Goal: Task Accomplishment & Management: Complete application form

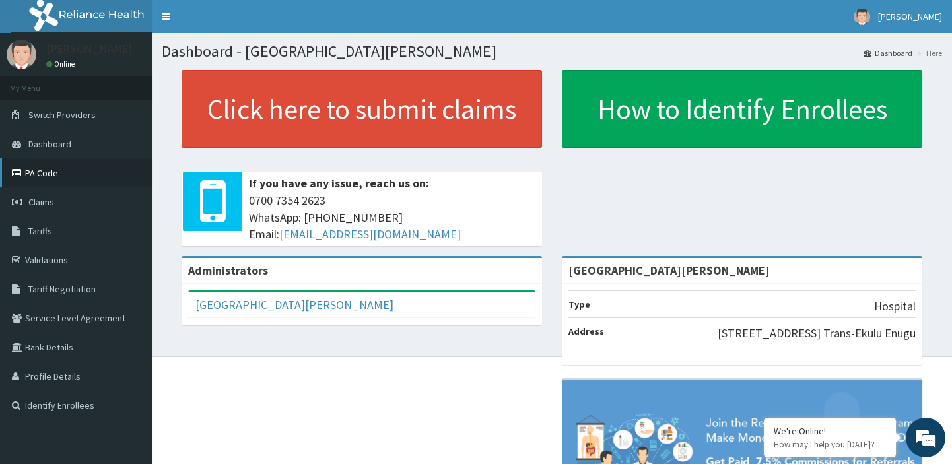
click at [42, 178] on link "PA Code" at bounding box center [76, 172] width 152 height 29
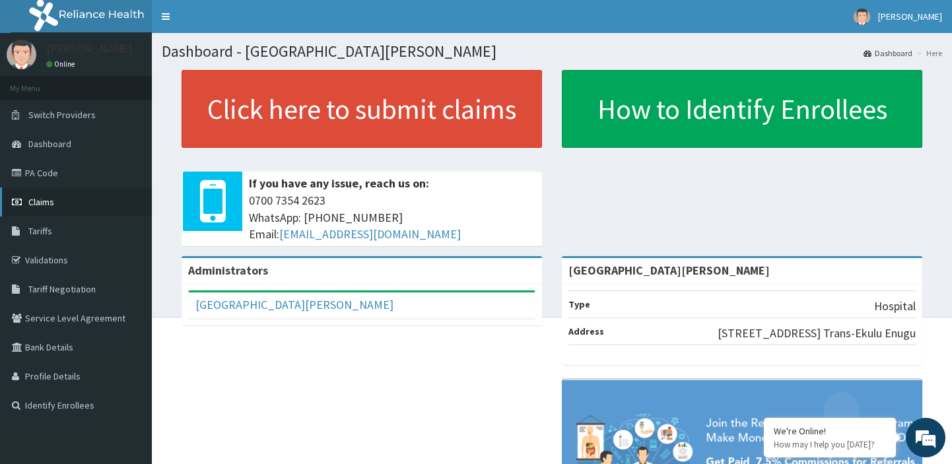
click at [46, 197] on span "Claims" at bounding box center [41, 202] width 26 height 12
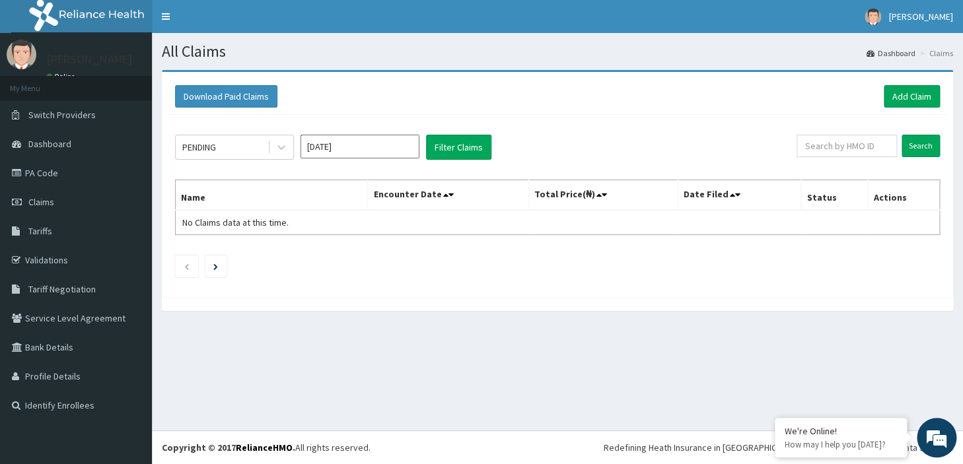
click at [348, 148] on input "Oct 2025" at bounding box center [359, 147] width 119 height 24
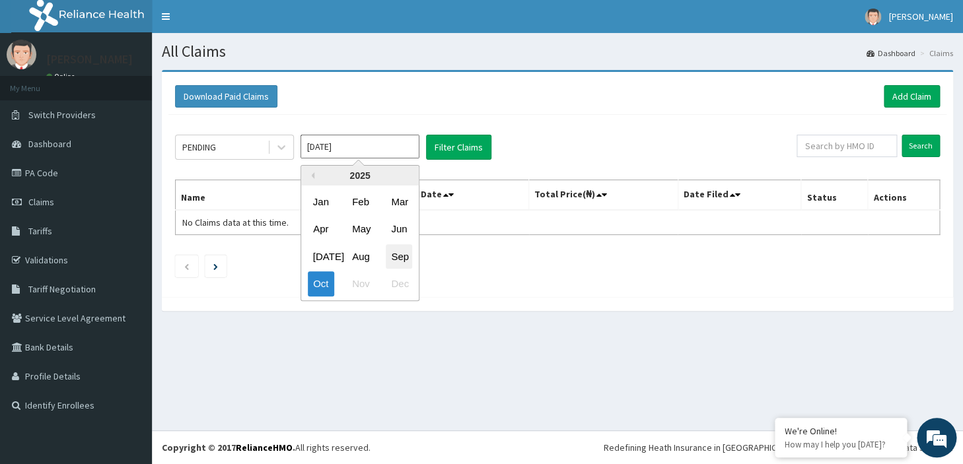
click at [400, 256] on div "Sep" at bounding box center [399, 256] width 26 height 24
type input "Sep 2025"
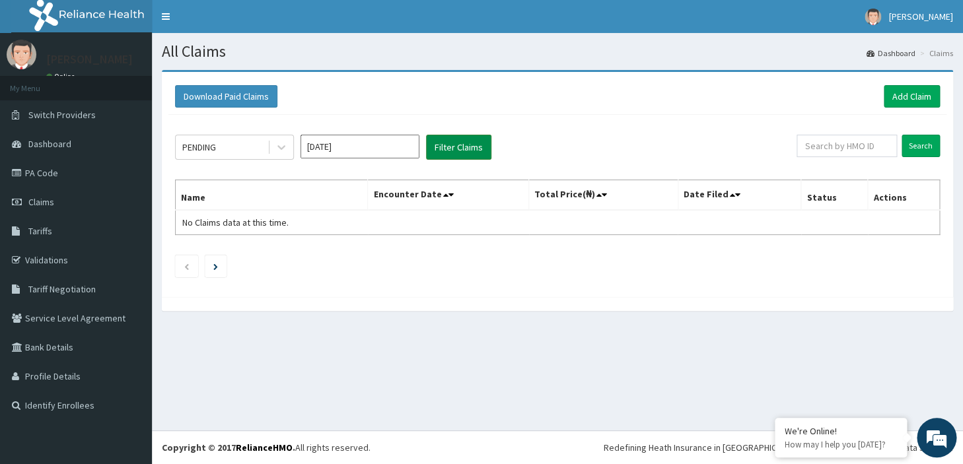
click at [454, 149] on button "Filter Claims" at bounding box center [458, 147] width 65 height 25
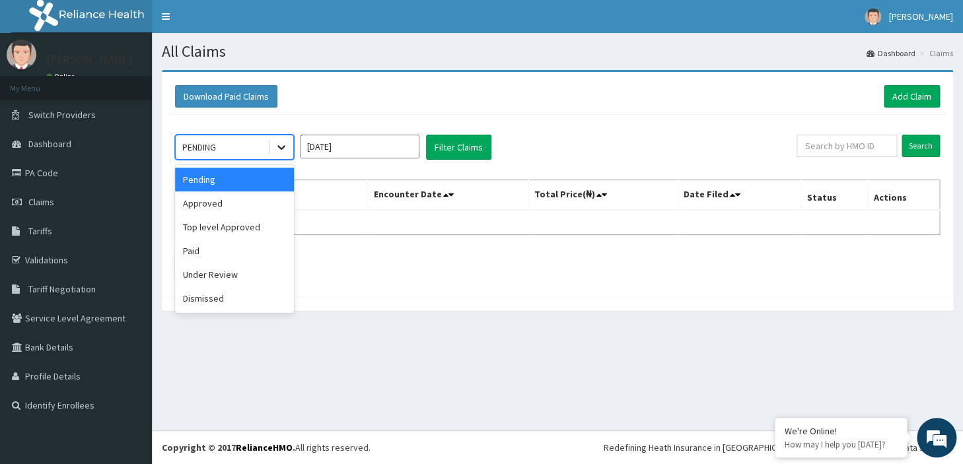
click at [277, 147] on icon at bounding box center [281, 147] width 13 height 13
click at [208, 254] on div "Paid" at bounding box center [234, 251] width 119 height 24
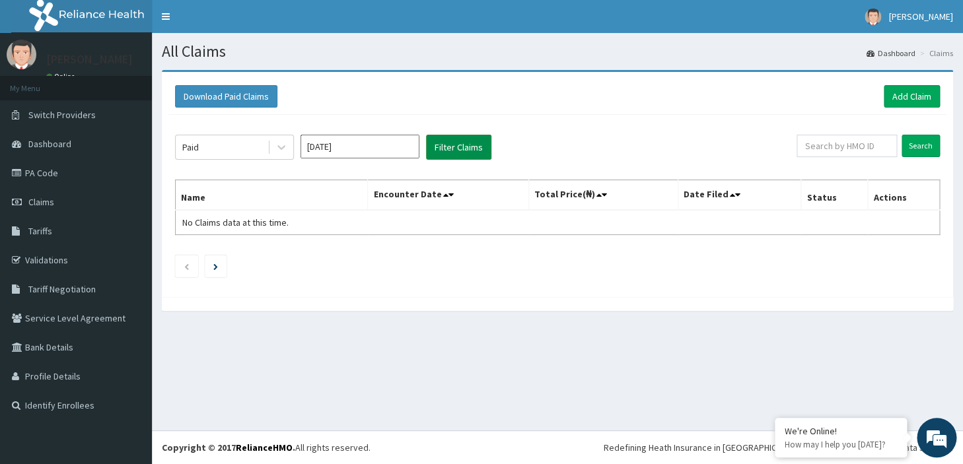
click at [463, 150] on button "Filter Claims" at bounding box center [458, 147] width 65 height 25
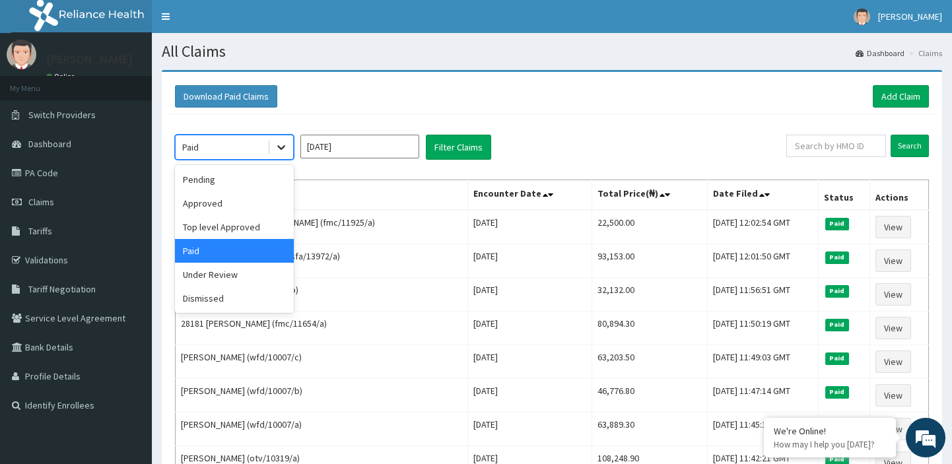
click at [281, 146] on icon at bounding box center [281, 147] width 13 height 13
click at [219, 273] on div "Under Review" at bounding box center [234, 275] width 119 height 24
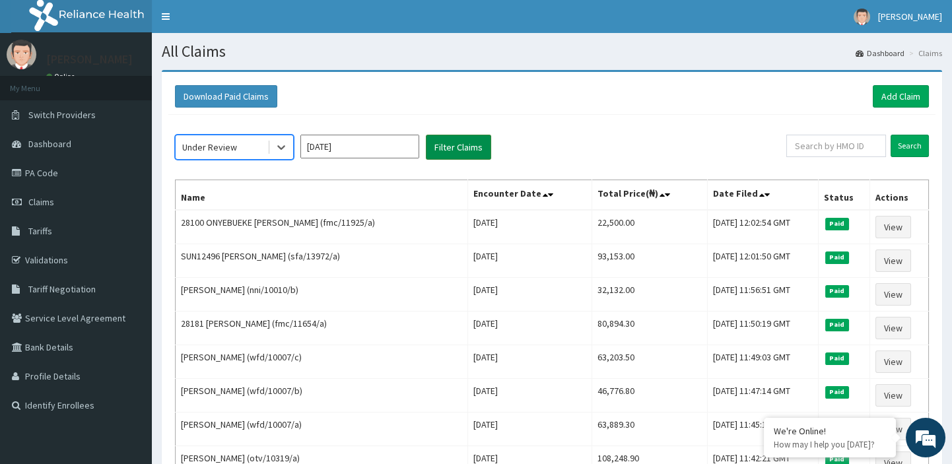
click at [459, 143] on button "Filter Claims" at bounding box center [458, 147] width 65 height 25
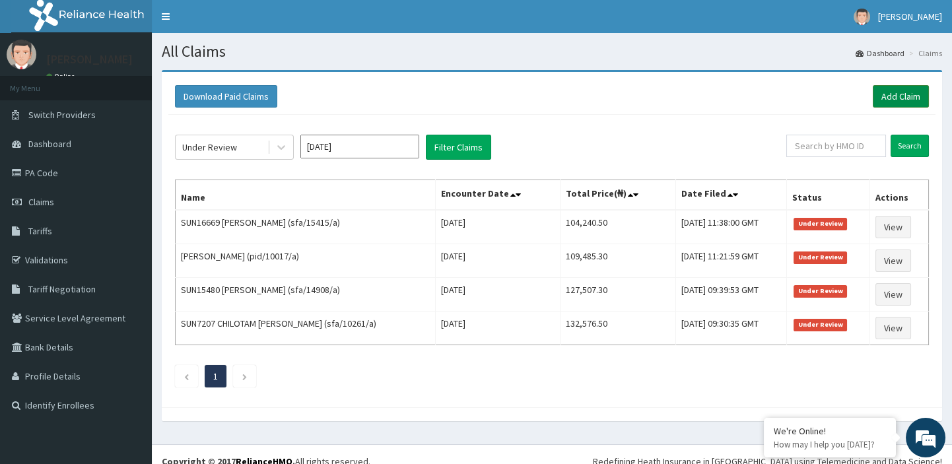
click at [890, 95] on link "Add Claim" at bounding box center [901, 96] width 56 height 22
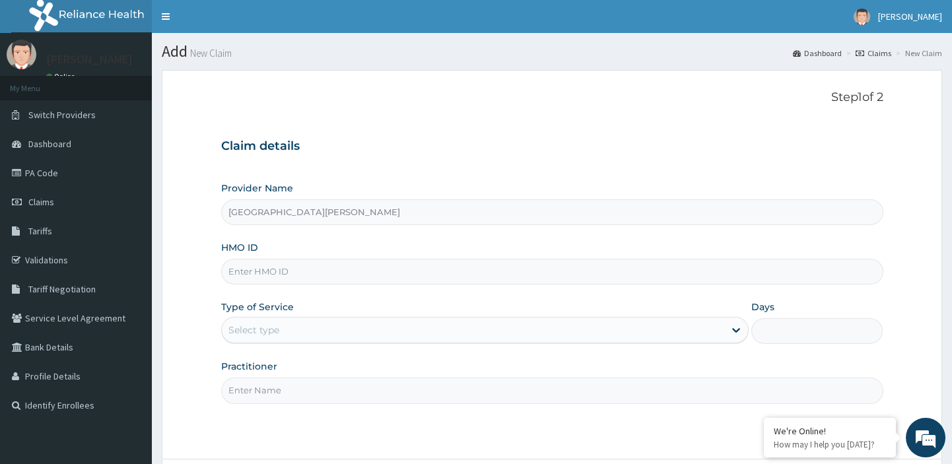
click at [369, 213] on input "St Leo Hospital" at bounding box center [552, 212] width 662 height 26
click at [287, 273] on input "HMO ID" at bounding box center [552, 272] width 662 height 26
paste input "mpp/10926/a"
type input "mpp/10926/a"
click at [278, 332] on div "Select type" at bounding box center [253, 330] width 51 height 13
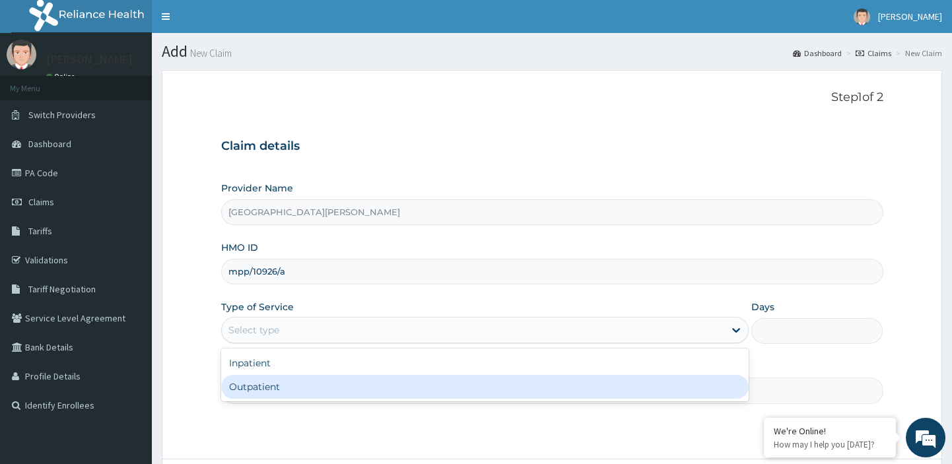
click at [252, 384] on div "Outpatient" at bounding box center [485, 387] width 528 height 24
type input "1"
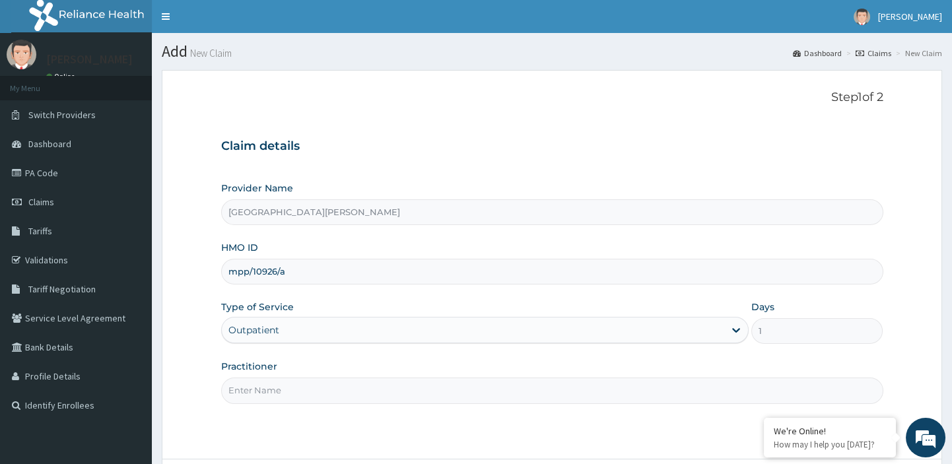
click at [252, 388] on input "Practitioner" at bounding box center [552, 391] width 662 height 26
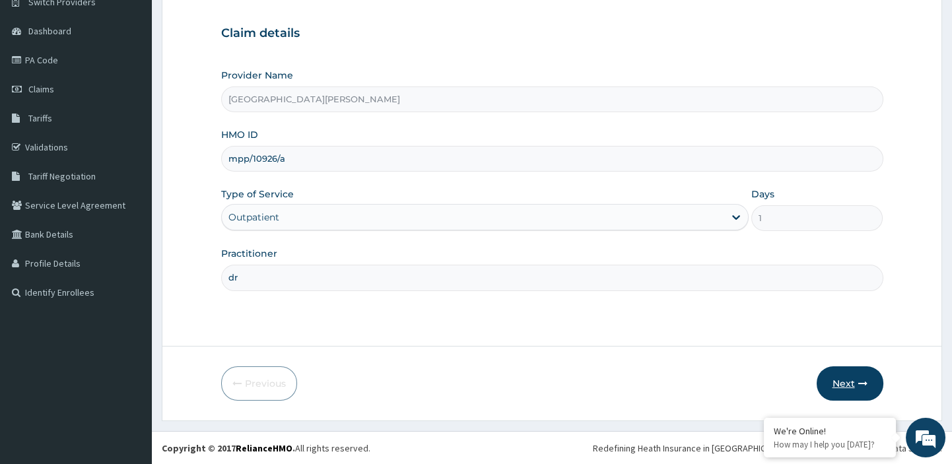
type input "dr"
click at [853, 384] on button "Next" at bounding box center [850, 384] width 67 height 34
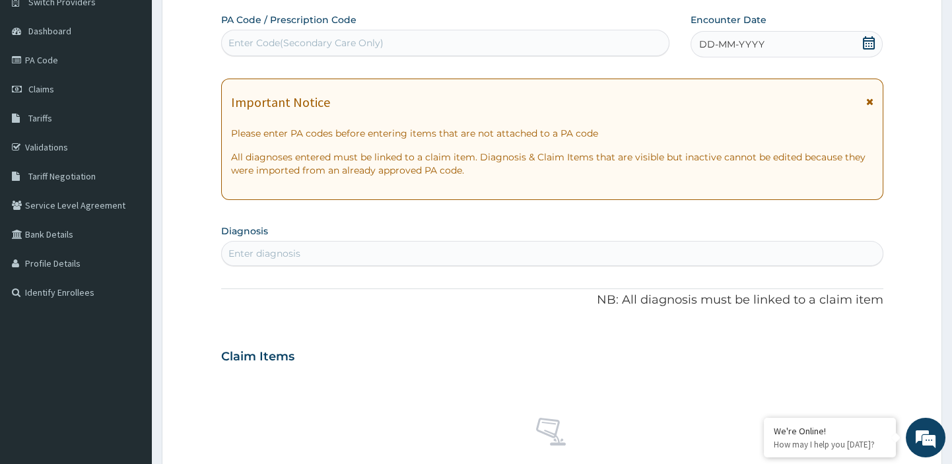
click at [359, 44] on div "Enter Code(Secondary Care Only)" at bounding box center [305, 42] width 155 height 13
click at [330, 40] on div "Enter Code(Secondary Care Only)" at bounding box center [305, 42] width 155 height 13
paste input "PA/F240DF"
type input "PA/F240DF"
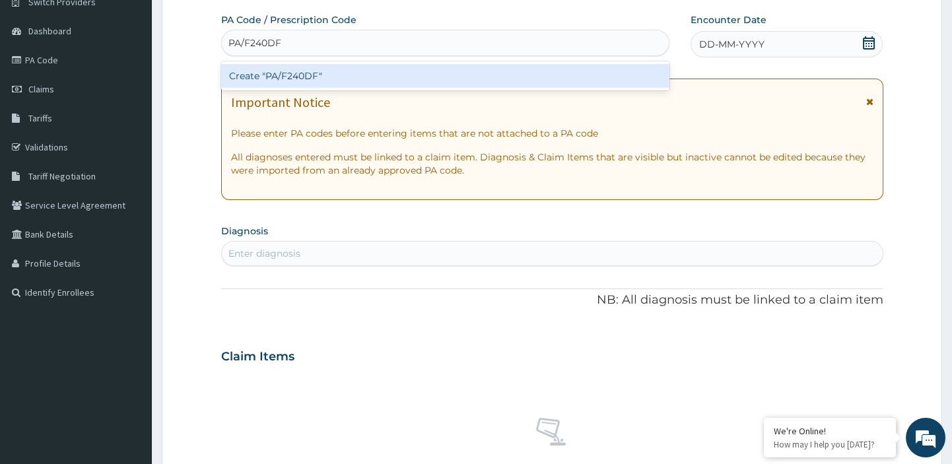
click at [306, 78] on div "Create "PA/F240DF"" at bounding box center [445, 76] width 449 height 24
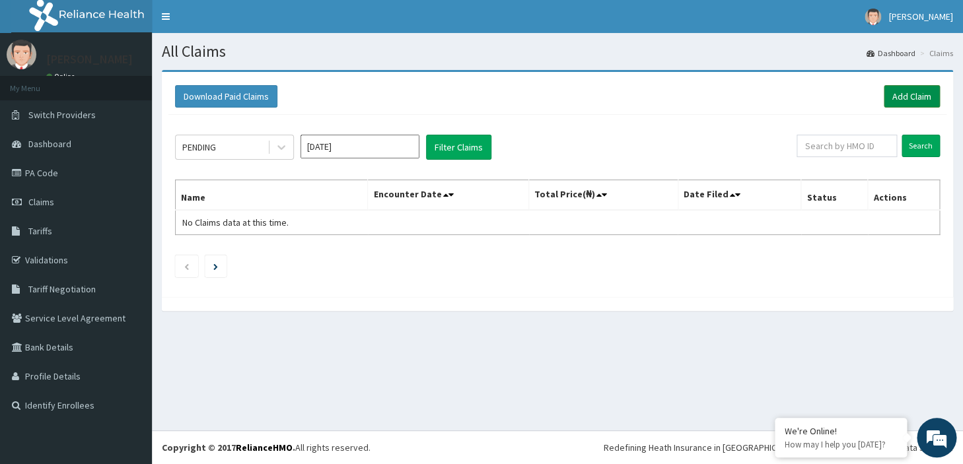
click at [911, 92] on link "Add Claim" at bounding box center [912, 96] width 56 height 22
click at [897, 102] on link "Add Claim" at bounding box center [912, 96] width 56 height 22
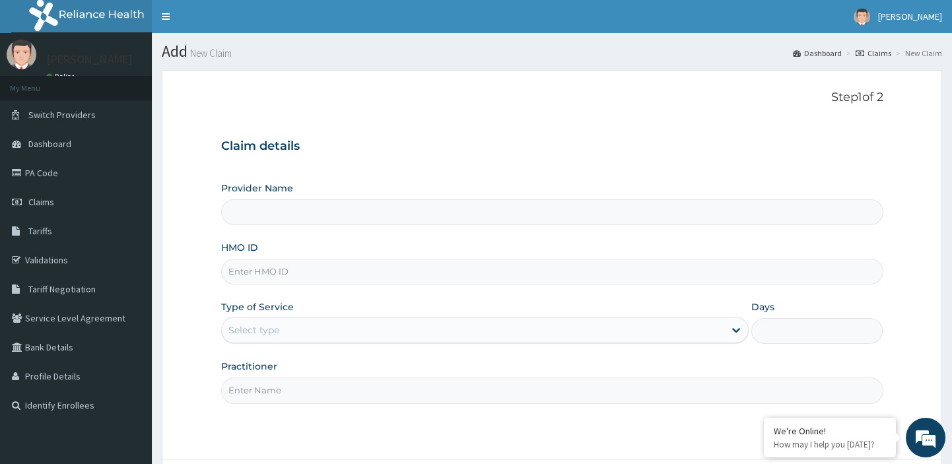
click at [289, 273] on input "HMO ID" at bounding box center [552, 272] width 662 height 26
paste input "[PERSON_NAME] sfa/15415/a"
type input "[PERSON_NAME] sfa/15415/a"
type input "[GEOGRAPHIC_DATA][PERSON_NAME]"
click at [270, 273] on input "[PERSON_NAME] sfa/15415/a" at bounding box center [552, 272] width 662 height 26
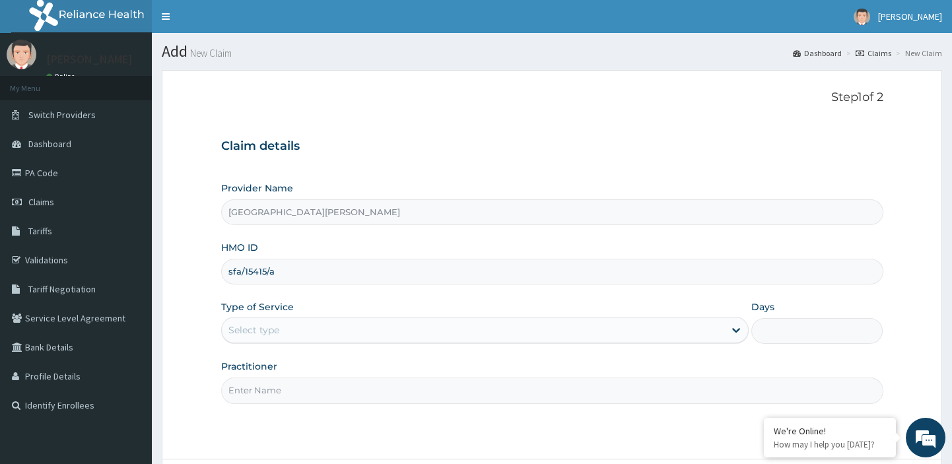
type input "sfa/15415/a"
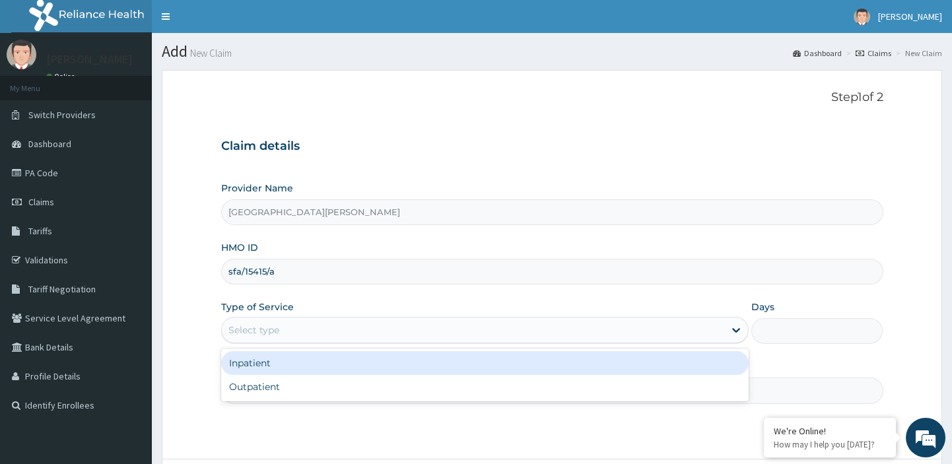
click at [295, 334] on div "Select type" at bounding box center [473, 330] width 503 height 21
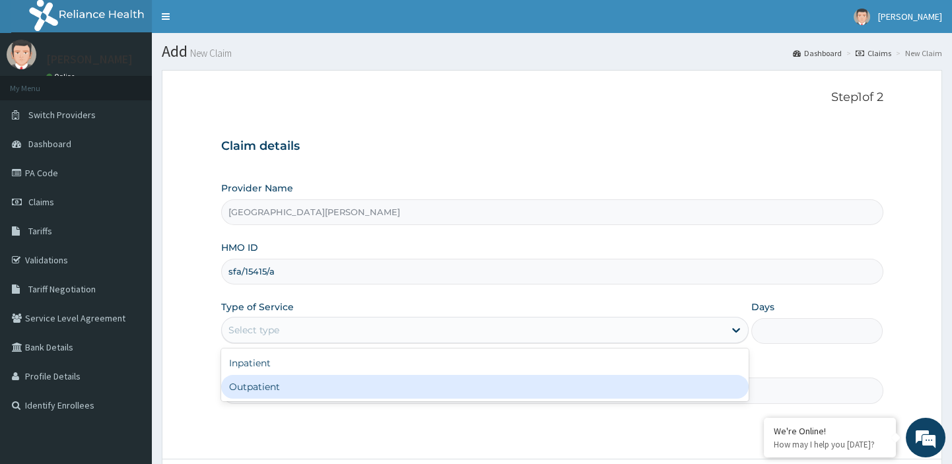
click at [265, 384] on div "Outpatient" at bounding box center [485, 387] width 528 height 24
type input "1"
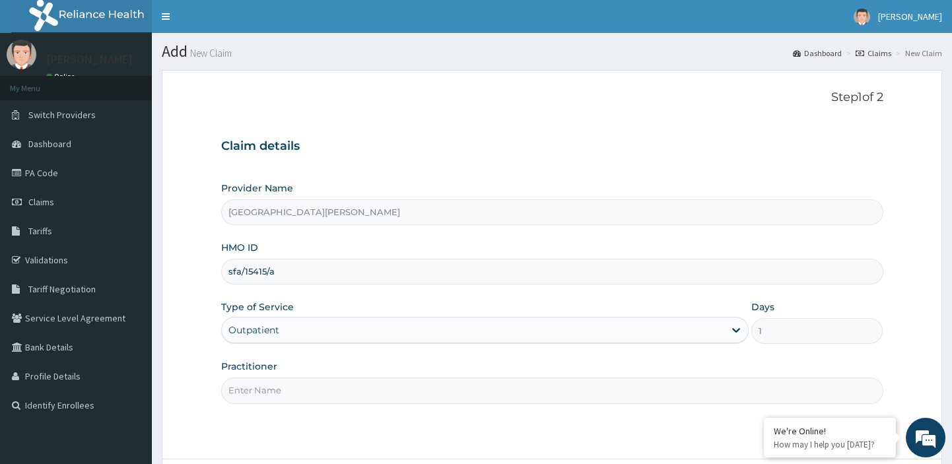
click at [265, 390] on input "Practitioner" at bounding box center [552, 391] width 662 height 26
type input "dr"
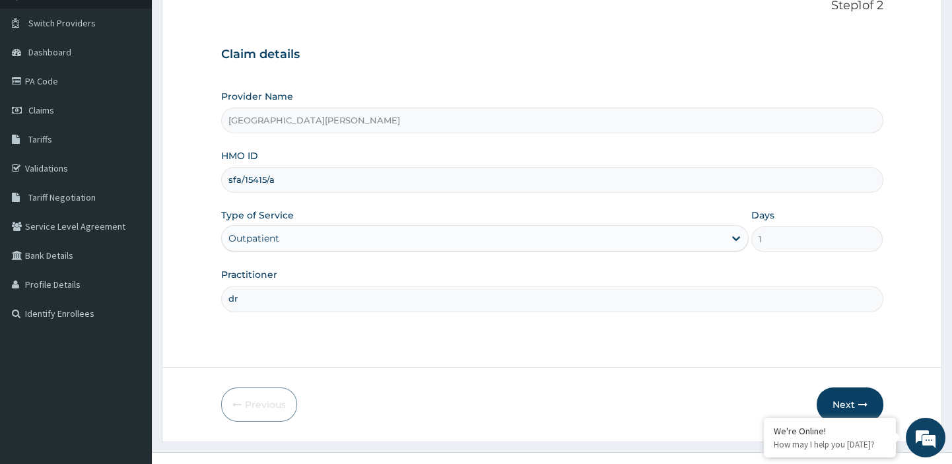
scroll to position [113, 0]
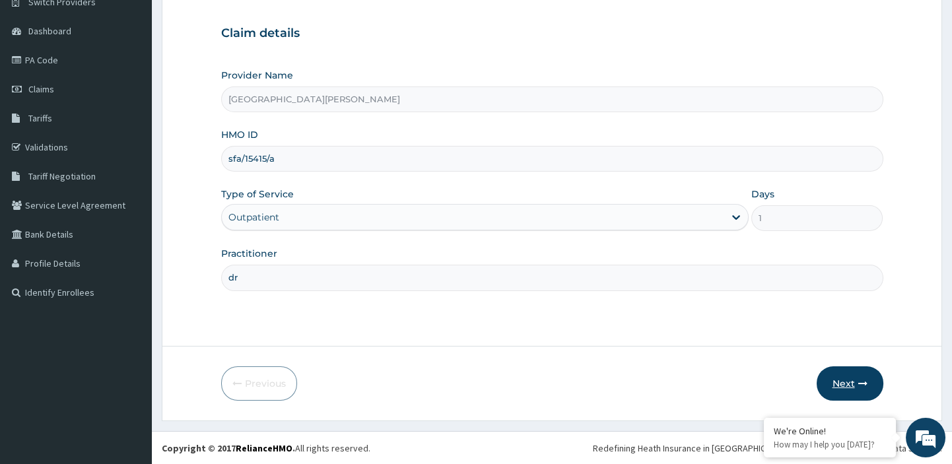
click at [853, 387] on button "Next" at bounding box center [850, 384] width 67 height 34
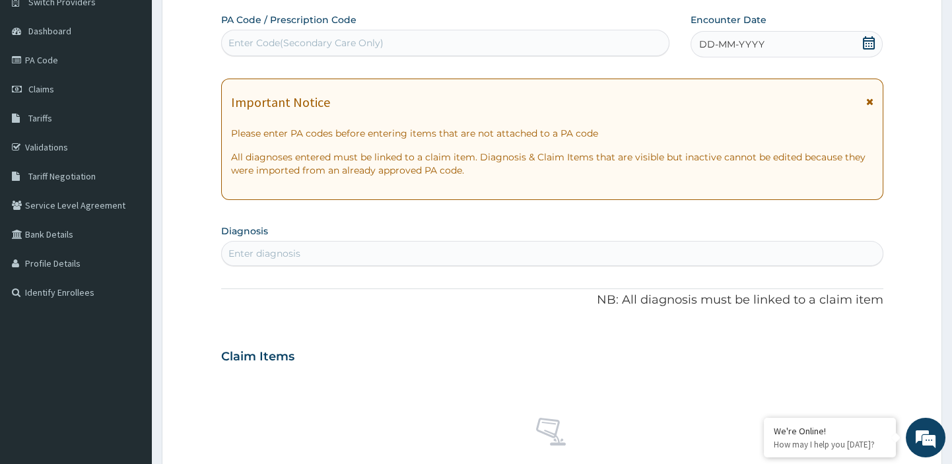
click at [338, 42] on div "Enter Code(Secondary Care Only)" at bounding box center [305, 42] width 155 height 13
paste input "PA/7E2FAA"
type input "PA/7E2FAA"
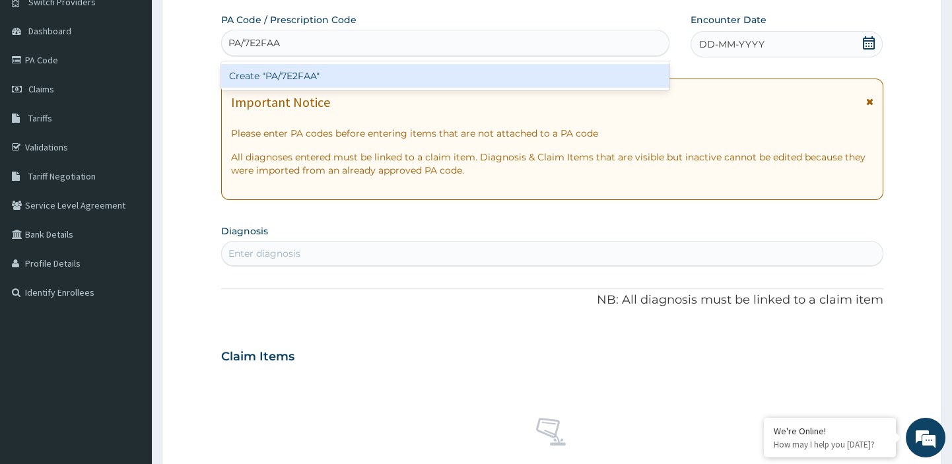
click at [295, 77] on div "Create "PA/7E2FAA"" at bounding box center [445, 76] width 449 height 24
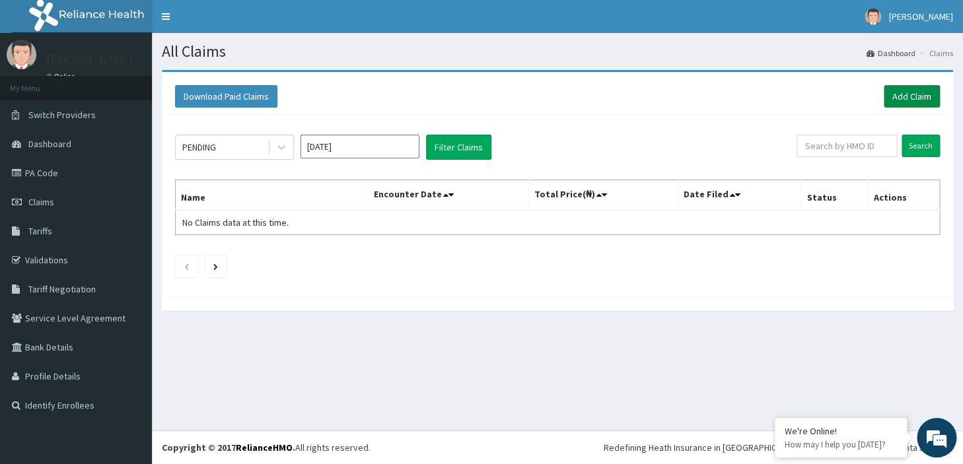
click at [905, 93] on link "Add Claim" at bounding box center [912, 96] width 56 height 22
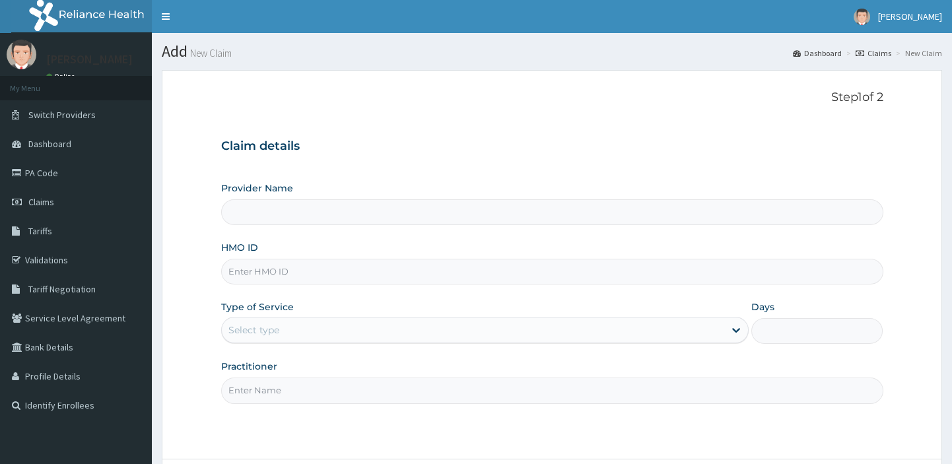
type input "[GEOGRAPHIC_DATA][PERSON_NAME]"
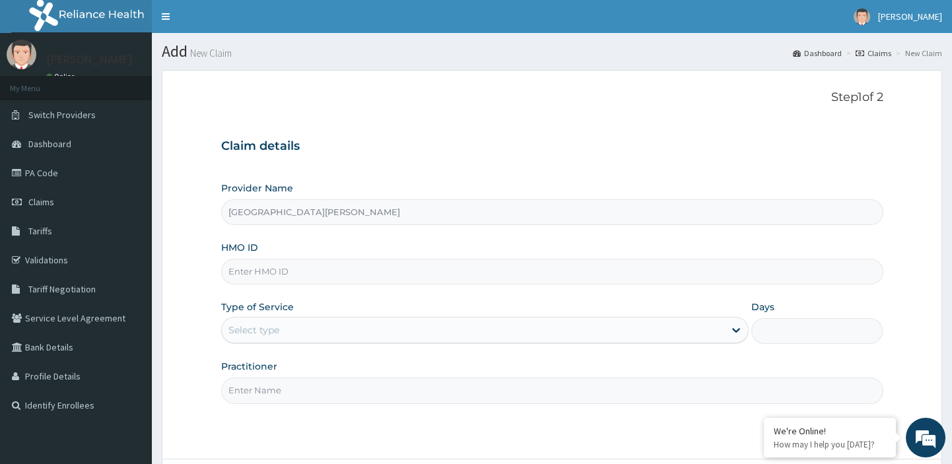
click at [536, 271] on input "HMO ID" at bounding box center [552, 272] width 662 height 26
paste input "otv/10319/a"
type input "otv/10319/a"
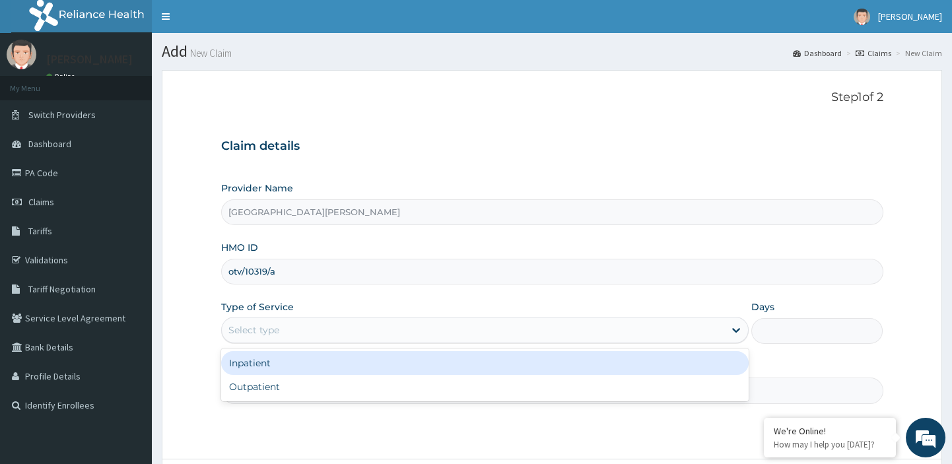
click at [468, 332] on div "Select type" at bounding box center [473, 330] width 503 height 21
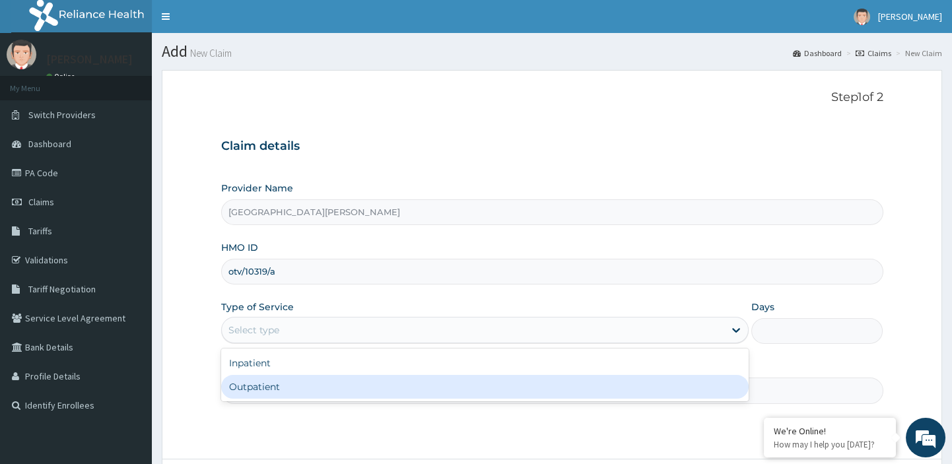
click at [341, 385] on div "Outpatient" at bounding box center [485, 387] width 528 height 24
type input "1"
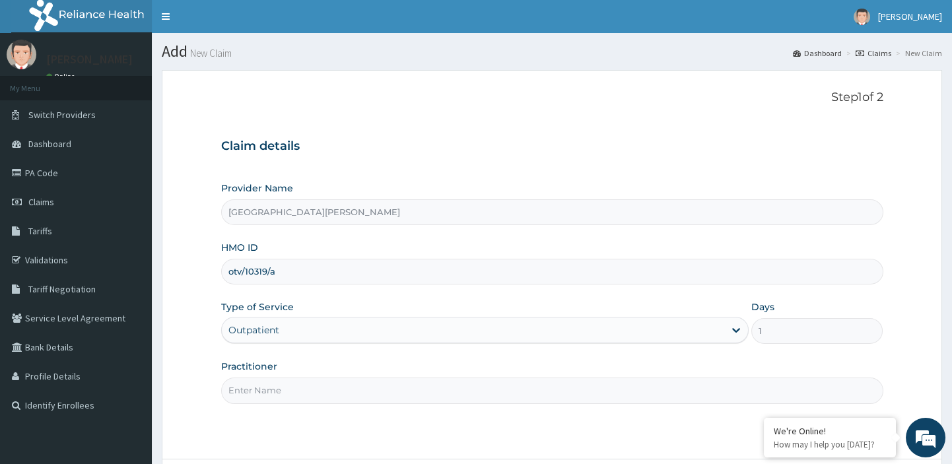
click at [299, 391] on input "Practitioner" at bounding box center [552, 391] width 662 height 26
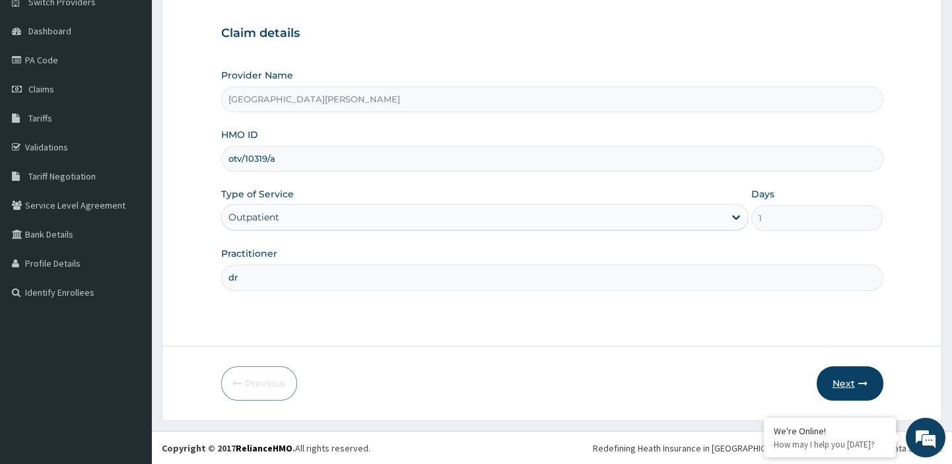
type input "dr"
click at [847, 389] on button "Next" at bounding box center [850, 384] width 67 height 34
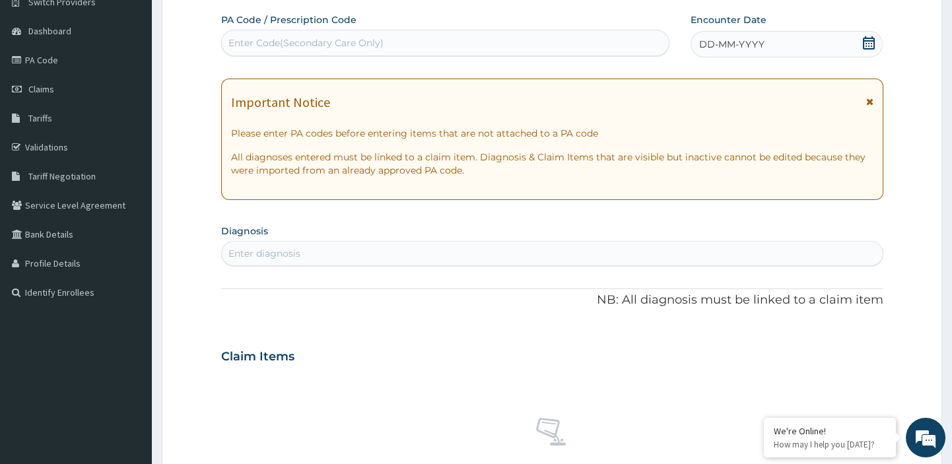
click at [370, 36] on div "Enter Code(Secondary Care Only)" at bounding box center [446, 42] width 448 height 21
paste input "PA/917F3C"
type input "PA/917F3C"
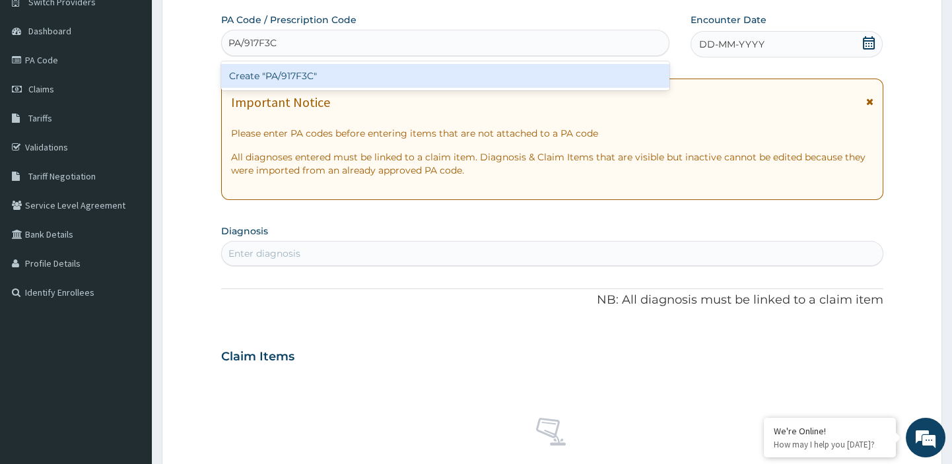
click at [287, 79] on div "Create "PA/917F3C"" at bounding box center [445, 76] width 449 height 24
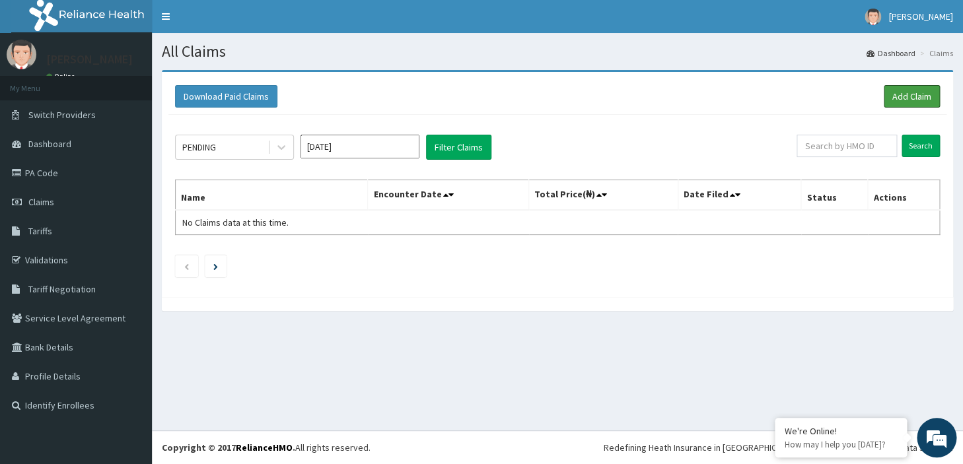
click at [899, 98] on link "Add Claim" at bounding box center [912, 96] width 56 height 22
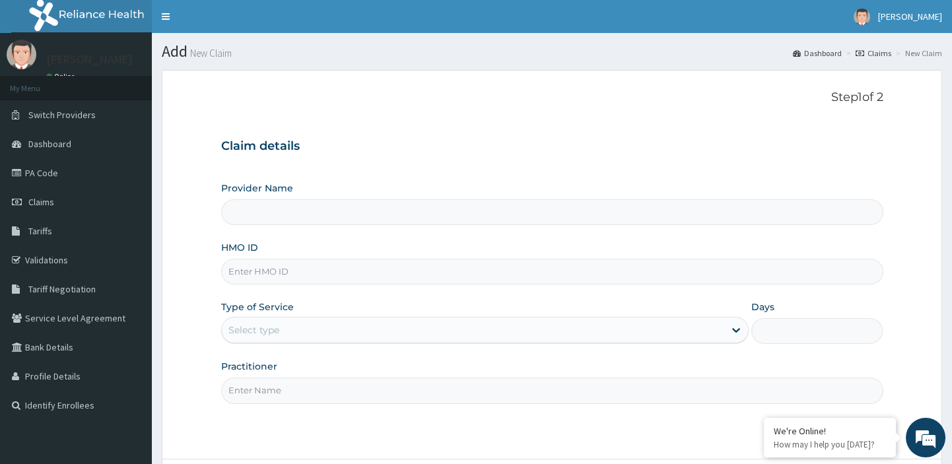
type input "[GEOGRAPHIC_DATA][PERSON_NAME]"
click at [542, 271] on input "HMO ID" at bounding box center [552, 272] width 662 height 26
paste input "wfd/10007/a"
type input "wfd/10007/a"
click at [503, 331] on div "Select type" at bounding box center [473, 330] width 503 height 21
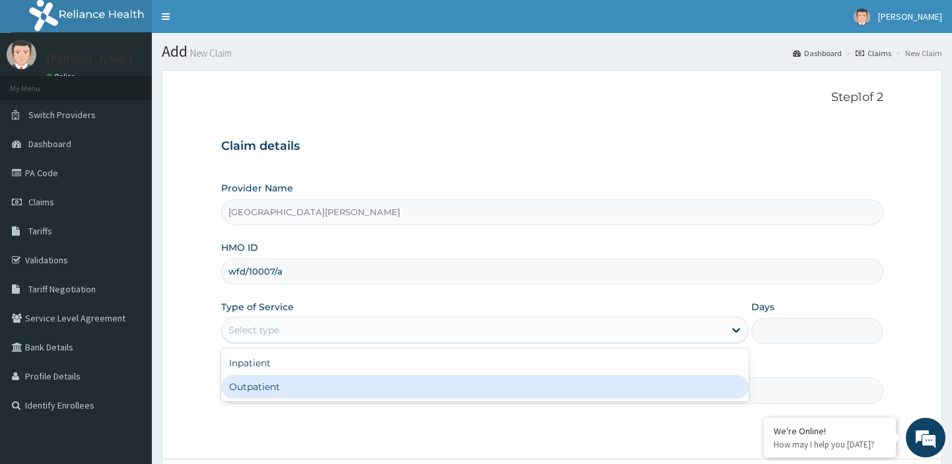
click at [377, 391] on div "Outpatient" at bounding box center [485, 387] width 528 height 24
click at [267, 386] on input "Practitioner" at bounding box center [552, 391] width 662 height 26
click at [316, 389] on input "Practitioner" at bounding box center [552, 391] width 662 height 26
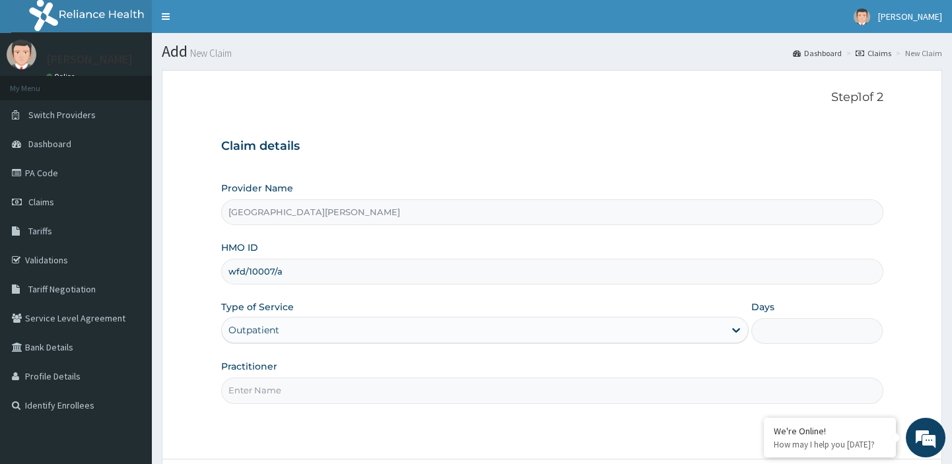
type input "1"
click at [418, 424] on div "Step 1 of 2 Claim details Provider Name St Leo Hospital HMO ID wfd/10007/a Type…" at bounding box center [552, 264] width 662 height 348
click at [402, 389] on input "Practitioner" at bounding box center [552, 391] width 662 height 26
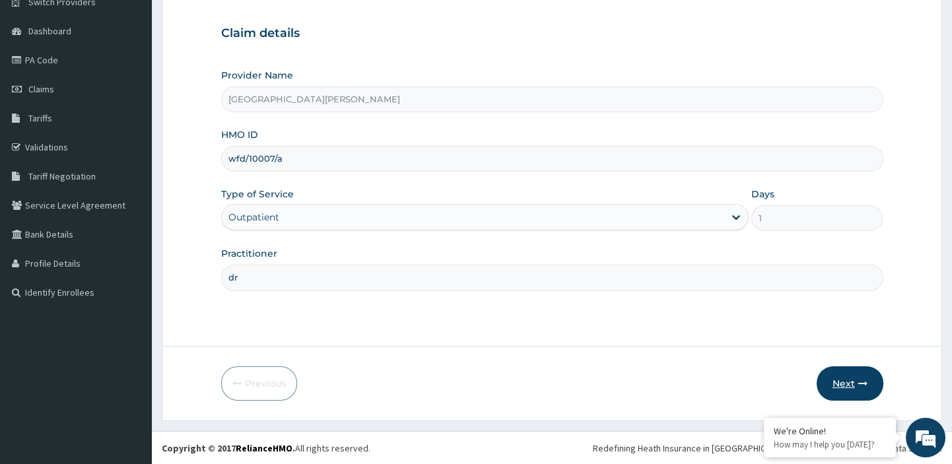
type input "dr"
click at [840, 380] on button "Next" at bounding box center [850, 384] width 67 height 34
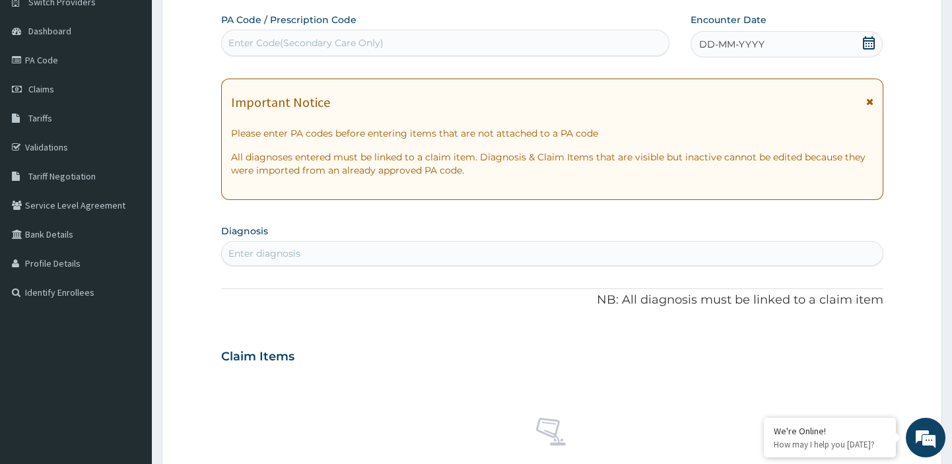
click at [358, 40] on div "Enter Code(Secondary Care Only)" at bounding box center [305, 42] width 155 height 13
paste input "PA/18279A"
type input "PA/18279A"
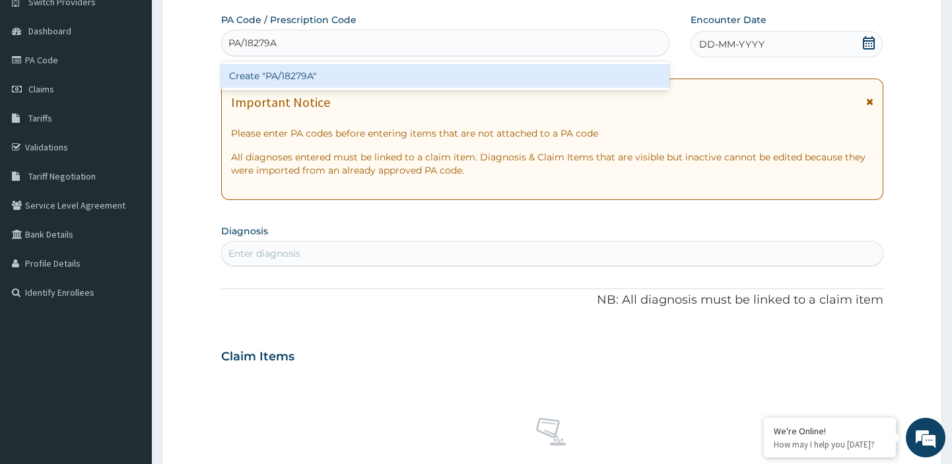
click at [287, 73] on div "Create "PA/18279A"" at bounding box center [445, 76] width 449 height 24
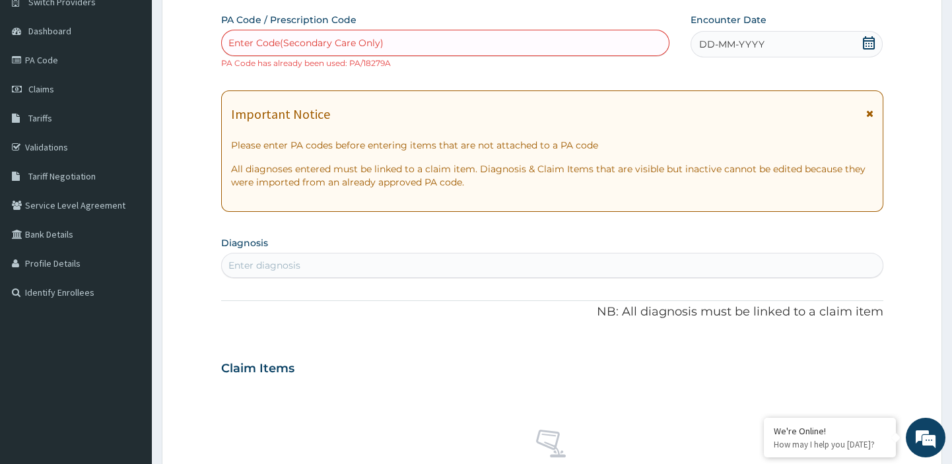
scroll to position [495, 0]
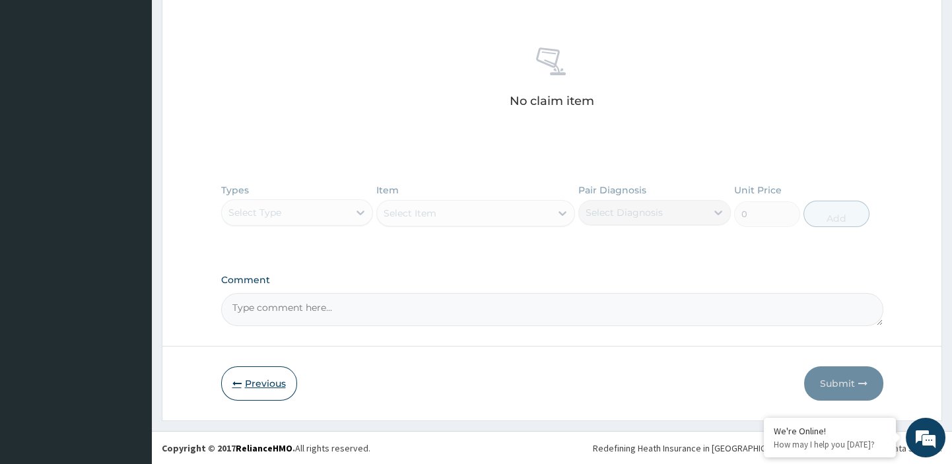
click at [261, 382] on button "Previous" at bounding box center [259, 384] width 76 height 34
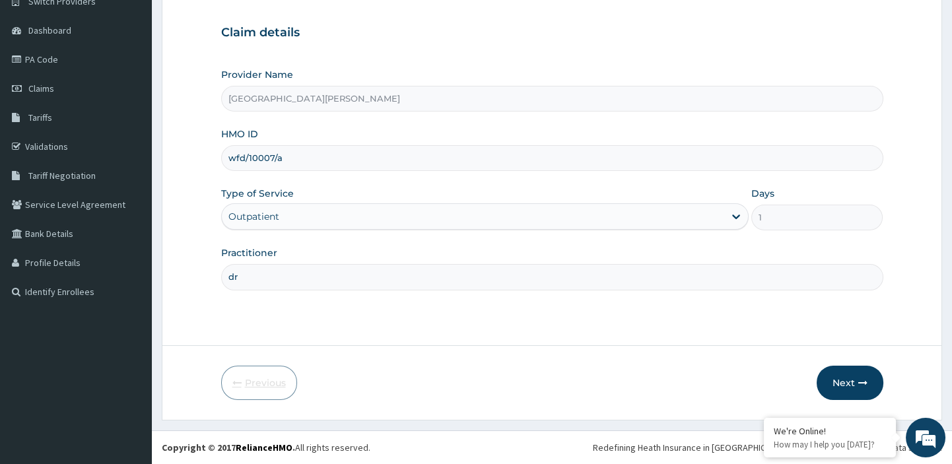
scroll to position [113, 0]
click at [307, 157] on input "wfd/10007/a" at bounding box center [552, 159] width 662 height 26
type input "w"
paste input "wfd/10007/b"
click at [246, 159] on input "wfd/10007/b" at bounding box center [552, 159] width 662 height 26
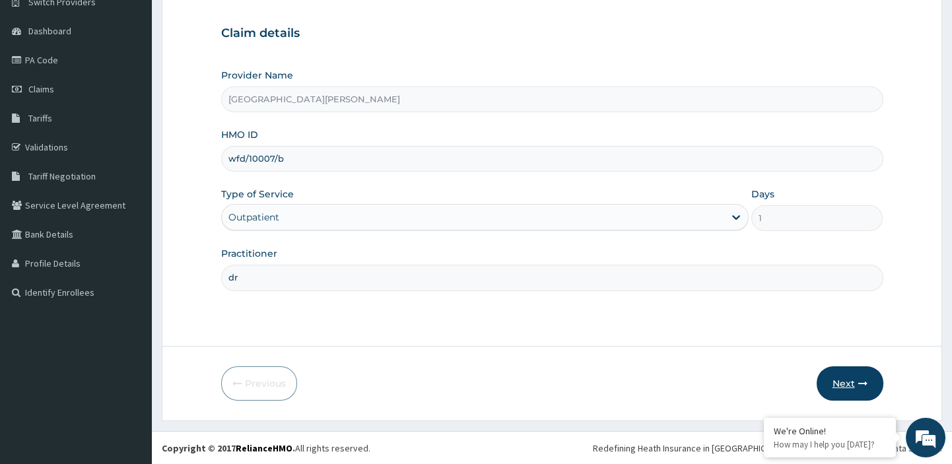
type input "wfd/10007/b"
click at [847, 379] on button "Next" at bounding box center [850, 384] width 67 height 34
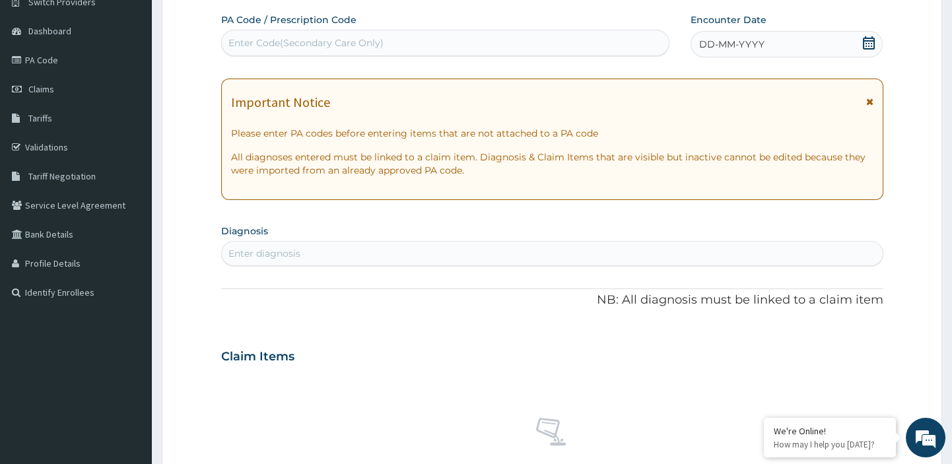
click at [456, 33] on div "Enter Code(Secondary Care Only)" at bounding box center [446, 42] width 448 height 21
paste input "PA/4968AC"
type input "PA/4968AC"
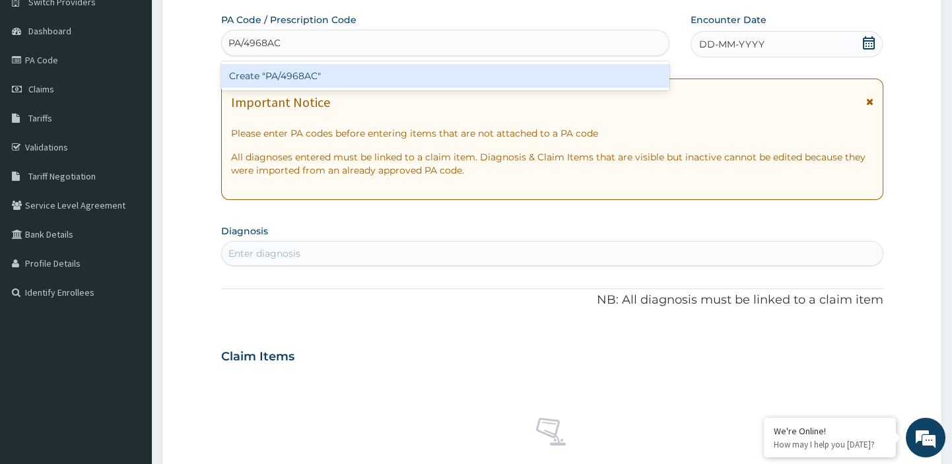
click at [285, 75] on div "Create "PA/4968AC"" at bounding box center [445, 76] width 449 height 24
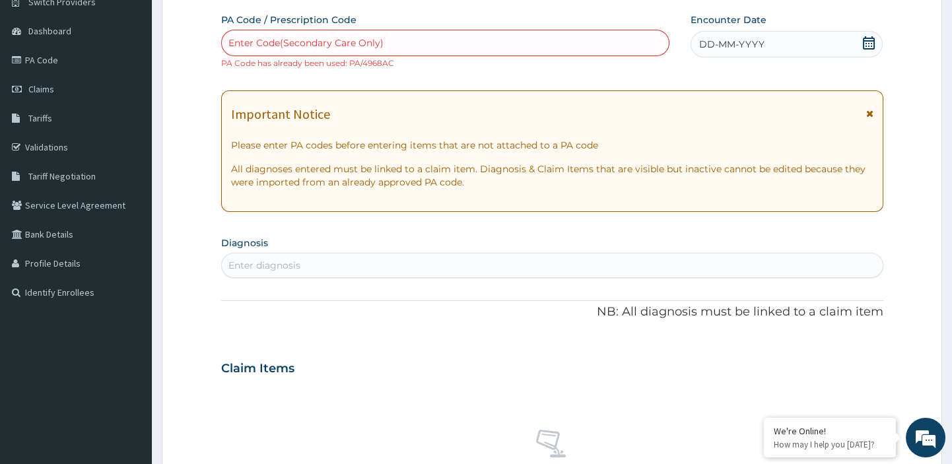
click at [804, 360] on div "Claim Items" at bounding box center [552, 366] width 662 height 34
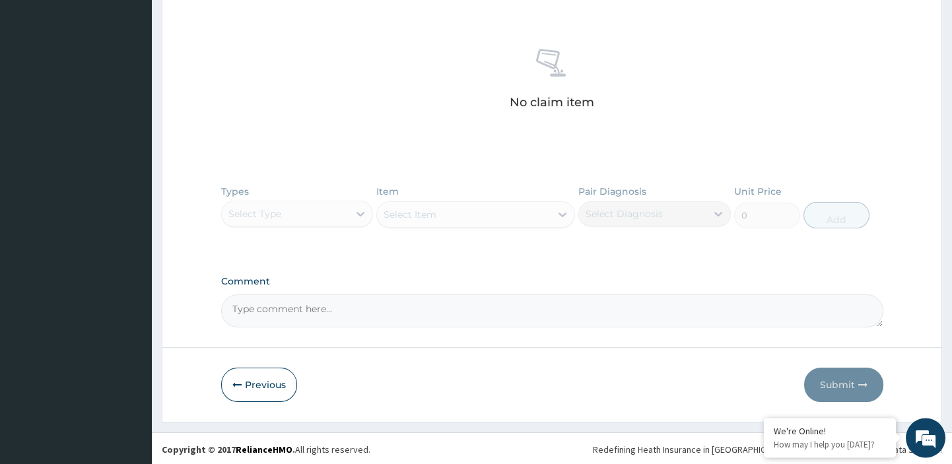
scroll to position [495, 0]
click at [259, 384] on button "Previous" at bounding box center [259, 384] width 76 height 34
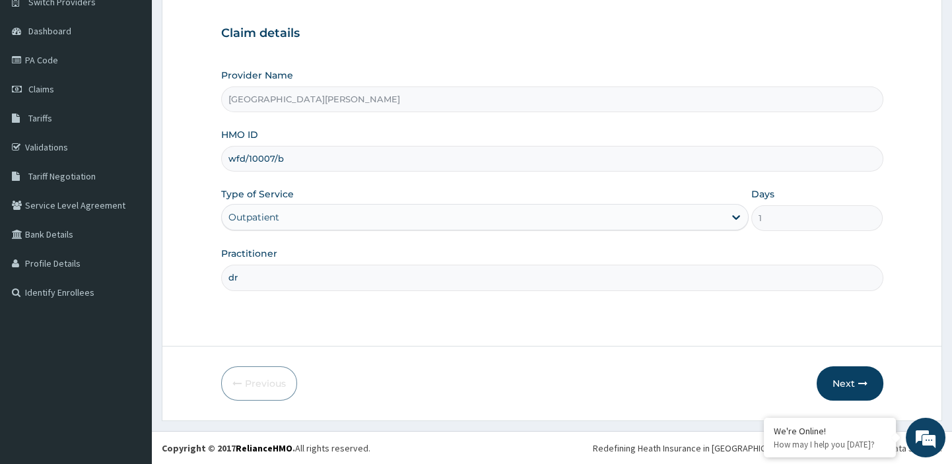
click at [292, 156] on input "wfd/10007/b" at bounding box center [552, 159] width 662 height 26
type input "w"
paste input "wfd/10007/c"
type input "wfd/10007/c"
click at [839, 382] on button "Next" at bounding box center [850, 384] width 67 height 34
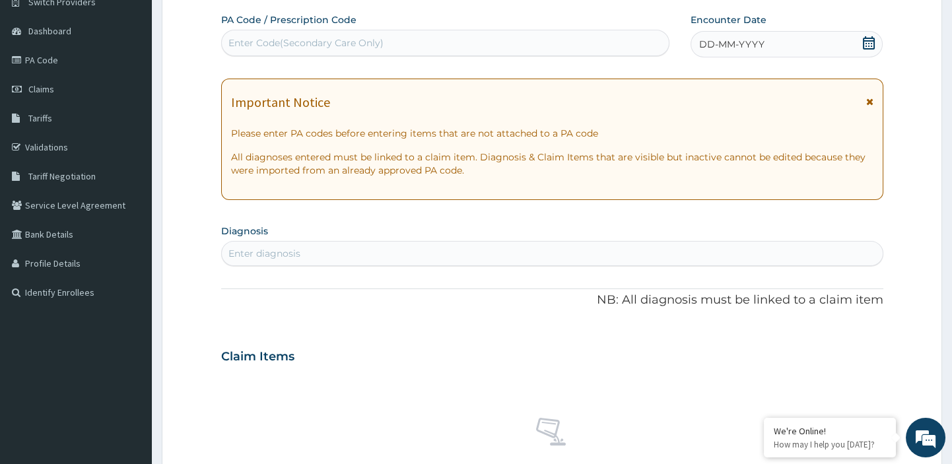
click at [354, 43] on div "Enter Code(Secondary Care Only)" at bounding box center [305, 42] width 155 height 13
paste input "PA/E3E48D"
type input "PA/E3E48D"
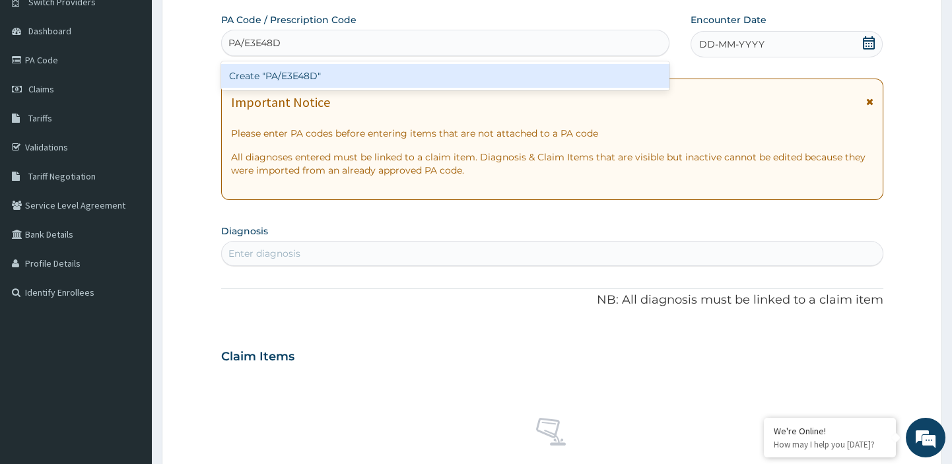
click at [308, 73] on div "Create "PA/E3E48D"" at bounding box center [445, 76] width 449 height 24
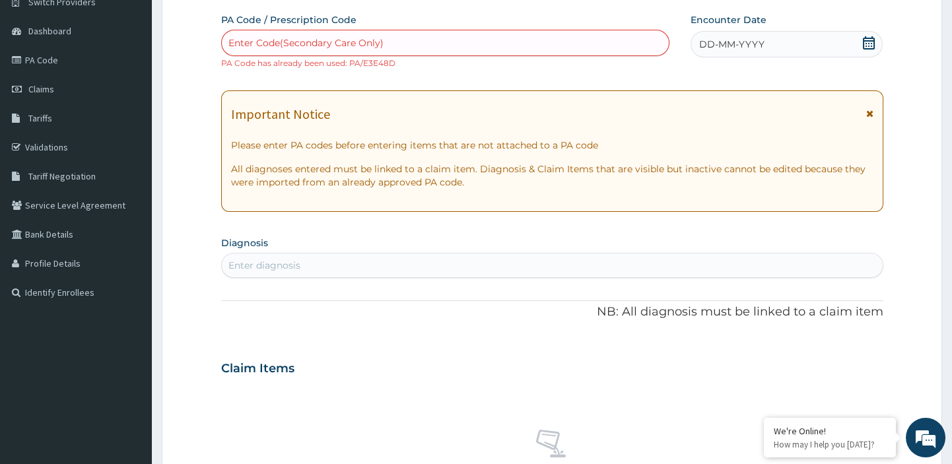
scroll to position [495, 0]
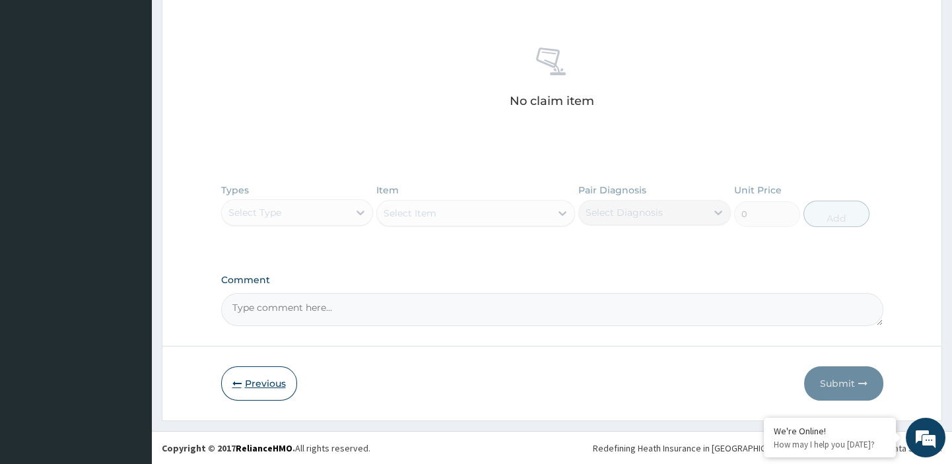
click at [249, 382] on button "Previous" at bounding box center [259, 384] width 76 height 34
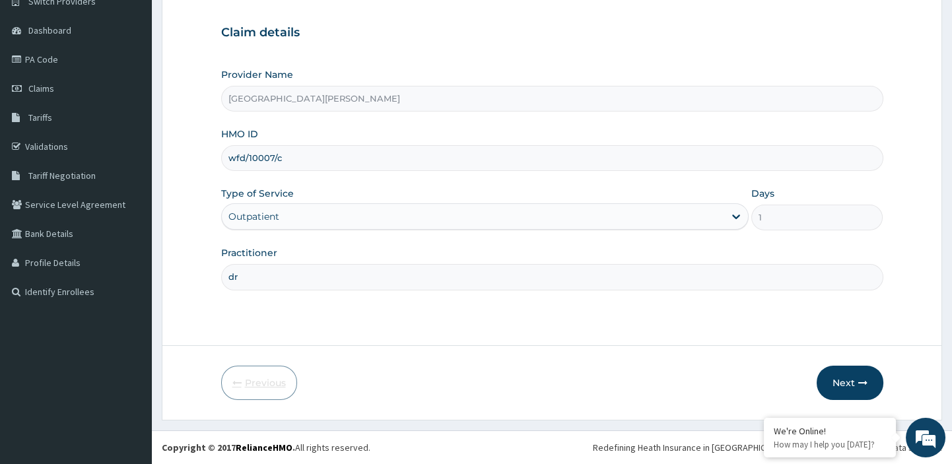
scroll to position [113, 0]
click at [304, 160] on input "wfd/10007/c" at bounding box center [552, 159] width 662 height 26
type input "w"
paste input "fmc/11654/a"
type input "fmc/11654/a"
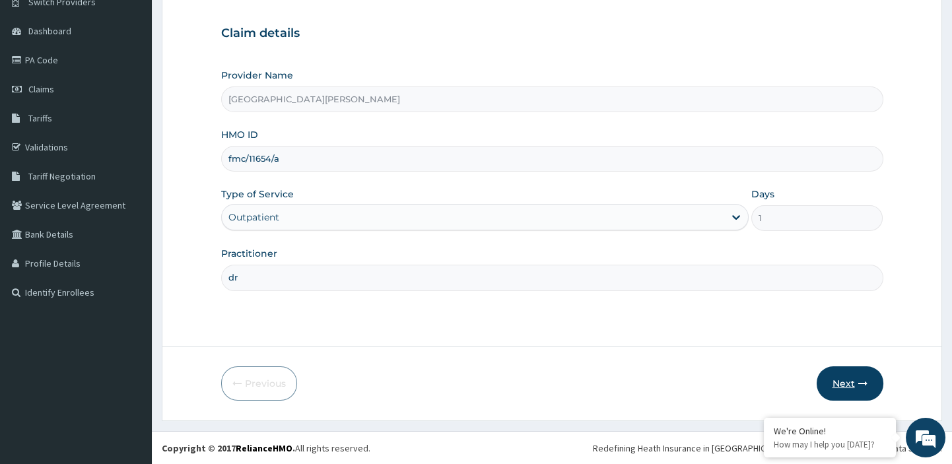
click at [844, 376] on button "Next" at bounding box center [850, 384] width 67 height 34
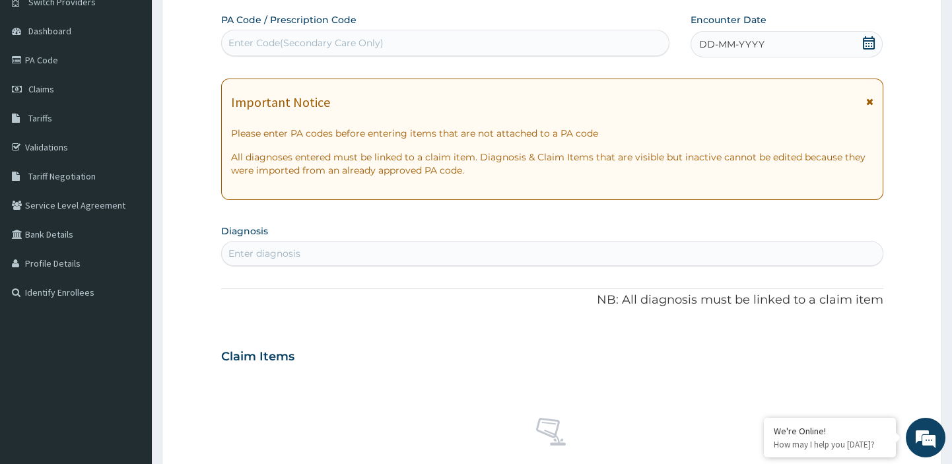
click at [361, 36] on div "Enter Code(Secondary Care Only)" at bounding box center [446, 42] width 448 height 21
paste input "PA/627836"
type input "PA/627836"
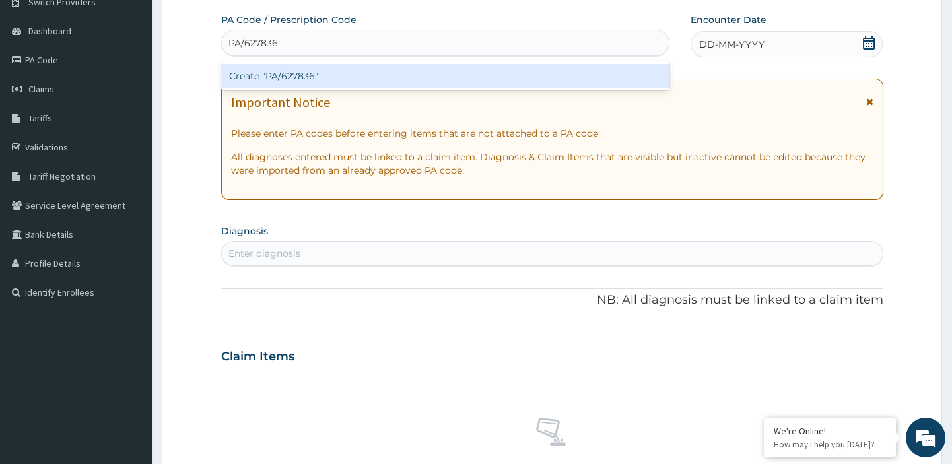
click at [262, 79] on div "Create "PA/627836"" at bounding box center [445, 76] width 449 height 24
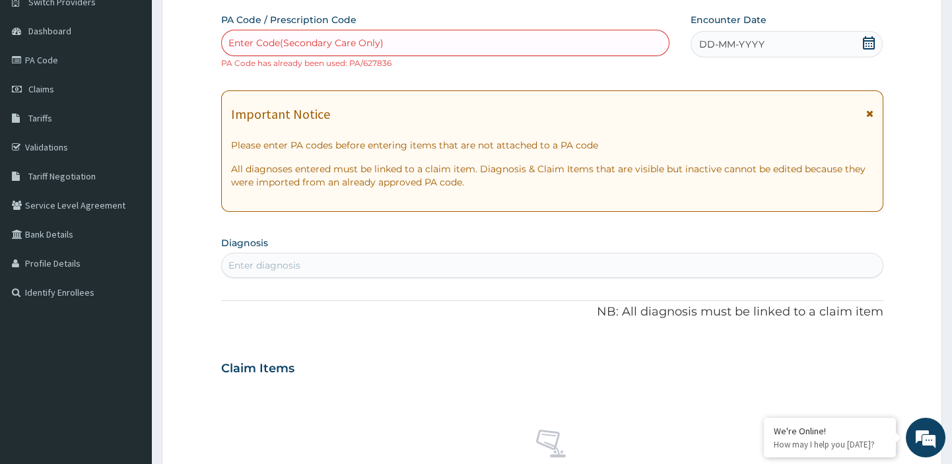
click at [697, 361] on div "Claim Items" at bounding box center [552, 366] width 662 height 34
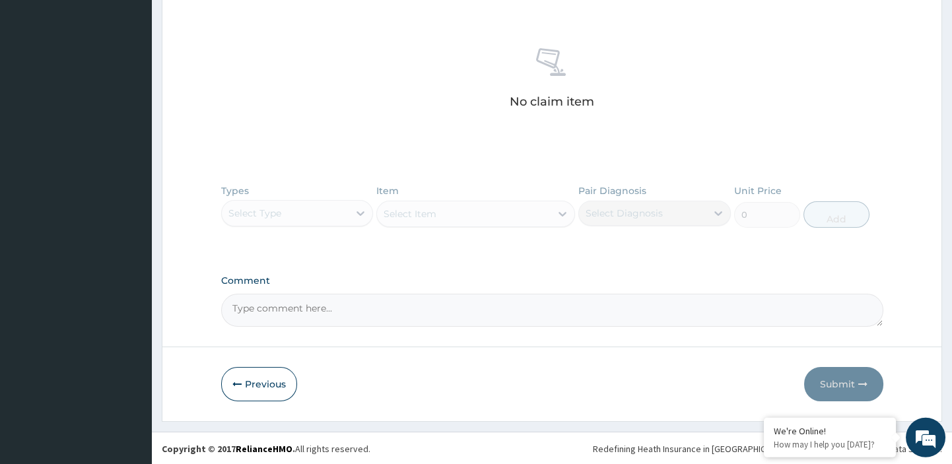
scroll to position [495, 0]
click at [256, 379] on button "Previous" at bounding box center [259, 384] width 76 height 34
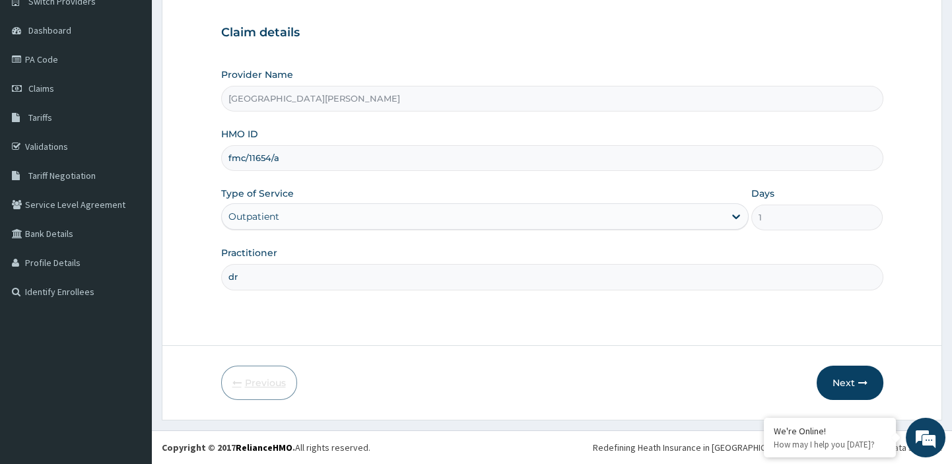
scroll to position [113, 0]
click at [307, 158] on input "fmc/11654/a" at bounding box center [552, 159] width 662 height 26
type input "f"
paste input "nni/10010/b"
type input "nni/10010/b"
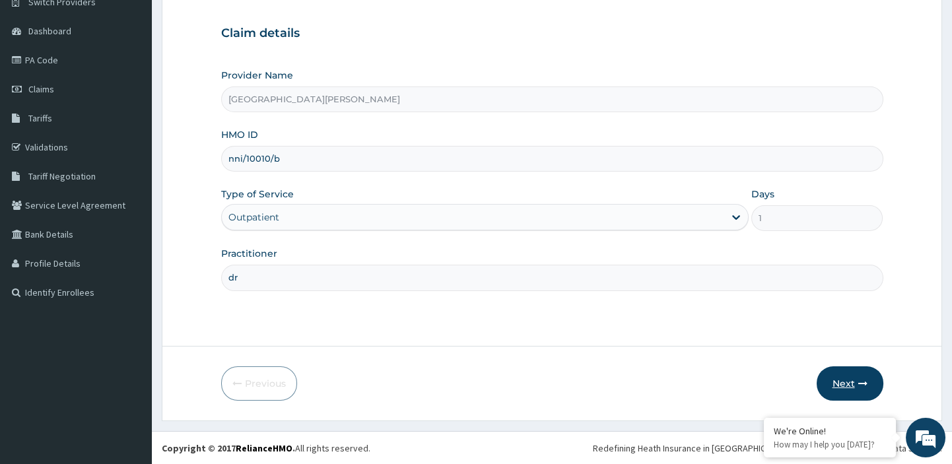
click at [854, 382] on button "Next" at bounding box center [850, 384] width 67 height 34
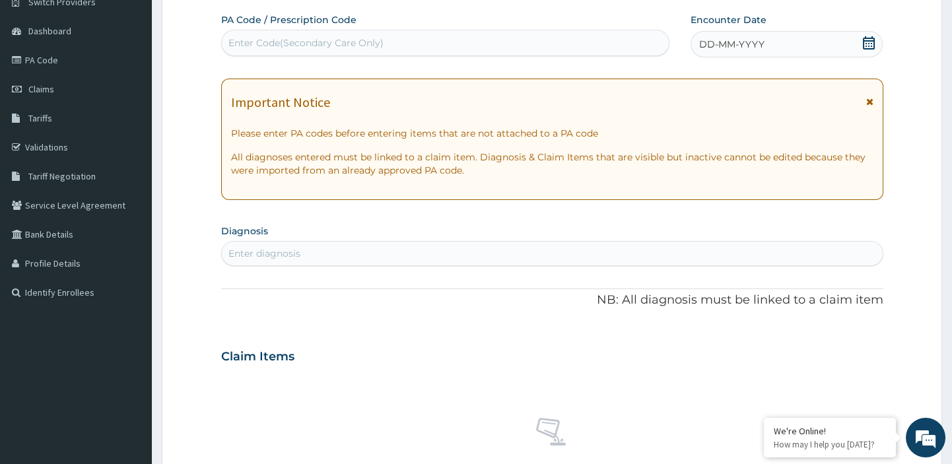
click at [254, 40] on div "Enter Code(Secondary Care Only)" at bounding box center [305, 42] width 155 height 13
paste input "PA/5360B7"
type input "PA/5360B7"
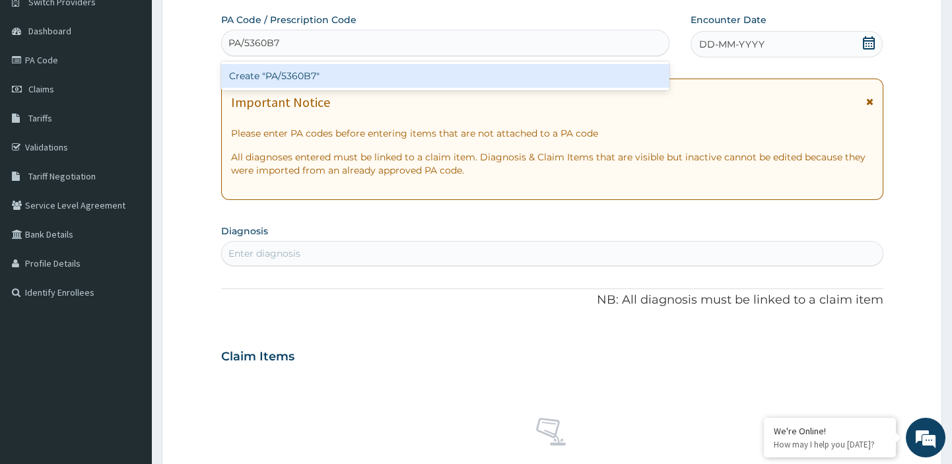
click at [267, 72] on div "Create "PA/5360B7"" at bounding box center [445, 76] width 449 height 24
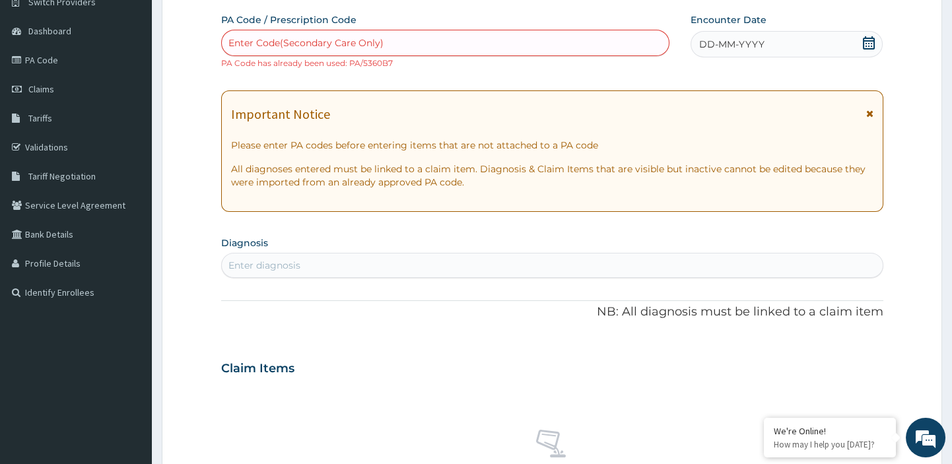
click at [538, 370] on div "Claim Items" at bounding box center [552, 366] width 662 height 34
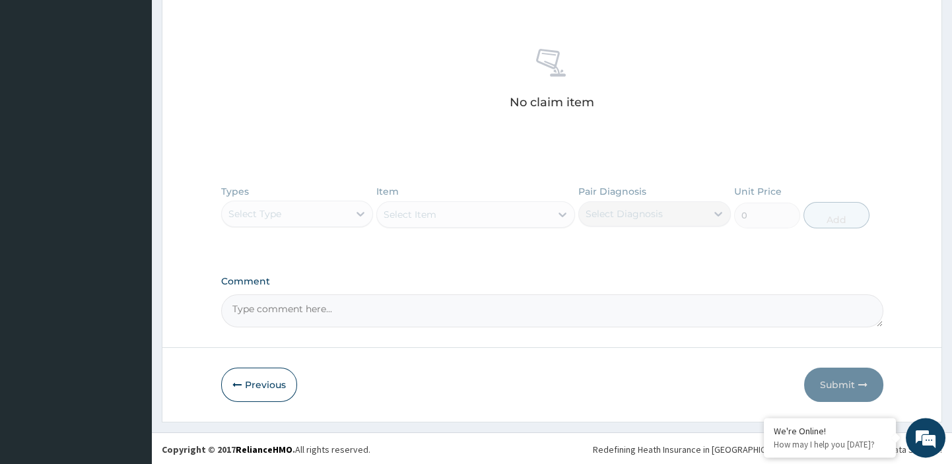
scroll to position [495, 0]
click at [252, 382] on button "Previous" at bounding box center [259, 384] width 76 height 34
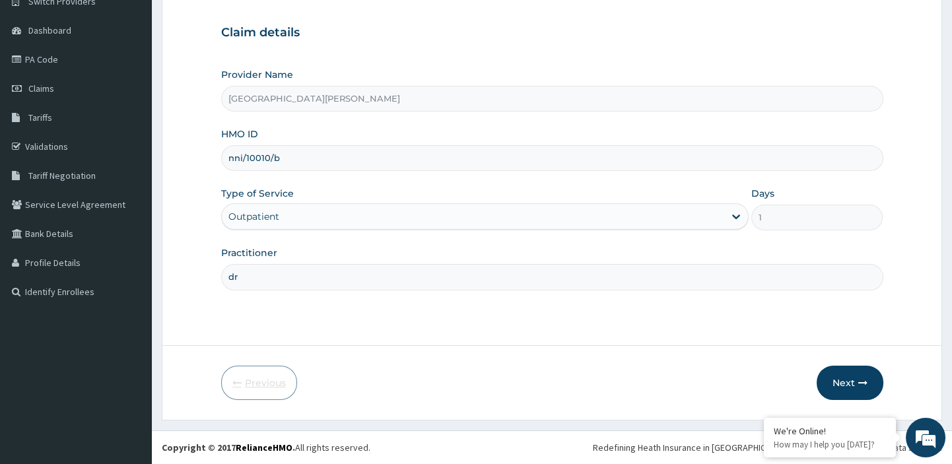
scroll to position [113, 0]
click at [308, 156] on input "nni/10010/b" at bounding box center [552, 159] width 662 height 26
type input "n"
paste input "sfa/13972/a"
type input "sfa/13972/a"
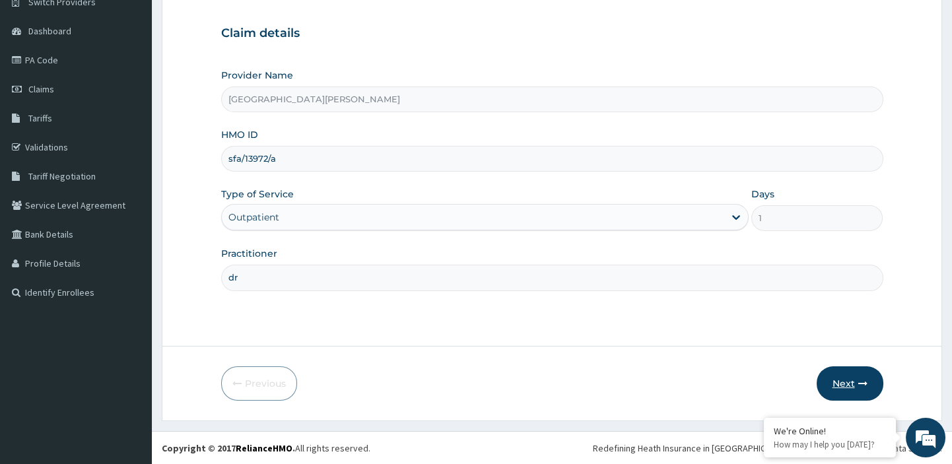
click at [847, 375] on button "Next" at bounding box center [850, 384] width 67 height 34
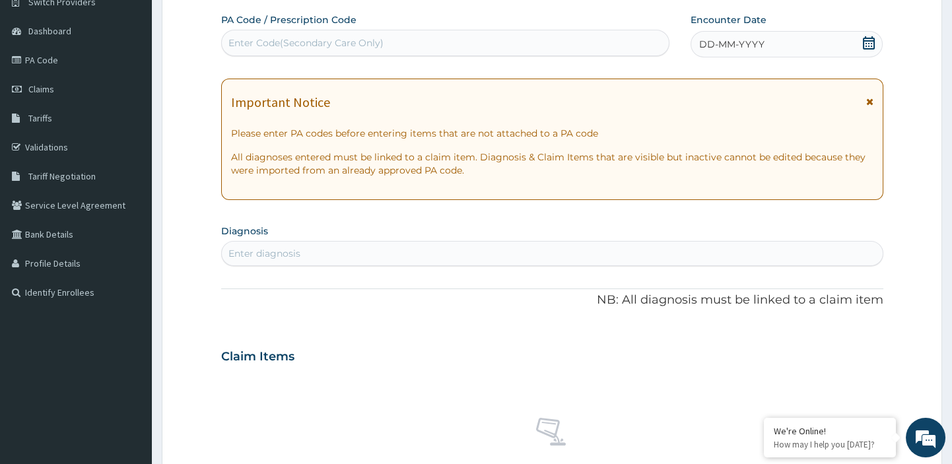
click at [344, 40] on div "Enter Code(Secondary Care Only)" at bounding box center [305, 42] width 155 height 13
paste input "PA/14F5B1"
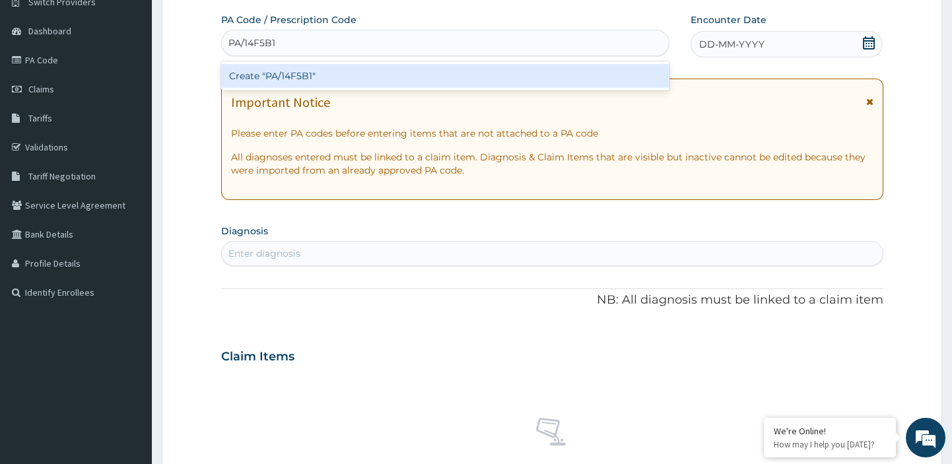
type input "PA/14F5B1"
click at [291, 76] on div "Create "PA/14F5B1"" at bounding box center [445, 76] width 449 height 24
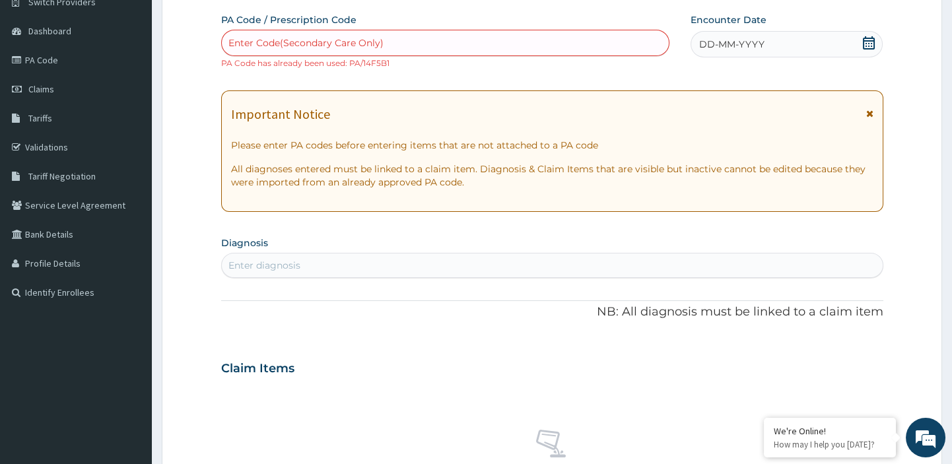
scroll to position [495, 0]
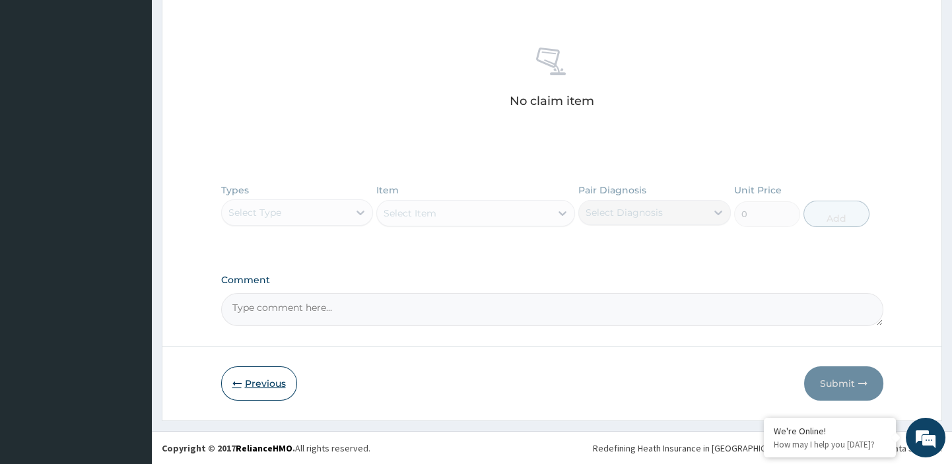
click at [255, 376] on button "Previous" at bounding box center [259, 384] width 76 height 34
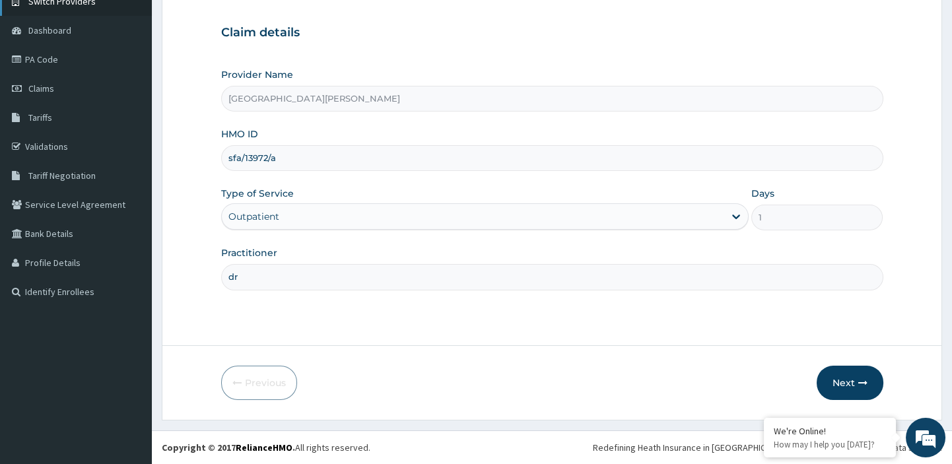
scroll to position [113, 0]
click at [283, 157] on input "sfa/13972/a" at bounding box center [552, 159] width 662 height 26
type input "s"
paste input "fmc/11925/a"
type input "fmc/11925/a"
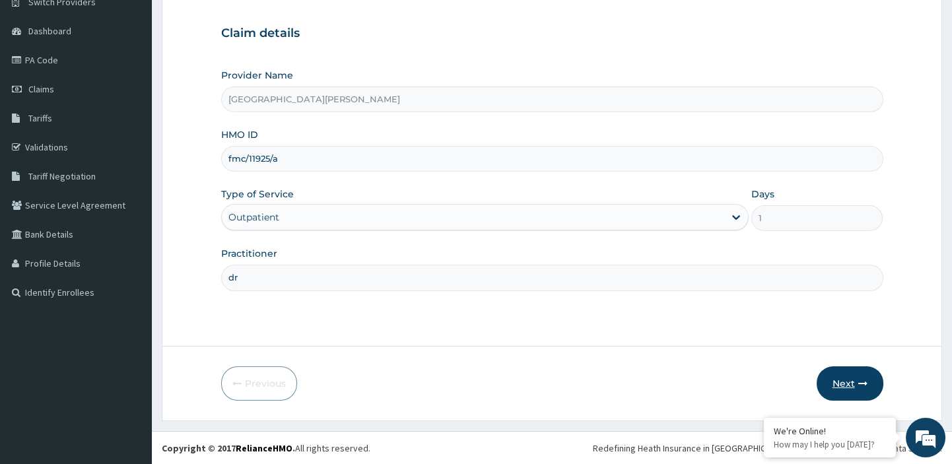
click at [843, 381] on button "Next" at bounding box center [850, 384] width 67 height 34
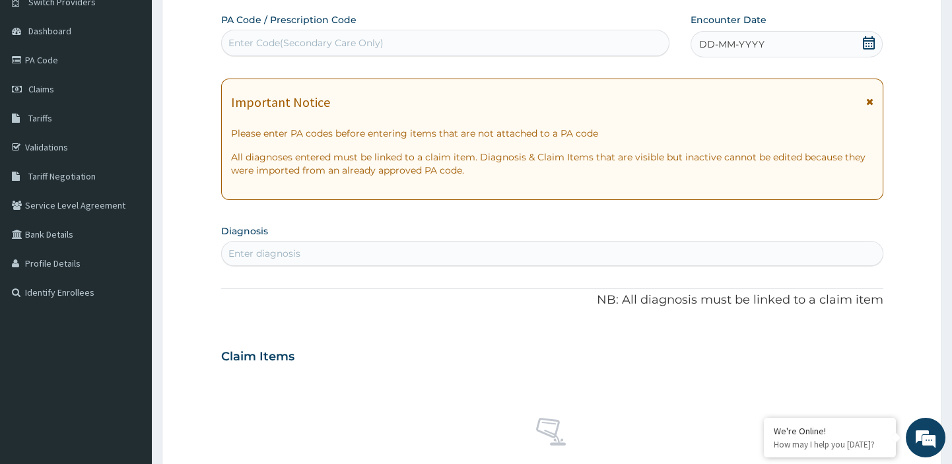
click at [339, 40] on div "Enter Code(Secondary Care Only)" at bounding box center [305, 42] width 155 height 13
paste input "PA/9387F4"
type input "PA/9387F4"
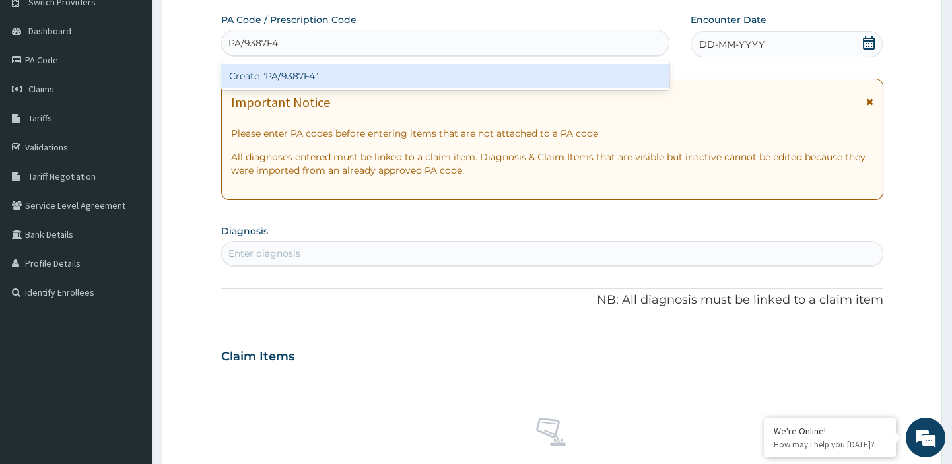
click at [299, 75] on div "Create "PA/9387F4"" at bounding box center [445, 76] width 449 height 24
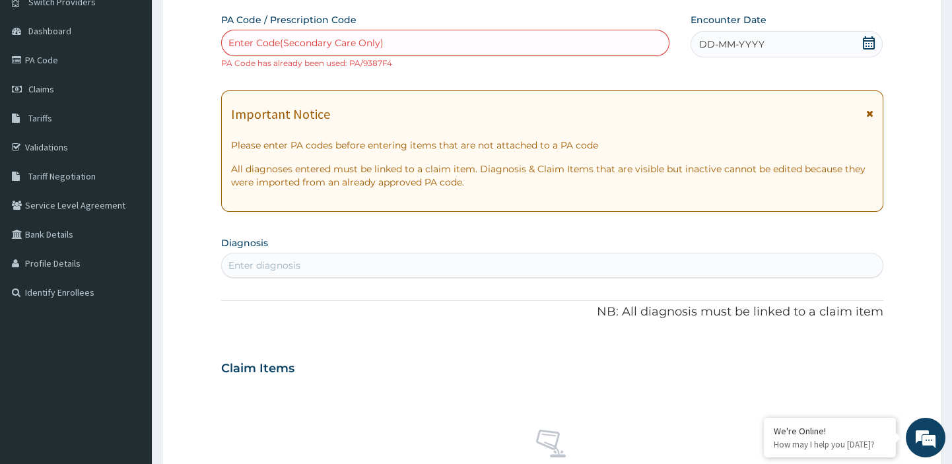
paste input "ENP/11924/B"
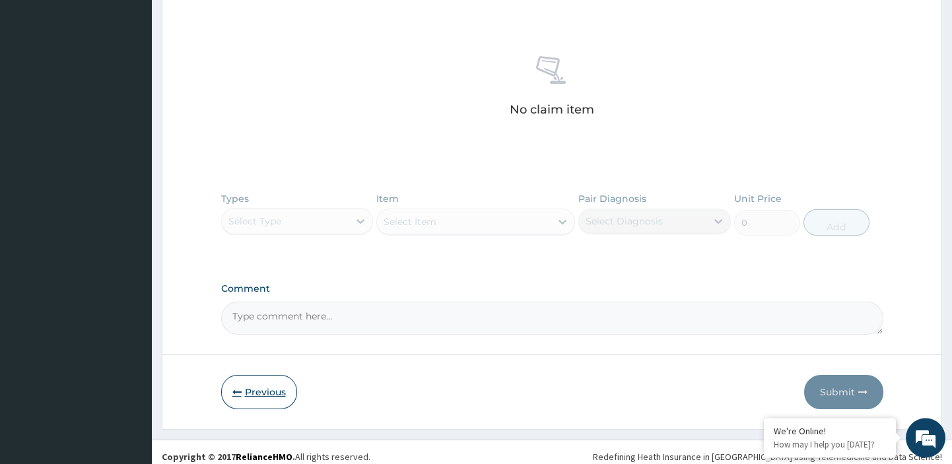
type input "ENP/11924/B"
click at [262, 386] on button "Previous" at bounding box center [259, 392] width 76 height 34
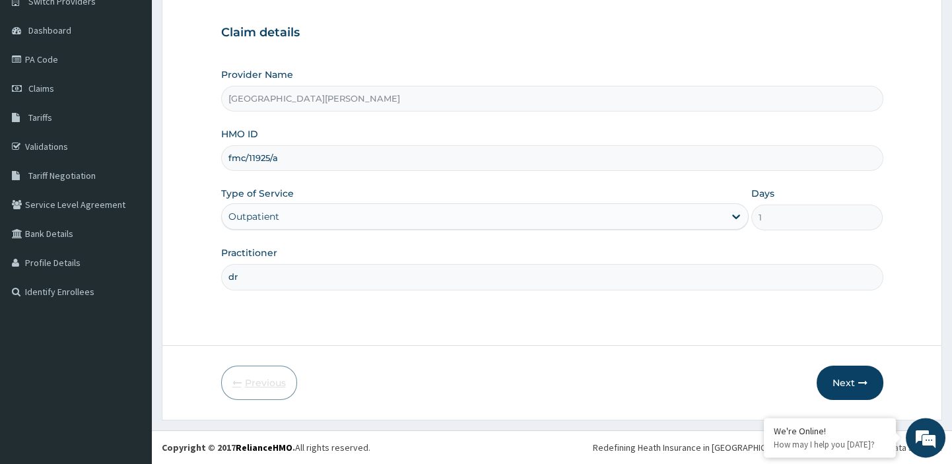
scroll to position [113, 0]
click at [293, 161] on input "fmc/11925/a" at bounding box center [552, 159] width 662 height 26
type input "f"
paste input "enp/11924/b"
type input "enp/11924/b"
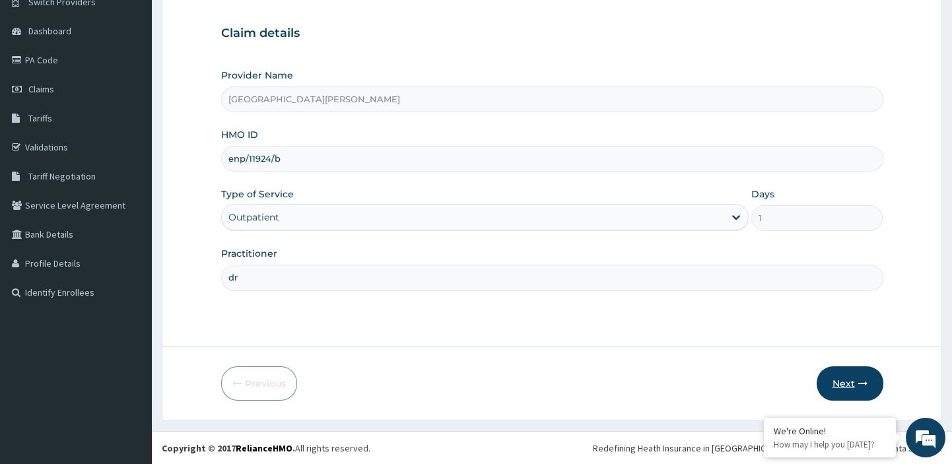
click at [850, 377] on button "Next" at bounding box center [850, 384] width 67 height 34
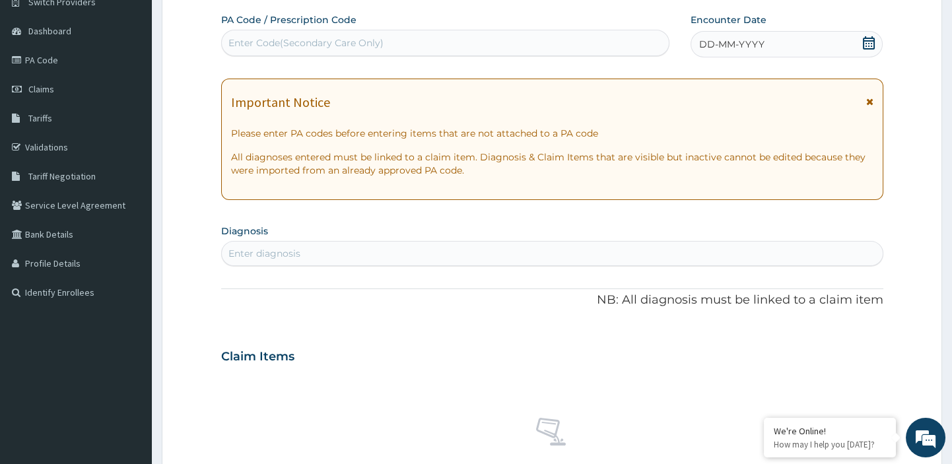
click at [437, 46] on div "Enter Code(Secondary Care Only)" at bounding box center [446, 42] width 448 height 21
paste input "PA/17112B"
type input "PA/17112B"
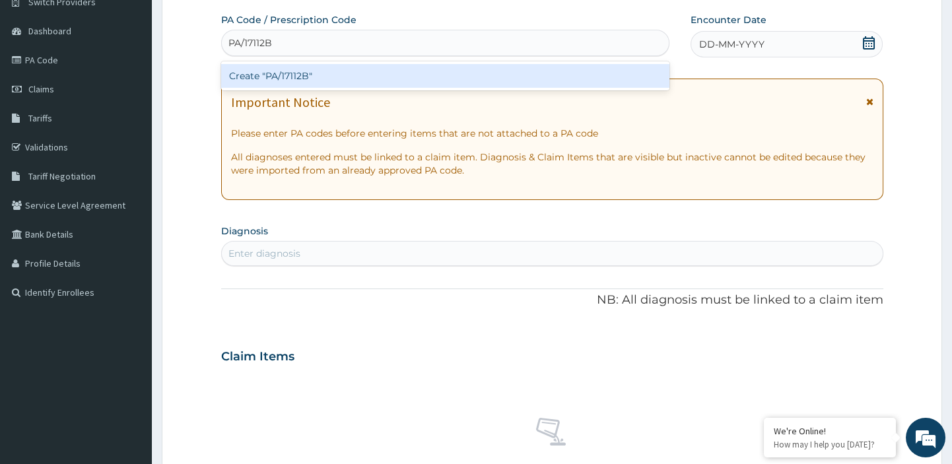
click at [275, 73] on div "Create "PA/17112B"" at bounding box center [445, 76] width 449 height 24
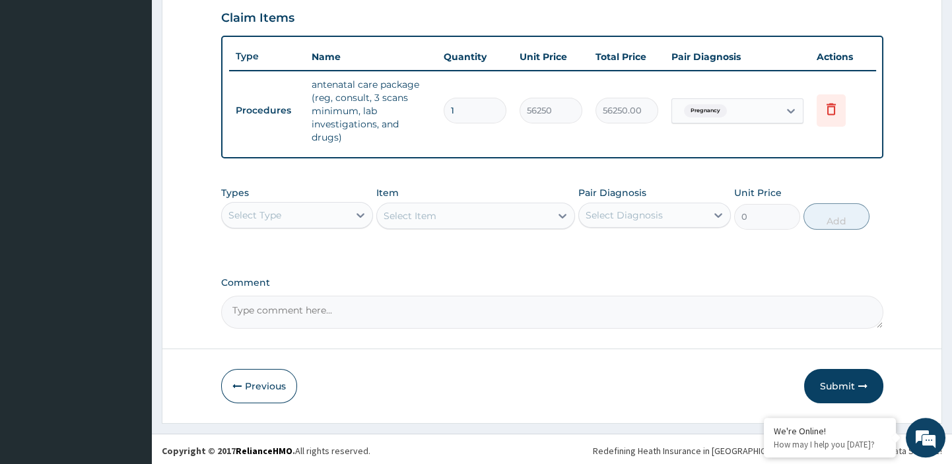
scroll to position [458, 0]
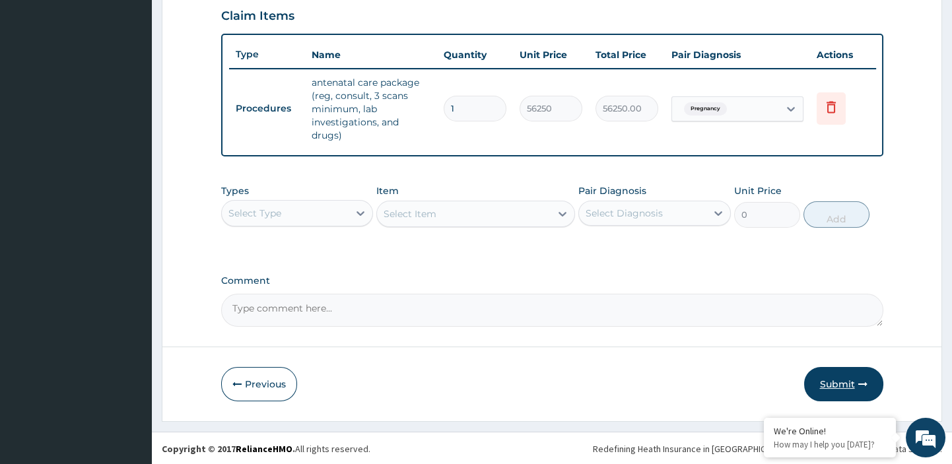
click at [841, 381] on button "Submit" at bounding box center [843, 384] width 79 height 34
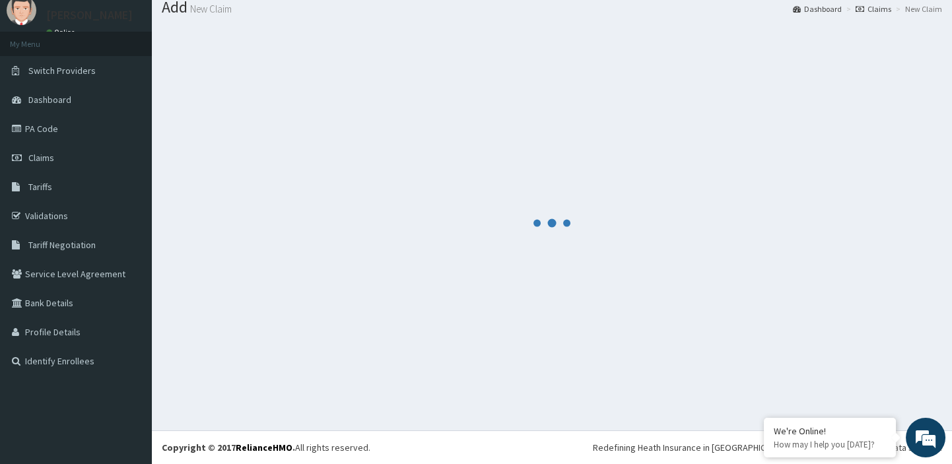
scroll to position [44, 0]
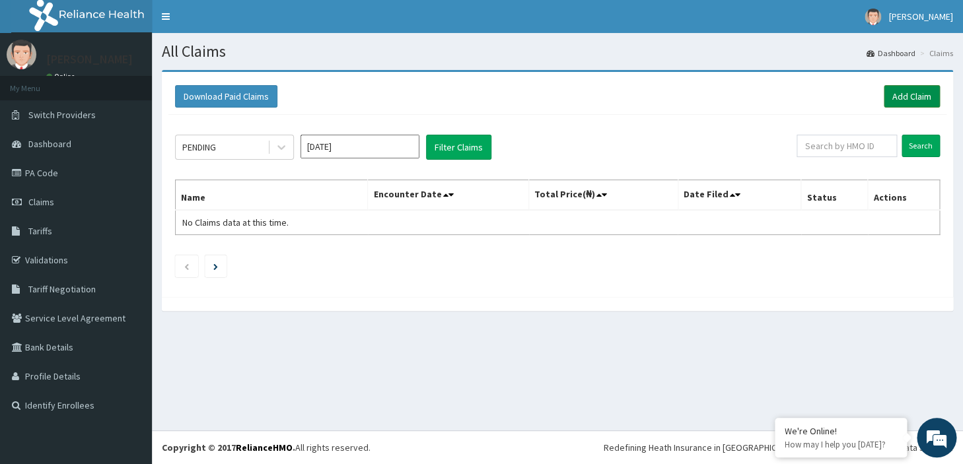
click at [910, 96] on link "Add Claim" at bounding box center [912, 96] width 56 height 22
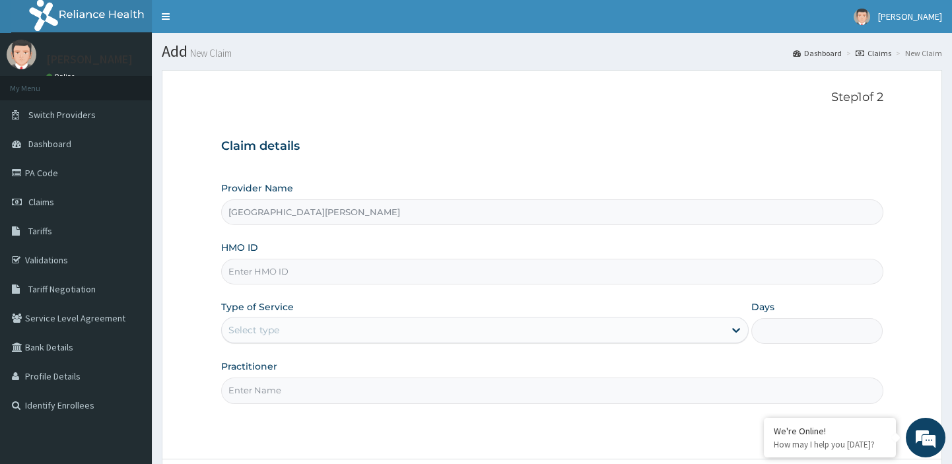
click at [298, 271] on input "HMO ID" at bounding box center [552, 272] width 662 height 26
paste input "SFA/14905/A"
type input "SFA/14905/A"
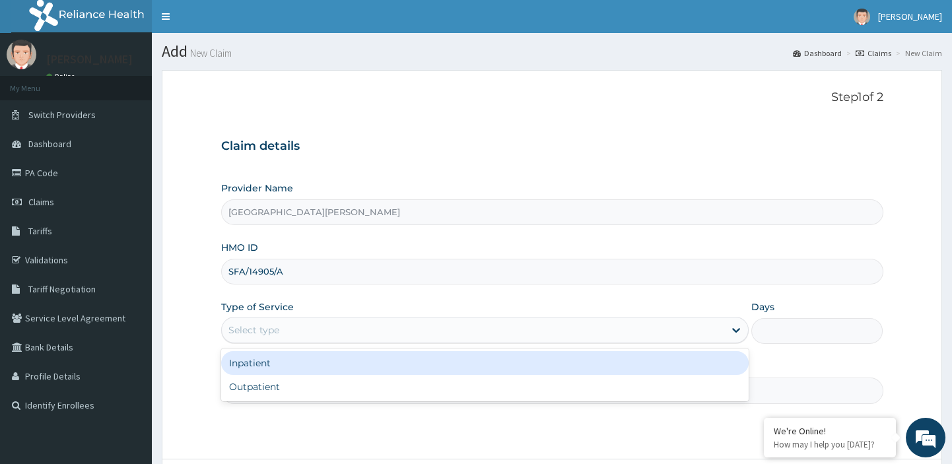
click at [330, 330] on div "Select type" at bounding box center [473, 330] width 503 height 21
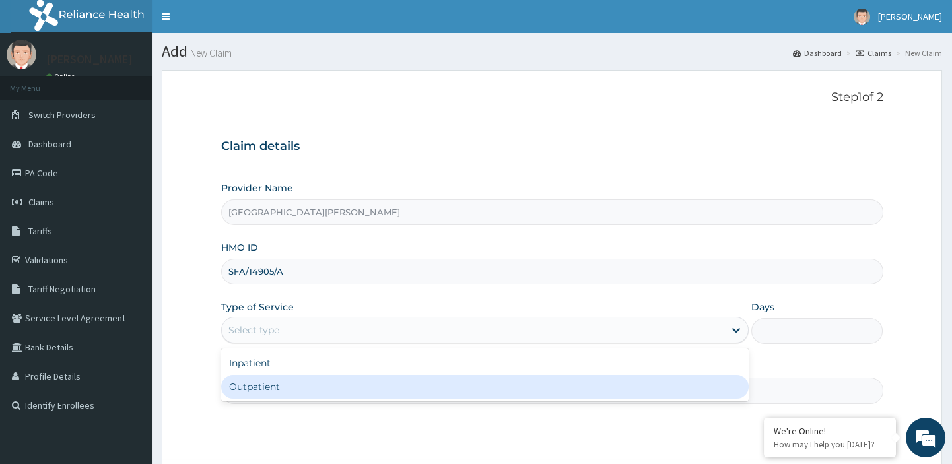
click at [273, 382] on div "Outpatient" at bounding box center [485, 387] width 528 height 24
type input "1"
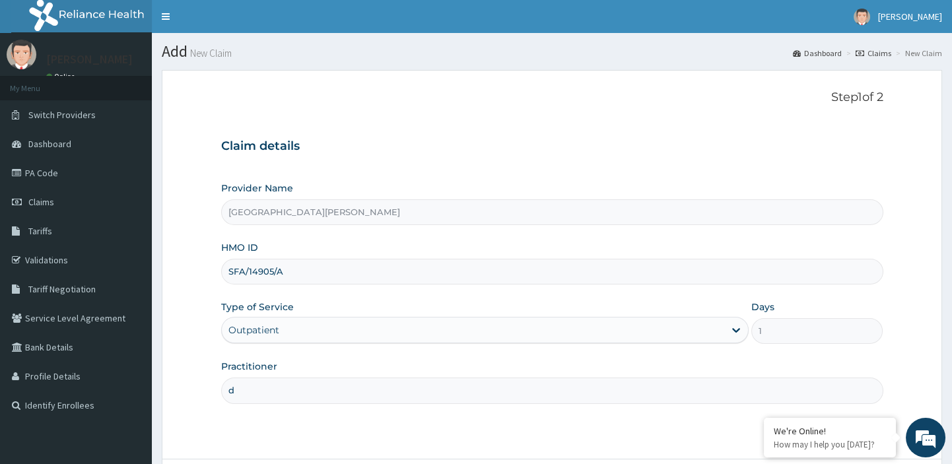
click at [261, 392] on input "d" at bounding box center [552, 391] width 662 height 26
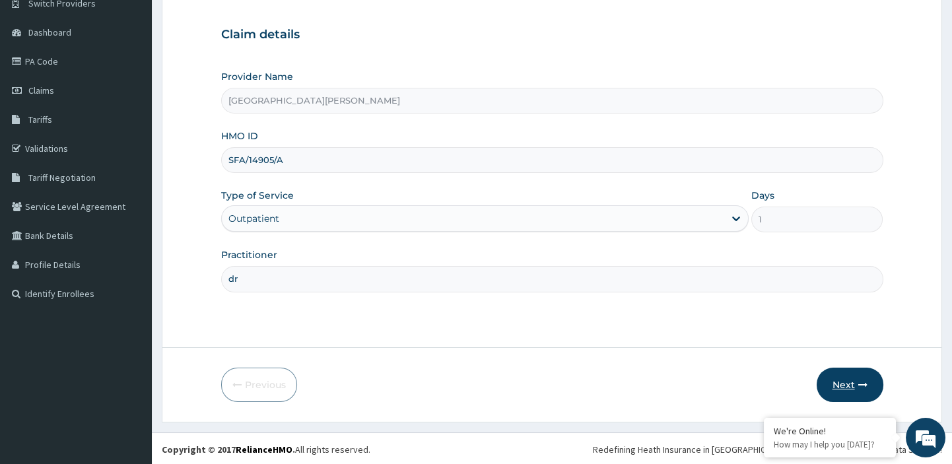
type input "dr"
click at [845, 387] on button "Next" at bounding box center [850, 385] width 67 height 34
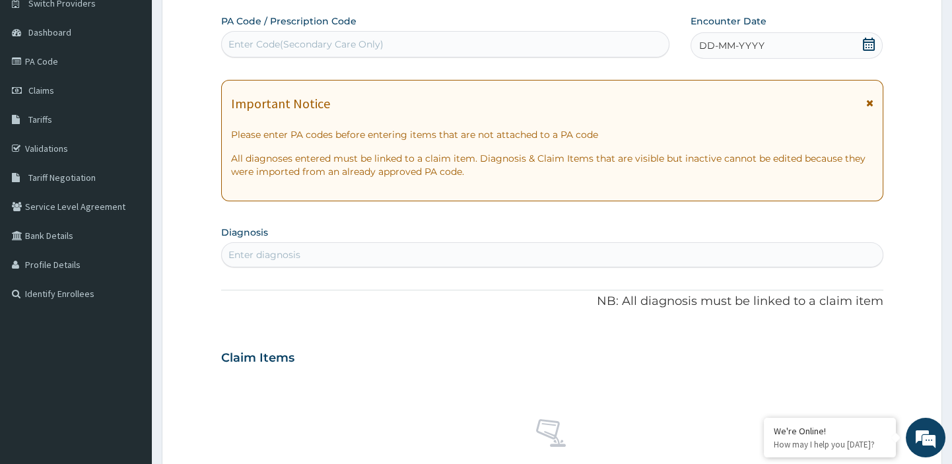
click at [352, 43] on div "Enter Code(Secondary Care Only)" at bounding box center [305, 44] width 155 height 13
paste input "PA/DD7C7F"
type input "PA/DD7C7F"
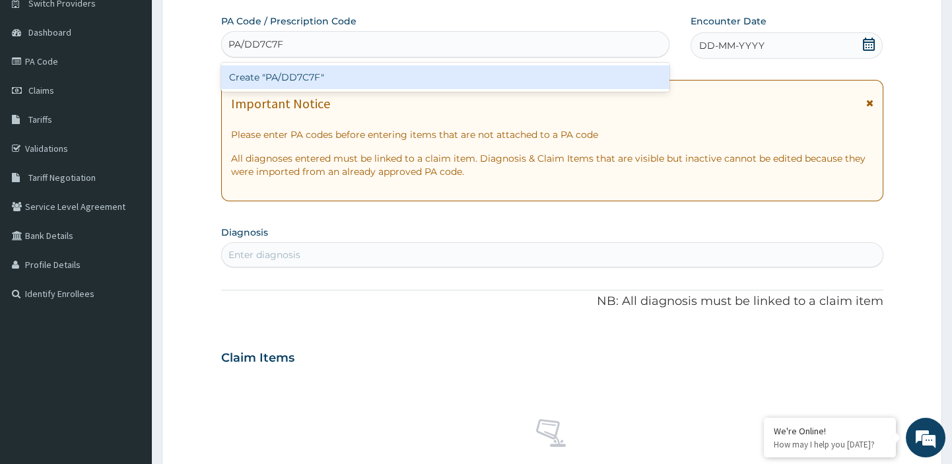
click at [292, 73] on div "Create "PA/DD7C7F"" at bounding box center [445, 77] width 449 height 24
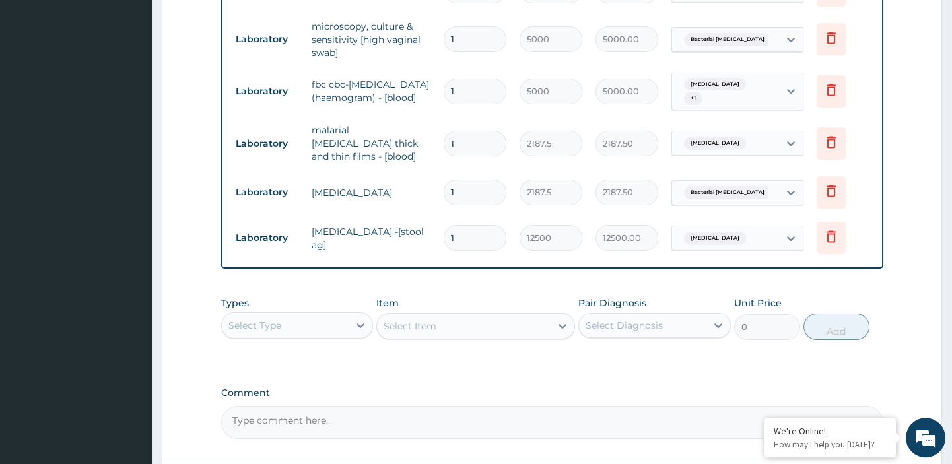
scroll to position [119, 0]
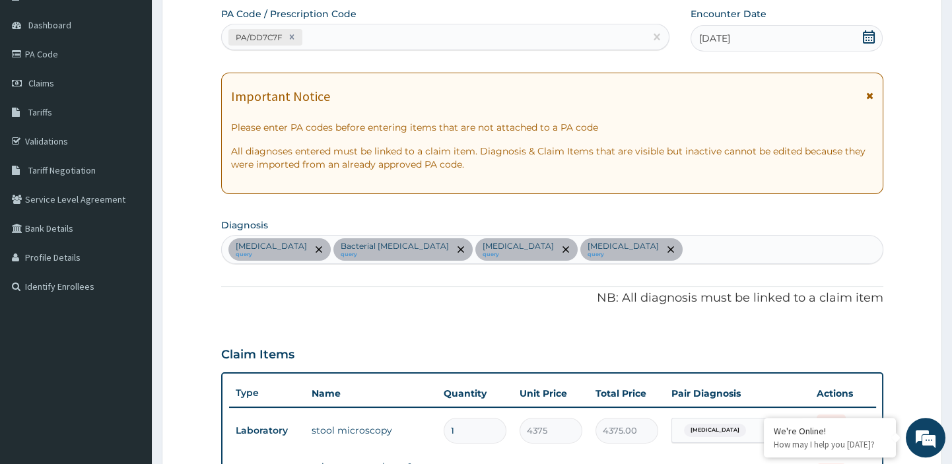
type input "1"
type input "12500.00"
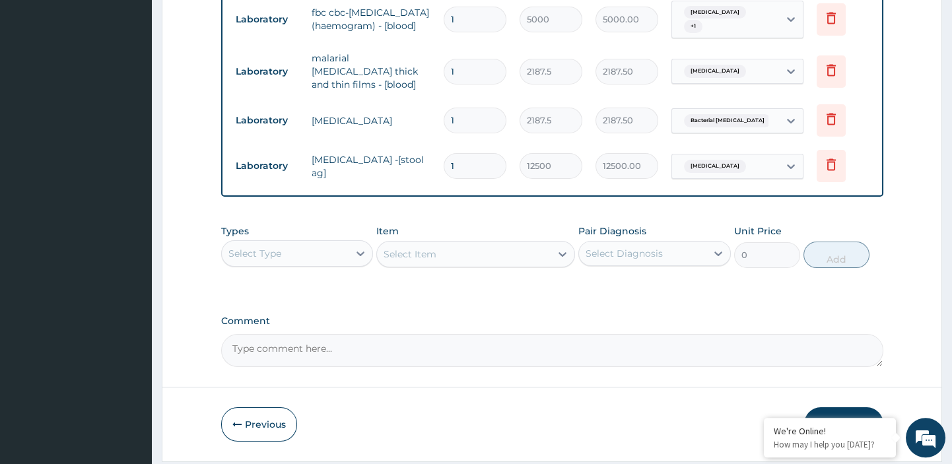
scroll to position [666, 0]
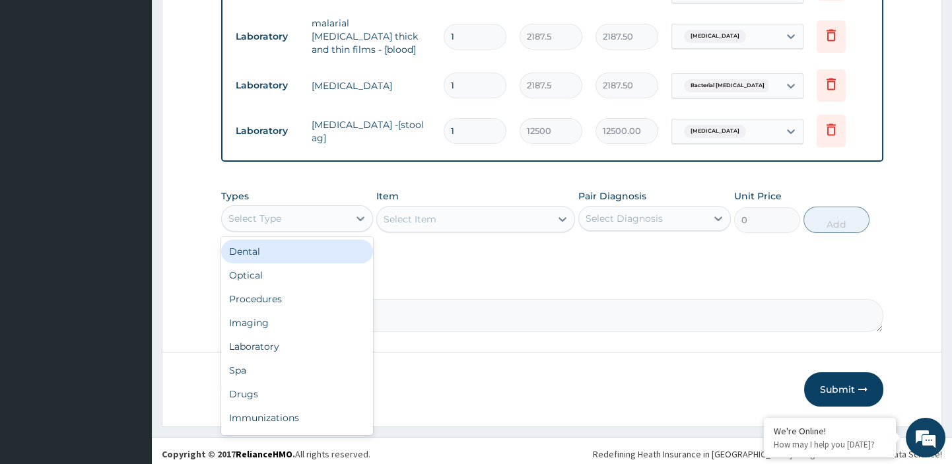
click at [287, 210] on div "Select Type" at bounding box center [285, 218] width 127 height 21
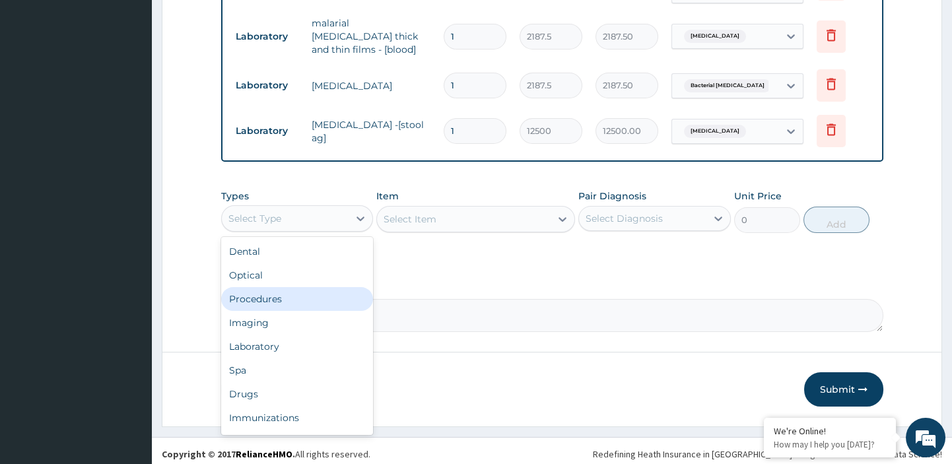
click at [255, 287] on div "Procedures" at bounding box center [297, 299] width 153 height 24
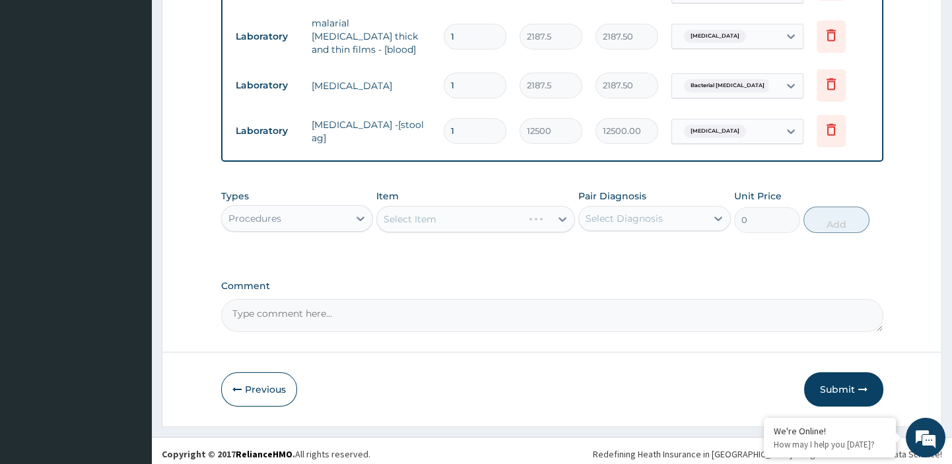
click at [630, 212] on div "Select Diagnosis" at bounding box center [624, 218] width 77 height 13
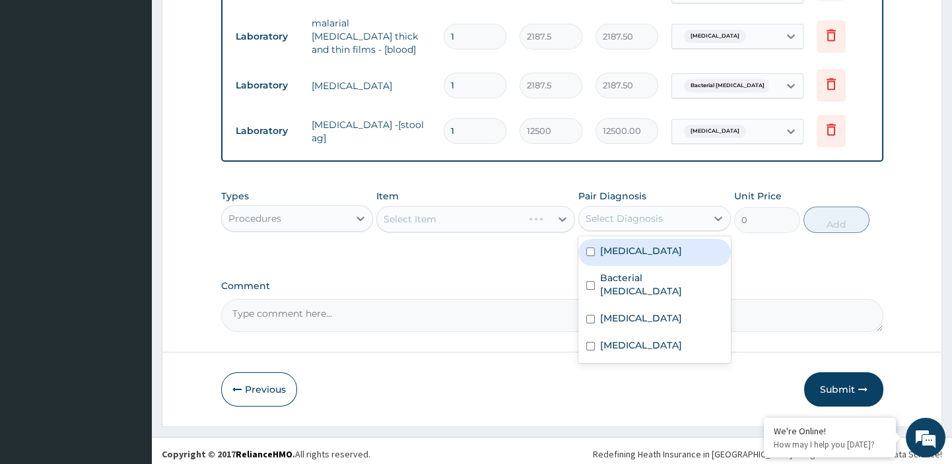
click at [592, 248] on input "checkbox" at bounding box center [590, 252] width 9 height 9
checkbox input "true"
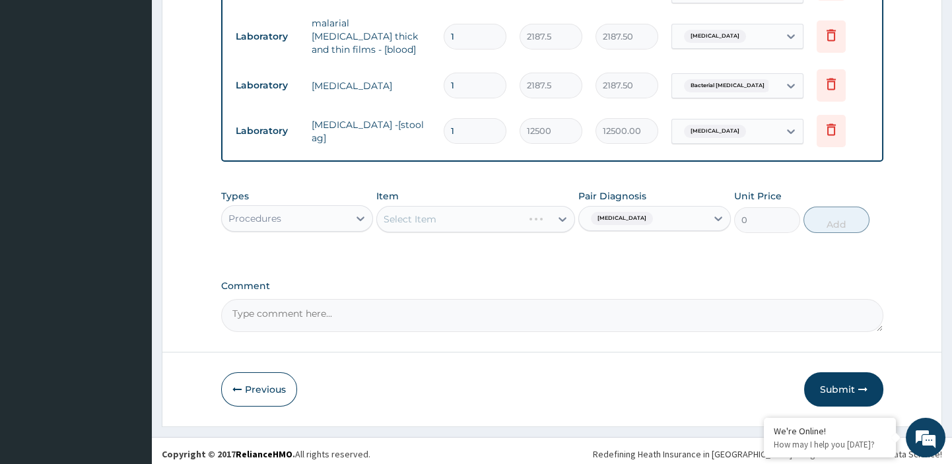
click at [562, 217] on div "Select Item" at bounding box center [475, 219] width 199 height 26
click at [562, 217] on icon at bounding box center [562, 219] width 13 height 13
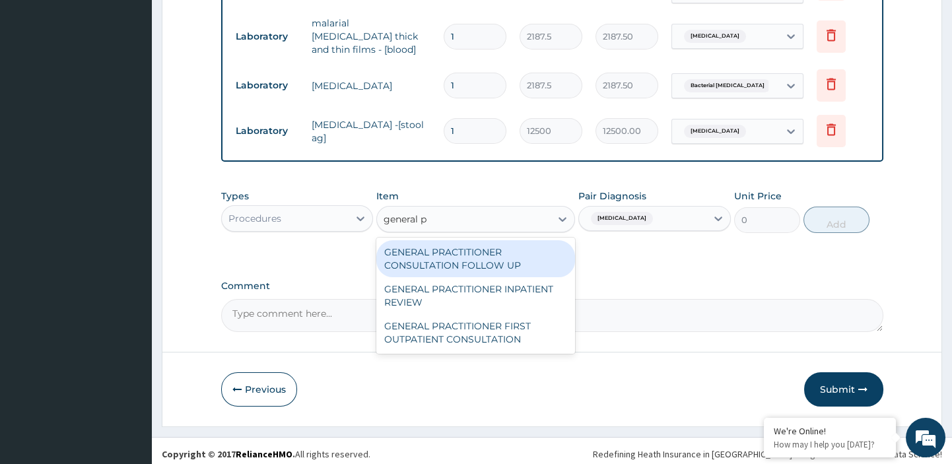
type input "general pr"
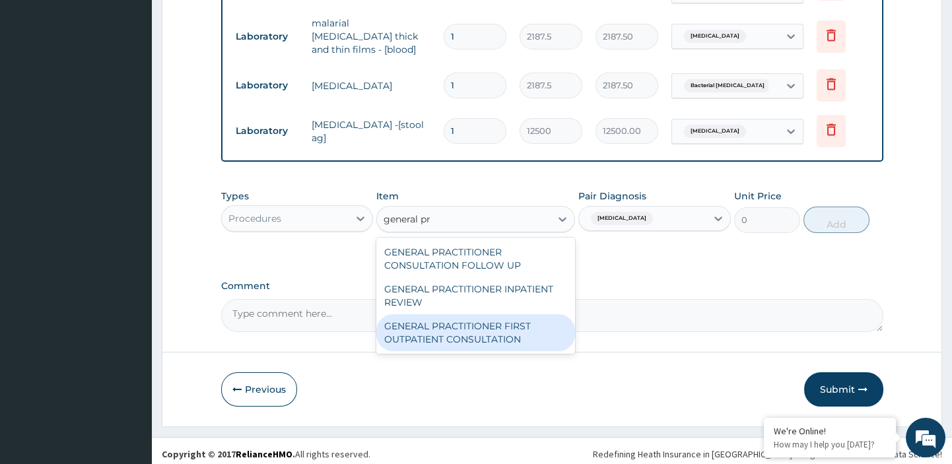
click at [459, 331] on div "GENERAL PRACTITIONER FIRST OUTPATIENT CONSULTATION" at bounding box center [475, 332] width 199 height 37
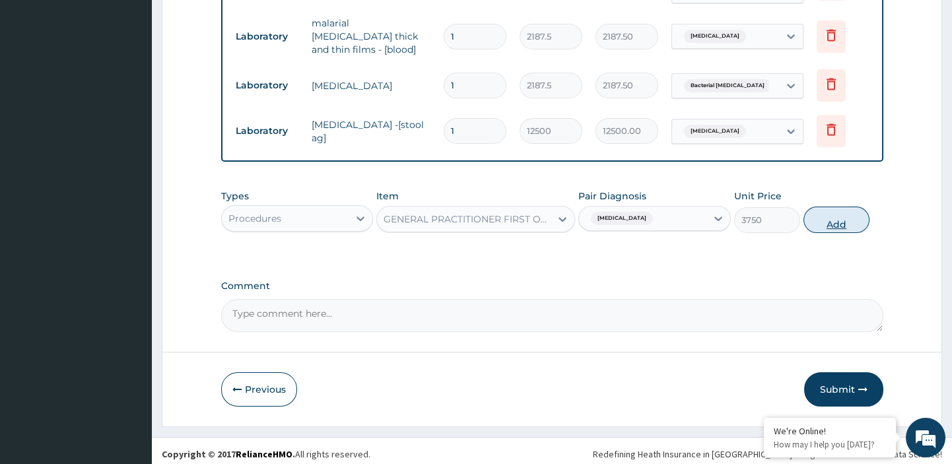
click at [835, 214] on button "Add" at bounding box center [837, 220] width 66 height 26
type input "0"
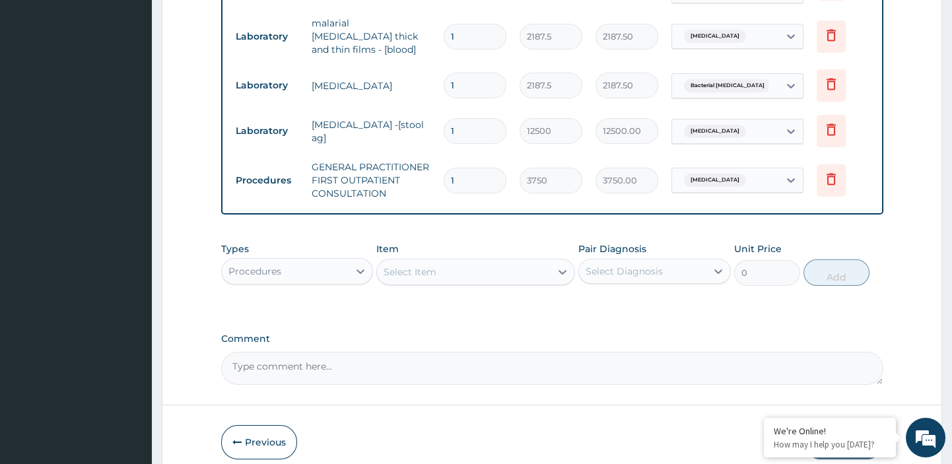
scroll to position [714, 0]
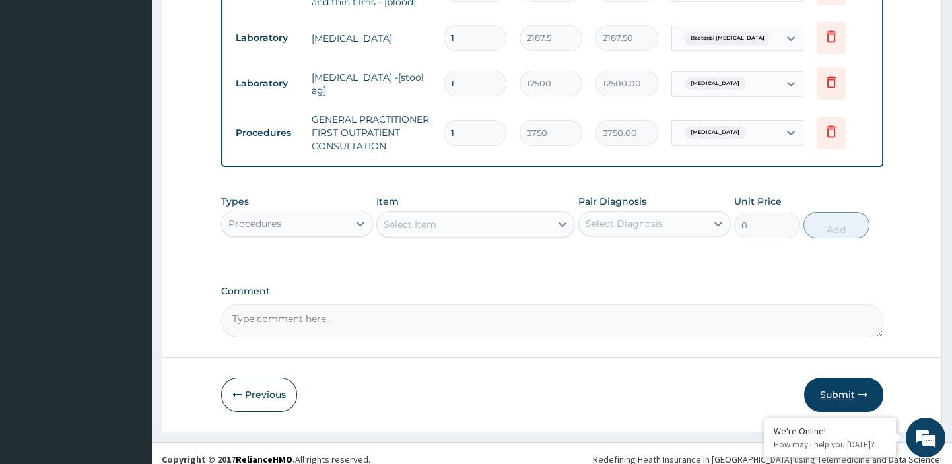
click at [833, 391] on button "Submit" at bounding box center [843, 395] width 79 height 34
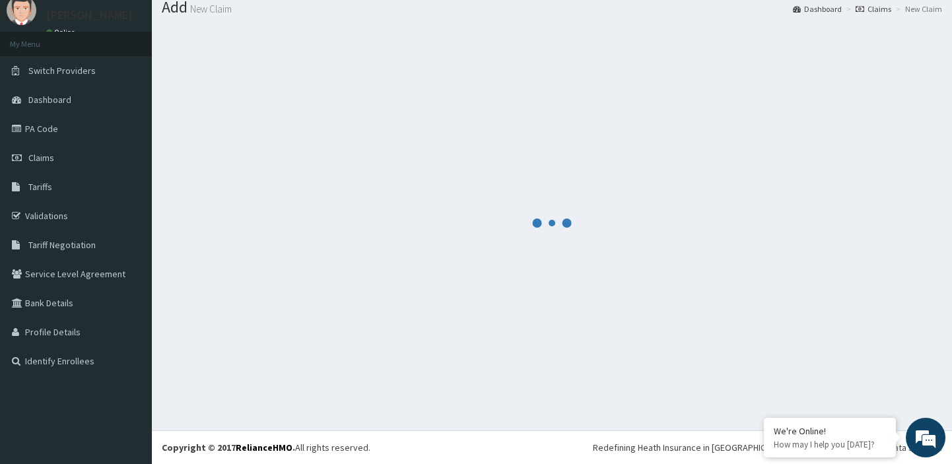
scroll to position [44, 0]
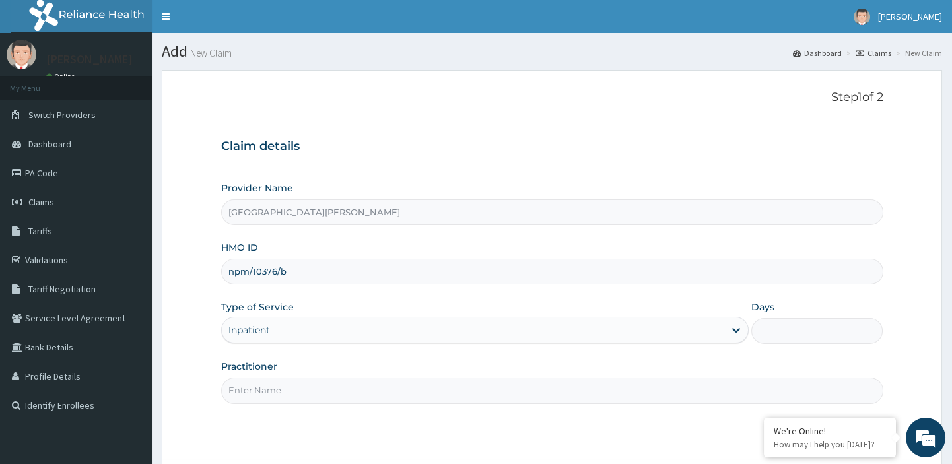
click at [465, 331] on div "Inpatient" at bounding box center [473, 330] width 503 height 21
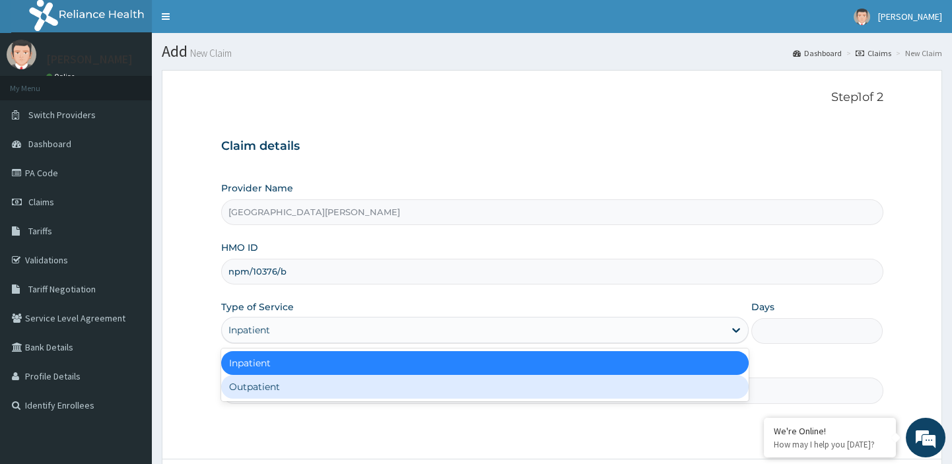
click at [302, 390] on div "Outpatient" at bounding box center [485, 387] width 528 height 24
type input "1"
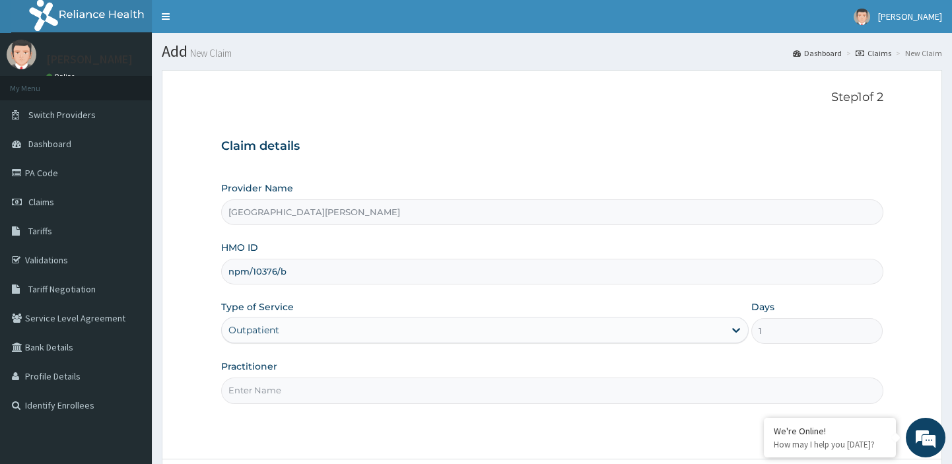
click at [282, 395] on input "Practitioner" at bounding box center [552, 391] width 662 height 26
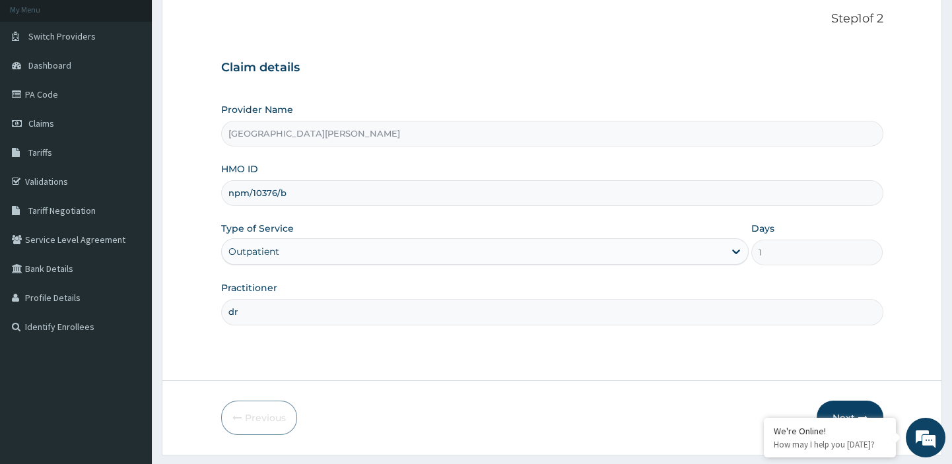
scroll to position [104, 0]
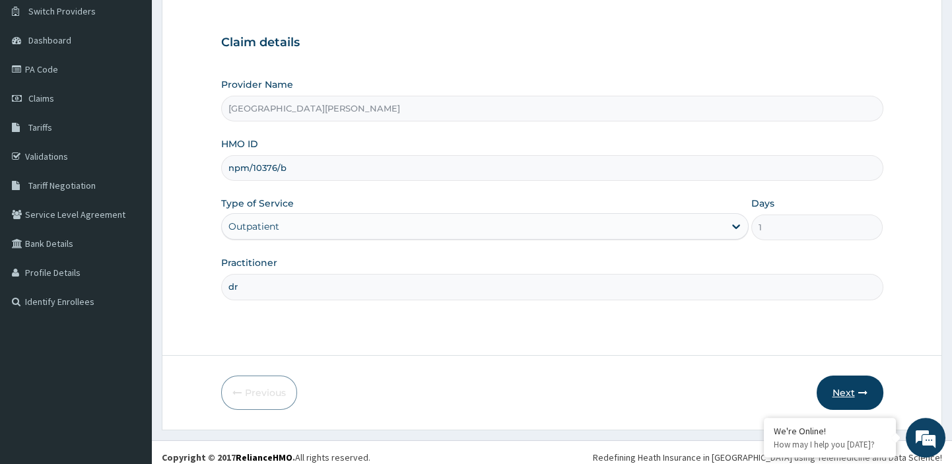
type input "dr"
click at [845, 392] on button "Next" at bounding box center [850, 393] width 67 height 34
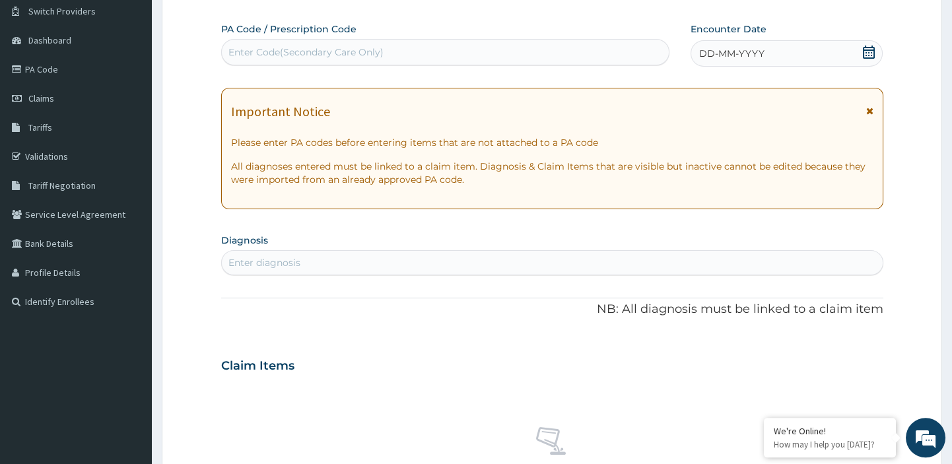
click at [349, 46] on div "Enter Code(Secondary Care Only)" at bounding box center [305, 52] width 155 height 13
paste input "PA/80F335"
type input "PA/80F335"
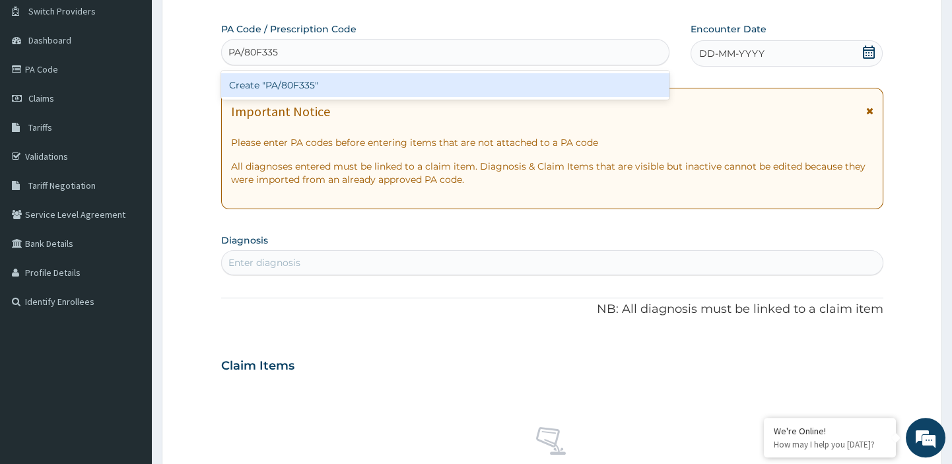
click at [301, 85] on div "Create "PA/80F335"" at bounding box center [445, 85] width 449 height 24
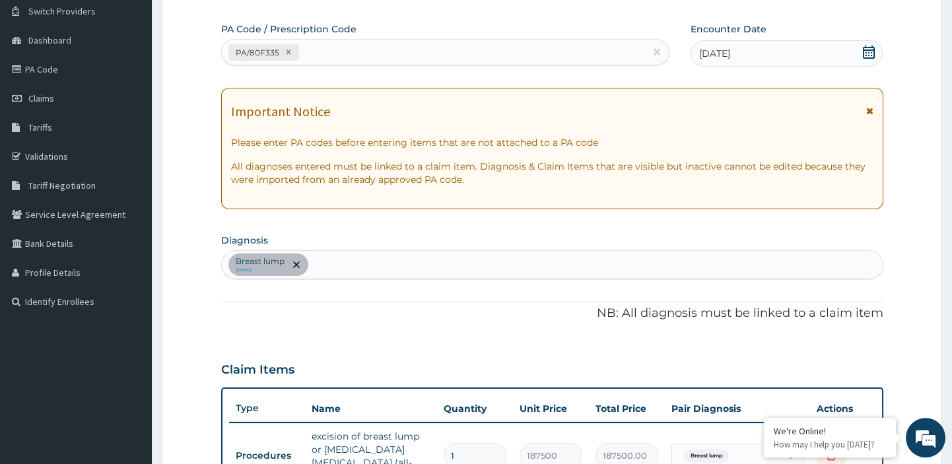
scroll to position [444, 0]
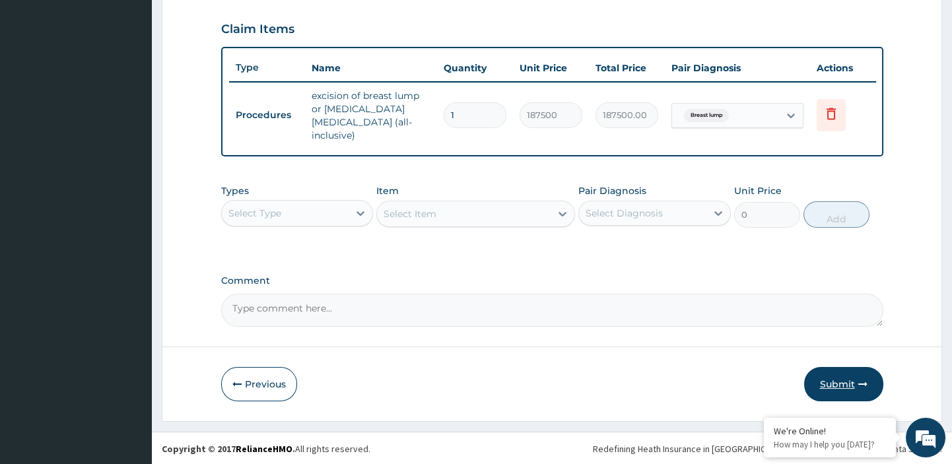
click at [831, 384] on button "Submit" at bounding box center [843, 384] width 79 height 34
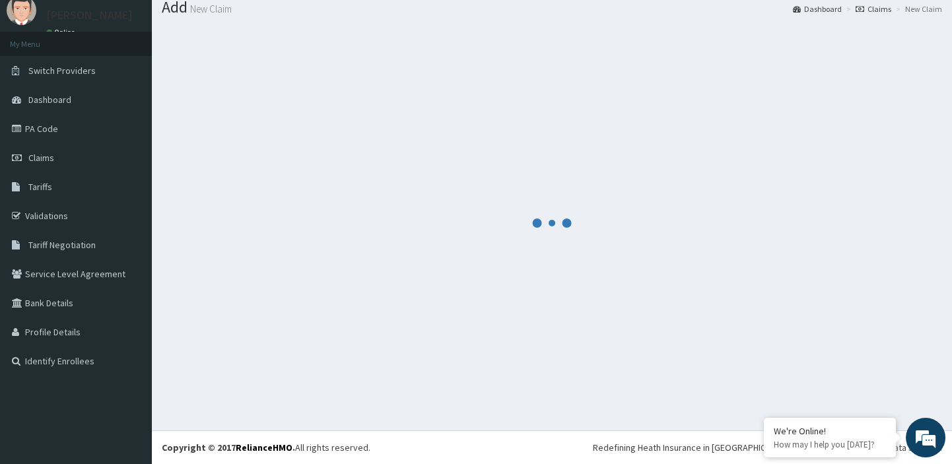
scroll to position [44, 0]
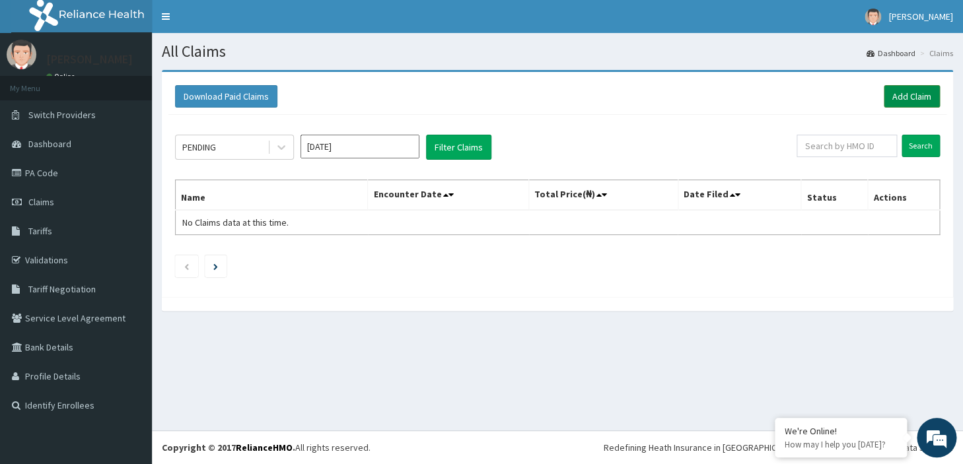
click at [909, 95] on link "Add Claim" at bounding box center [912, 96] width 56 height 22
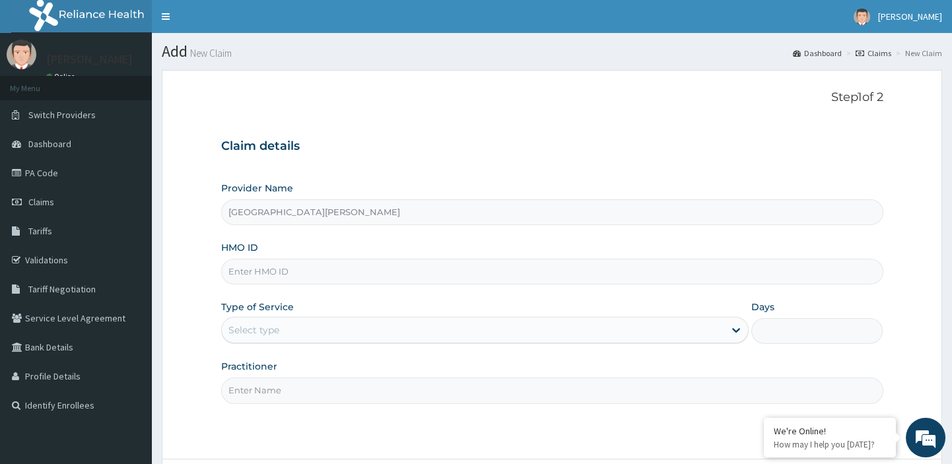
type input "St Leo Hospital"
click at [339, 269] on input "HMO ID" at bounding box center [552, 272] width 662 height 26
paste input "jny/10018/c"
type input "JNY/10018/C"
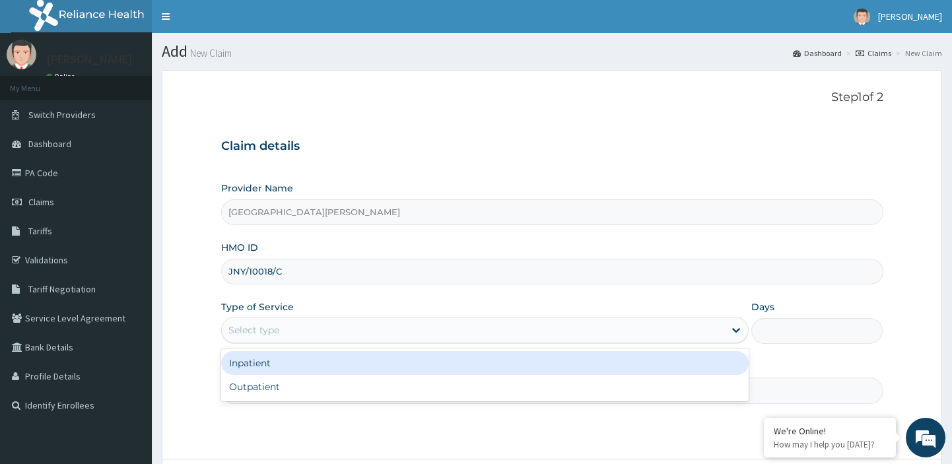
click at [374, 334] on div "Select type" at bounding box center [473, 330] width 503 height 21
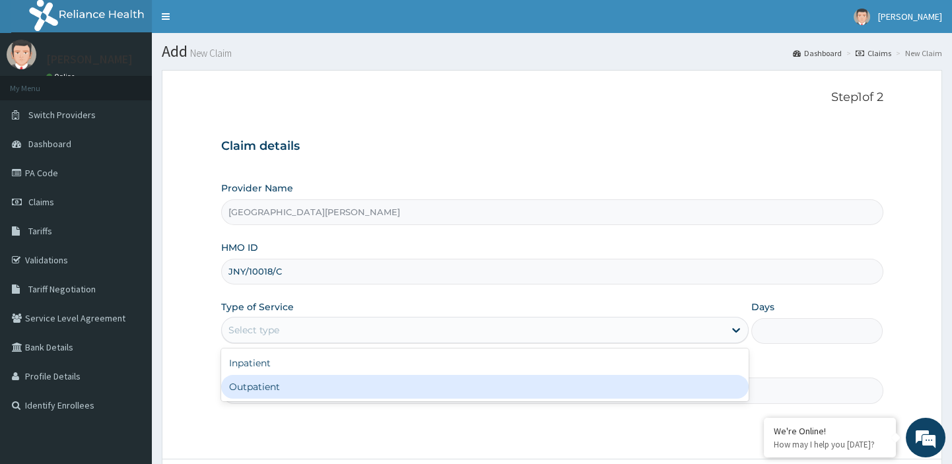
click at [291, 384] on div "Outpatient" at bounding box center [485, 387] width 528 height 24
type input "1"
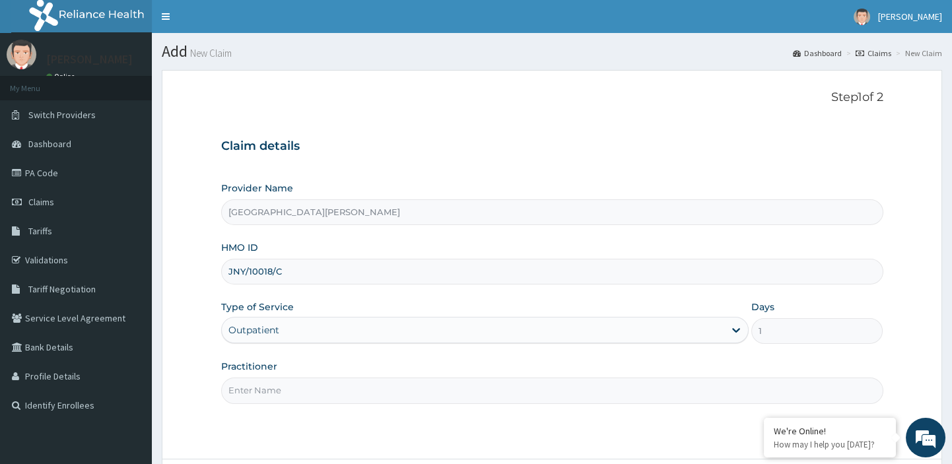
click at [280, 382] on input "Practitioner" at bounding box center [552, 391] width 662 height 26
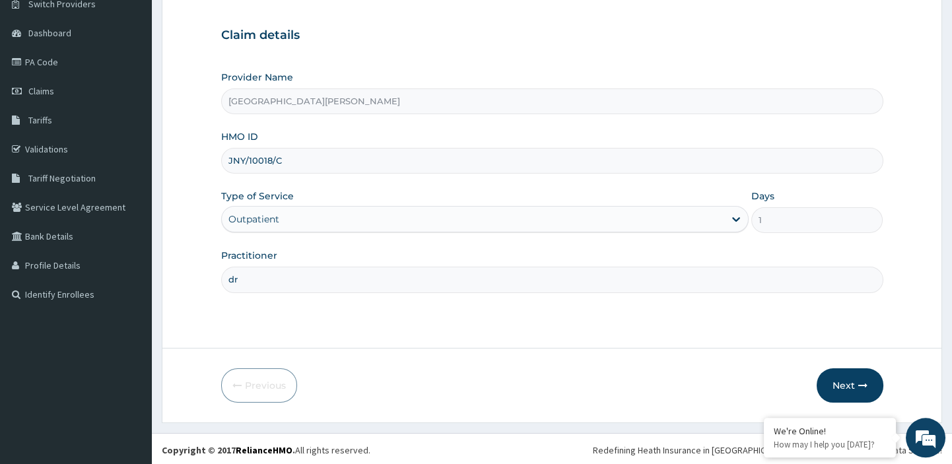
scroll to position [113, 0]
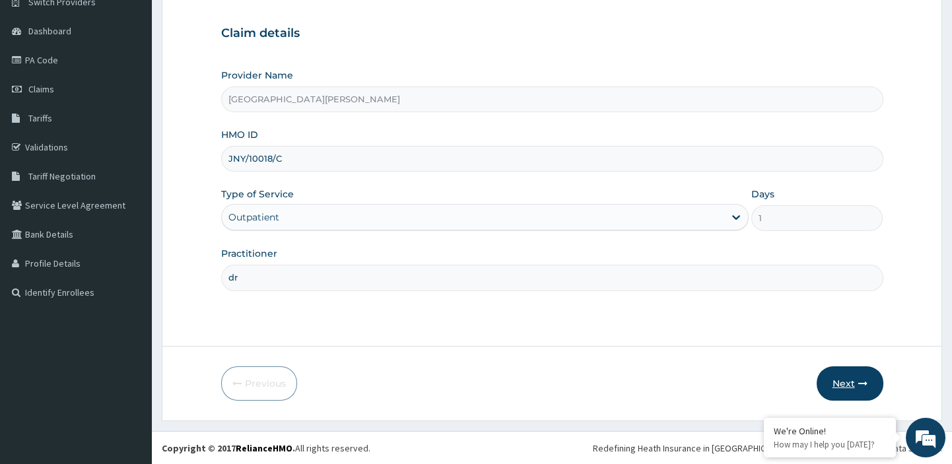
type input "dr"
click at [845, 379] on button "Next" at bounding box center [850, 384] width 67 height 34
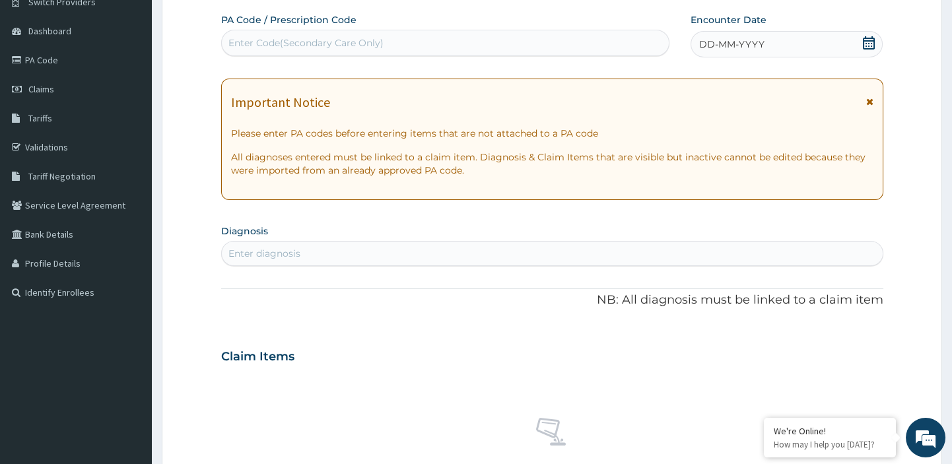
click at [385, 38] on div "Enter Code(Secondary Care Only)" at bounding box center [446, 42] width 448 height 21
paste input "PA/F11A0B"
type input "PA/F11A0B"
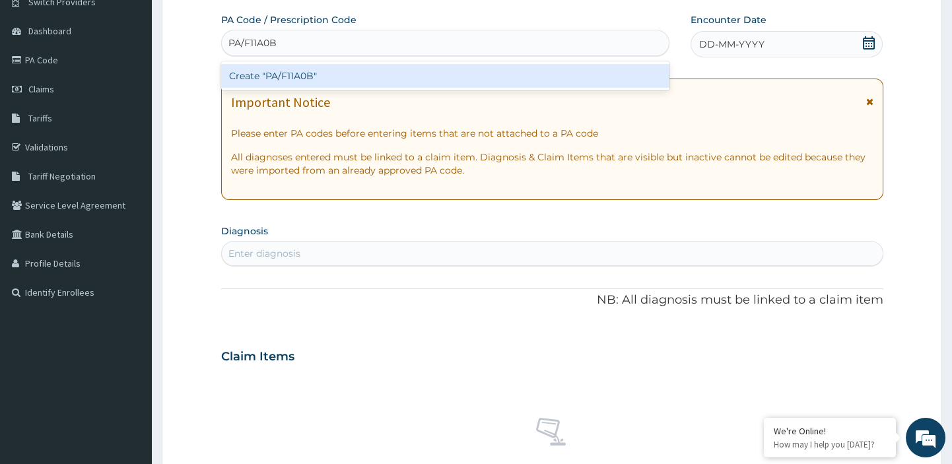
click at [312, 73] on div "Create "PA/F11A0B"" at bounding box center [445, 76] width 449 height 24
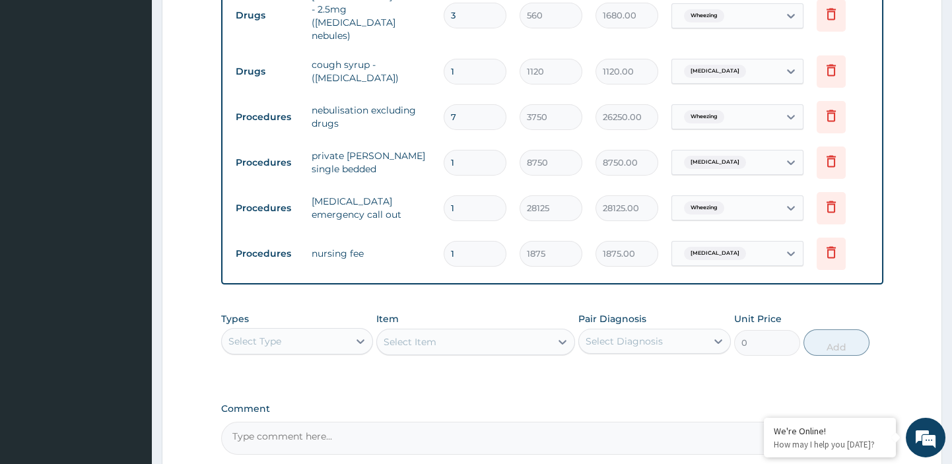
scroll to position [879, 0]
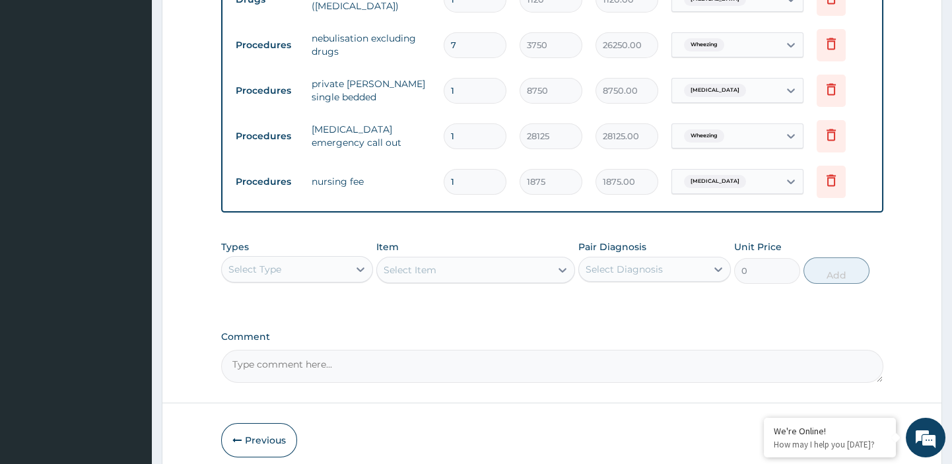
click at [343, 259] on div "Select Type" at bounding box center [285, 269] width 127 height 21
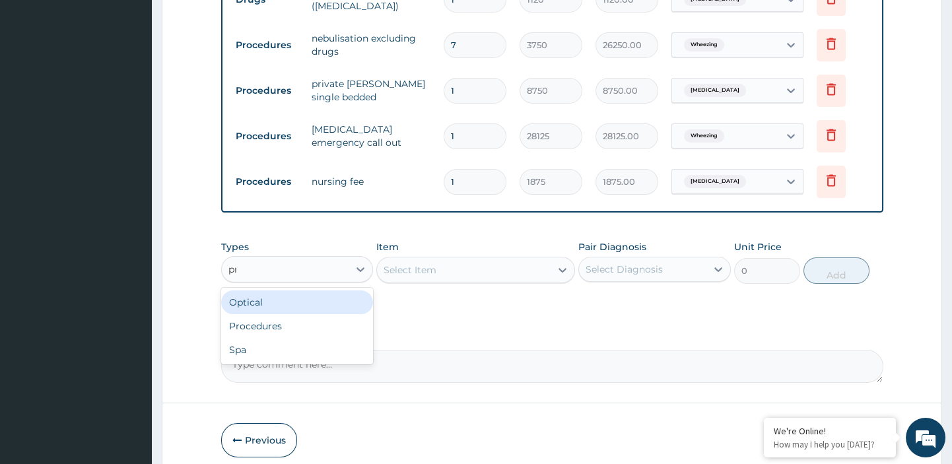
type input "pro"
click at [305, 291] on div "Procedures" at bounding box center [297, 303] width 153 height 24
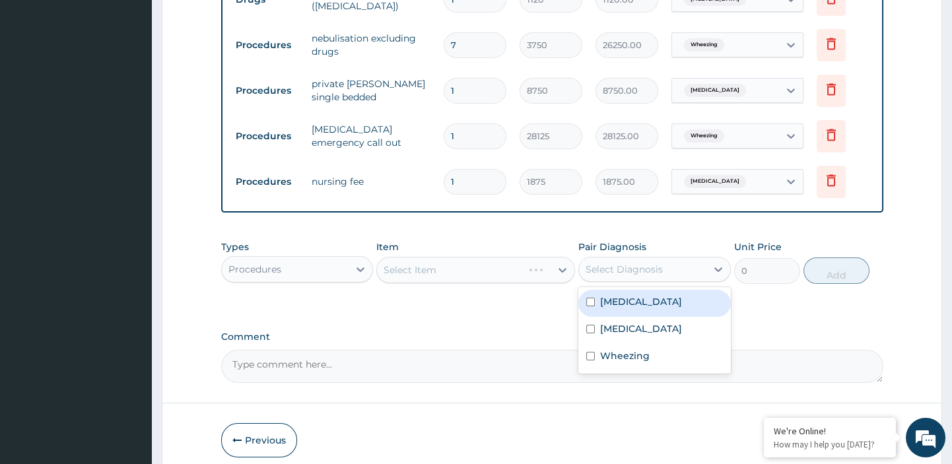
click at [632, 263] on div "Select Diagnosis" at bounding box center [624, 269] width 77 height 13
click at [618, 295] on label "[MEDICAL_DATA]" at bounding box center [641, 301] width 82 height 13
checkbox input "true"
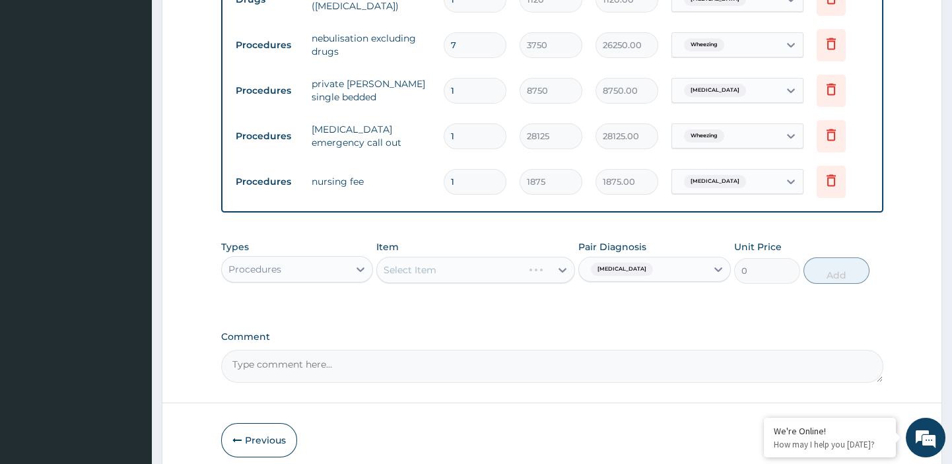
click at [561, 257] on div "Select Item" at bounding box center [475, 270] width 199 height 26
click at [563, 263] on icon at bounding box center [562, 269] width 13 height 13
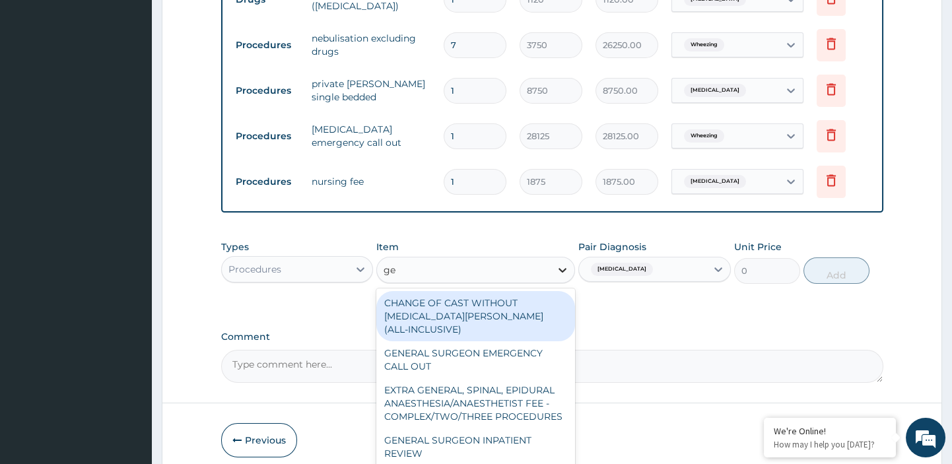
type input "g"
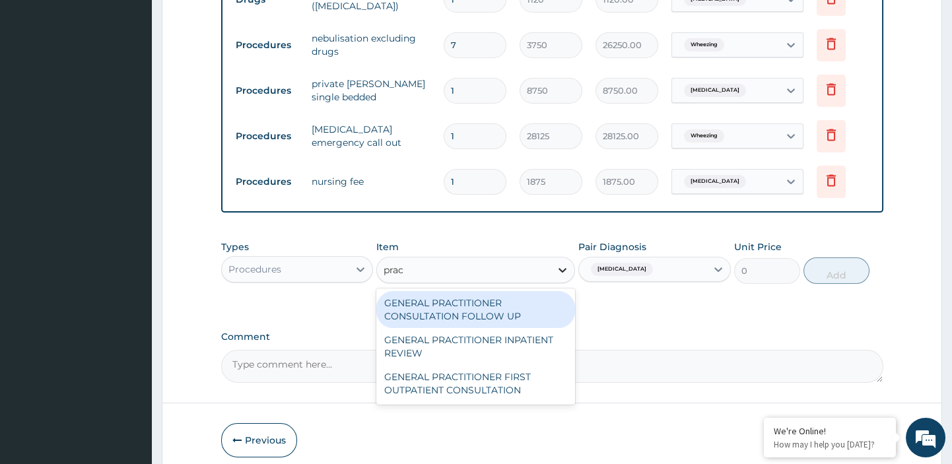
type input "pract"
click at [466, 291] on div "GENERAL PRACTITIONER CONSULTATION FOLLOW UP" at bounding box center [475, 309] width 199 height 37
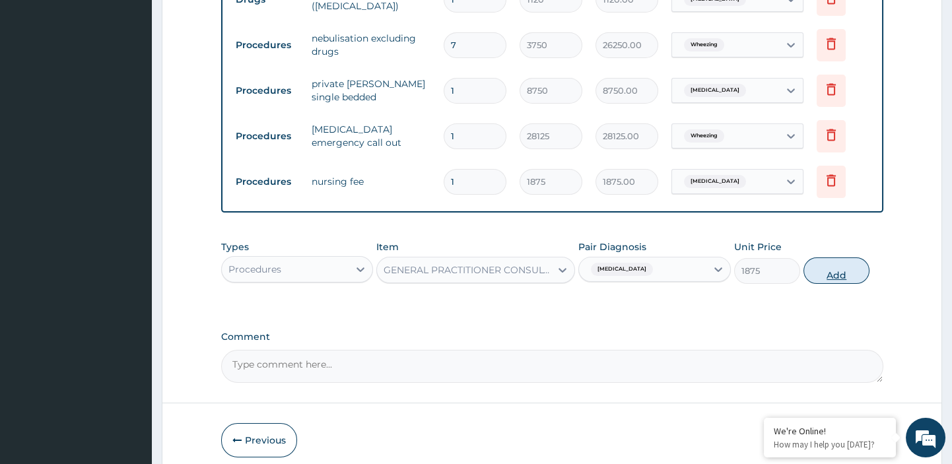
click at [834, 258] on button "Add" at bounding box center [837, 271] width 66 height 26
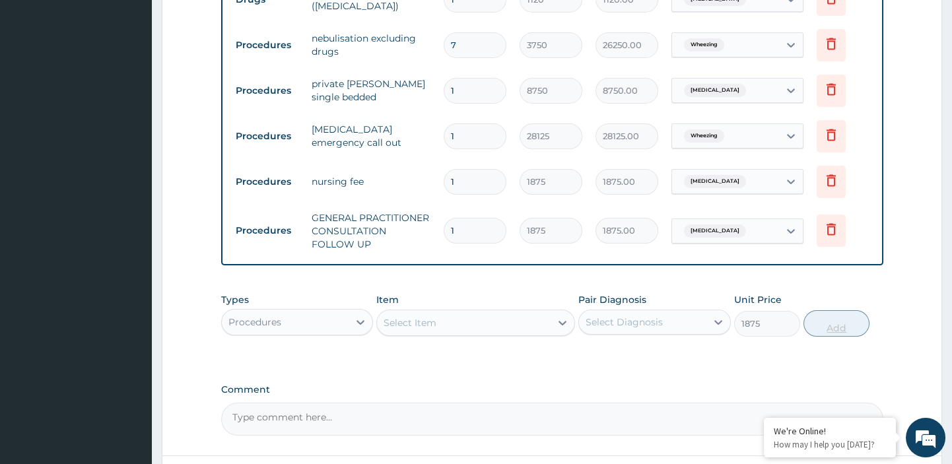
type input "0"
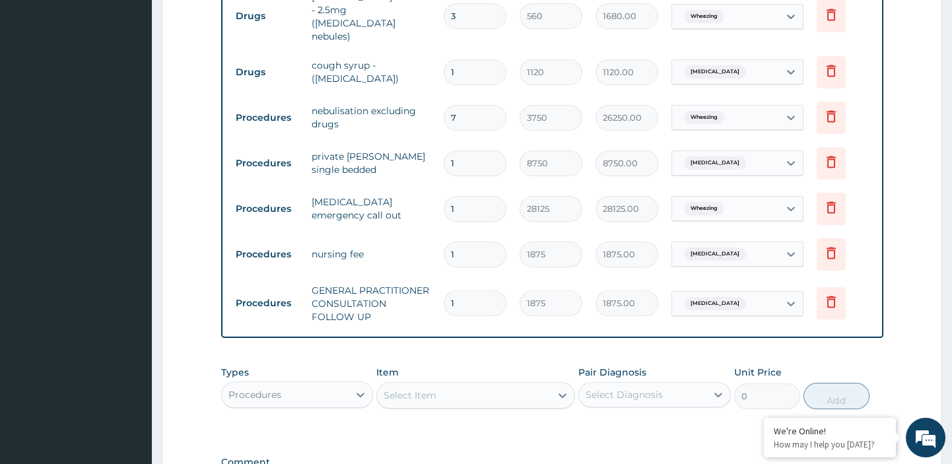
scroll to position [770, 0]
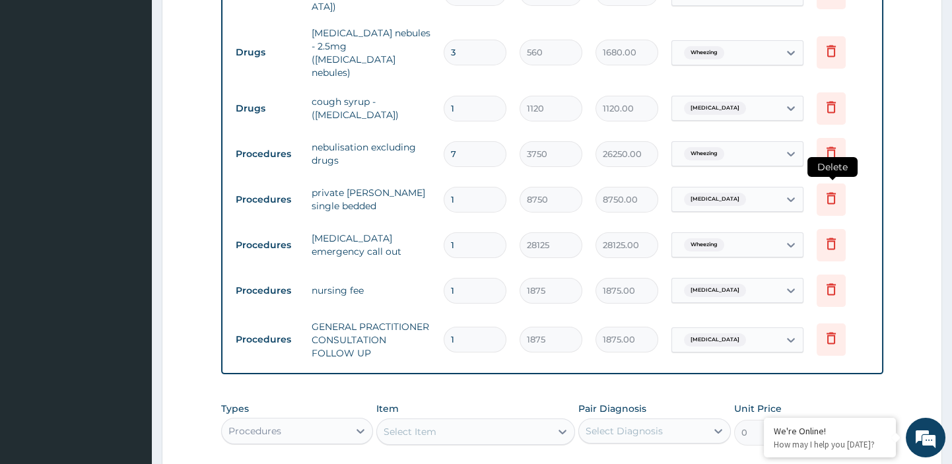
click at [826, 190] on icon at bounding box center [832, 198] width 16 height 16
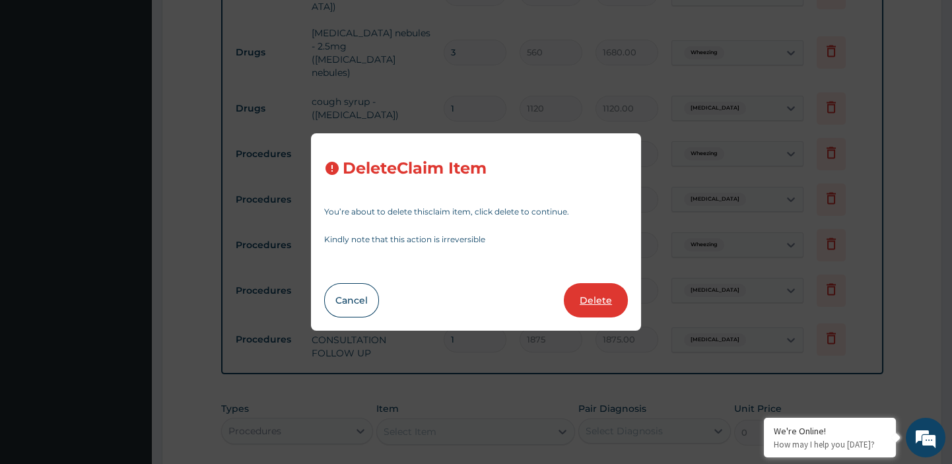
click at [591, 296] on button "Delete" at bounding box center [596, 300] width 64 height 34
type input "28125"
type input "28125.00"
type input "1875"
type input "1875.00"
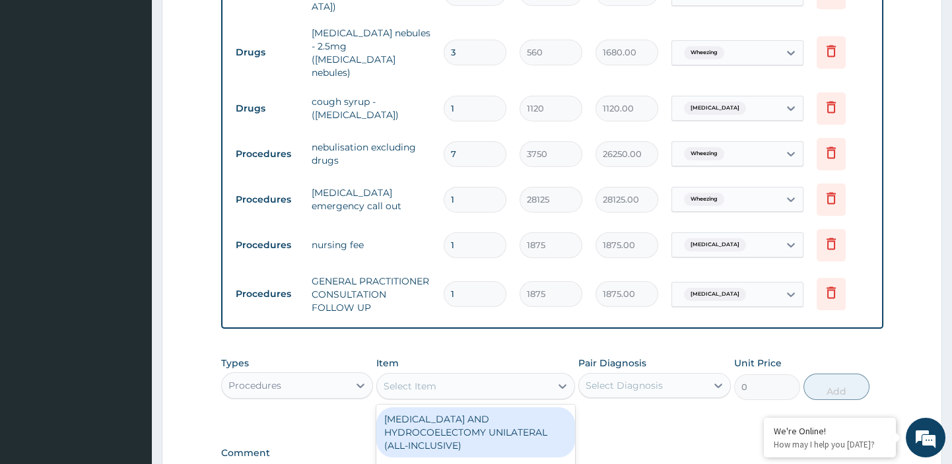
click at [436, 380] on div "Select Item" at bounding box center [410, 386] width 53 height 13
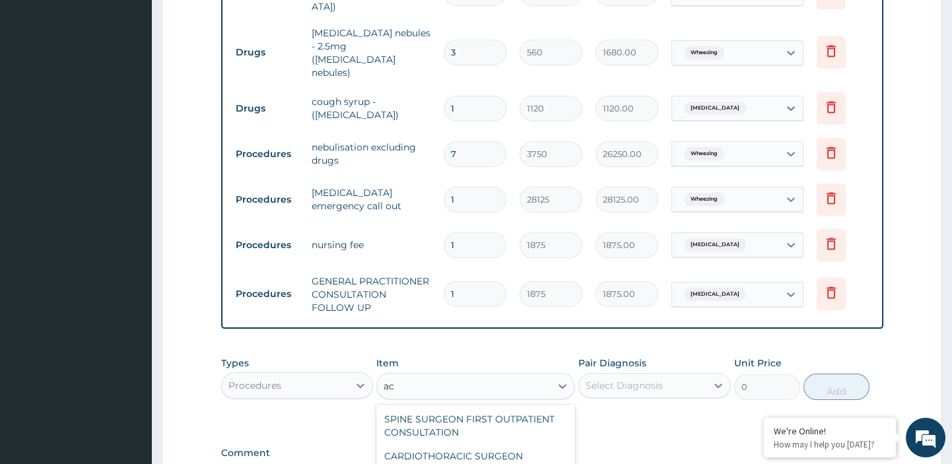
type input "a"
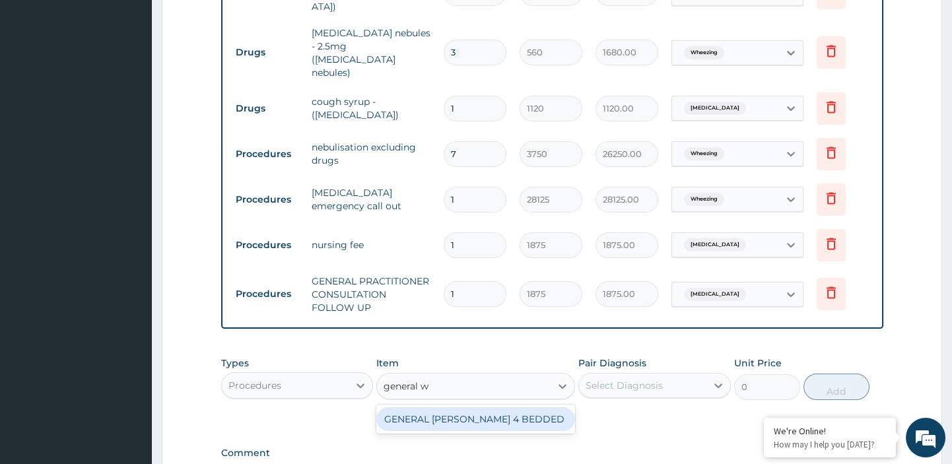
type input "general wa"
click at [468, 407] on div "GENERAL [PERSON_NAME] 4 BEDDED" at bounding box center [475, 419] width 199 height 24
type input "6250"
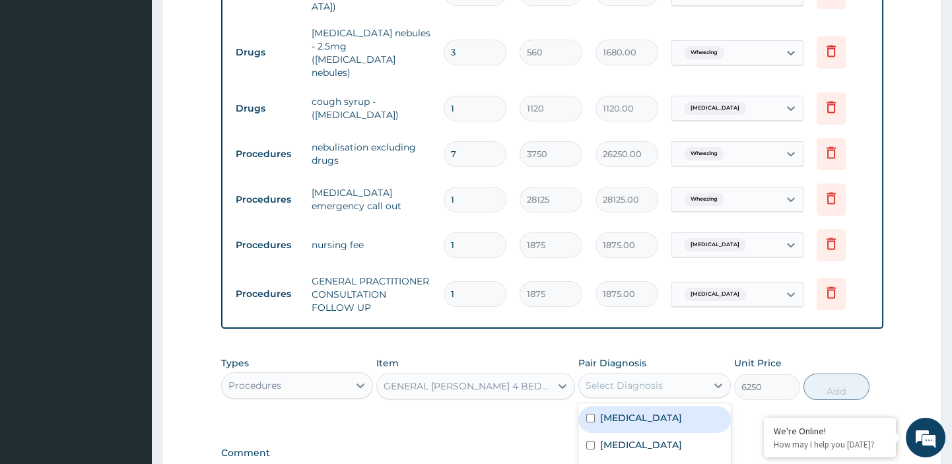
click at [606, 379] on div "Select Diagnosis" at bounding box center [624, 385] width 77 height 13
click at [607, 411] on label "Respiratory tract infection" at bounding box center [641, 417] width 82 height 13
checkbox input "true"
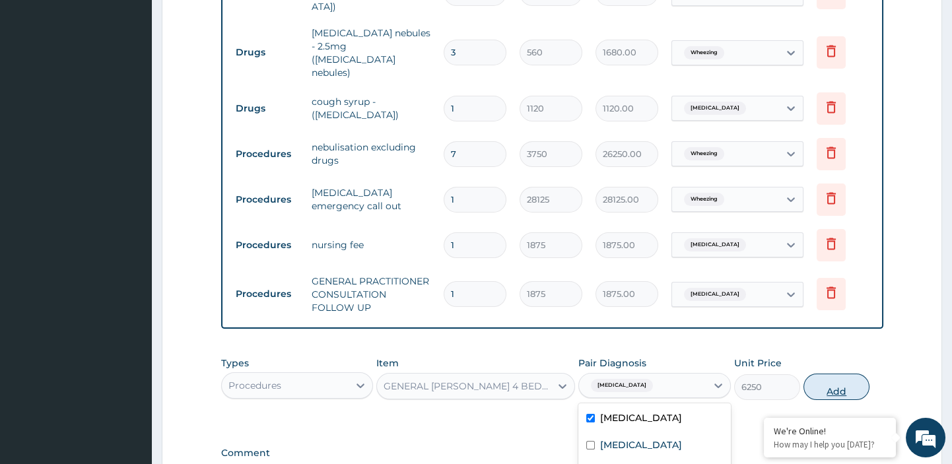
click at [832, 374] on button "Add" at bounding box center [837, 387] width 66 height 26
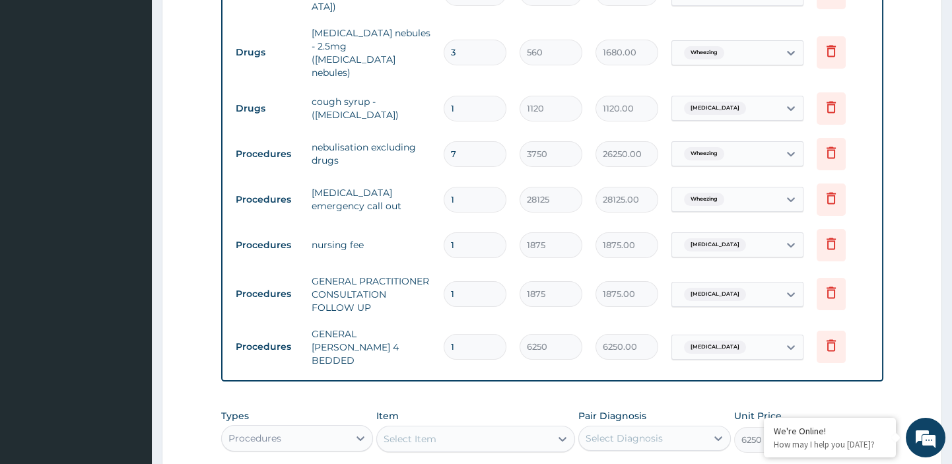
type input "0"
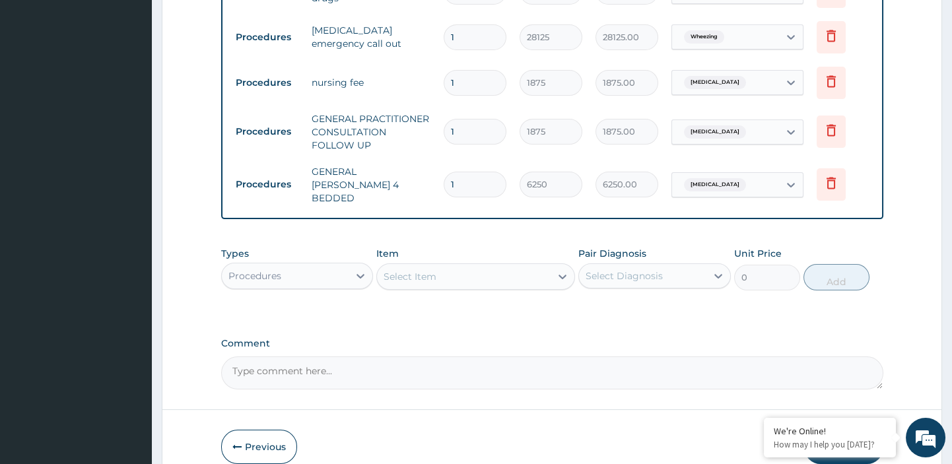
click at [830, 430] on button "Submit" at bounding box center [843, 447] width 79 height 34
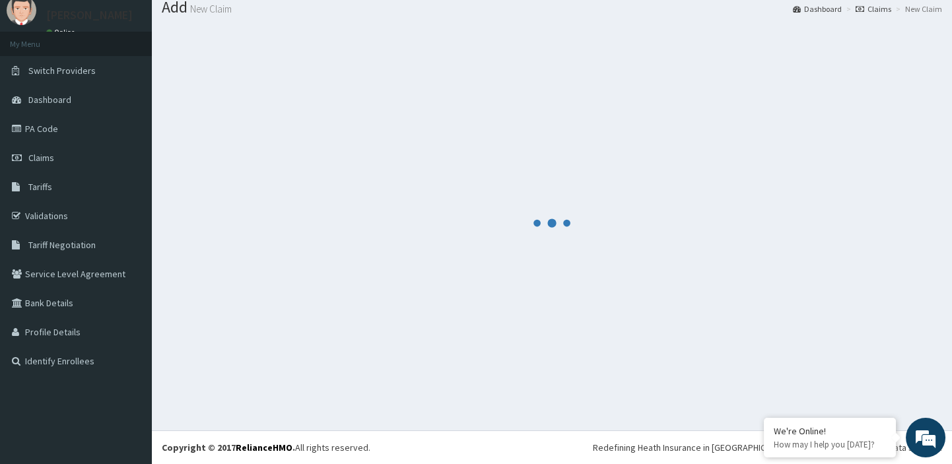
scroll to position [44, 0]
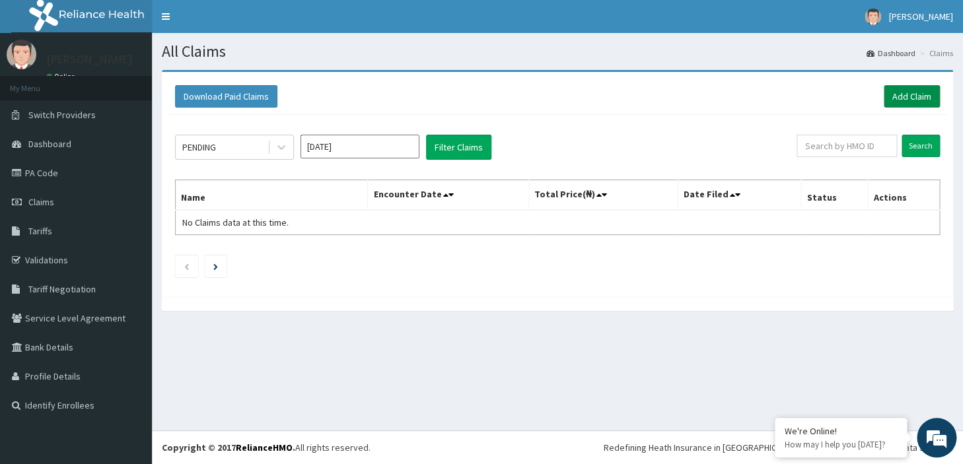
click at [911, 96] on link "Add Claim" at bounding box center [912, 96] width 56 height 22
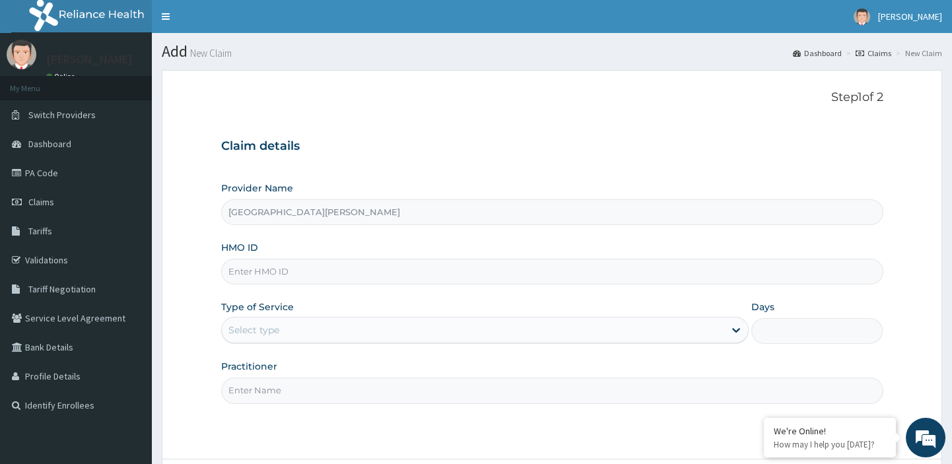
click at [439, 276] on input "HMO ID" at bounding box center [552, 272] width 662 height 26
paste input "pd/10137/a"
type input "pd/10137/a"
click at [415, 338] on div "Select type" at bounding box center [473, 330] width 503 height 21
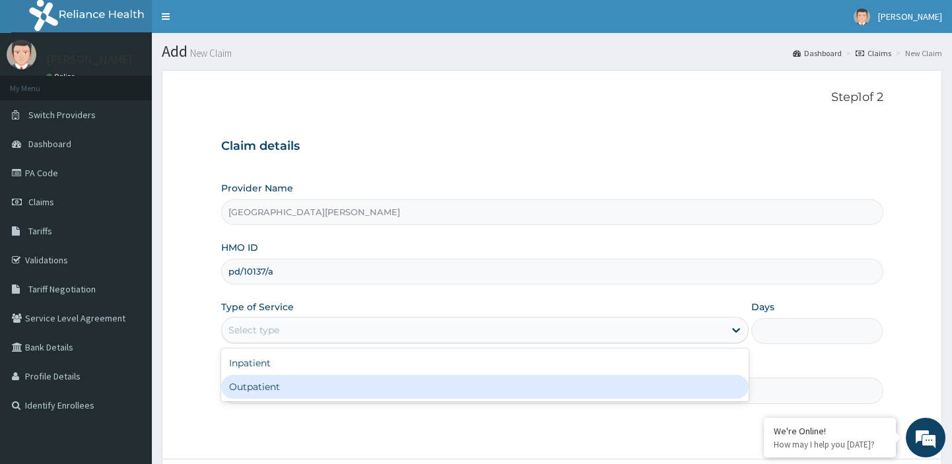
click at [368, 384] on div "Outpatient" at bounding box center [485, 387] width 528 height 24
type input "1"
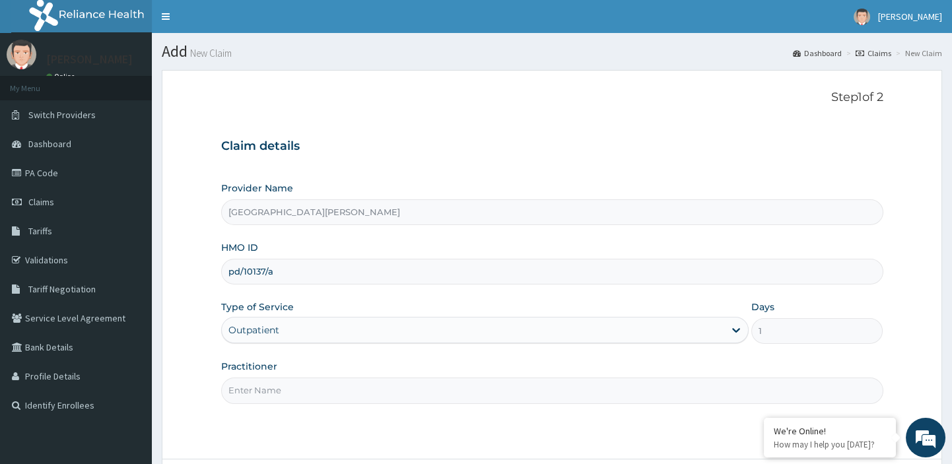
click at [318, 394] on input "Practitioner" at bounding box center [552, 391] width 662 height 26
type input "dr"
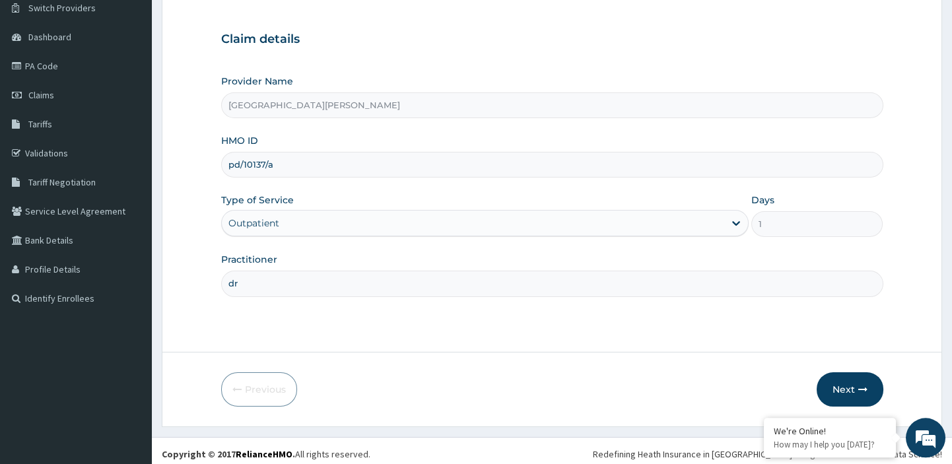
scroll to position [112, 0]
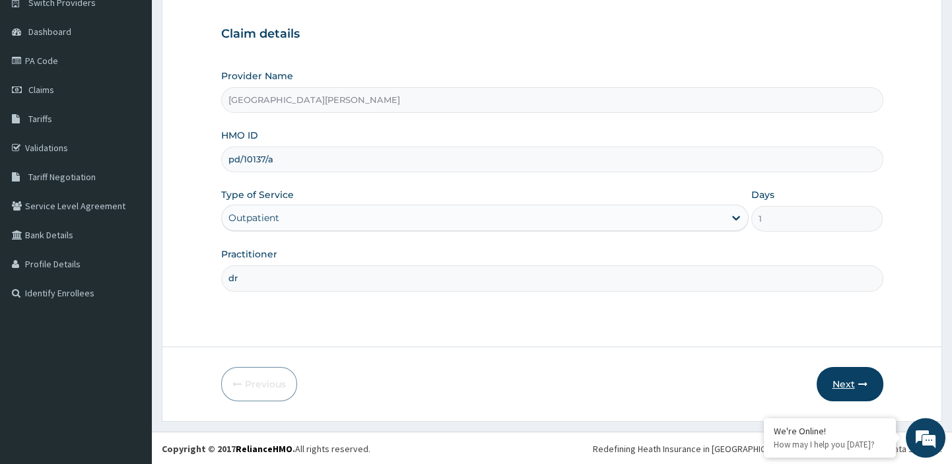
click at [847, 379] on button "Next" at bounding box center [850, 384] width 67 height 34
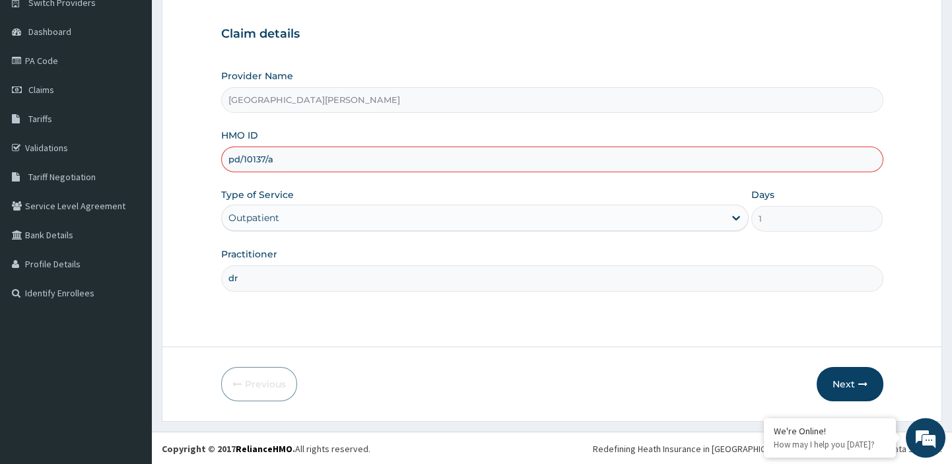
click at [227, 160] on input "pd/10137/a" at bounding box center [552, 160] width 662 height 26
type input "lpd/10137/a"
click at [855, 386] on button "Next" at bounding box center [850, 384] width 67 height 34
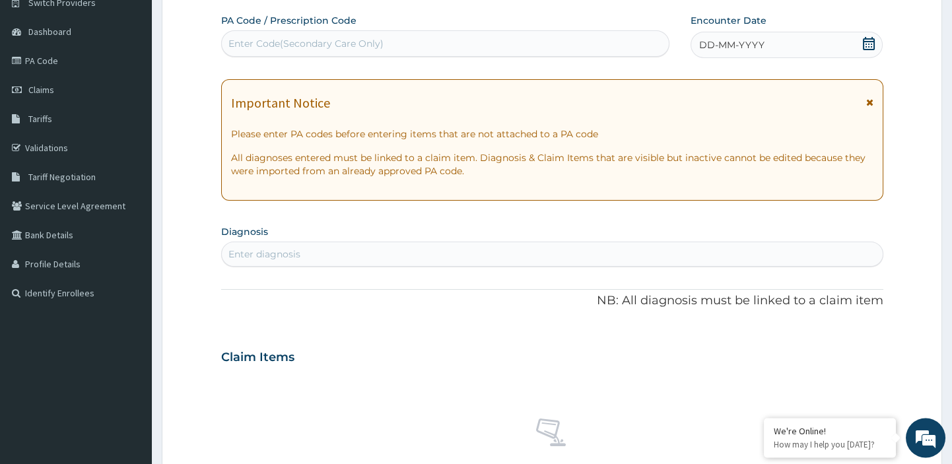
click at [375, 41] on div "Enter Code(Secondary Care Only)" at bounding box center [305, 43] width 155 height 13
paste input "PA/982A80"
type input "PA/982A80"
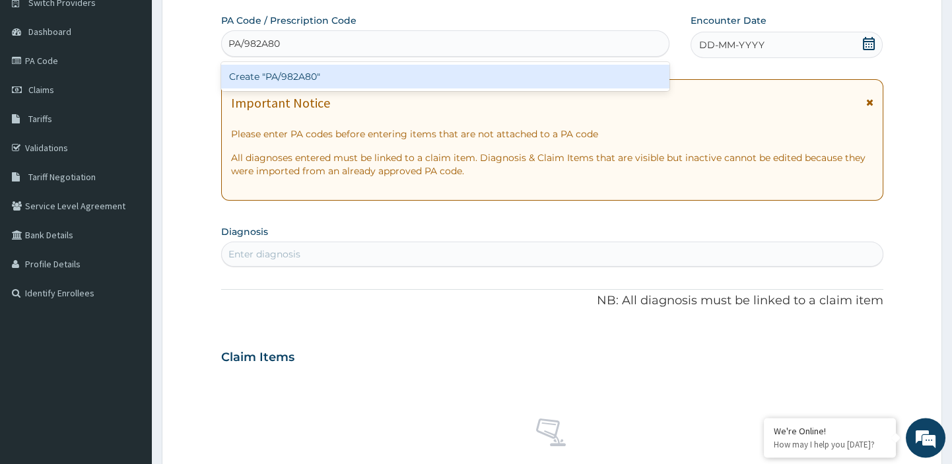
click at [325, 77] on div "Create "PA/982A80"" at bounding box center [445, 77] width 449 height 24
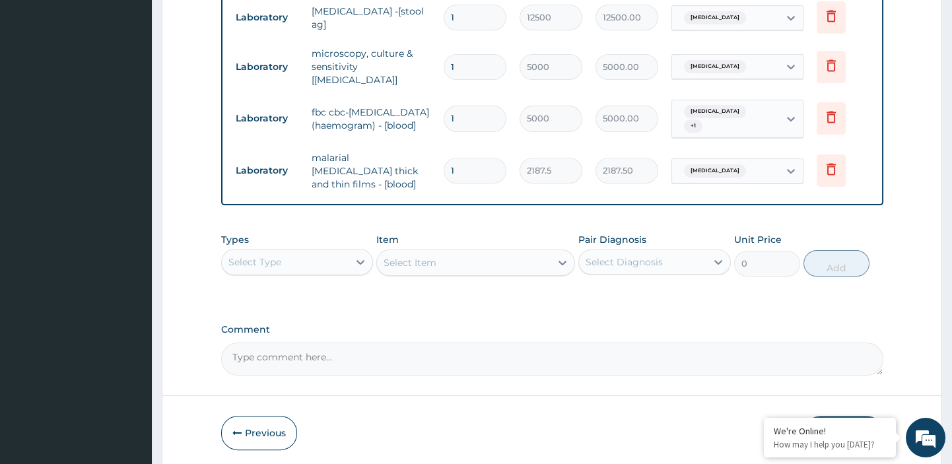
scroll to position [1043, 0]
click at [837, 415] on button "Submit" at bounding box center [843, 432] width 79 height 34
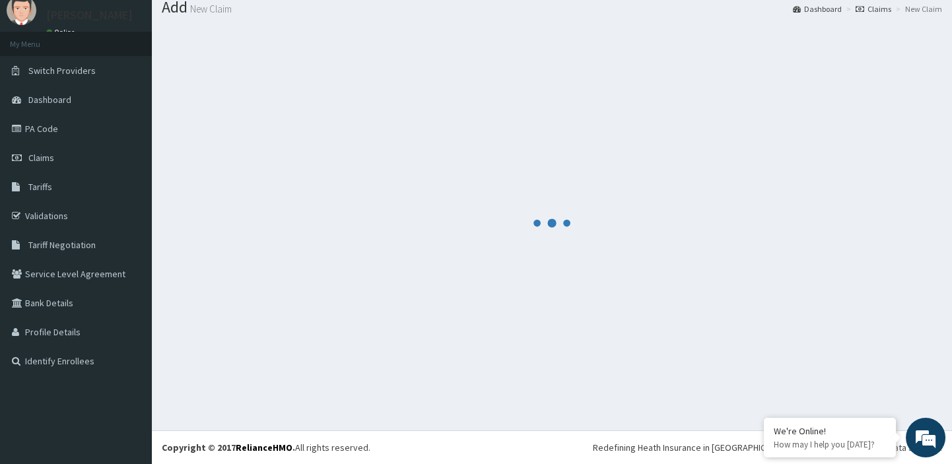
scroll to position [44, 0]
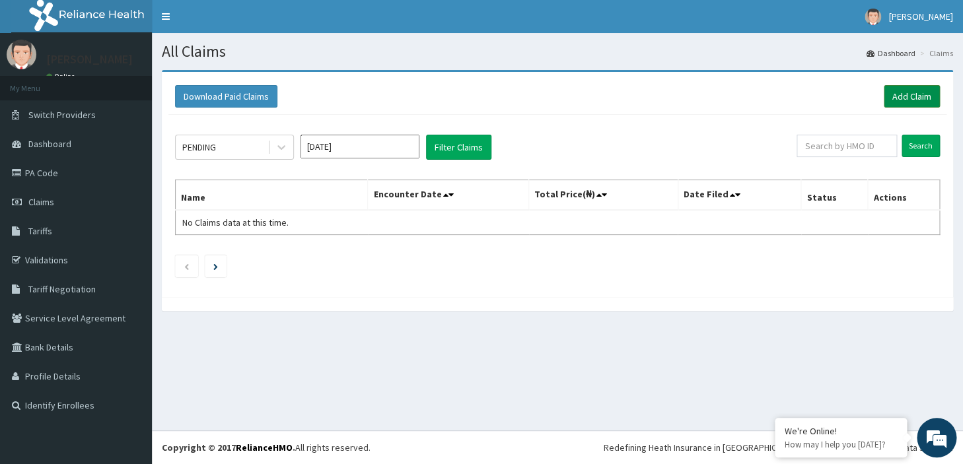
click at [911, 94] on link "Add Claim" at bounding box center [912, 96] width 56 height 22
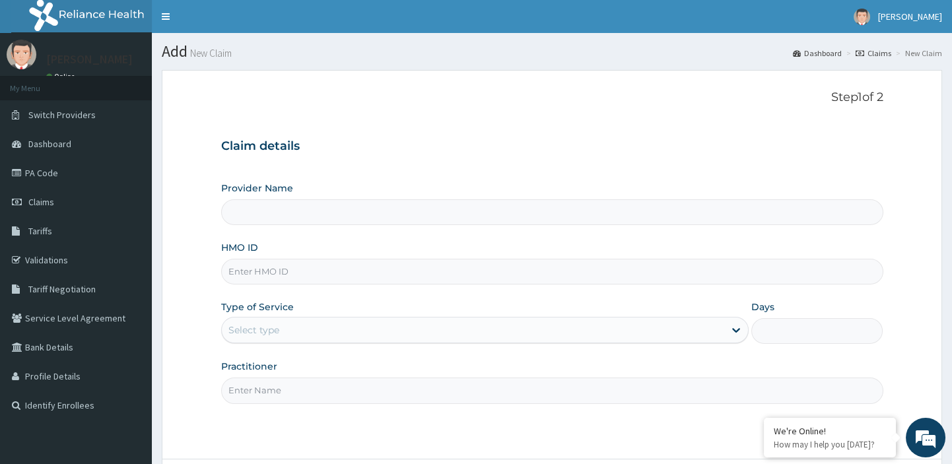
type input "hst/10270/a"
type input "[GEOGRAPHIC_DATA][PERSON_NAME]"
type input "hst/10270/a"
click at [272, 329] on div "Select type" at bounding box center [253, 330] width 51 height 13
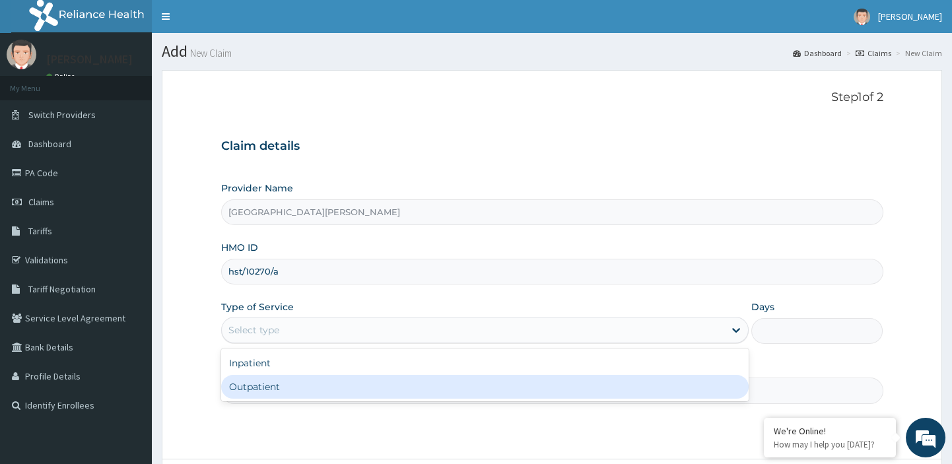
click at [256, 385] on div "Outpatient" at bounding box center [485, 387] width 528 height 24
type input "1"
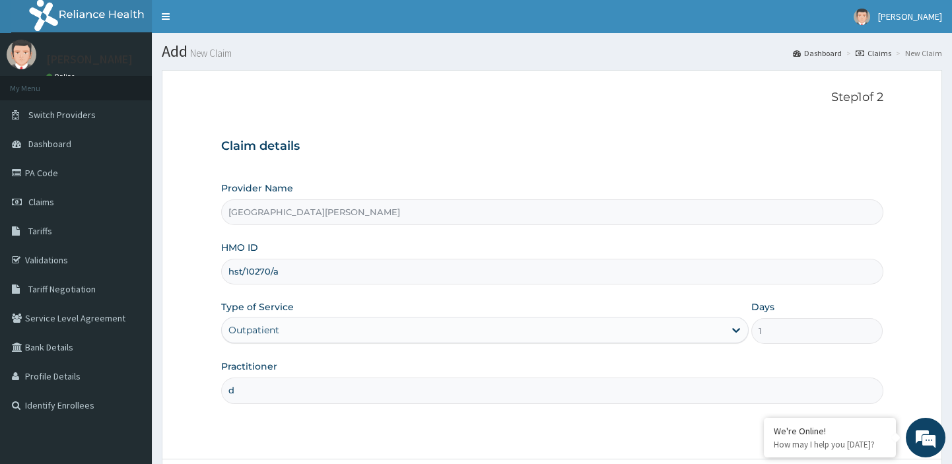
click at [252, 392] on input "d" at bounding box center [552, 391] width 662 height 26
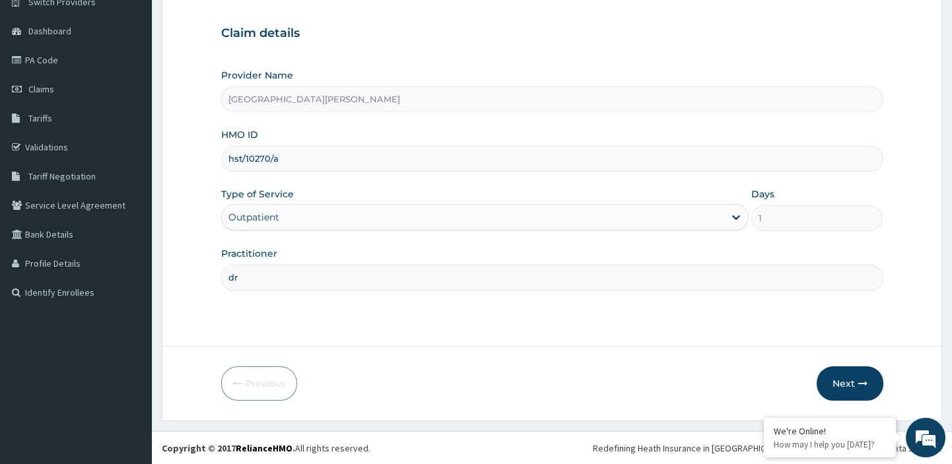
type input "dr"
click at [845, 382] on button "Next" at bounding box center [850, 384] width 67 height 34
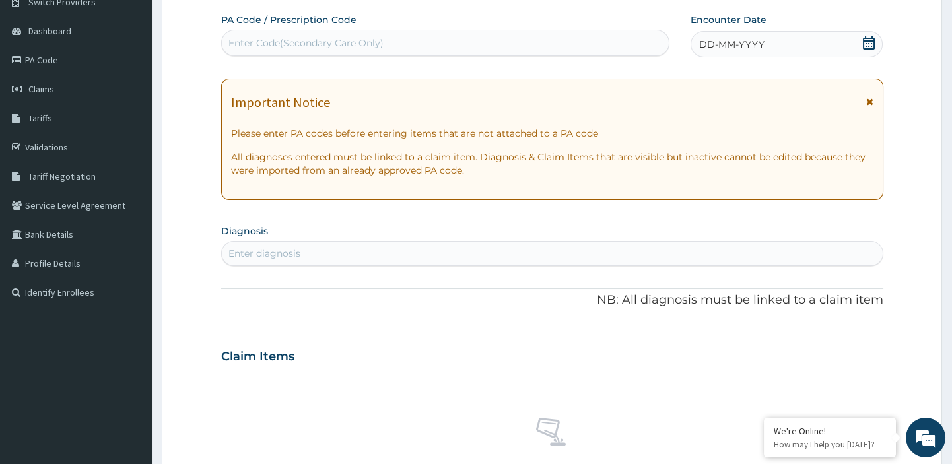
scroll to position [0, 0]
click at [360, 41] on div "Enter Code(Secondary Care Only)" at bounding box center [305, 42] width 155 height 13
paste input "PA/0F328A"
type input "PA/0F328A"
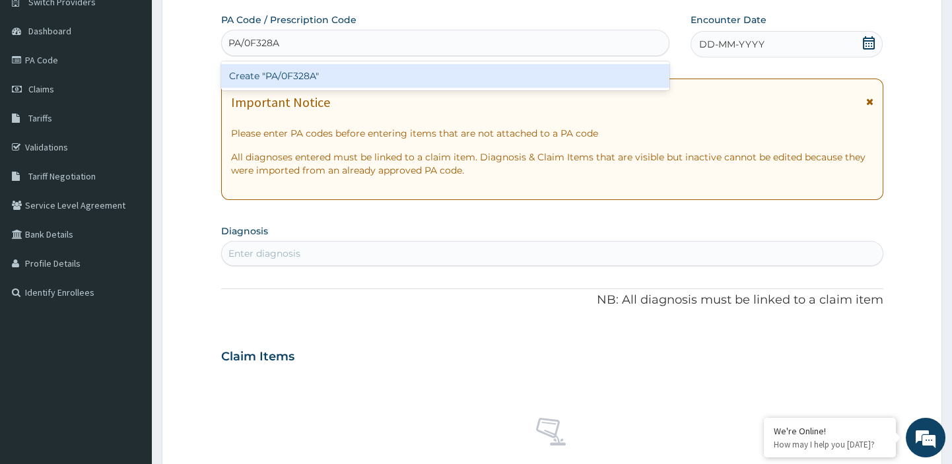
click at [291, 77] on div "Create "PA/0F328A"" at bounding box center [445, 76] width 449 height 24
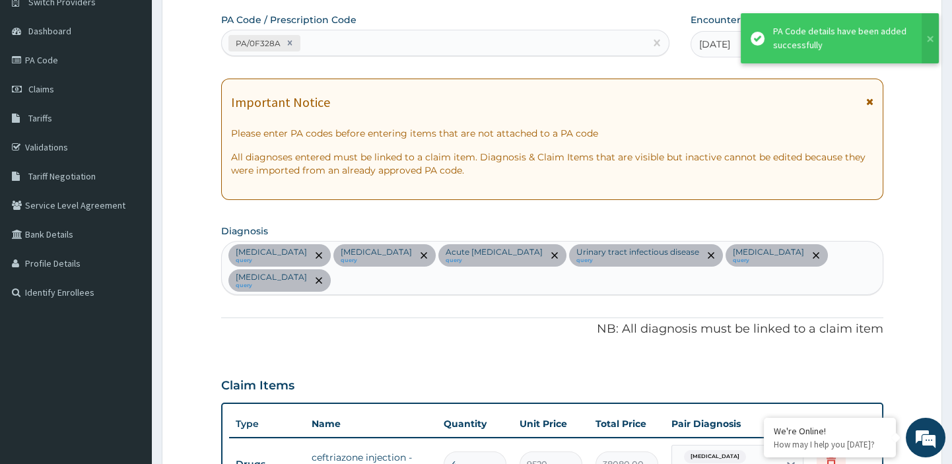
scroll to position [1120, 0]
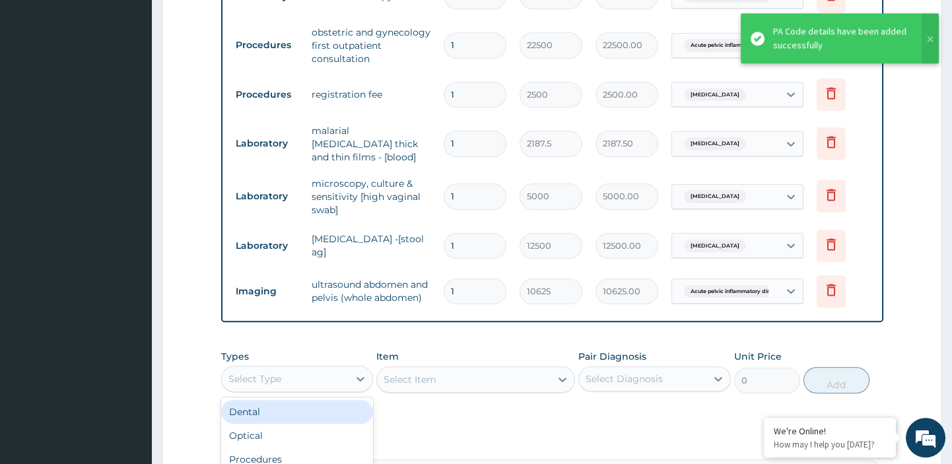
click at [338, 369] on div "Select Type" at bounding box center [285, 379] width 127 height 21
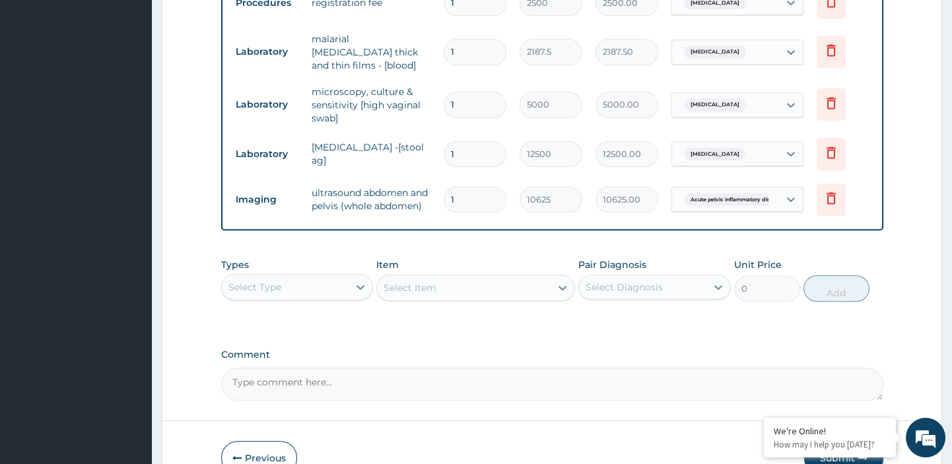
scroll to position [1228, 0]
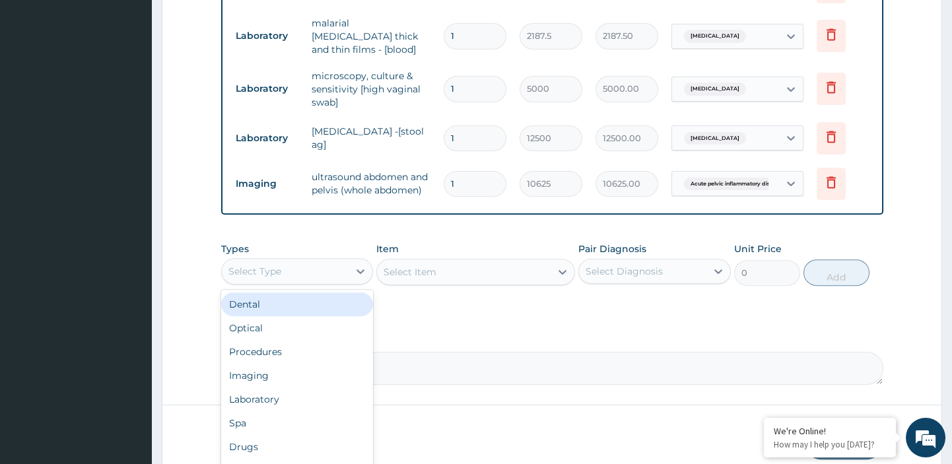
click at [289, 261] on div "Select Type" at bounding box center [285, 271] width 127 height 21
type input "pro"
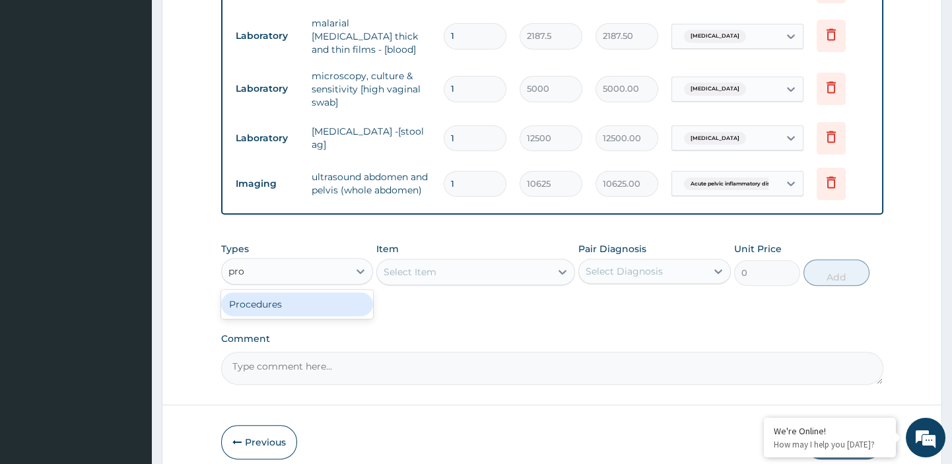
click at [287, 293] on div "Procedures" at bounding box center [297, 305] width 153 height 24
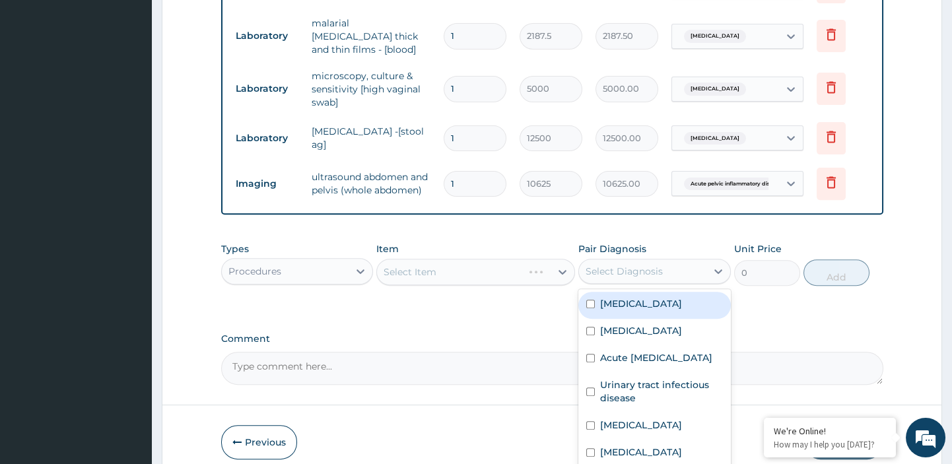
click at [607, 265] on div "Select Diagnosis" at bounding box center [624, 271] width 77 height 13
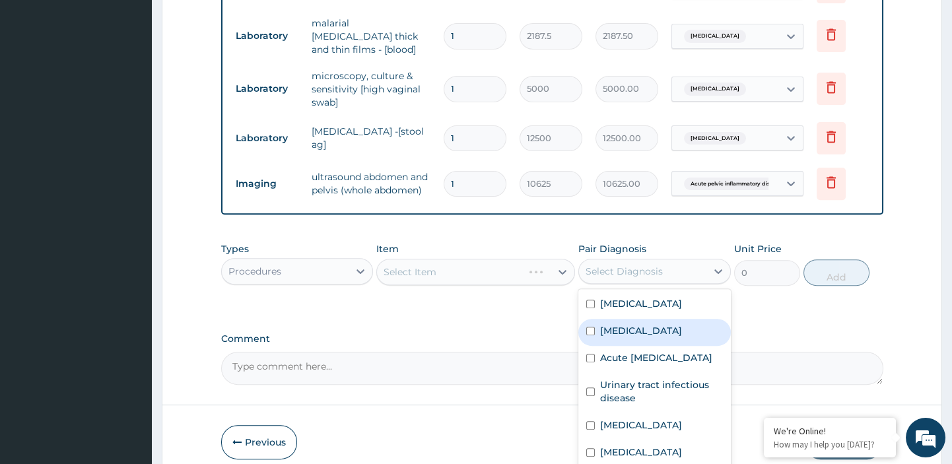
click at [609, 324] on label "[MEDICAL_DATA]" at bounding box center [641, 330] width 82 height 13
checkbox input "true"
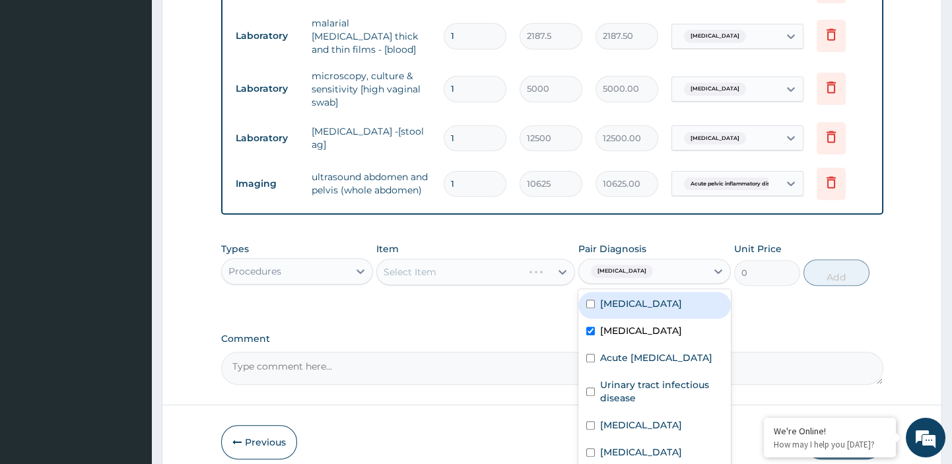
click at [557, 259] on div "Select Item" at bounding box center [475, 272] width 199 height 26
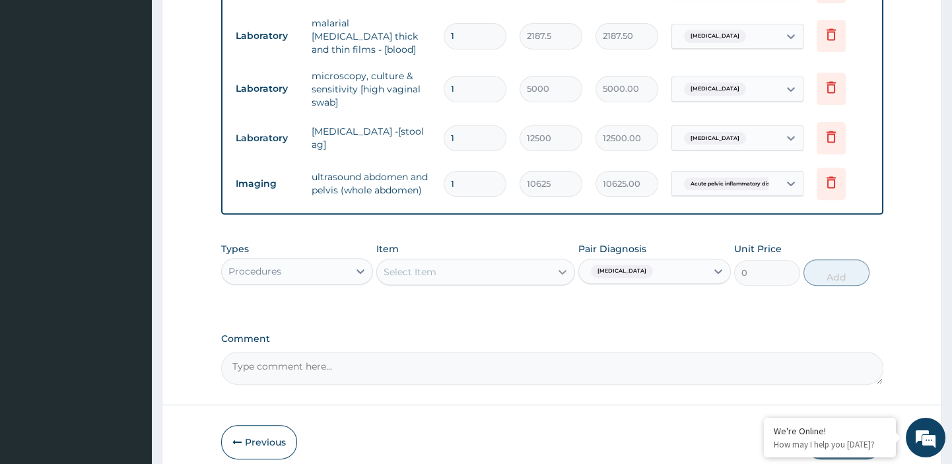
click at [559, 265] on icon at bounding box center [562, 271] width 13 height 13
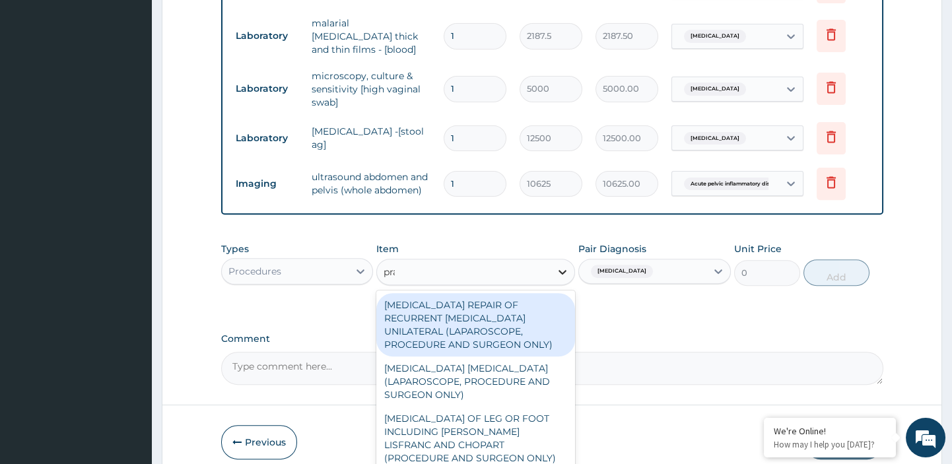
type input "prac"
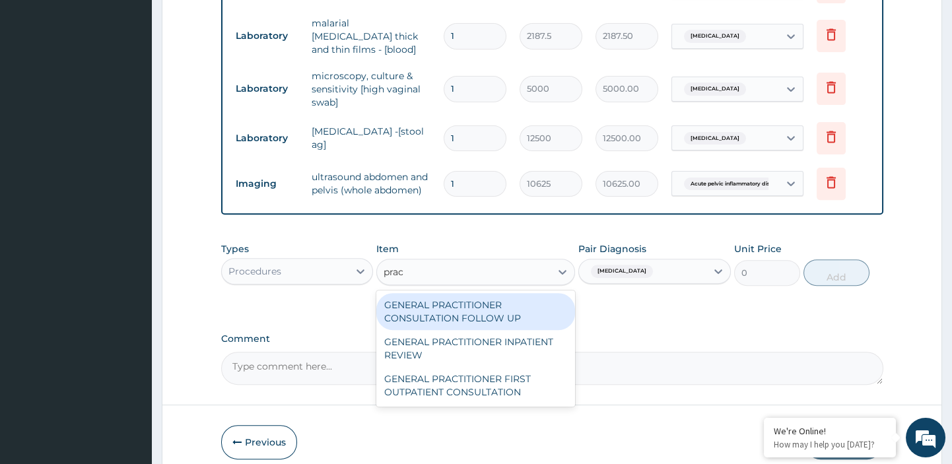
click at [502, 293] on div "GENERAL PRACTITIONER CONSULTATION FOLLOW UP" at bounding box center [475, 311] width 199 height 37
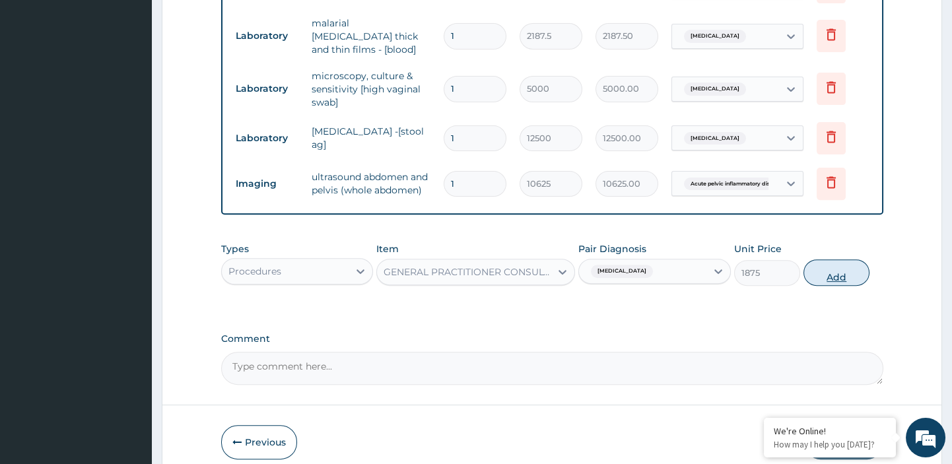
click at [833, 260] on button "Add" at bounding box center [837, 273] width 66 height 26
type input "0"
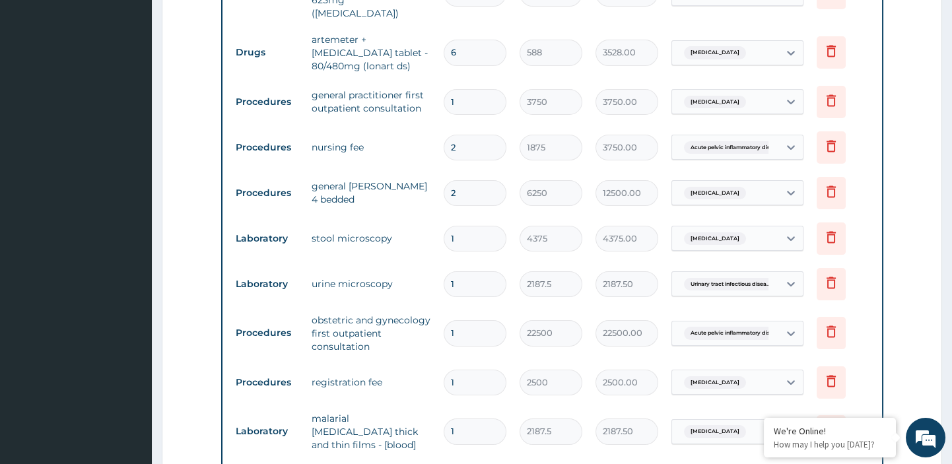
scroll to position [1272, 0]
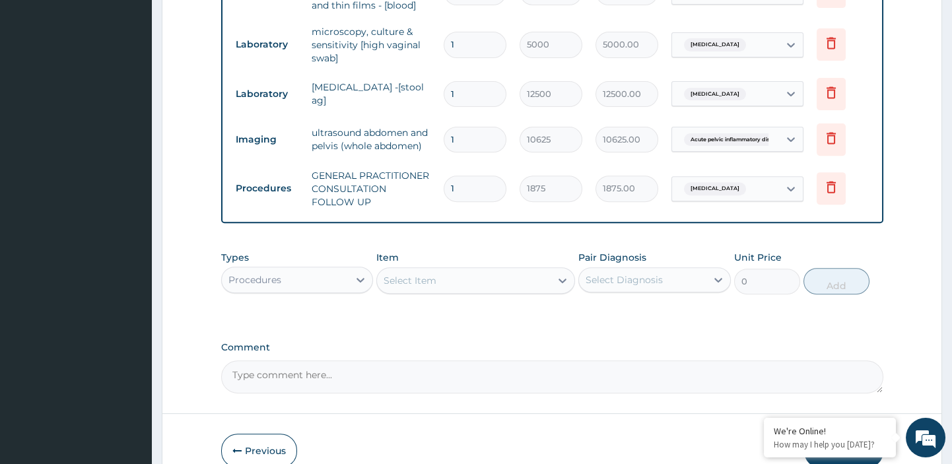
click at [843, 434] on button "Submit" at bounding box center [843, 451] width 79 height 34
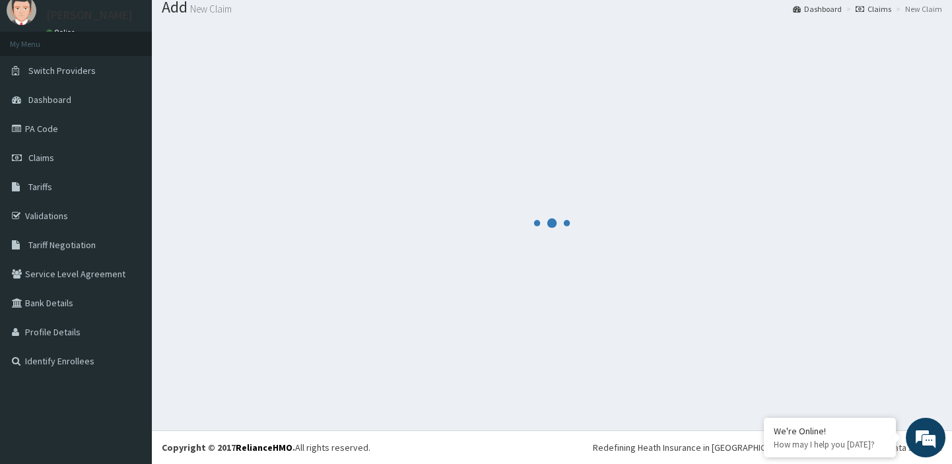
scroll to position [44, 0]
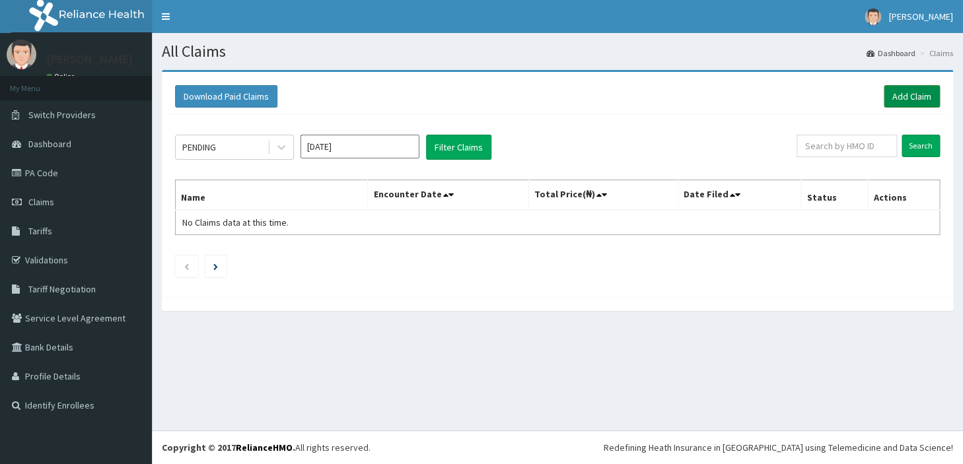
click at [913, 96] on link "Add Claim" at bounding box center [912, 96] width 56 height 22
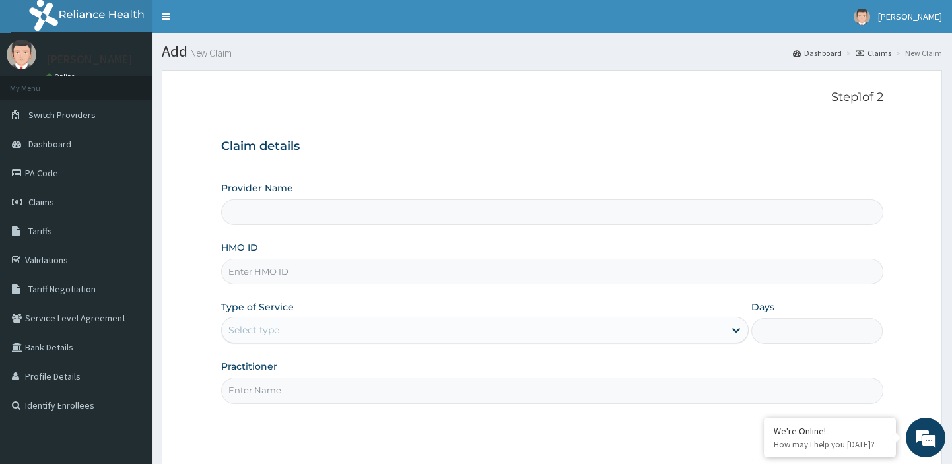
click at [283, 275] on input "HMO ID" at bounding box center [552, 272] width 662 height 26
paste input "tfg/10121/a"
type input "tfg/10121/a"
type input "[GEOGRAPHIC_DATA][PERSON_NAME]"
type input "tfg/10121/a"
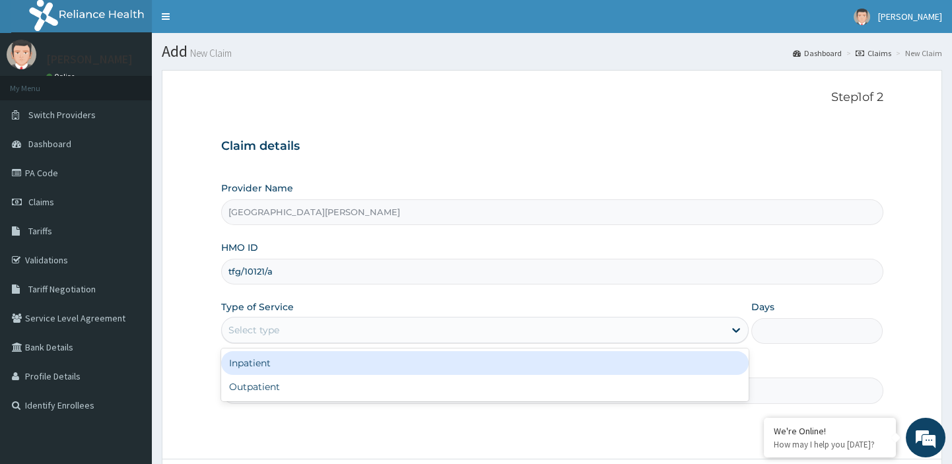
click at [257, 331] on div "Select type" at bounding box center [253, 330] width 51 height 13
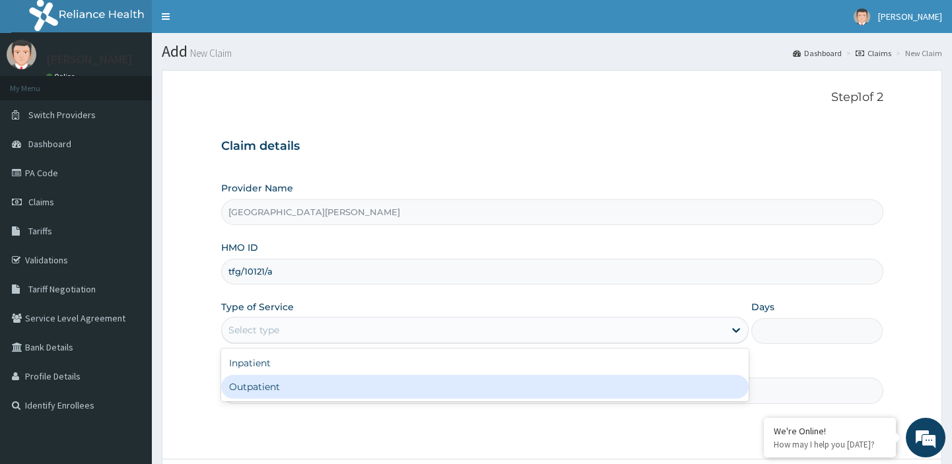
click at [238, 388] on div "Outpatient" at bounding box center [485, 387] width 528 height 24
type input "1"
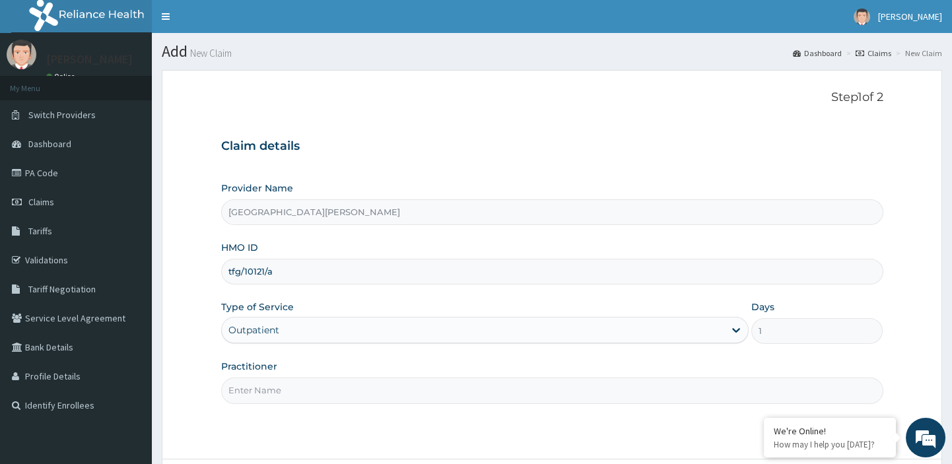
click at [261, 393] on input "Practitioner" at bounding box center [552, 391] width 662 height 26
type input "dr"
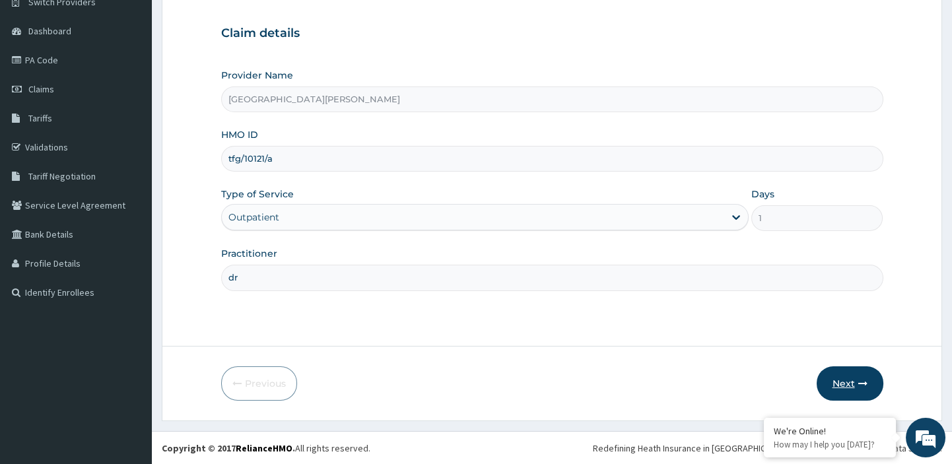
click at [847, 379] on button "Next" at bounding box center [850, 384] width 67 height 34
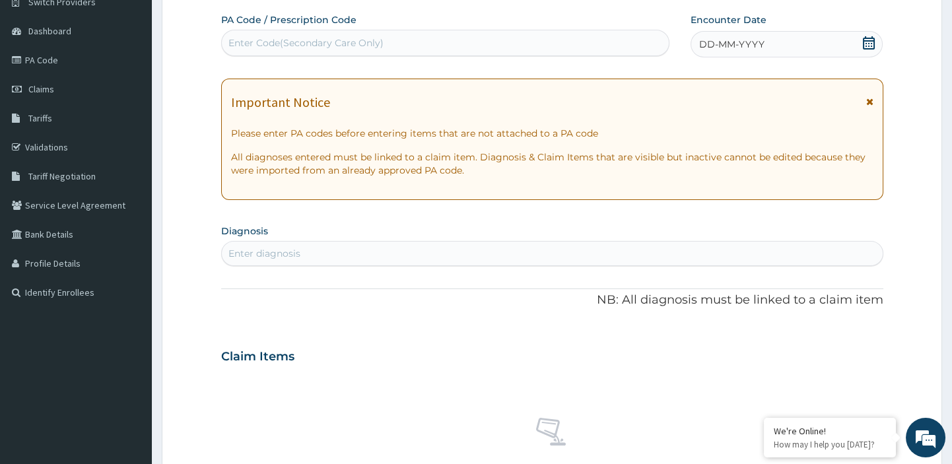
click at [339, 39] on div "Enter Code(Secondary Care Only)" at bounding box center [305, 42] width 155 height 13
paste input "PA/045138"
type input "PA/045138"
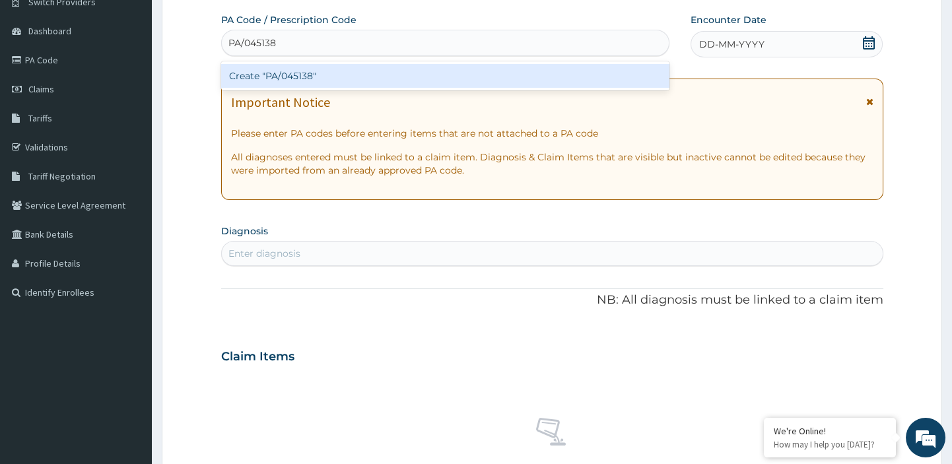
click at [310, 71] on div "Create "PA/045138"" at bounding box center [445, 76] width 449 height 24
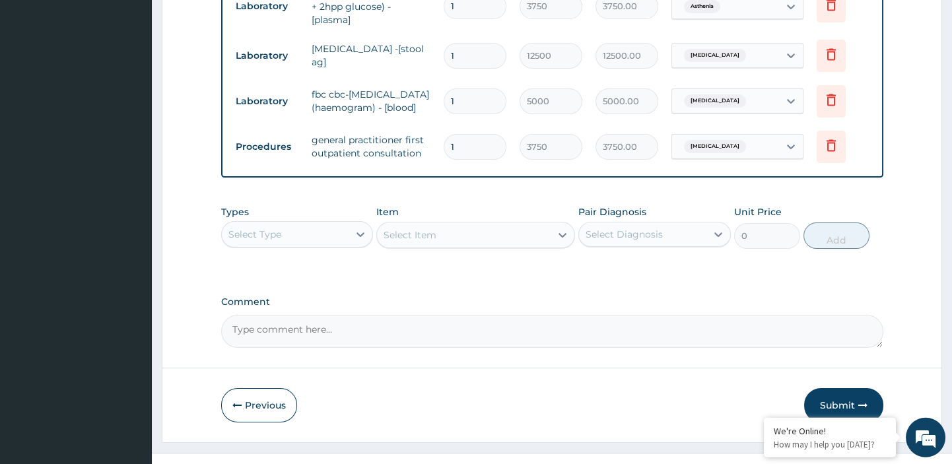
scroll to position [954, 0]
click at [837, 388] on button "Submit" at bounding box center [843, 405] width 79 height 34
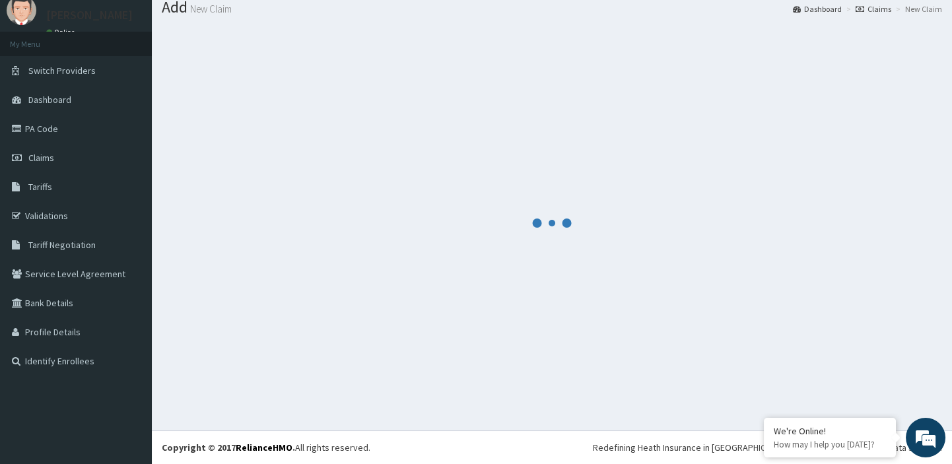
scroll to position [44, 0]
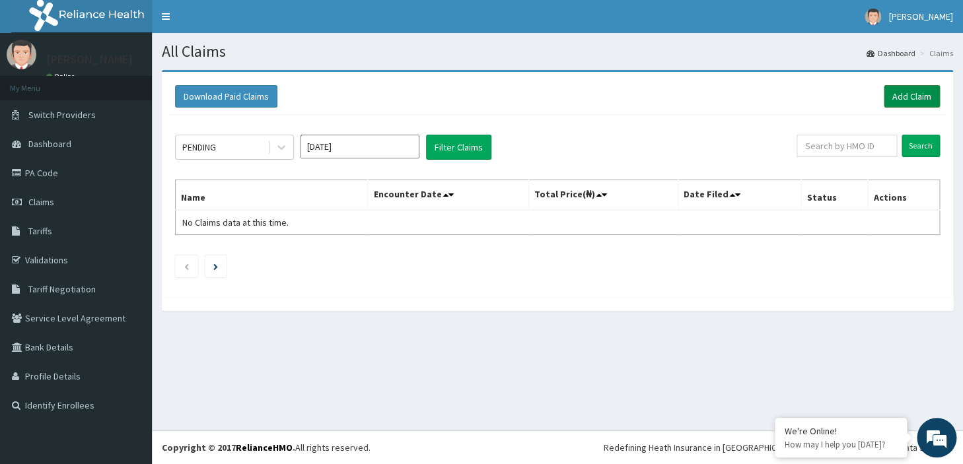
click at [899, 100] on link "Add Claim" at bounding box center [912, 96] width 56 height 22
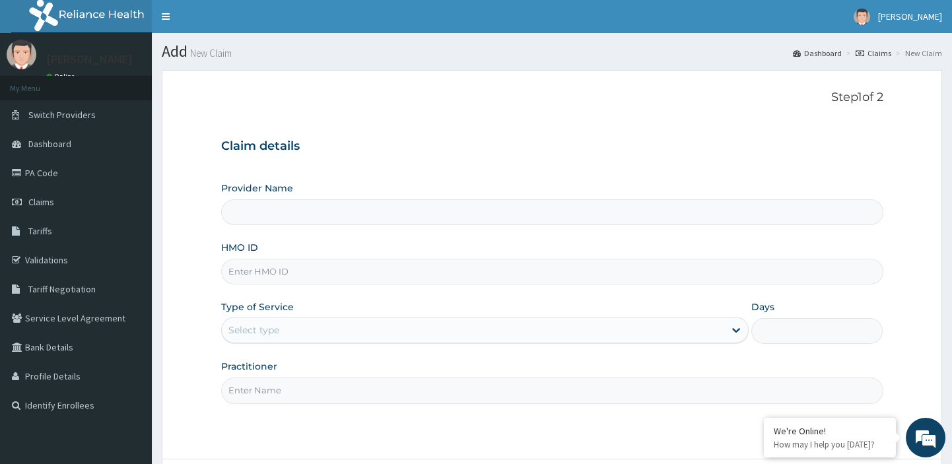
click at [416, 273] on input "HMO ID" at bounding box center [552, 272] width 662 height 26
type input "St Leo Hospital"
paste input "chl/11235/e"
type input "chl/11235/e"
click at [344, 331] on div "Select type" at bounding box center [473, 330] width 503 height 21
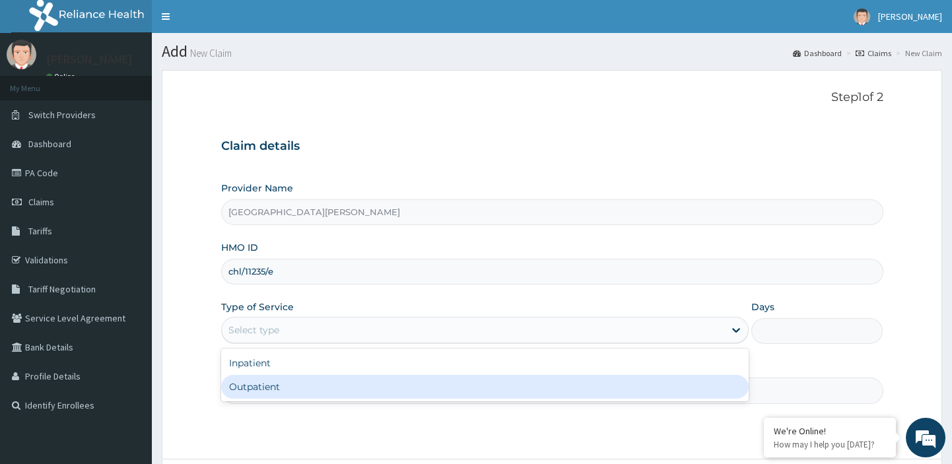
click at [287, 386] on div "Outpatient" at bounding box center [485, 387] width 528 height 24
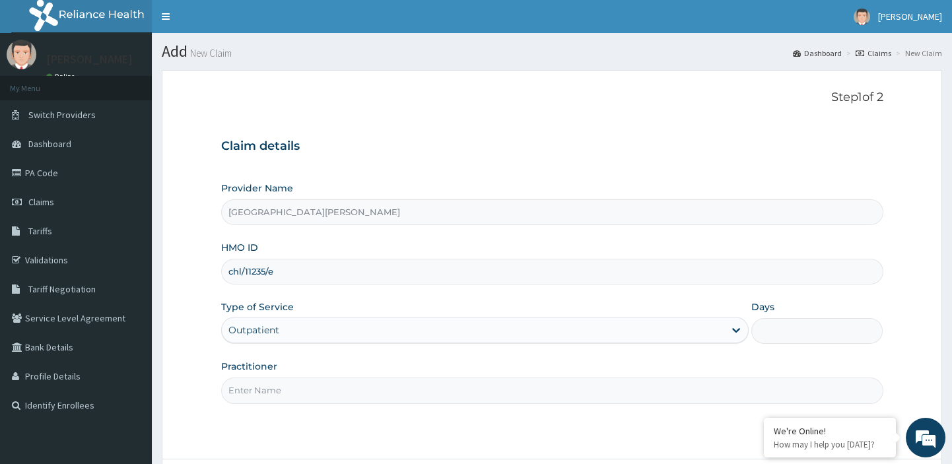
type input "1"
click at [276, 390] on input "d" at bounding box center [552, 391] width 662 height 26
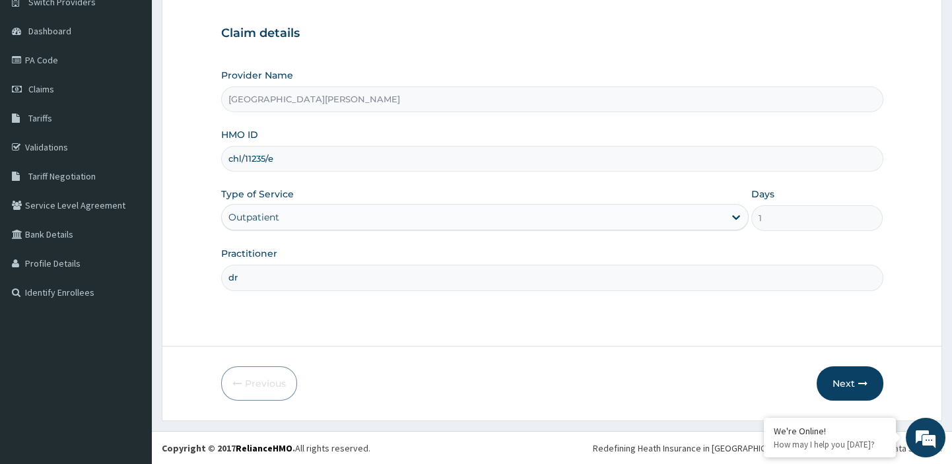
scroll to position [113, 0]
type input "dr"
click at [842, 384] on button "Next" at bounding box center [850, 384] width 67 height 34
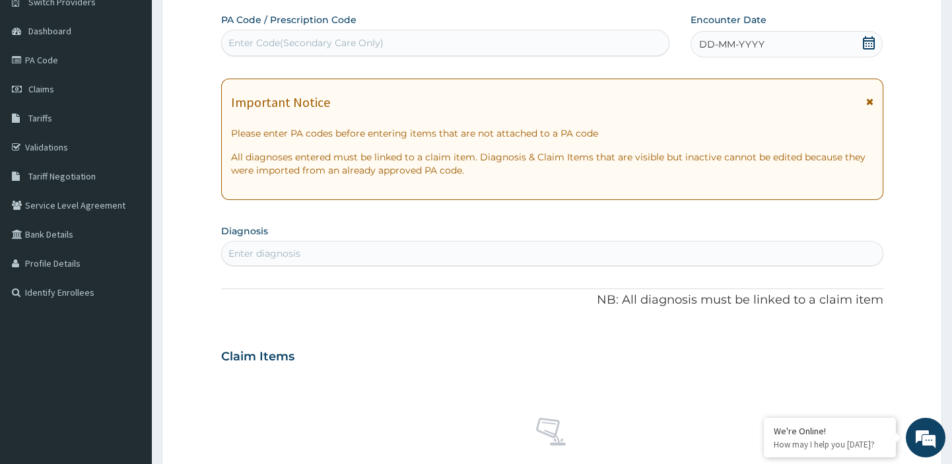
click at [358, 45] on div "Enter Code(Secondary Care Only)" at bounding box center [305, 42] width 155 height 13
paste input "PA/ACB325"
type input "PA/ACB325"
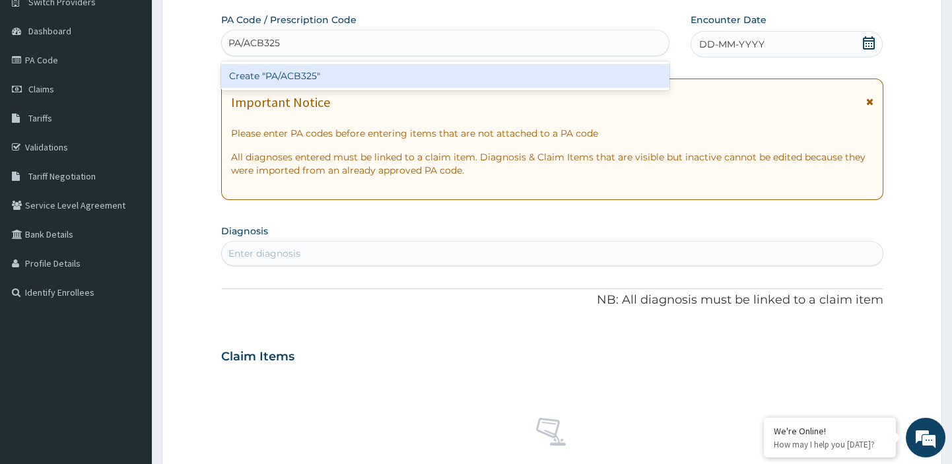
click at [316, 77] on div "Create "PA/ACB325"" at bounding box center [445, 76] width 449 height 24
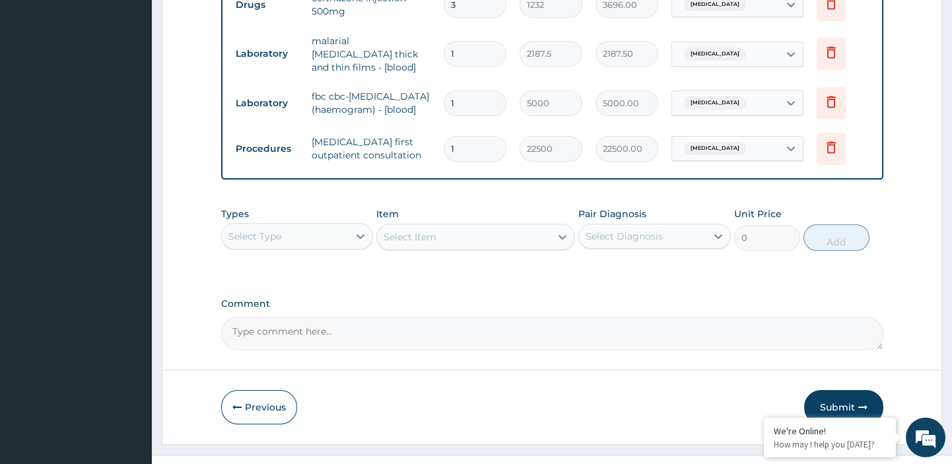
scroll to position [908, 0]
click at [829, 388] on button "Submit" at bounding box center [843, 405] width 79 height 34
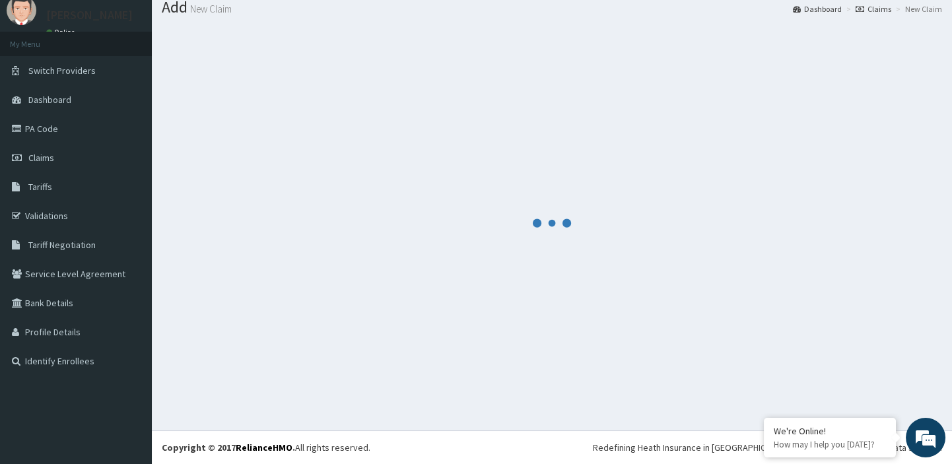
scroll to position [44, 0]
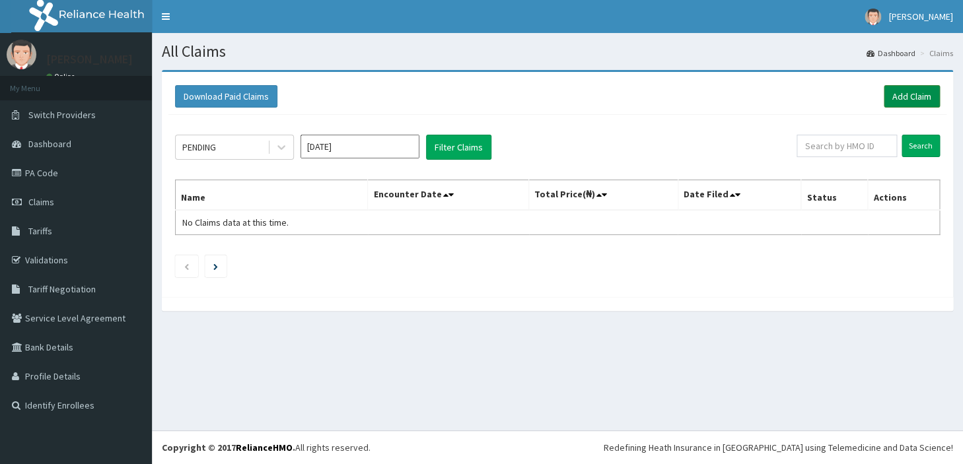
click at [918, 95] on link "Add Claim" at bounding box center [912, 96] width 56 height 22
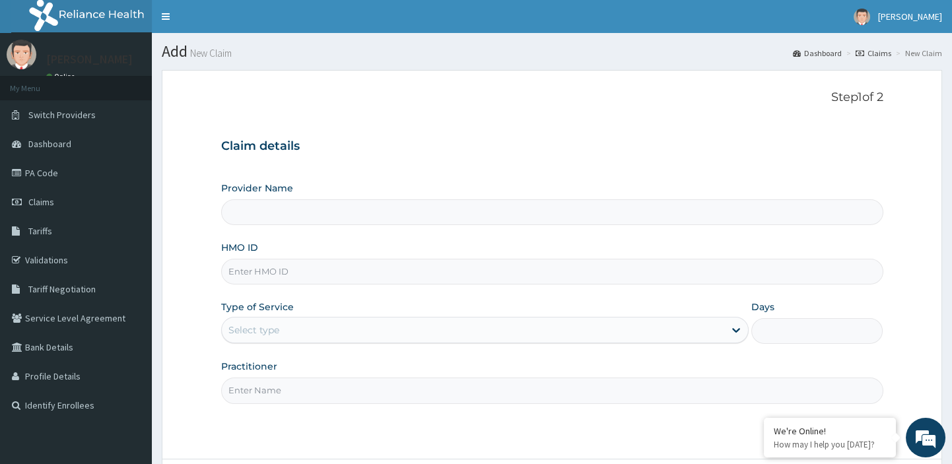
type input "[GEOGRAPHIC_DATA][PERSON_NAME]"
click at [557, 273] on input "HMO ID" at bounding box center [552, 272] width 662 height 26
paste input "enp/11924/b"
type input "enp/11924/b"
click at [452, 331] on div "Select type" at bounding box center [473, 330] width 503 height 21
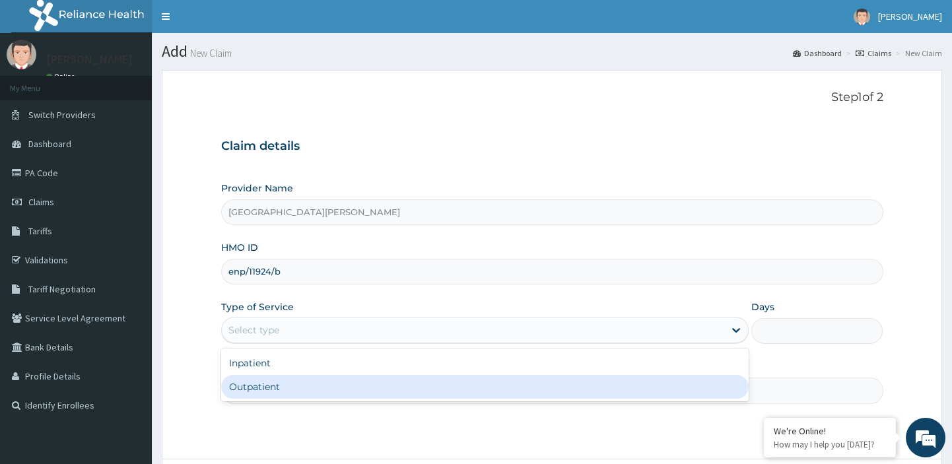
click at [347, 393] on div "Outpatient" at bounding box center [485, 387] width 528 height 24
type input "1"
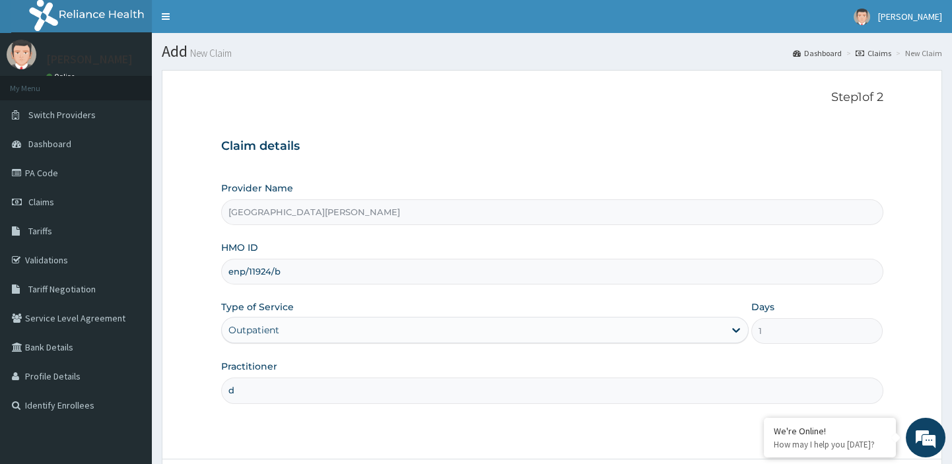
click at [320, 396] on input "d" at bounding box center [552, 391] width 662 height 26
type input "dr"
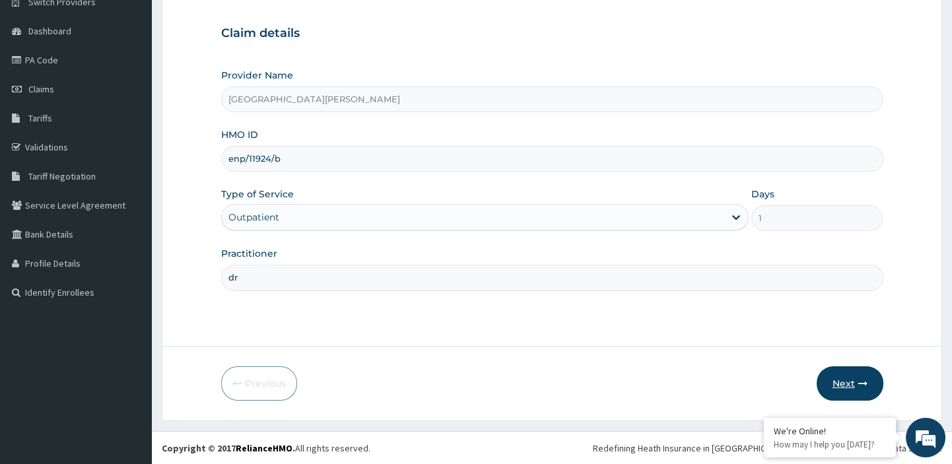
click at [842, 378] on button "Next" at bounding box center [850, 384] width 67 height 34
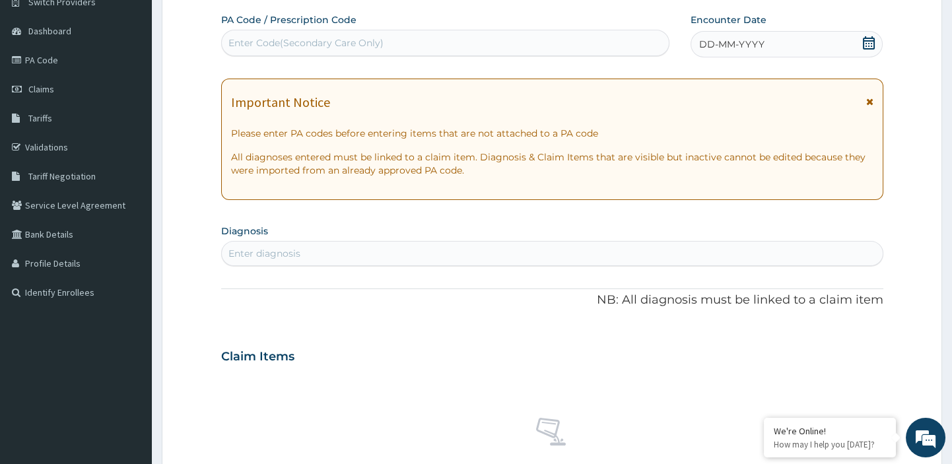
click at [361, 36] on div "Enter Code(Secondary Care Only)" at bounding box center [446, 42] width 448 height 21
paste input "PA/F0373E"
type input "PA/F0373E"
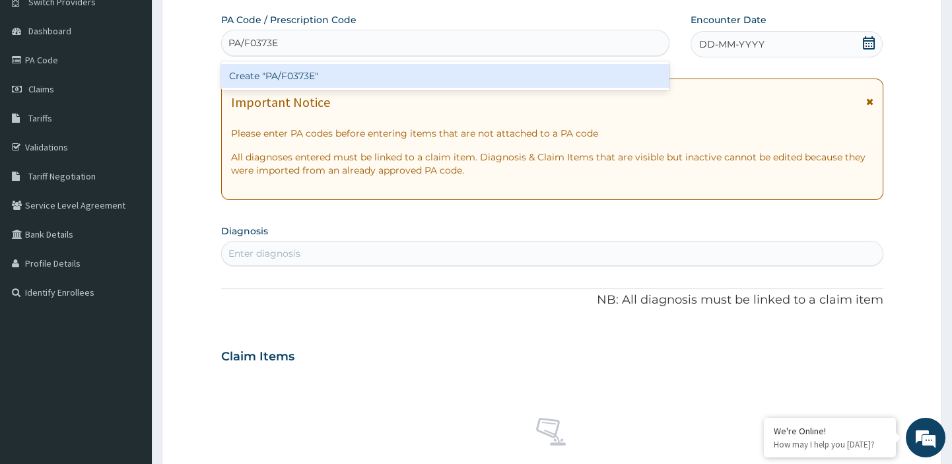
click at [293, 73] on div "Create "PA/F0373E"" at bounding box center [445, 76] width 449 height 24
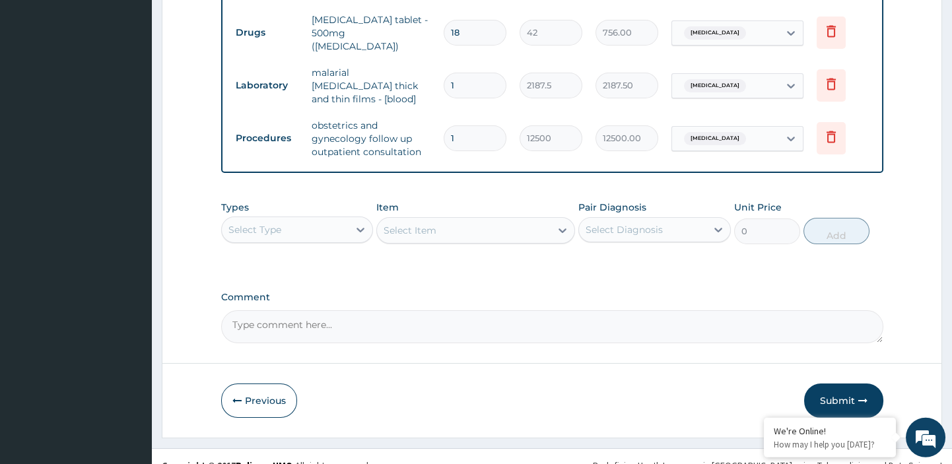
scroll to position [575, 0]
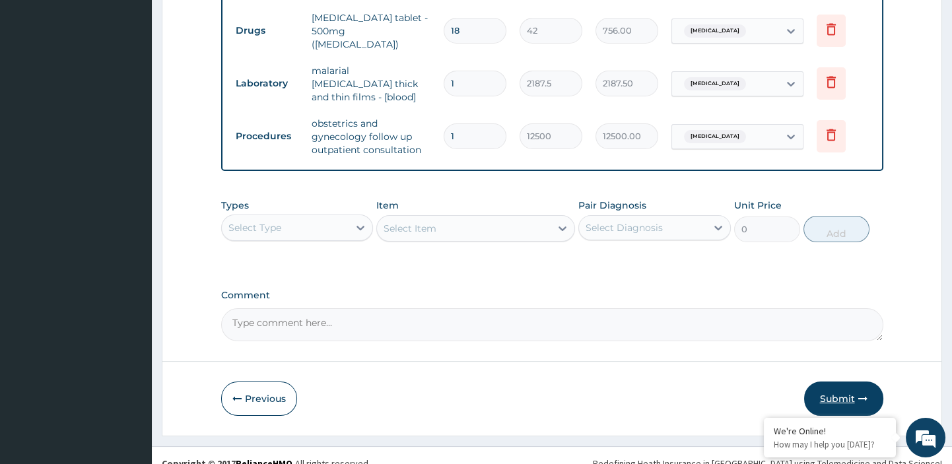
click at [835, 384] on button "Submit" at bounding box center [843, 399] width 79 height 34
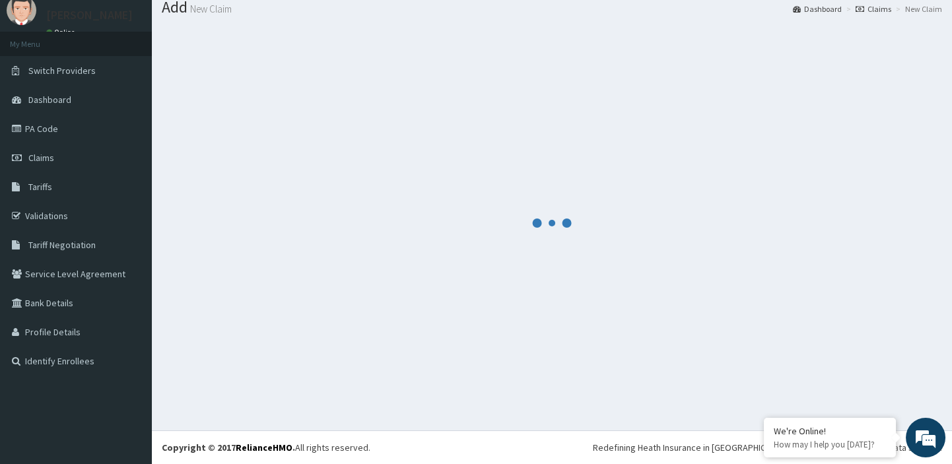
scroll to position [44, 0]
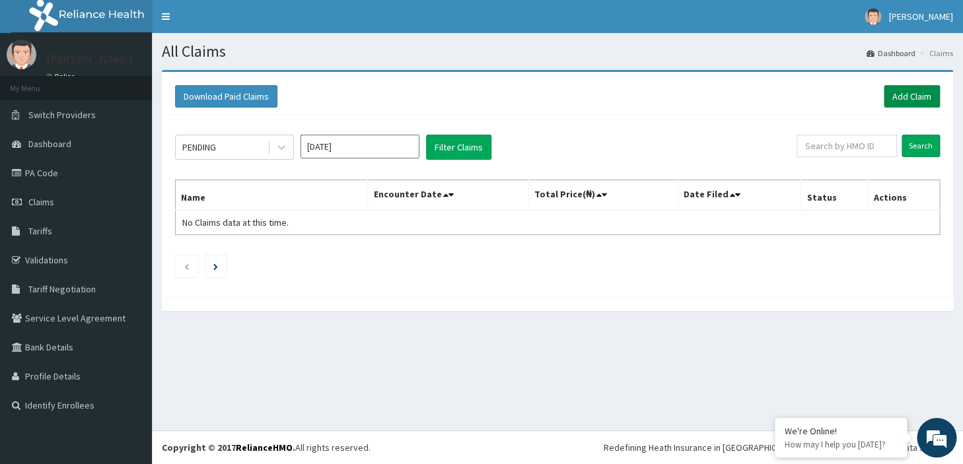
click at [922, 99] on link "Add Claim" at bounding box center [912, 96] width 56 height 22
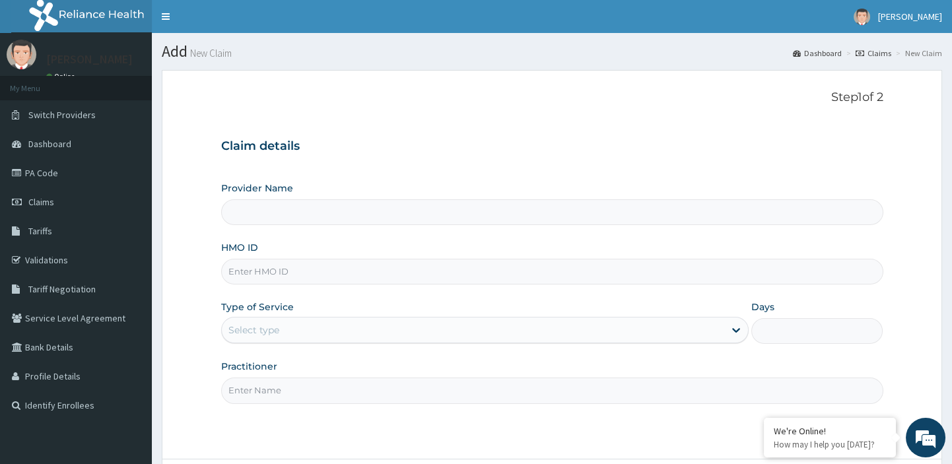
click at [405, 269] on input "HMO ID" at bounding box center [552, 272] width 662 height 26
paste input "chl/11242/a"
type input "chl/11242/a"
type input "[GEOGRAPHIC_DATA][PERSON_NAME]"
type input "chl/11242/a"
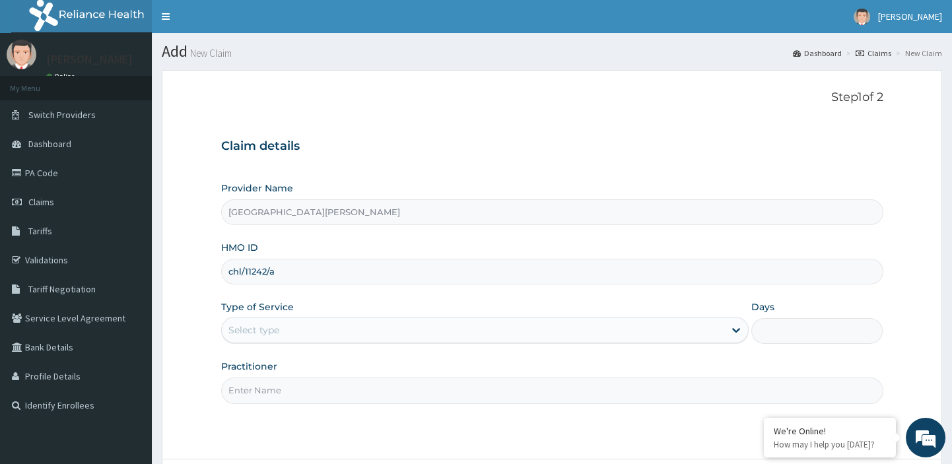
click at [370, 329] on div "Select type" at bounding box center [473, 330] width 503 height 21
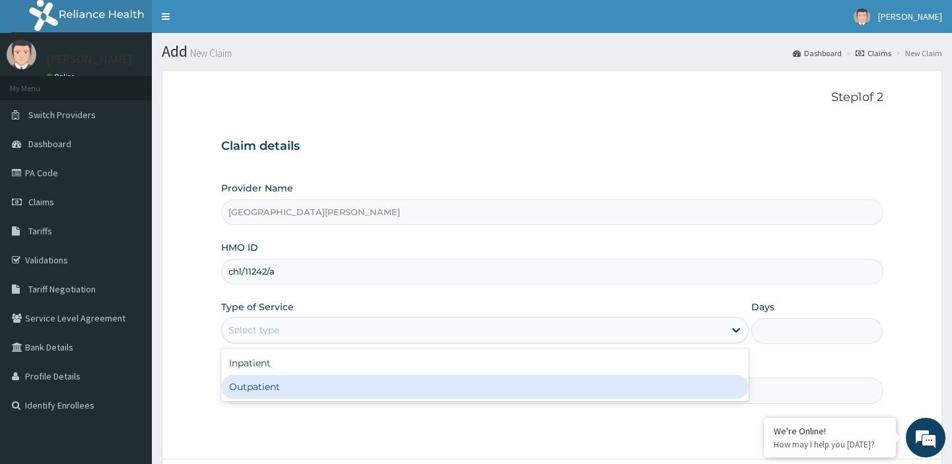
click at [304, 387] on div "Outpatient" at bounding box center [485, 387] width 528 height 24
type input "1"
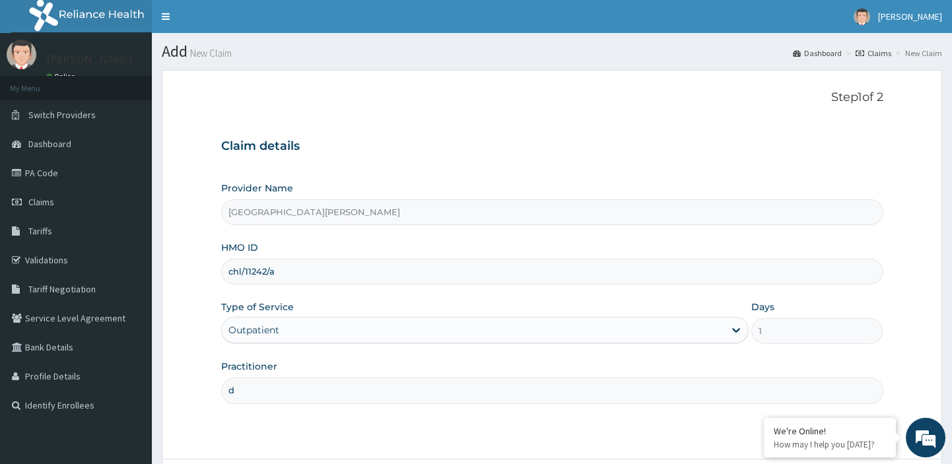
click at [288, 390] on input "d" at bounding box center [552, 391] width 662 height 26
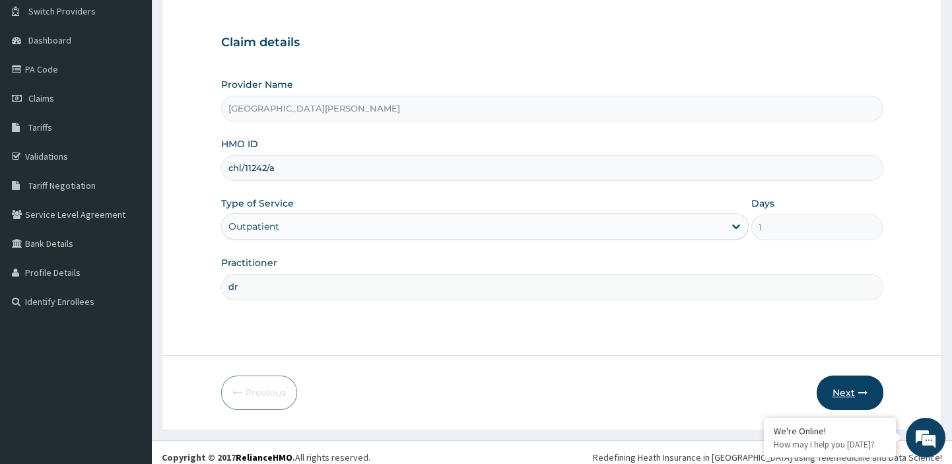
type input "dr"
click at [850, 394] on button "Next" at bounding box center [850, 393] width 67 height 34
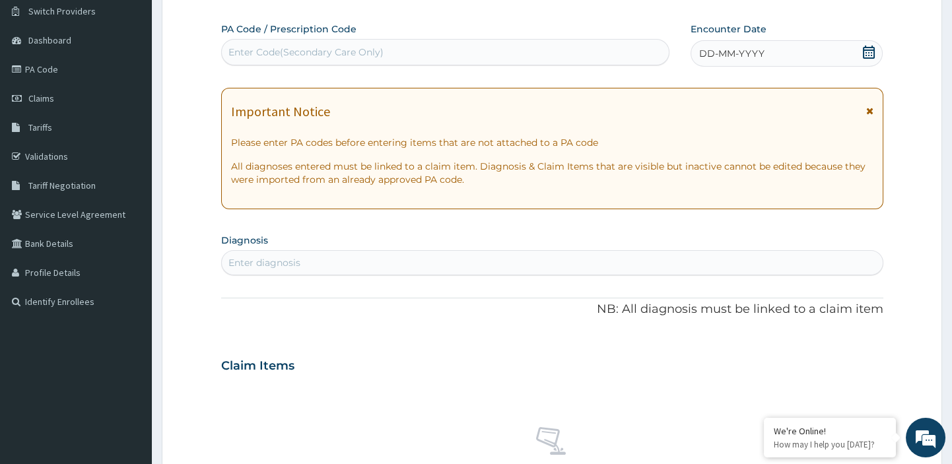
scroll to position [0, 0]
click at [337, 50] on div "Enter Code(Secondary Care Only)" at bounding box center [305, 52] width 155 height 13
paste input "PA/FF0E45"
type input "PA/FF0E45"
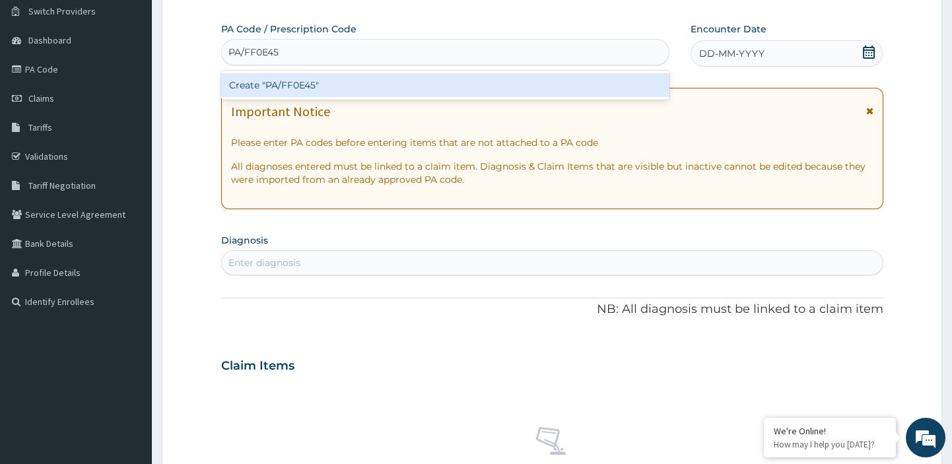
click at [295, 82] on div "Create "PA/FF0E45"" at bounding box center [445, 85] width 449 height 24
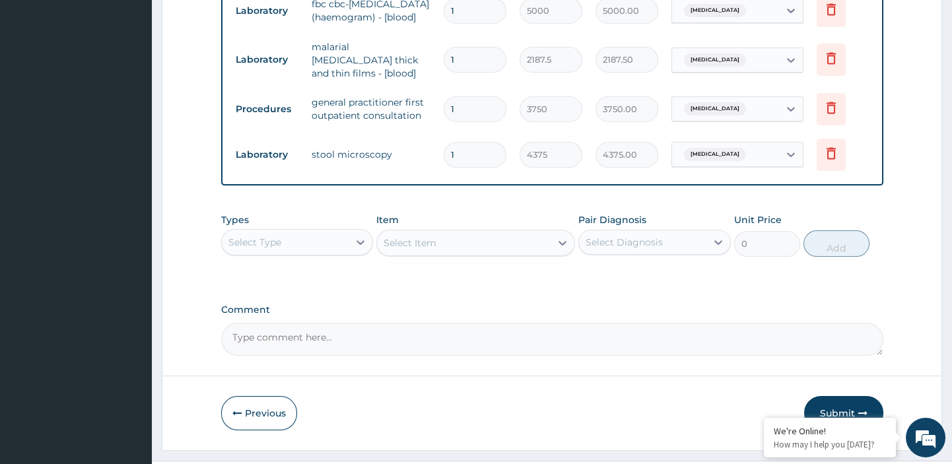
scroll to position [870, 0]
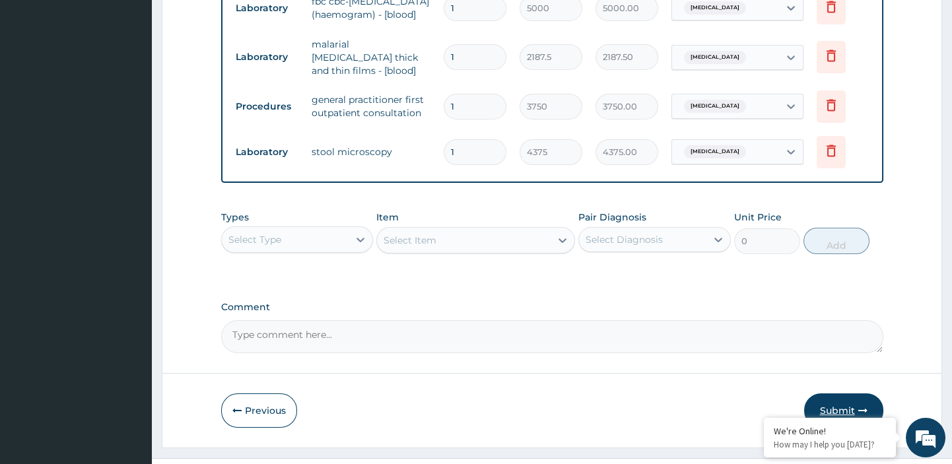
click at [831, 394] on button "Submit" at bounding box center [843, 411] width 79 height 34
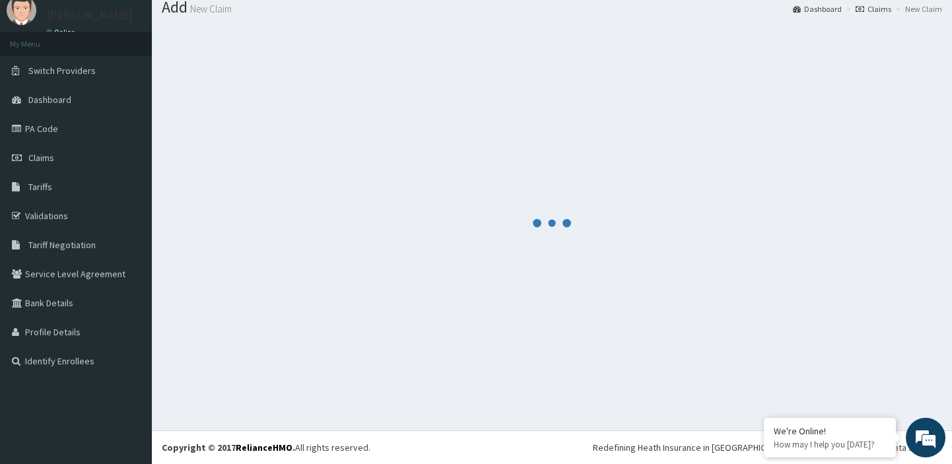
scroll to position [44, 0]
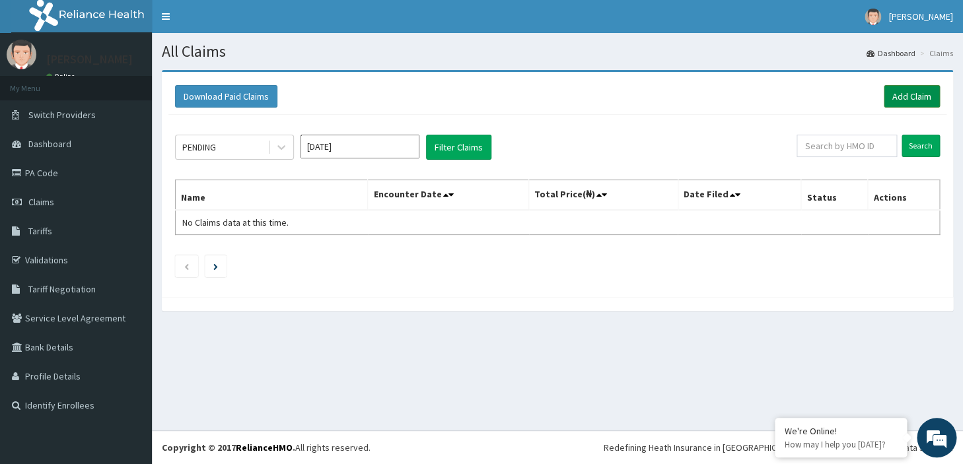
click at [905, 94] on link "Add Claim" at bounding box center [912, 96] width 56 height 22
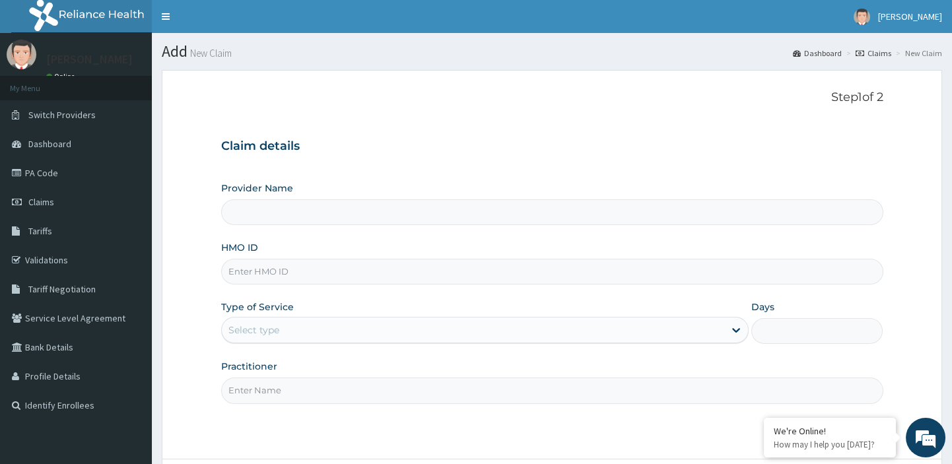
click at [281, 276] on input "HMO ID" at bounding box center [552, 272] width 662 height 26
type input "[GEOGRAPHIC_DATA][PERSON_NAME]"
paste input "fmc/11925/a"
type input "fmc/11925/a"
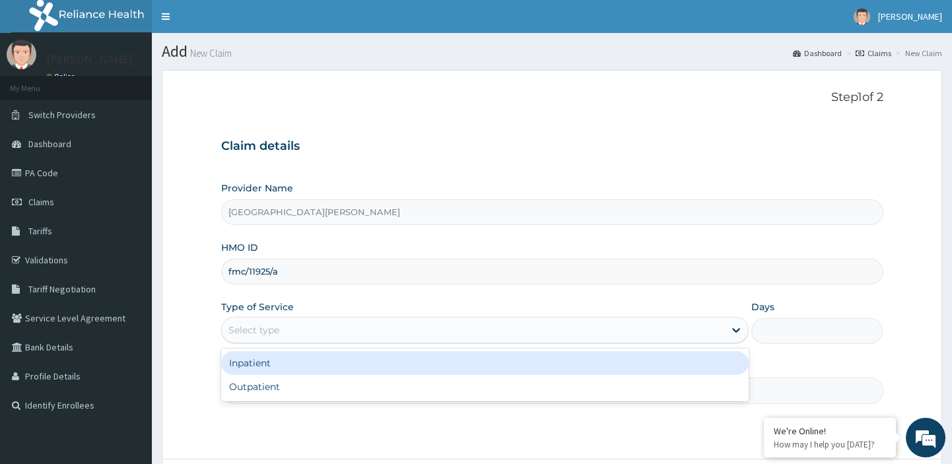
click at [244, 325] on div "Select type" at bounding box center [253, 330] width 51 height 13
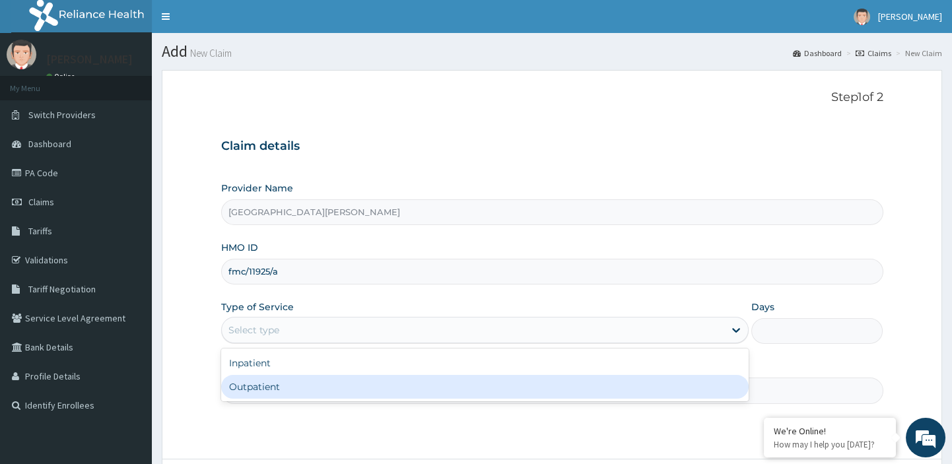
click at [240, 385] on div "Outpatient" at bounding box center [485, 387] width 528 height 24
type input "1"
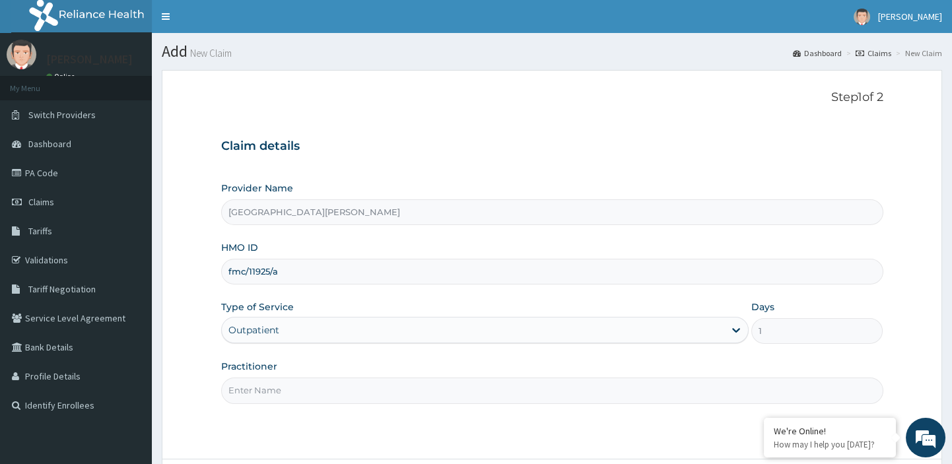
click at [247, 396] on input "Practitioner" at bounding box center [552, 391] width 662 height 26
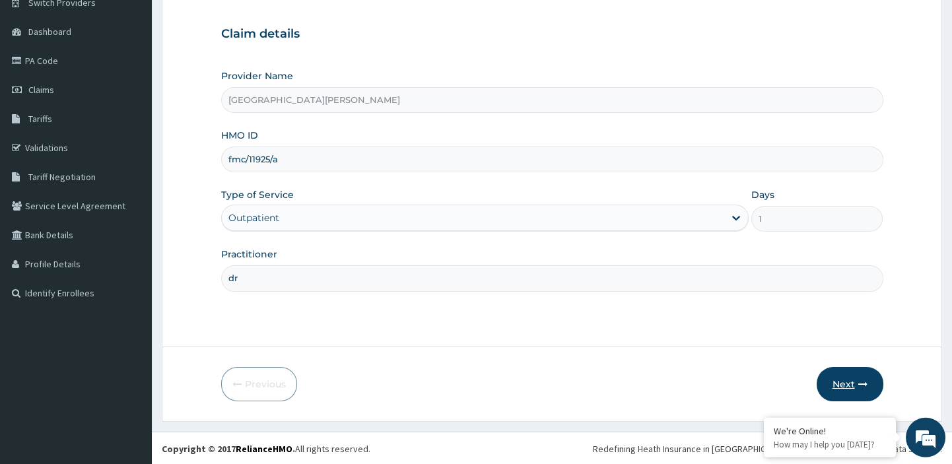
type input "dr"
click at [837, 382] on button "Next" at bounding box center [850, 384] width 67 height 34
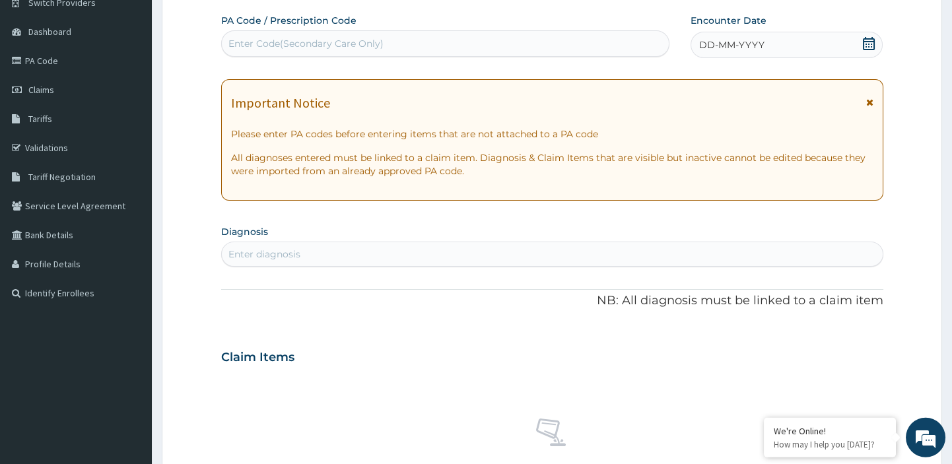
click at [412, 44] on div "Enter Code(Secondary Care Only)" at bounding box center [446, 43] width 448 height 21
paste input "PA/53980A"
type input "PA/53980A"
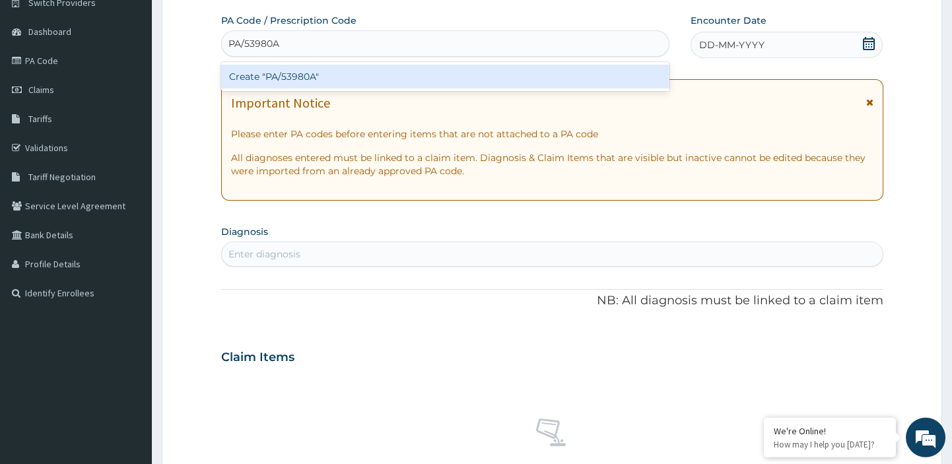
click at [310, 74] on div "Create "PA/53980A"" at bounding box center [445, 77] width 449 height 24
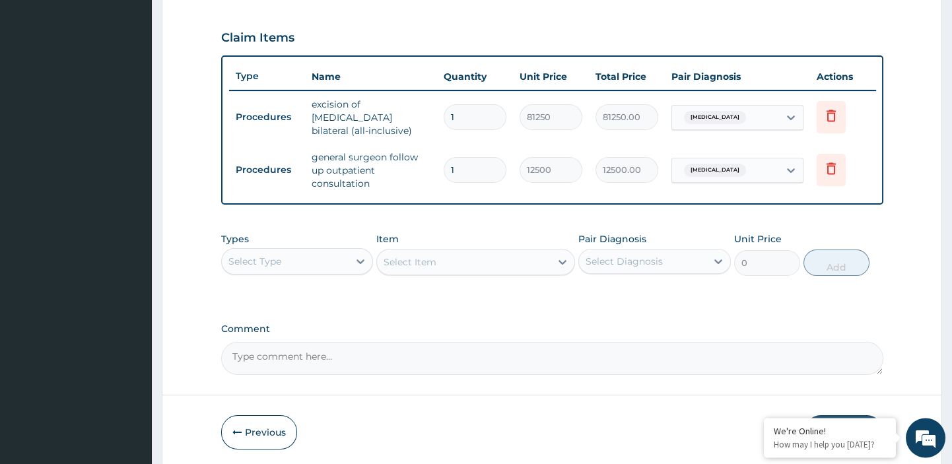
scroll to position [477, 0]
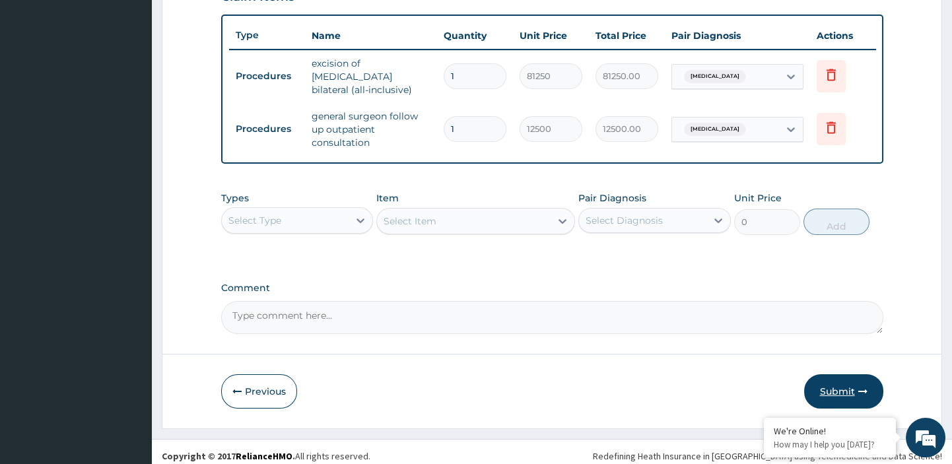
click at [833, 380] on button "Submit" at bounding box center [843, 391] width 79 height 34
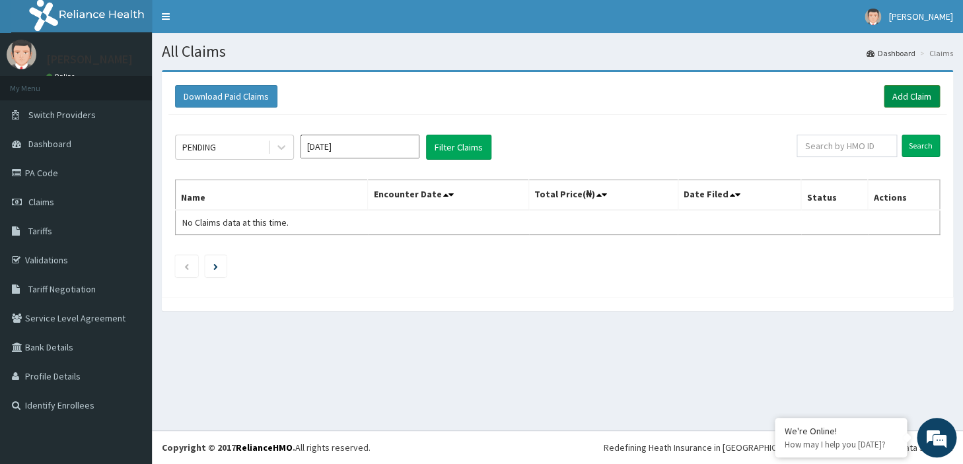
click at [910, 96] on link "Add Claim" at bounding box center [912, 96] width 56 height 22
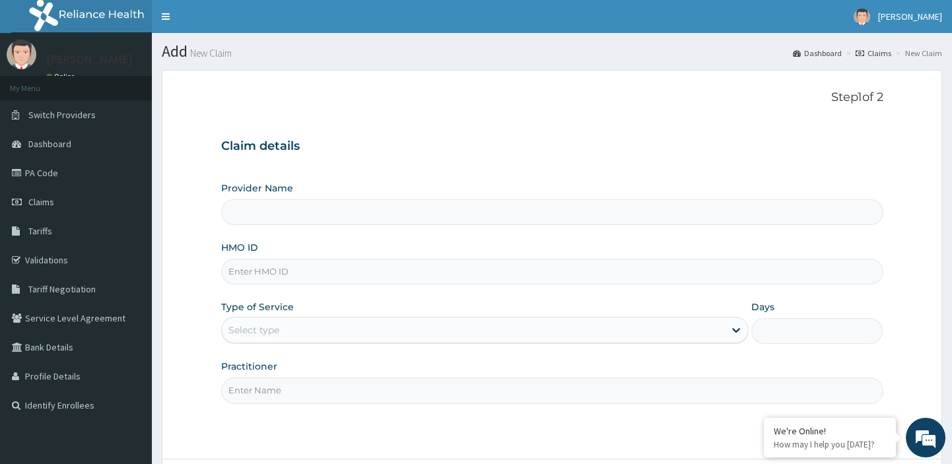
type input "[GEOGRAPHIC_DATA][PERSON_NAME]"
click at [380, 277] on input "HMO ID" at bounding box center [552, 272] width 662 height 26
paste input "sfa/14905/a"
type input "sfa/14905/a"
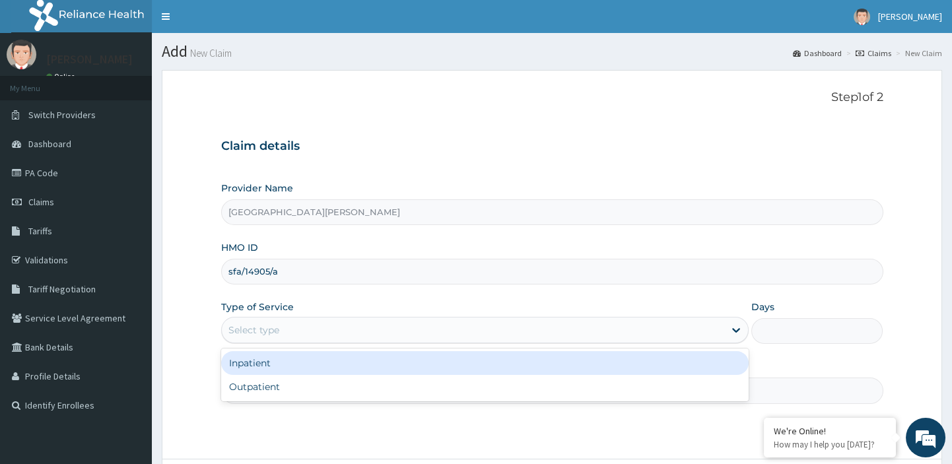
click at [322, 327] on div "Select type" at bounding box center [473, 330] width 503 height 21
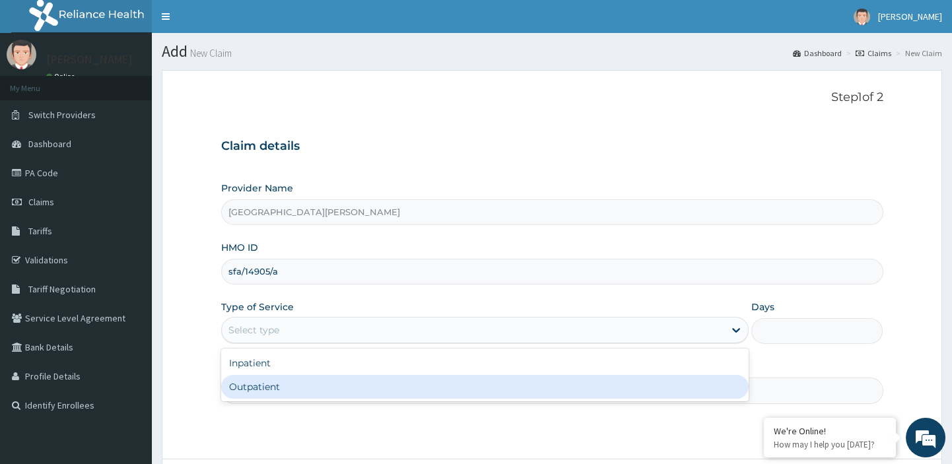
click at [275, 390] on div "Outpatient" at bounding box center [485, 387] width 528 height 24
type input "1"
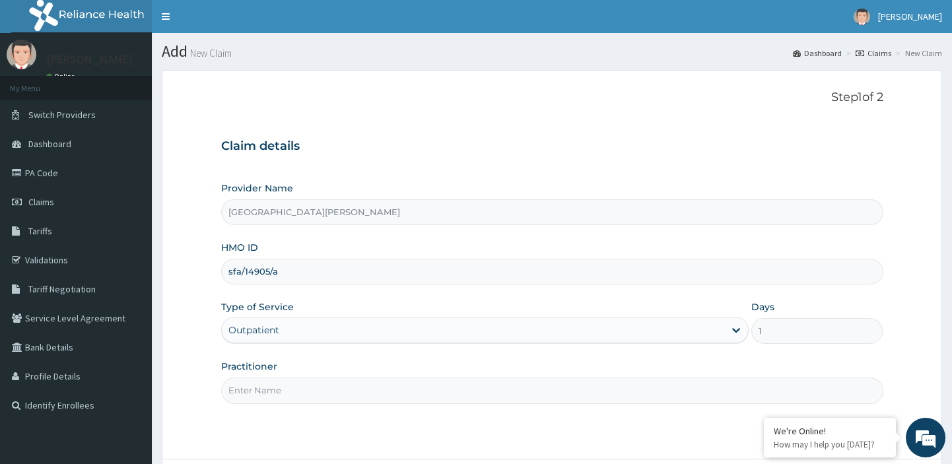
click at [289, 388] on input "Practitioner" at bounding box center [552, 391] width 662 height 26
type input "dr"
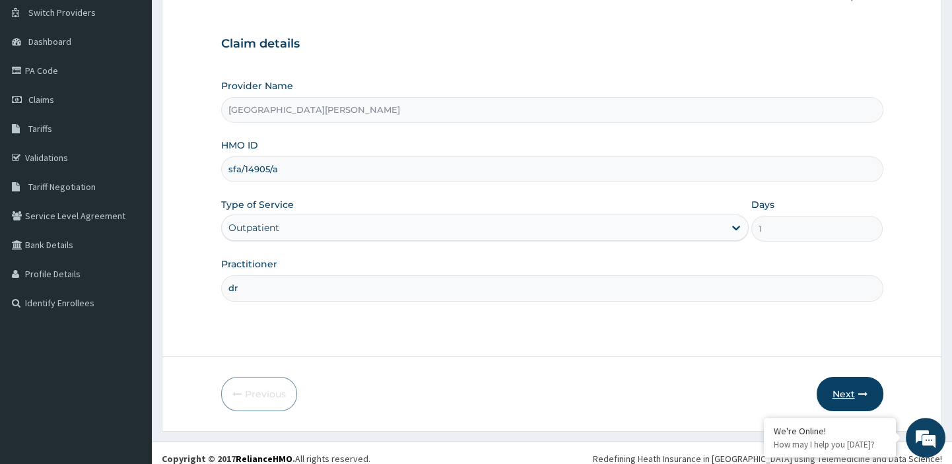
click at [847, 398] on button "Next" at bounding box center [850, 394] width 67 height 34
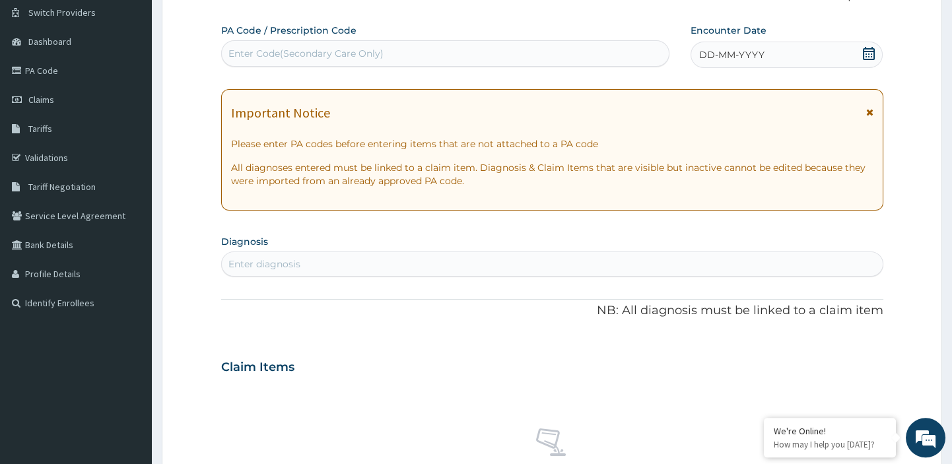
scroll to position [0, 0]
click at [336, 46] on div "Enter Code(Secondary Care Only)" at bounding box center [446, 53] width 448 height 21
paste input "PA/17A8C6"
type input "PA/17A8C6"
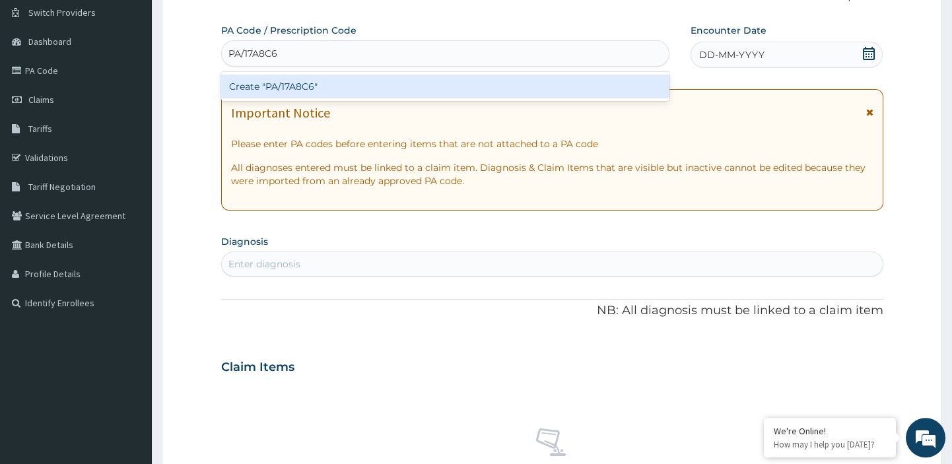
click at [302, 84] on div "Create "PA/17A8C6"" at bounding box center [445, 87] width 449 height 24
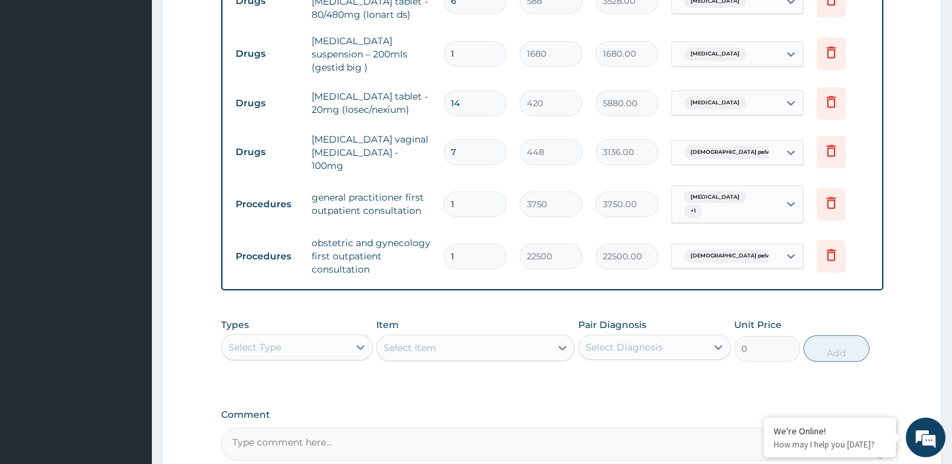
scroll to position [757, 0]
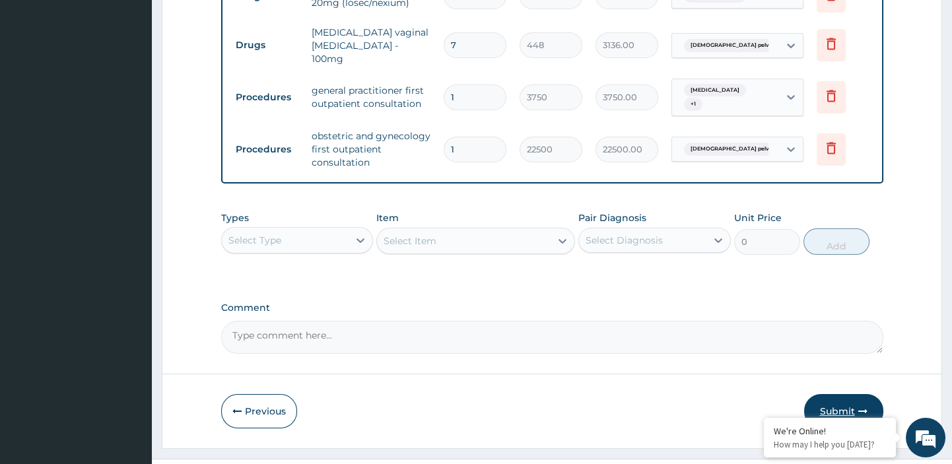
click at [832, 394] on button "Submit" at bounding box center [843, 411] width 79 height 34
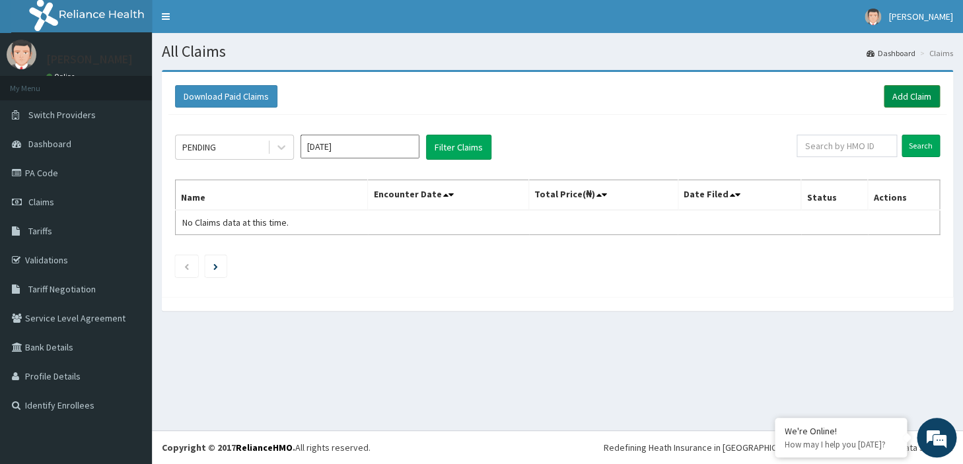
click at [905, 98] on link "Add Claim" at bounding box center [912, 96] width 56 height 22
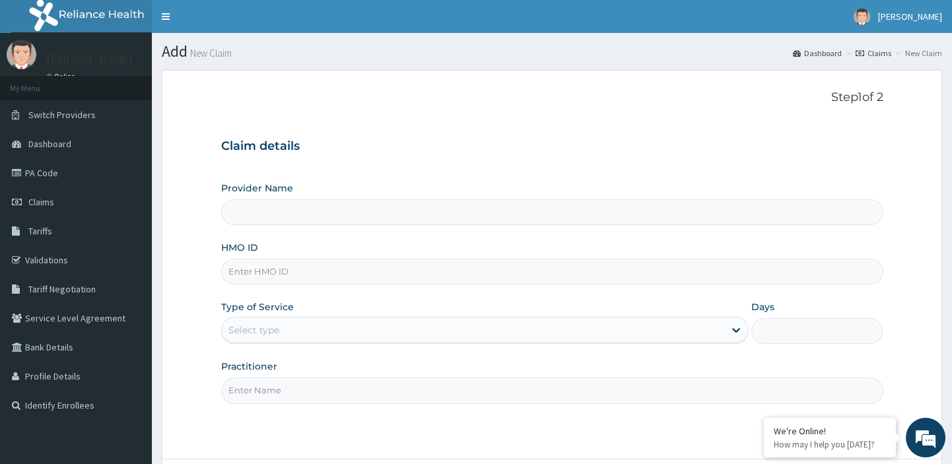
type input "[GEOGRAPHIC_DATA][PERSON_NAME]"
click at [341, 274] on input "HMO ID" at bounding box center [552, 272] width 662 height 26
paste input "[PERSON_NAME] sfa/10250/a"
type input "[PERSON_NAME] sfa/10250/a"
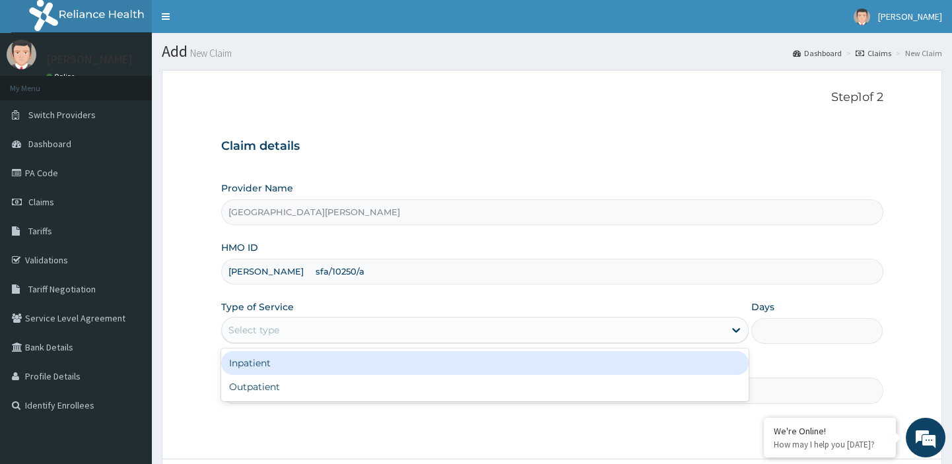
click at [287, 330] on div "Select type" at bounding box center [473, 330] width 503 height 21
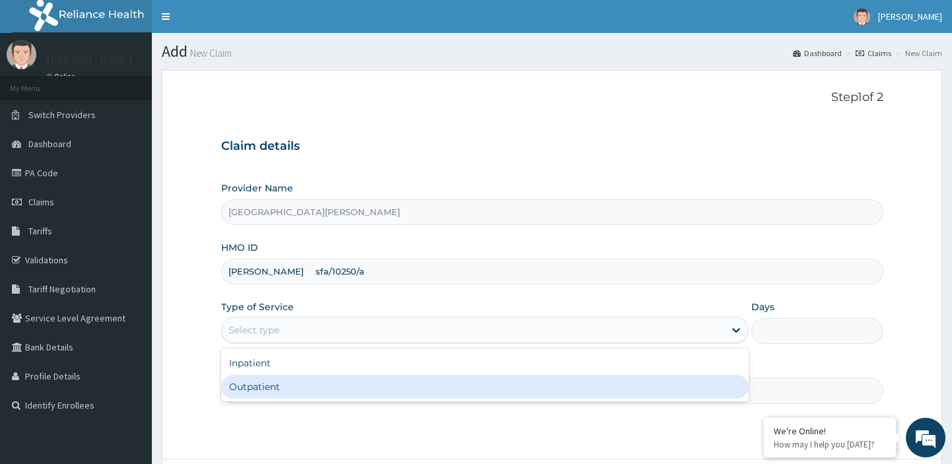
click at [244, 388] on div "Outpatient" at bounding box center [485, 387] width 528 height 24
type input "1"
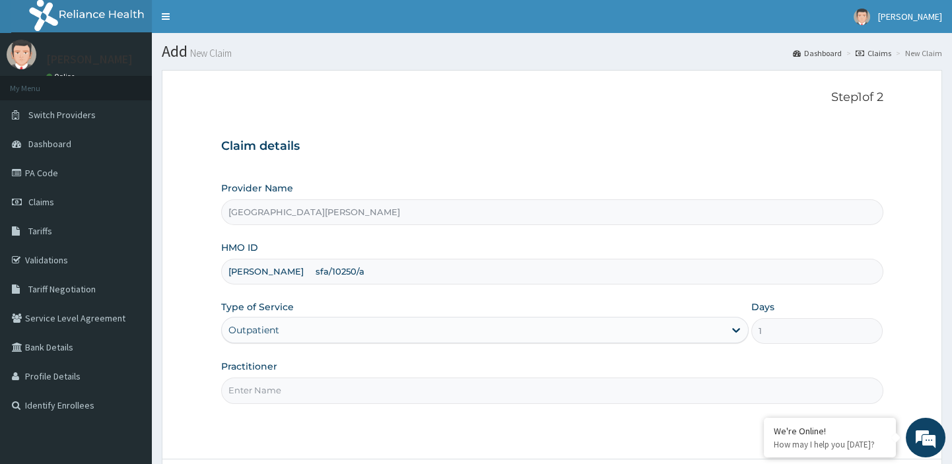
click at [255, 394] on input "Practitioner" at bounding box center [552, 391] width 662 height 26
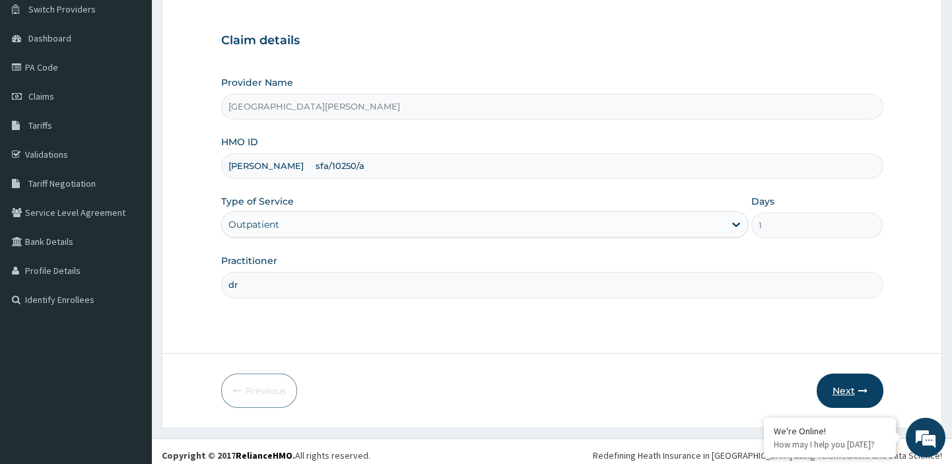
type input "dr"
click at [847, 388] on button "Next" at bounding box center [850, 391] width 67 height 34
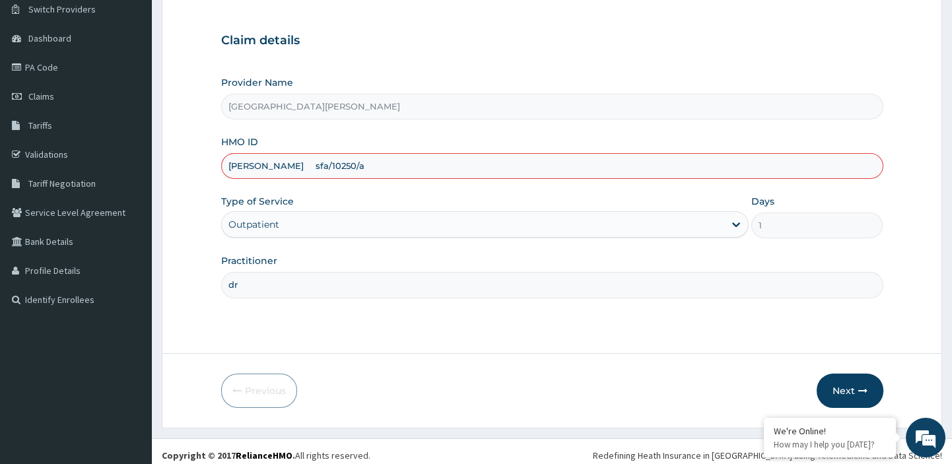
click at [265, 167] on input "[PERSON_NAME] sfa/10250/a" at bounding box center [552, 166] width 662 height 26
type input "sfa/10250/a"
click at [831, 390] on button "Next" at bounding box center [850, 391] width 67 height 34
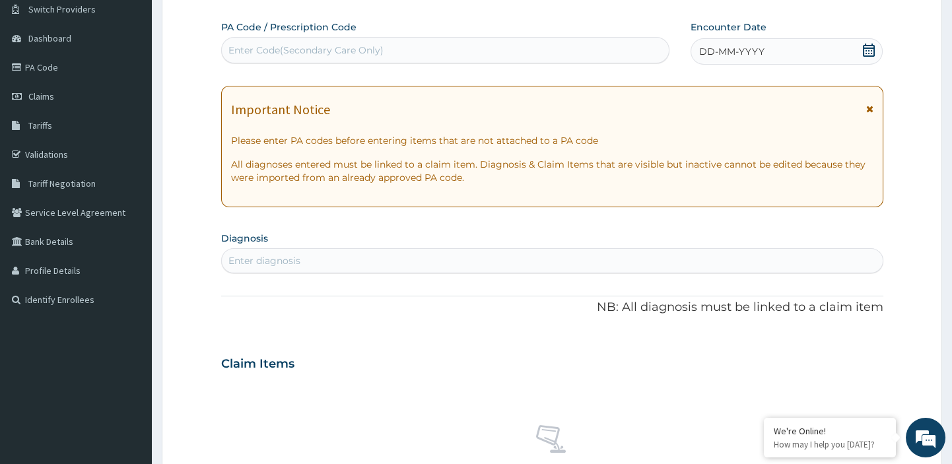
click at [343, 54] on div "Enter Code(Secondary Care Only)" at bounding box center [305, 50] width 155 height 13
paste input "PA/305896"
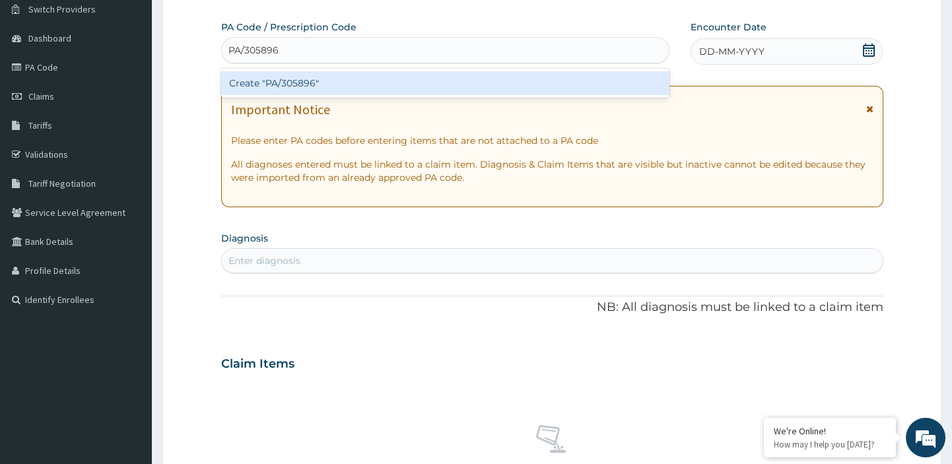
type input "PA/305896"
click at [306, 85] on div "Create "PA/305896"" at bounding box center [445, 83] width 449 height 24
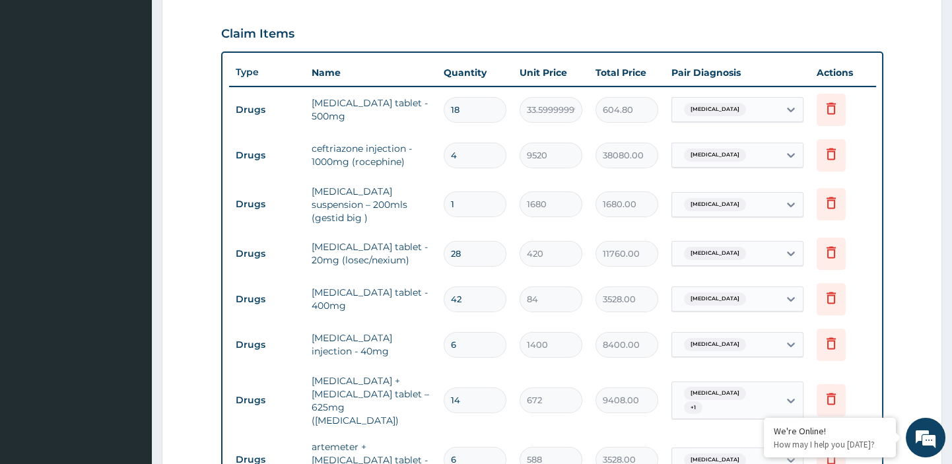
scroll to position [880, 0]
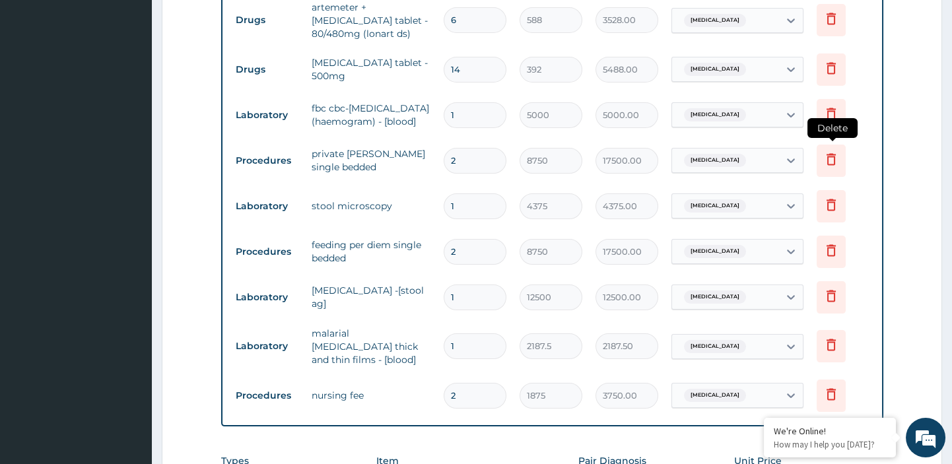
click at [831, 151] on icon at bounding box center [832, 159] width 16 height 16
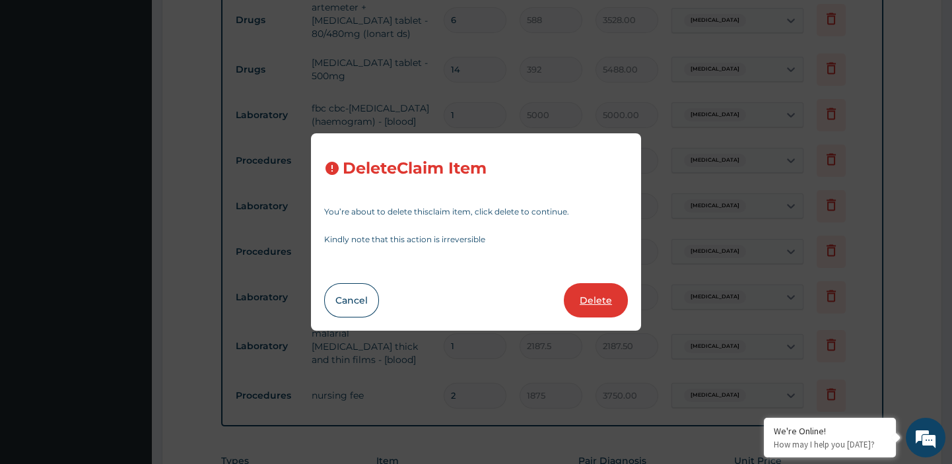
click at [600, 305] on button "Delete" at bounding box center [596, 300] width 64 height 34
type input "1"
type input "4375"
type input "4375.00"
type input "2"
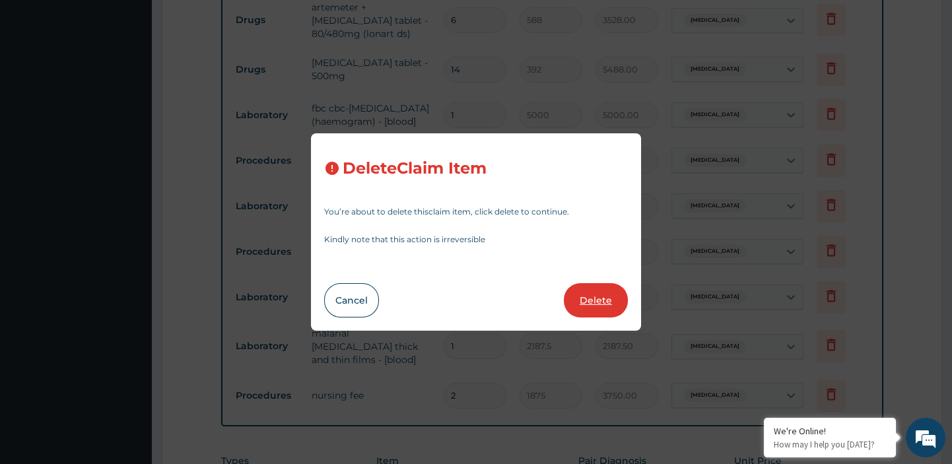
type input "8750"
type input "17500.00"
type input "1"
type input "12500"
type input "12500.00"
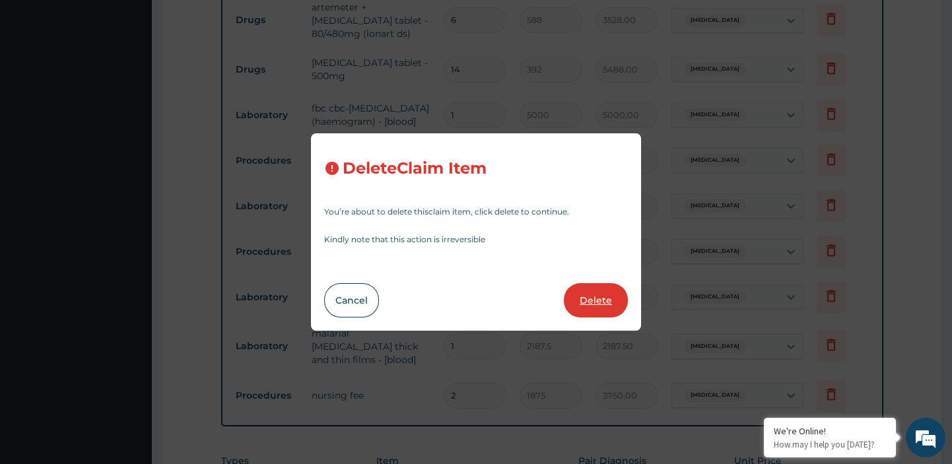
type input "2187.5"
type input "2187.50"
type input "2"
type input "1875"
type input "3750.00"
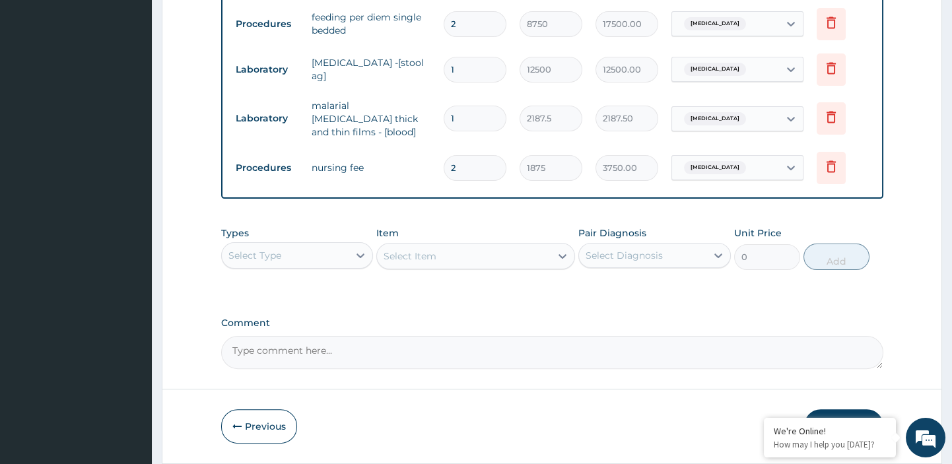
scroll to position [1083, 0]
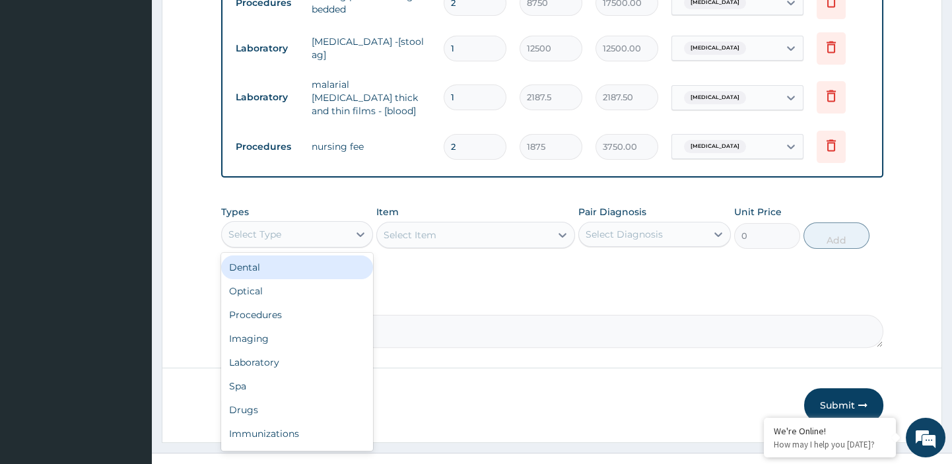
click at [257, 228] on div "Select Type" at bounding box center [254, 234] width 53 height 13
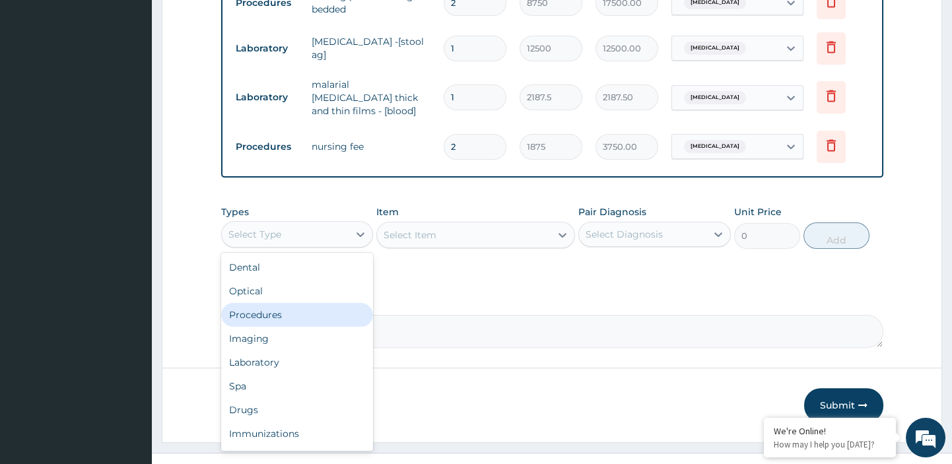
click at [258, 303] on div "Procedures" at bounding box center [297, 315] width 153 height 24
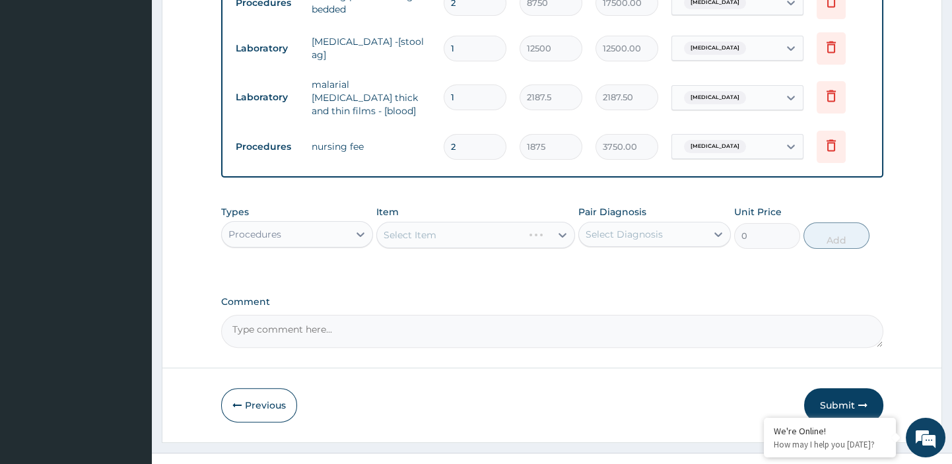
click at [614, 228] on div "Select Diagnosis" at bounding box center [624, 234] width 77 height 13
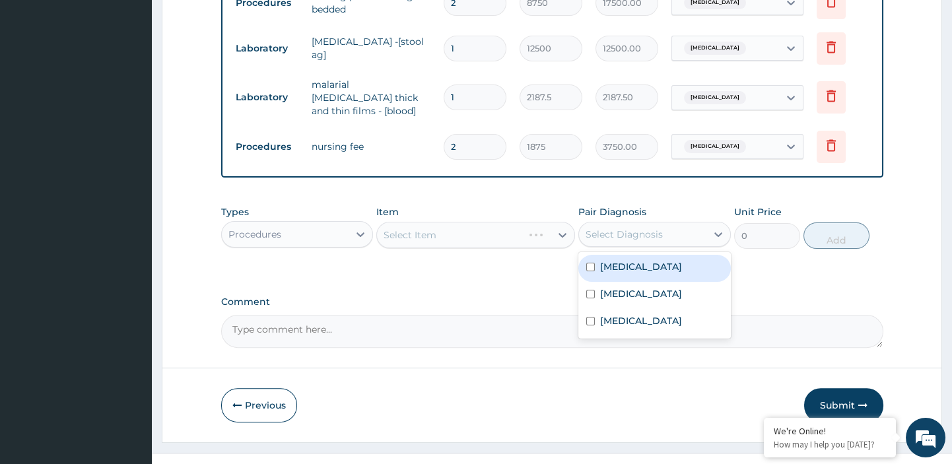
click at [607, 260] on label "[MEDICAL_DATA]" at bounding box center [641, 266] width 82 height 13
checkbox input "true"
click at [561, 233] on icon at bounding box center [563, 235] width 8 height 5
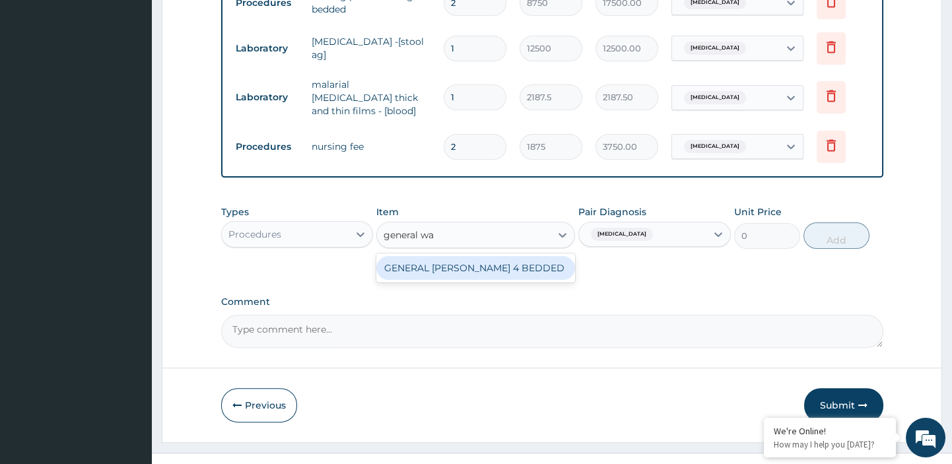
type input "general war"
click at [509, 256] on div "GENERAL [PERSON_NAME] 4 BEDDED" at bounding box center [475, 268] width 199 height 24
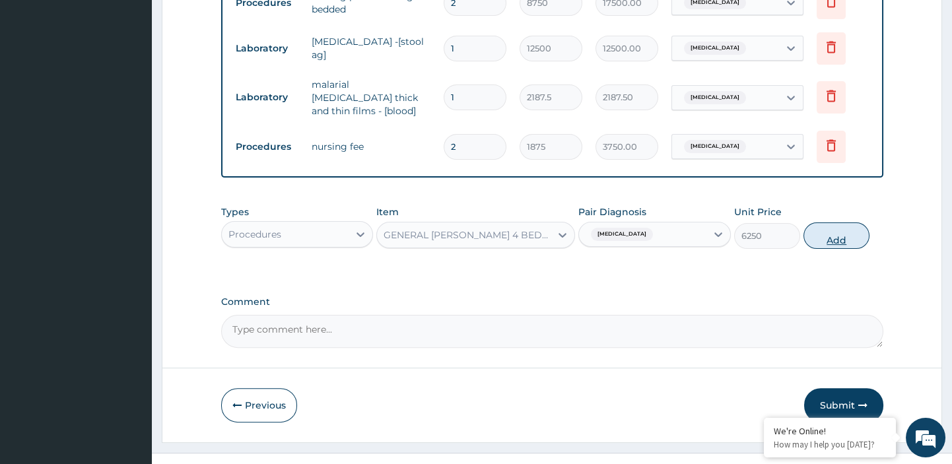
click at [833, 223] on button "Add" at bounding box center [837, 236] width 66 height 26
type input "0"
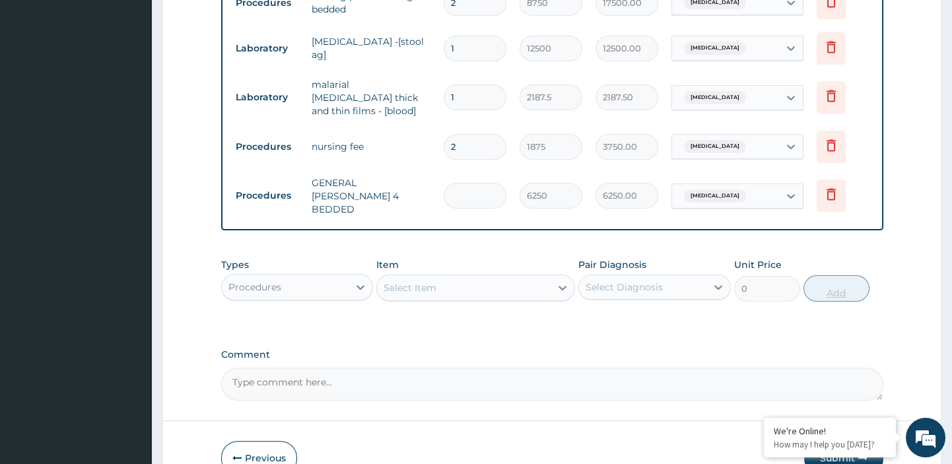
type input "0.00"
type input "2"
type input "12500.00"
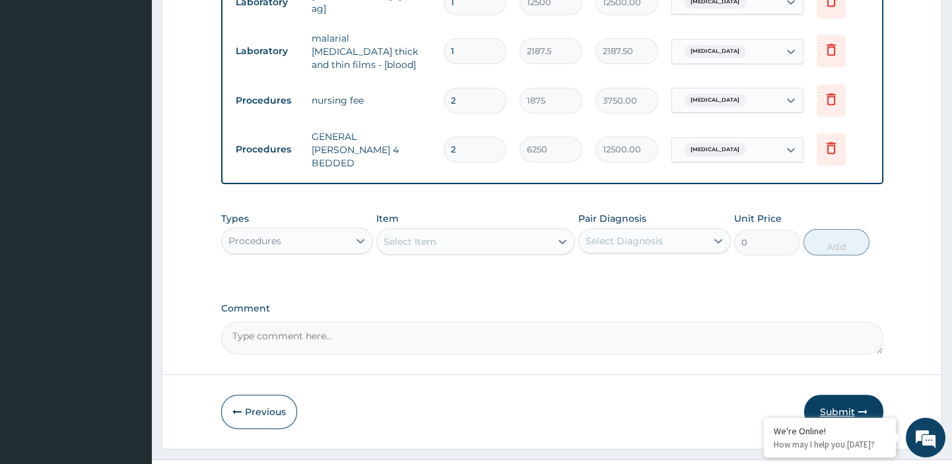
type input "2"
click at [834, 395] on button "Submit" at bounding box center [843, 412] width 79 height 34
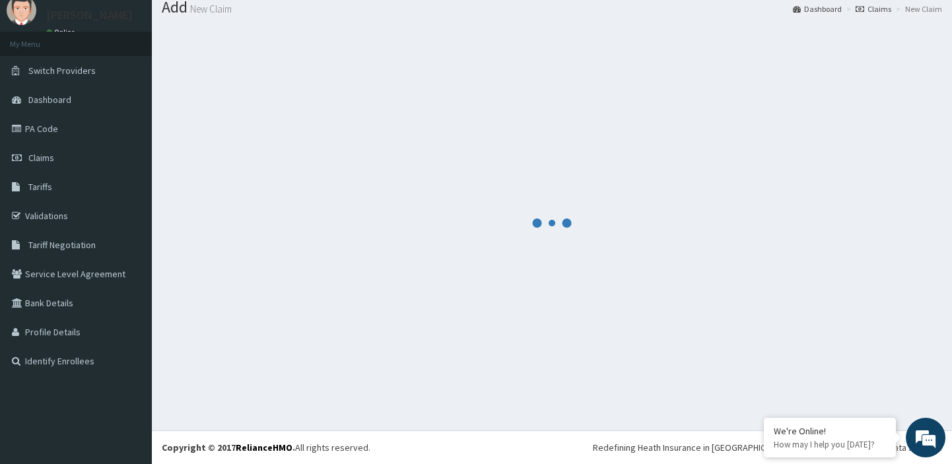
scroll to position [44, 0]
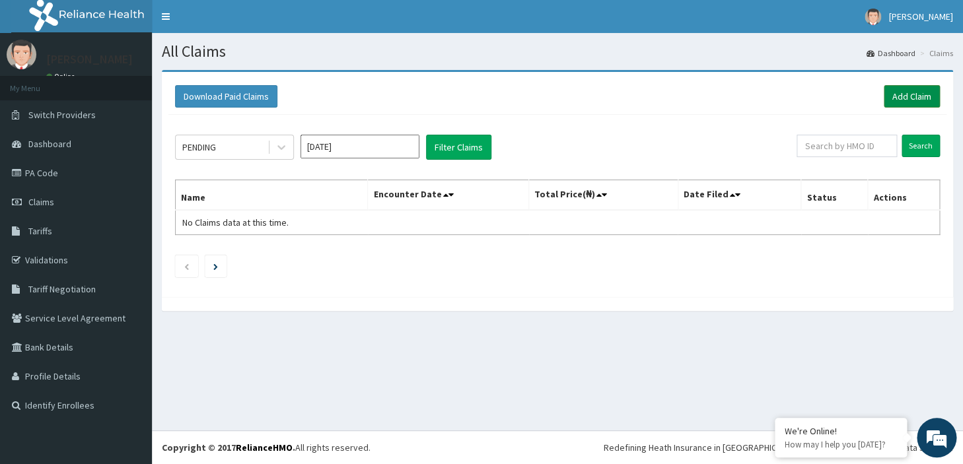
click at [926, 97] on link "Add Claim" at bounding box center [912, 96] width 56 height 22
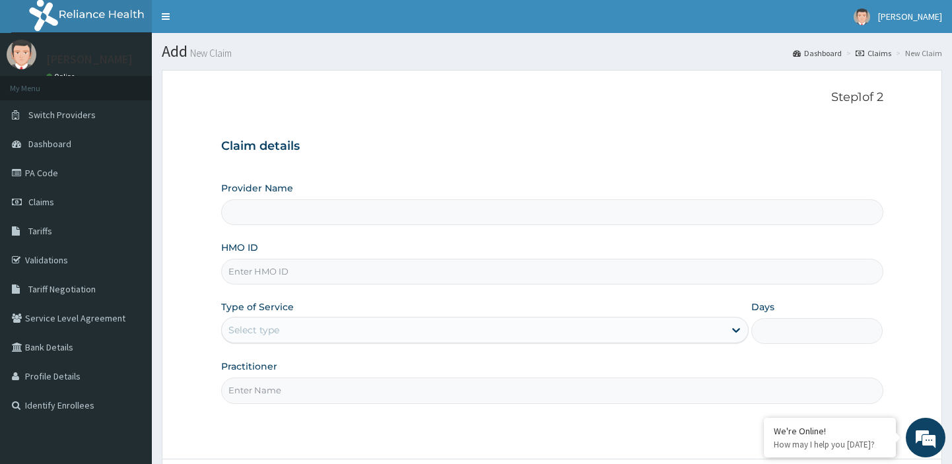
type input "[GEOGRAPHIC_DATA][PERSON_NAME]"
click at [318, 269] on input "HMO ID" at bounding box center [552, 272] width 662 height 26
paste input "cms/10061/b"
type input "cms/10061/b"
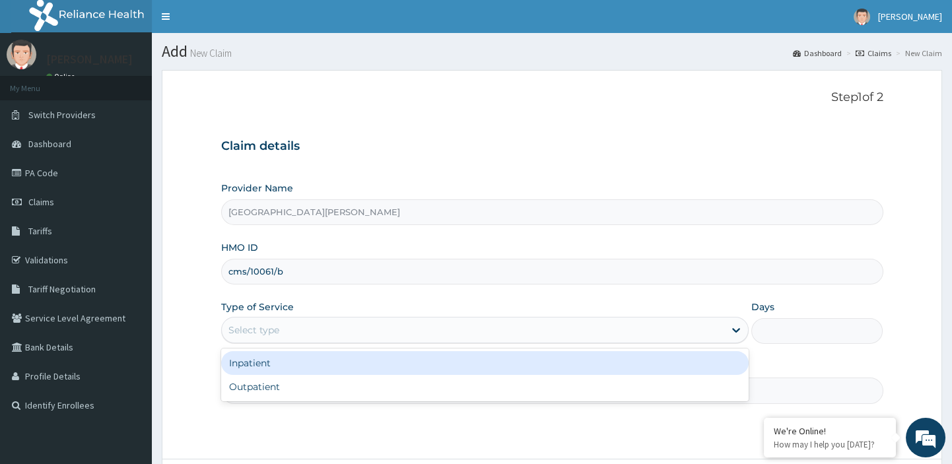
click at [285, 328] on div "Select type" at bounding box center [473, 330] width 503 height 21
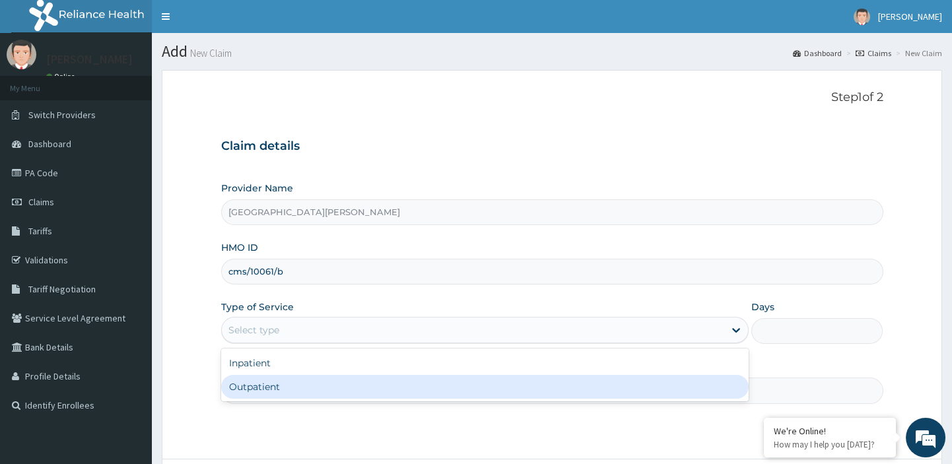
click at [256, 383] on div "Outpatient" at bounding box center [485, 387] width 528 height 24
type input "1"
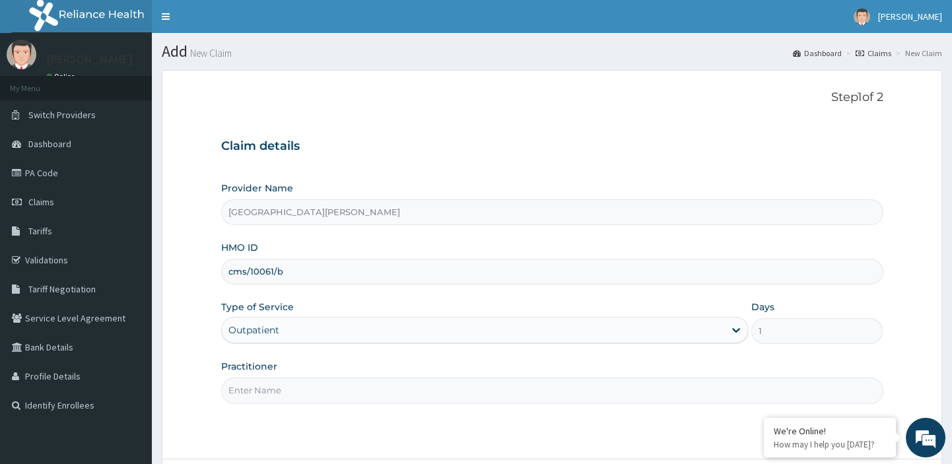
click at [267, 391] on input "Practitioner" at bounding box center [552, 391] width 662 height 26
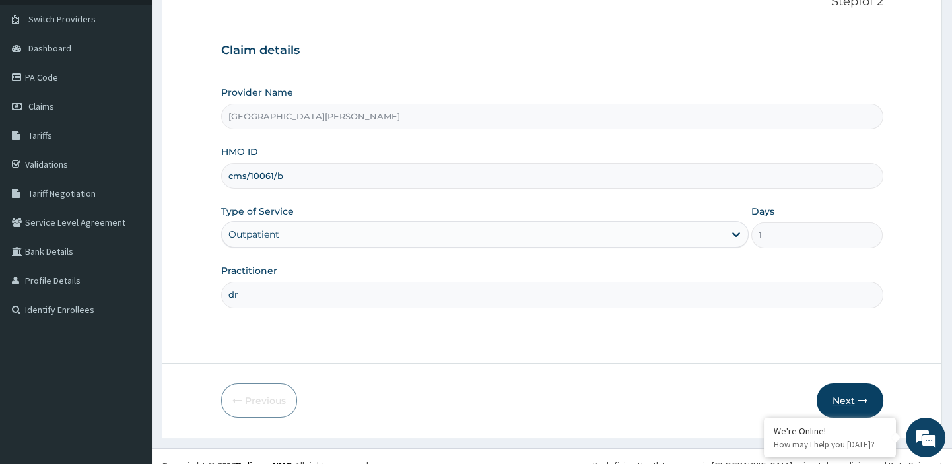
type input "dr"
click at [859, 400] on icon "button" at bounding box center [863, 400] width 9 height 9
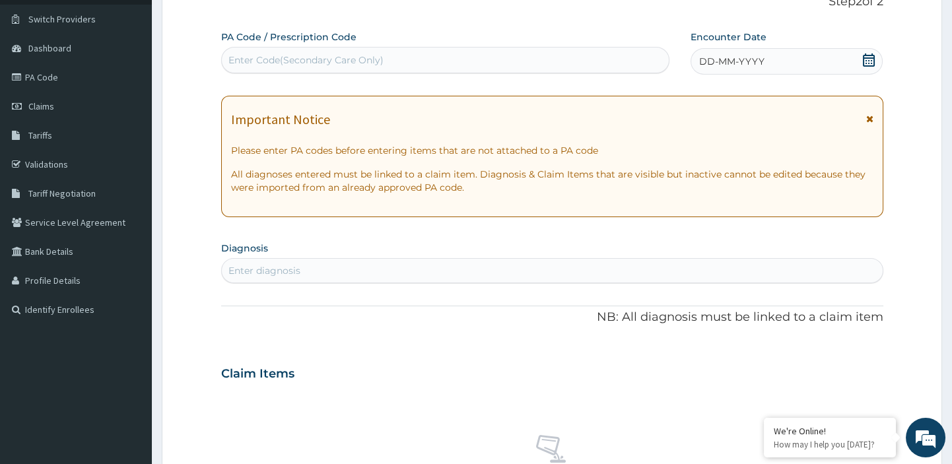
click at [360, 50] on div "Enter Code(Secondary Care Only)" at bounding box center [446, 60] width 448 height 21
paste input "PA/C96D01"
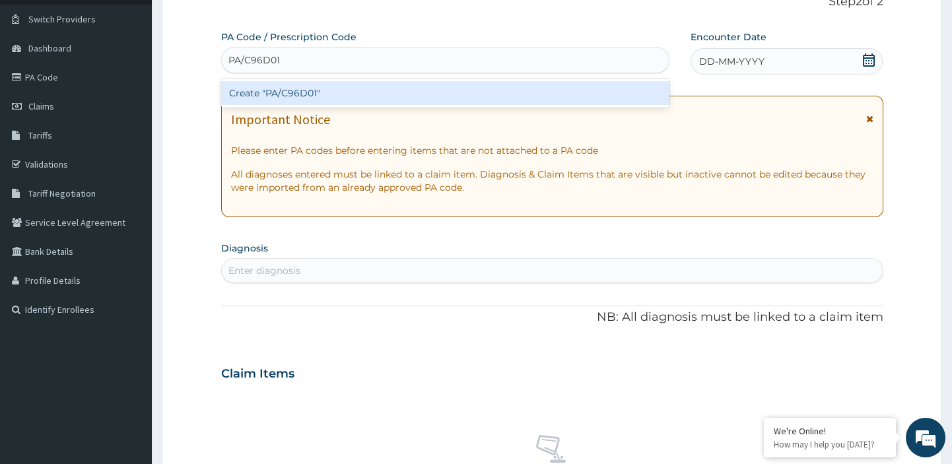
type input "PA/C96D01"
click at [279, 92] on div "Create "PA/C96D01"" at bounding box center [445, 93] width 449 height 24
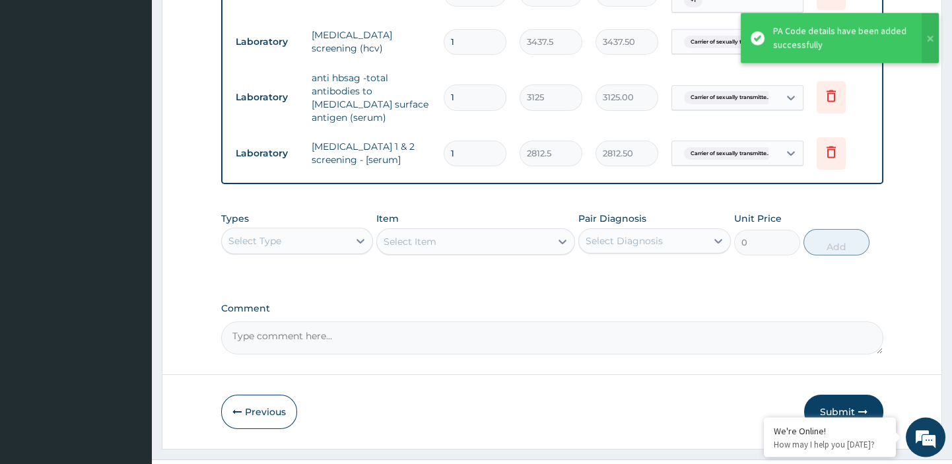
scroll to position [844, 0]
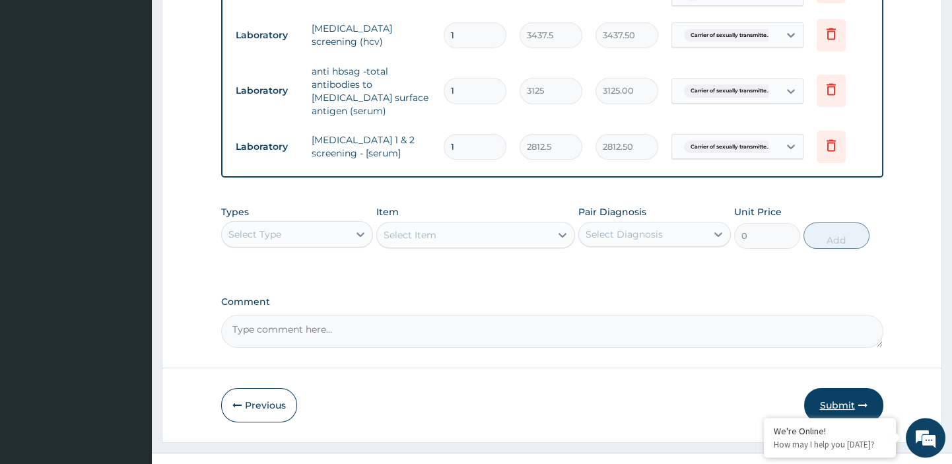
click at [842, 388] on button "Submit" at bounding box center [843, 405] width 79 height 34
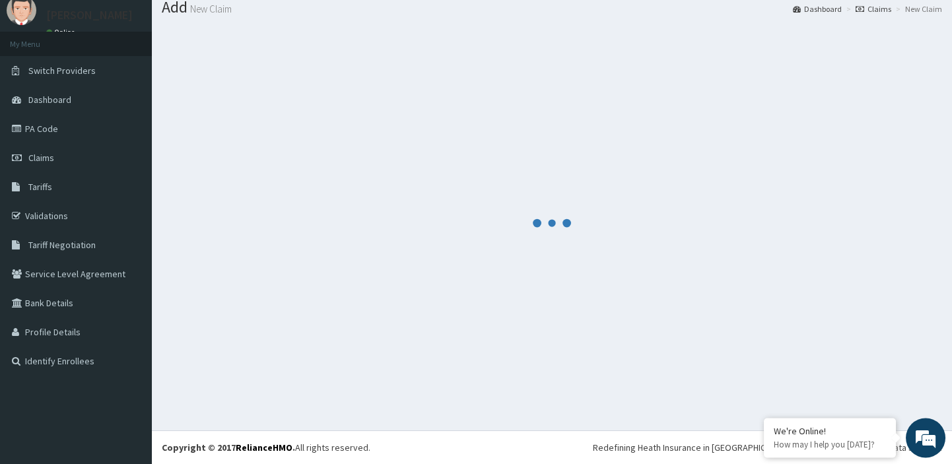
scroll to position [44, 0]
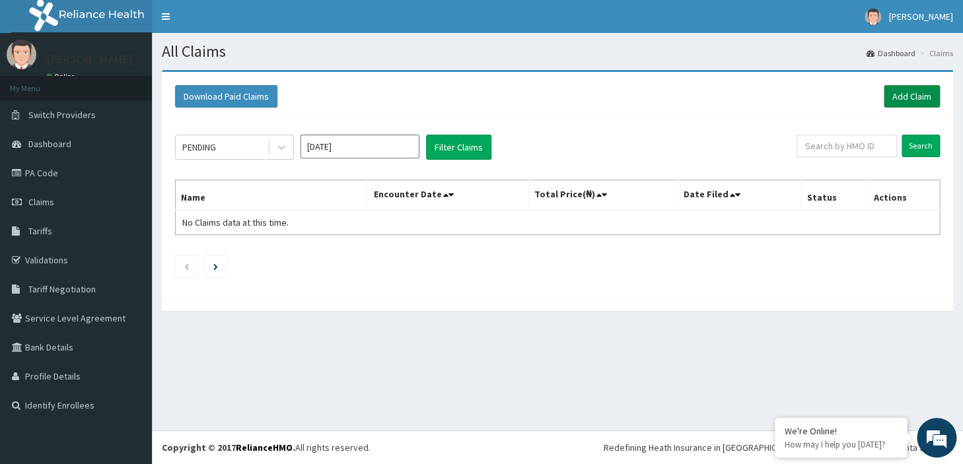
click at [907, 96] on link "Add Claim" at bounding box center [912, 96] width 56 height 22
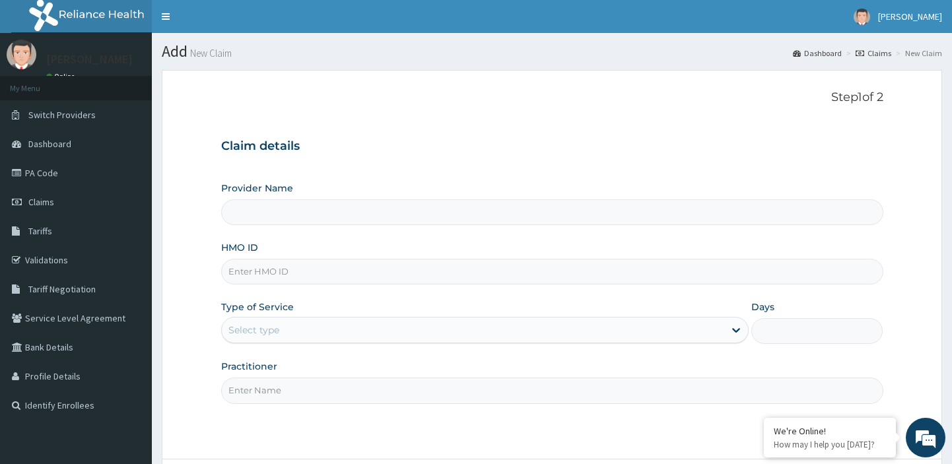
type input "[GEOGRAPHIC_DATA][PERSON_NAME]"
click at [372, 271] on input "HMO ID" at bounding box center [552, 272] width 662 height 26
paste input "cms/10061/a"
type input "cms/10061/a"
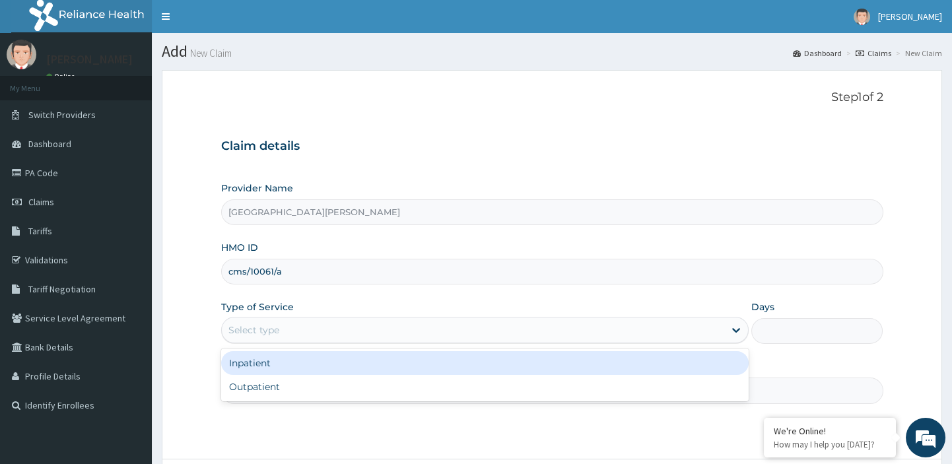
click at [302, 326] on div "Select type" at bounding box center [473, 330] width 503 height 21
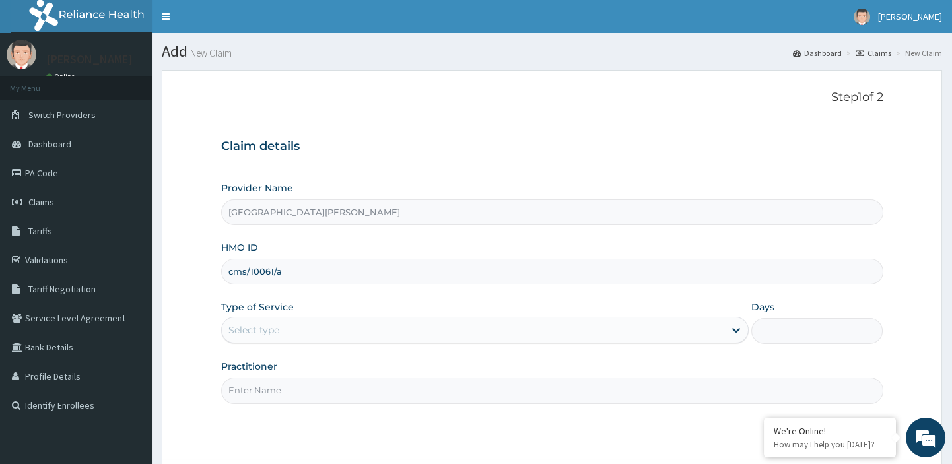
paste input "cms/10061/a"
type input "cms/10061/a"
click at [295, 330] on div "Select type" at bounding box center [473, 330] width 503 height 21
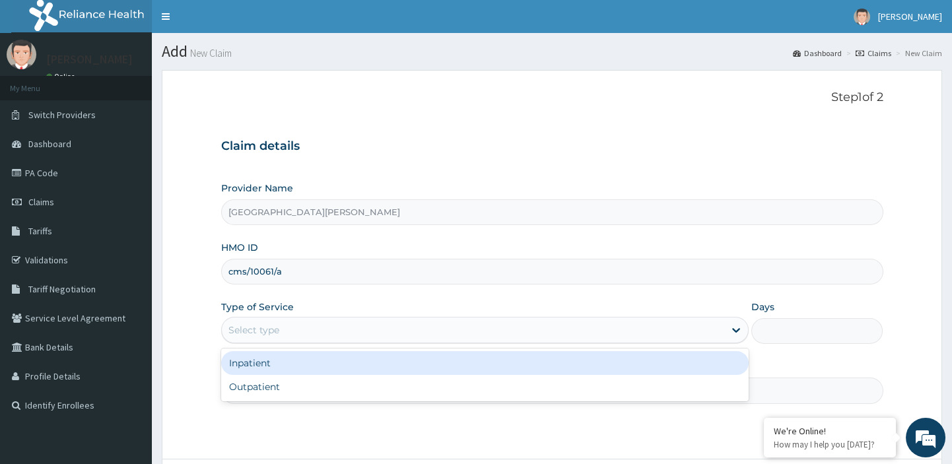
click at [295, 330] on div "Select type" at bounding box center [473, 330] width 503 height 21
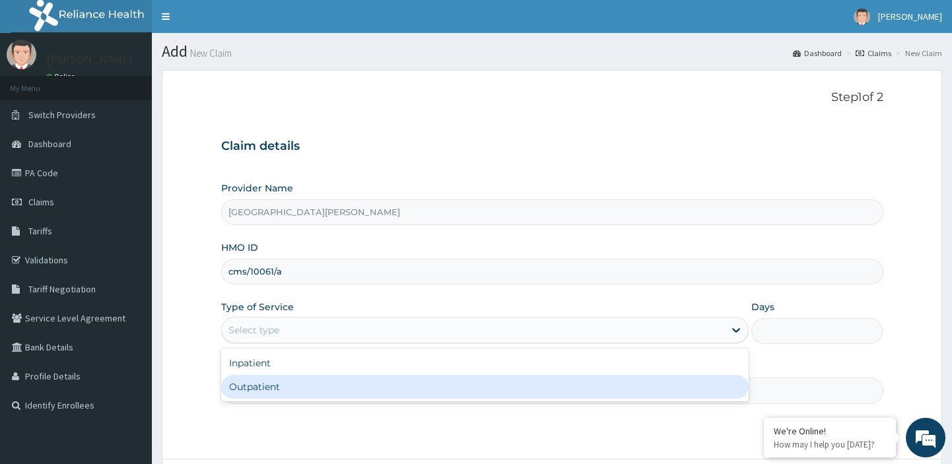
click at [258, 382] on div "Outpatient" at bounding box center [485, 387] width 528 height 24
type input "1"
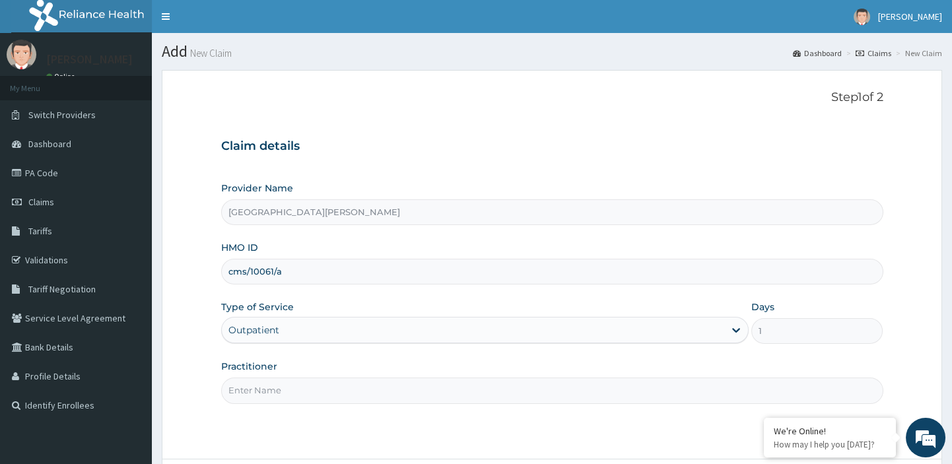
click at [250, 398] on input "Practitioner" at bounding box center [552, 391] width 662 height 26
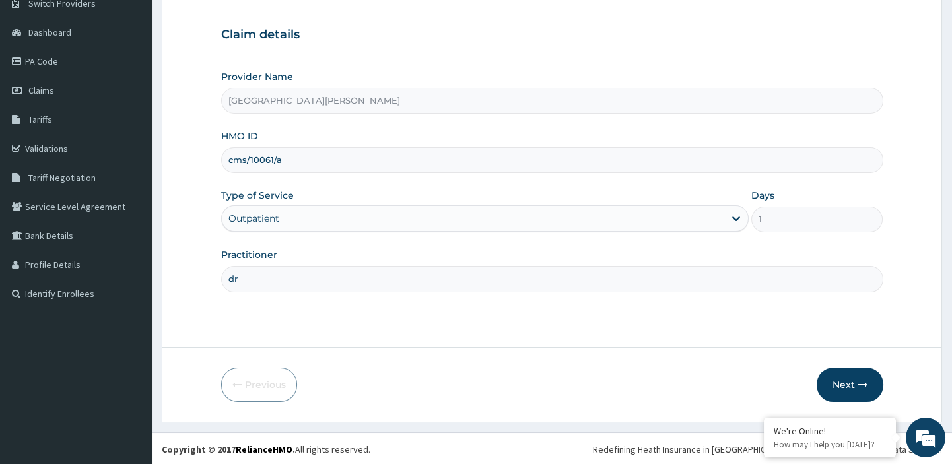
scroll to position [112, 0]
type input "dr"
click at [842, 384] on button "Next" at bounding box center [850, 384] width 67 height 34
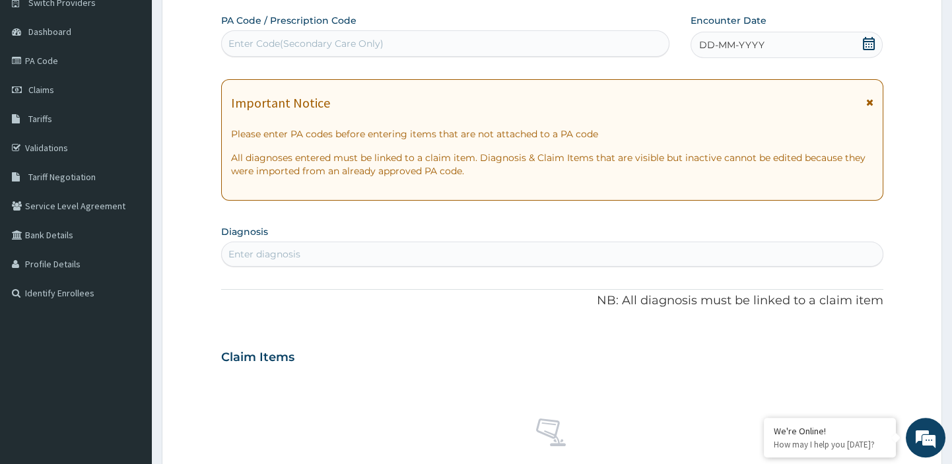
click at [409, 34] on div "Enter Code(Secondary Care Only)" at bounding box center [446, 43] width 448 height 21
paste input "PA/8EA2AA"
type input "PA/8EA2AA"
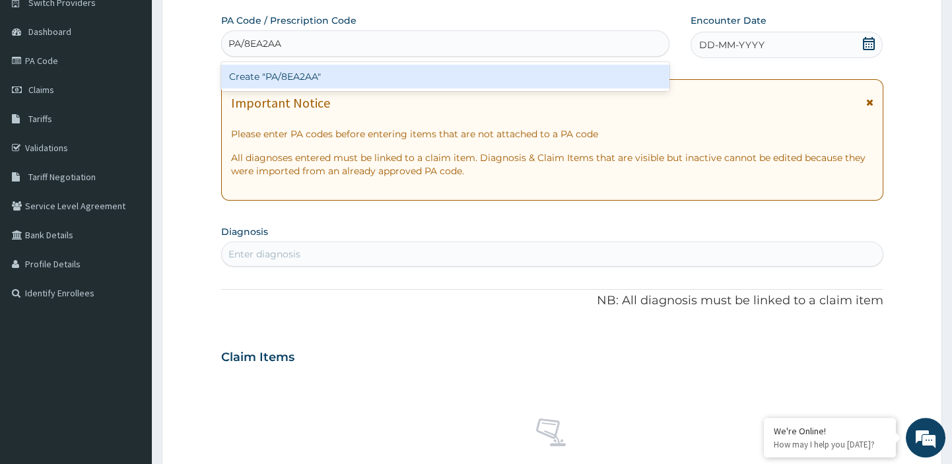
click at [351, 71] on div "Create "PA/8EA2AA"" at bounding box center [445, 77] width 449 height 24
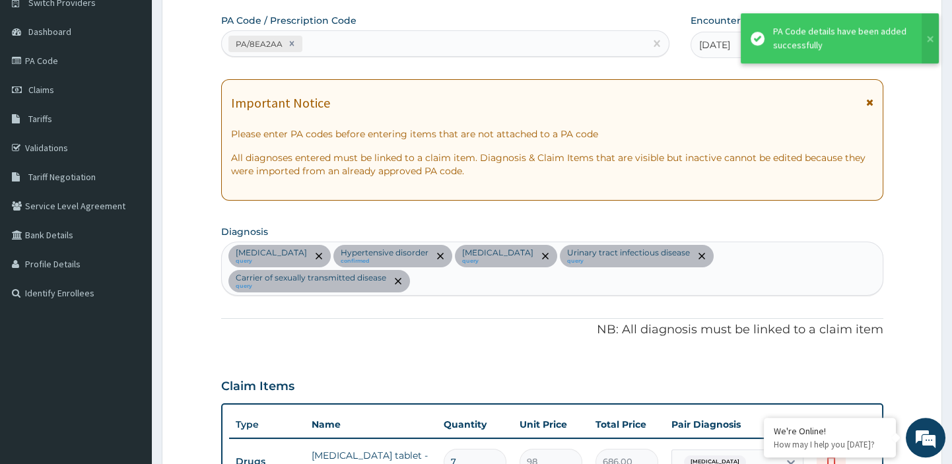
scroll to position [997, 0]
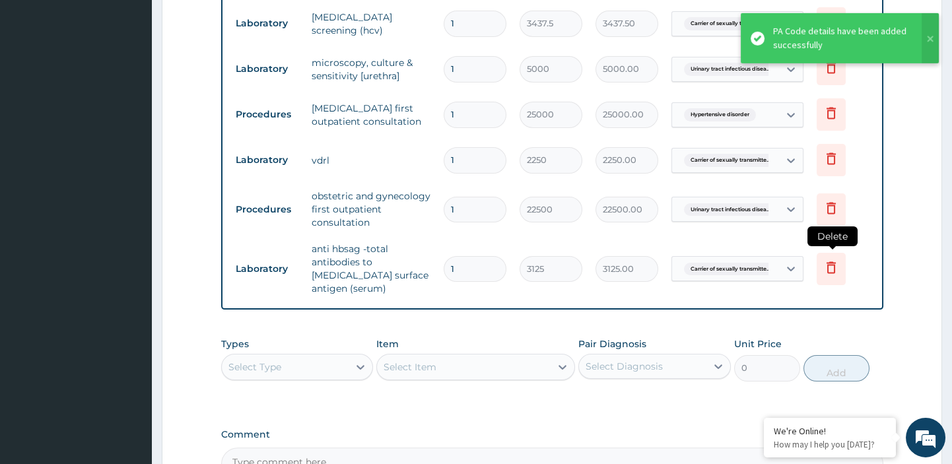
click at [830, 260] on icon at bounding box center [832, 268] width 16 height 16
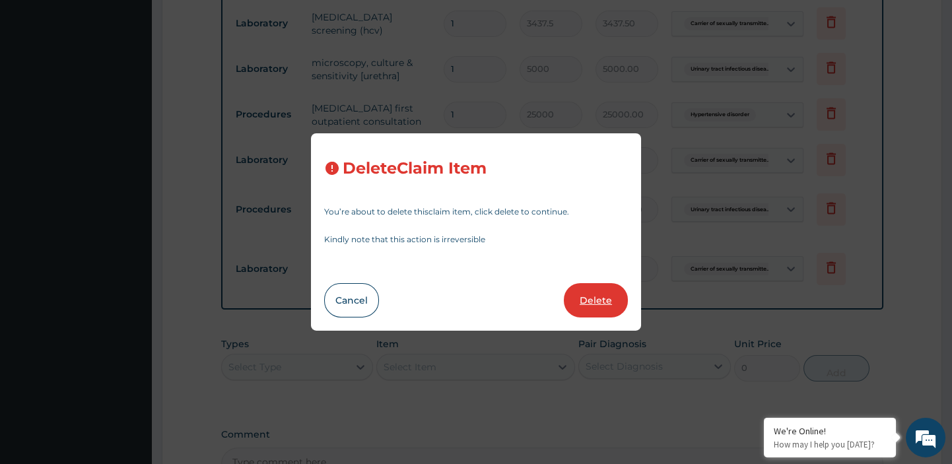
click at [607, 295] on button "Delete" at bounding box center [596, 300] width 64 height 34
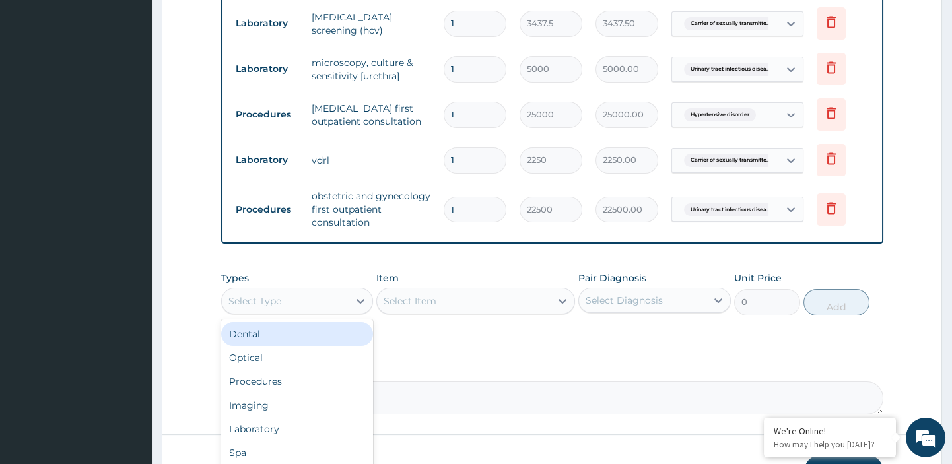
click at [346, 291] on div "Select Type" at bounding box center [285, 301] width 127 height 21
type input "p"
type input "lab"
click at [276, 322] on div "Laboratory" at bounding box center [297, 334] width 153 height 24
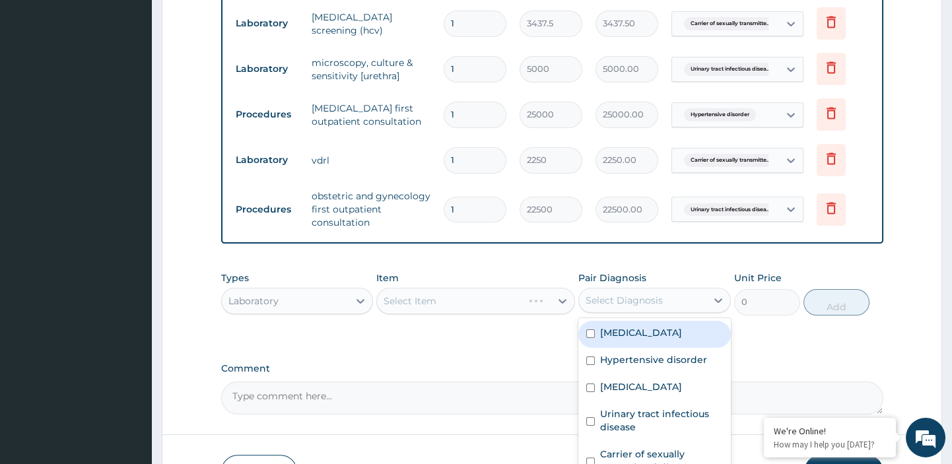
click at [627, 294] on div "Select Diagnosis" at bounding box center [624, 300] width 77 height 13
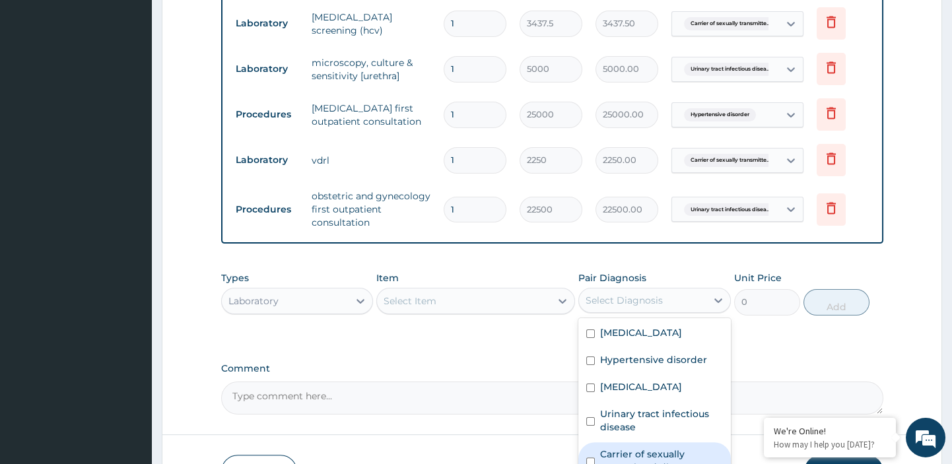
click at [606, 448] on label "Carrier of sexually transmitted disease" at bounding box center [661, 461] width 123 height 26
checkbox input "true"
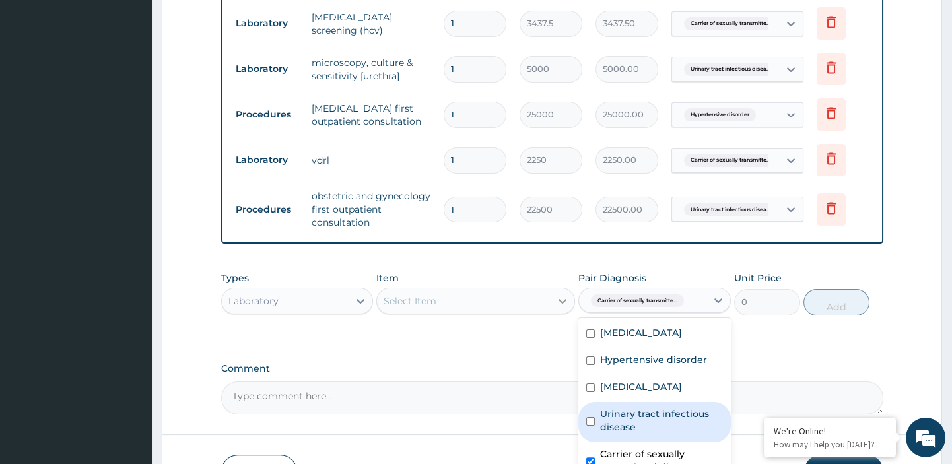
click at [561, 295] on icon at bounding box center [562, 301] width 13 height 13
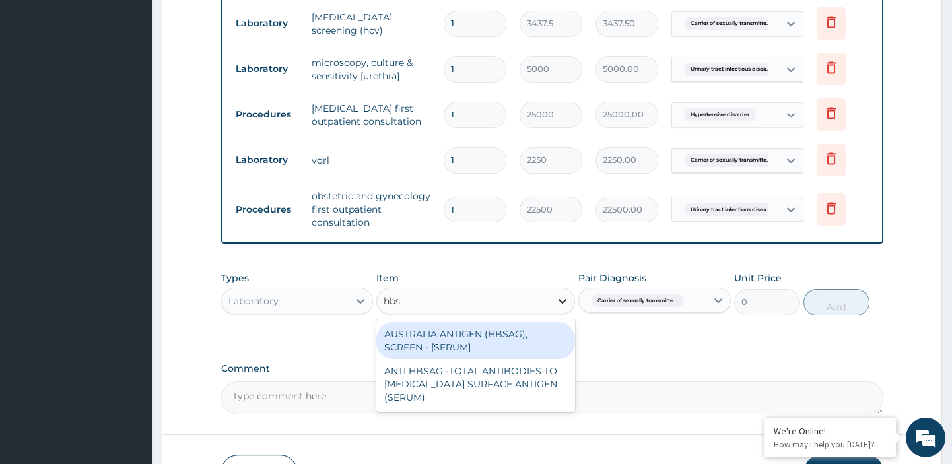
type input "hbsa"
click at [529, 322] on div "AUSTRALIA ANTIGEN (HBSAG), SCREEN - [SERUM]" at bounding box center [475, 340] width 199 height 37
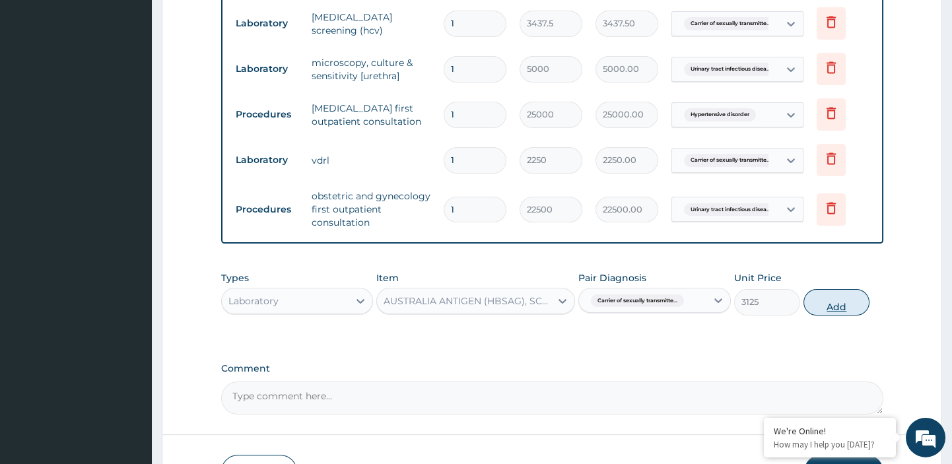
click at [841, 289] on button "Add" at bounding box center [837, 302] width 66 height 26
type input "0"
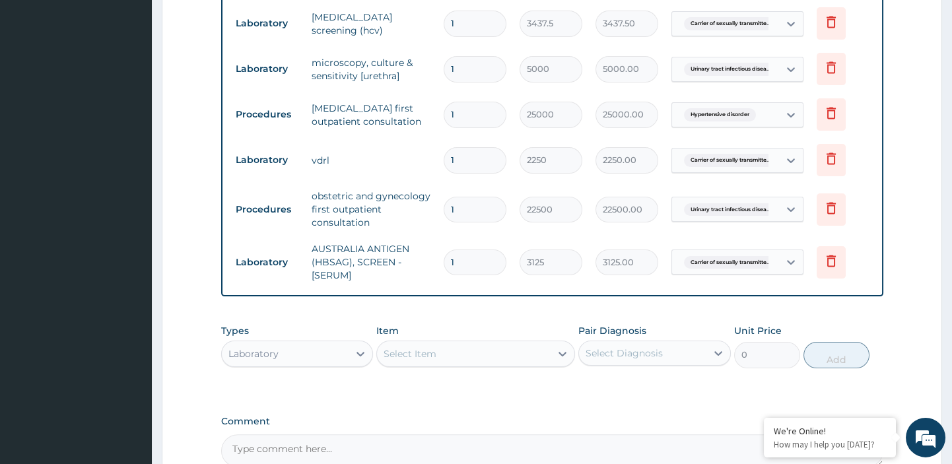
scroll to position [1109, 0]
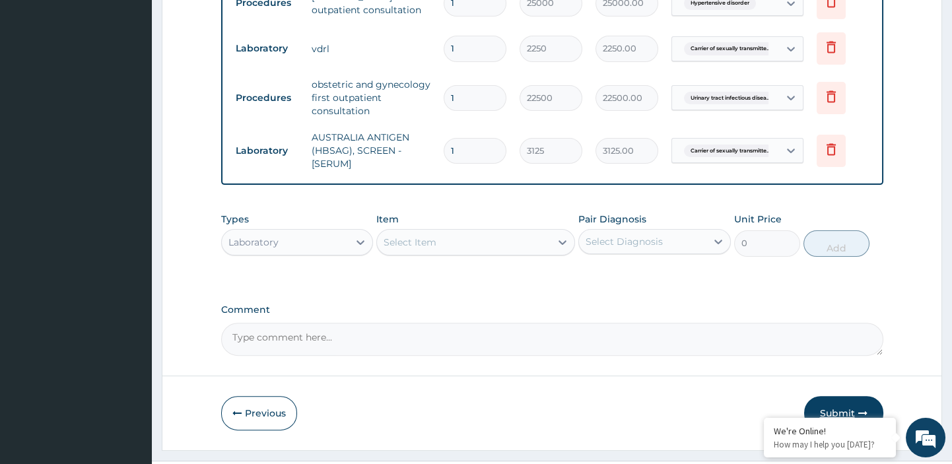
click at [835, 396] on button "Submit" at bounding box center [843, 413] width 79 height 34
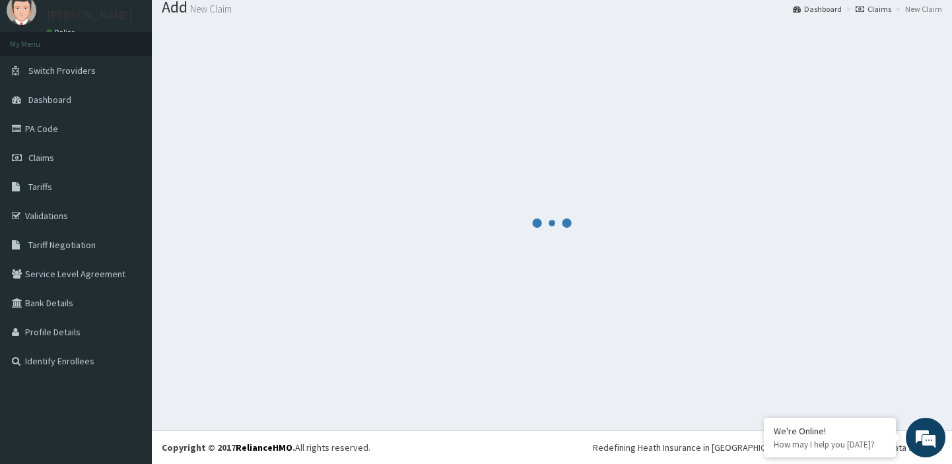
scroll to position [44, 0]
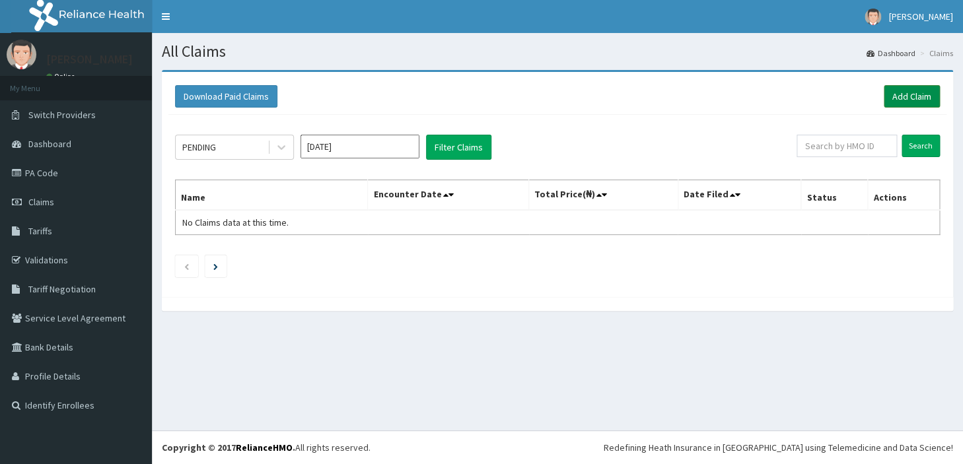
click at [908, 96] on link "Add Claim" at bounding box center [912, 96] width 56 height 22
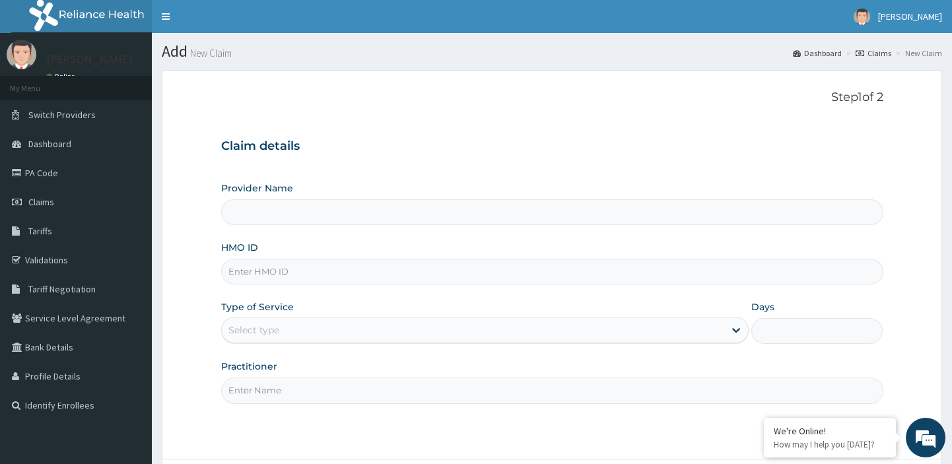
click at [395, 269] on input "HMO ID" at bounding box center [552, 272] width 662 height 26
paste input "myd/10245/a"
type input "myd/10245/a"
type input "[GEOGRAPHIC_DATA][PERSON_NAME]"
type input "myd/10245/a"
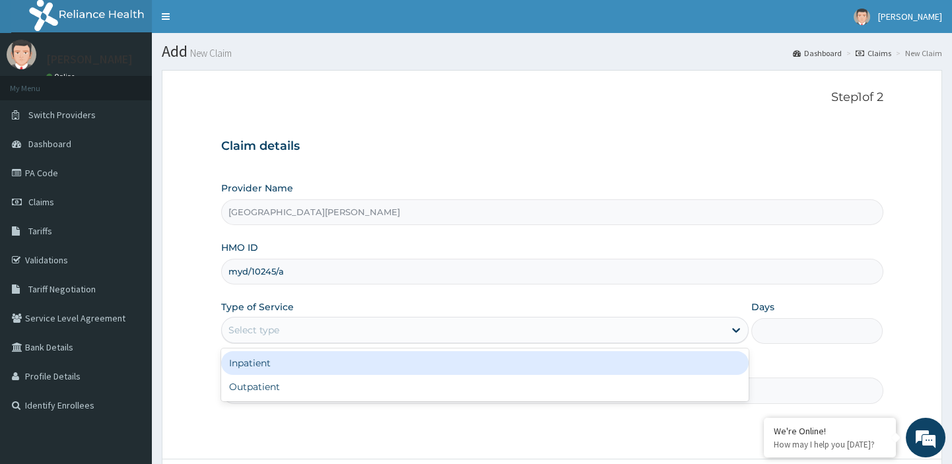
click at [310, 331] on div "Select type" at bounding box center [473, 330] width 503 height 21
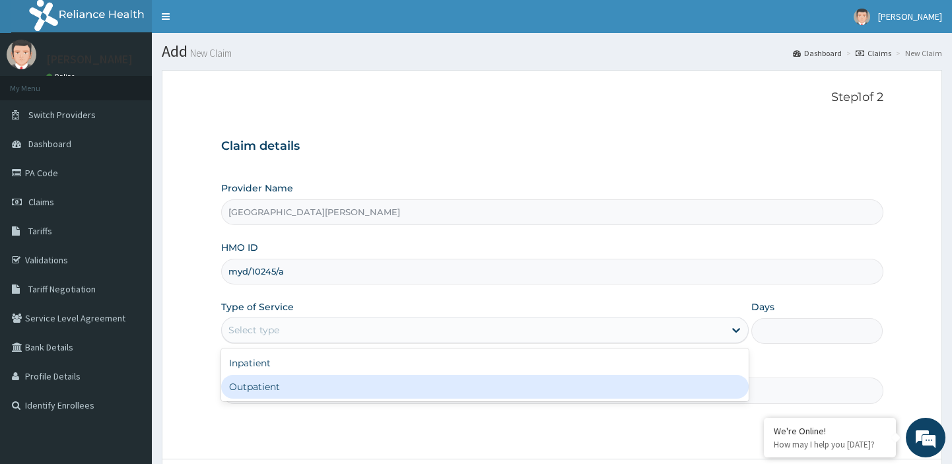
click at [254, 388] on div "Outpatient" at bounding box center [485, 387] width 528 height 24
type input "1"
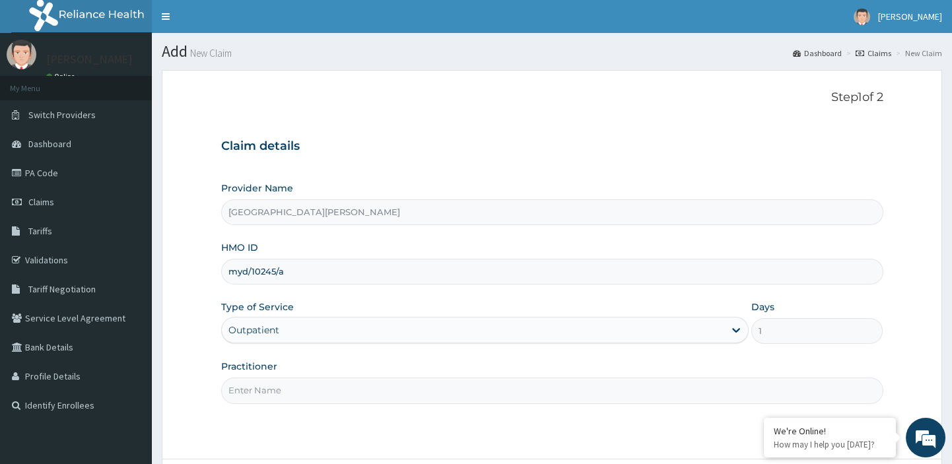
click at [265, 386] on input "Practitioner" at bounding box center [552, 391] width 662 height 26
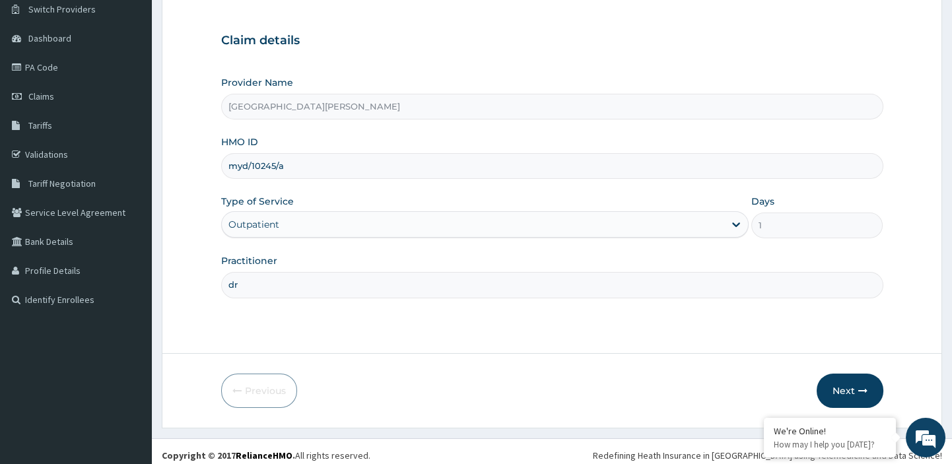
scroll to position [113, 0]
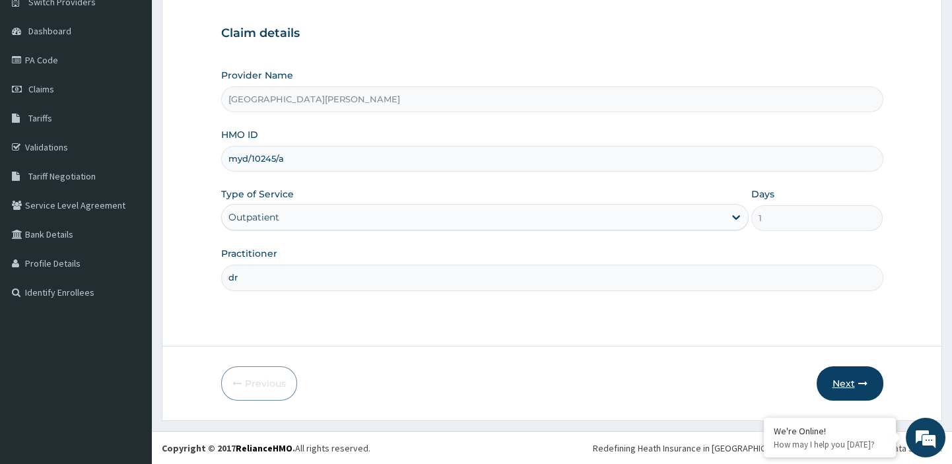
type input "dr"
click at [847, 383] on button "Next" at bounding box center [850, 384] width 67 height 34
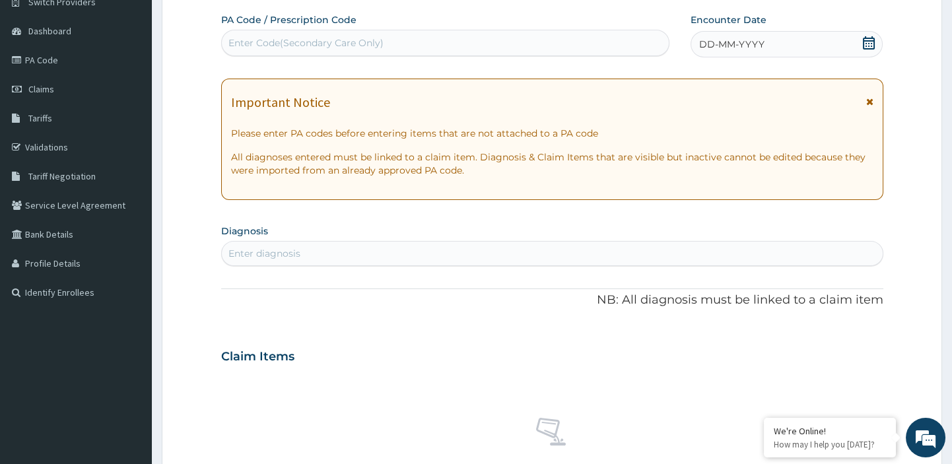
scroll to position [0, 0]
click at [334, 36] on div "Enter Code(Secondary Care Only)" at bounding box center [446, 42] width 448 height 21
paste input "PA/69BE6D"
type input "PA/69BE6D"
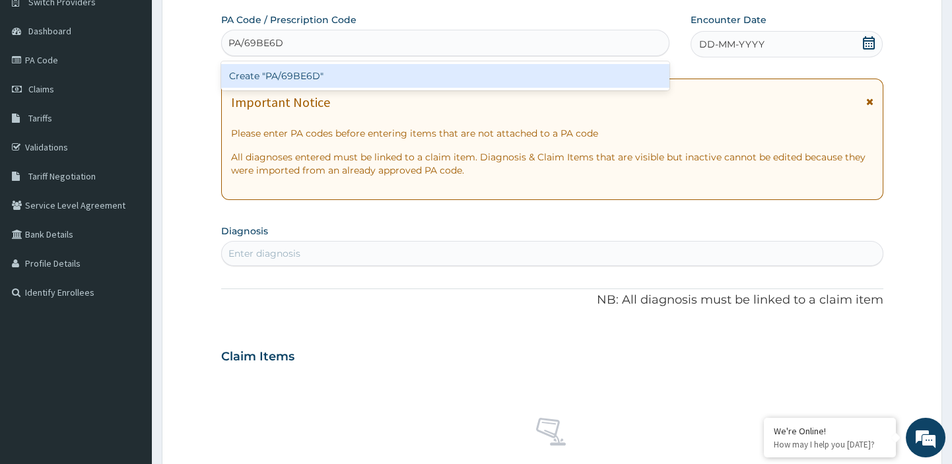
click at [295, 73] on div "Create "PA/69BE6D"" at bounding box center [445, 76] width 449 height 24
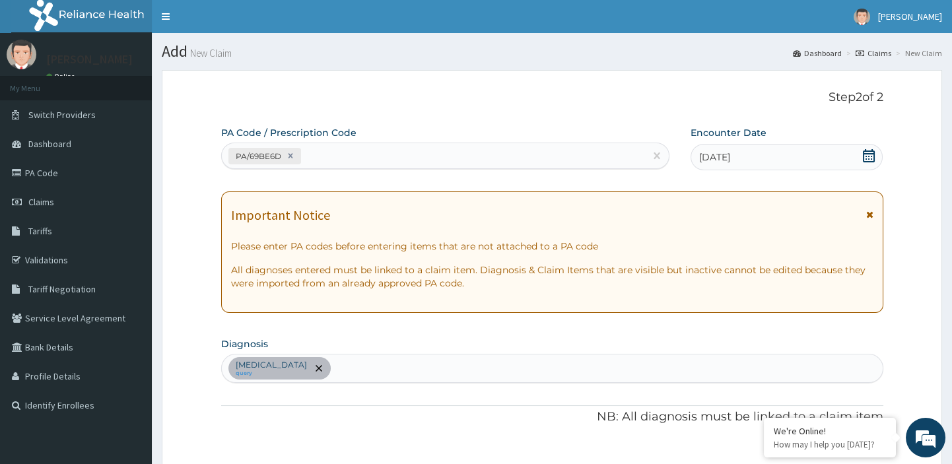
scroll to position [424, 0]
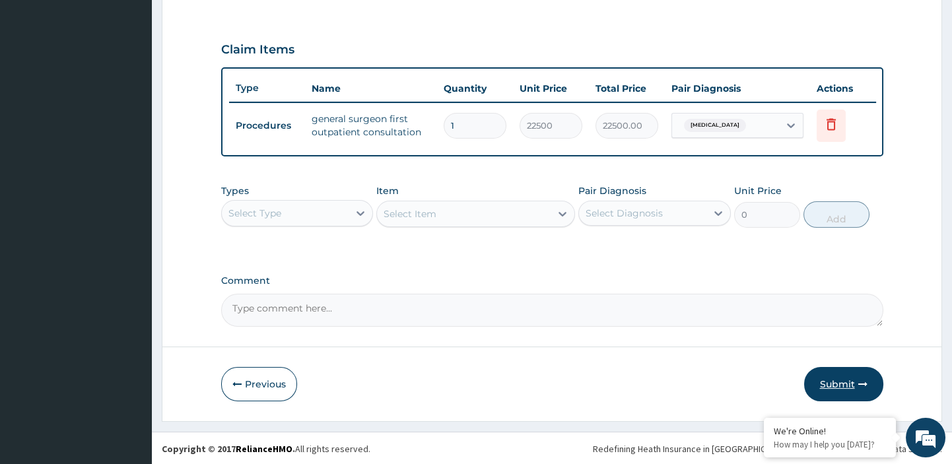
click at [839, 380] on button "Submit" at bounding box center [843, 384] width 79 height 34
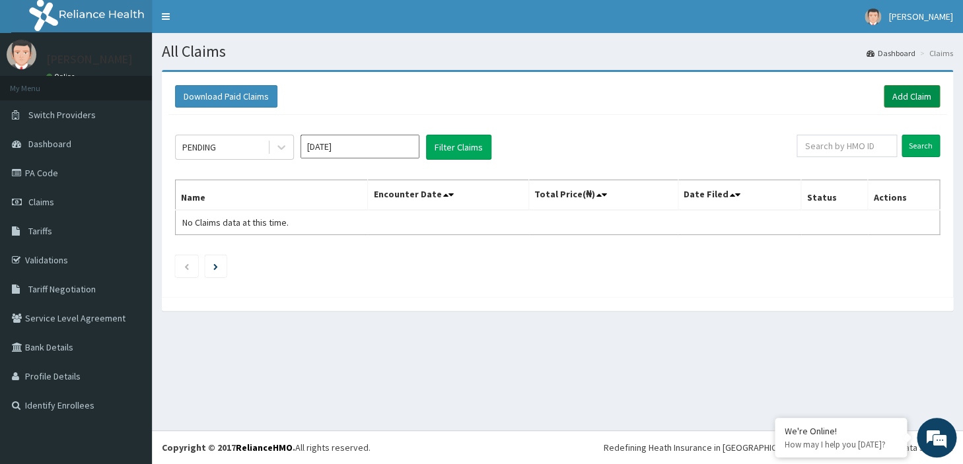
click at [909, 94] on link "Add Claim" at bounding box center [912, 96] width 56 height 22
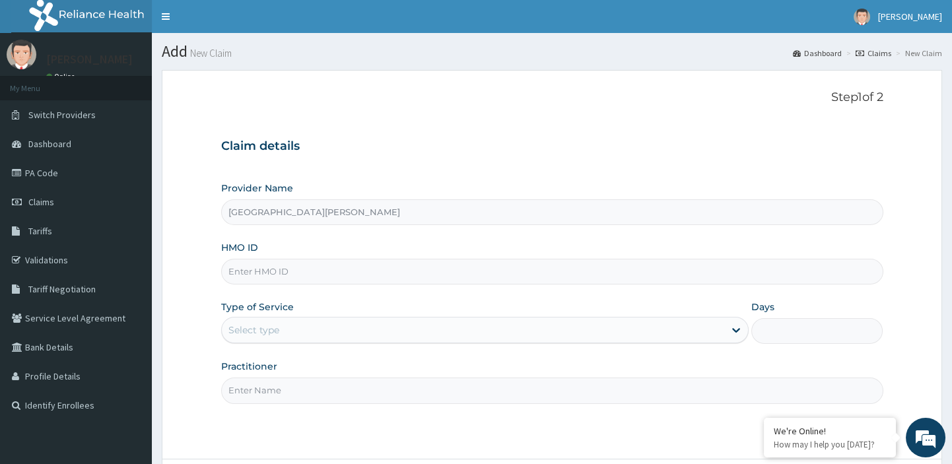
click at [268, 271] on input "HMO ID" at bounding box center [552, 272] width 662 height 26
paste input "otv/10150/a"
type input "OTV/10150/A"
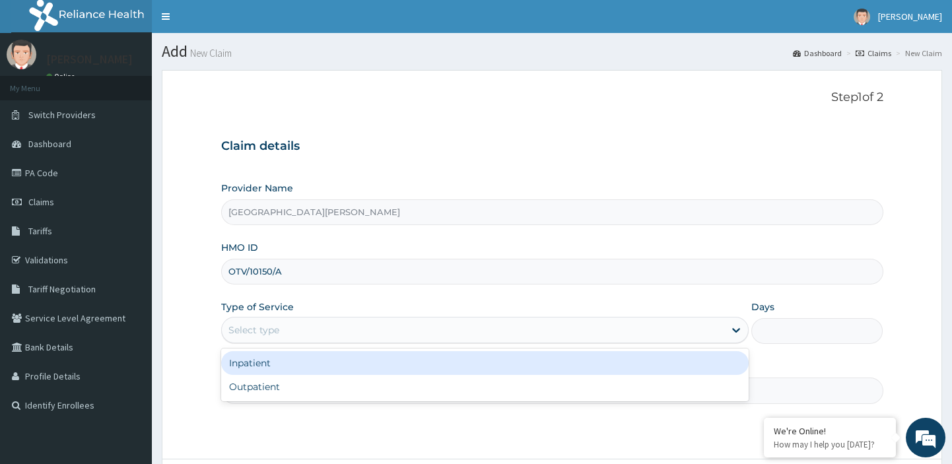
click at [266, 332] on div "Select type" at bounding box center [253, 330] width 51 height 13
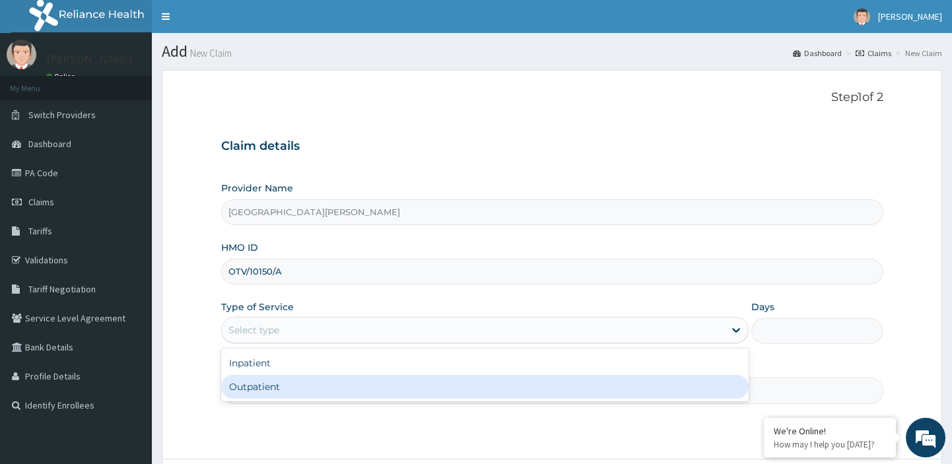
click at [249, 386] on div "Outpatient" at bounding box center [485, 387] width 528 height 24
type input "1"
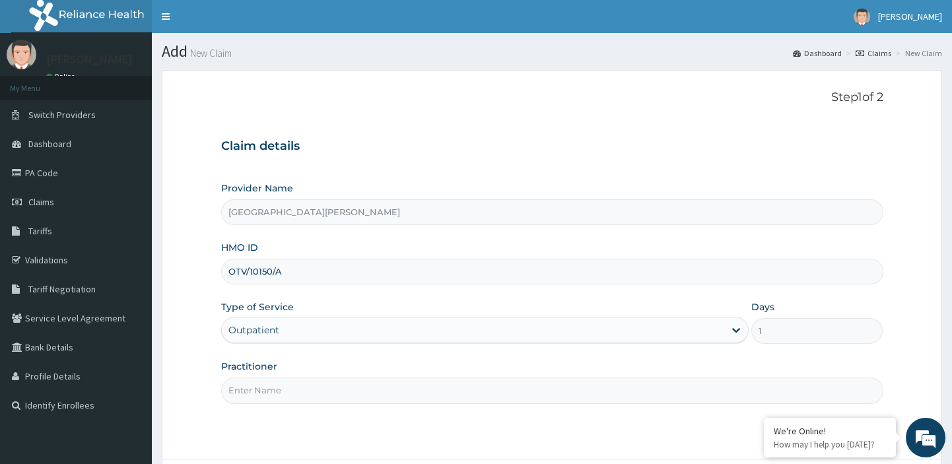
click at [263, 394] on input "Practitioner" at bounding box center [552, 391] width 662 height 26
type input "dr"
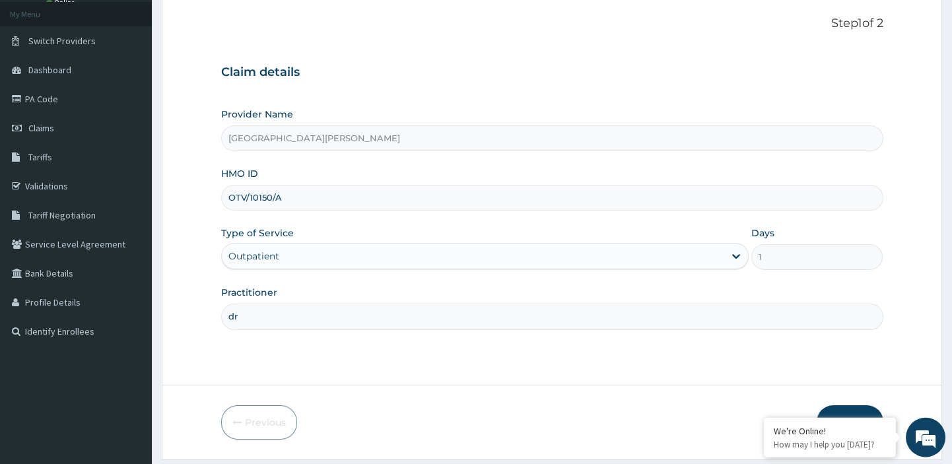
scroll to position [113, 0]
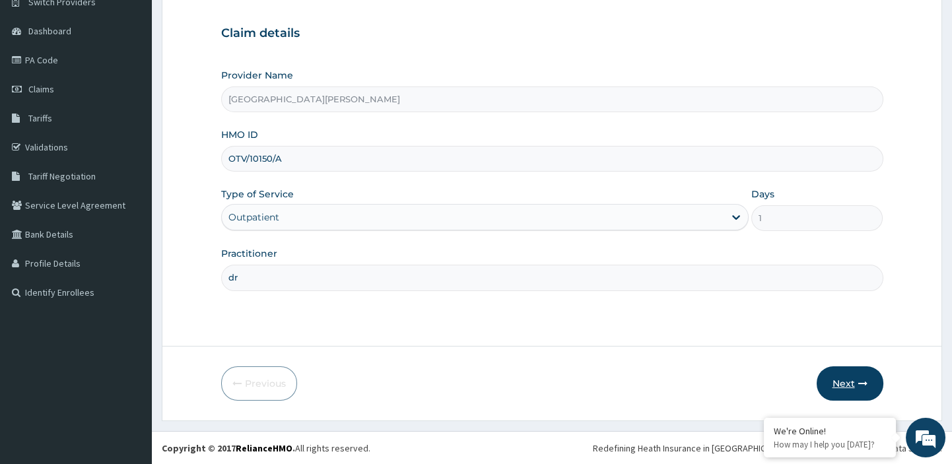
click at [843, 383] on button "Next" at bounding box center [850, 384] width 67 height 34
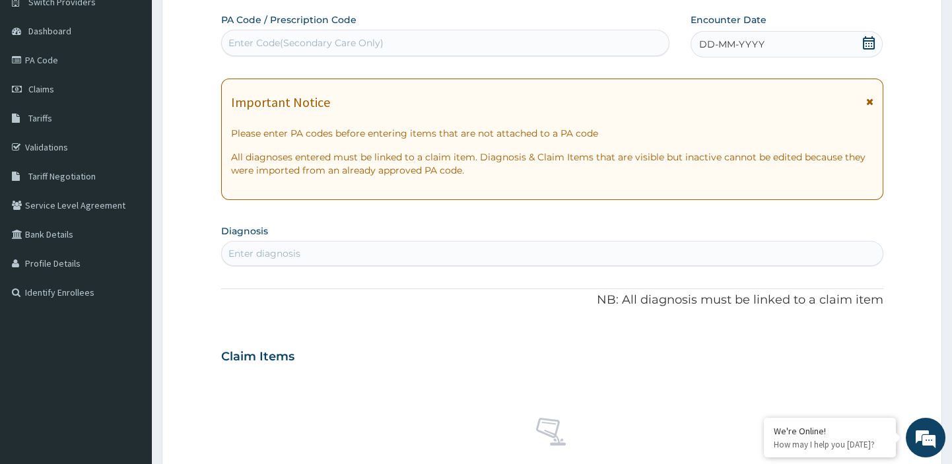
click at [382, 36] on div "Enter Code(Secondary Care Only)" at bounding box center [446, 42] width 448 height 21
paste input "PA/2D33D8"
type input "PA/2D33D8"
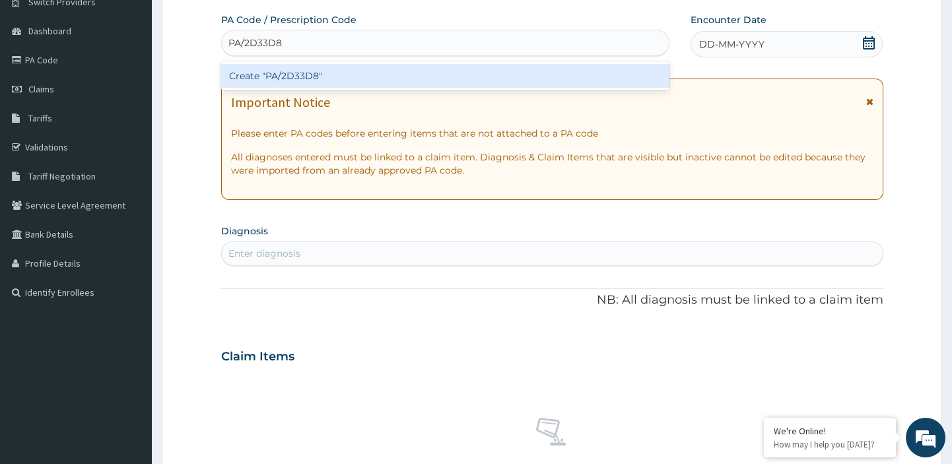
click at [304, 71] on div "Create "PA/2D33D8"" at bounding box center [445, 76] width 449 height 24
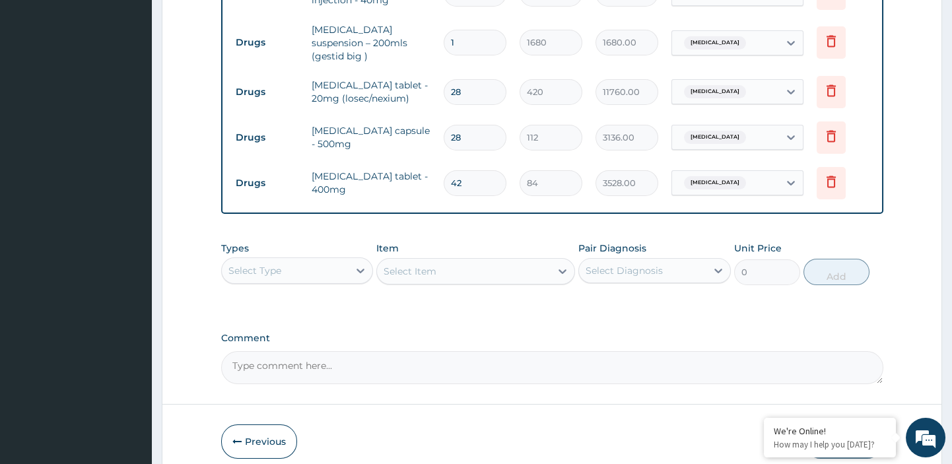
scroll to position [659, 0]
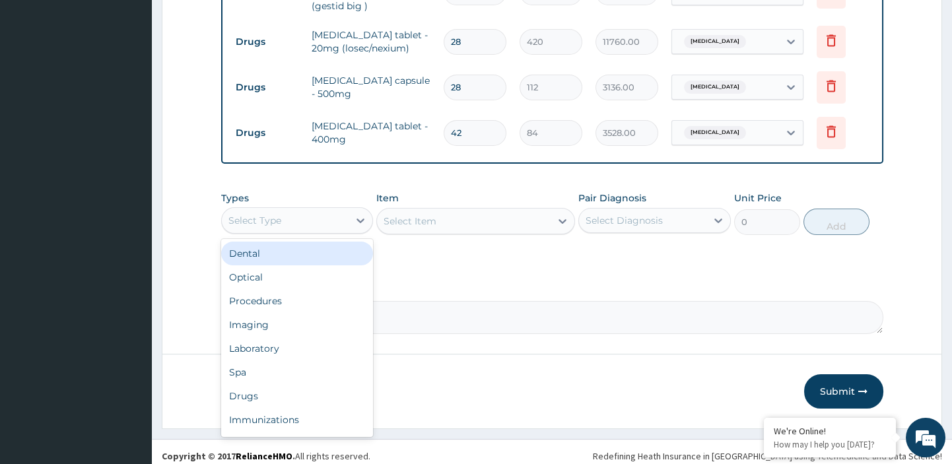
click at [345, 210] on div "Select Type" at bounding box center [285, 220] width 127 height 21
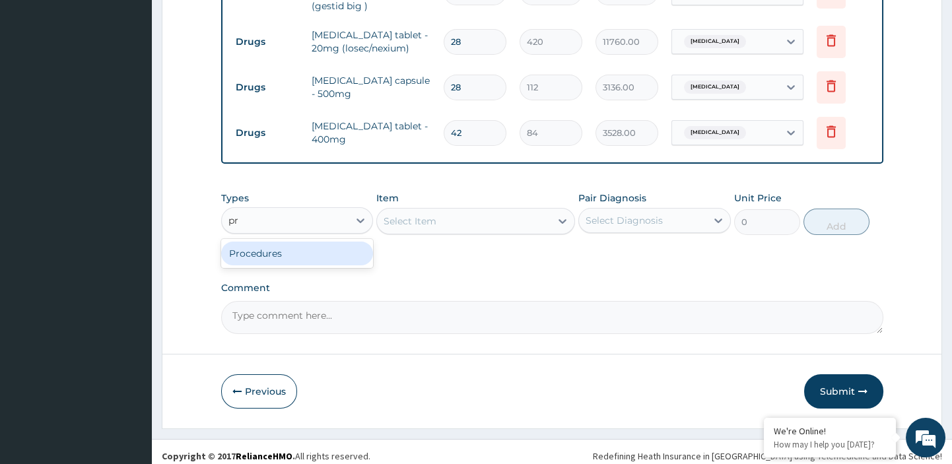
type input "pro"
click at [262, 246] on div "Procedures" at bounding box center [297, 254] width 153 height 24
click at [447, 219] on div "Select Item" at bounding box center [464, 221] width 174 height 21
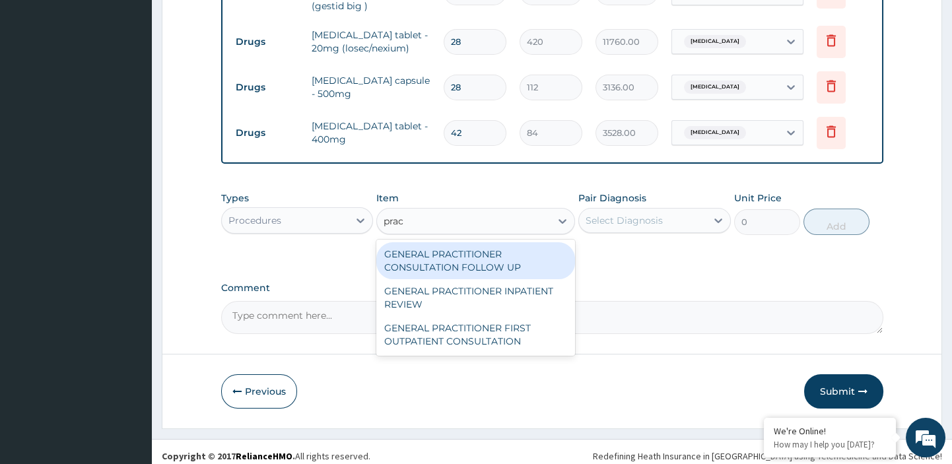
type input "pract"
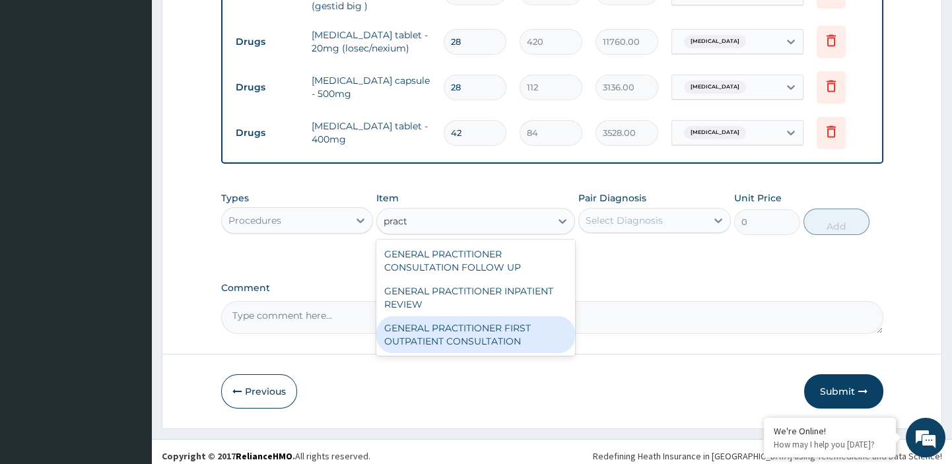
click at [417, 324] on div "GENERAL PRACTITIONER FIRST OUTPATIENT CONSULTATION" at bounding box center [475, 334] width 199 height 37
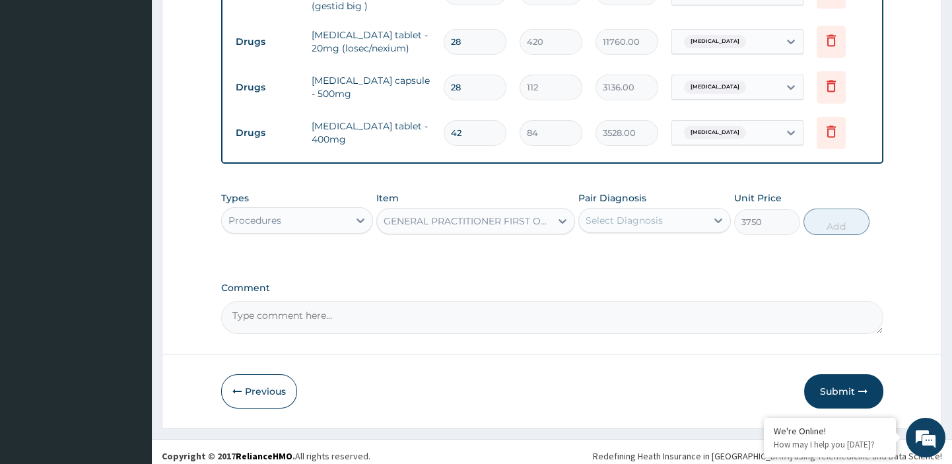
type input "3750"
click at [682, 216] on div "Select Diagnosis" at bounding box center [642, 220] width 127 height 21
click at [633, 250] on label "[MEDICAL_DATA]" at bounding box center [641, 252] width 82 height 13
checkbox input "true"
click at [839, 219] on button "Add" at bounding box center [837, 222] width 66 height 26
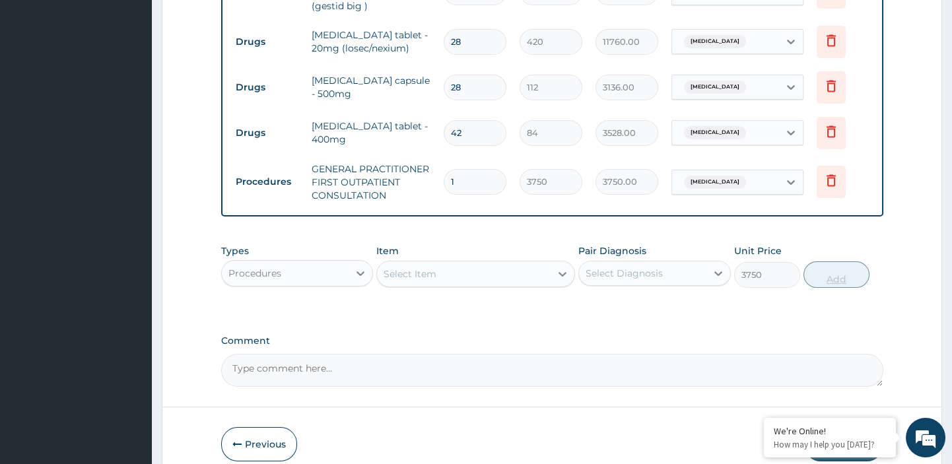
type input "0"
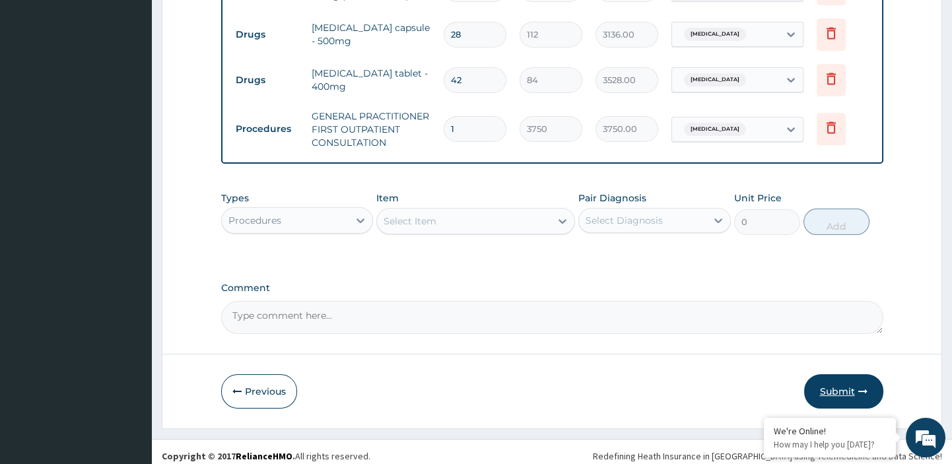
click at [843, 384] on button "Submit" at bounding box center [843, 391] width 79 height 34
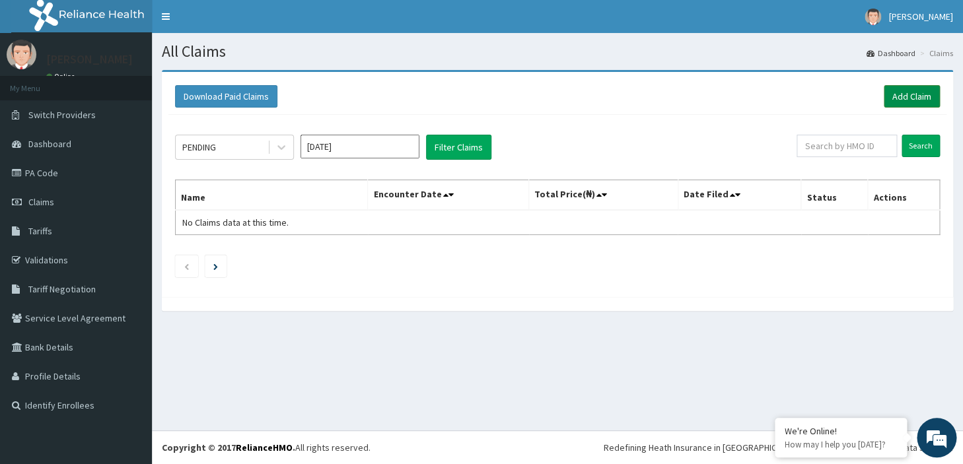
click at [911, 97] on link "Add Claim" at bounding box center [912, 96] width 56 height 22
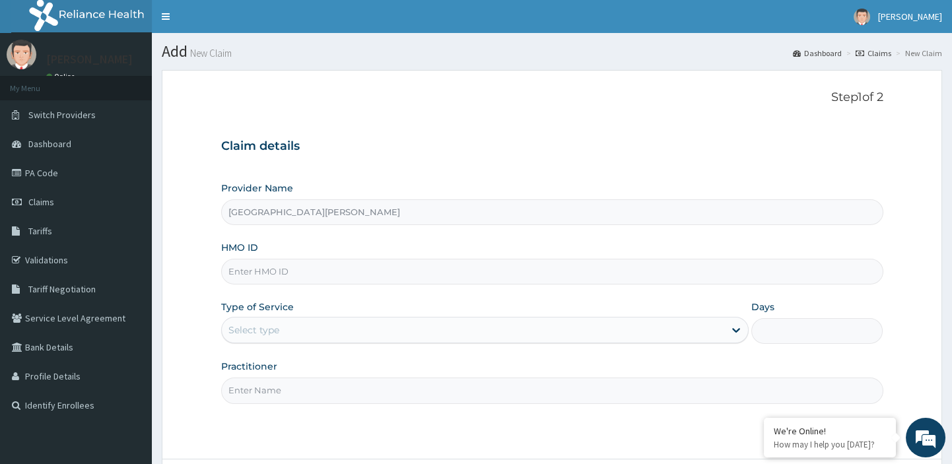
click at [532, 277] on input "HMO ID" at bounding box center [552, 272] width 662 height 26
paste input "ret/45991/a"
type input "ret/45991/a"
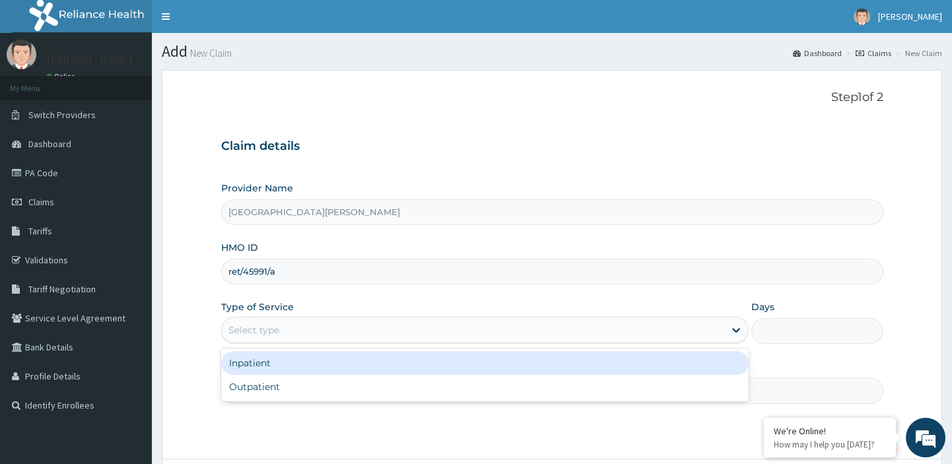
click at [447, 330] on div "Select type" at bounding box center [473, 330] width 503 height 21
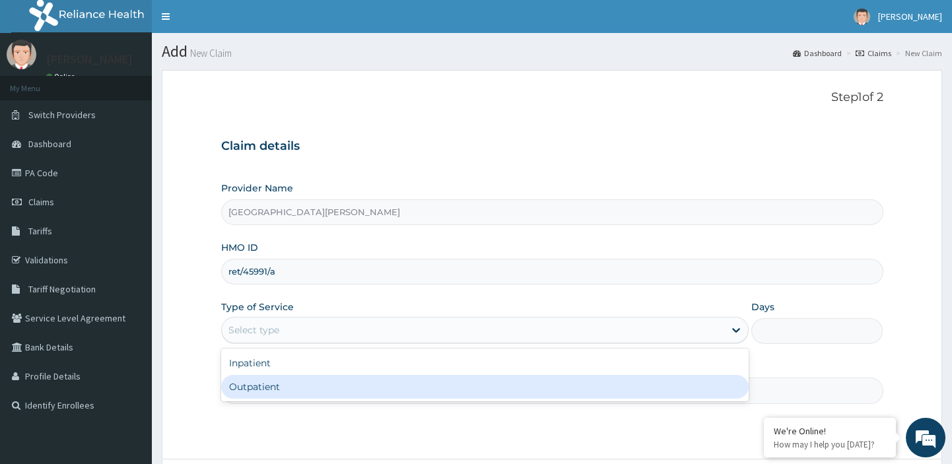
click at [370, 384] on div "Outpatient" at bounding box center [485, 387] width 528 height 24
type input "1"
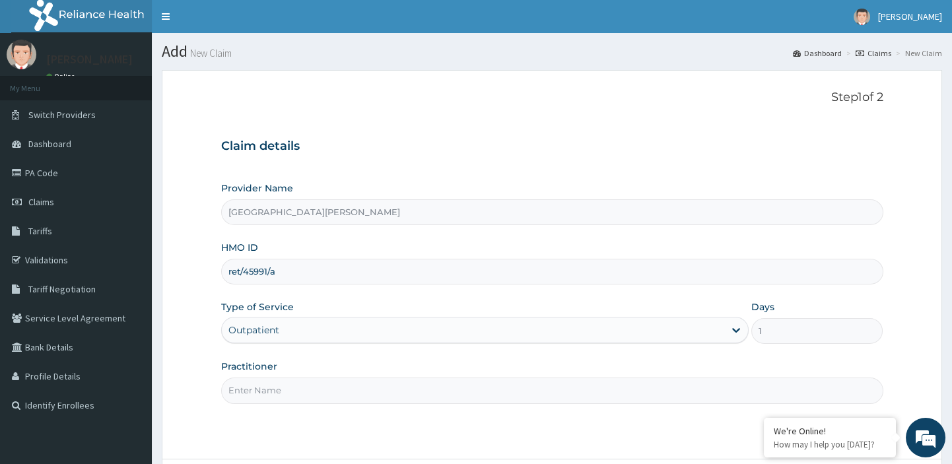
click at [310, 386] on input "Practitioner" at bounding box center [552, 391] width 662 height 26
type input "dr"
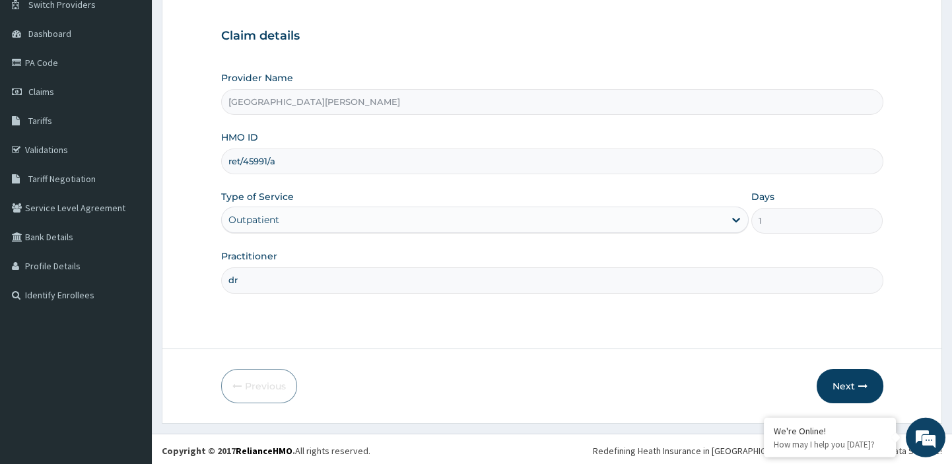
scroll to position [113, 0]
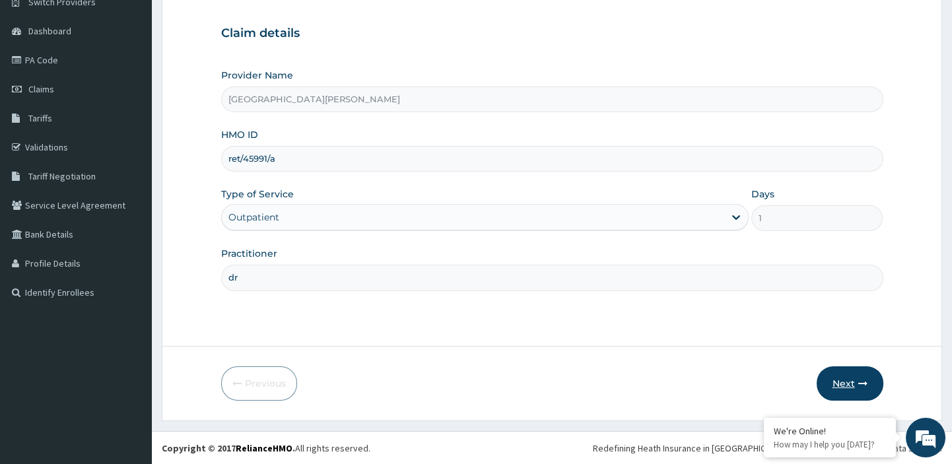
click at [841, 378] on button "Next" at bounding box center [850, 384] width 67 height 34
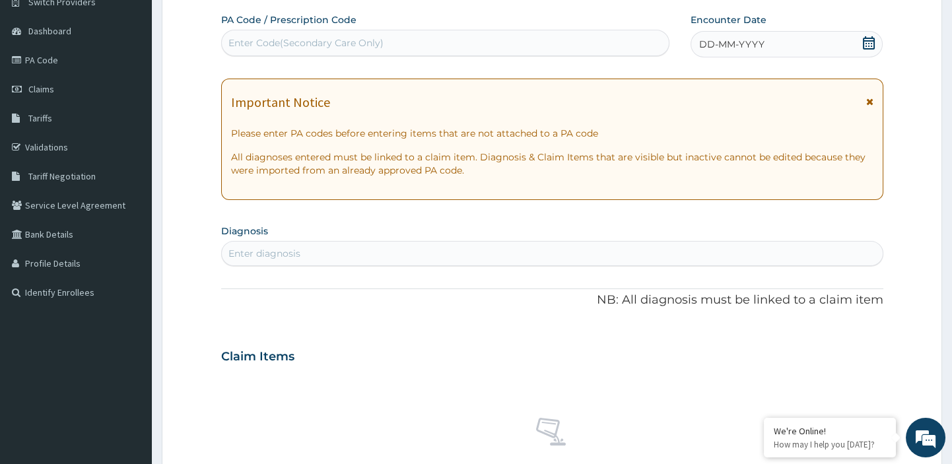
click at [328, 40] on div "Enter Code(Secondary Care Only)" at bounding box center [305, 42] width 155 height 13
paste input "PA/E70C66"
type input "PA/E70C66"
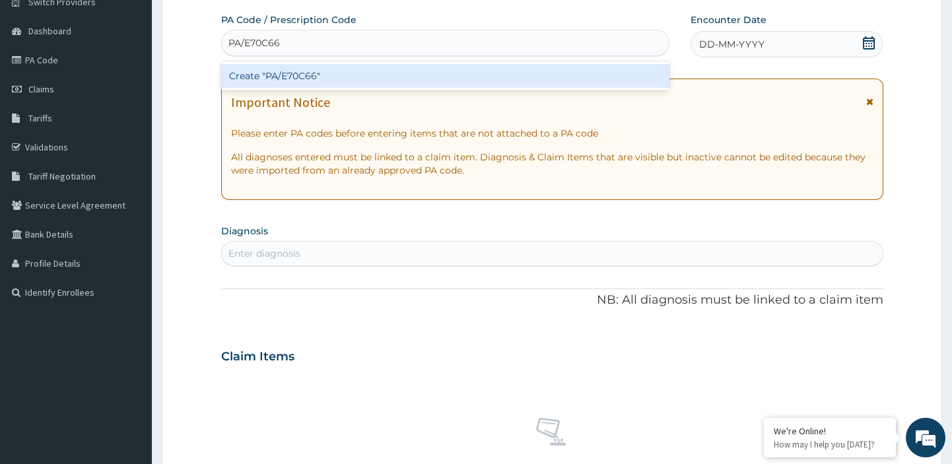
click at [287, 70] on div "Create "PA/E70C66"" at bounding box center [445, 76] width 449 height 24
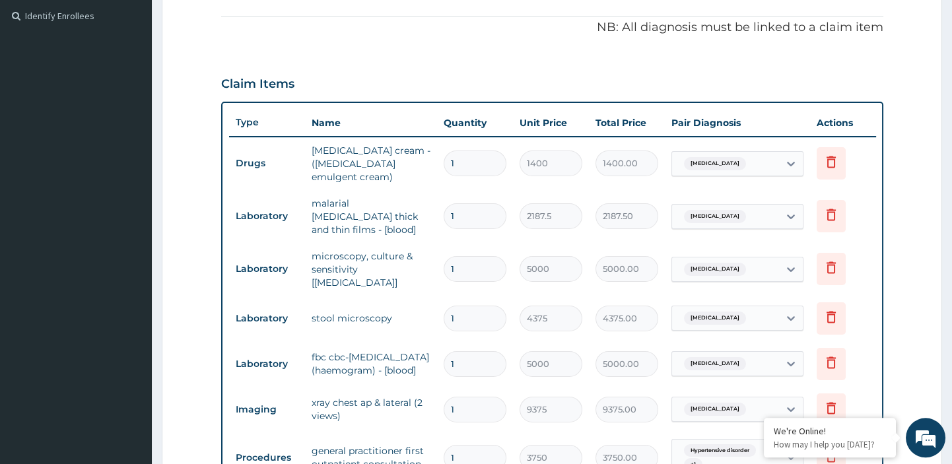
scroll to position [718, 0]
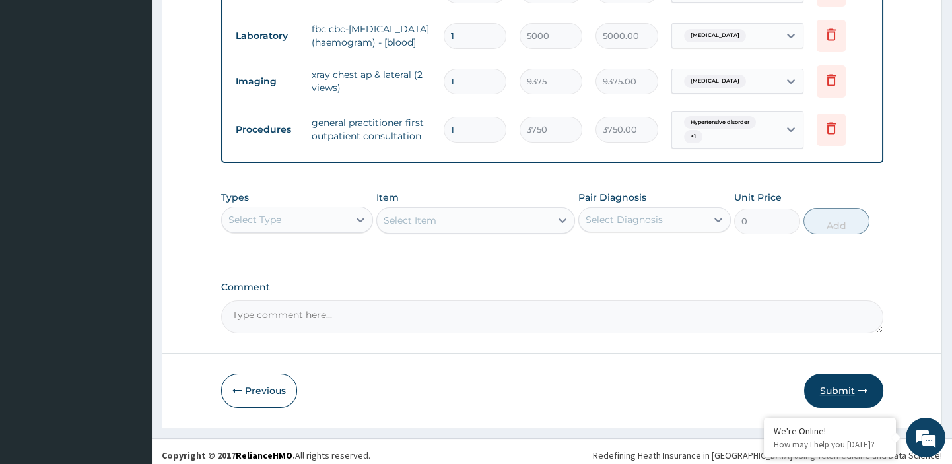
click at [851, 379] on button "Submit" at bounding box center [843, 391] width 79 height 34
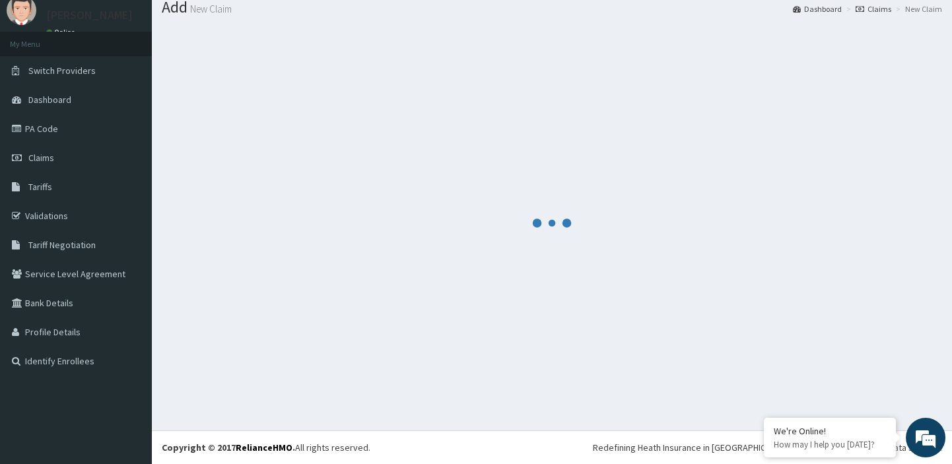
scroll to position [44, 0]
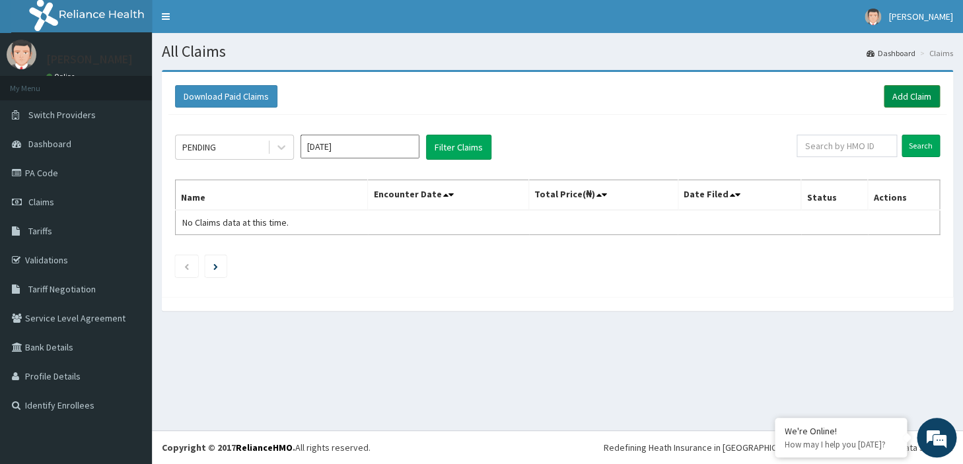
click at [917, 94] on link "Add Claim" at bounding box center [912, 96] width 56 height 22
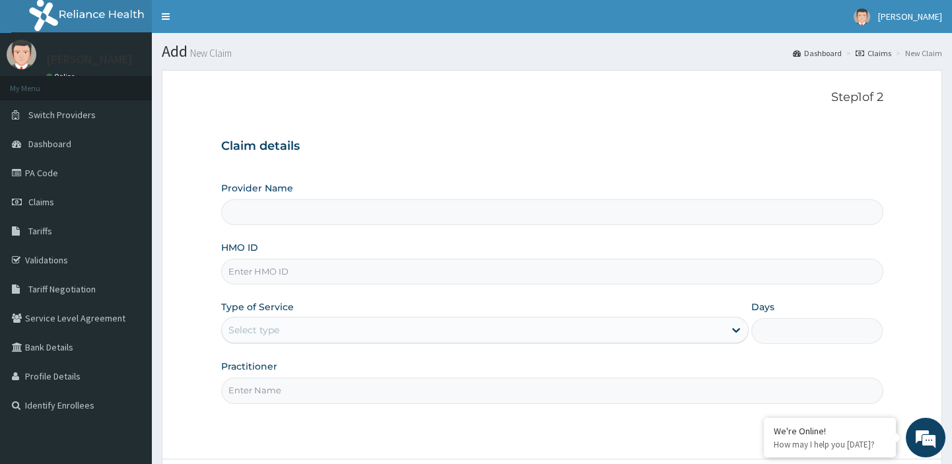
type input "[GEOGRAPHIC_DATA][PERSON_NAME]"
click at [433, 279] on input "HMO ID" at bounding box center [552, 272] width 662 height 26
paste input "ret/46077/a"
type input "ret/46077/a"
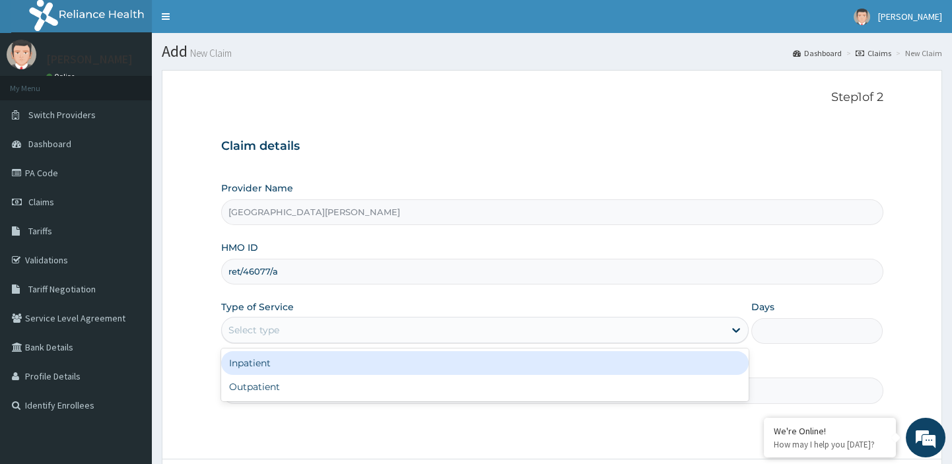
click at [384, 329] on div "Select type" at bounding box center [473, 330] width 503 height 21
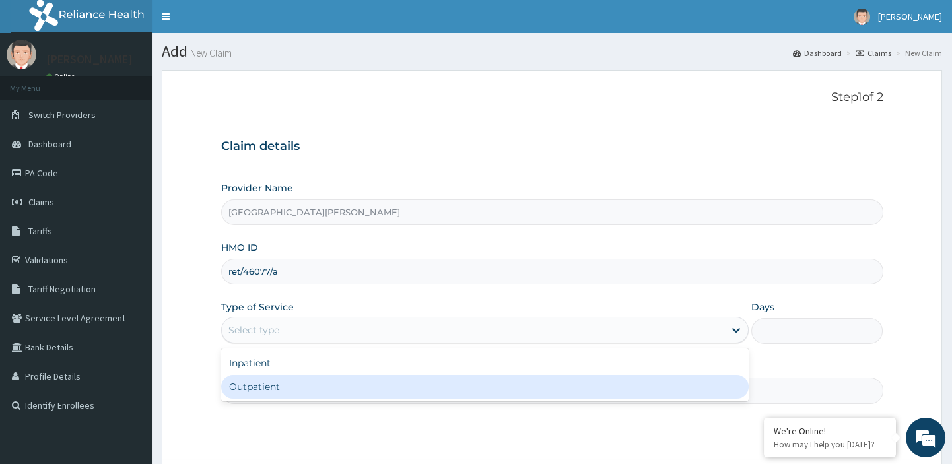
click at [320, 382] on div "Outpatient" at bounding box center [485, 387] width 528 height 24
type input "1"
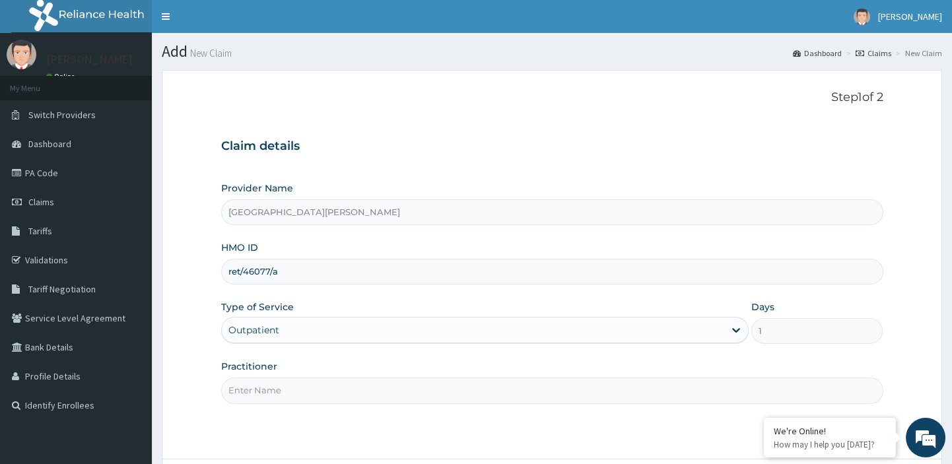
click at [295, 390] on input "Practitioner" at bounding box center [552, 391] width 662 height 26
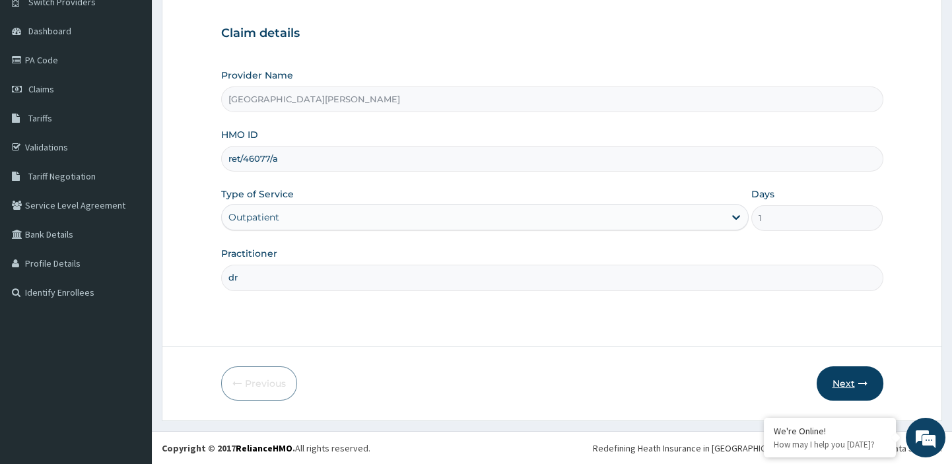
type input "dr"
click at [850, 380] on button "Next" at bounding box center [850, 384] width 67 height 34
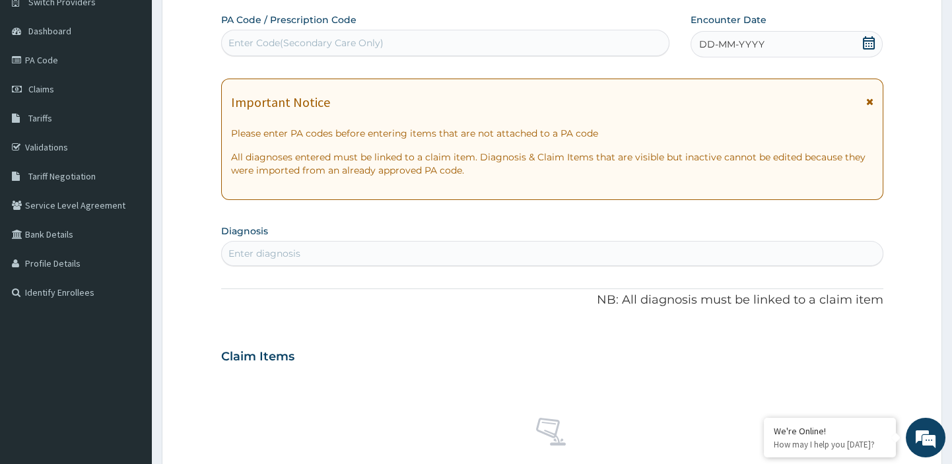
scroll to position [0, 0]
click at [316, 39] on div "Enter Code(Secondary Care Only)" at bounding box center [305, 42] width 155 height 13
paste input "PA/A7851A"
type input "PA/A7851A"
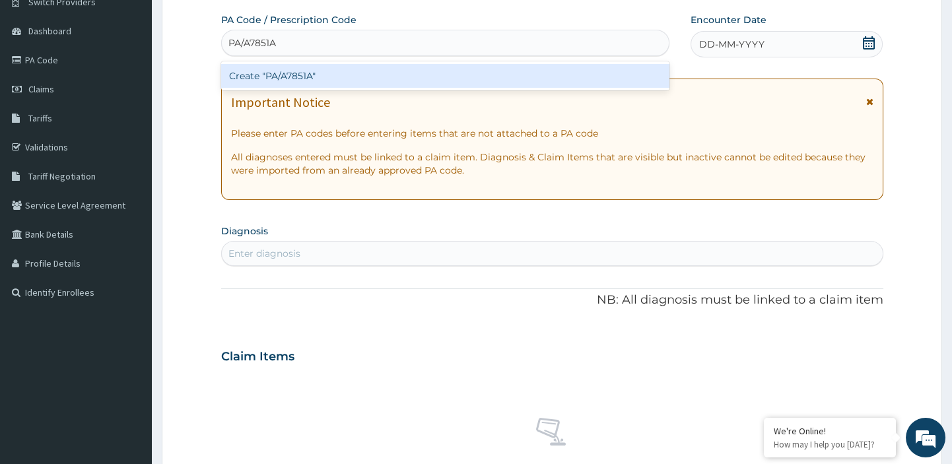
click at [275, 75] on div "Create "PA/A7851A"" at bounding box center [445, 76] width 449 height 24
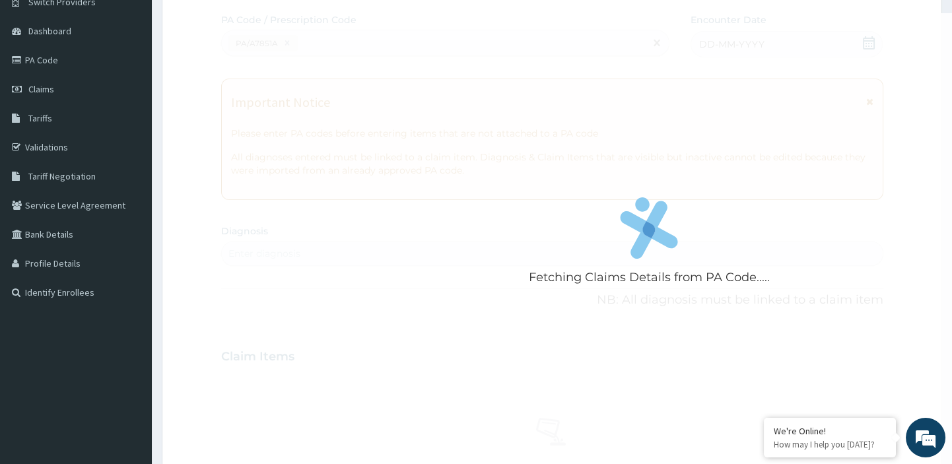
scroll to position [407, 0]
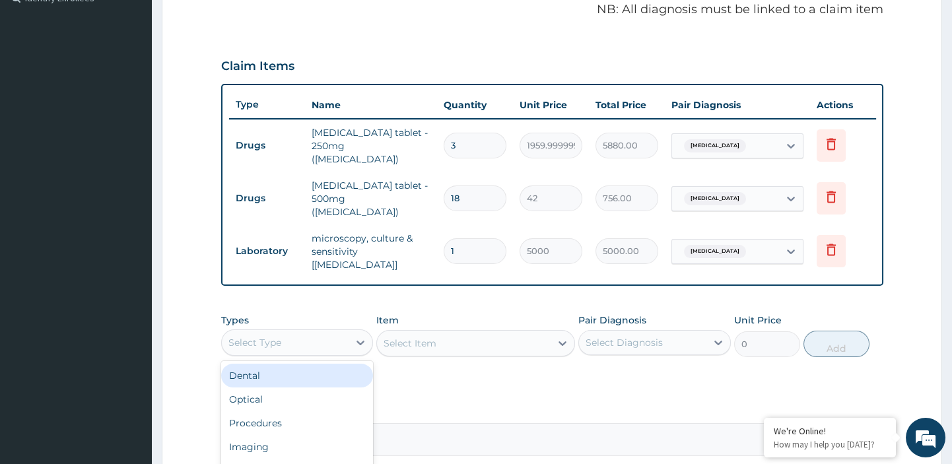
click at [283, 332] on div "Select Type" at bounding box center [285, 342] width 127 height 21
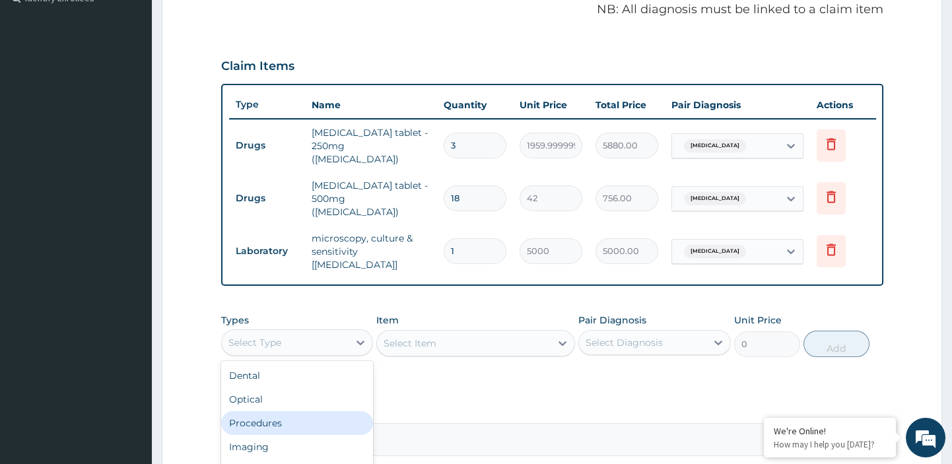
click at [255, 411] on div "Procedures" at bounding box center [297, 423] width 153 height 24
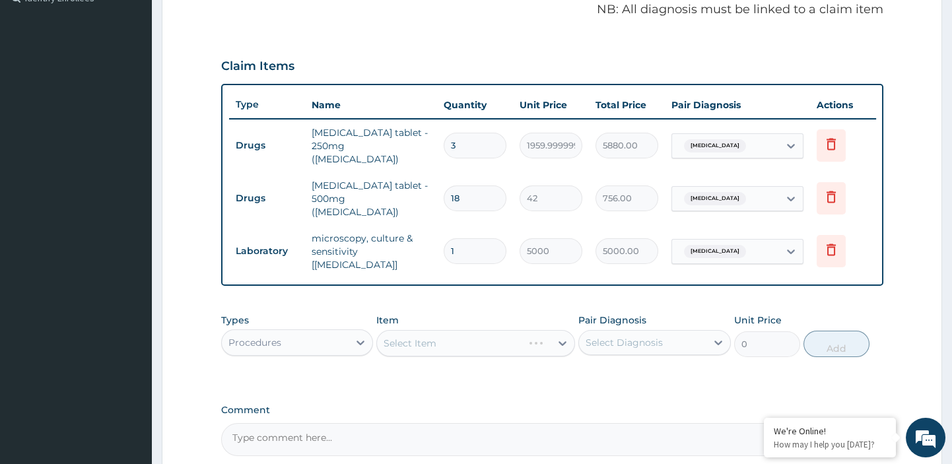
click at [522, 330] on div "Select Item" at bounding box center [475, 343] width 199 height 26
click at [610, 336] on div "Select Diagnosis" at bounding box center [624, 342] width 77 height 13
click at [608, 369] on label "Respiratory tract infection" at bounding box center [641, 375] width 82 height 13
checkbox input "true"
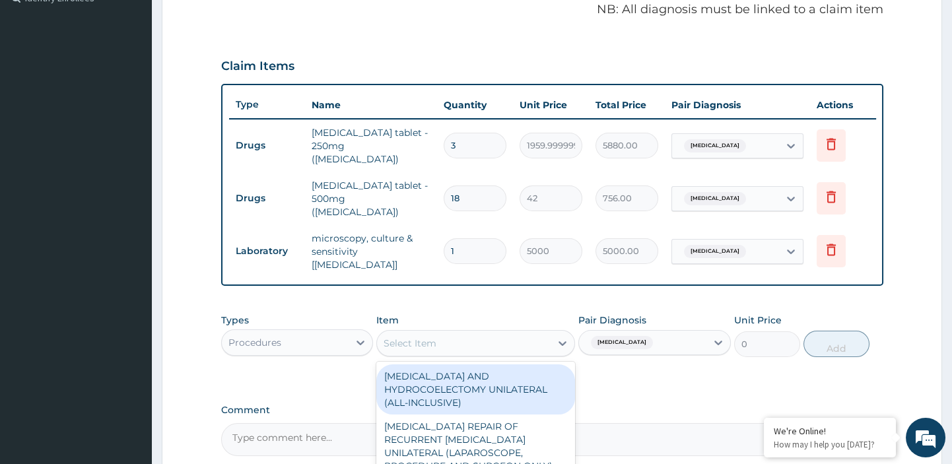
click at [557, 337] on icon at bounding box center [562, 343] width 13 height 13
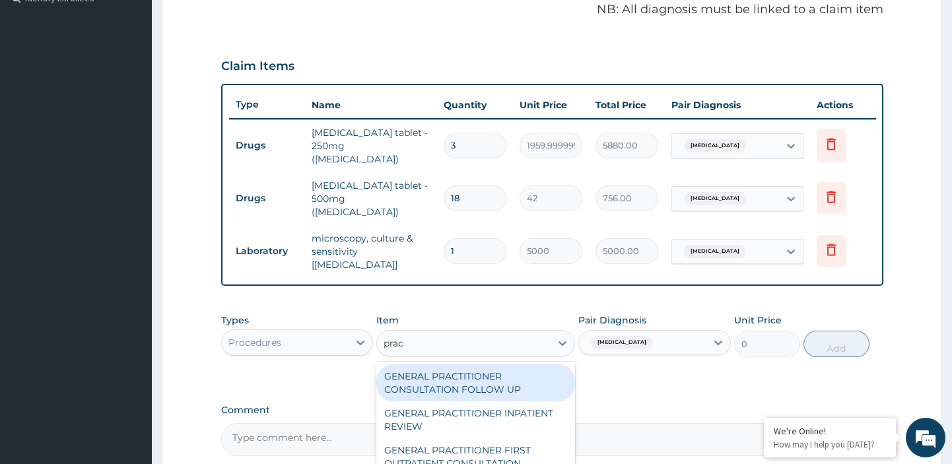
type input "pract"
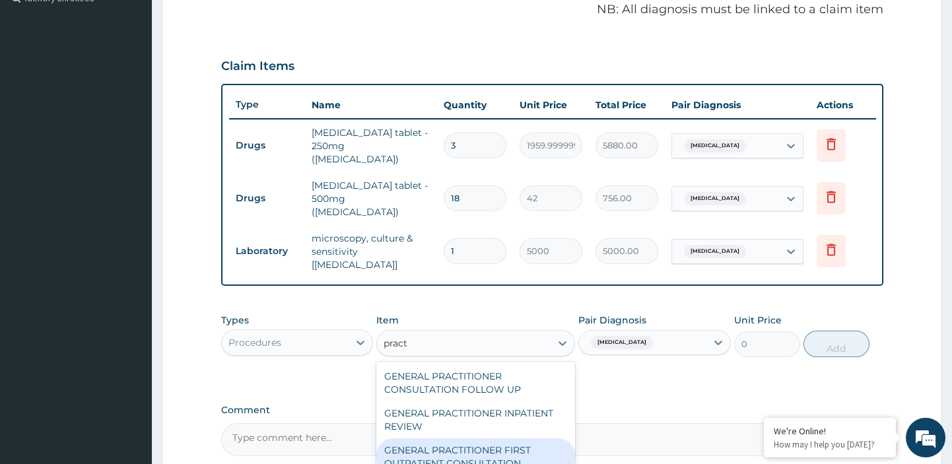
click at [495, 439] on div "GENERAL PRACTITIONER FIRST OUTPATIENT CONSULTATION" at bounding box center [475, 457] width 199 height 37
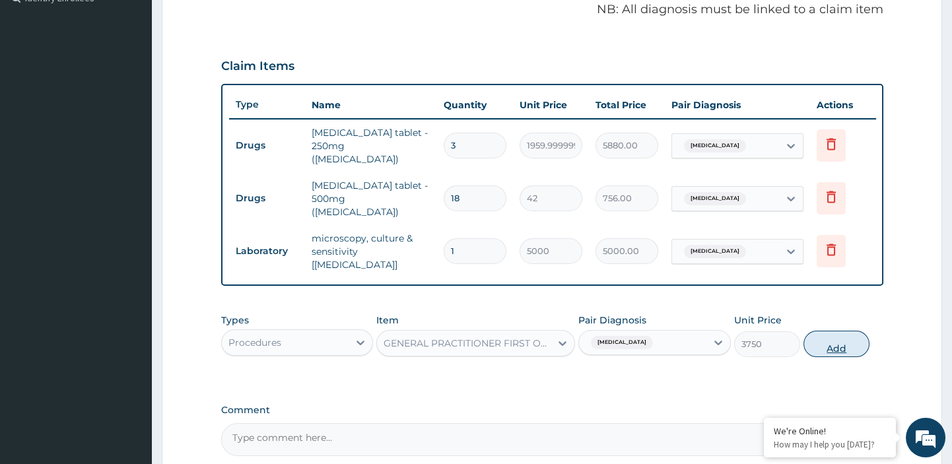
click at [833, 331] on button "Add" at bounding box center [837, 344] width 66 height 26
type input "0"
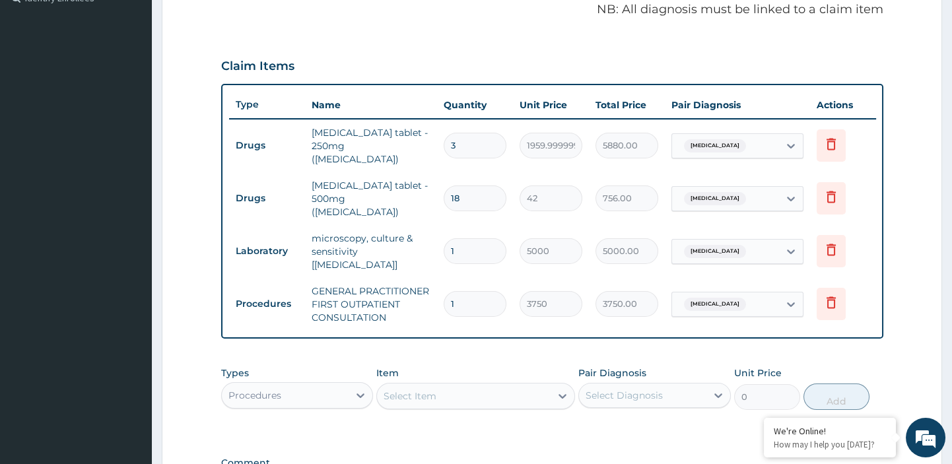
scroll to position [555, 0]
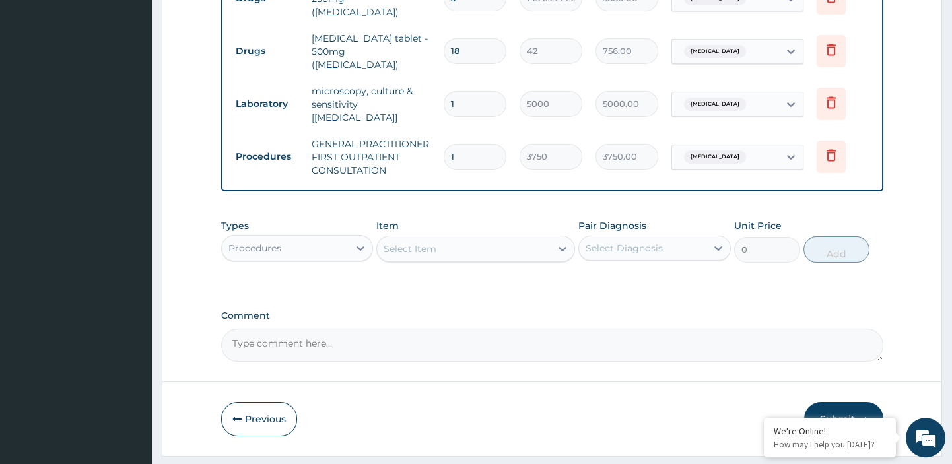
click at [829, 402] on button "Submit" at bounding box center [843, 419] width 79 height 34
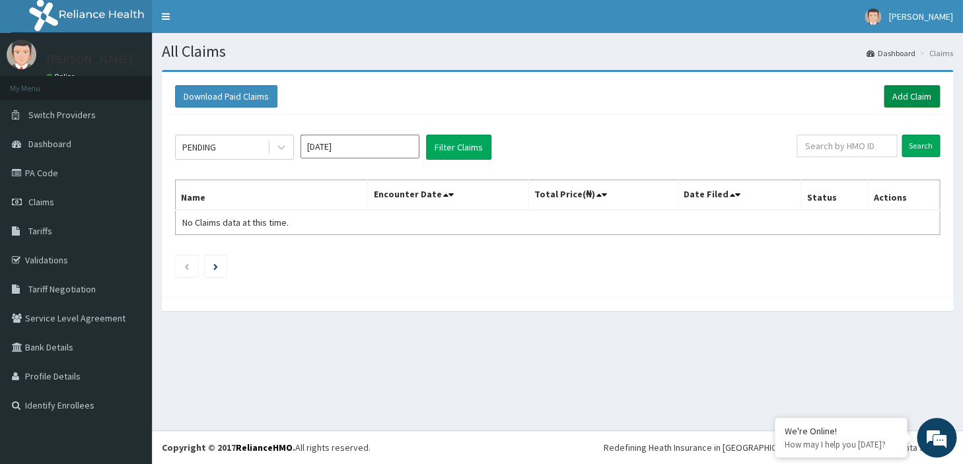
click at [908, 100] on link "Add Claim" at bounding box center [912, 96] width 56 height 22
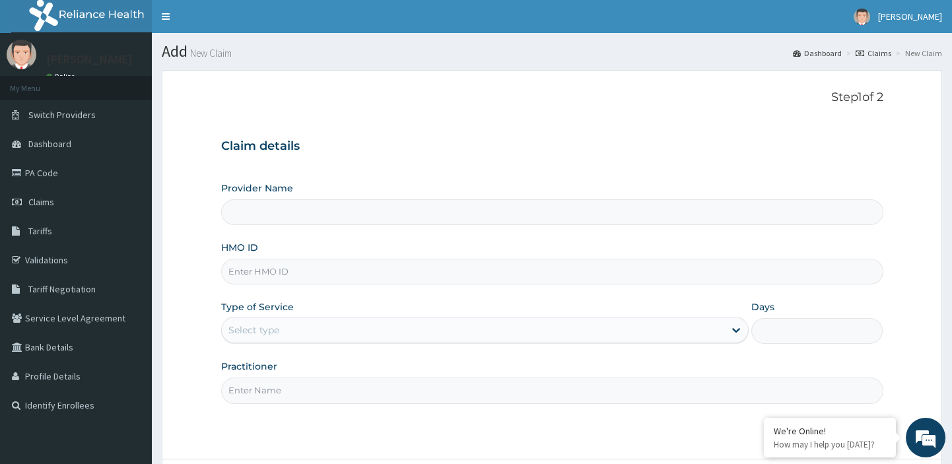
click at [273, 277] on input "HMO ID" at bounding box center [552, 272] width 662 height 26
paste input "EXP/10014/A"
type input "EXP/10014/A"
type input "[GEOGRAPHIC_DATA][PERSON_NAME]"
type input "EXP/10014/A"
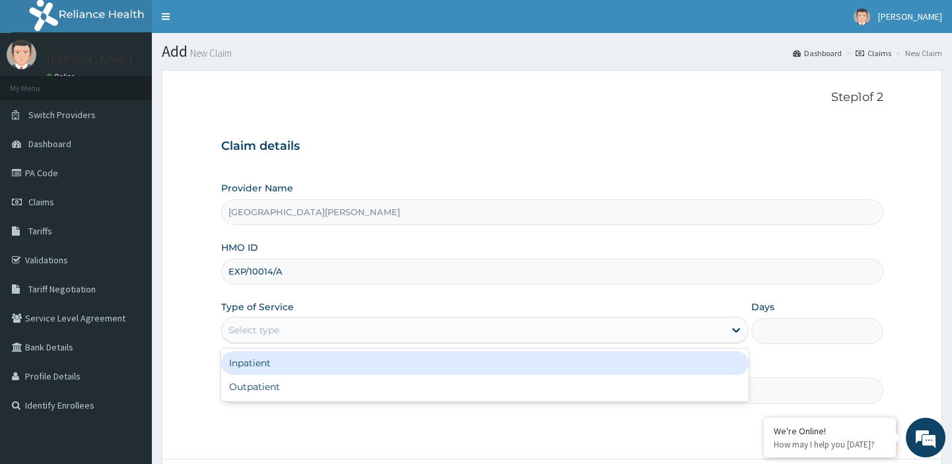
click at [281, 331] on div "Select type" at bounding box center [473, 330] width 503 height 21
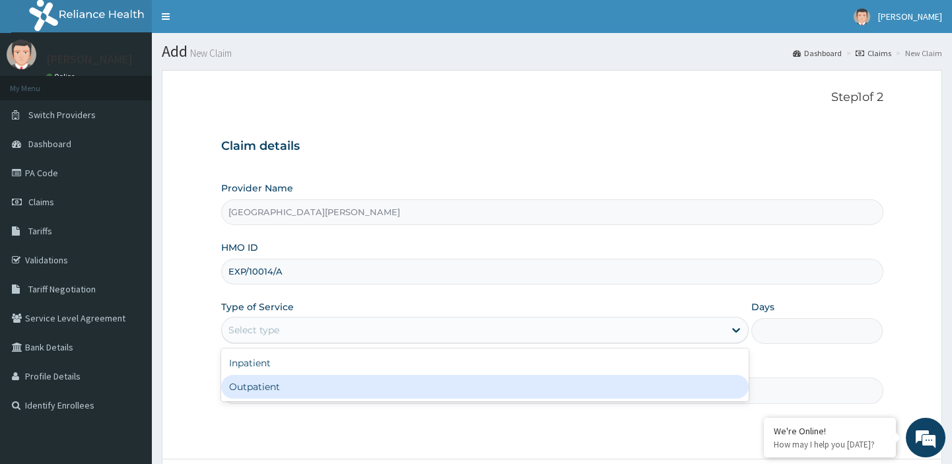
click at [254, 380] on div "Outpatient" at bounding box center [485, 387] width 528 height 24
type input "1"
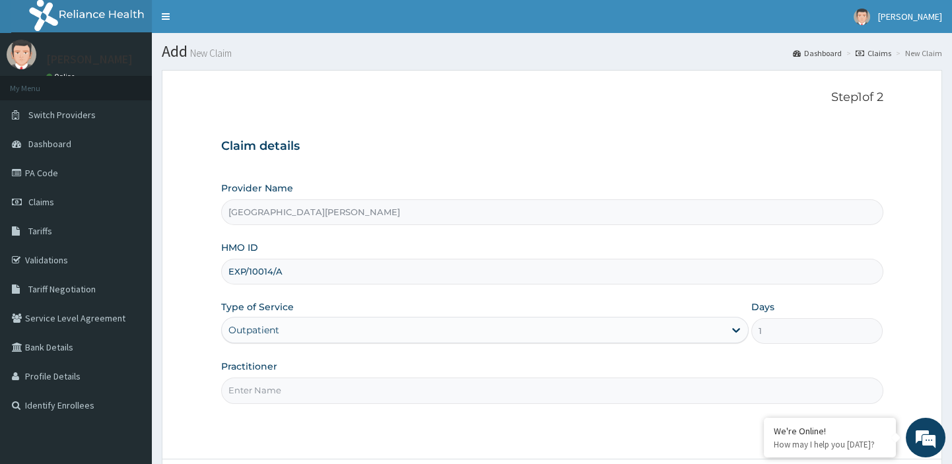
click at [246, 391] on input "Practitioner" at bounding box center [552, 391] width 662 height 26
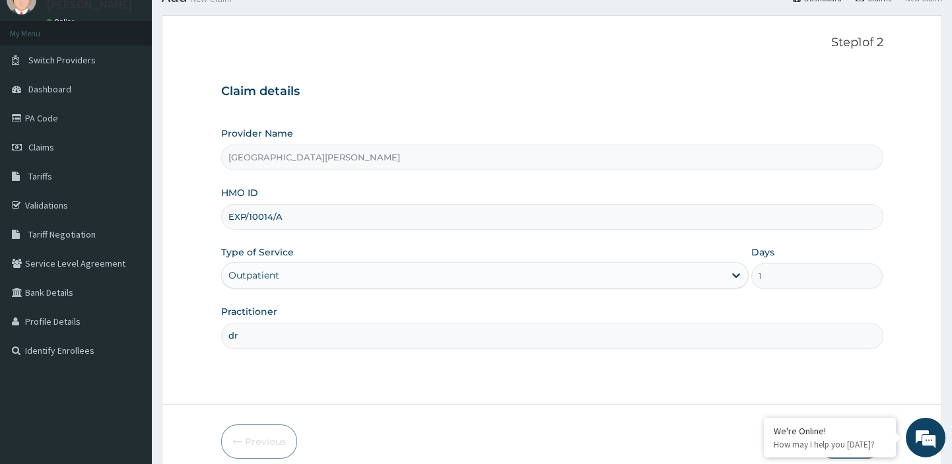
scroll to position [113, 0]
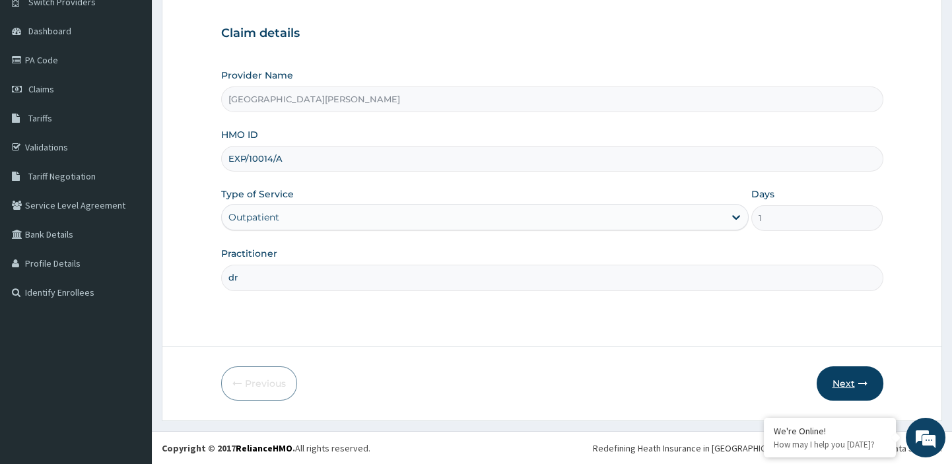
type input "dr"
click at [850, 382] on button "Next" at bounding box center [850, 384] width 67 height 34
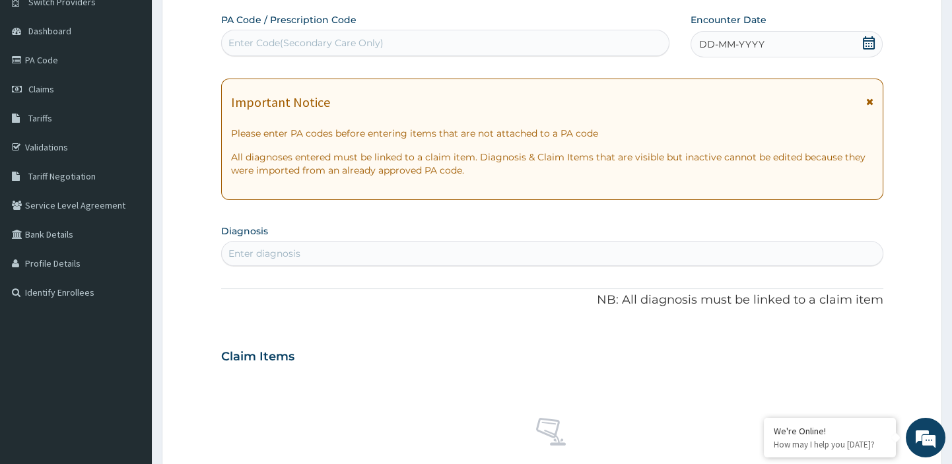
scroll to position [0, 0]
click at [360, 40] on div "Enter Code(Secondary Care Only)" at bounding box center [305, 42] width 155 height 13
paste input "PA/E11EFF"
type input "PA/E11EFF"
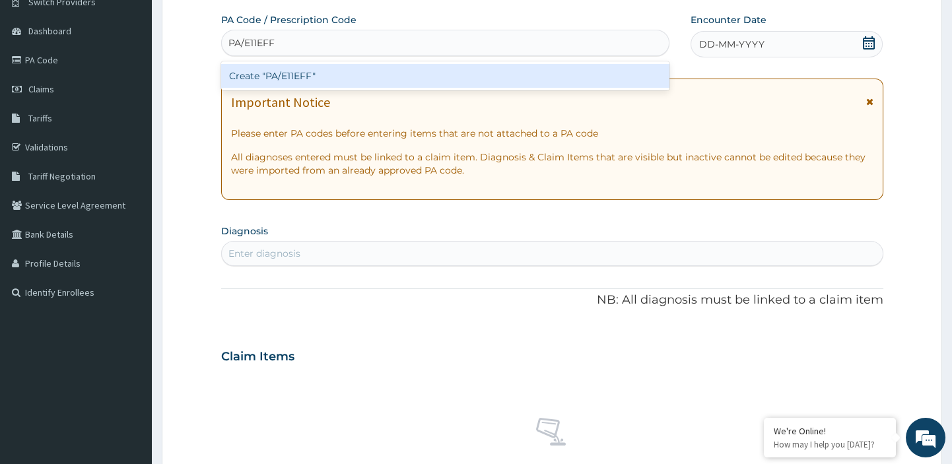
click at [292, 75] on div "Create "PA/E11EFF"" at bounding box center [445, 76] width 449 height 24
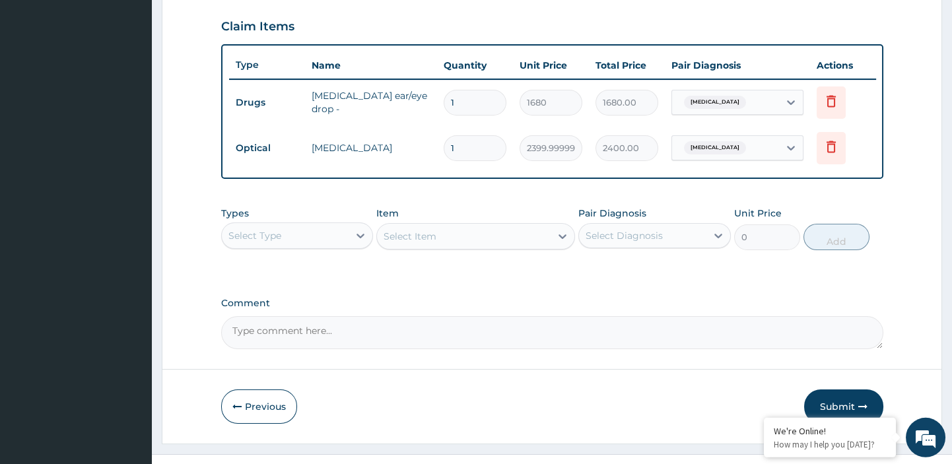
scroll to position [470, 0]
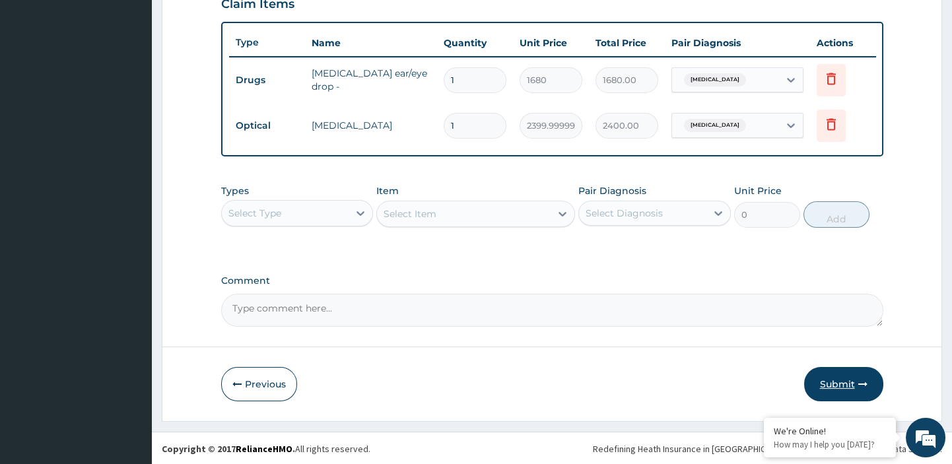
click at [840, 378] on button "Submit" at bounding box center [843, 384] width 79 height 34
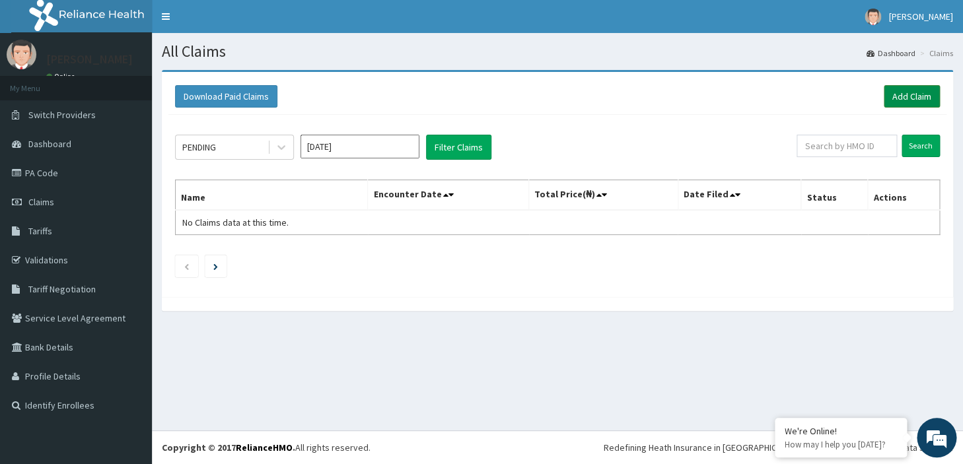
click at [913, 100] on link "Add Claim" at bounding box center [912, 96] width 56 height 22
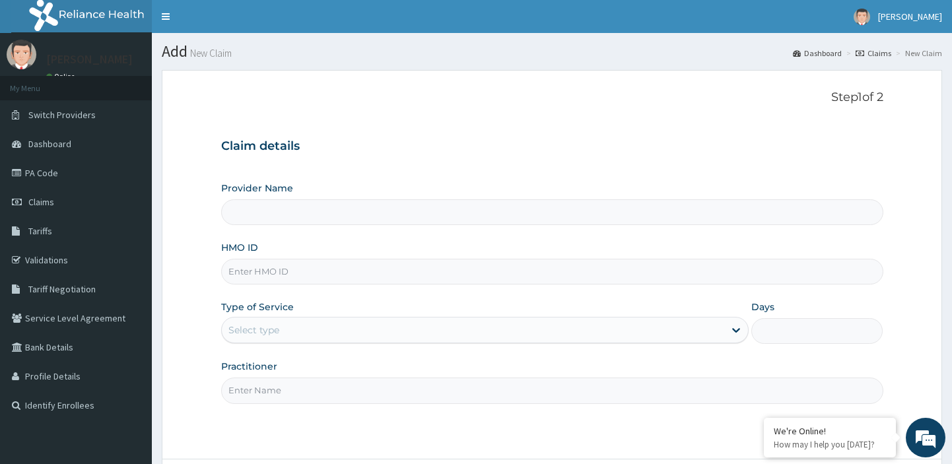
type input "RGI/10037/E"
type input "[GEOGRAPHIC_DATA][PERSON_NAME]"
type input "rgi/10037/e"
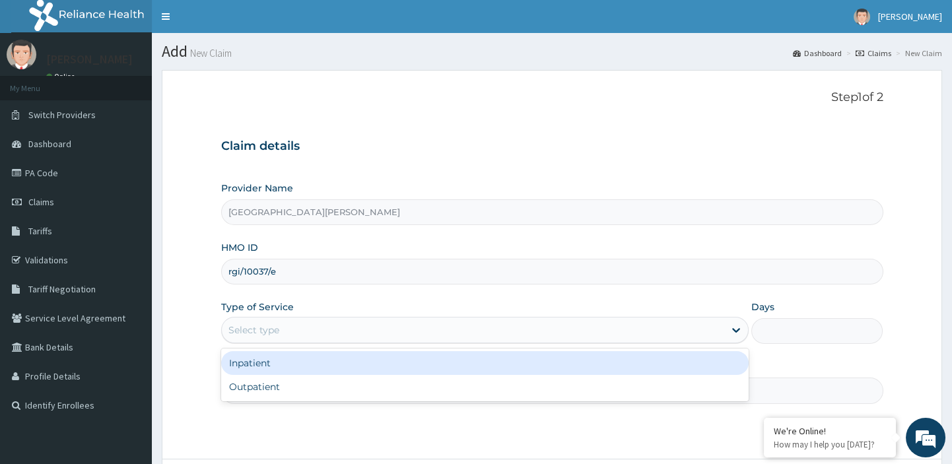
click at [358, 327] on div "Select type" at bounding box center [473, 330] width 503 height 21
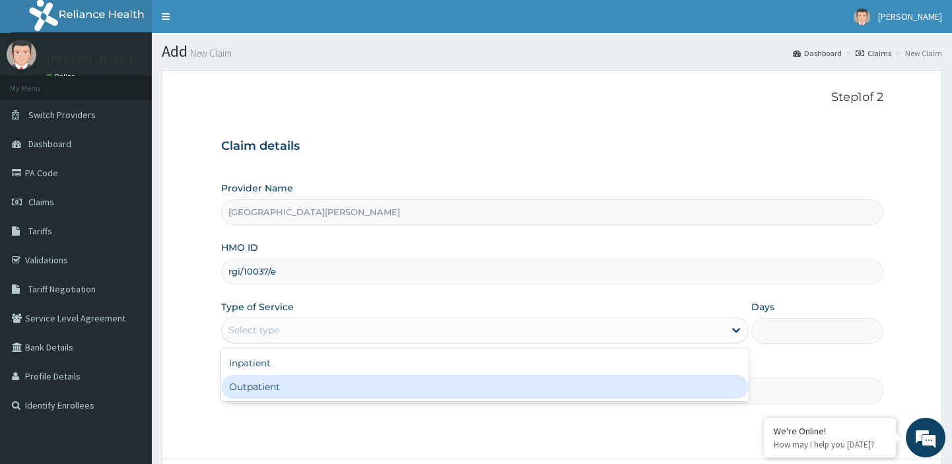
click at [295, 377] on div "Outpatient" at bounding box center [485, 387] width 528 height 24
type input "1"
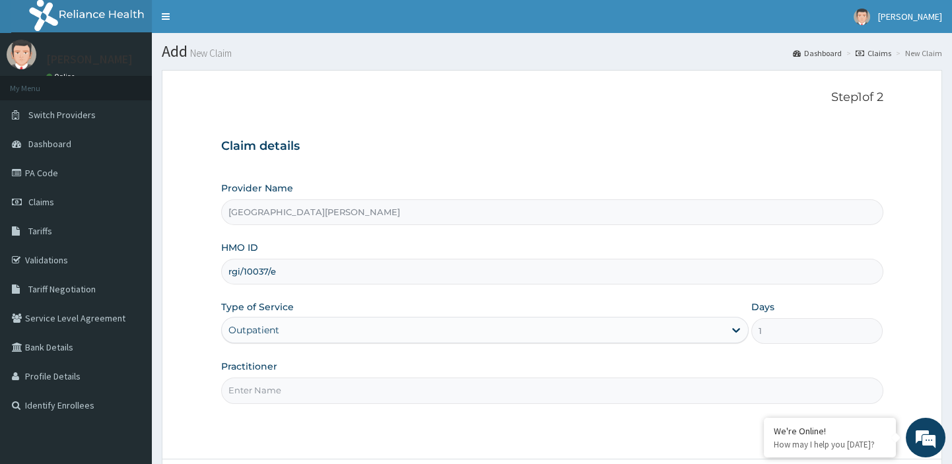
click at [276, 389] on input "Practitioner" at bounding box center [552, 391] width 662 height 26
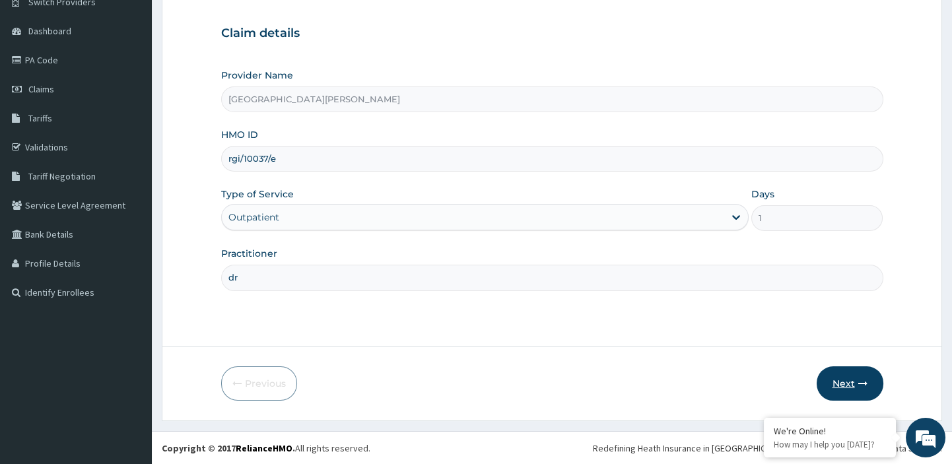
type input "dr"
click at [850, 384] on button "Next" at bounding box center [850, 384] width 67 height 34
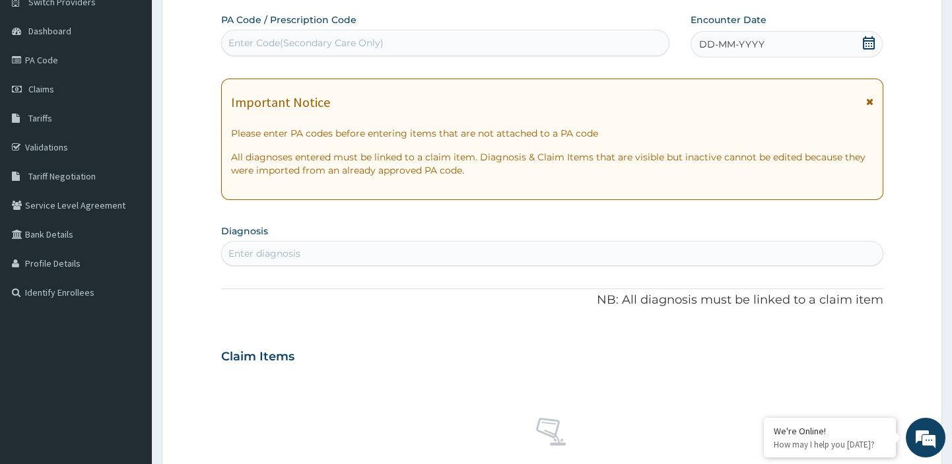
scroll to position [0, 0]
click at [386, 38] on div "Enter Code(Secondary Care Only)" at bounding box center [446, 42] width 448 height 21
paste input "PA/AD3011"
type input "PA/AD3011"
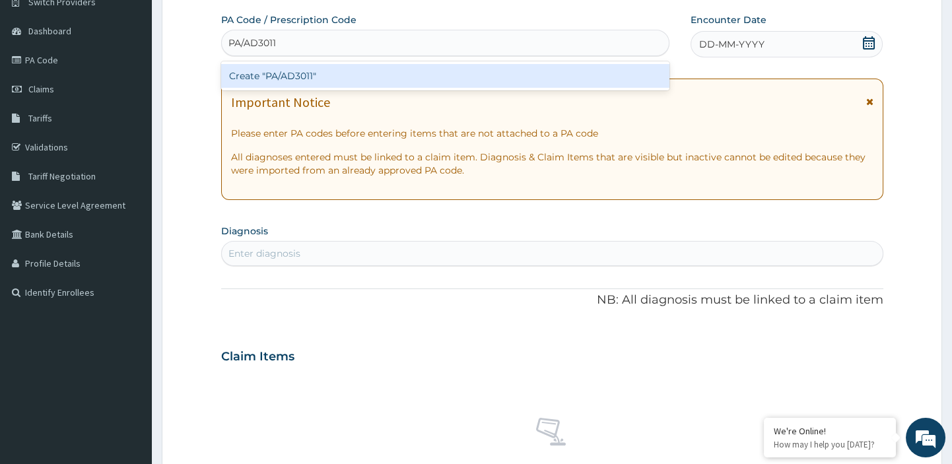
click at [310, 70] on div "Create "PA/AD3011"" at bounding box center [445, 76] width 449 height 24
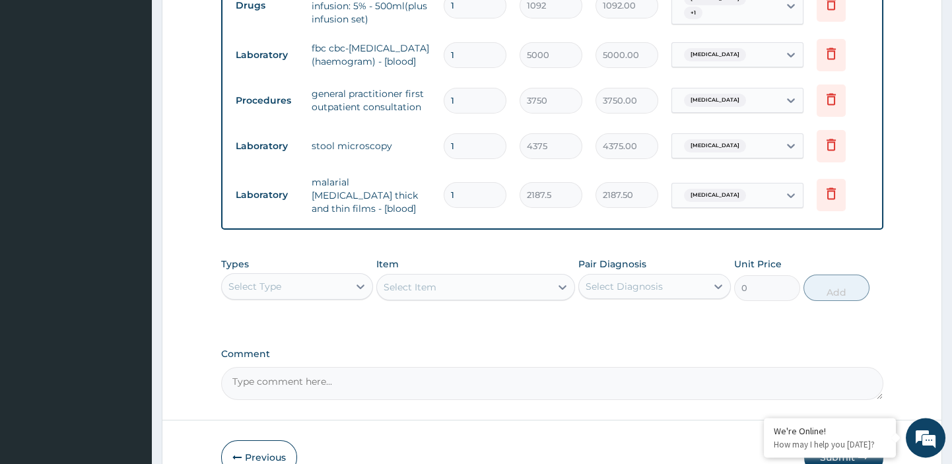
scroll to position [772, 0]
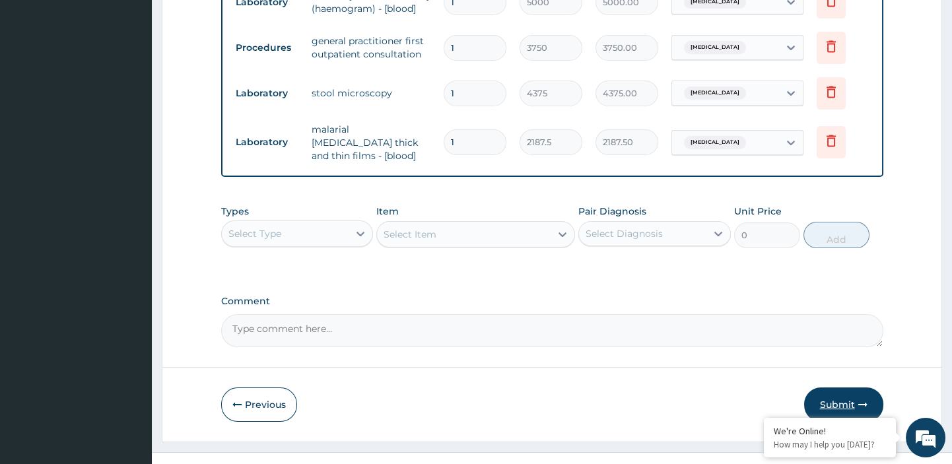
click at [832, 388] on button "Submit" at bounding box center [843, 405] width 79 height 34
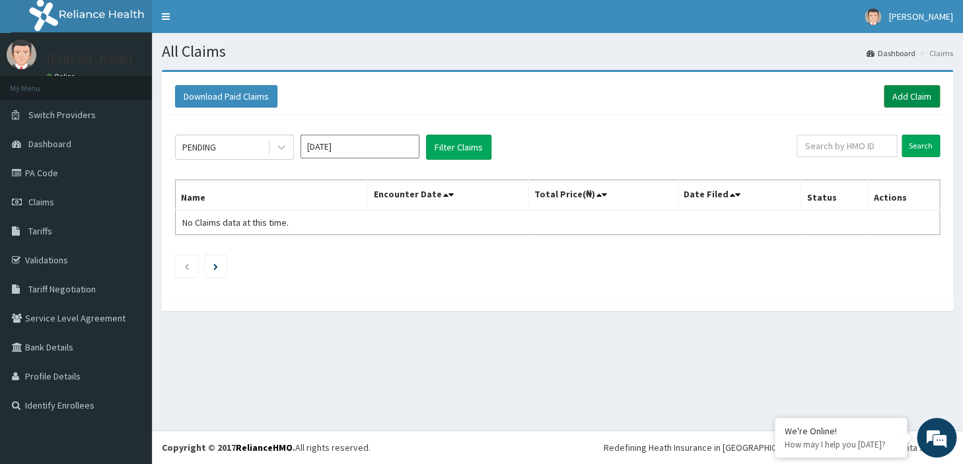
click at [922, 88] on link "Add Claim" at bounding box center [912, 96] width 56 height 22
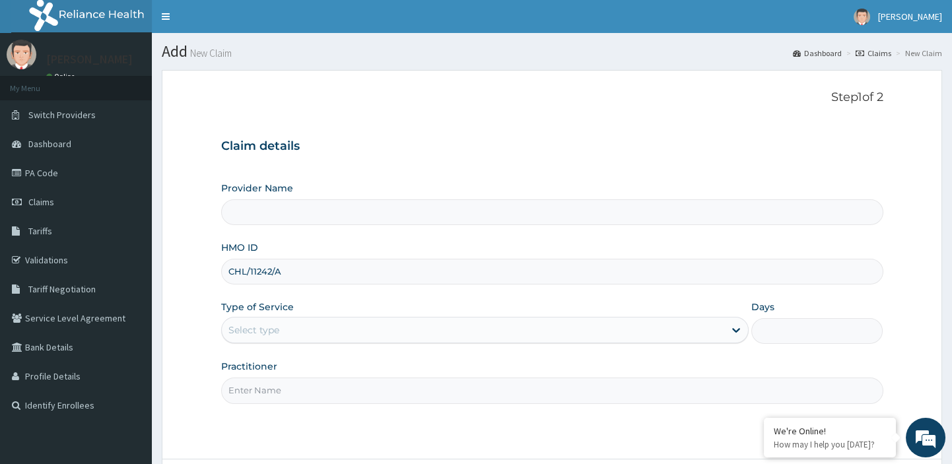
type input "[GEOGRAPHIC_DATA][PERSON_NAME]"
type input "CHL/11242/A"
click at [288, 332] on div "Select type" at bounding box center [473, 330] width 503 height 21
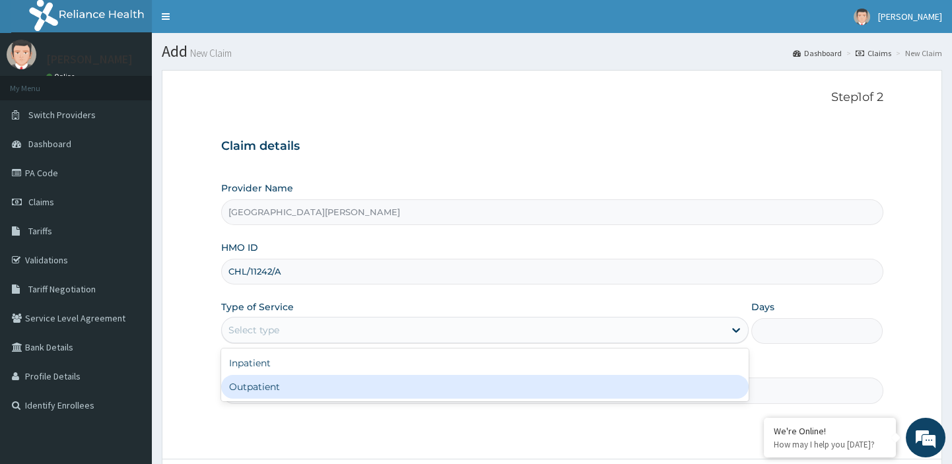
click at [247, 384] on div "Outpatient" at bounding box center [485, 387] width 528 height 24
type input "1"
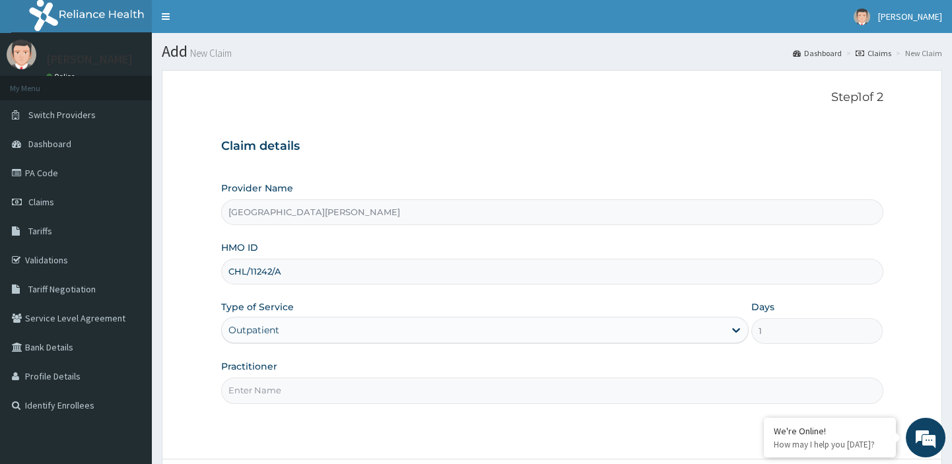
click at [256, 390] on input "Practitioner" at bounding box center [552, 391] width 662 height 26
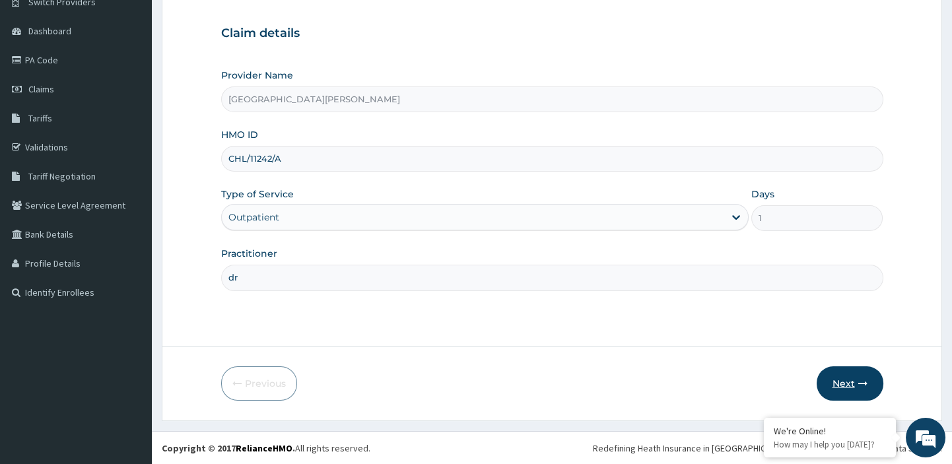
type input "dr"
click at [839, 382] on button "Next" at bounding box center [850, 384] width 67 height 34
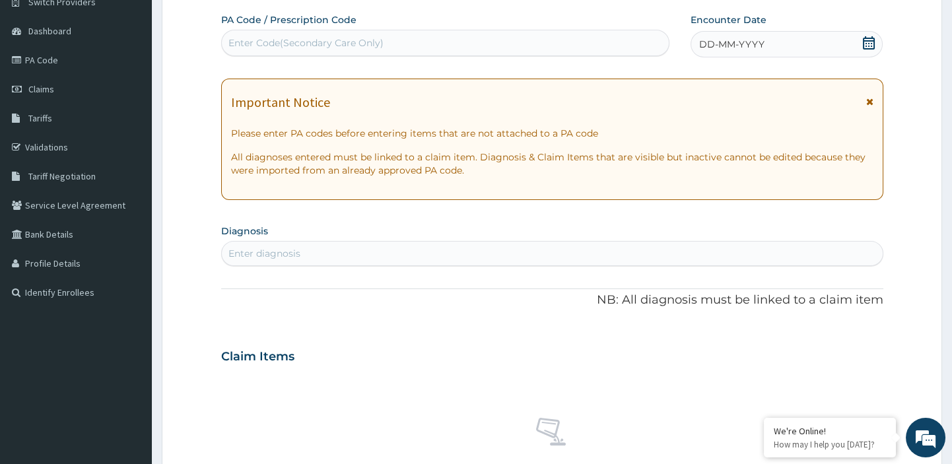
scroll to position [0, 0]
click at [359, 38] on div "Enter Code(Secondary Care Only)" at bounding box center [305, 42] width 155 height 13
paste input "PA/0E97EF"
type input "PA/0E97EF"
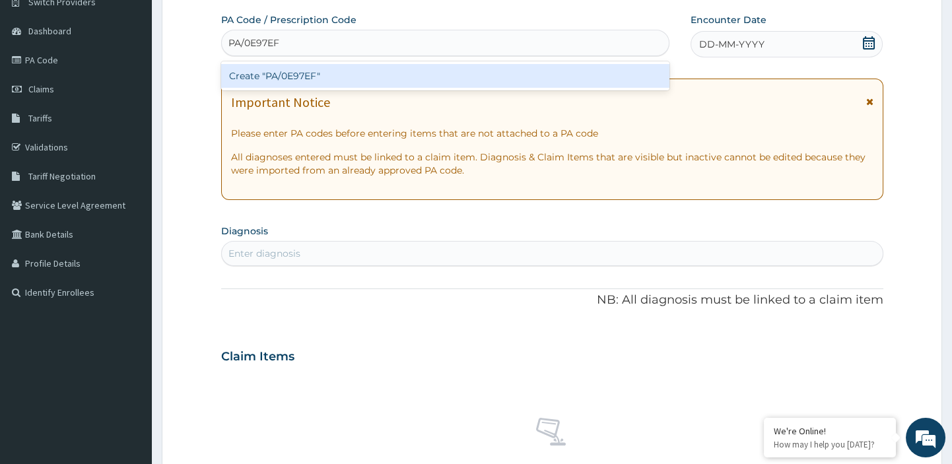
click at [302, 75] on div "Create "PA/0E97EF"" at bounding box center [445, 76] width 449 height 24
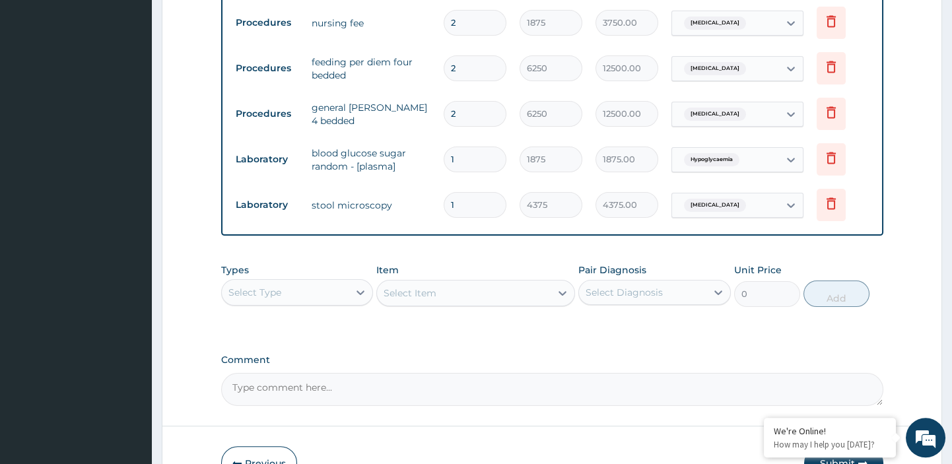
scroll to position [1076, 0]
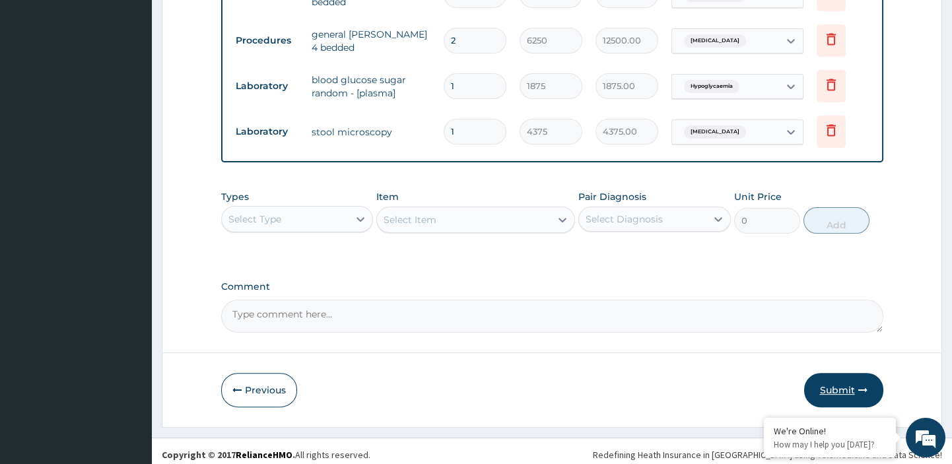
click at [831, 378] on button "Submit" at bounding box center [843, 390] width 79 height 34
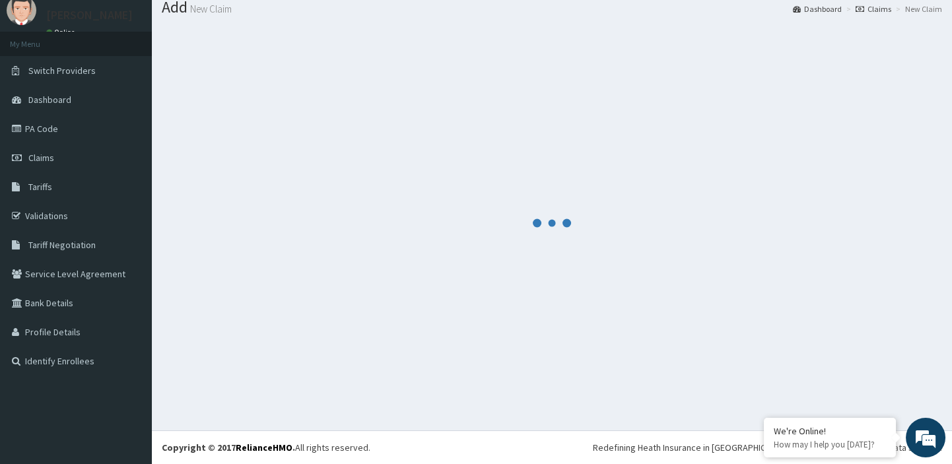
scroll to position [44, 0]
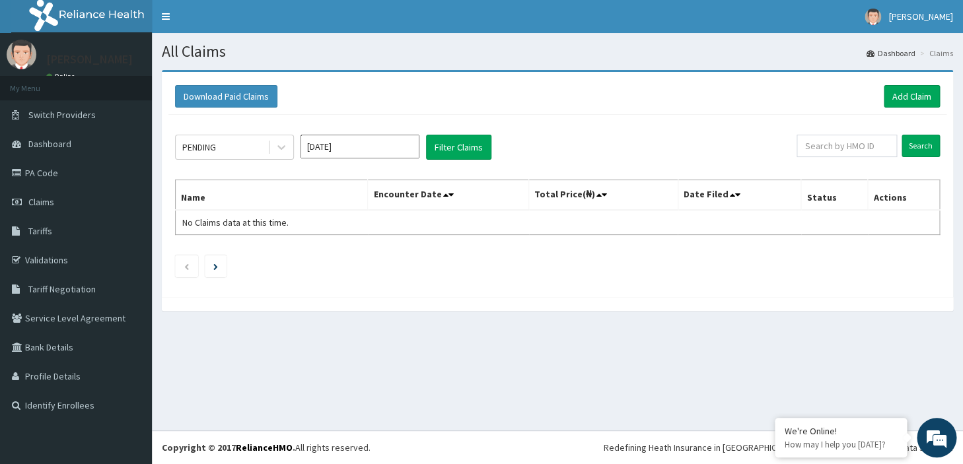
click at [363, 150] on input "[DATE]" at bounding box center [359, 147] width 119 height 24
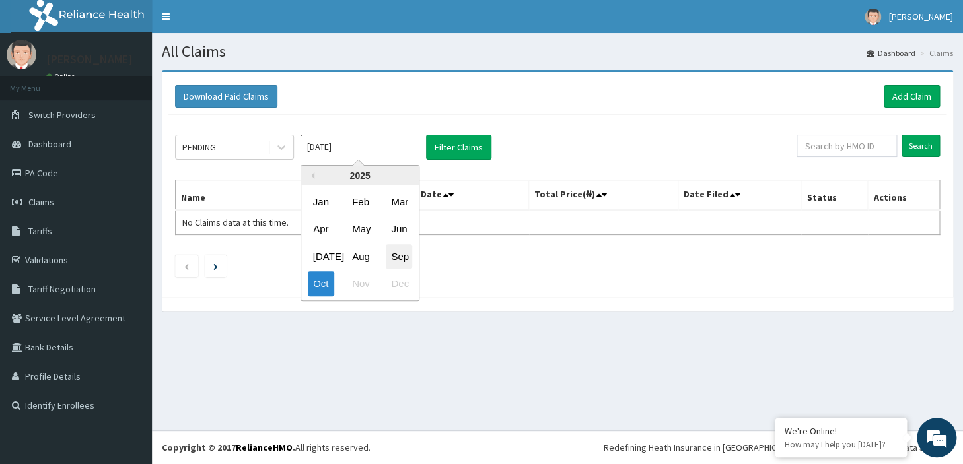
click at [404, 253] on div "Sep" at bounding box center [399, 256] width 26 height 24
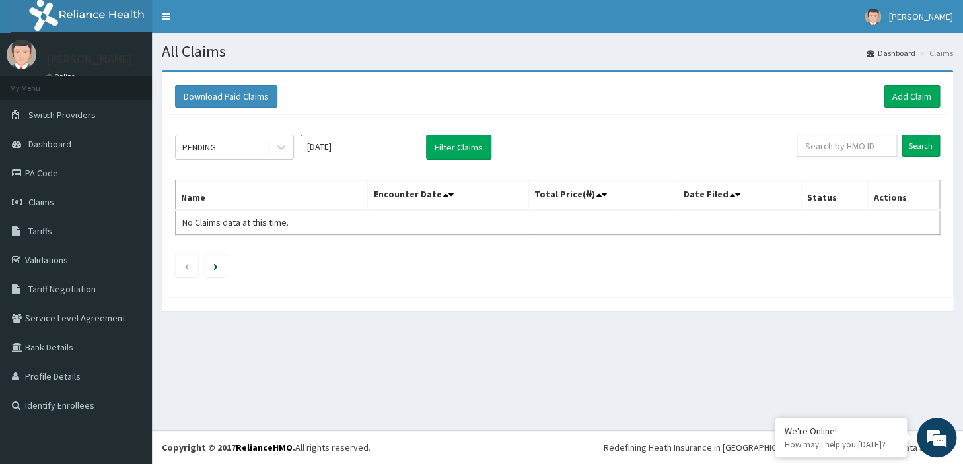
type input "[DATE]"
click at [453, 147] on button "Filter Claims" at bounding box center [458, 147] width 65 height 25
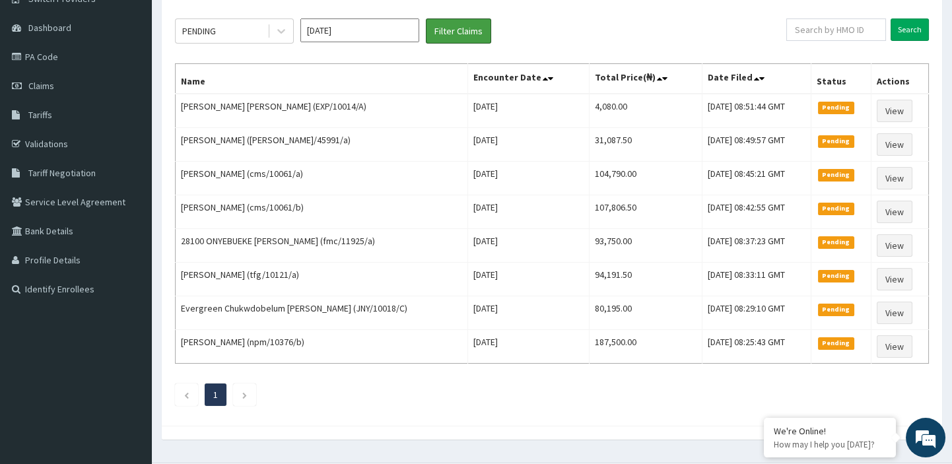
scroll to position [145, 0]
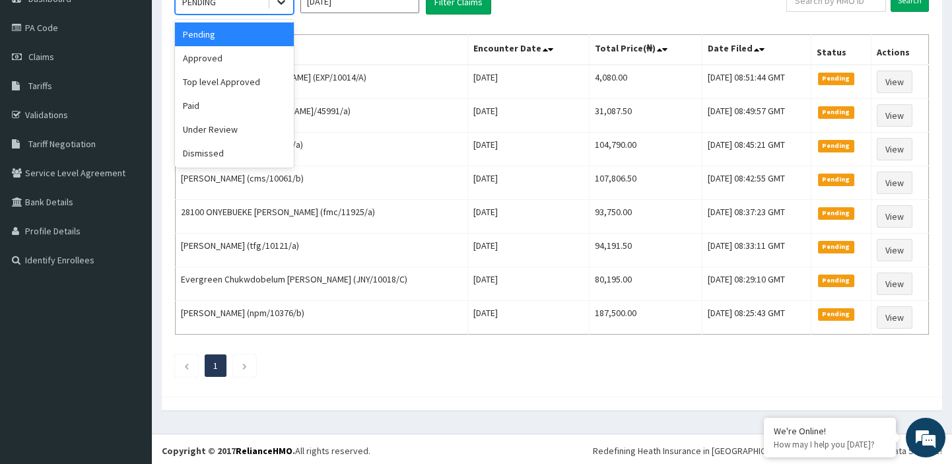
click at [277, 3] on div "R EL Toggle navigation [PERSON_NAME] [PERSON_NAME] - [EMAIL_ADDRESS][DOMAIN_NAM…" at bounding box center [476, 161] width 952 height 613
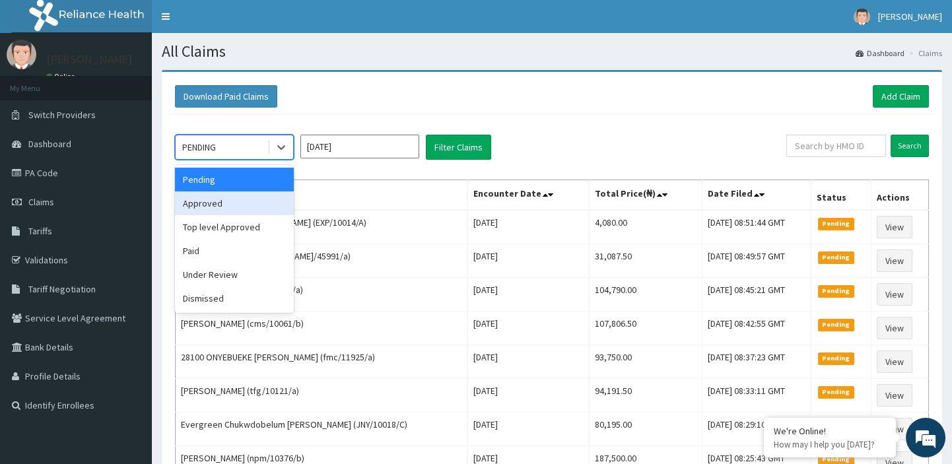
click at [248, 205] on div "Approved" at bounding box center [234, 204] width 119 height 24
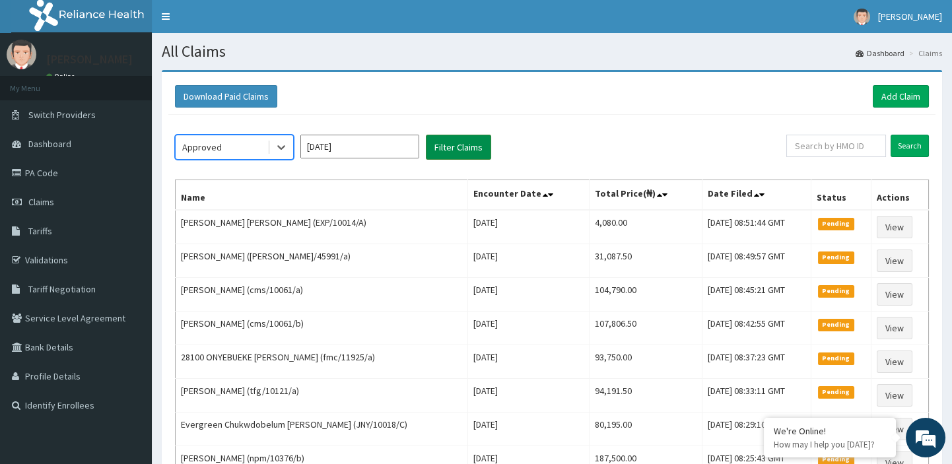
click at [470, 149] on button "Filter Claims" at bounding box center [458, 147] width 65 height 25
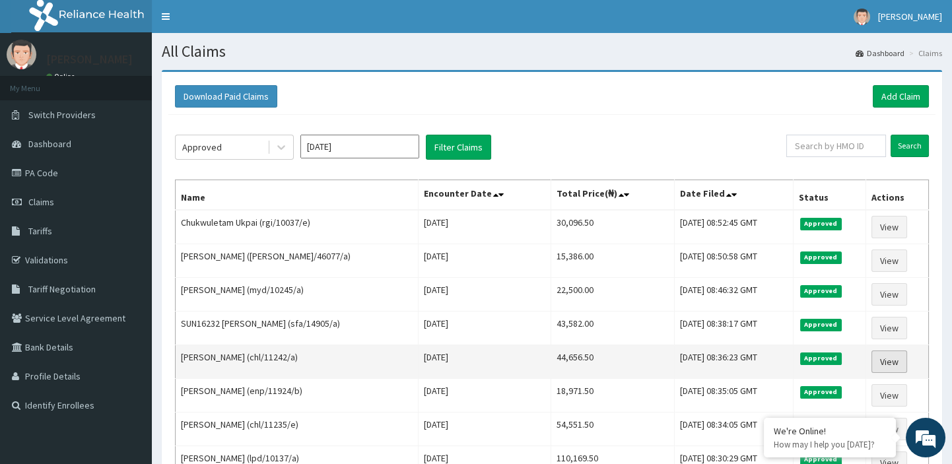
click at [891, 361] on link "View" at bounding box center [890, 362] width 36 height 22
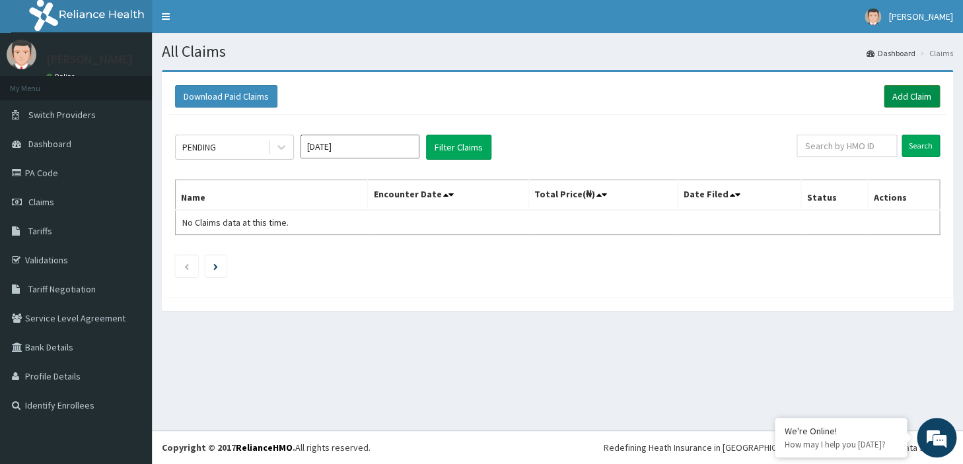
click at [910, 96] on link "Add Claim" at bounding box center [912, 96] width 56 height 22
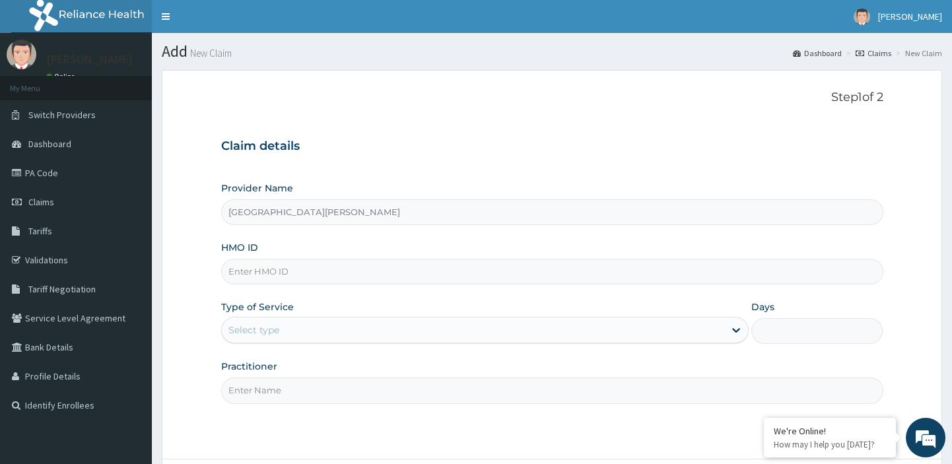
type input "St Leo Hospital"
click at [272, 265] on input "HMO ID" at bounding box center [552, 272] width 662 height 26
paste input "MDU/10027/B"
type input "MDU/10027/B"
click at [260, 329] on div "Select type" at bounding box center [253, 330] width 51 height 13
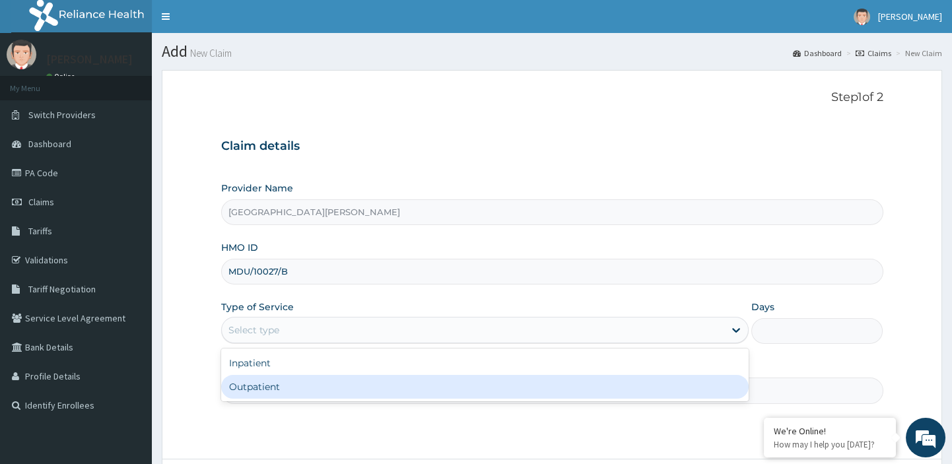
click at [245, 386] on div "Outpatient" at bounding box center [485, 387] width 528 height 24
type input "1"
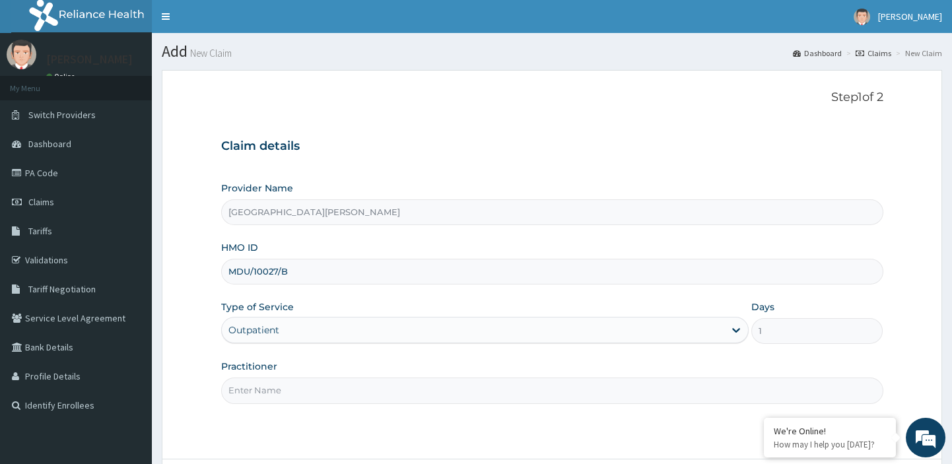
click at [263, 390] on input "Practitioner" at bounding box center [552, 391] width 662 height 26
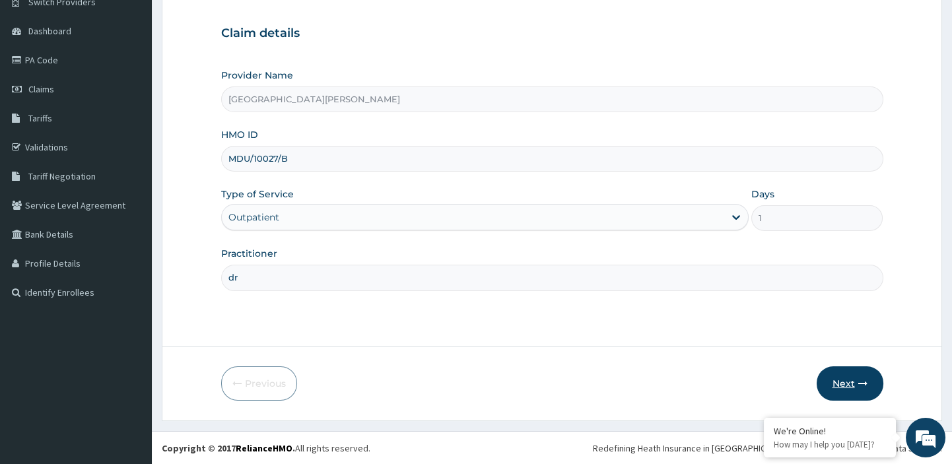
type input "dr"
click at [832, 379] on button "Next" at bounding box center [850, 384] width 67 height 34
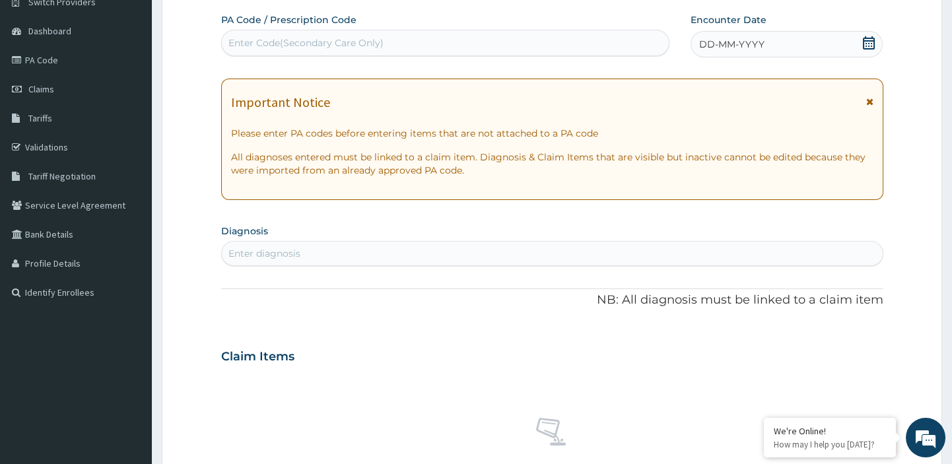
click at [427, 39] on div "Enter Code(Secondary Care Only)" at bounding box center [446, 42] width 448 height 21
paste input "PA/C4D838"
type input "PA/C4D838"
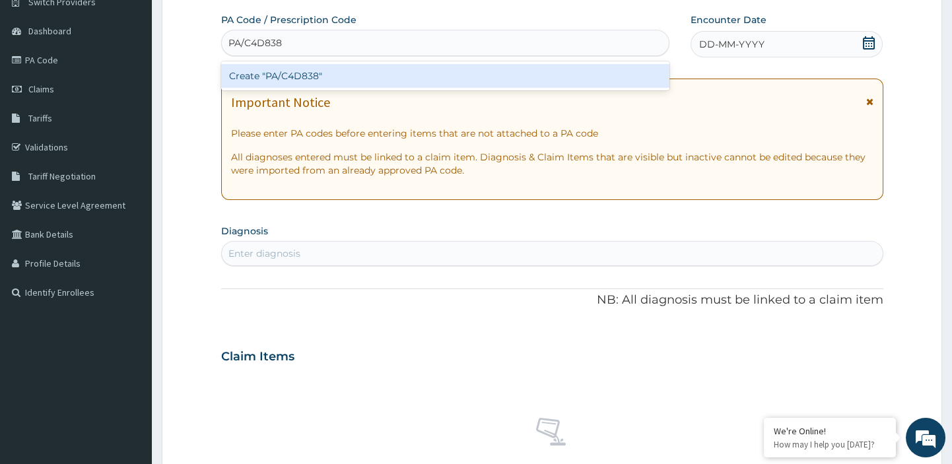
click at [357, 69] on div "Create "PA/C4D838"" at bounding box center [445, 76] width 449 height 24
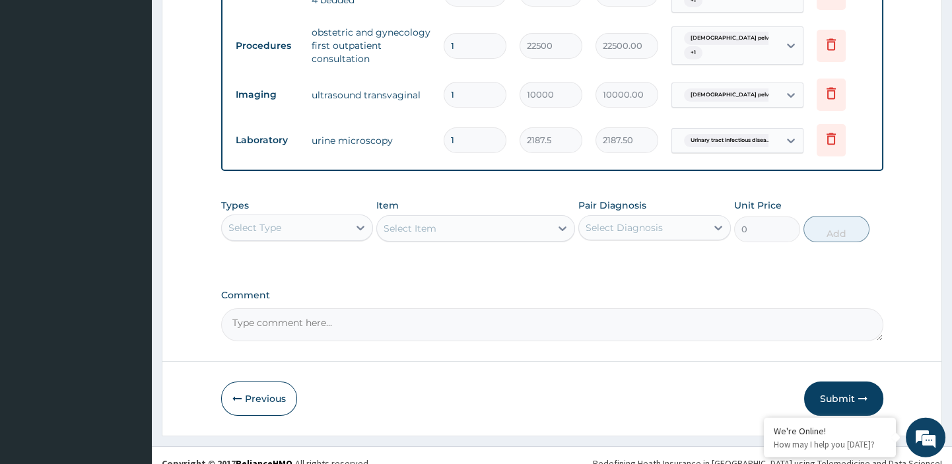
scroll to position [574, 0]
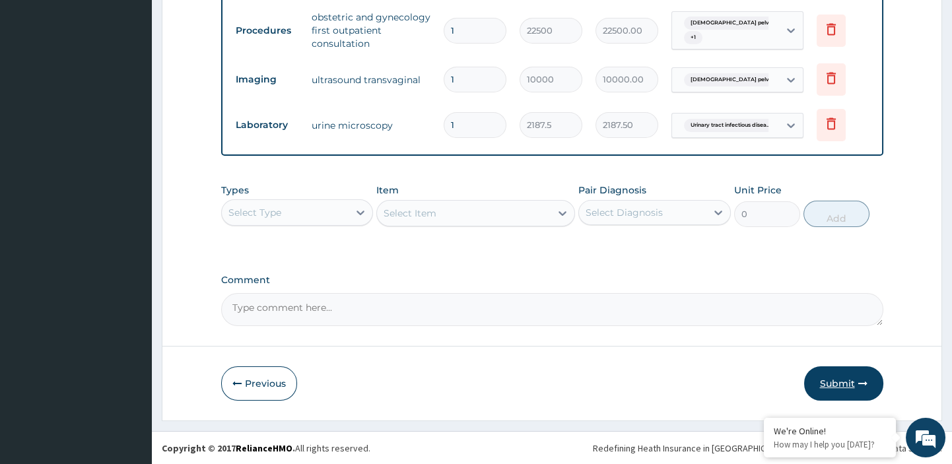
click at [837, 374] on button "Submit" at bounding box center [843, 384] width 79 height 34
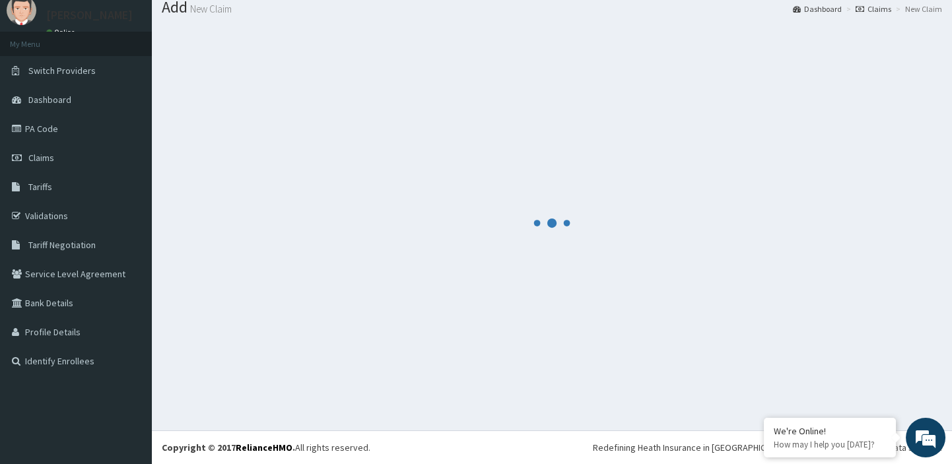
scroll to position [44, 0]
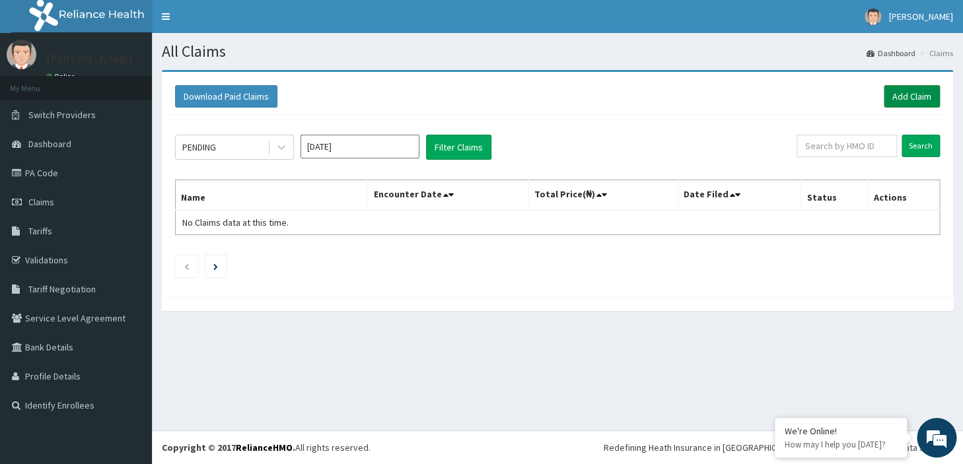
click at [915, 95] on link "Add Claim" at bounding box center [912, 96] width 56 height 22
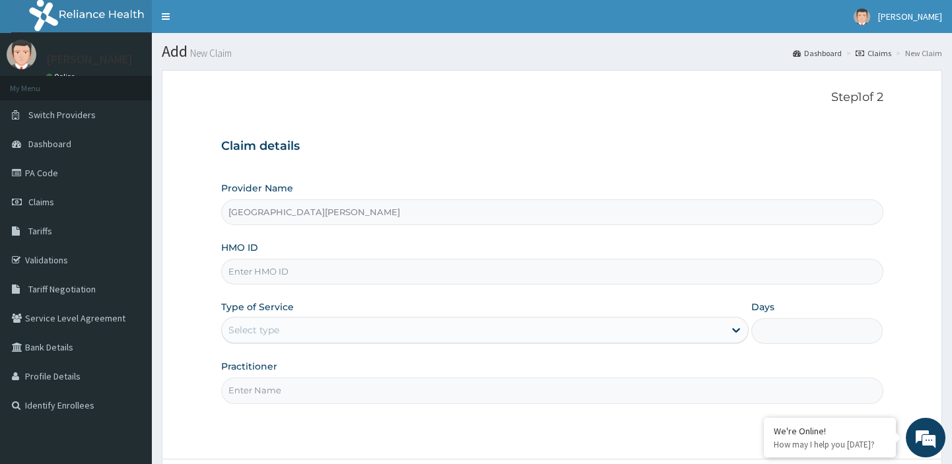
click at [354, 270] on input "HMO ID" at bounding box center [552, 272] width 662 height 26
paste input "HST/10325/A"
drag, startPoint x: 354, startPoint y: 270, endPoint x: 321, endPoint y: 271, distance: 33.0
click at [321, 271] on input "HST/10325/A" at bounding box center [552, 272] width 662 height 26
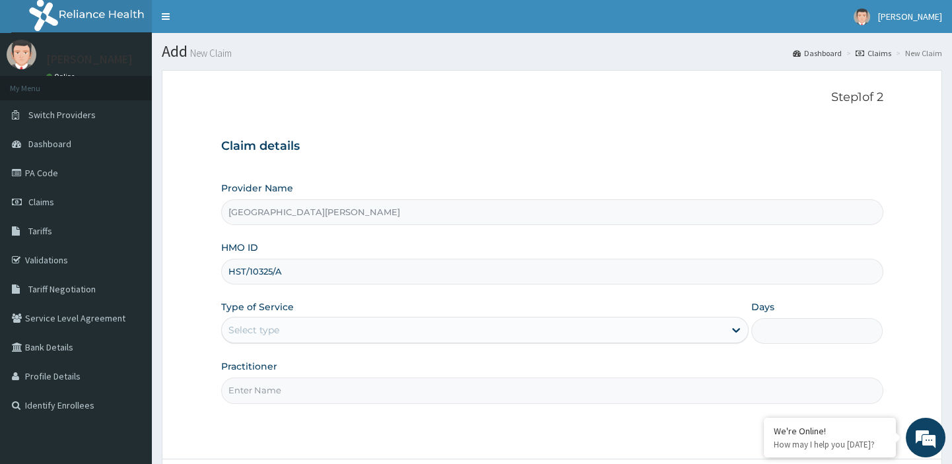
type input "HST/10325/A"
click at [281, 326] on div "Select type" at bounding box center [473, 330] width 503 height 21
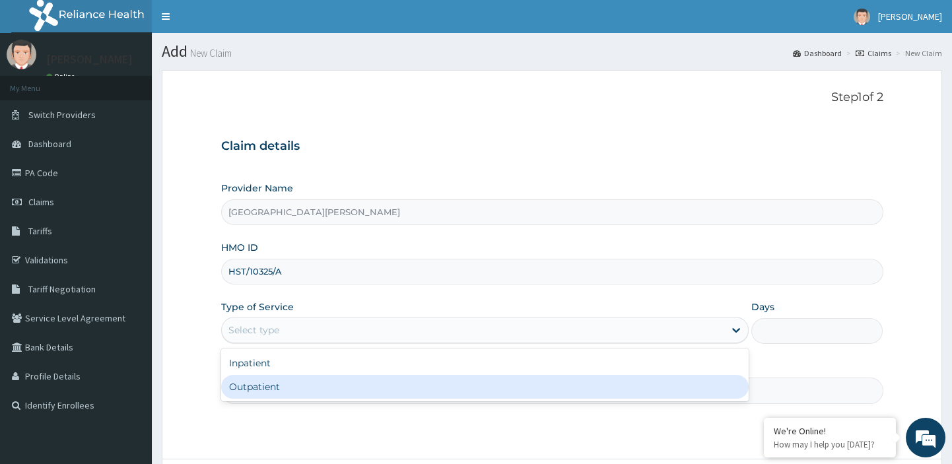
click at [243, 385] on div "Outpatient" at bounding box center [485, 387] width 528 height 24
type input "1"
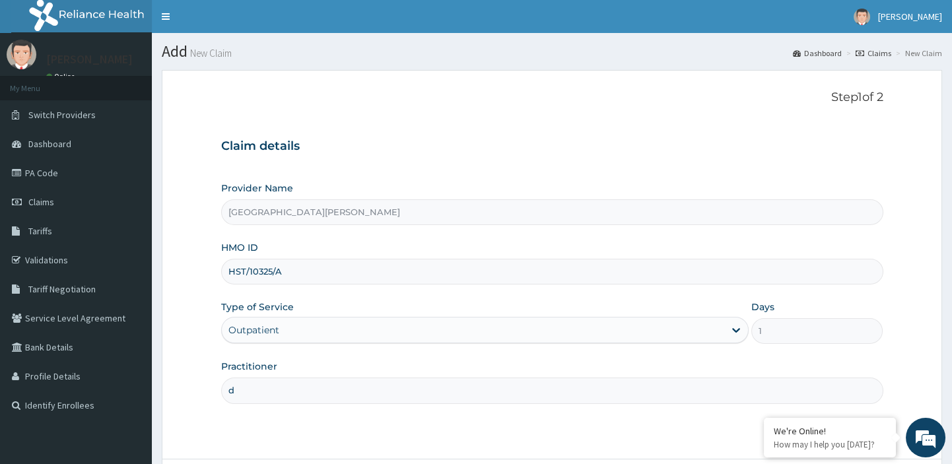
click at [259, 393] on input "d" at bounding box center [552, 391] width 662 height 26
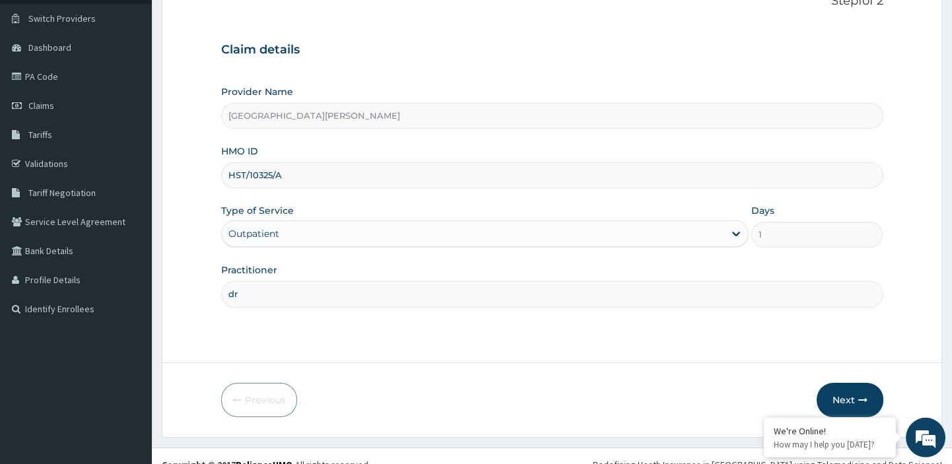
scroll to position [106, 0]
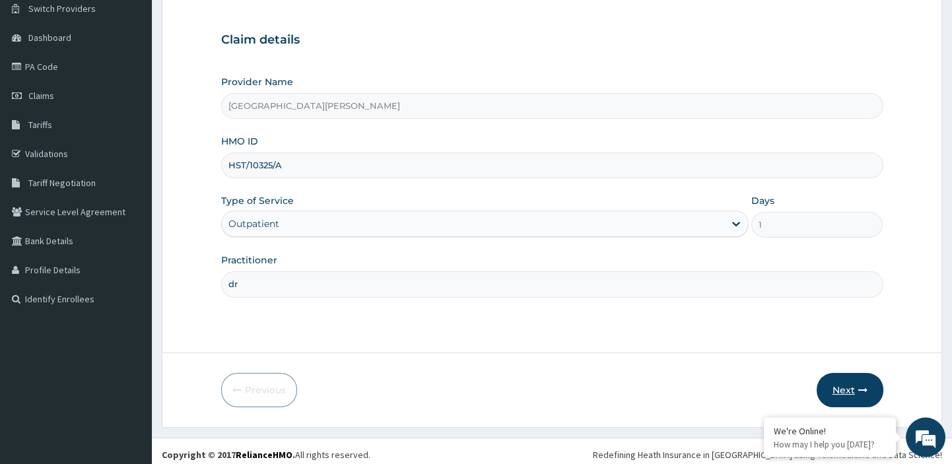
type input "dr"
click at [844, 388] on button "Next" at bounding box center [850, 390] width 67 height 34
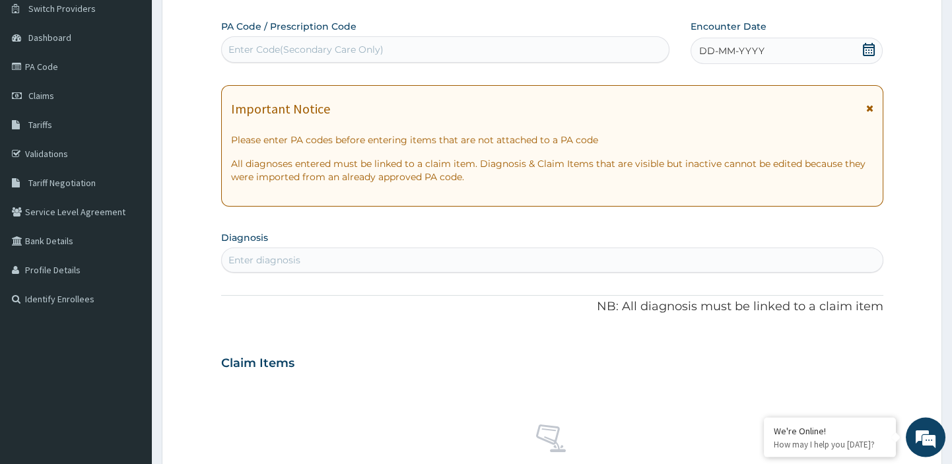
click at [416, 44] on div "Enter Code(Secondary Care Only)" at bounding box center [446, 49] width 448 height 21
paste input "PA/DD57C1"
type input "PA/DD57C1"
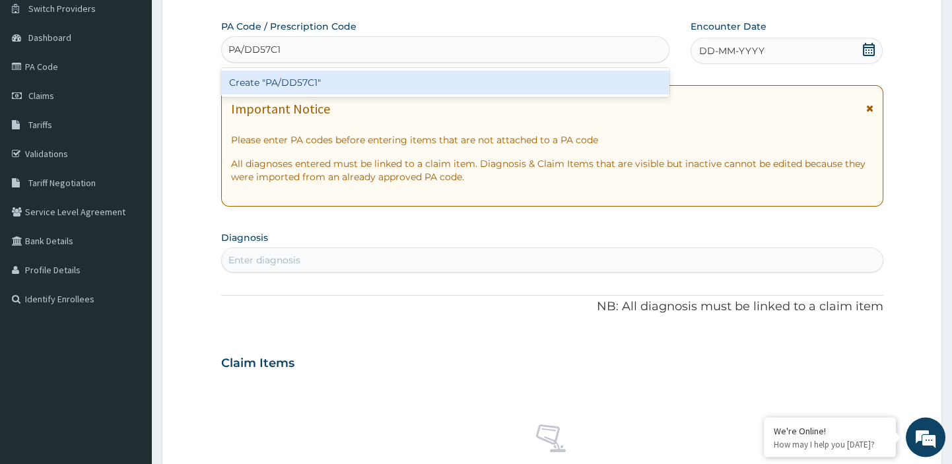
click at [337, 78] on div "Create "PA/DD57C1"" at bounding box center [445, 83] width 449 height 24
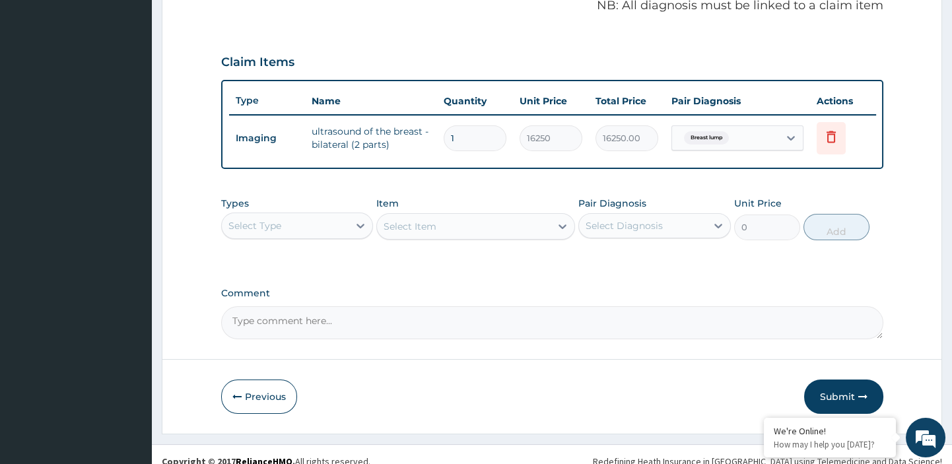
scroll to position [424, 0]
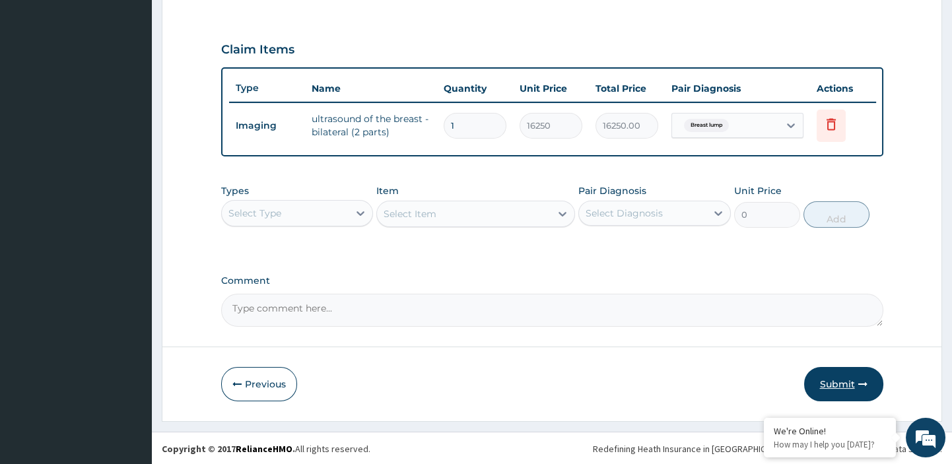
click at [839, 376] on button "Submit" at bounding box center [843, 384] width 79 height 34
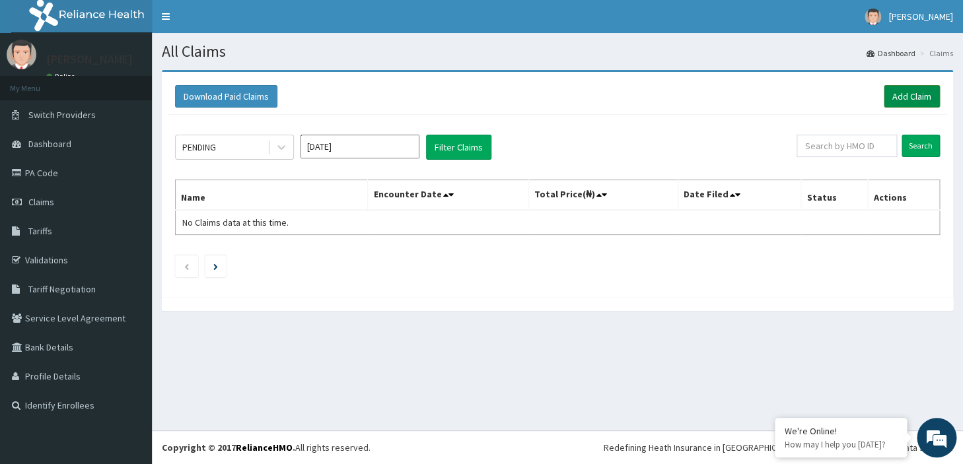
click at [916, 96] on link "Add Claim" at bounding box center [912, 96] width 56 height 22
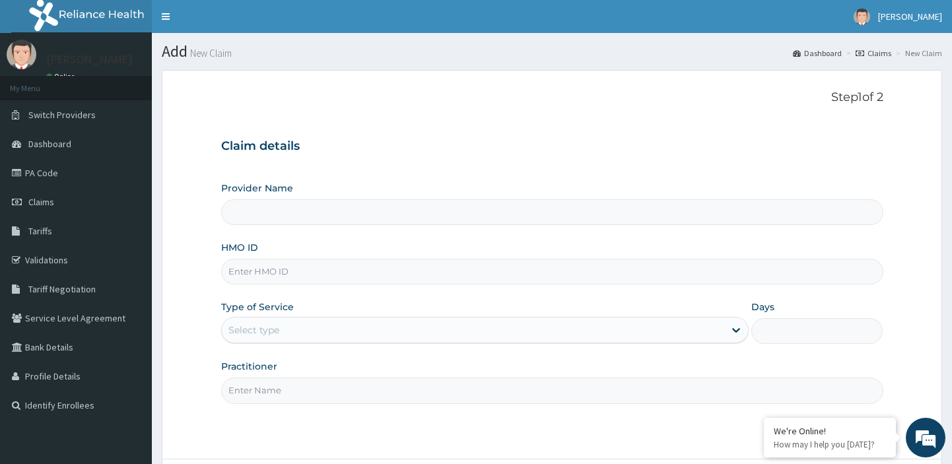
type input "[GEOGRAPHIC_DATA][PERSON_NAME]"
type input "OTV/10488/A"
click at [244, 333] on div "Select type" at bounding box center [253, 330] width 51 height 13
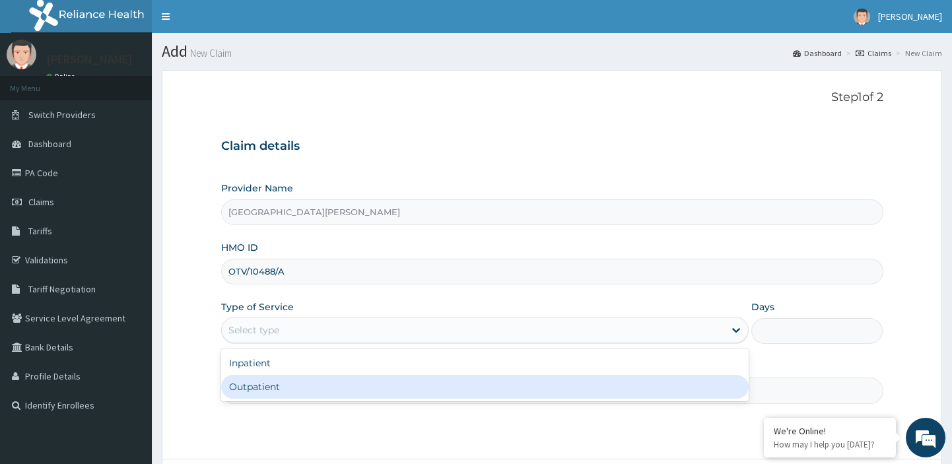
click at [236, 382] on div "Outpatient" at bounding box center [485, 387] width 528 height 24
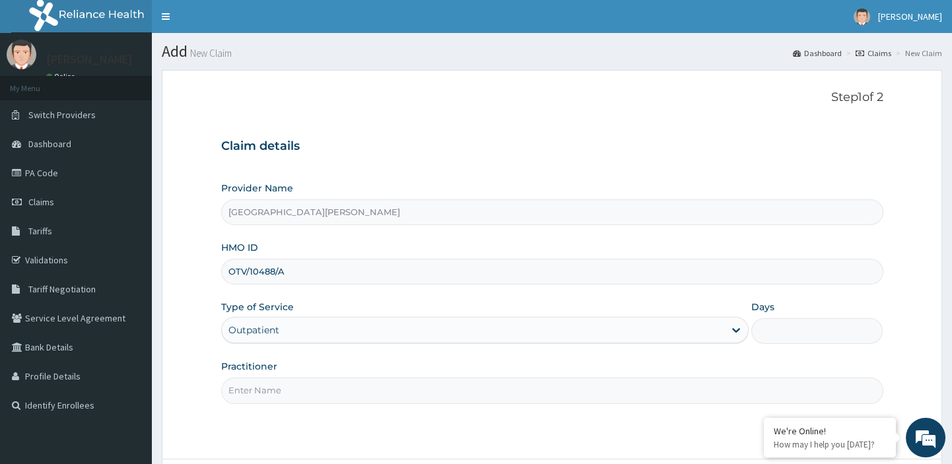
type input "1"
click at [280, 392] on input "Practitioner" at bounding box center [552, 391] width 662 height 26
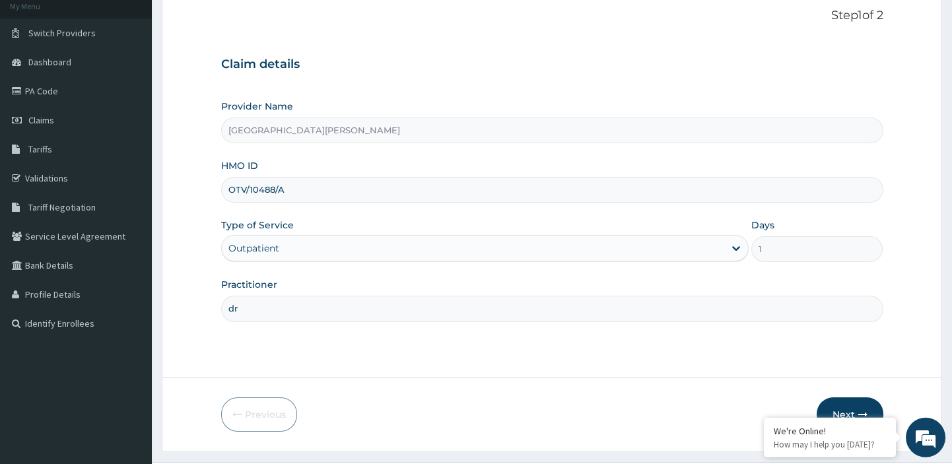
scroll to position [113, 0]
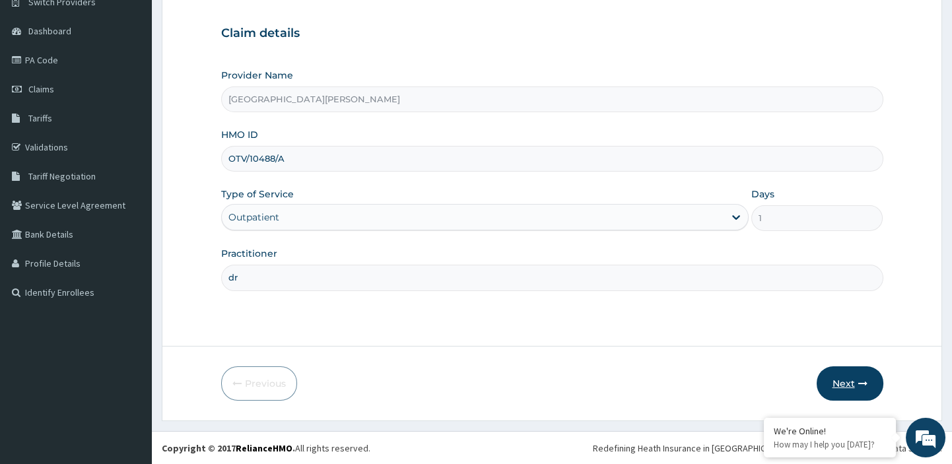
type input "dr"
click at [845, 382] on button "Next" at bounding box center [850, 384] width 67 height 34
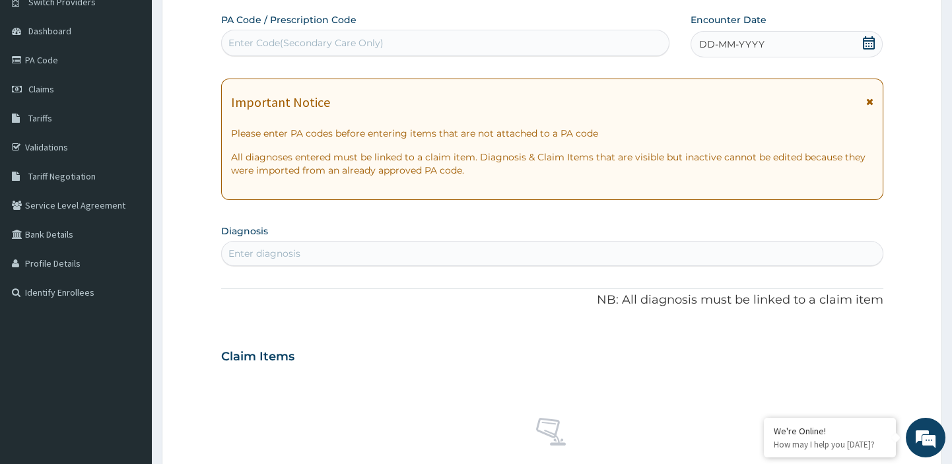
scroll to position [0, 0]
click at [346, 33] on div "Enter Code(Secondary Care Only)" at bounding box center [446, 42] width 448 height 21
paste input "PA/DD79F3"
type input "PA/DD79F3"
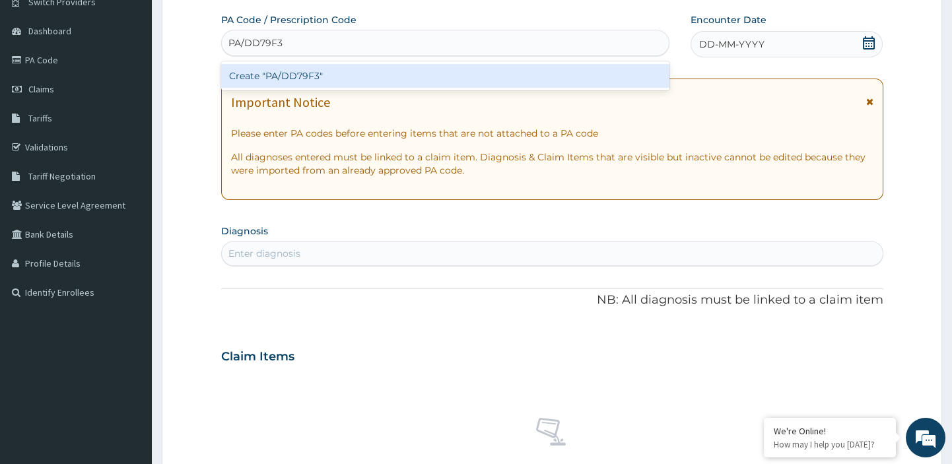
click at [299, 81] on div "Create "PA/DD79F3"" at bounding box center [445, 76] width 449 height 24
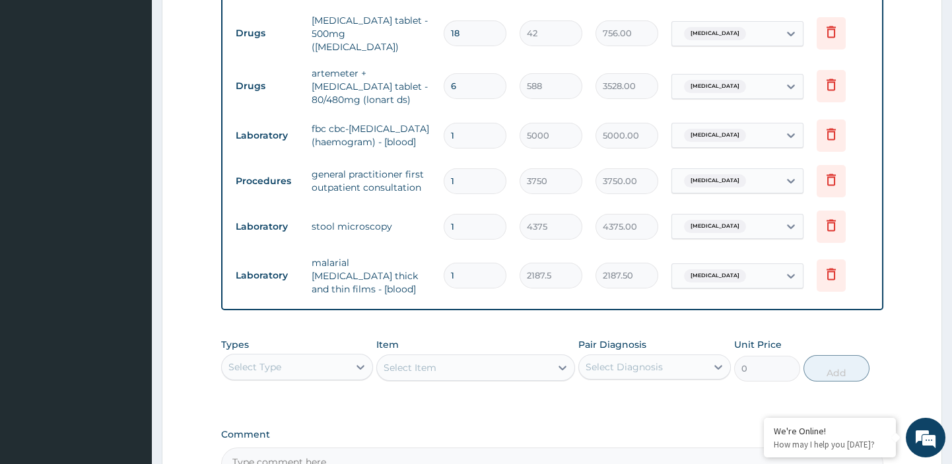
scroll to position [765, 0]
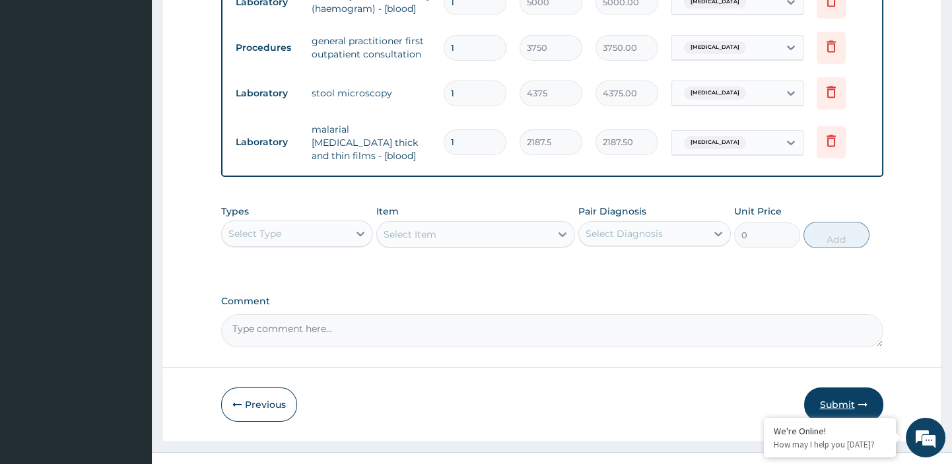
click at [836, 388] on button "Submit" at bounding box center [843, 405] width 79 height 34
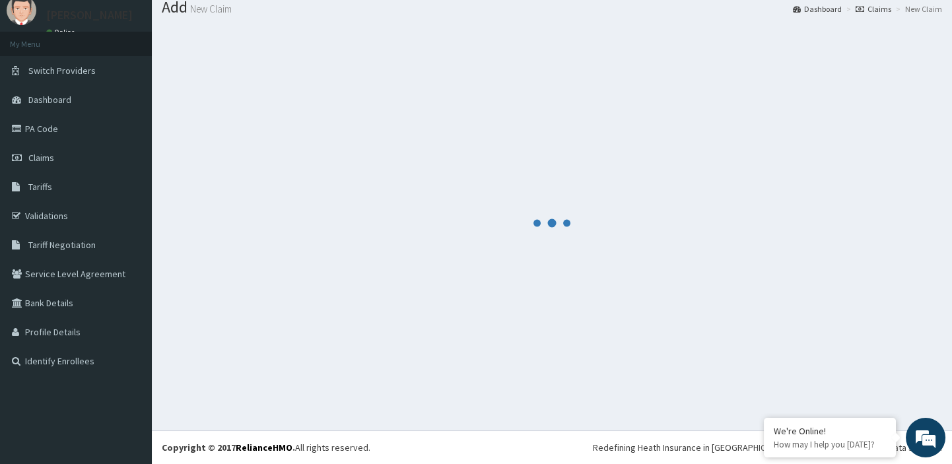
scroll to position [44, 0]
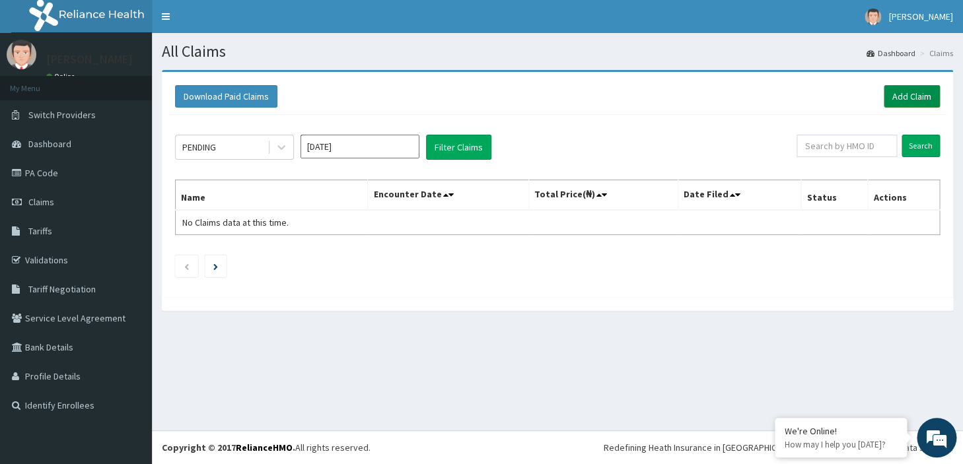
click at [907, 98] on link "Add Claim" at bounding box center [912, 96] width 56 height 22
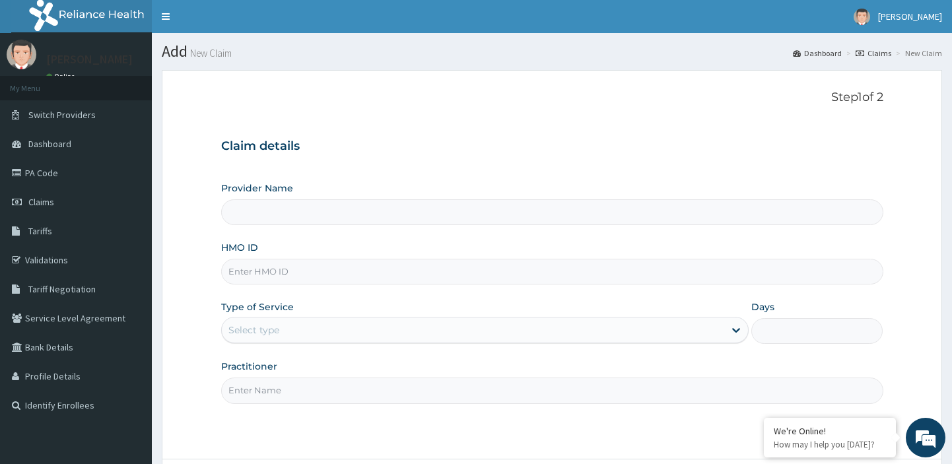
click at [466, 269] on input "HMO ID" at bounding box center [552, 272] width 662 height 26
type input "otv/10488/a"
type input "[GEOGRAPHIC_DATA][PERSON_NAME]"
type input "otv/10488/a"
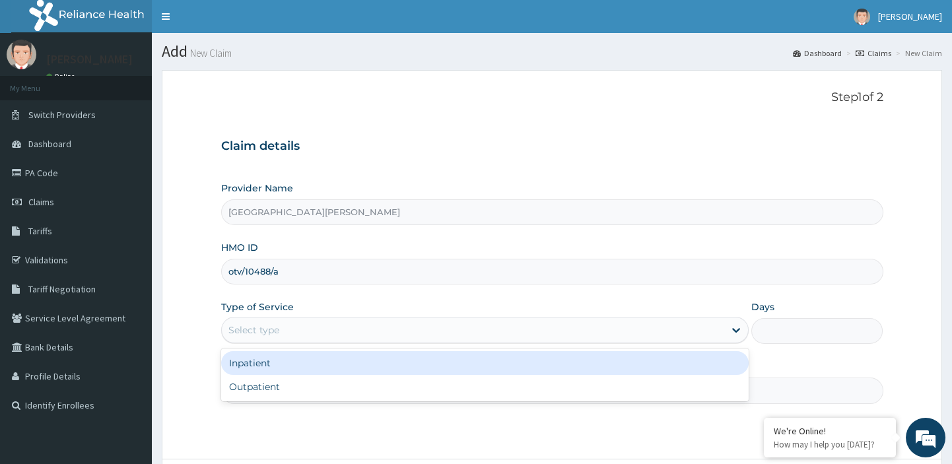
click at [404, 327] on div "Select type" at bounding box center [473, 330] width 503 height 21
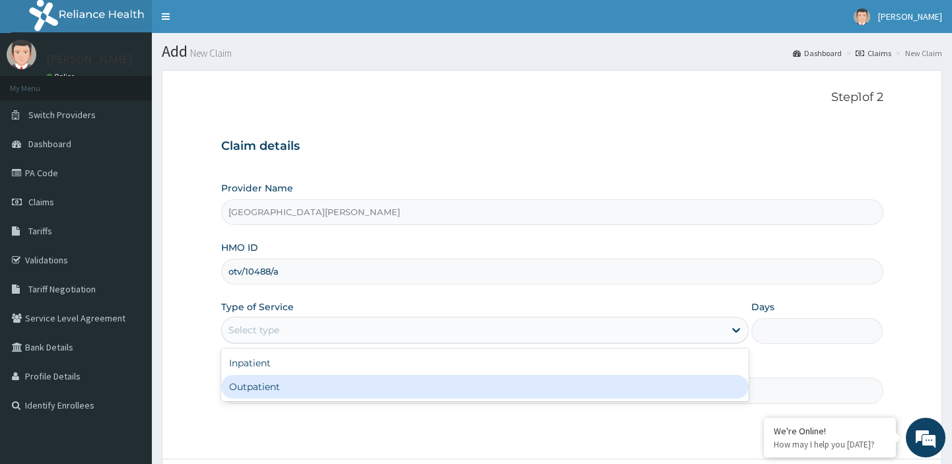
click at [349, 386] on div "Outpatient" at bounding box center [485, 387] width 528 height 24
type input "1"
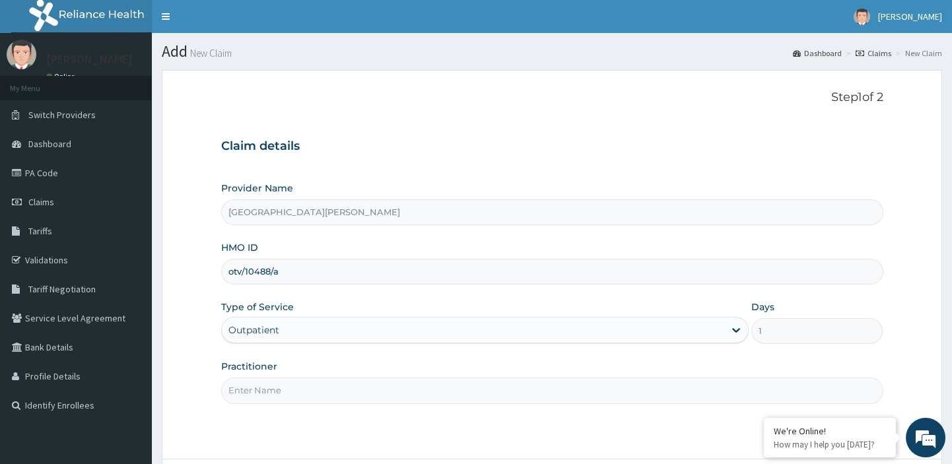
click at [324, 389] on input "Practitioner" at bounding box center [552, 391] width 662 height 26
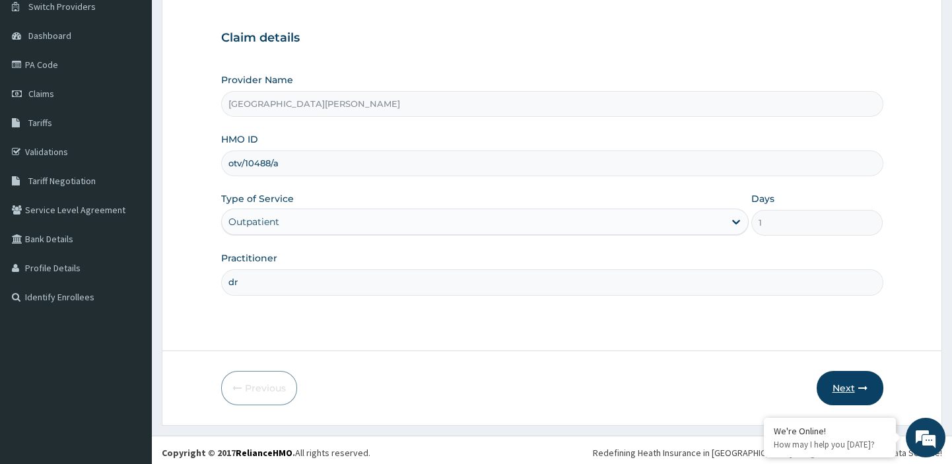
type input "dr"
click at [833, 383] on button "Next" at bounding box center [850, 388] width 67 height 34
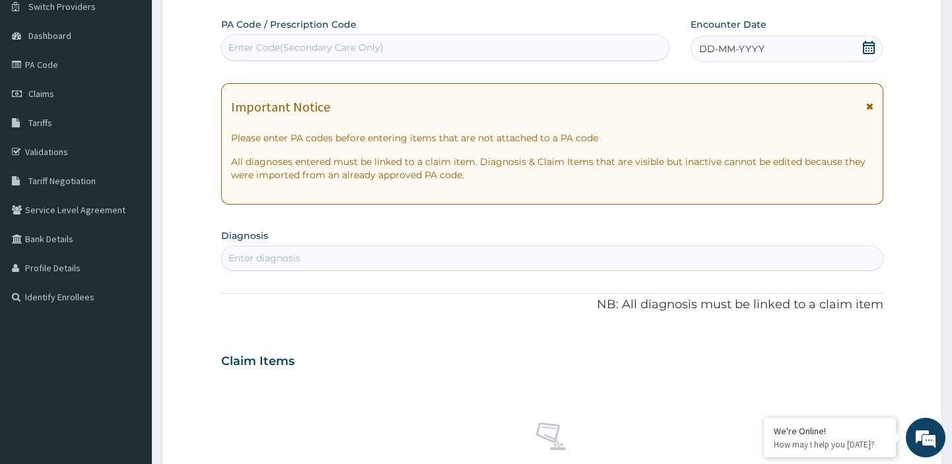
scroll to position [0, 0]
click at [372, 48] on div "Enter Code(Secondary Care Only)" at bounding box center [305, 47] width 155 height 13
paste input "PA/A1B27C"
type input "PA/A1B27C"
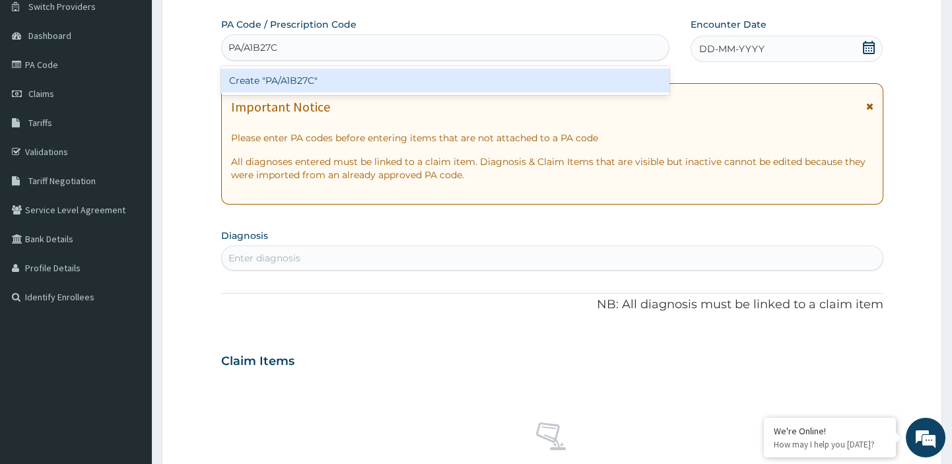
click at [295, 82] on div "Create "PA/A1B27C"" at bounding box center [445, 81] width 449 height 24
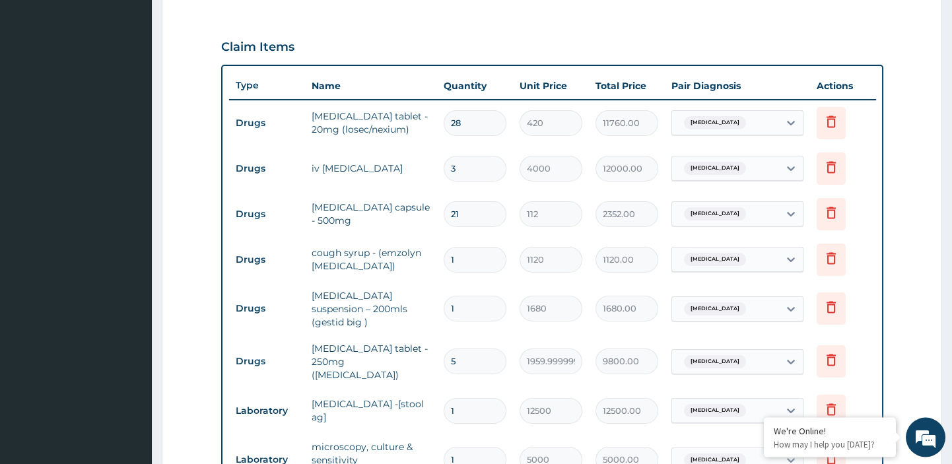
scroll to position [789, 0]
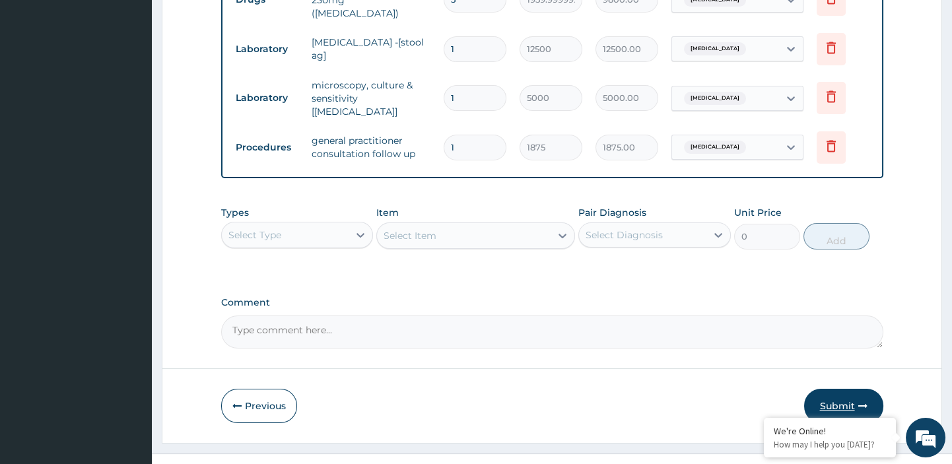
click at [837, 389] on button "Submit" at bounding box center [843, 406] width 79 height 34
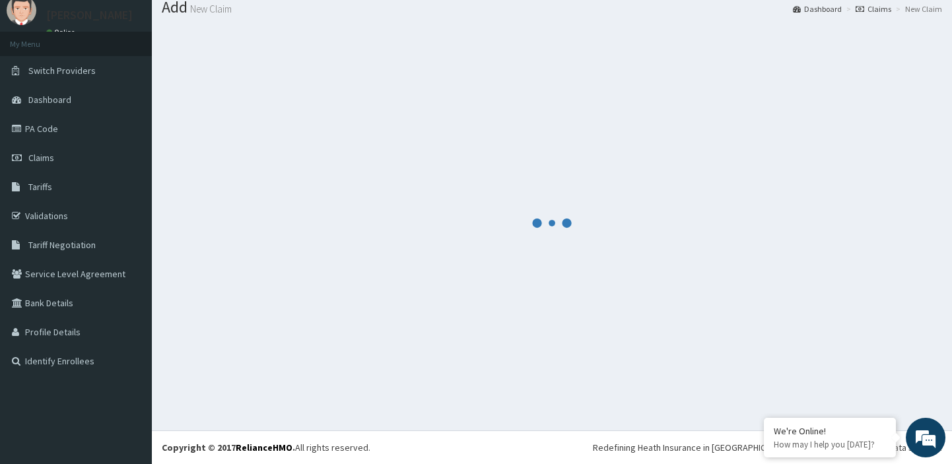
scroll to position [44, 0]
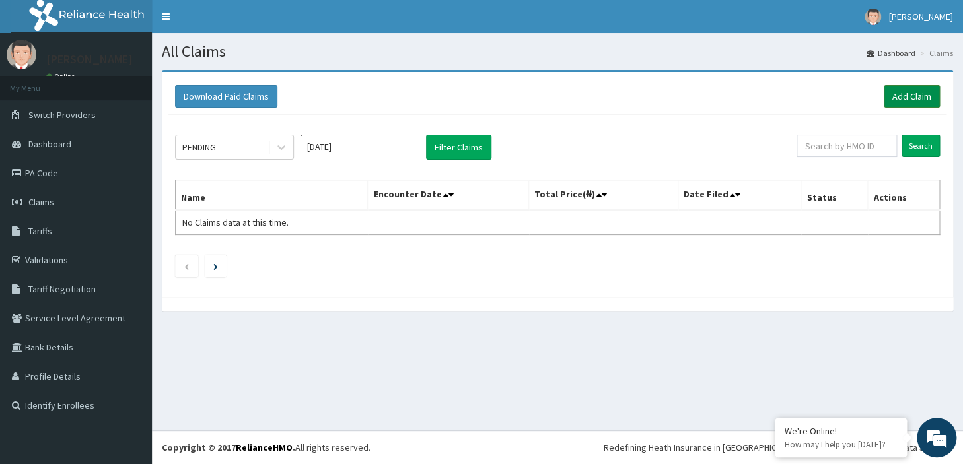
click at [915, 94] on link "Add Claim" at bounding box center [912, 96] width 56 height 22
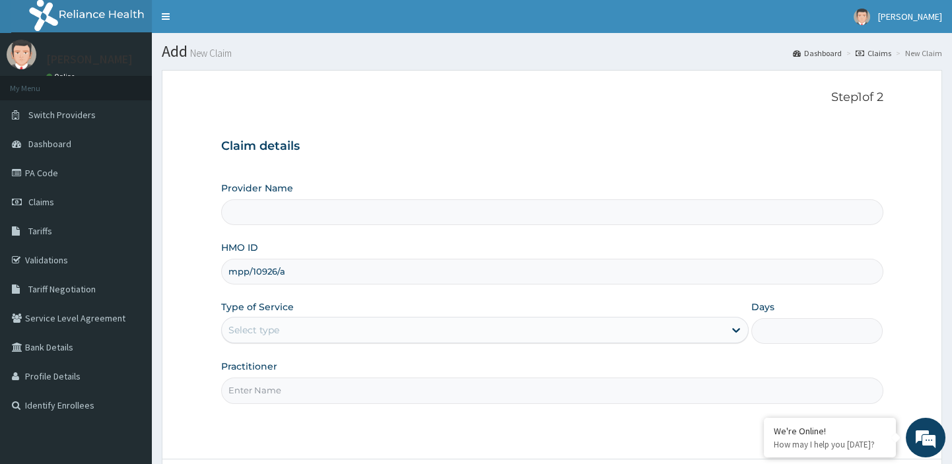
type input "[GEOGRAPHIC_DATA][PERSON_NAME]"
type input "mpp/10926/a"
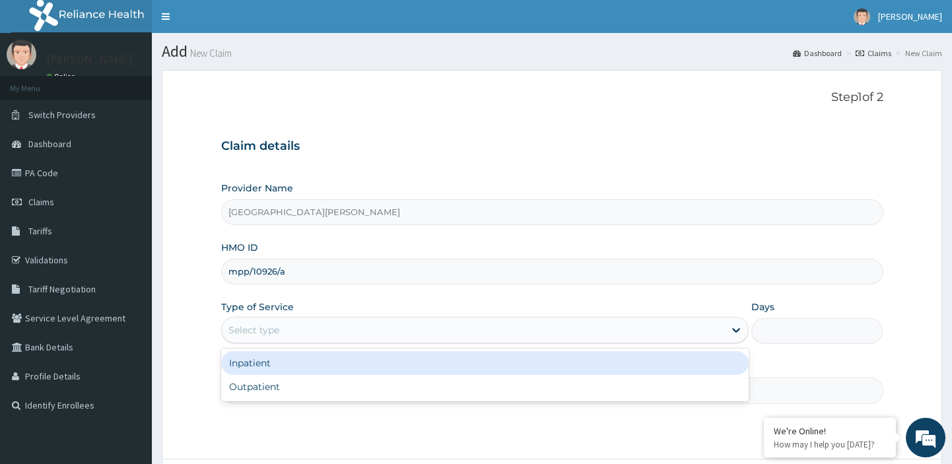
click at [430, 333] on div "Select type" at bounding box center [473, 330] width 503 height 21
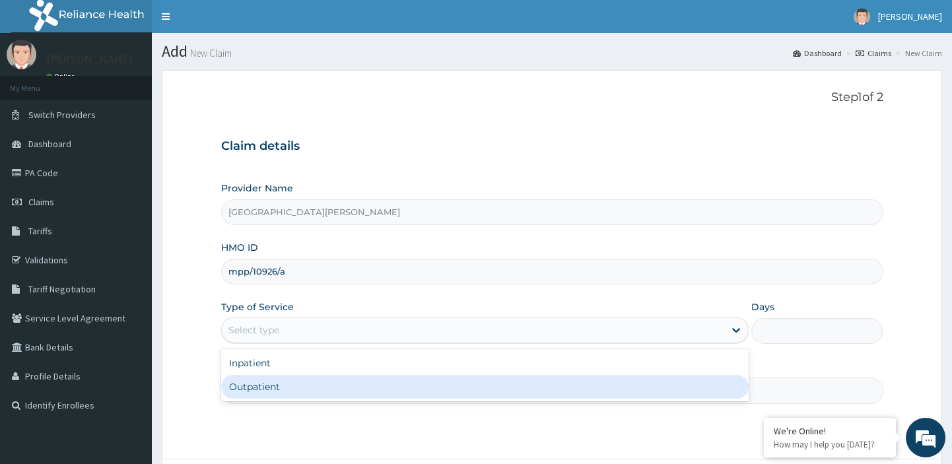
click at [341, 396] on div "Outpatient" at bounding box center [485, 387] width 528 height 24
type input "1"
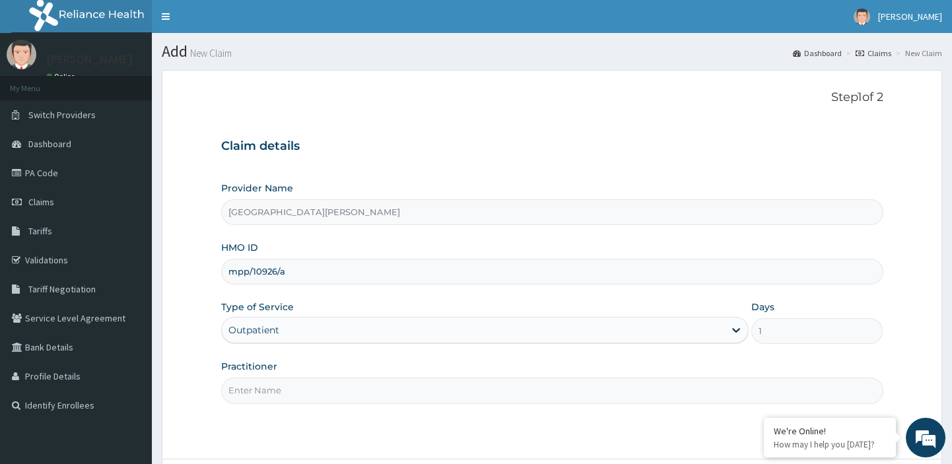
click at [316, 394] on input "Practitioner" at bounding box center [552, 391] width 662 height 26
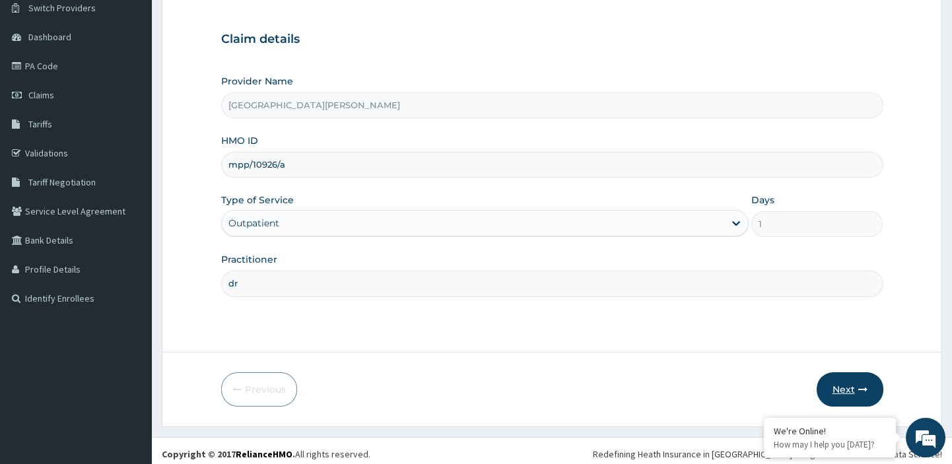
type input "dr"
click at [847, 390] on button "Next" at bounding box center [850, 389] width 67 height 34
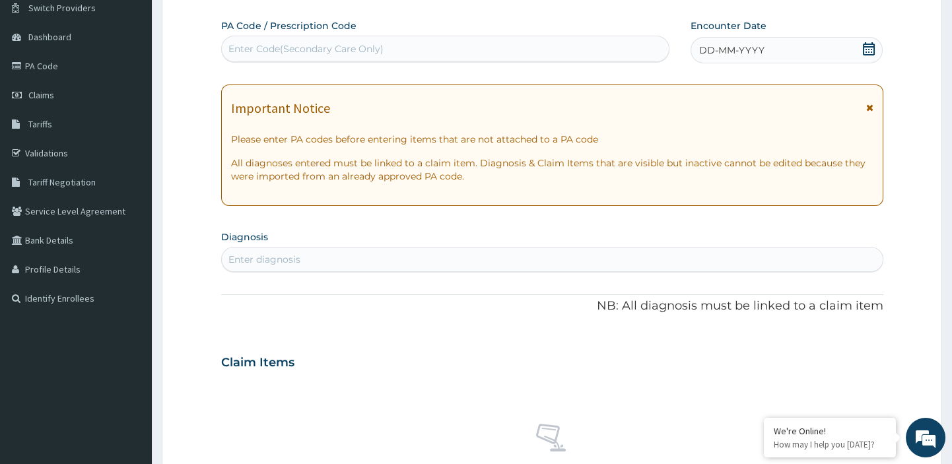
scroll to position [0, 0]
click at [405, 53] on div "Enter Code(Secondary Care Only)" at bounding box center [446, 48] width 448 height 21
paste input "PA/E5D665"
type input "PA/E5D665"
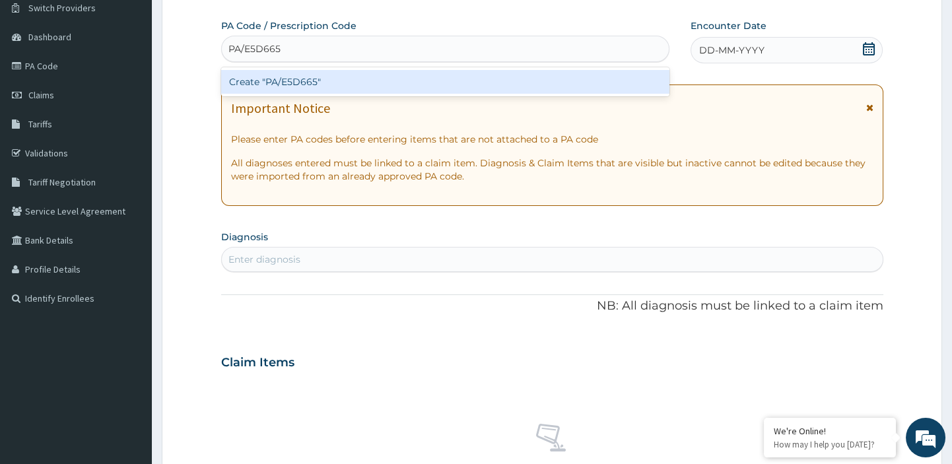
click at [335, 80] on div "Create "PA/E5D665"" at bounding box center [445, 82] width 449 height 24
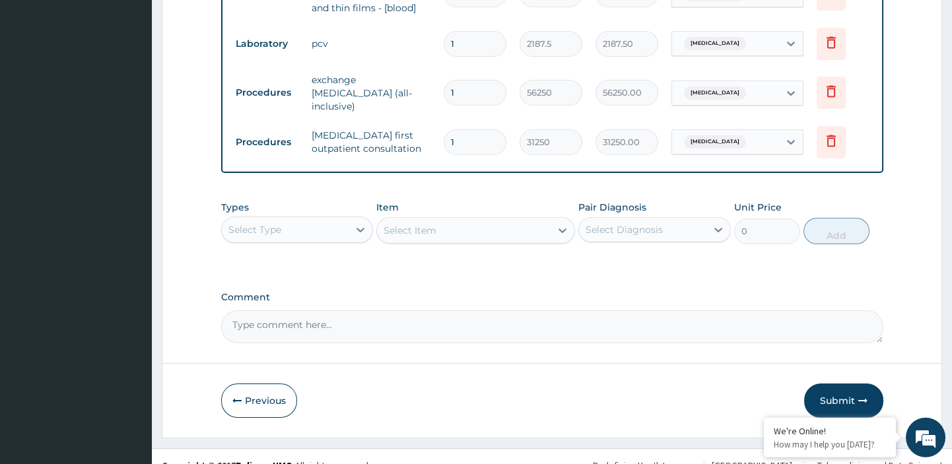
scroll to position [659, 0]
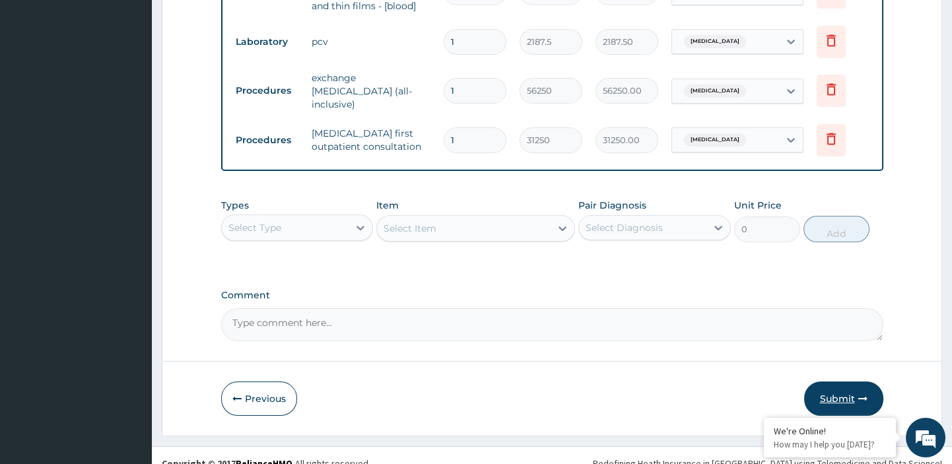
click at [840, 382] on button "Submit" at bounding box center [843, 399] width 79 height 34
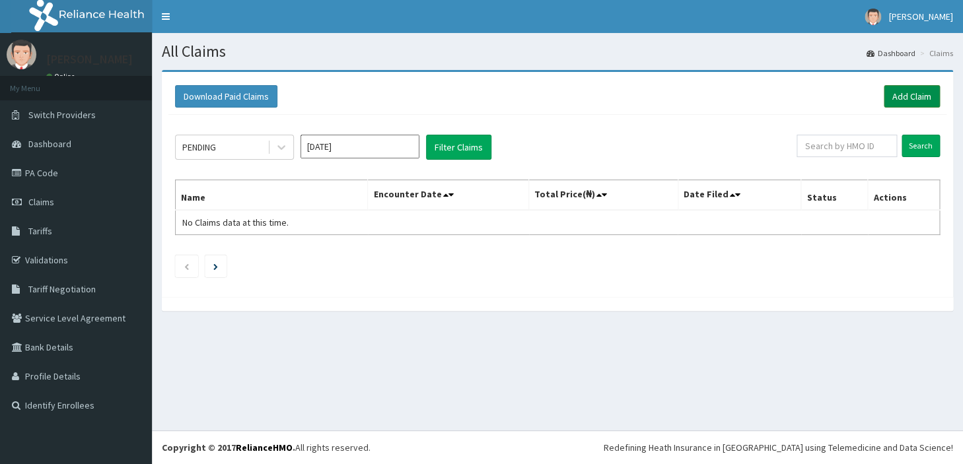
click at [927, 94] on link "Add Claim" at bounding box center [912, 96] width 56 height 22
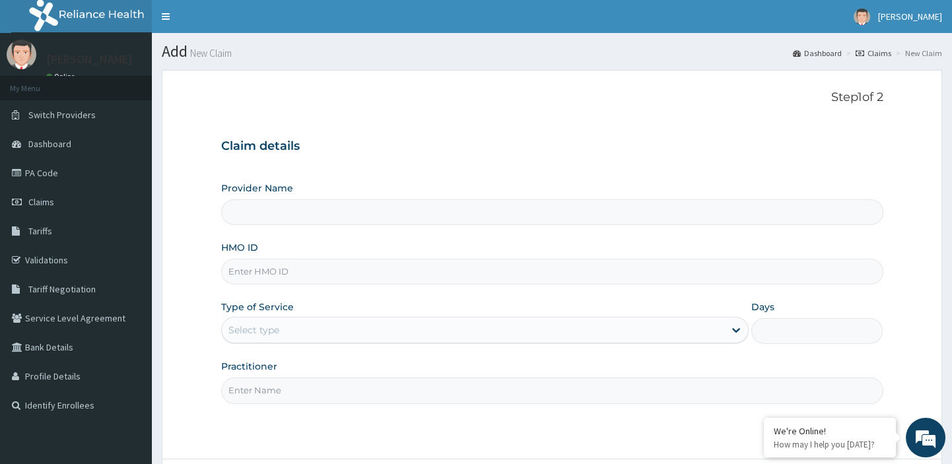
click at [304, 267] on input "HMO ID" at bounding box center [552, 272] width 662 height 26
paste input "mpp/10926/a"
type input "mpp/10926/a"
type input "[GEOGRAPHIC_DATA][PERSON_NAME]"
type input "mpp/10926/a"
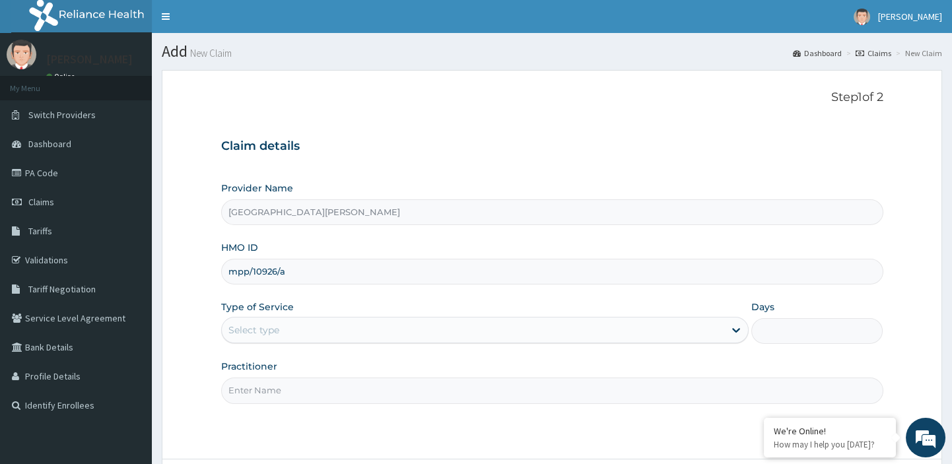
click at [252, 332] on div "Select type" at bounding box center [253, 330] width 51 height 13
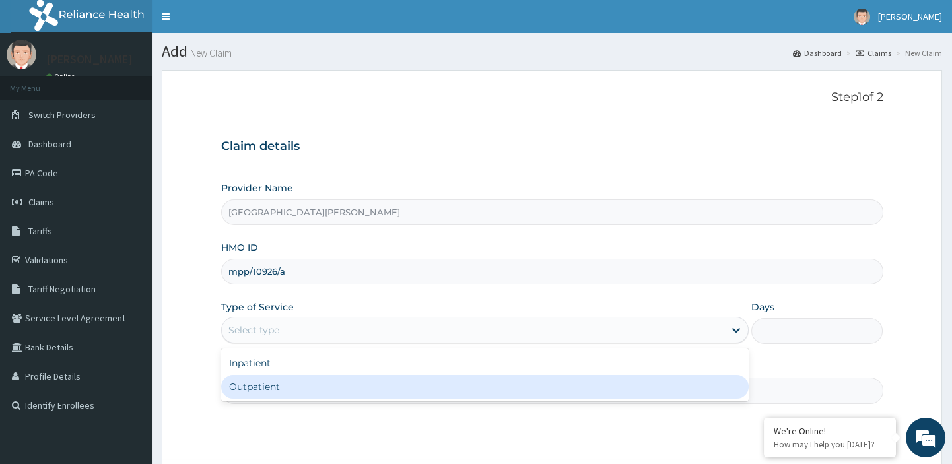
click at [242, 392] on div "Outpatient" at bounding box center [485, 387] width 528 height 24
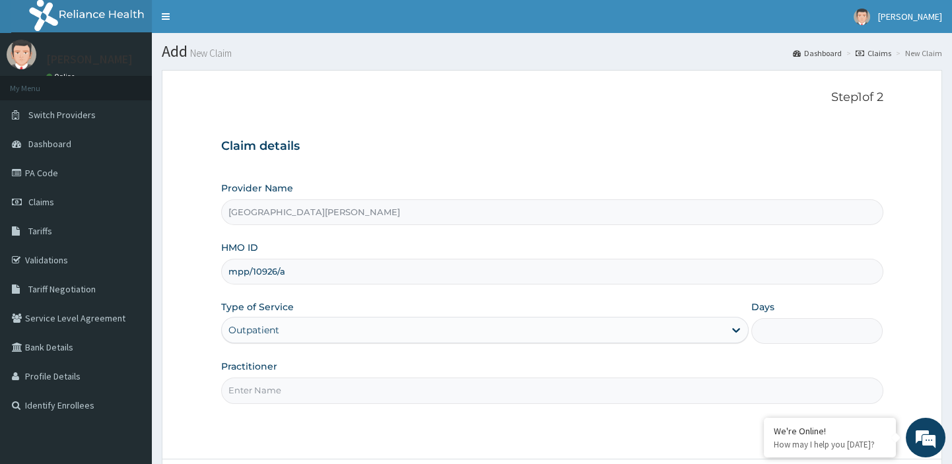
type input "1"
click at [258, 391] on input "Practitioner" at bounding box center [552, 391] width 662 height 26
type input "dr"
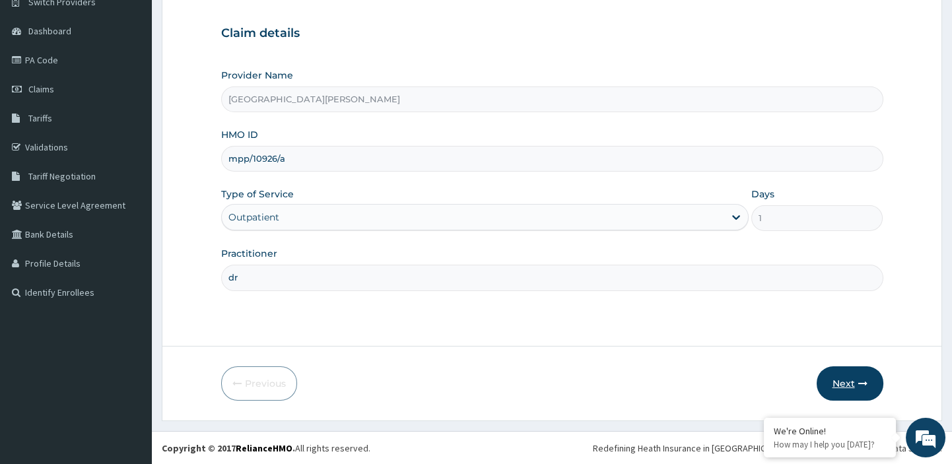
click at [847, 379] on button "Next" at bounding box center [850, 384] width 67 height 34
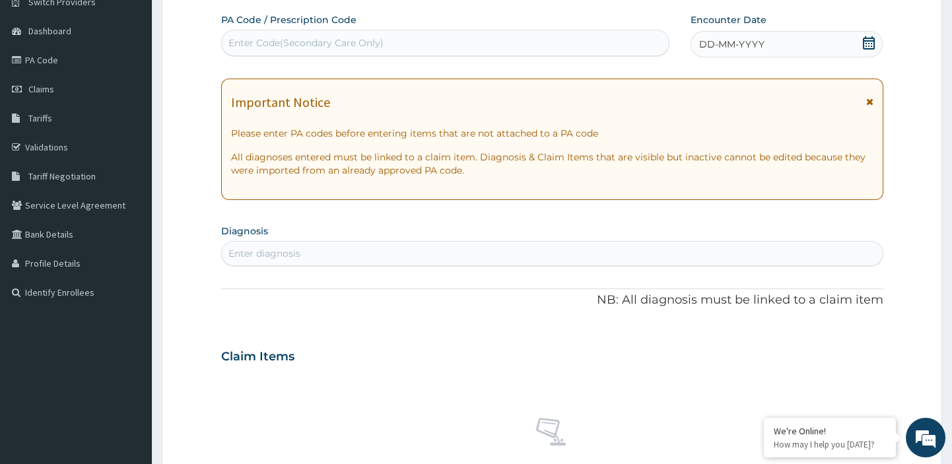
scroll to position [0, 0]
click at [370, 32] on div "Enter Code(Secondary Care Only)" at bounding box center [445, 43] width 449 height 26
paste input "PA/505E94"
type input "PA/505E94"
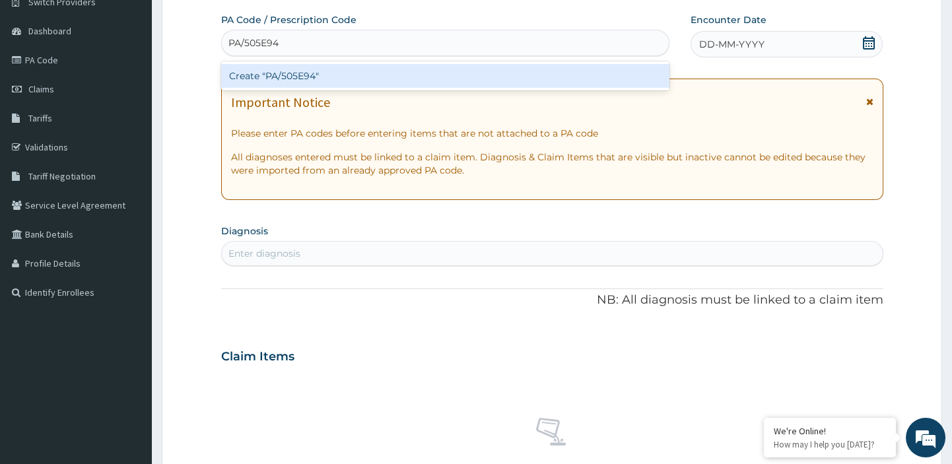
click at [301, 71] on div "Create "PA/505E94"" at bounding box center [445, 76] width 449 height 24
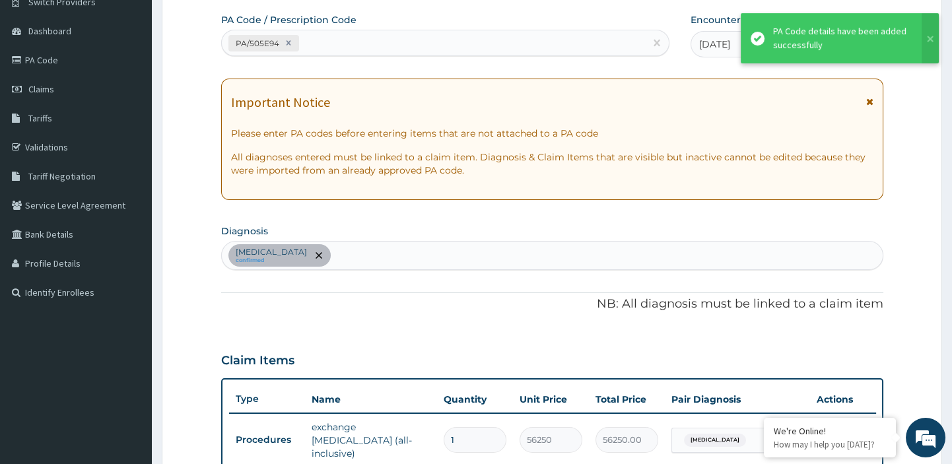
scroll to position [363, 0]
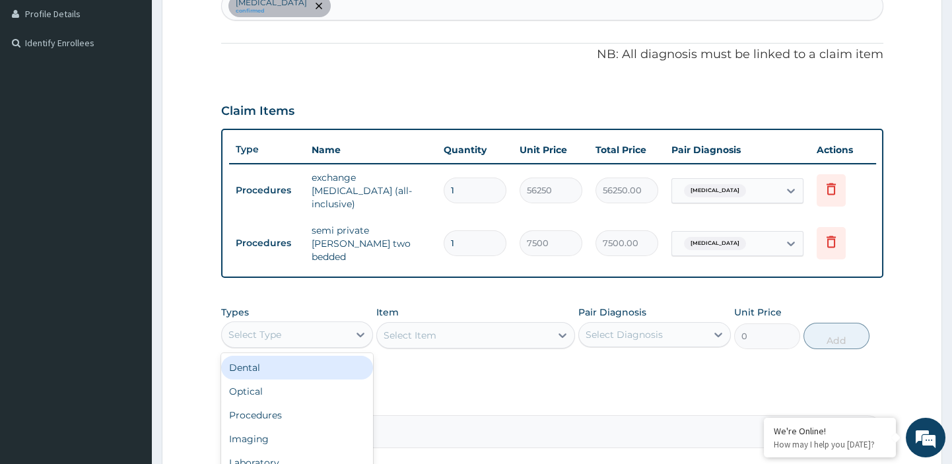
click at [309, 324] on div "Select Type" at bounding box center [285, 334] width 127 height 21
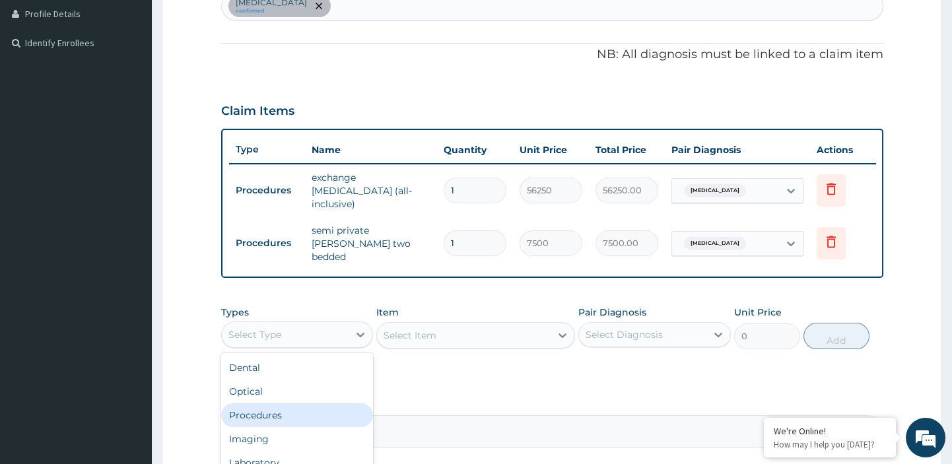
click at [273, 407] on div "Procedures" at bounding box center [297, 416] width 153 height 24
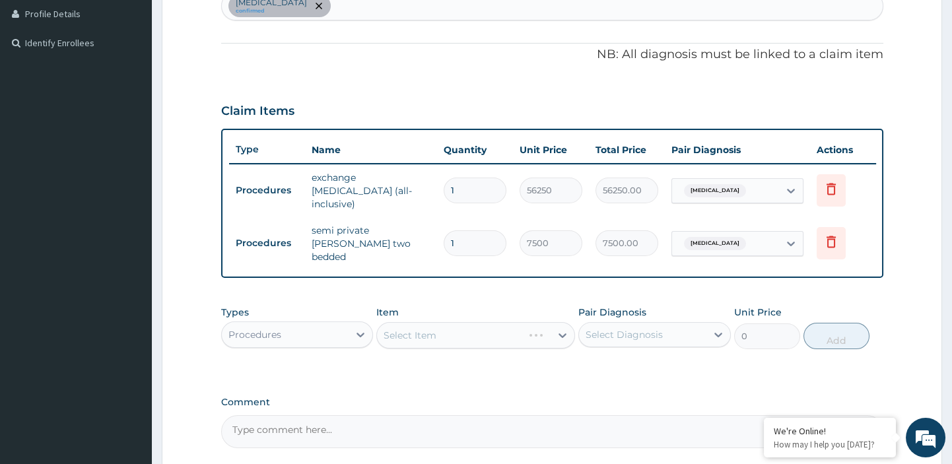
click at [666, 324] on div "Select Diagnosis" at bounding box center [642, 334] width 127 height 21
click at [618, 361] on label "Anemia" at bounding box center [641, 367] width 82 height 13
checkbox input "true"
click at [557, 329] on icon at bounding box center [562, 335] width 13 height 13
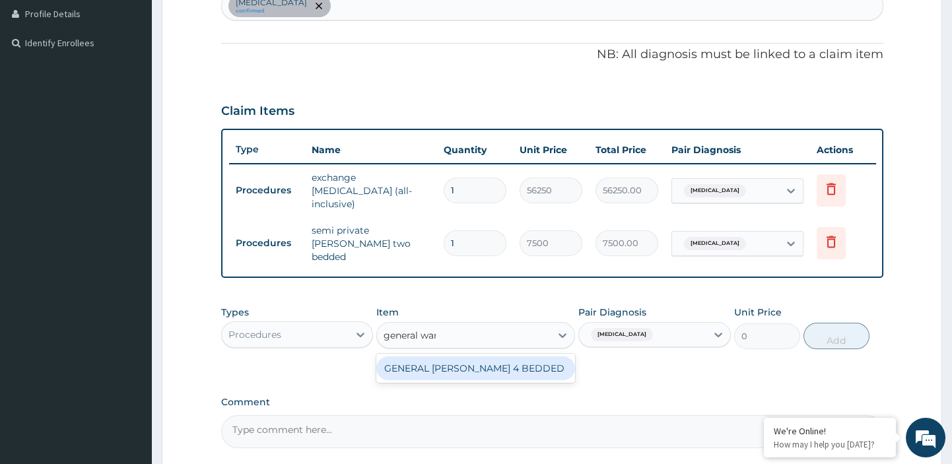
type input "general ward"
click at [526, 357] on div "GENERAL WARD 4 BEDDED" at bounding box center [475, 369] width 199 height 24
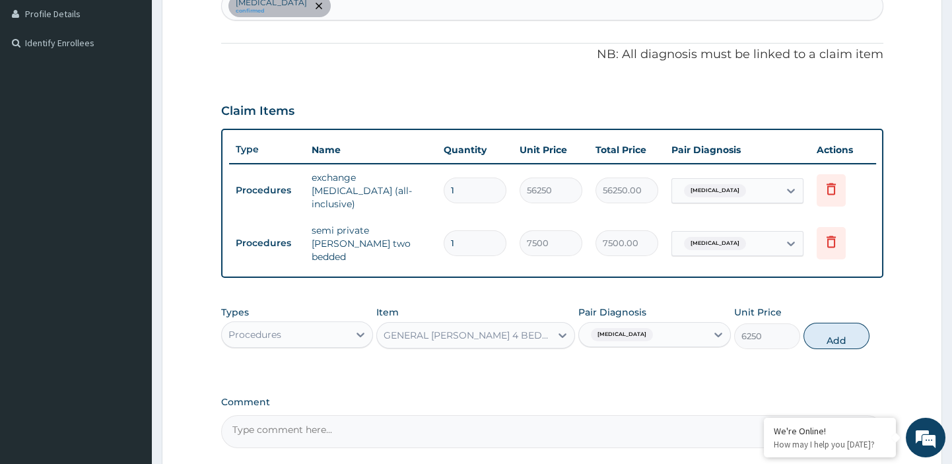
click at [496, 352] on div "Types Procedures Item GENERAL WARD 4 BEDDED Pair Diagnosis Anemia Unit Price 62…" at bounding box center [552, 337] width 662 height 77
click at [841, 330] on button "Add" at bounding box center [837, 336] width 66 height 26
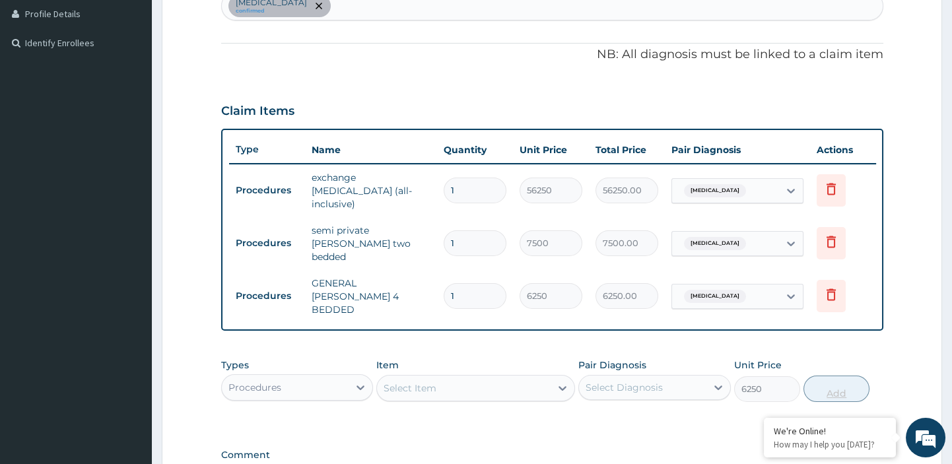
type input "0"
click at [829, 236] on icon at bounding box center [831, 242] width 9 height 12
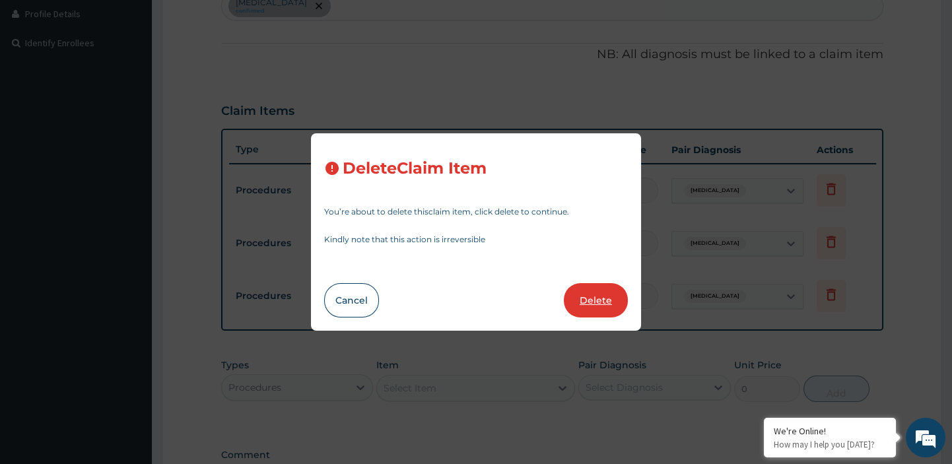
click at [590, 295] on button "Delete" at bounding box center [596, 300] width 64 height 34
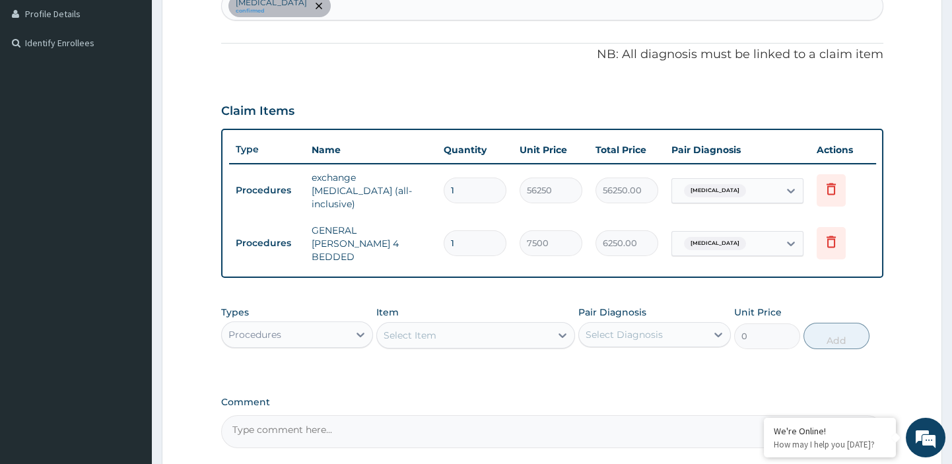
type input "6250"
type input "6250.00"
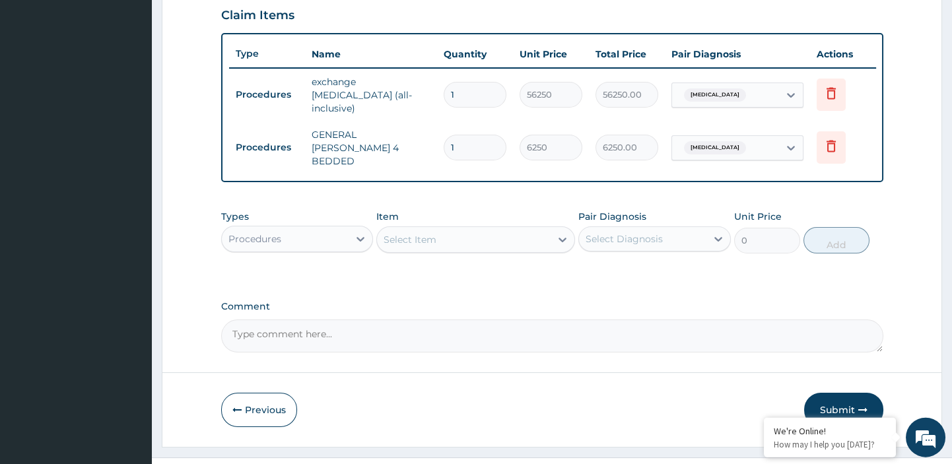
scroll to position [466, 0]
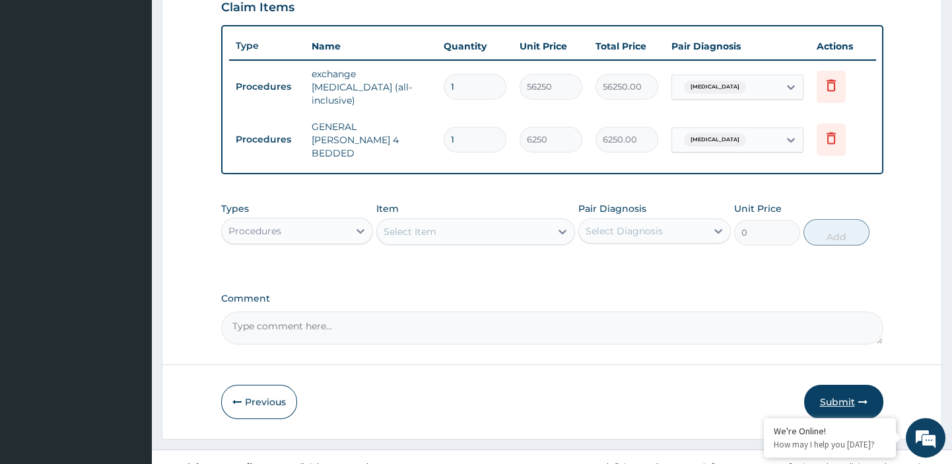
click at [837, 385] on button "Submit" at bounding box center [843, 402] width 79 height 34
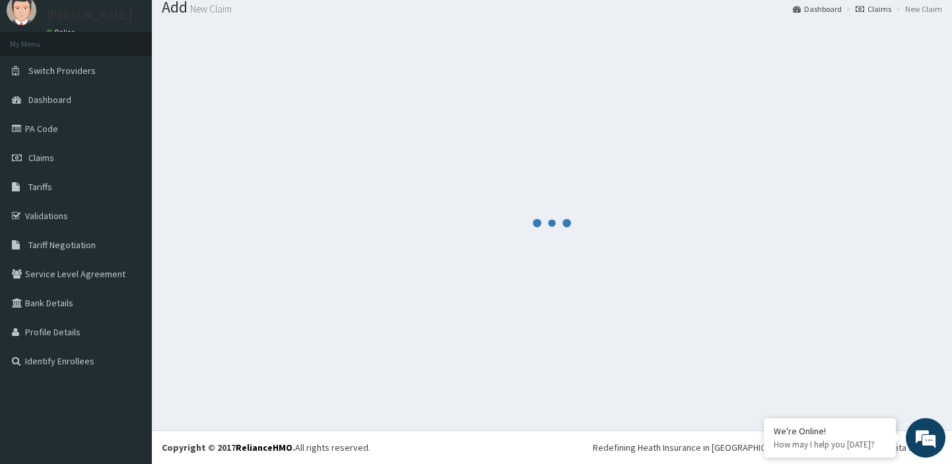
scroll to position [44, 0]
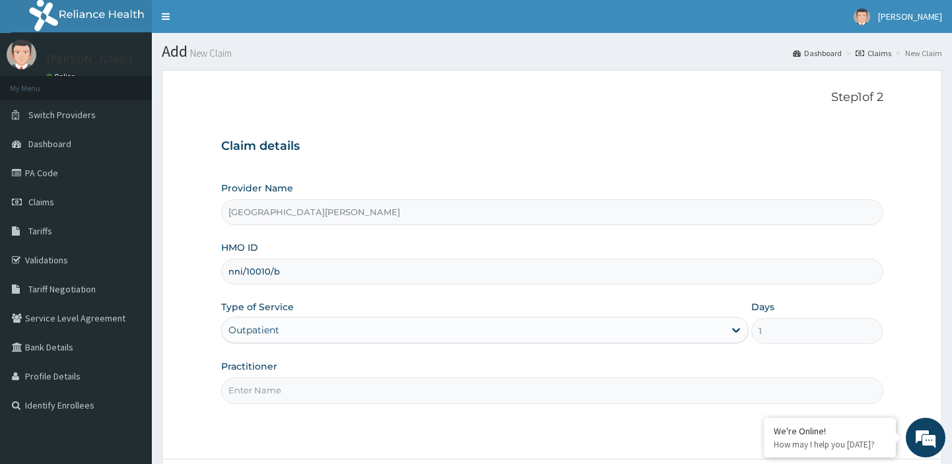
click at [281, 393] on input "Practitioner" at bounding box center [552, 391] width 662 height 26
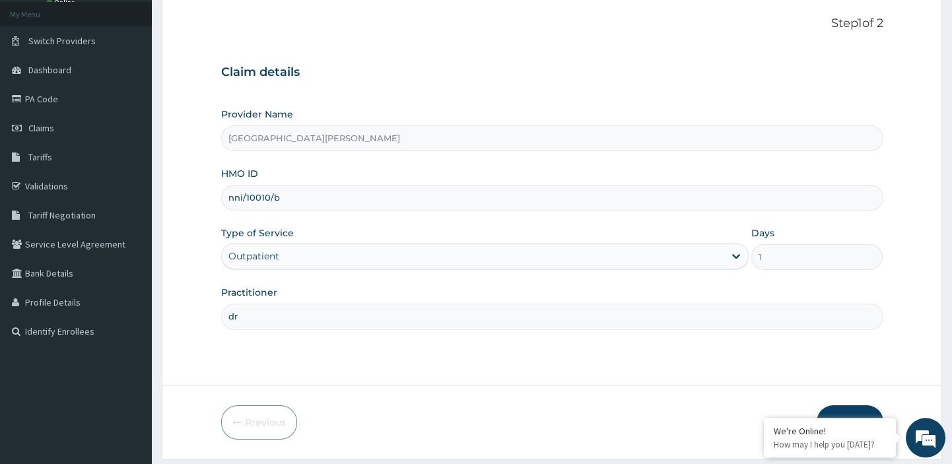
type input "dr"
click at [844, 412] on button "Next" at bounding box center [850, 422] width 67 height 34
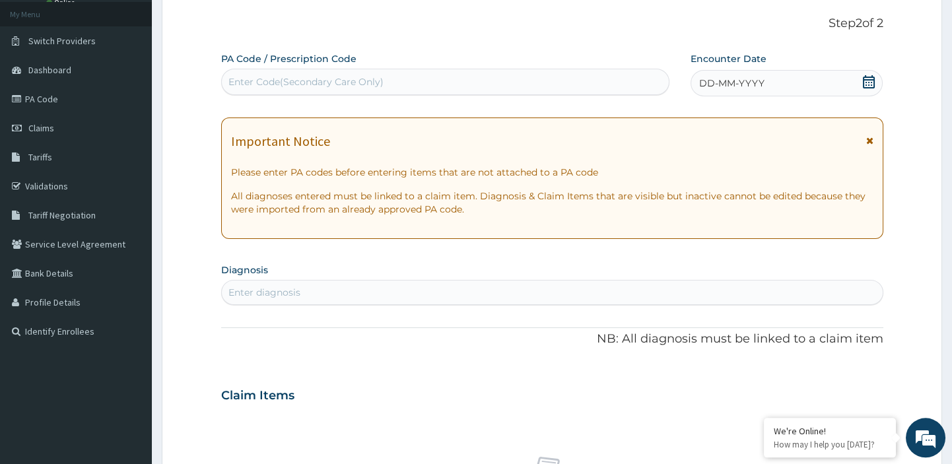
scroll to position [0, 0]
click at [457, 73] on div "Enter Code(Secondary Care Only)" at bounding box center [446, 81] width 448 height 21
paste input "PA/4C6972"
type input "PA/4C6972"
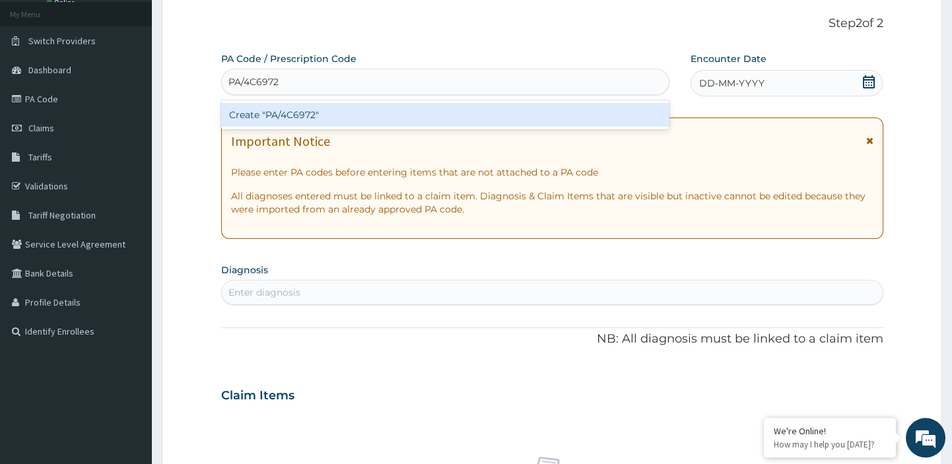
click at [338, 112] on div "Create "PA/4C6972"" at bounding box center [445, 115] width 449 height 24
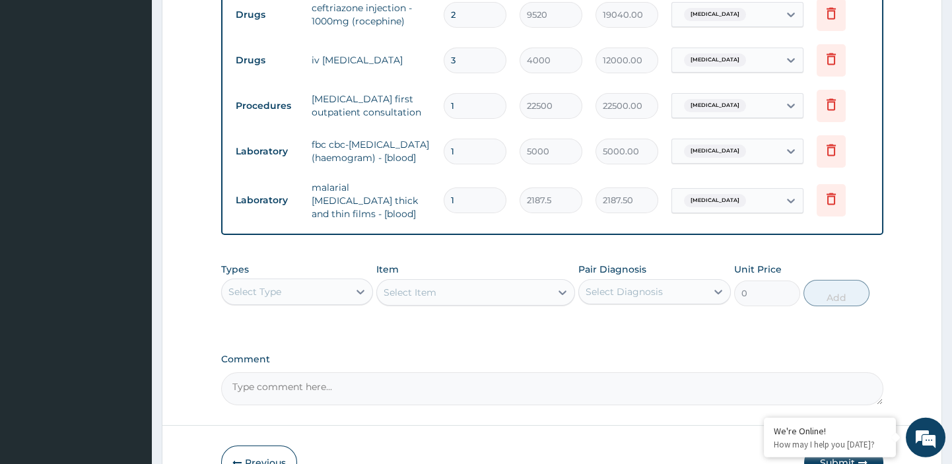
scroll to position [757, 0]
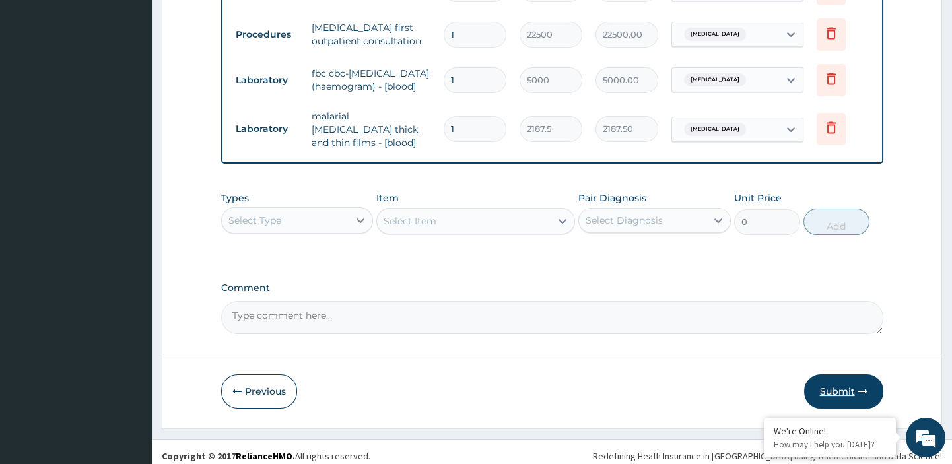
click at [847, 378] on button "Submit" at bounding box center [843, 391] width 79 height 34
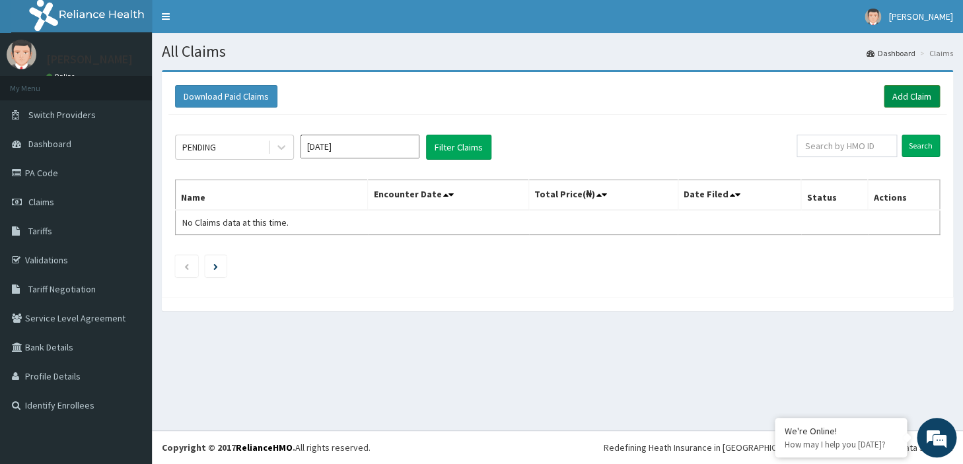
click at [906, 98] on link "Add Claim" at bounding box center [912, 96] width 56 height 22
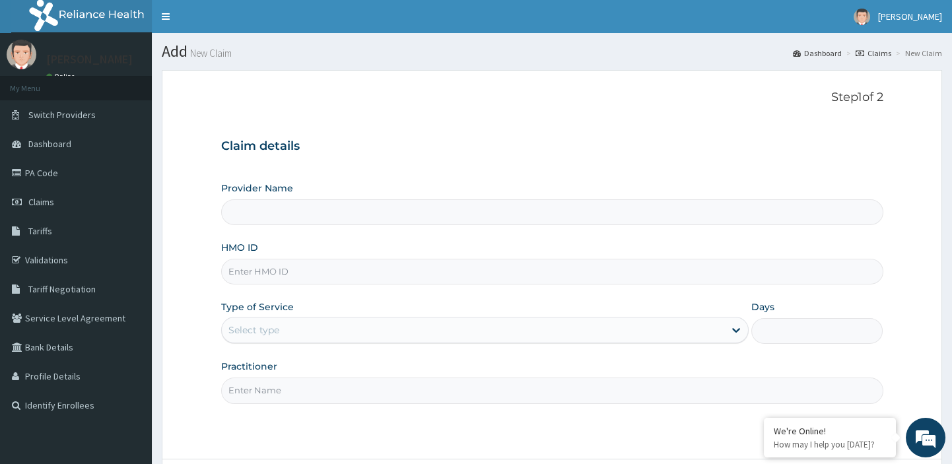
type input "St Leo Hospital"
click at [407, 266] on input "HMO ID" at bounding box center [552, 272] width 662 height 26
paste input "enp/10432/b"
type input "enp/10432/b"
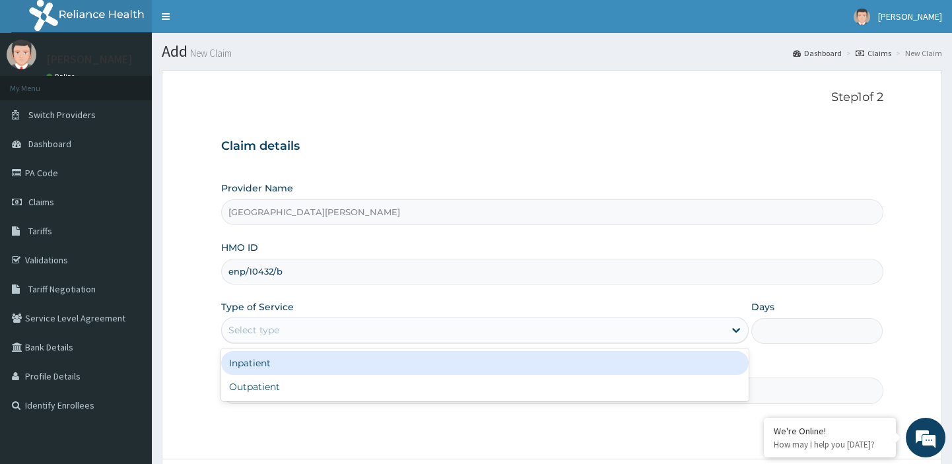
click at [297, 327] on div "Select type" at bounding box center [473, 330] width 503 height 21
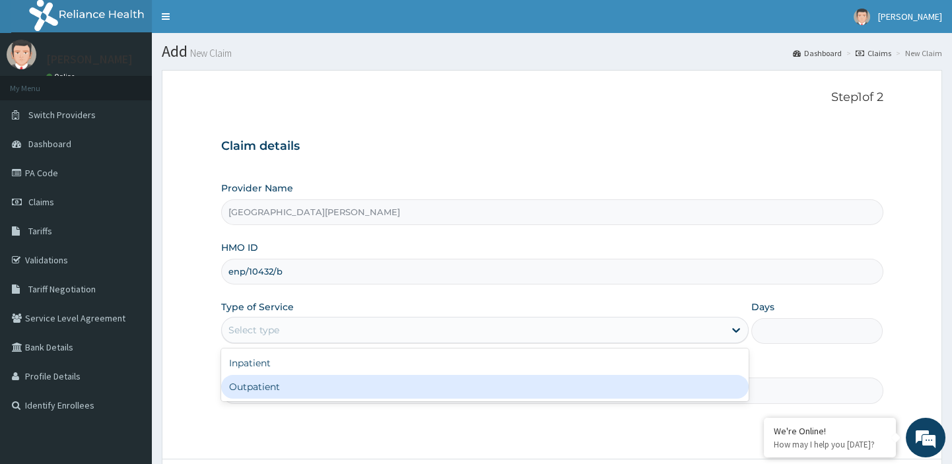
click at [244, 396] on div "Outpatient" at bounding box center [485, 387] width 528 height 24
type input "1"
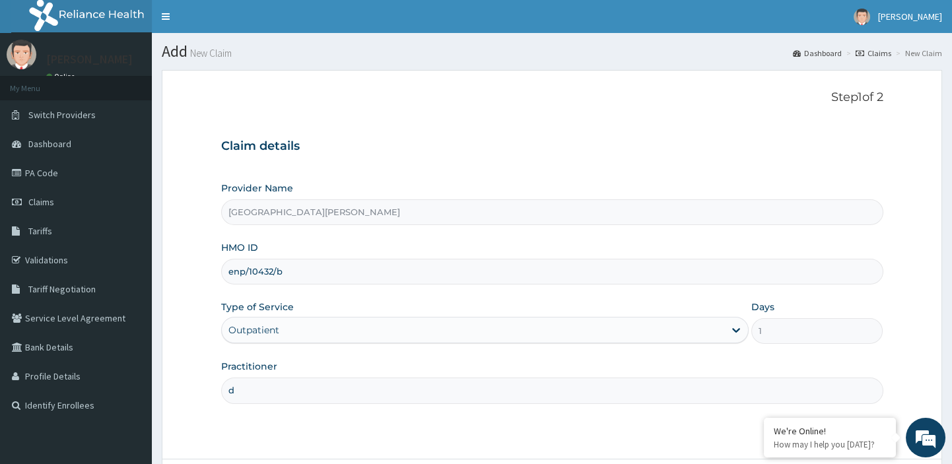
click at [265, 388] on input "d" at bounding box center [552, 391] width 662 height 26
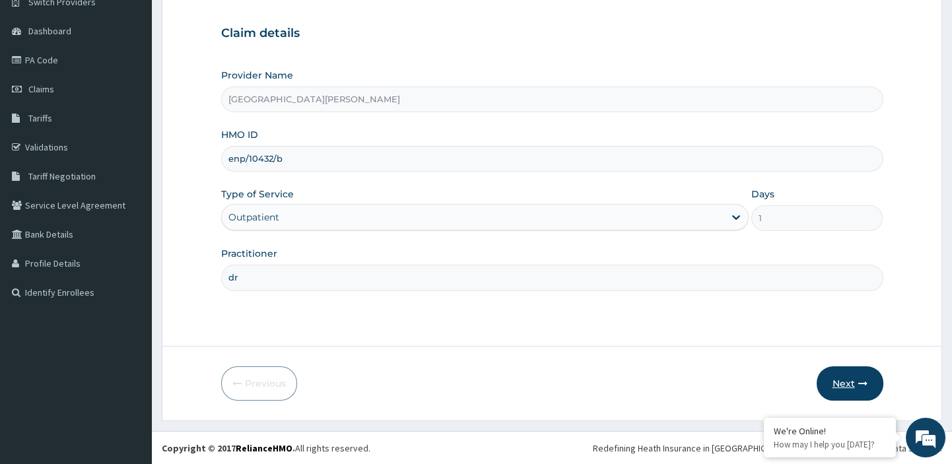
type input "dr"
click at [839, 378] on button "Next" at bounding box center [850, 384] width 67 height 34
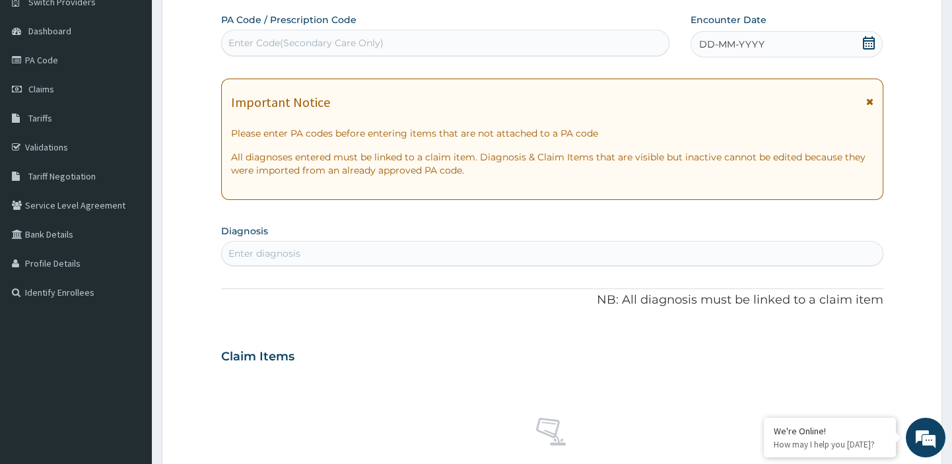
click at [362, 35] on div "Enter Code(Secondary Care Only)" at bounding box center [446, 42] width 448 height 21
paste input "PA/8F6A46"
type input "PA/8F6A46"
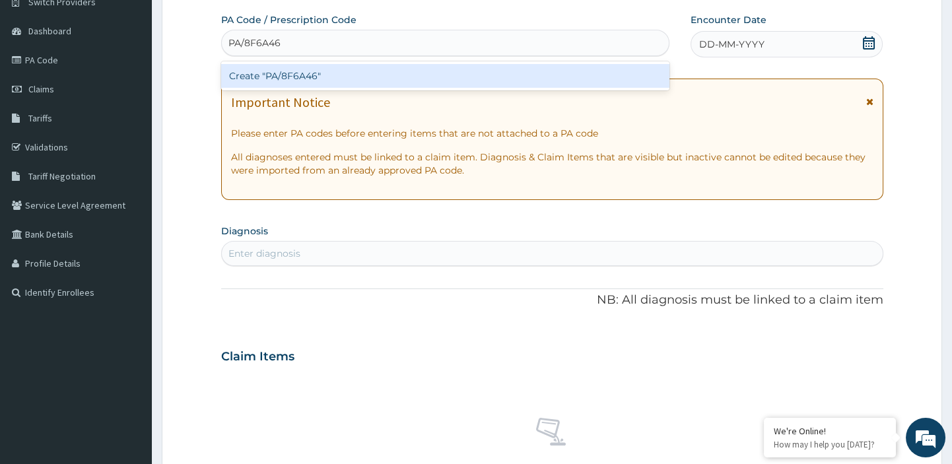
click at [303, 78] on div "Create "PA/8F6A46"" at bounding box center [445, 76] width 449 height 24
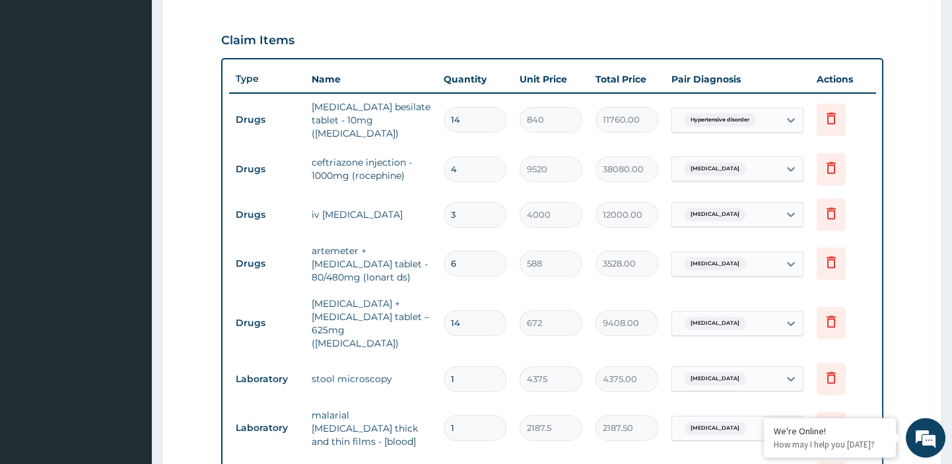
scroll to position [869, 0]
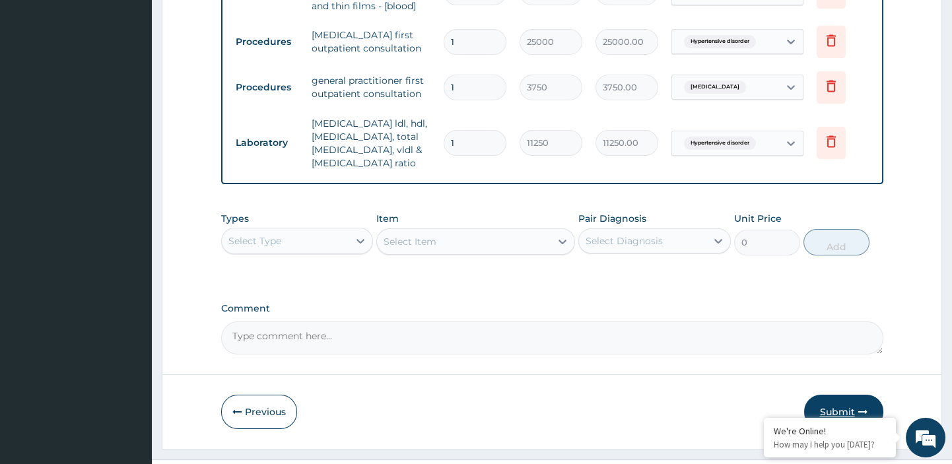
click at [837, 395] on button "Submit" at bounding box center [843, 412] width 79 height 34
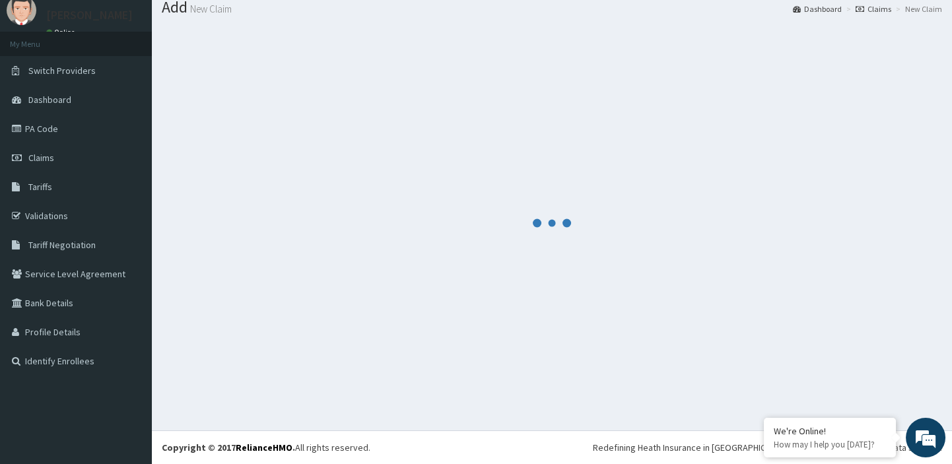
scroll to position [44, 0]
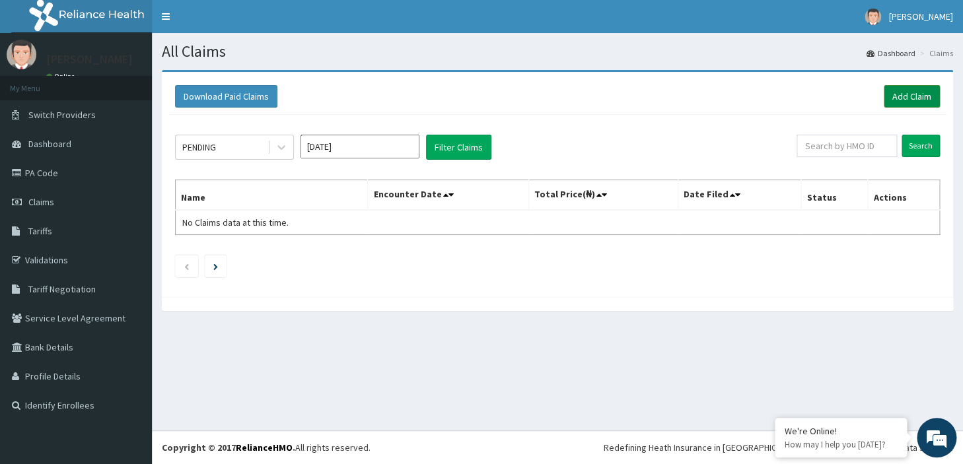
click at [903, 96] on link "Add Claim" at bounding box center [912, 96] width 56 height 22
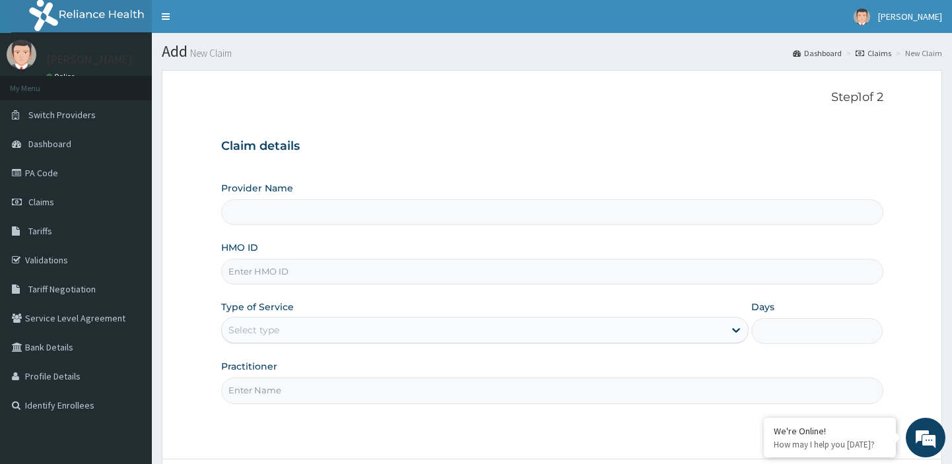
click at [525, 277] on input "HMO ID" at bounding box center [552, 272] width 662 height 26
type input "enp/10432/c"
type input "[GEOGRAPHIC_DATA][PERSON_NAME]"
type input "enp/10432/c"
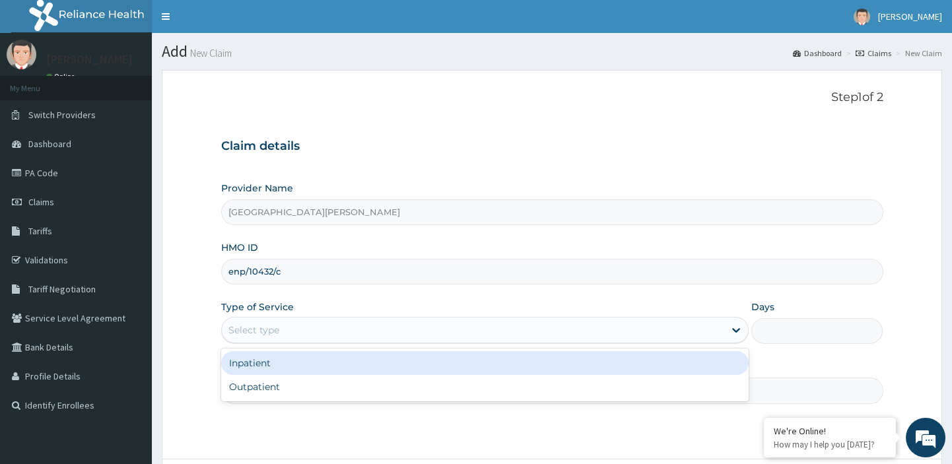
click at [390, 335] on div "Select type" at bounding box center [473, 330] width 503 height 21
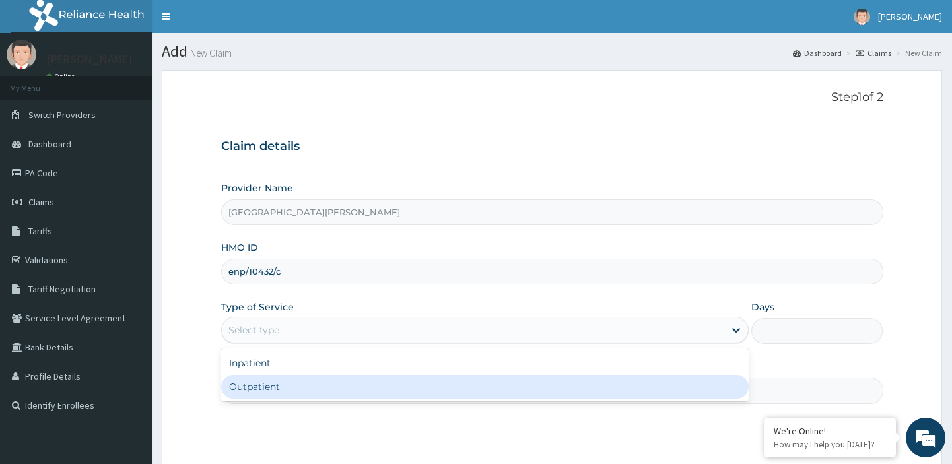
click at [320, 388] on div "Outpatient" at bounding box center [485, 387] width 528 height 24
type input "1"
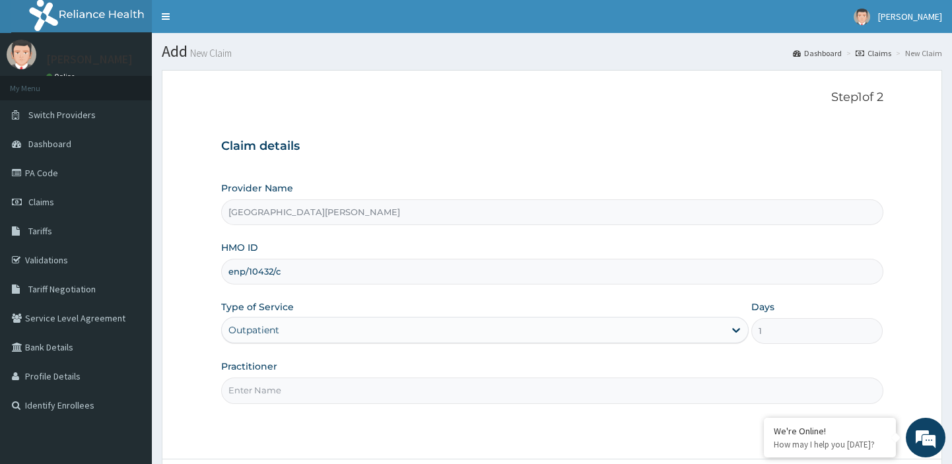
click at [288, 387] on input "Practitioner" at bounding box center [552, 391] width 662 height 26
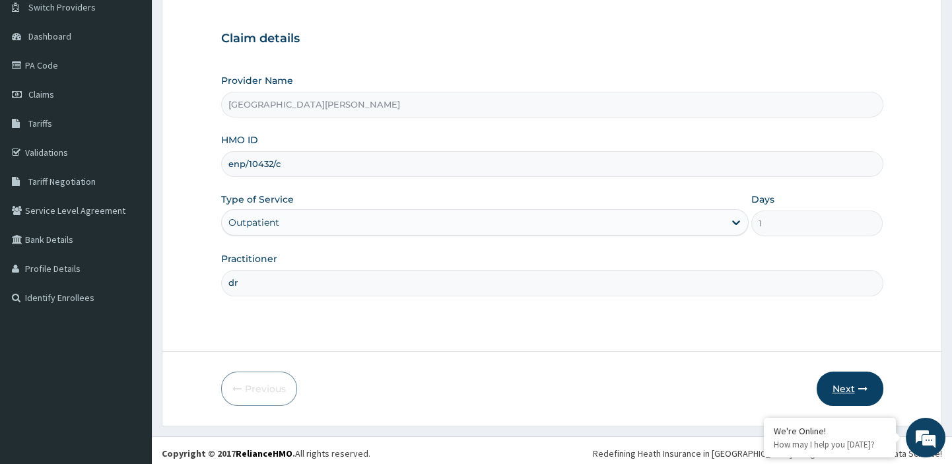
type input "dr"
click at [843, 387] on button "Next" at bounding box center [850, 389] width 67 height 34
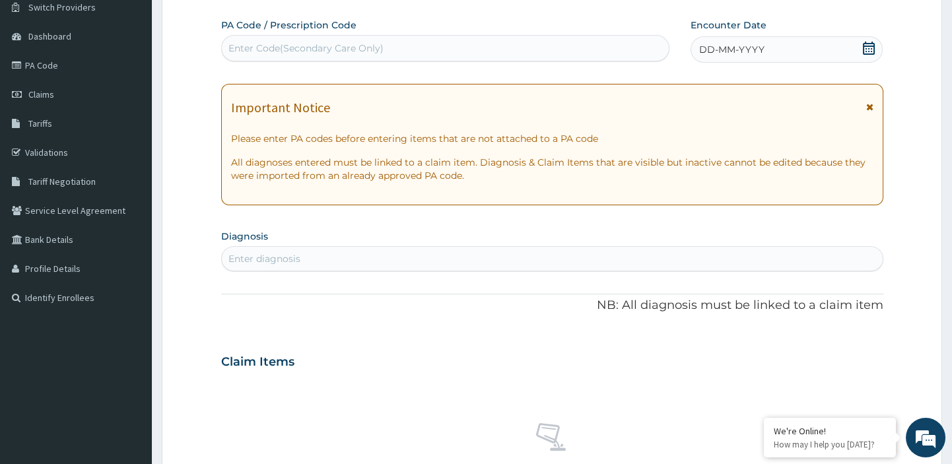
scroll to position [0, 0]
click at [353, 40] on div "Enter Code(Secondary Care Only)" at bounding box center [446, 48] width 448 height 21
paste input "PA/7B9E0B"
type input "PA/7B9E0B"
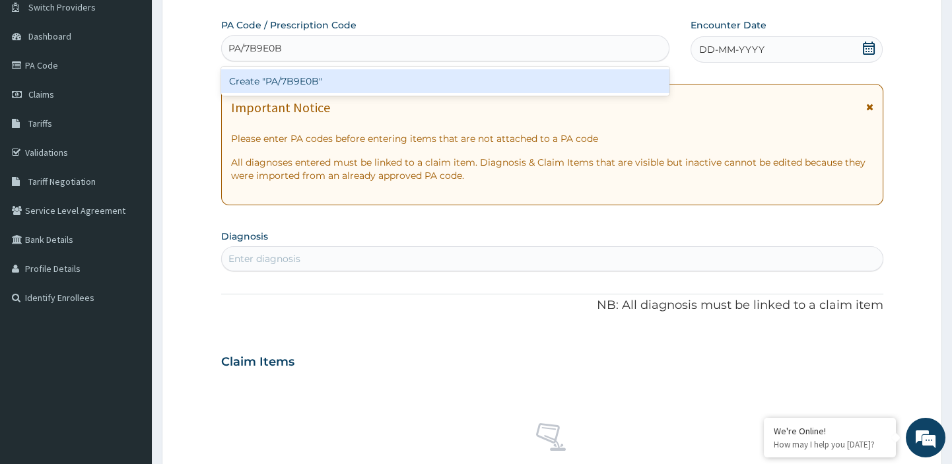
click at [300, 79] on div "Create "PA/7B9E0B"" at bounding box center [445, 81] width 449 height 24
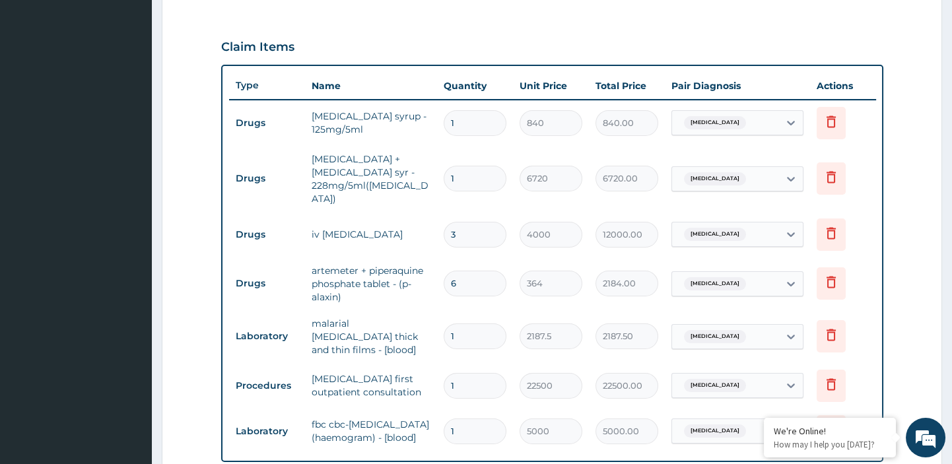
scroll to position [719, 0]
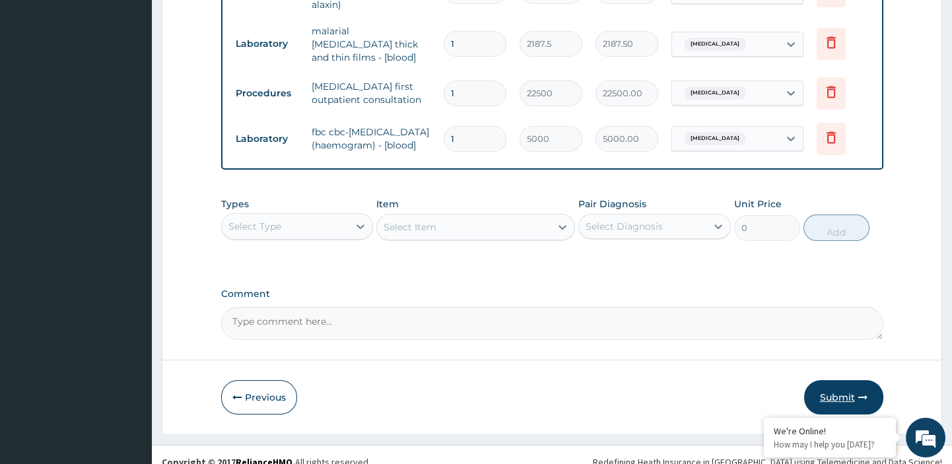
click at [846, 382] on button "Submit" at bounding box center [843, 397] width 79 height 34
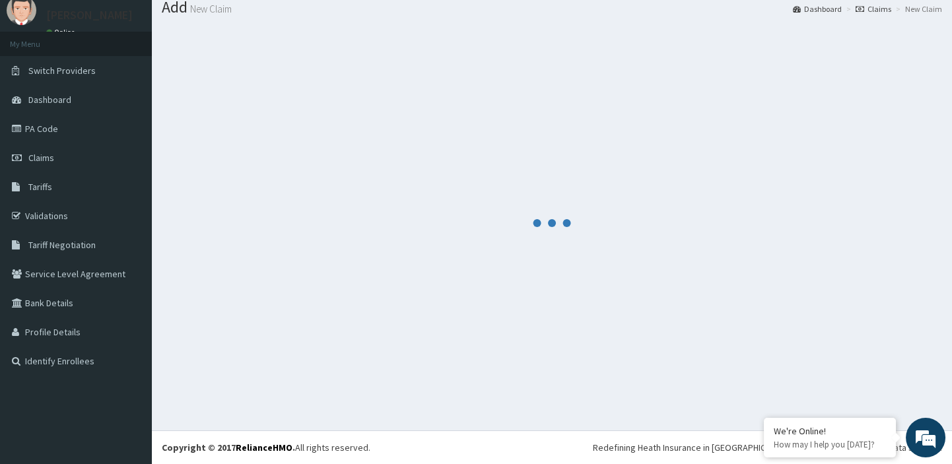
scroll to position [44, 0]
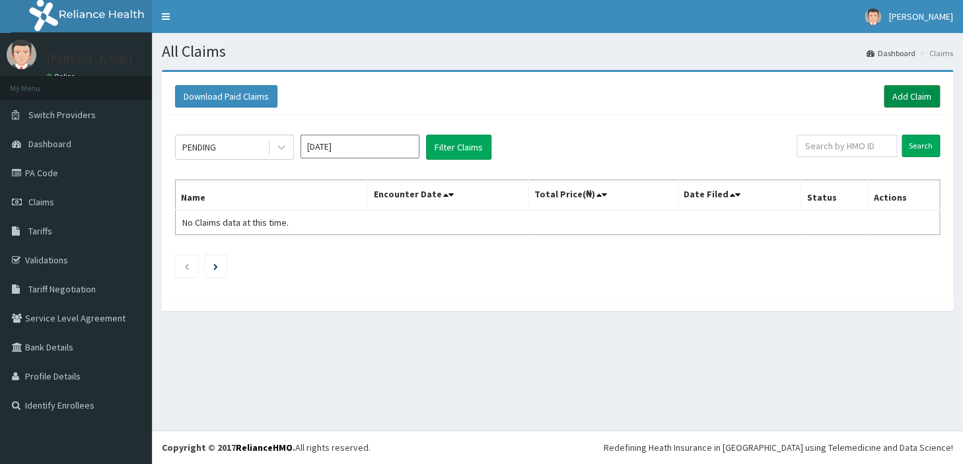
click at [919, 98] on link "Add Claim" at bounding box center [912, 96] width 56 height 22
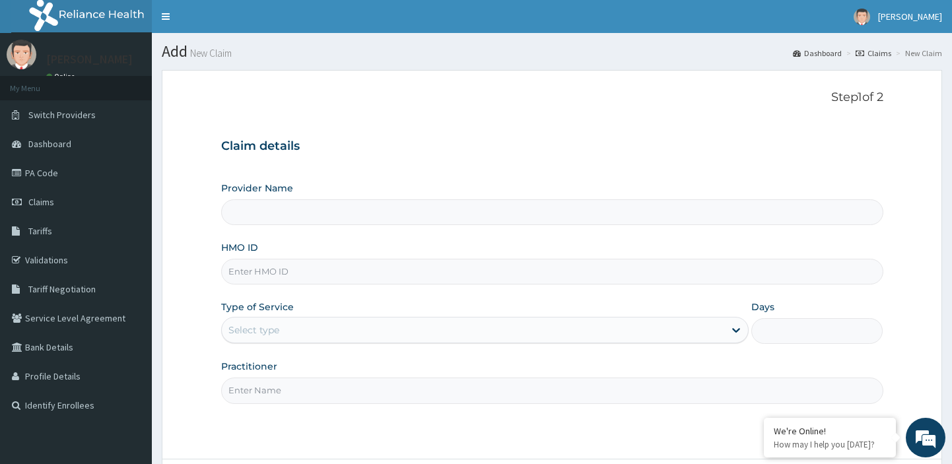
type input "[GEOGRAPHIC_DATA][PERSON_NAME]"
click at [520, 269] on input "HMO ID" at bounding box center [552, 272] width 662 height 26
paste input "enp/10432/d"
type input "enp/10432/d"
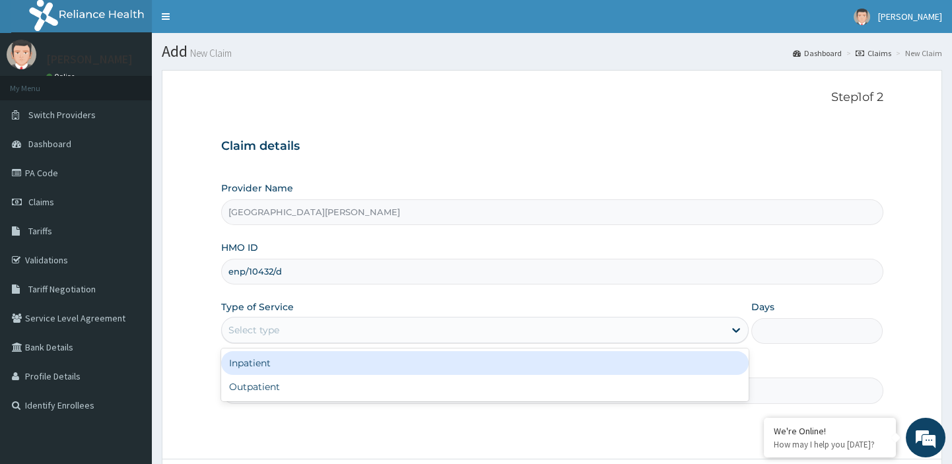
click at [463, 319] on div "Select type" at bounding box center [485, 330] width 528 height 26
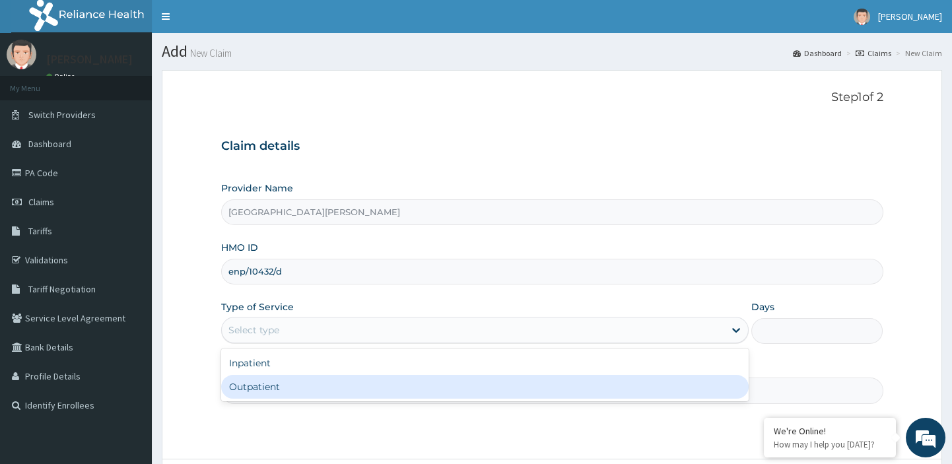
click at [376, 382] on div "Outpatient" at bounding box center [485, 387] width 528 height 24
type input "1"
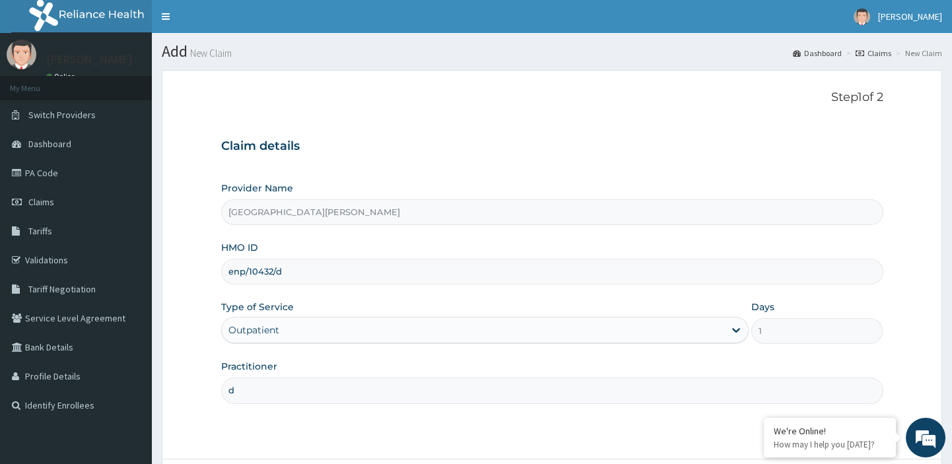
click at [339, 402] on input "d" at bounding box center [552, 391] width 662 height 26
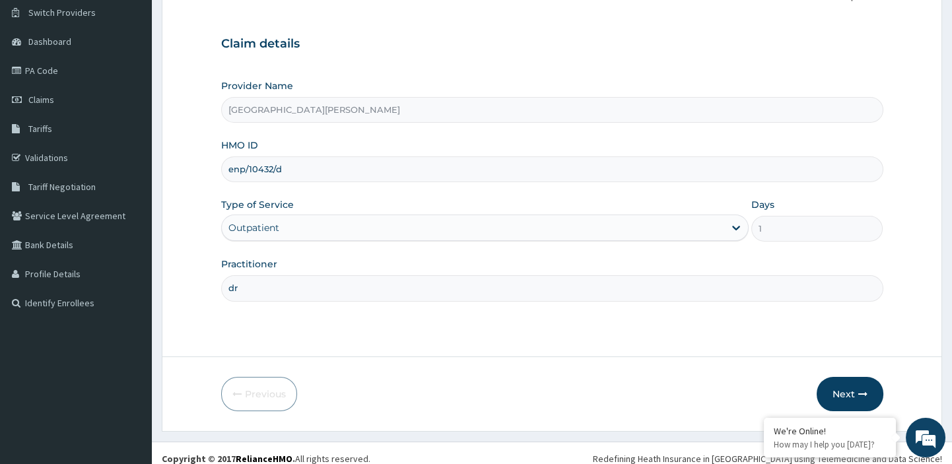
scroll to position [113, 0]
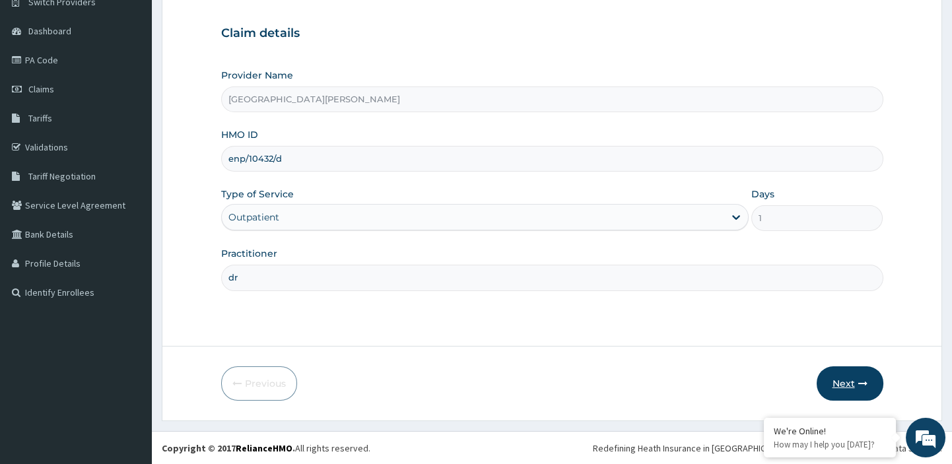
type input "dr"
click at [859, 383] on icon "button" at bounding box center [863, 383] width 9 height 9
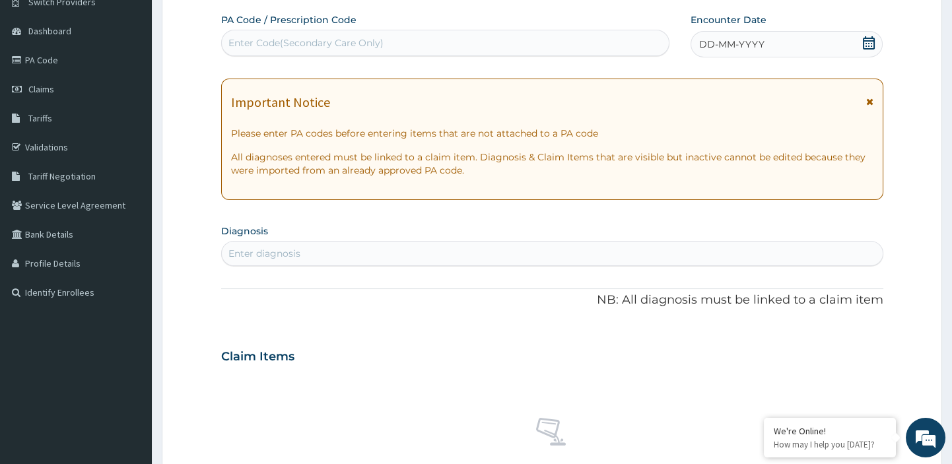
scroll to position [0, 0]
click at [254, 36] on div "Enter Code(Secondary Care Only)" at bounding box center [446, 42] width 448 height 21
paste input "PA/2D38D6"
type input "PA/2D38D6"
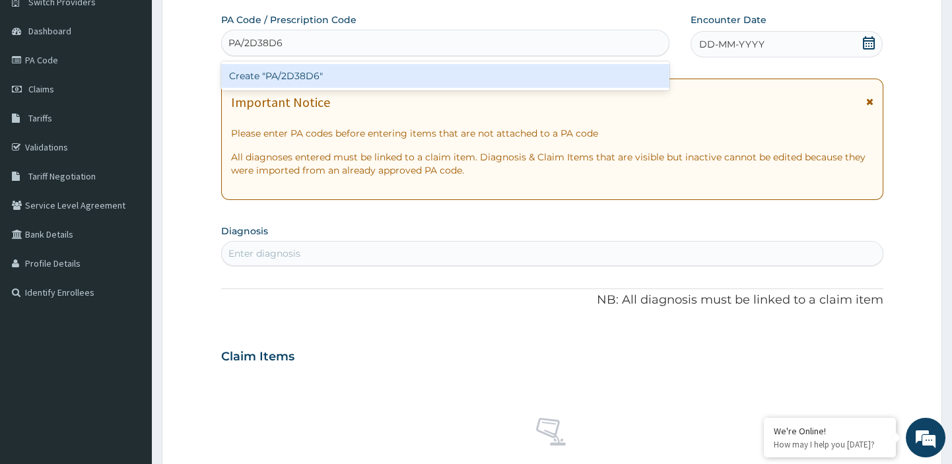
click at [248, 74] on div "Create "PA/2D38D6"" at bounding box center [445, 76] width 449 height 24
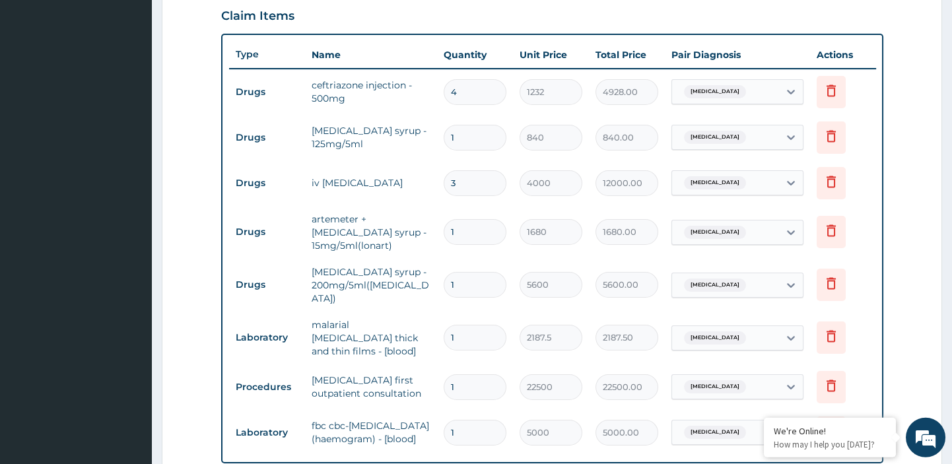
scroll to position [750, 0]
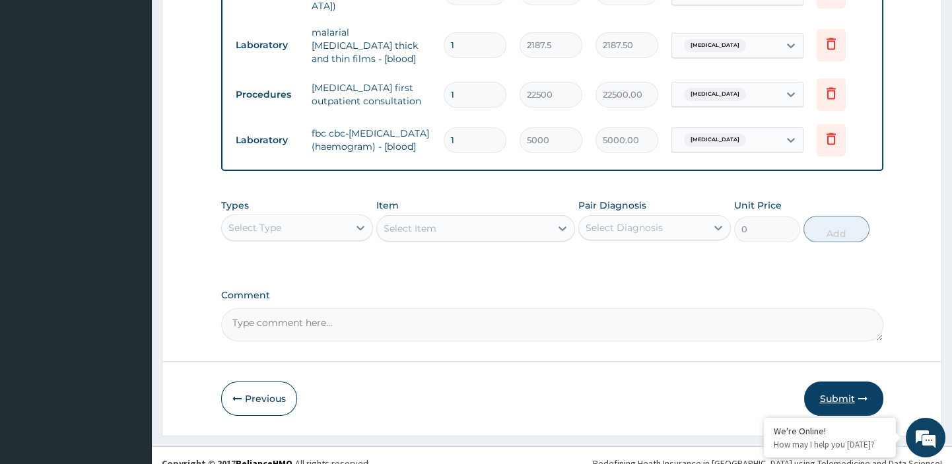
click at [843, 382] on button "Submit" at bounding box center [843, 399] width 79 height 34
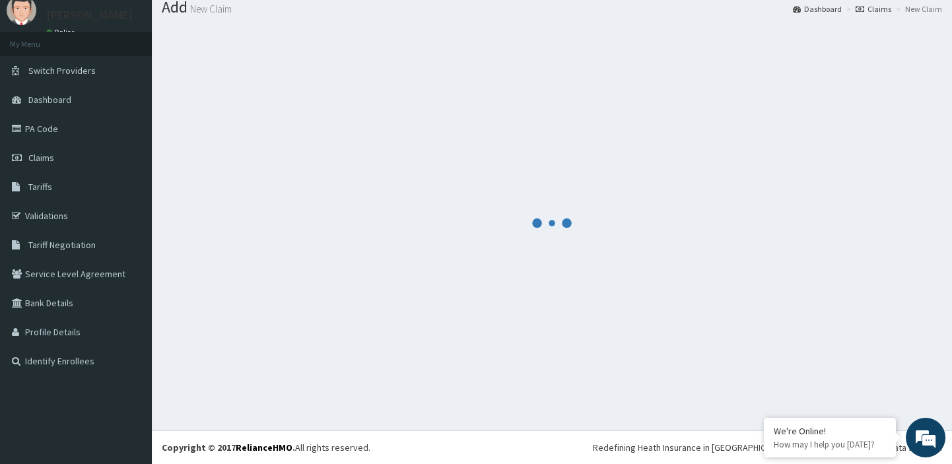
scroll to position [44, 0]
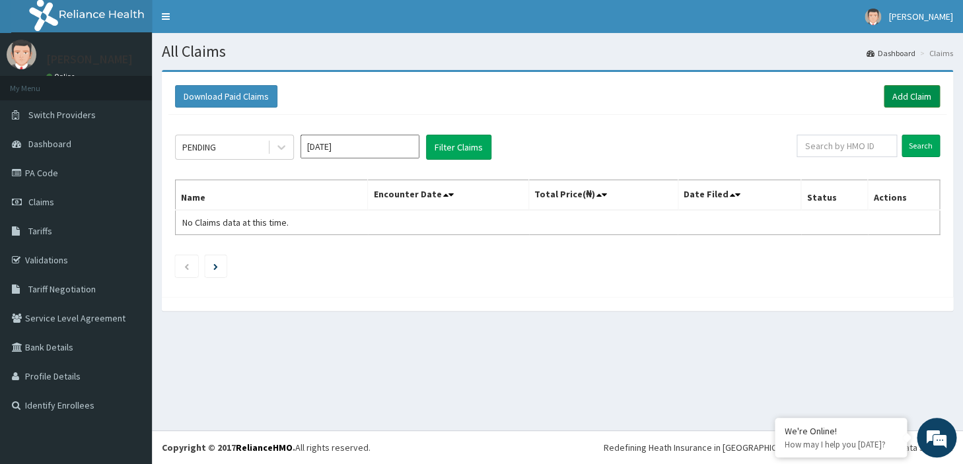
click at [890, 96] on link "Add Claim" at bounding box center [912, 96] width 56 height 22
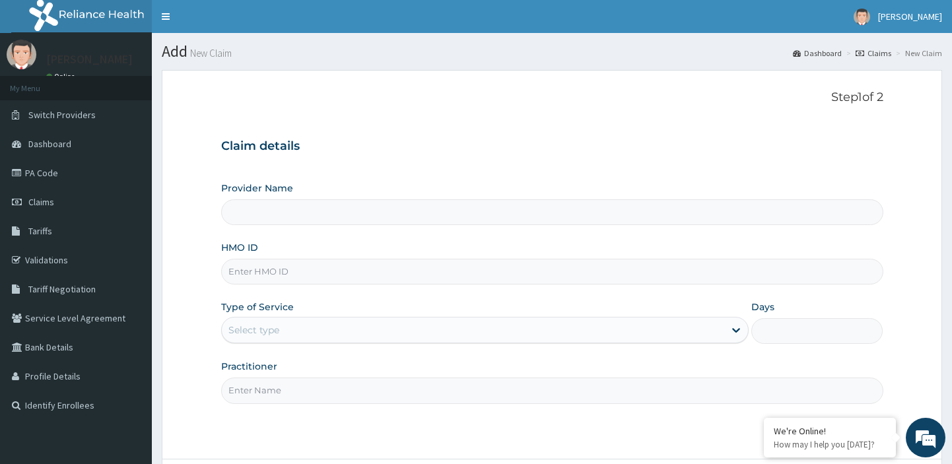
click at [347, 271] on input "HMO ID" at bounding box center [552, 272] width 662 height 26
paste input "enp/10432/e"
type input "enp/10432/e"
type input "[GEOGRAPHIC_DATA][PERSON_NAME]"
type input "enp/10432/e"
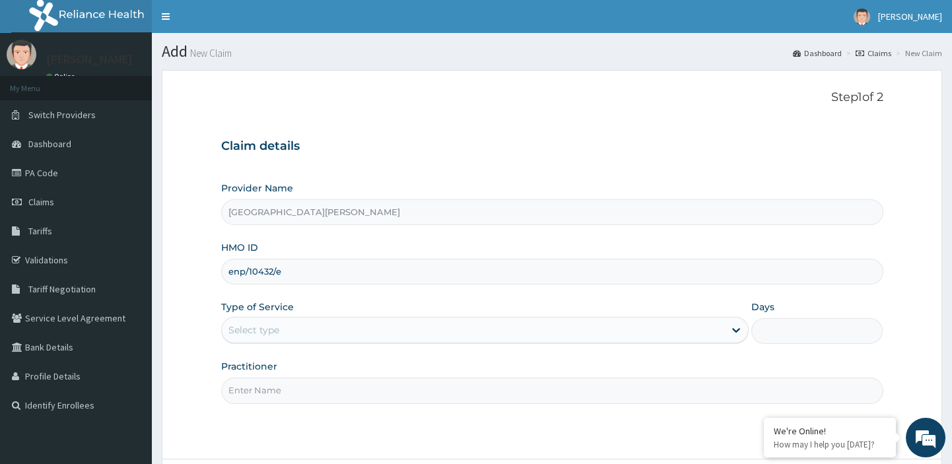
click at [316, 326] on div "Select type" at bounding box center [473, 330] width 503 height 21
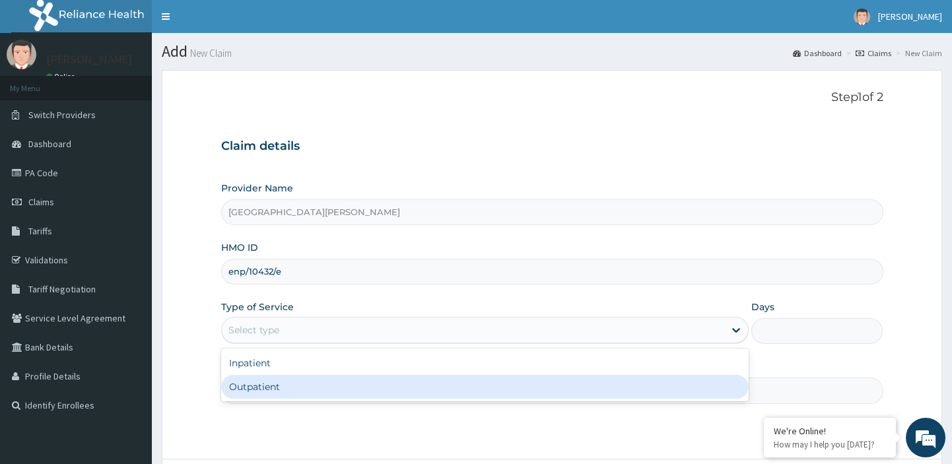
click at [275, 383] on div "Outpatient" at bounding box center [485, 387] width 528 height 24
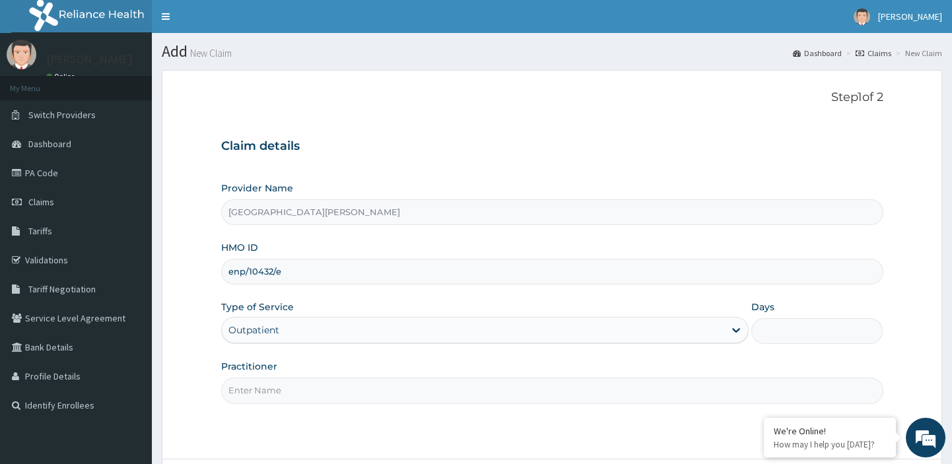
type input "1"
click at [262, 391] on input "Practitioner" at bounding box center [552, 391] width 662 height 26
type input "dr"
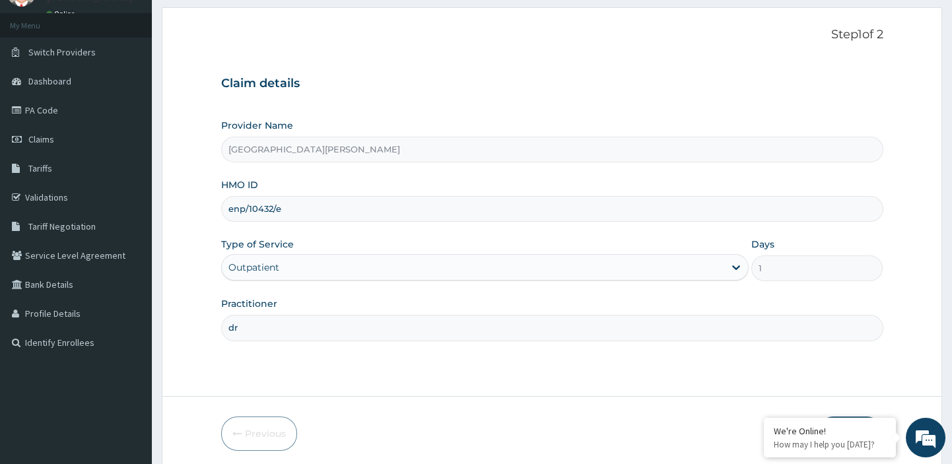
scroll to position [110, 0]
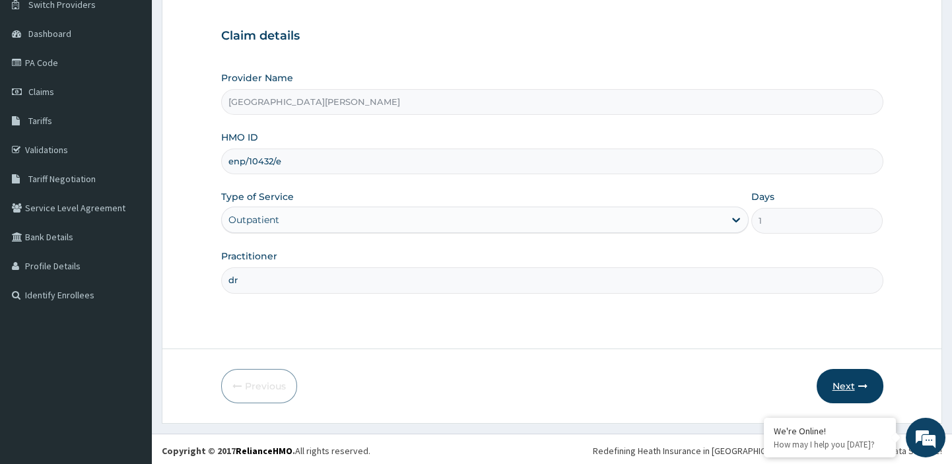
click at [840, 382] on button "Next" at bounding box center [850, 386] width 67 height 34
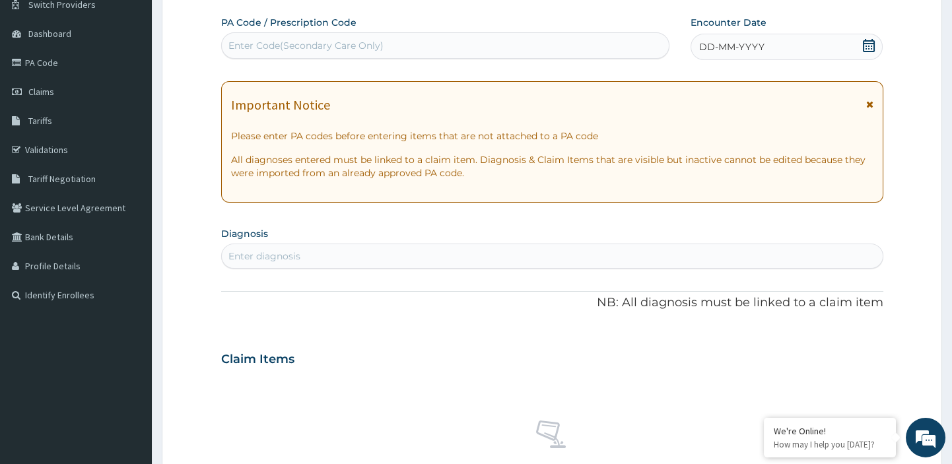
scroll to position [0, 0]
click at [355, 42] on div "Enter Code(Secondary Care Only)" at bounding box center [305, 45] width 155 height 13
paste input "PA/BC24D0"
type input "PA/BC24D0"
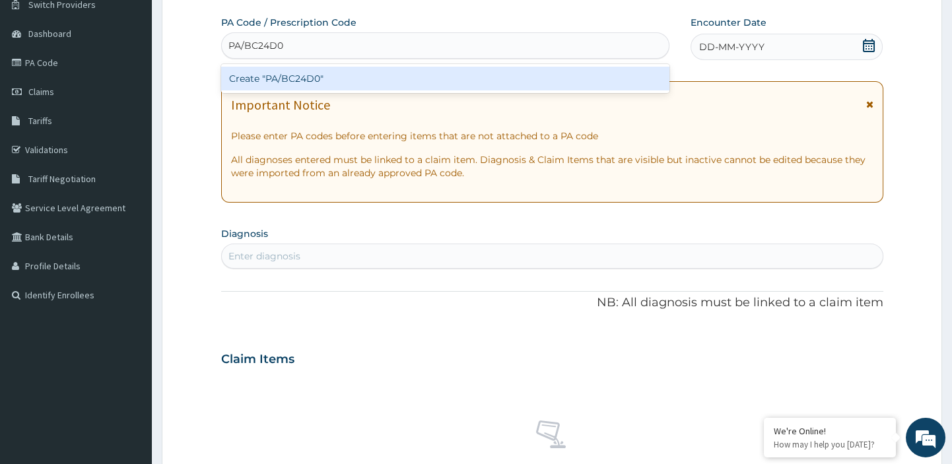
click at [310, 75] on div "Create "PA/BC24D0"" at bounding box center [445, 79] width 449 height 24
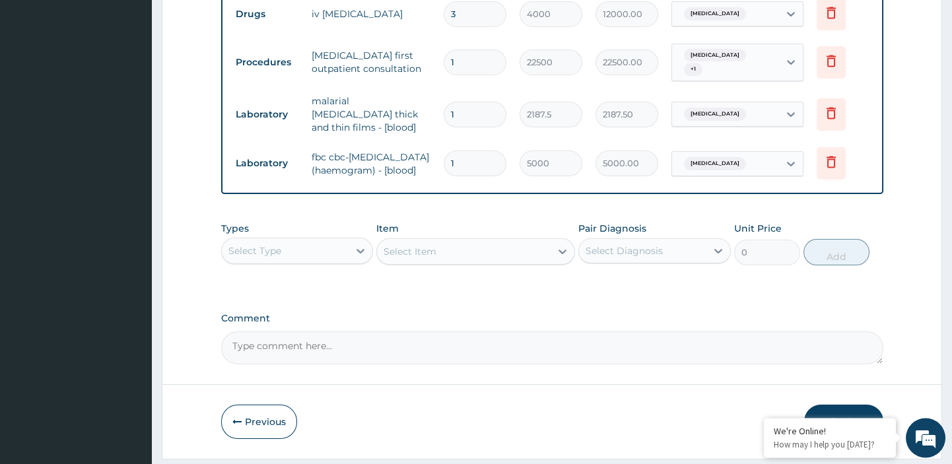
scroll to position [886, 0]
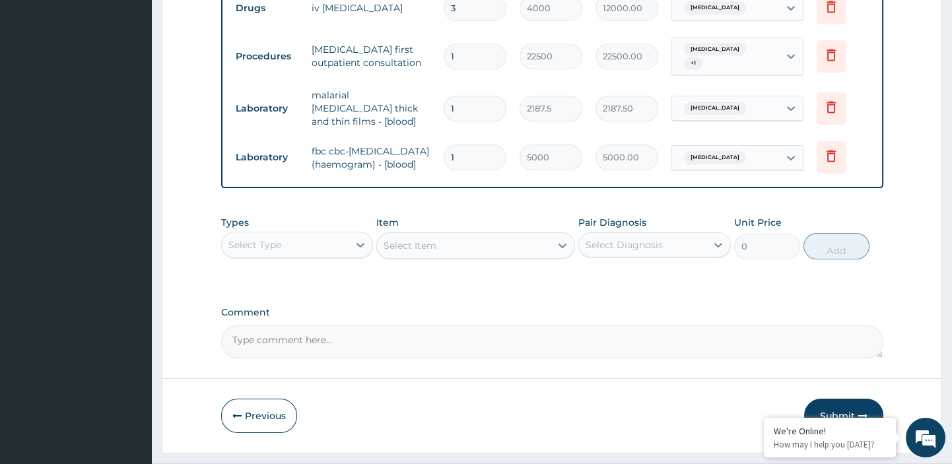
click at [839, 399] on button "Submit" at bounding box center [843, 416] width 79 height 34
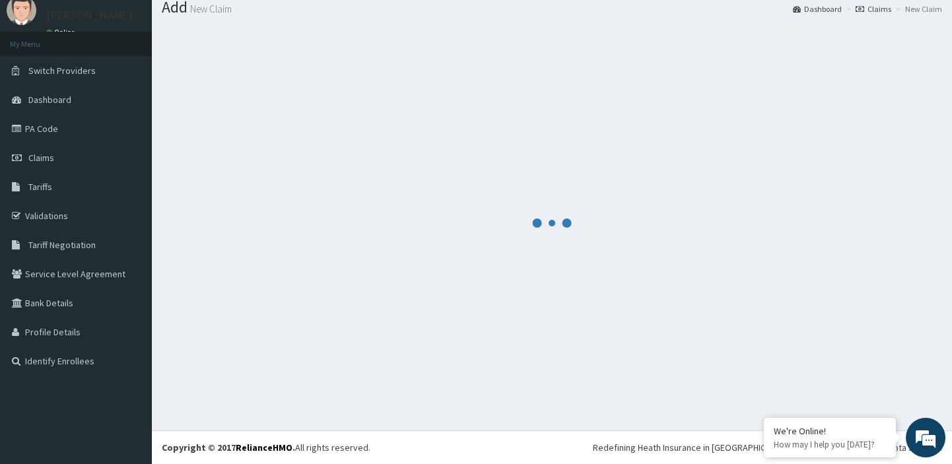
scroll to position [44, 0]
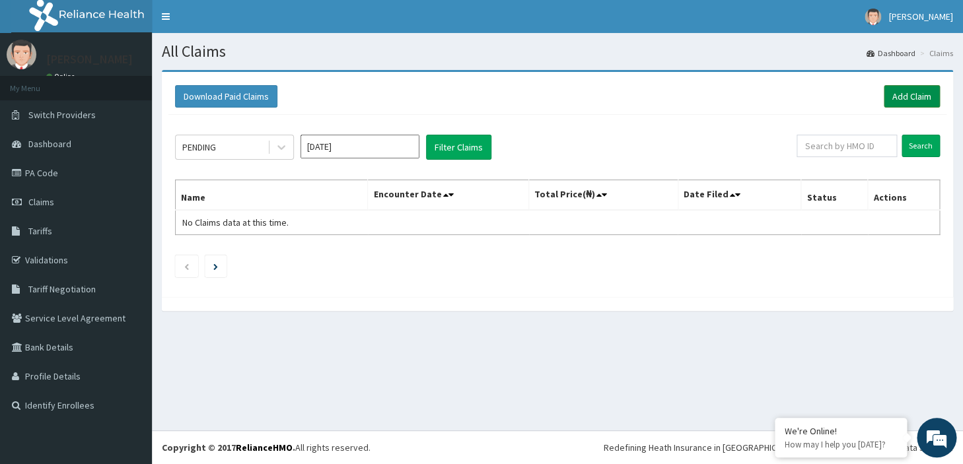
click at [889, 99] on link "Add Claim" at bounding box center [912, 96] width 56 height 22
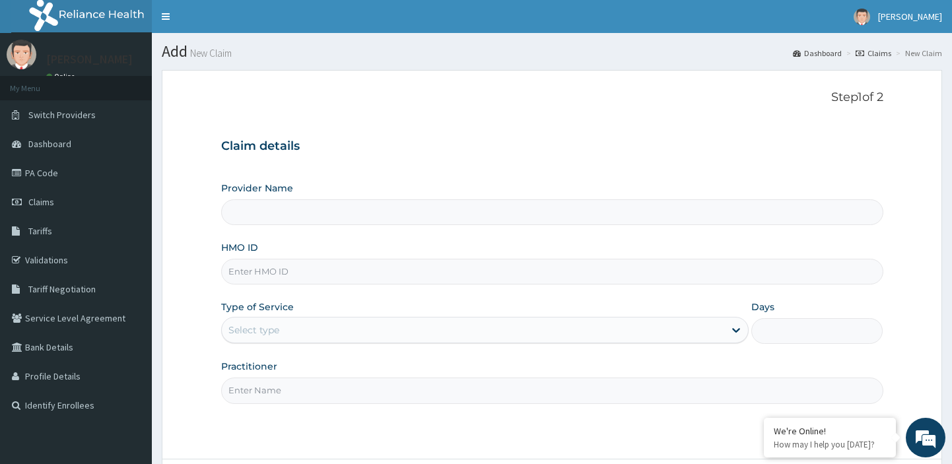
type input "ret/46335/a"
type input "[GEOGRAPHIC_DATA][PERSON_NAME]"
type input "ret/46335/a"
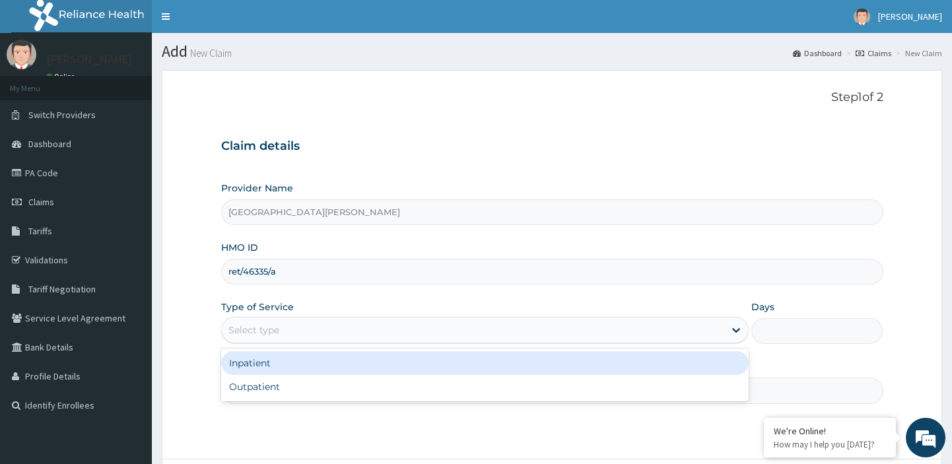
click at [278, 335] on div "Select type" at bounding box center [253, 330] width 51 height 13
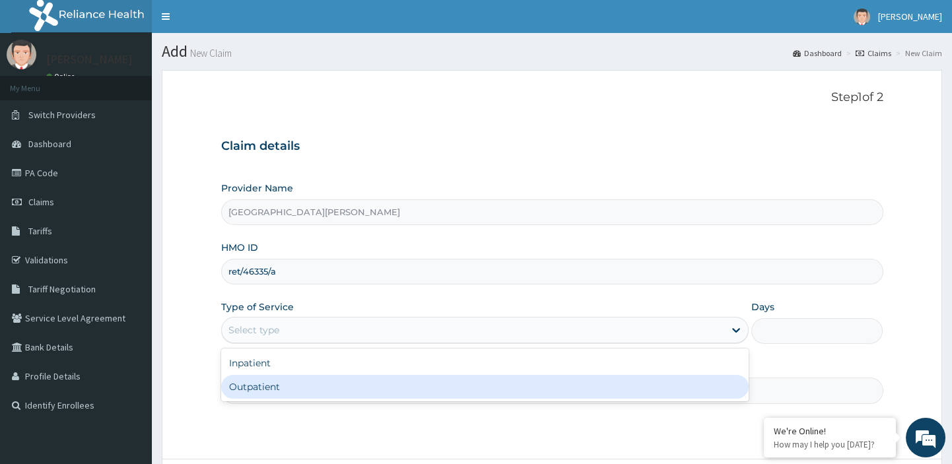
click at [257, 389] on div "Outpatient" at bounding box center [485, 387] width 528 height 24
type input "1"
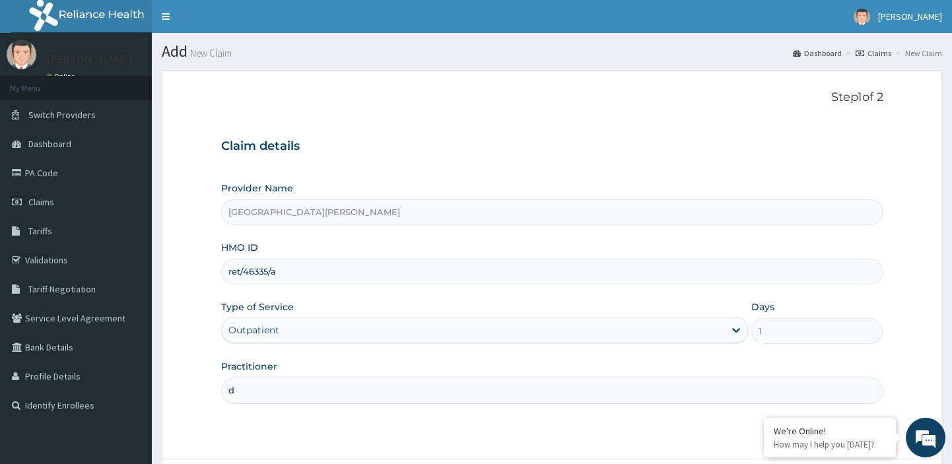
click at [257, 389] on input "d" at bounding box center [552, 391] width 662 height 26
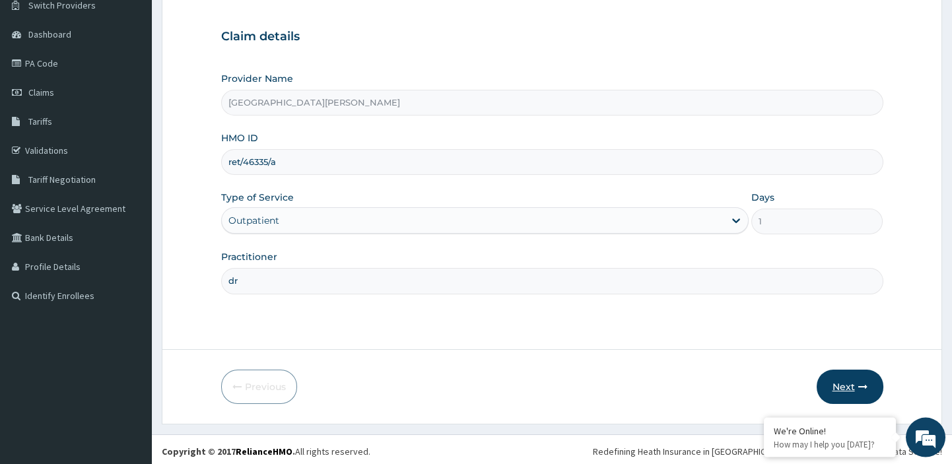
type input "dr"
click at [841, 388] on button "Next" at bounding box center [850, 387] width 67 height 34
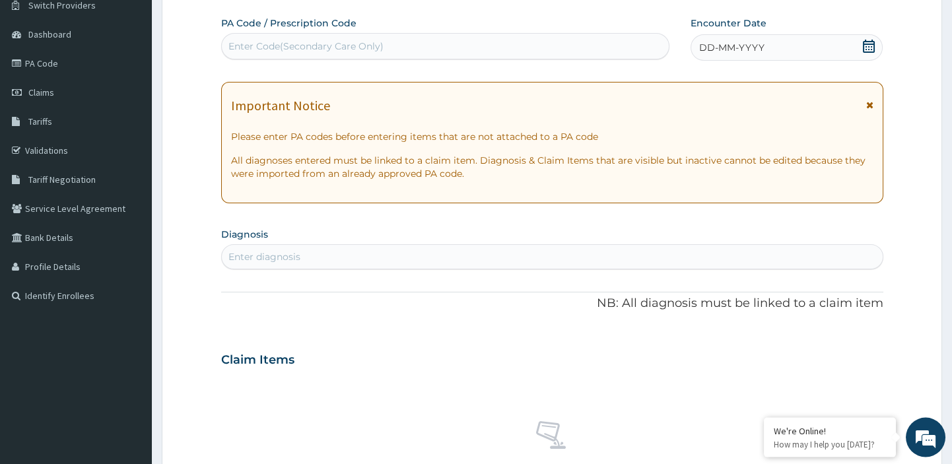
scroll to position [0, 0]
click at [399, 40] on div "Enter Code(Secondary Care Only)" at bounding box center [446, 46] width 448 height 21
paste input "PA/AC3A06"
type input "PA/AC3A06"
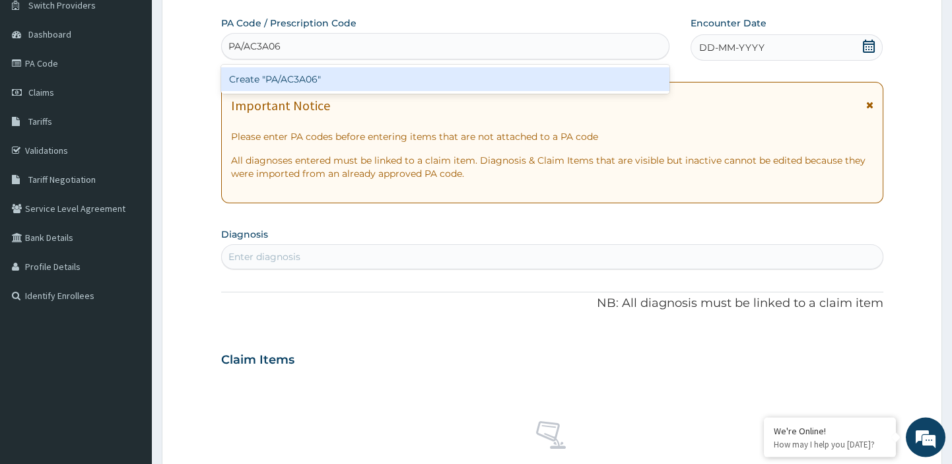
click at [332, 80] on div "Create "PA/AC3A06"" at bounding box center [445, 79] width 449 height 24
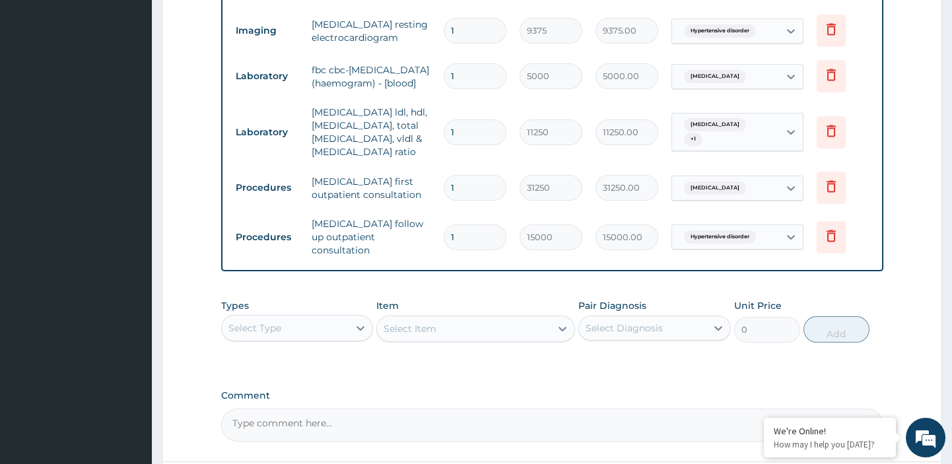
scroll to position [1066, 0]
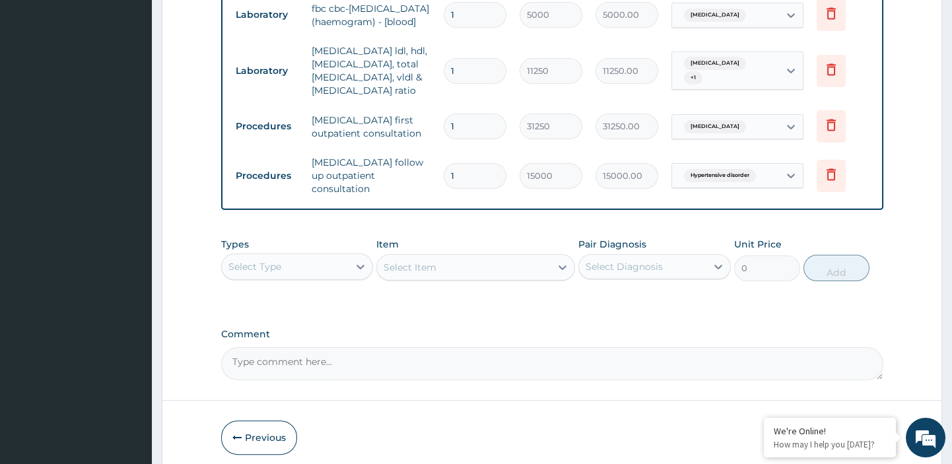
click at [844, 421] on button "Submit" at bounding box center [843, 438] width 79 height 34
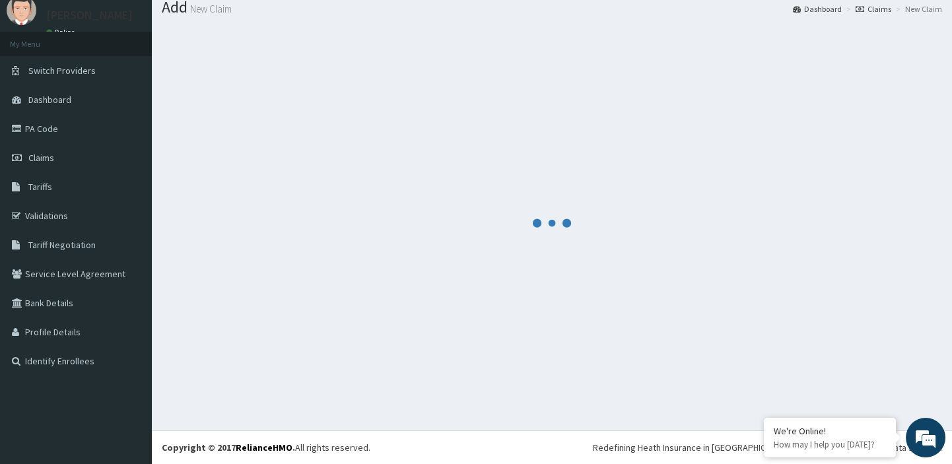
scroll to position [44, 0]
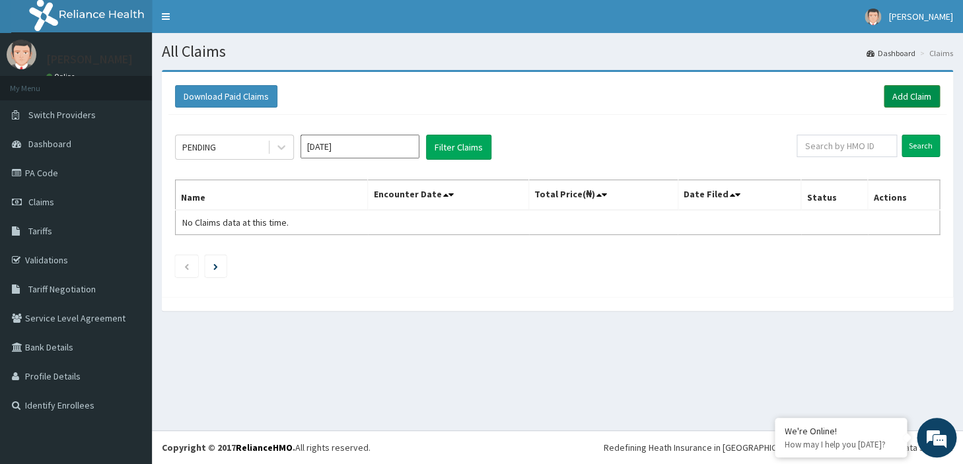
click at [906, 91] on link "Add Claim" at bounding box center [912, 96] width 56 height 22
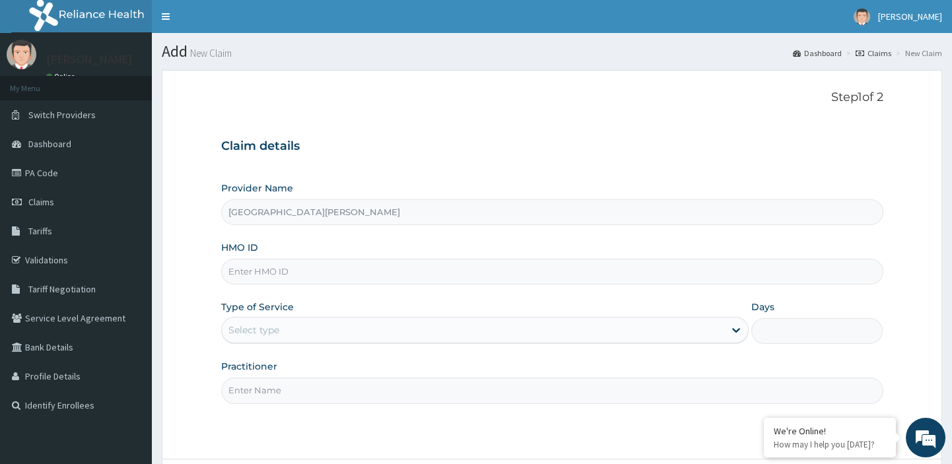
click at [310, 280] on input "HMO ID" at bounding box center [552, 272] width 662 height 26
paste input "tce/10029/a"
type input "tce/10029/a"
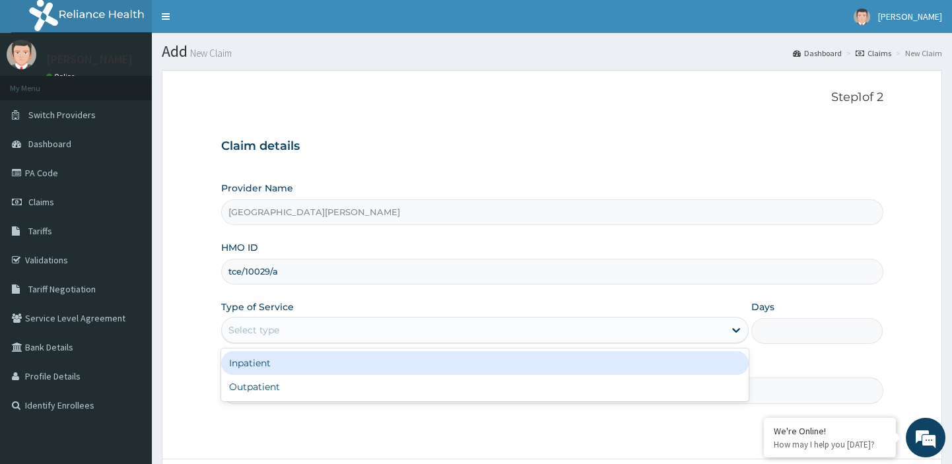
click at [280, 332] on div "Select type" at bounding box center [473, 330] width 503 height 21
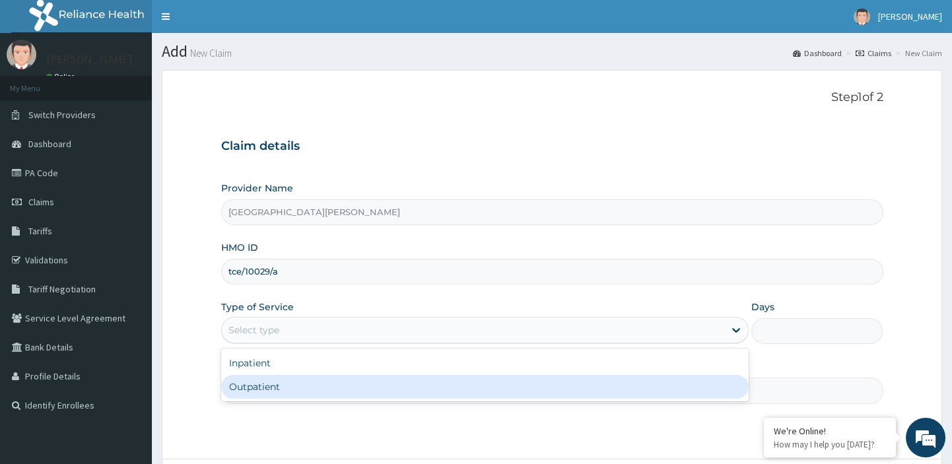
click at [267, 386] on div "Outpatient" at bounding box center [485, 387] width 528 height 24
type input "1"
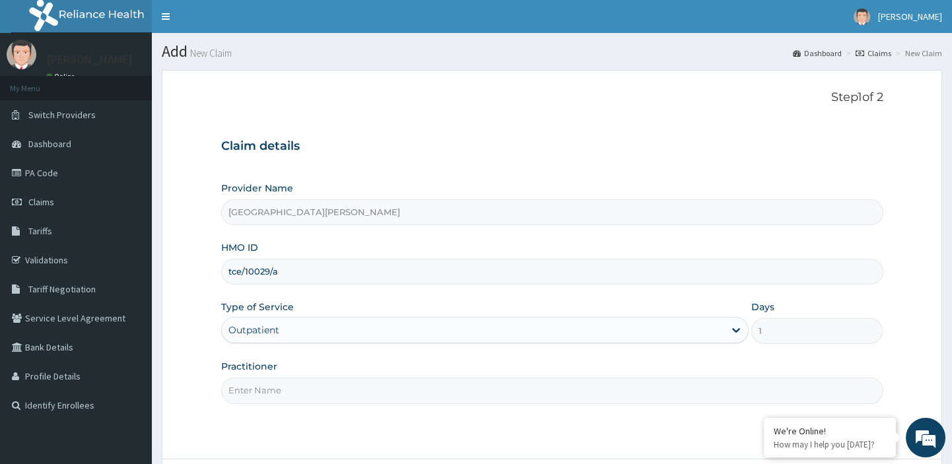
click at [263, 396] on input "Practitioner" at bounding box center [552, 391] width 662 height 26
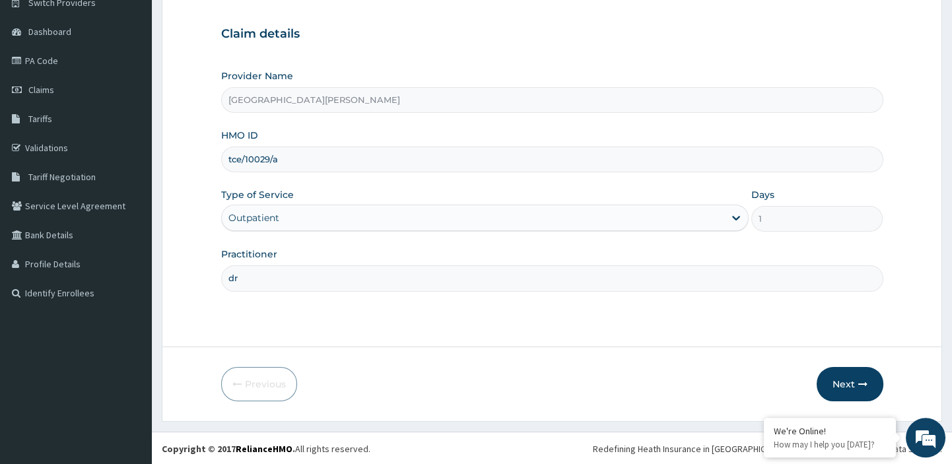
scroll to position [113, 0]
type input "dr"
click at [851, 389] on button "Next" at bounding box center [850, 384] width 67 height 34
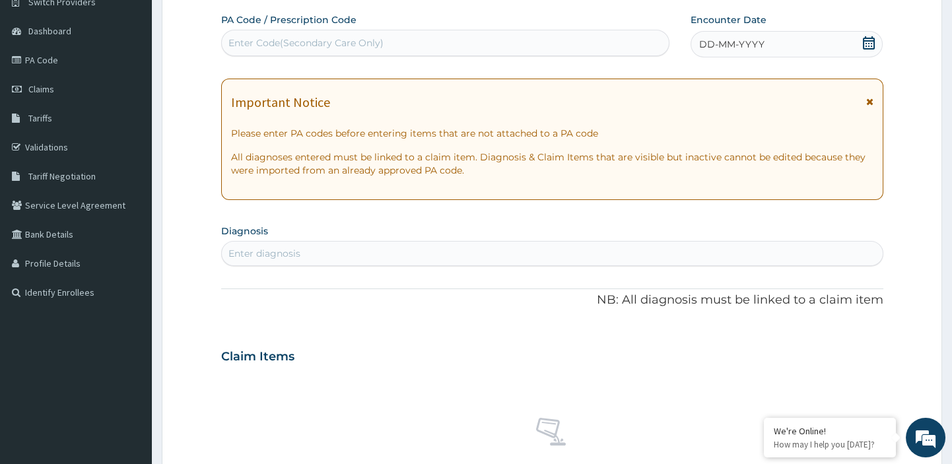
click at [357, 33] on div "Enter Code(Secondary Care Only)" at bounding box center [446, 42] width 448 height 21
paste input "PA/6EA35B"
type input "PA/6EA35B"
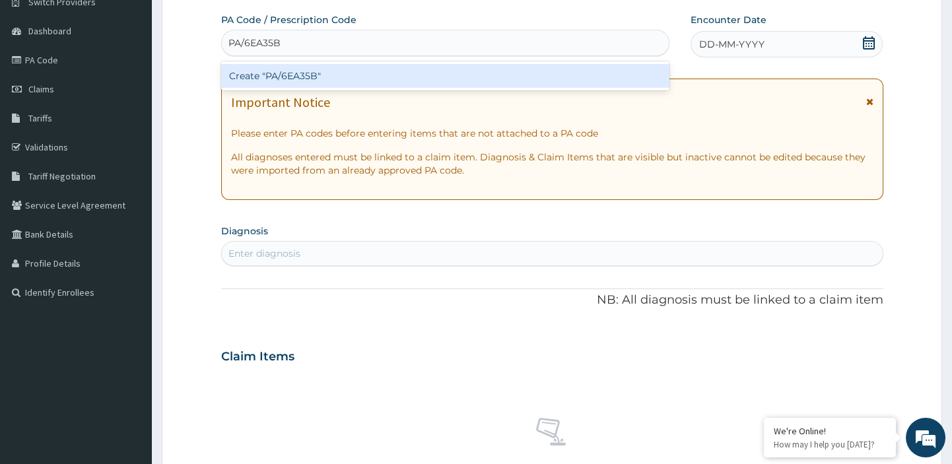
click at [303, 75] on div "Create "PA/6EA35B"" at bounding box center [445, 76] width 449 height 24
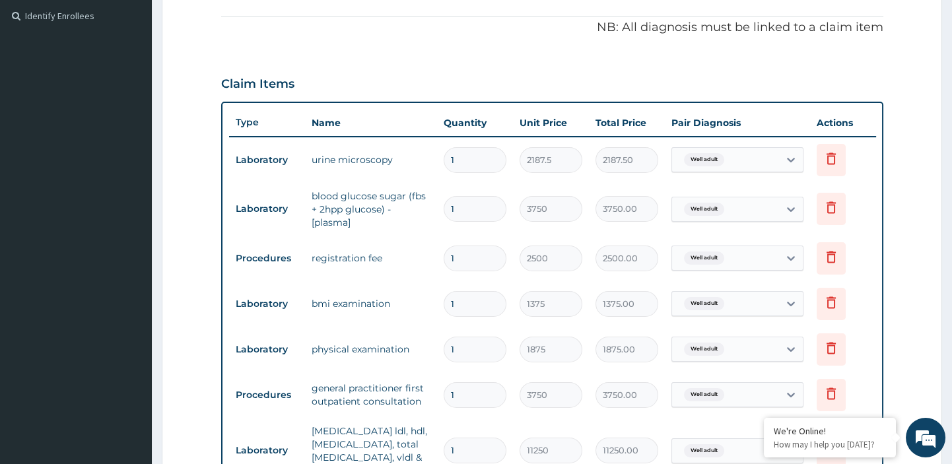
scroll to position [713, 0]
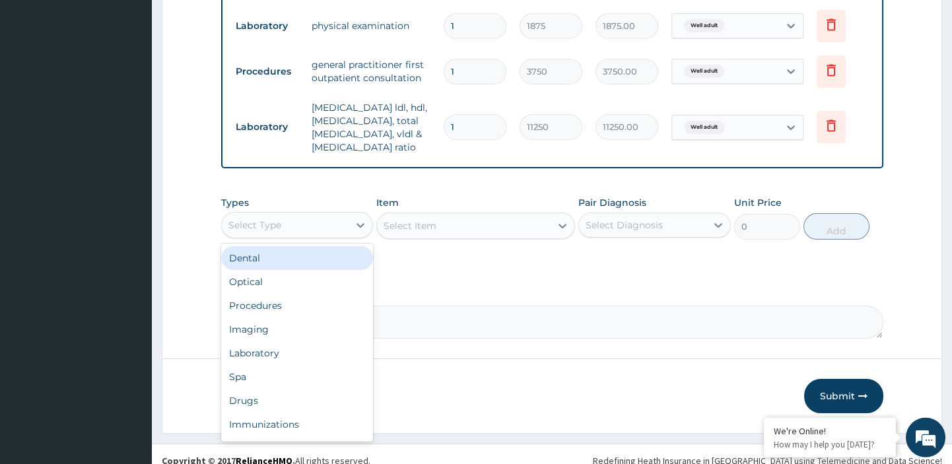
click at [341, 217] on div "Select Type" at bounding box center [285, 225] width 127 height 21
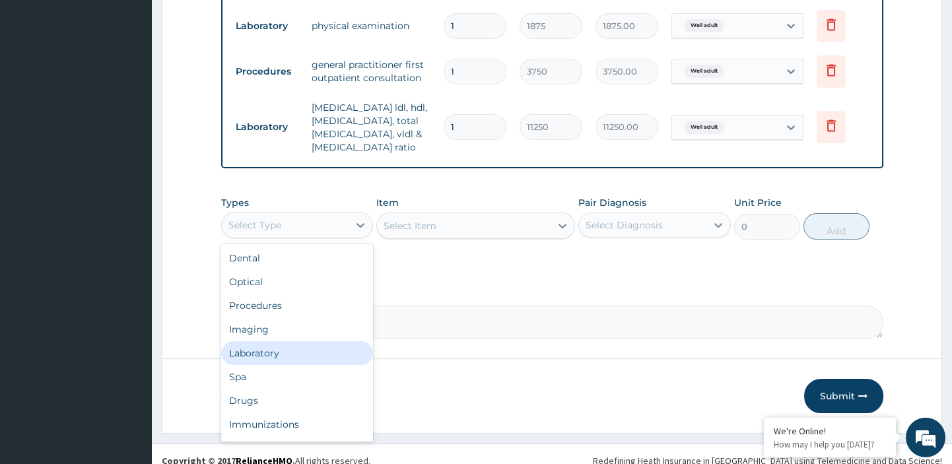
click at [287, 352] on div "Laboratory" at bounding box center [297, 353] width 153 height 24
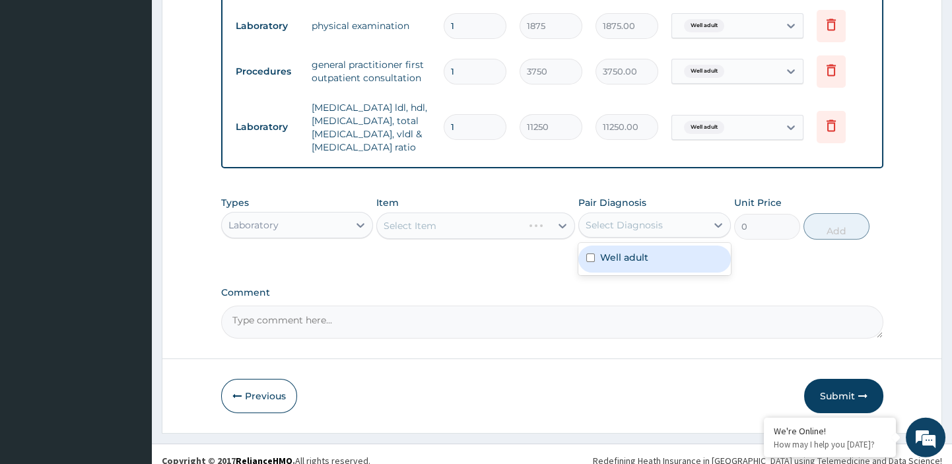
click at [666, 228] on div "Select Diagnosis" at bounding box center [642, 225] width 127 height 21
click at [608, 258] on label "Well adult" at bounding box center [624, 257] width 48 height 13
checkbox input "true"
click at [559, 225] on icon at bounding box center [562, 225] width 13 height 13
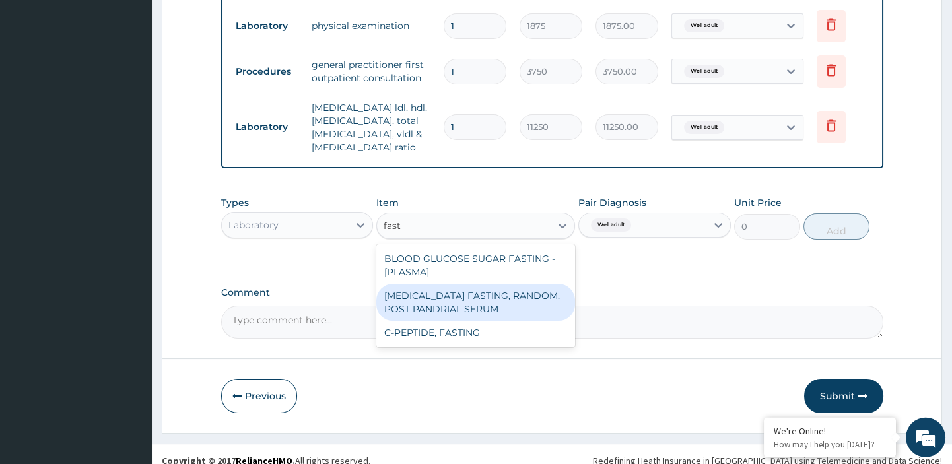
type input "fast"
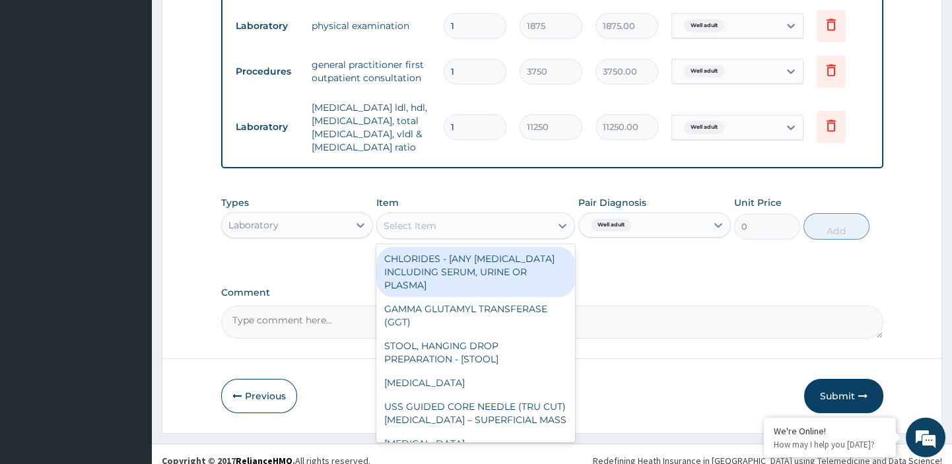
click at [516, 225] on div "Select Item" at bounding box center [464, 225] width 174 height 21
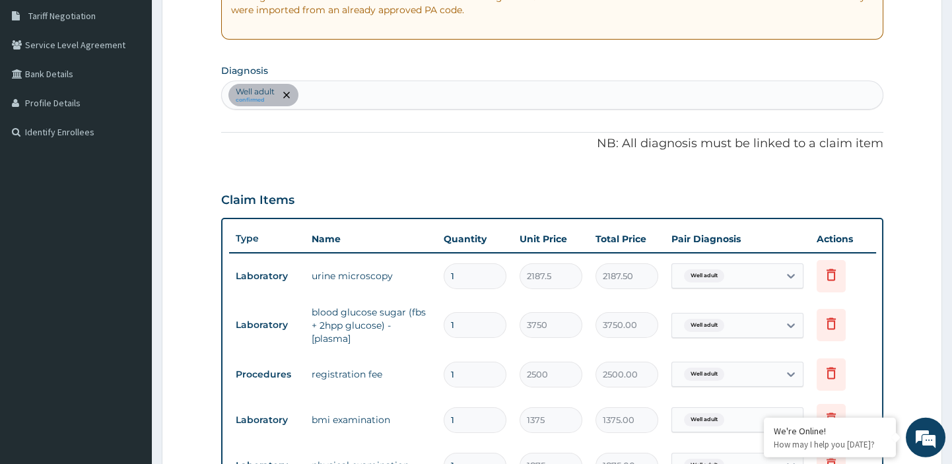
scroll to position [684, 0]
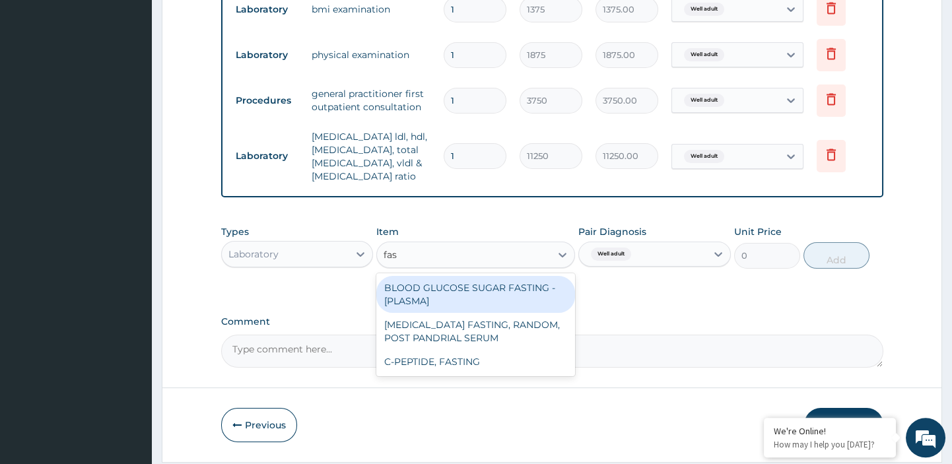
type input "fast"
click at [505, 297] on div "BLOOD GLUCOSE SUGAR FASTING - [PLASMA]" at bounding box center [475, 294] width 199 height 37
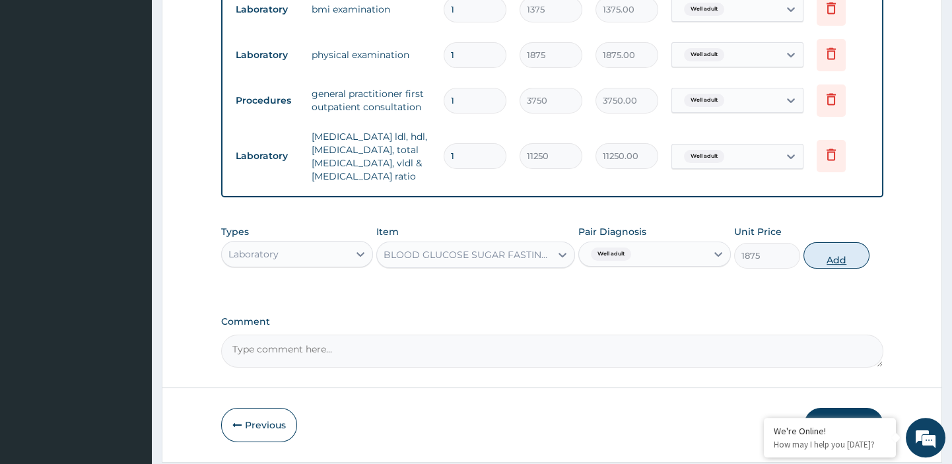
click at [845, 260] on button "Add" at bounding box center [837, 255] width 66 height 26
type input "0"
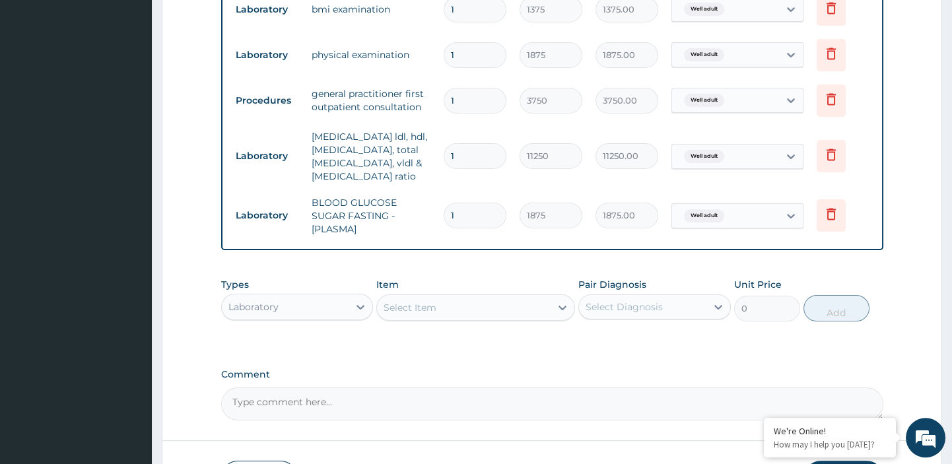
scroll to position [244, 0]
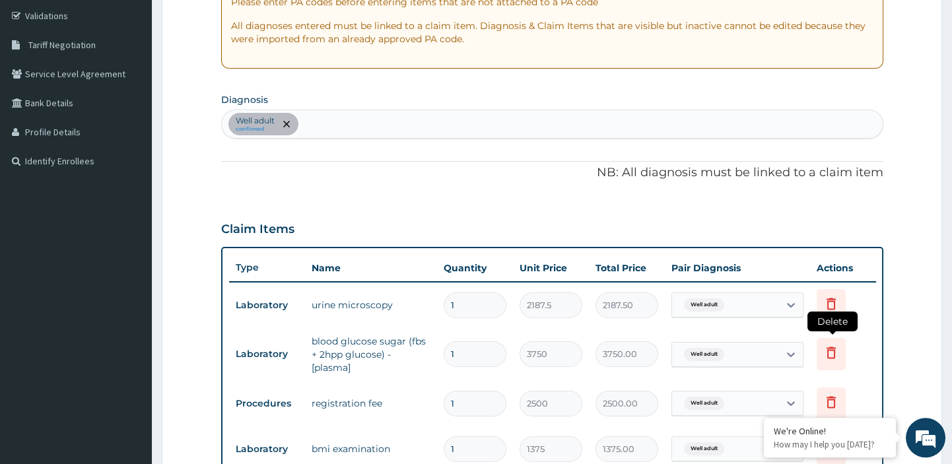
click at [827, 357] on icon at bounding box center [831, 353] width 9 height 12
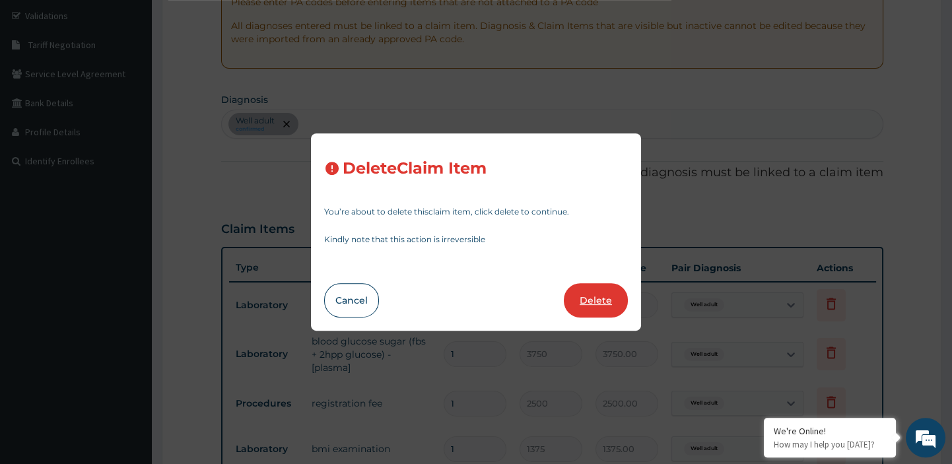
click at [592, 302] on button "Delete" at bounding box center [596, 300] width 64 height 34
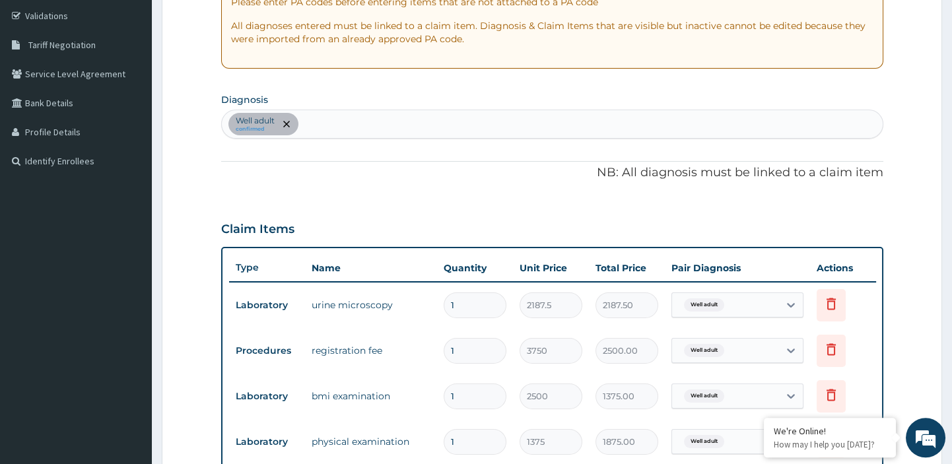
type input "2500"
type input "2500.00"
type input "1375"
type input "1375.00"
type input "1875"
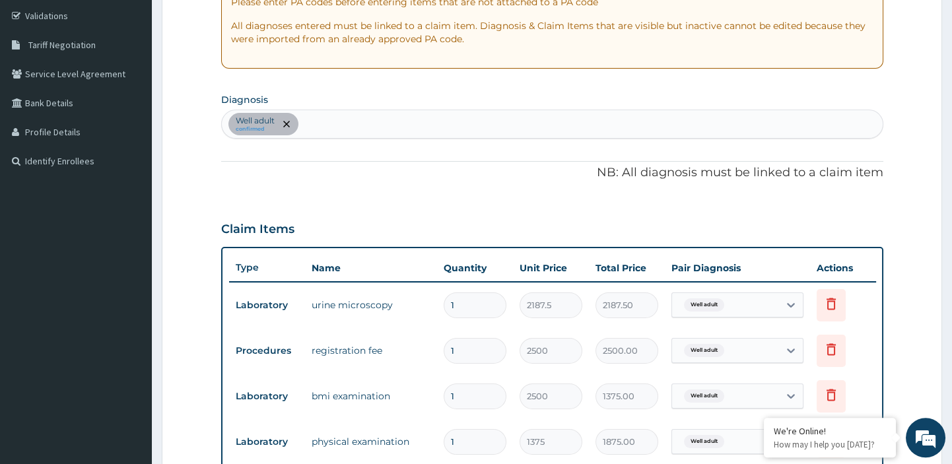
type input "1875.00"
type input "3750"
type input "3750.00"
type input "11250"
type input "11250.00"
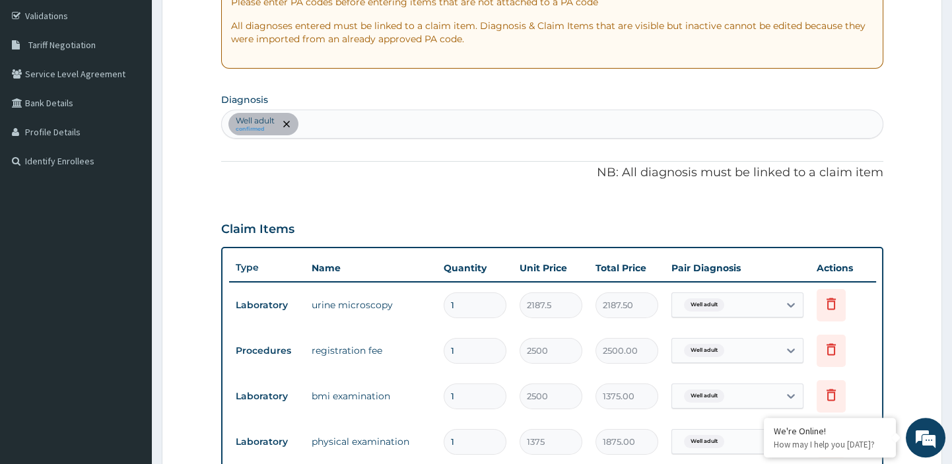
type input "1875"
type input "1875.00"
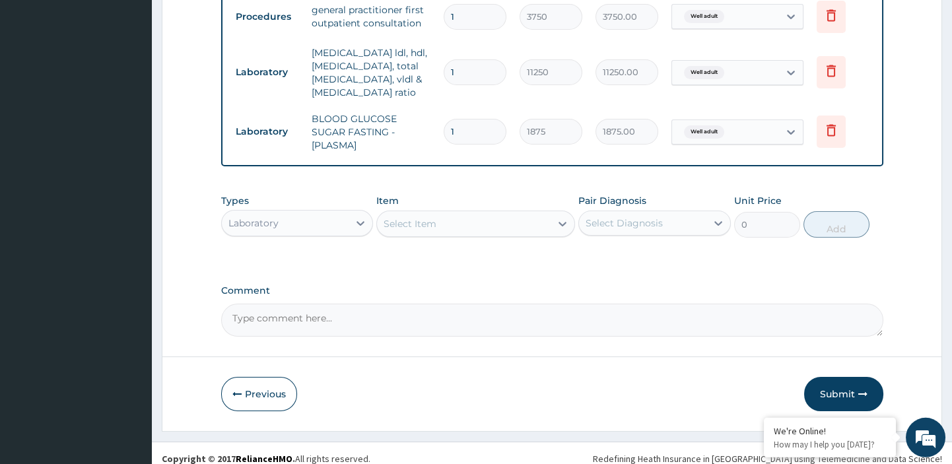
scroll to position [725, 0]
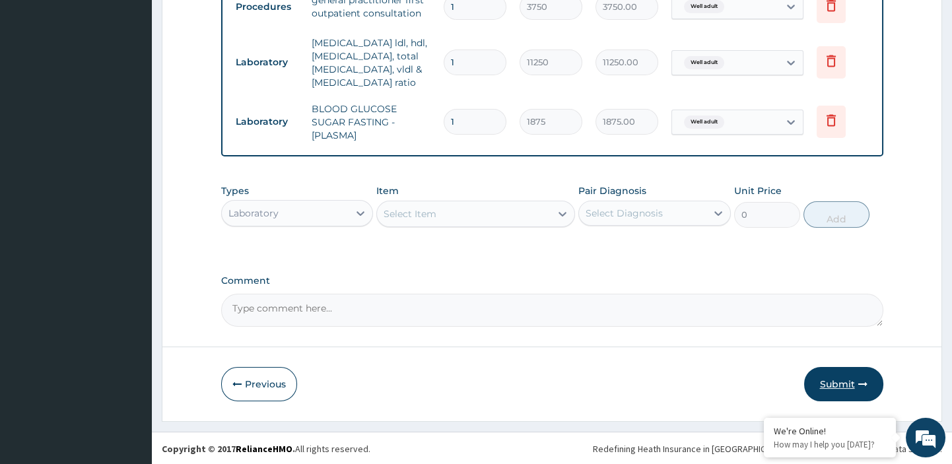
click at [839, 381] on button "Submit" at bounding box center [843, 384] width 79 height 34
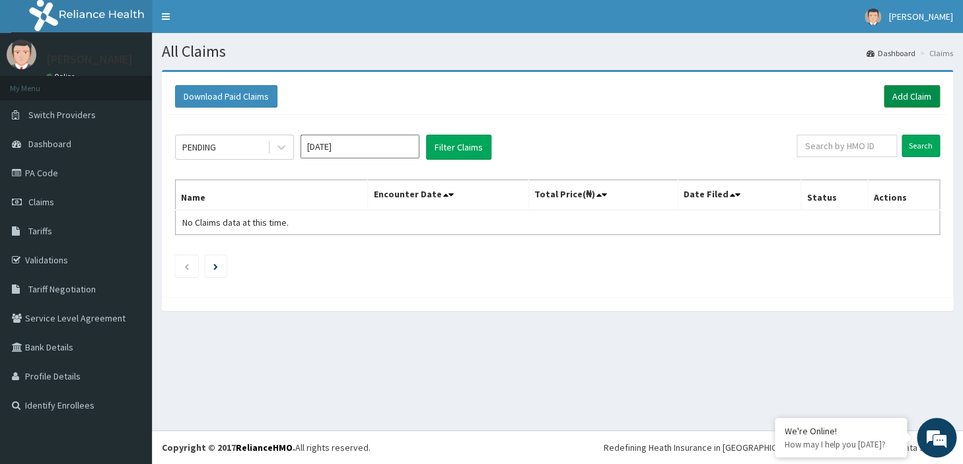
click at [915, 93] on link "Add Claim" at bounding box center [912, 96] width 56 height 22
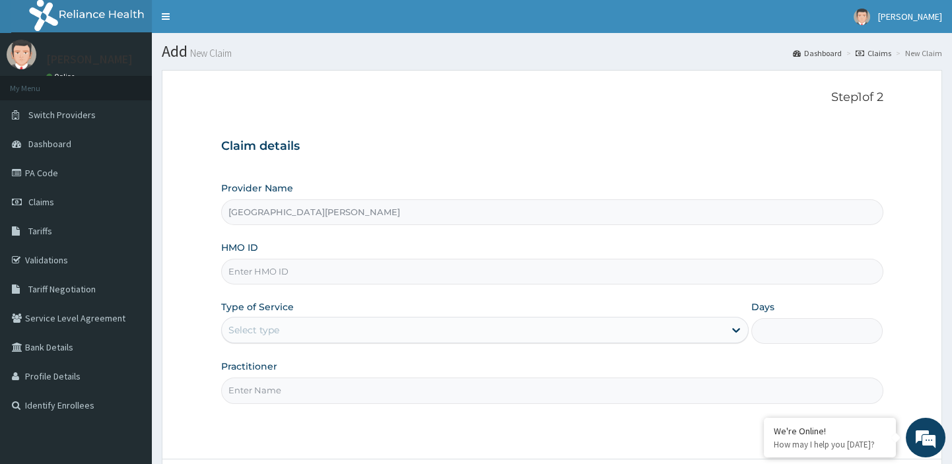
click at [279, 280] on input "HMO ID" at bounding box center [552, 272] width 662 height 26
paste input "tce/10029/a"
type input "tce/10029/a"
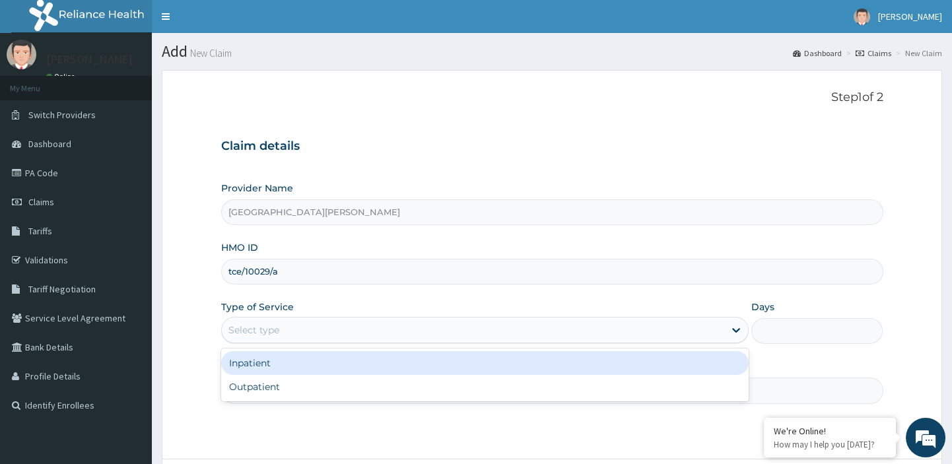
click at [262, 327] on div "Select type" at bounding box center [253, 330] width 51 height 13
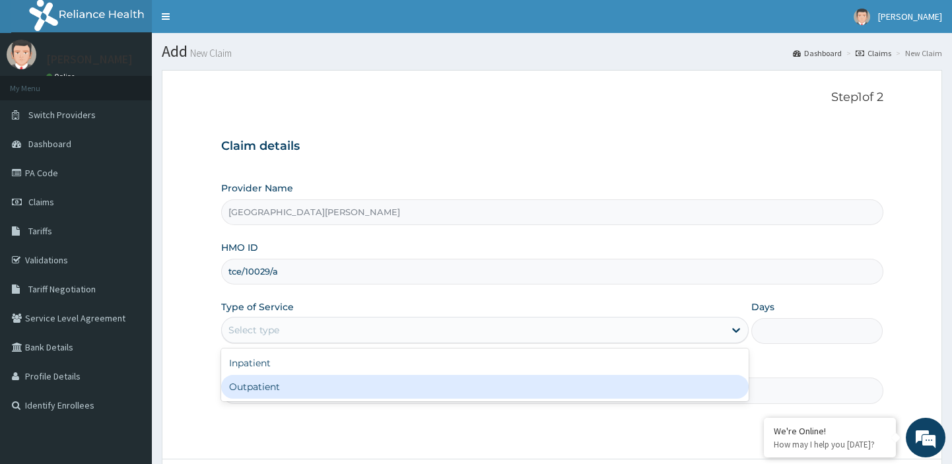
click at [248, 385] on div "Outpatient" at bounding box center [485, 387] width 528 height 24
type input "1"
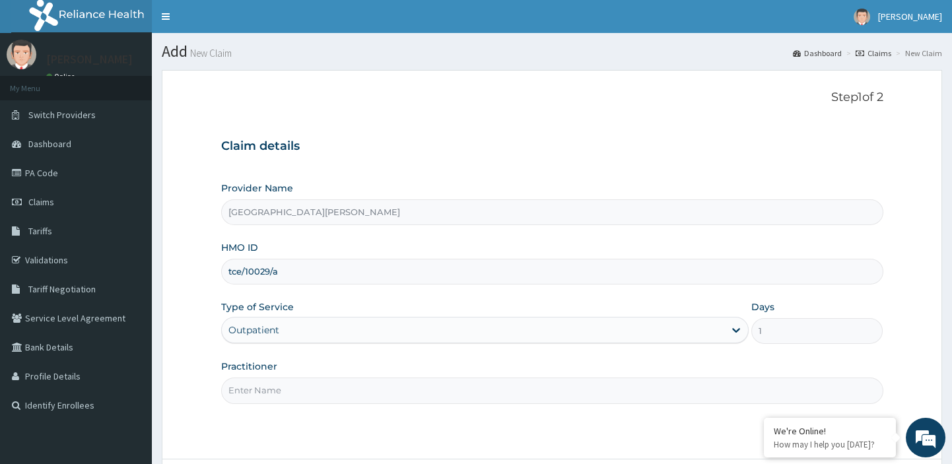
click at [257, 390] on input "Practitioner" at bounding box center [552, 391] width 662 height 26
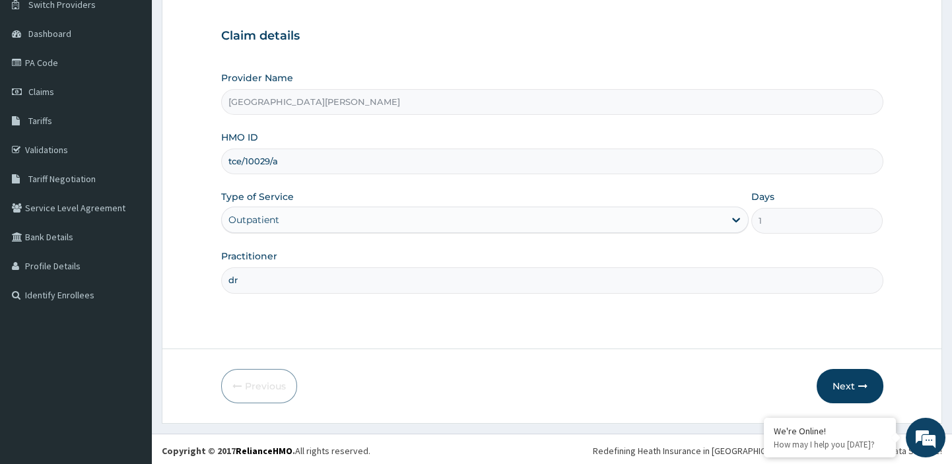
scroll to position [113, 0]
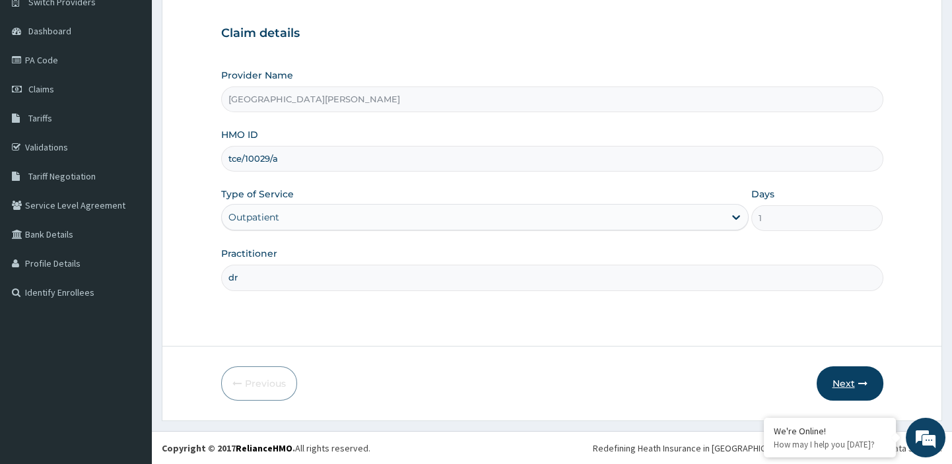
type input "dr"
click at [855, 384] on button "Next" at bounding box center [850, 384] width 67 height 34
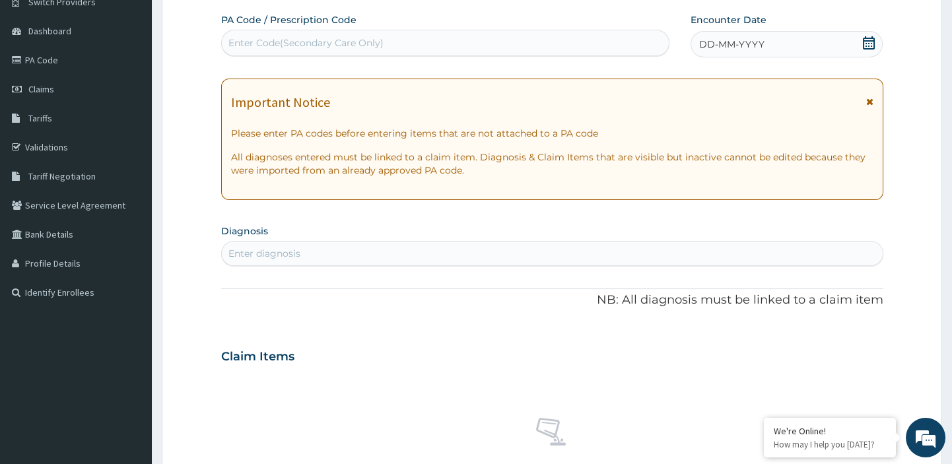
click at [319, 45] on div "Enter Code(Secondary Care Only)" at bounding box center [305, 42] width 155 height 13
paste input "PA/19F81F"
type input "PA/19F81F"
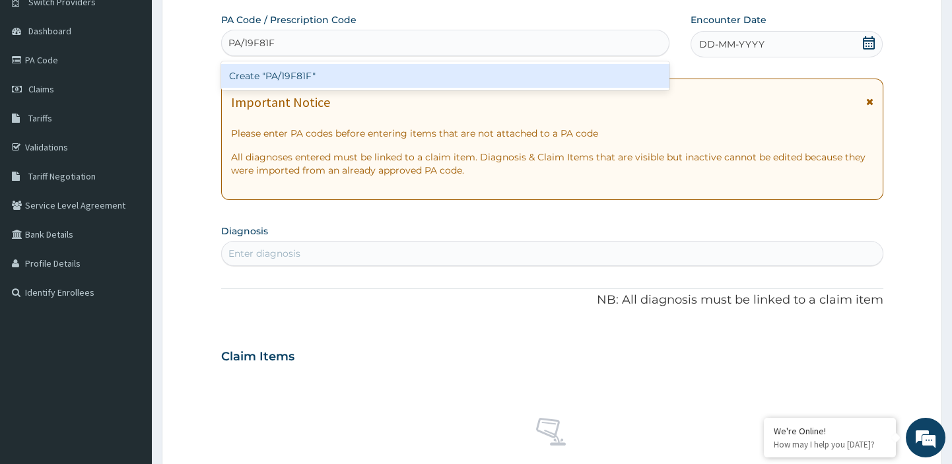
click at [271, 79] on div "Create "PA/19F81F"" at bounding box center [445, 76] width 449 height 24
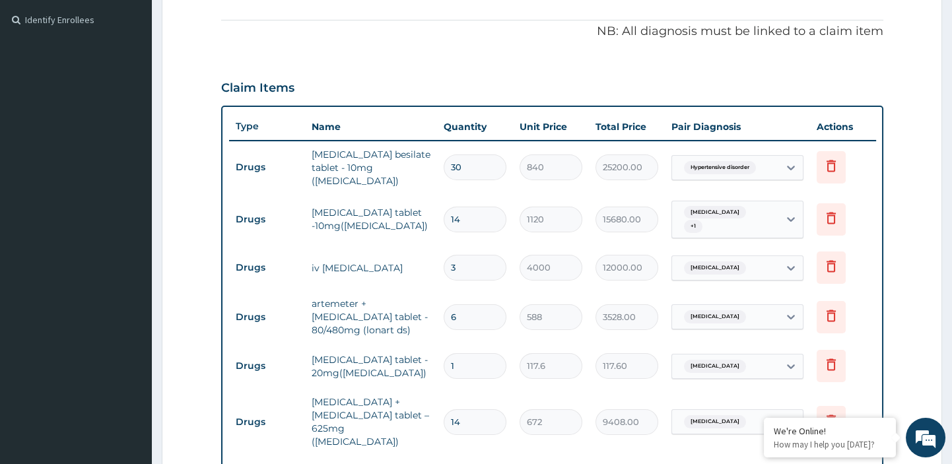
scroll to position [385, 0]
click at [469, 168] on input "30" at bounding box center [475, 168] width 63 height 26
type input "3"
type input "2520.00"
type input "0.00"
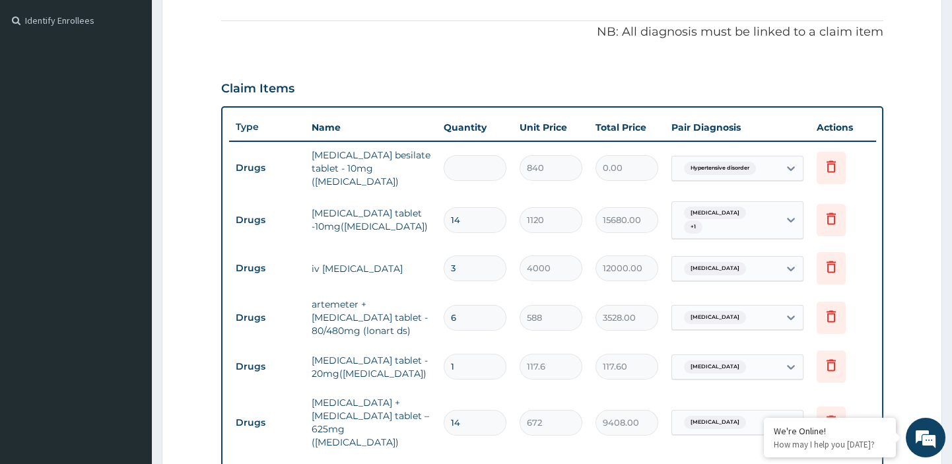
type input "1"
type input "840.00"
type input "15"
type input "12600.00"
type input "15"
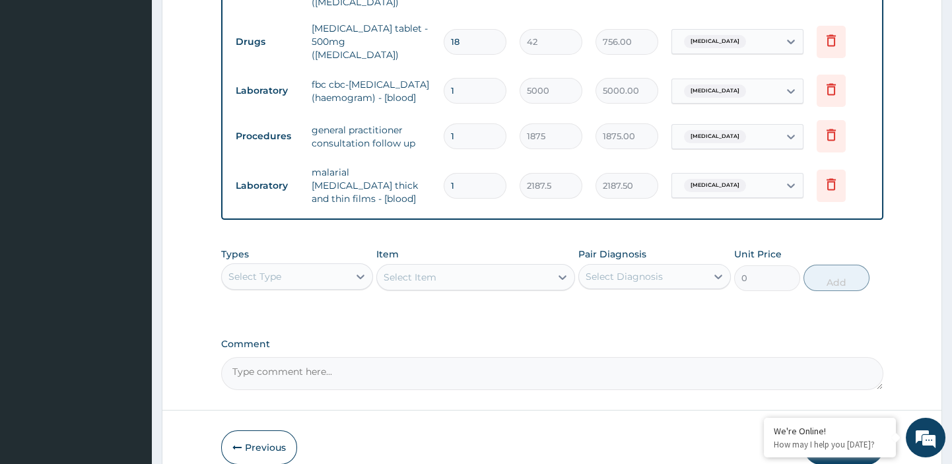
scroll to position [856, 0]
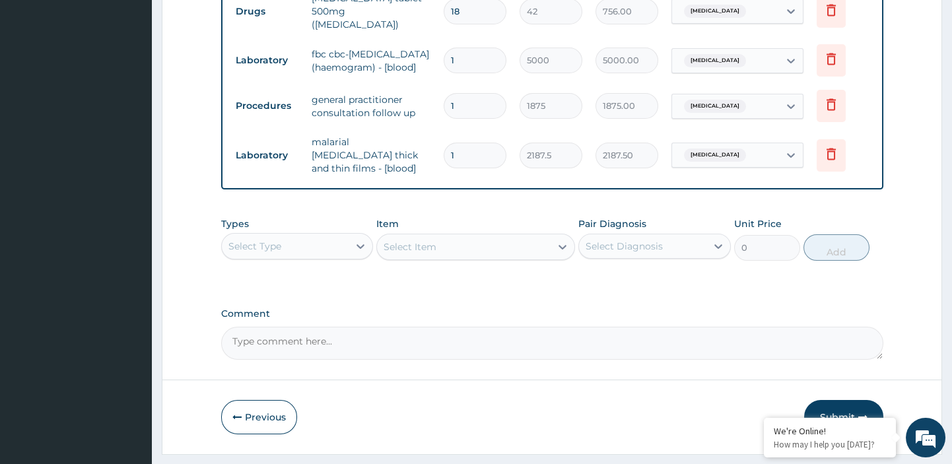
click at [839, 400] on button "Submit" at bounding box center [843, 417] width 79 height 34
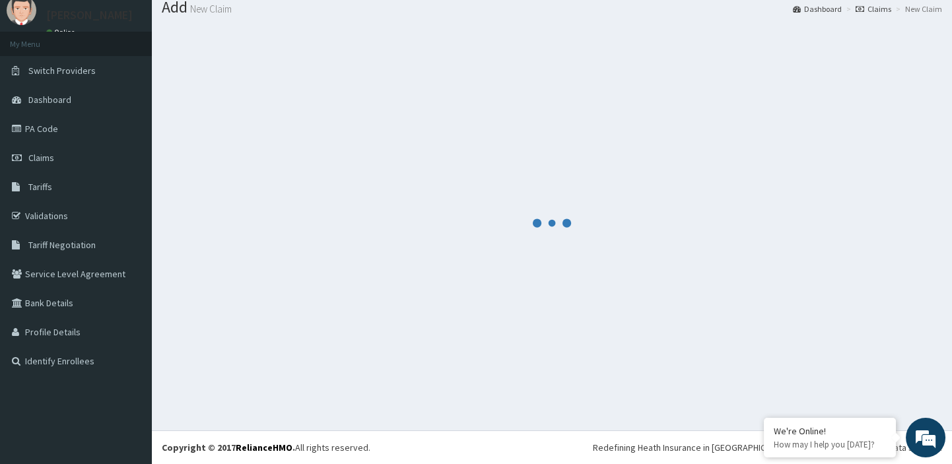
scroll to position [44, 0]
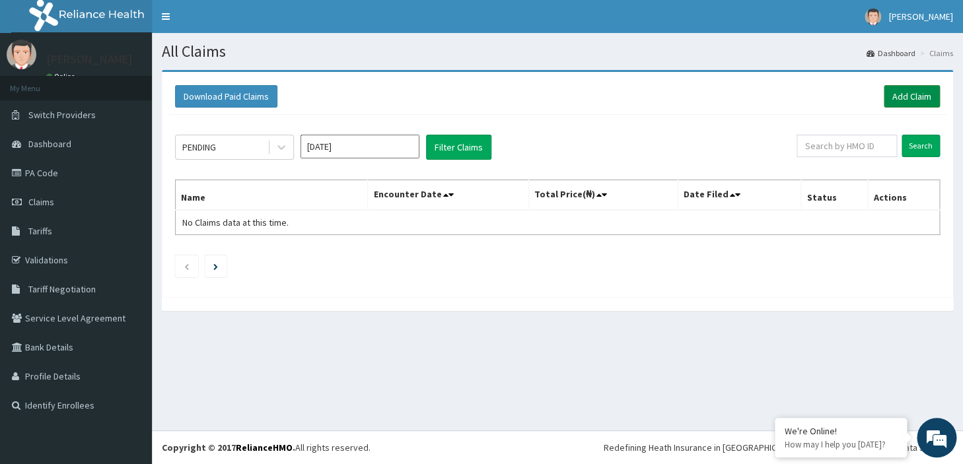
click at [901, 92] on link "Add Claim" at bounding box center [912, 96] width 56 height 22
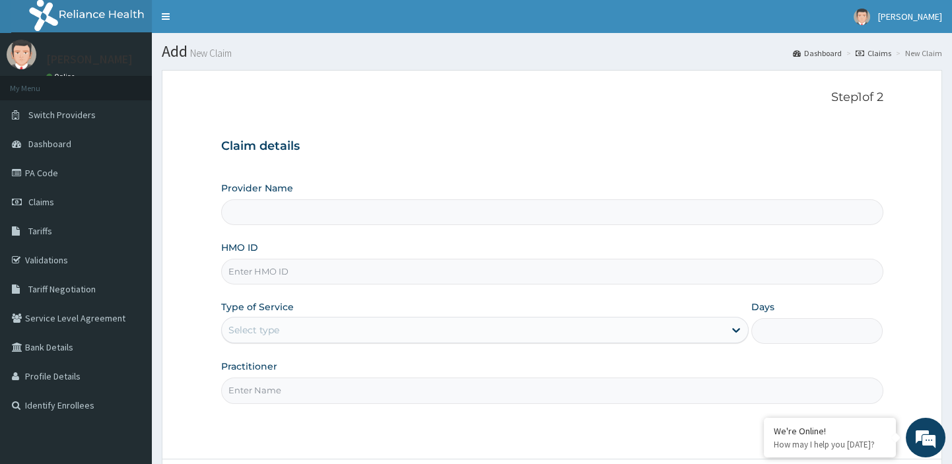
type input "[GEOGRAPHIC_DATA][PERSON_NAME]"
click at [511, 271] on input "HMO ID" at bounding box center [552, 272] width 662 height 26
paste input "tce/10029/a"
type input "tce/10029/a"
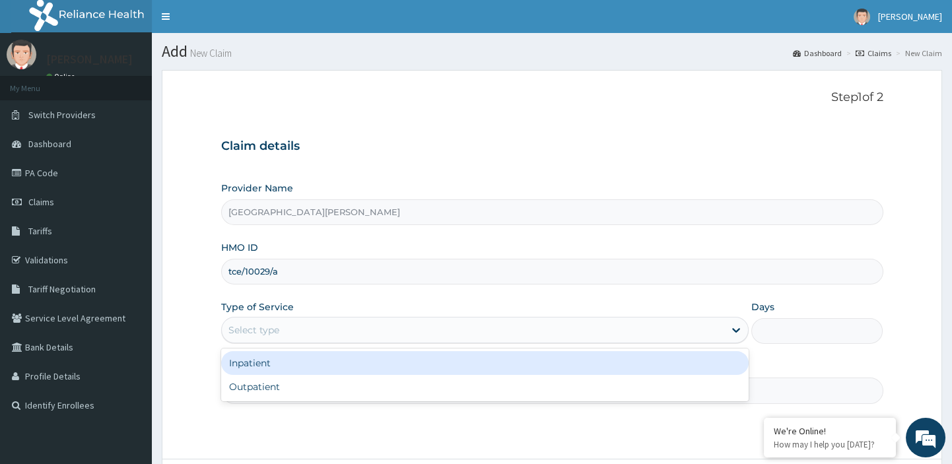
click at [440, 331] on div "Select type" at bounding box center [473, 330] width 503 height 21
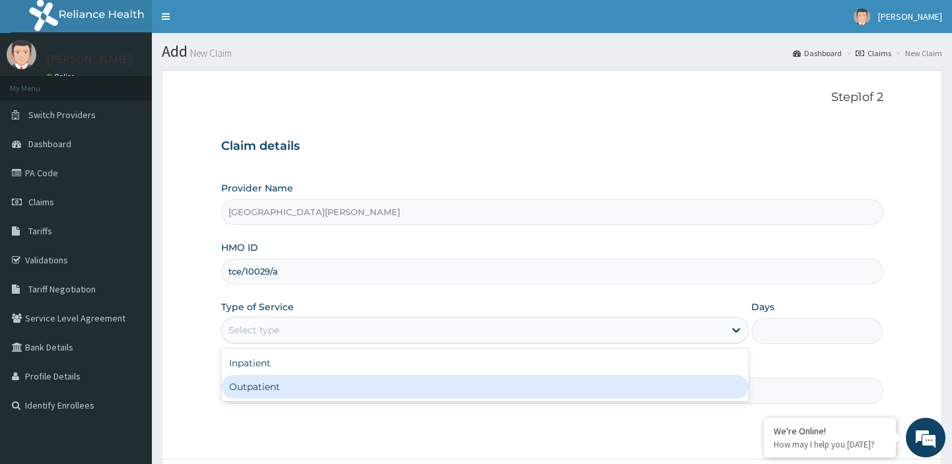
click at [348, 389] on div "Outpatient" at bounding box center [485, 387] width 528 height 24
type input "1"
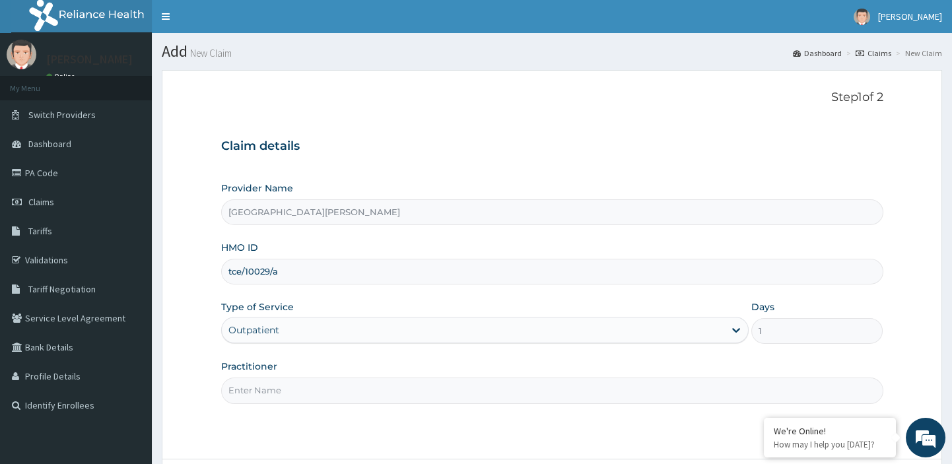
click at [326, 383] on input "Practitioner" at bounding box center [552, 391] width 662 height 26
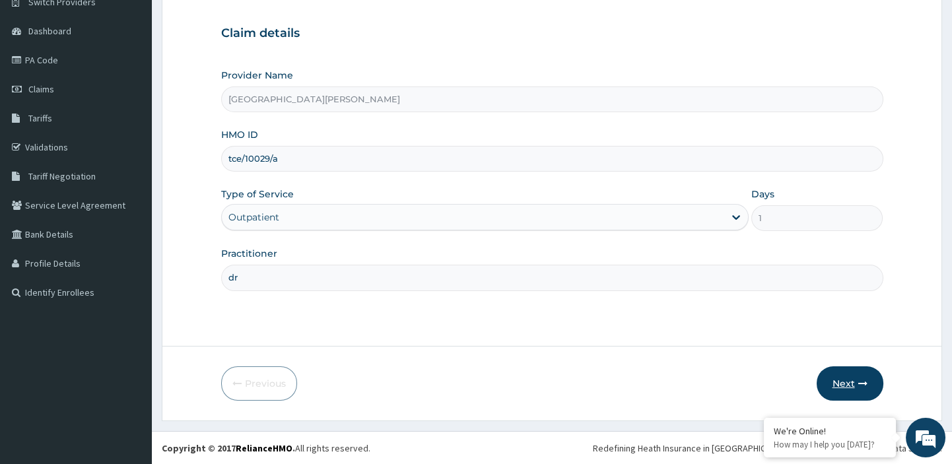
type input "dr"
click at [845, 376] on button "Next" at bounding box center [850, 384] width 67 height 34
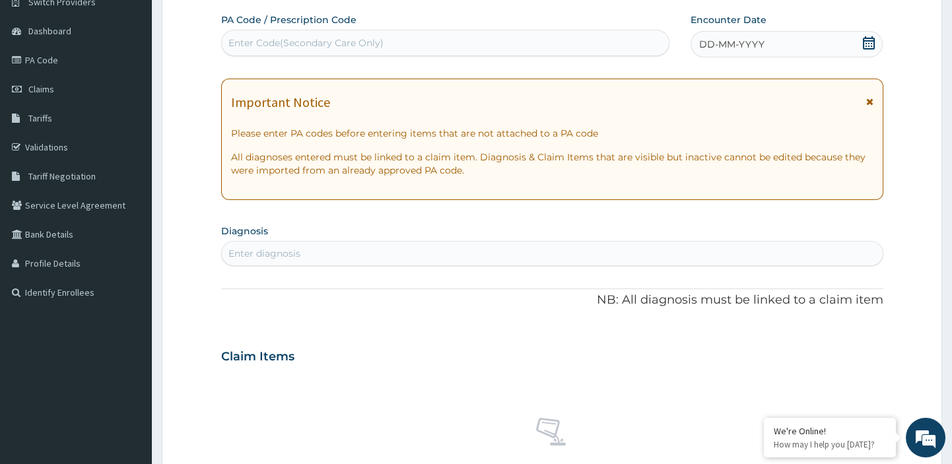
click at [367, 42] on div "Enter Code(Secondary Care Only)" at bounding box center [305, 42] width 155 height 13
paste input "PA/0EAF55"
type input "PA/0EAF55"
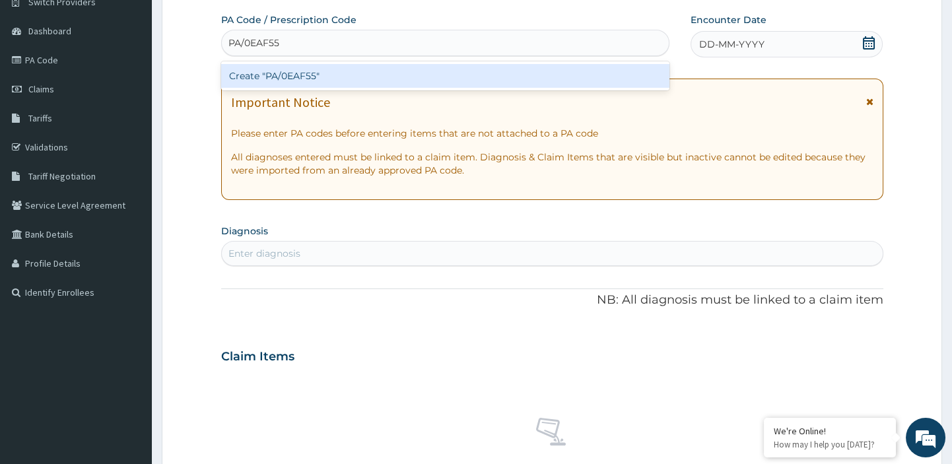
click at [304, 75] on div "Create "PA/0EAF55"" at bounding box center [445, 76] width 449 height 24
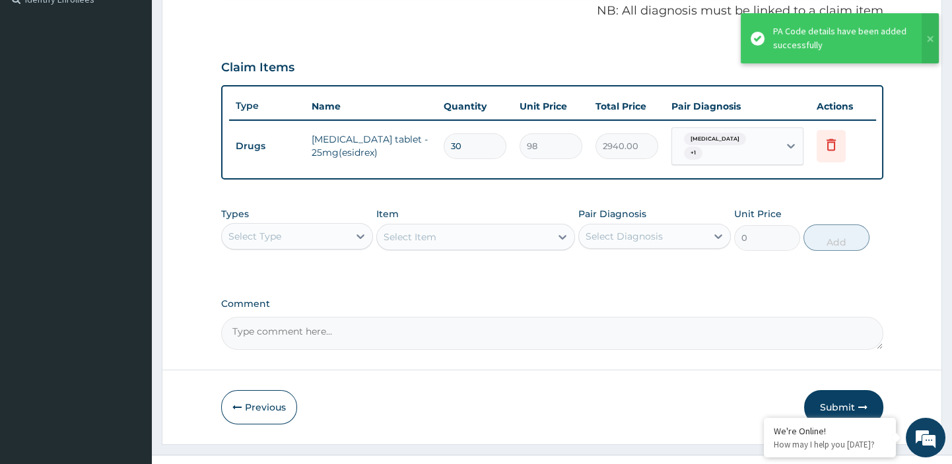
scroll to position [424, 0]
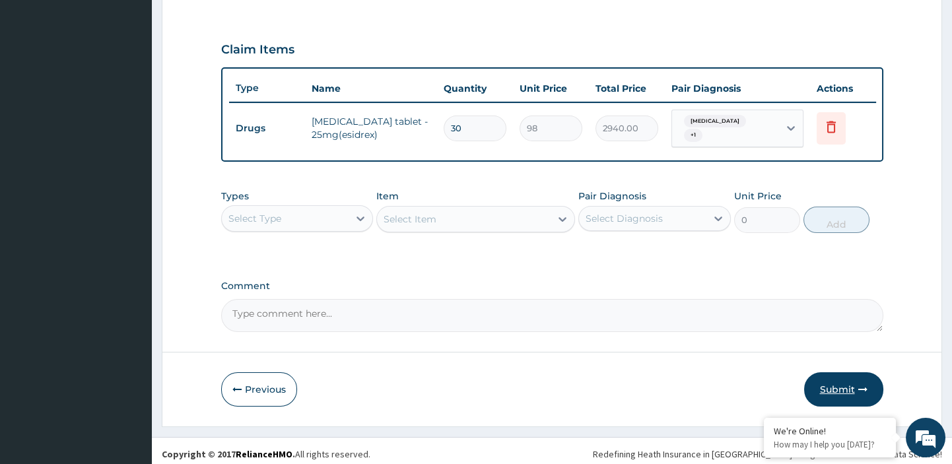
click at [843, 387] on button "Submit" at bounding box center [843, 389] width 79 height 34
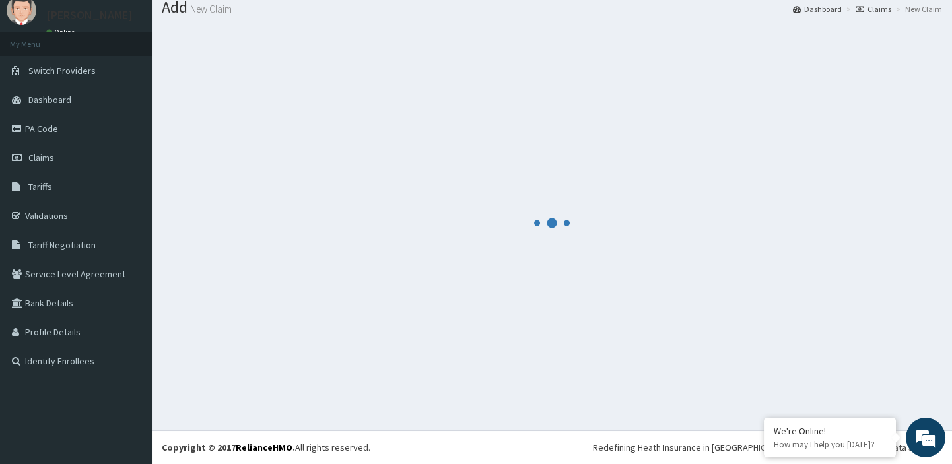
scroll to position [44, 0]
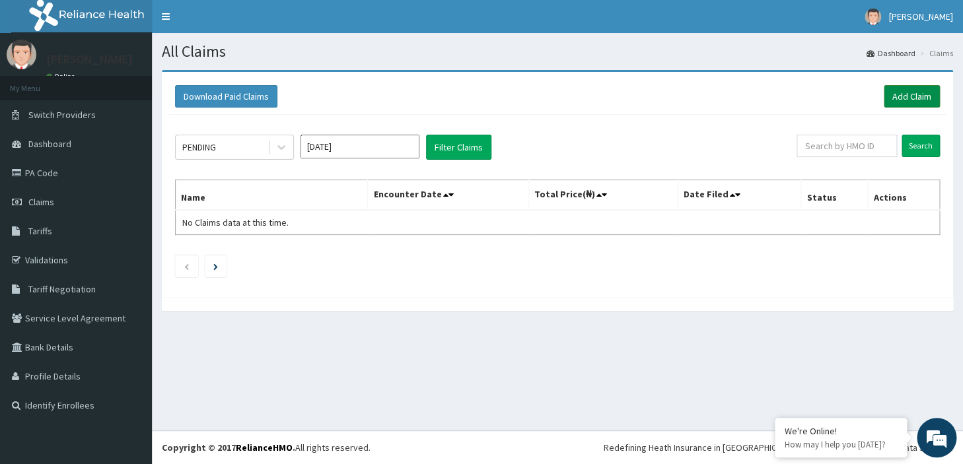
click at [910, 96] on link "Add Claim" at bounding box center [912, 96] width 56 height 22
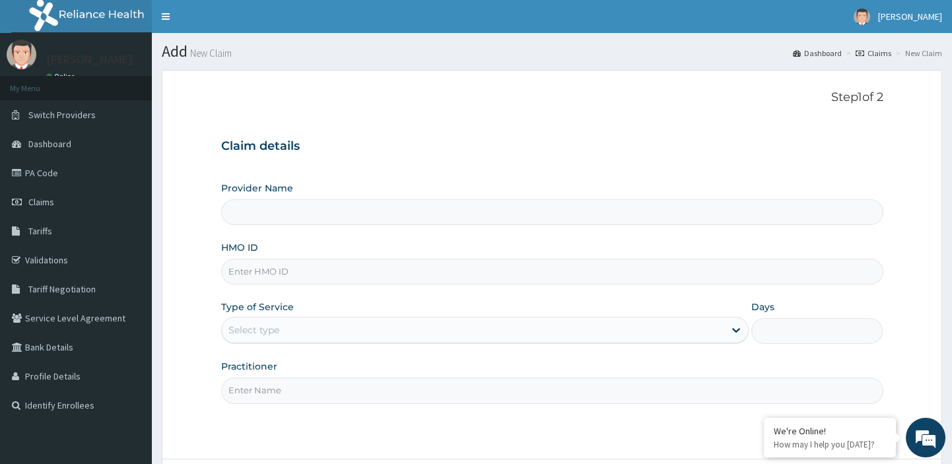
click at [497, 271] on input "HMO ID" at bounding box center [552, 272] width 662 height 26
paste input "tce/10328/a"
type input "[GEOGRAPHIC_DATA][PERSON_NAME]"
type input "tce/10328/a"
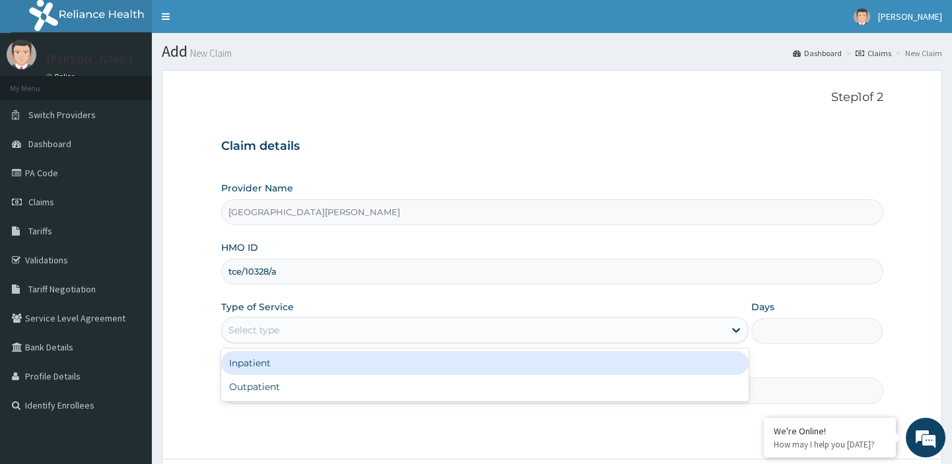
click at [427, 324] on div "Select type" at bounding box center [473, 330] width 503 height 21
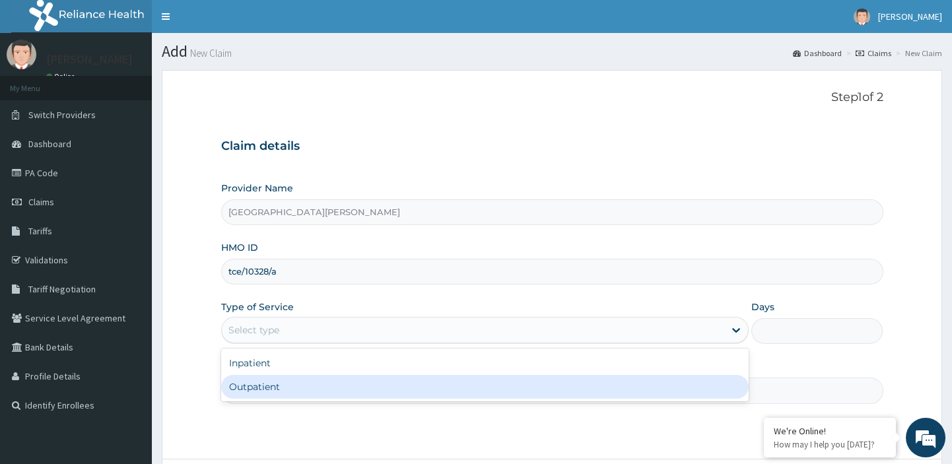
click at [278, 393] on div "Outpatient" at bounding box center [485, 387] width 528 height 24
type input "1"
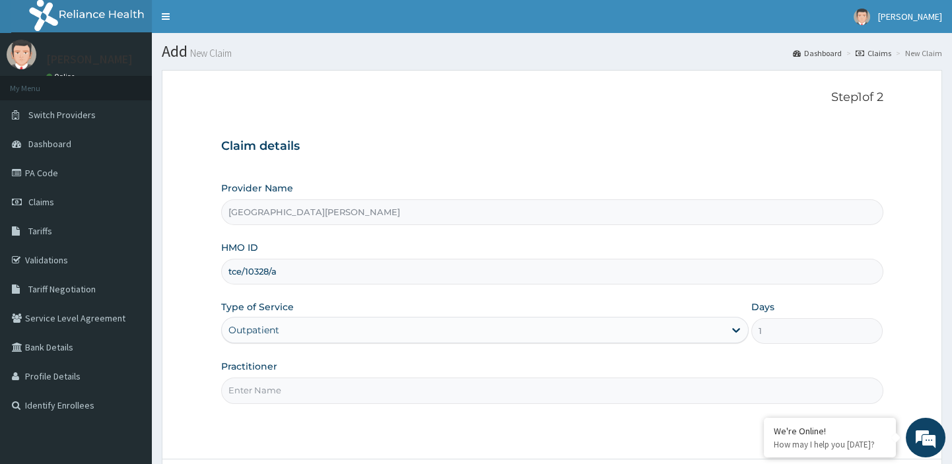
click at [291, 401] on input "Practitioner" at bounding box center [552, 391] width 662 height 26
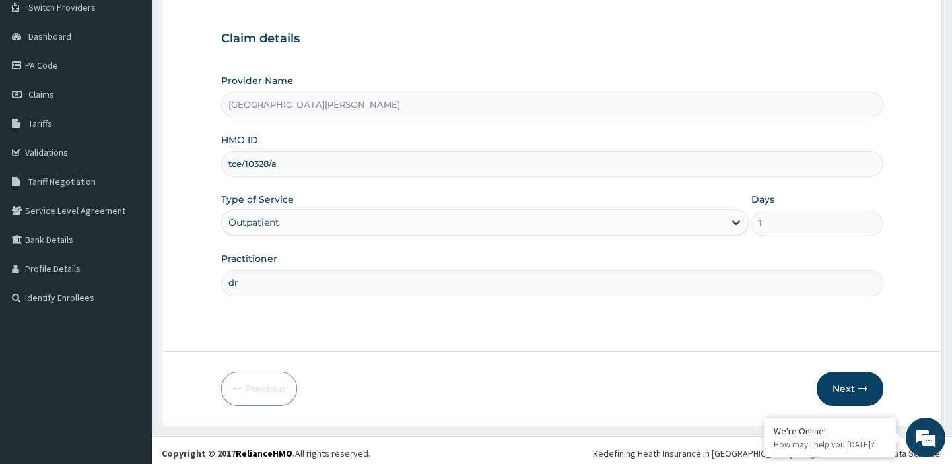
scroll to position [113, 0]
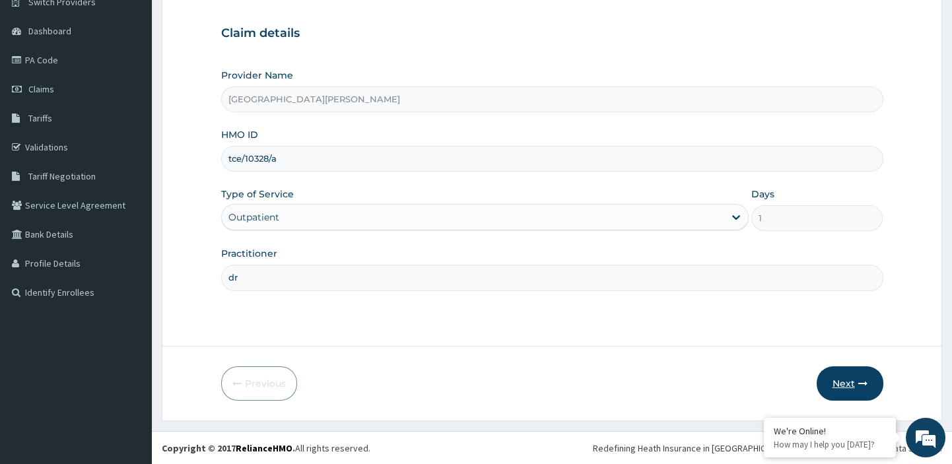
type input "dr"
click at [850, 390] on button "Next" at bounding box center [850, 384] width 67 height 34
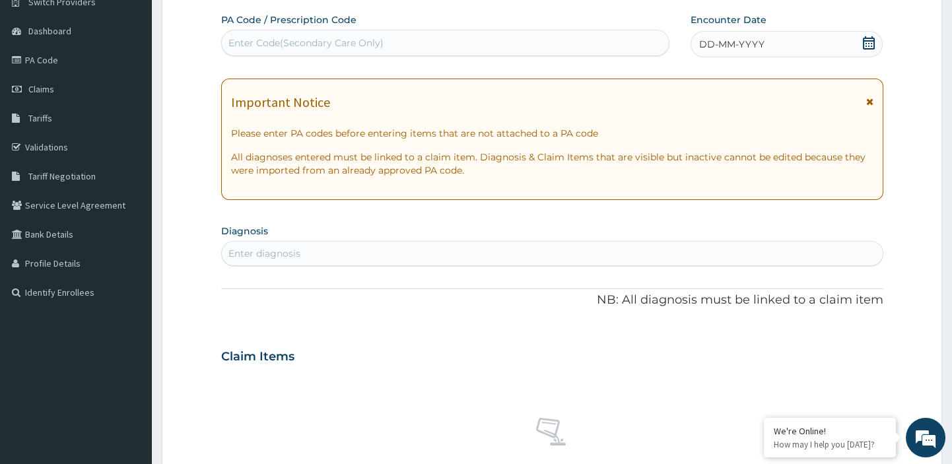
scroll to position [0, 0]
click at [380, 42] on div "Enter Code(Secondary Care Only)" at bounding box center [305, 42] width 155 height 13
paste input "PA/DB37F2"
type input "PA/DB37F2"
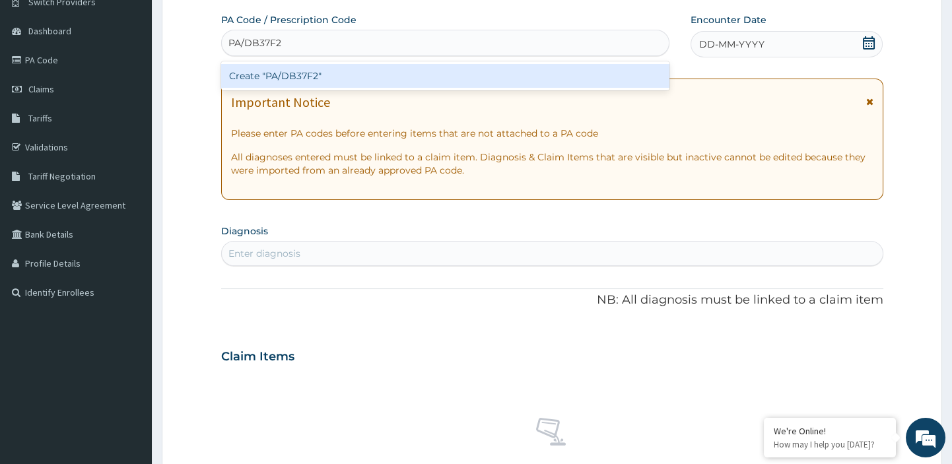
click at [312, 71] on div "Create "PA/DB37F2"" at bounding box center [445, 76] width 449 height 24
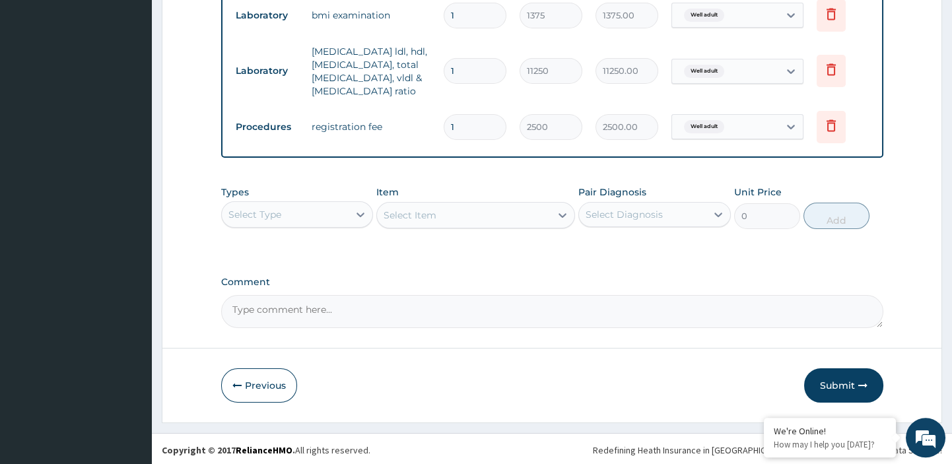
scroll to position [725, 0]
click at [829, 380] on button "Submit" at bounding box center [843, 384] width 79 height 34
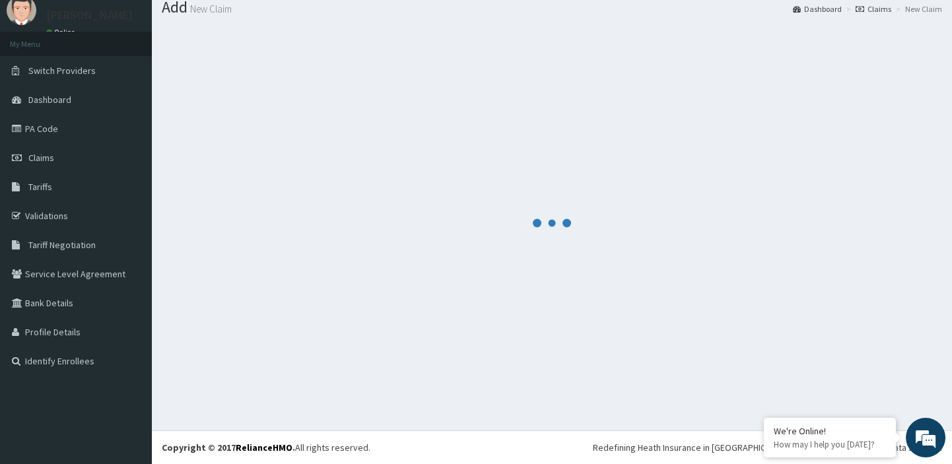
scroll to position [44, 0]
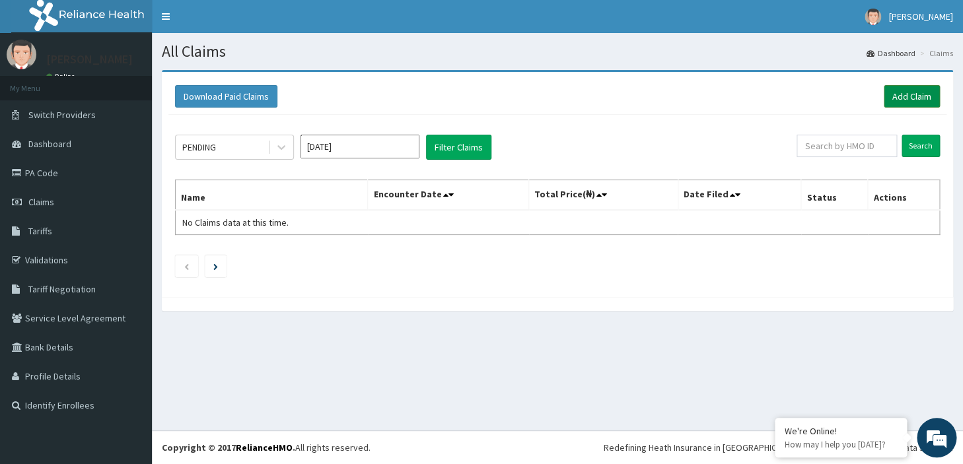
click at [915, 96] on link "Add Claim" at bounding box center [912, 96] width 56 height 22
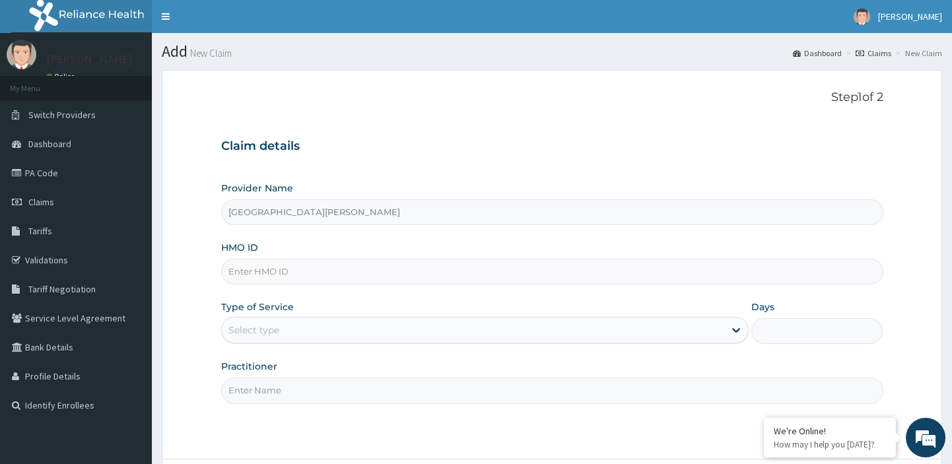
click at [339, 267] on input "HMO ID" at bounding box center [552, 272] width 662 height 26
paste input "gup/10047/a"
type input "gup/10047/a"
click at [271, 330] on div "Select type" at bounding box center [253, 330] width 51 height 13
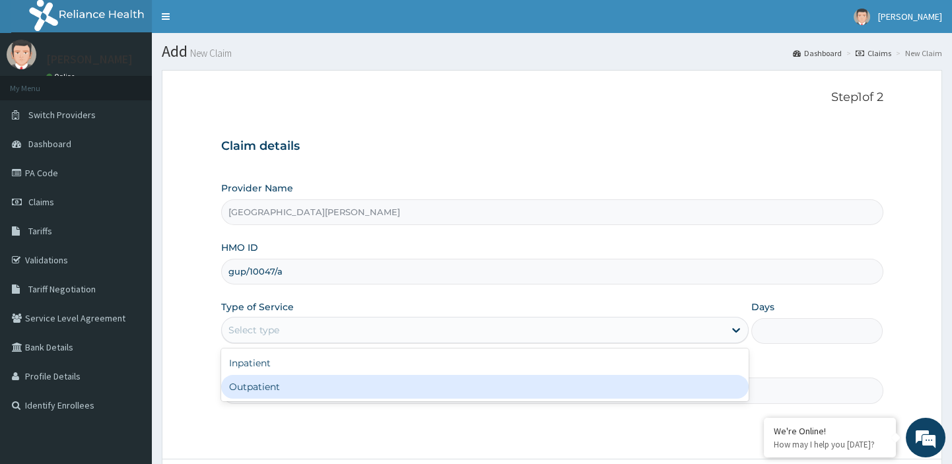
click at [248, 382] on div "Outpatient" at bounding box center [485, 387] width 528 height 24
type input "1"
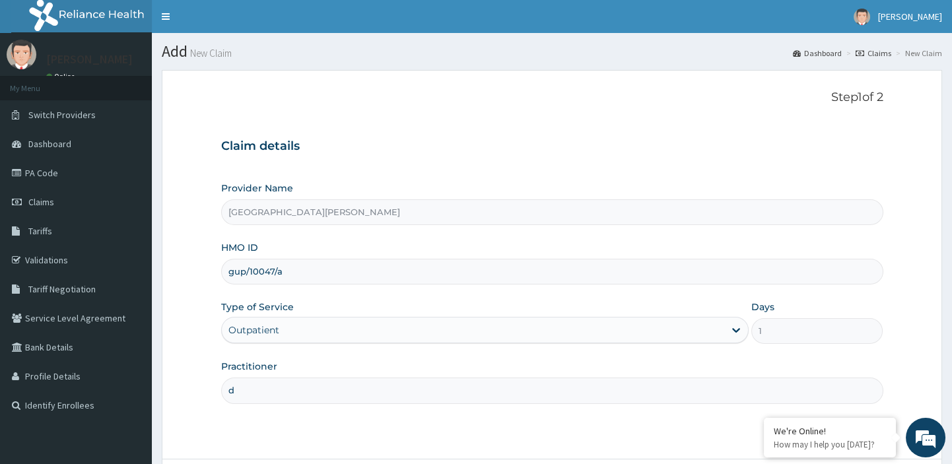
click at [259, 391] on input "d" at bounding box center [552, 391] width 662 height 26
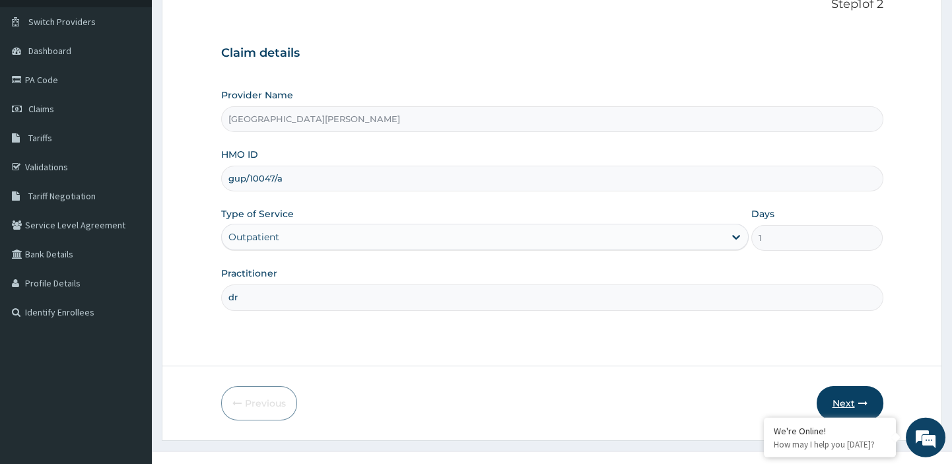
type input "dr"
click at [842, 402] on button "Next" at bounding box center [850, 403] width 67 height 34
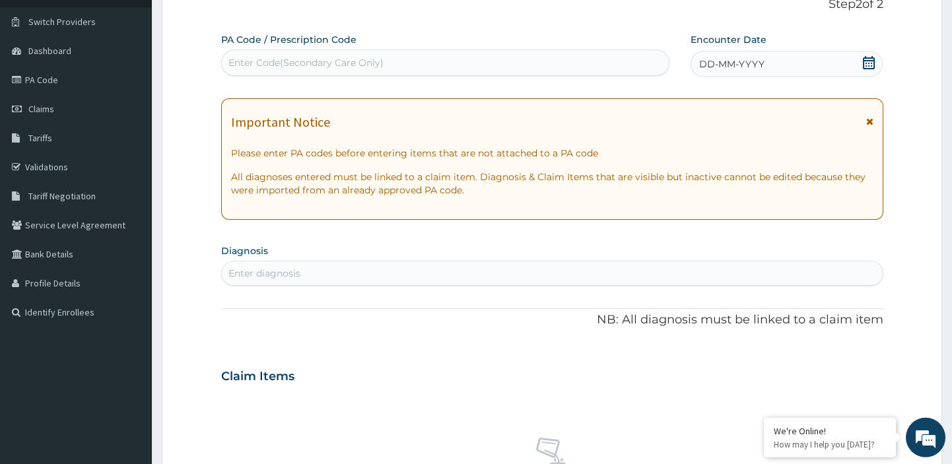
click at [378, 57] on div "Enter Code(Secondary Care Only)" at bounding box center [305, 62] width 155 height 13
paste input "GUP/10047/A"
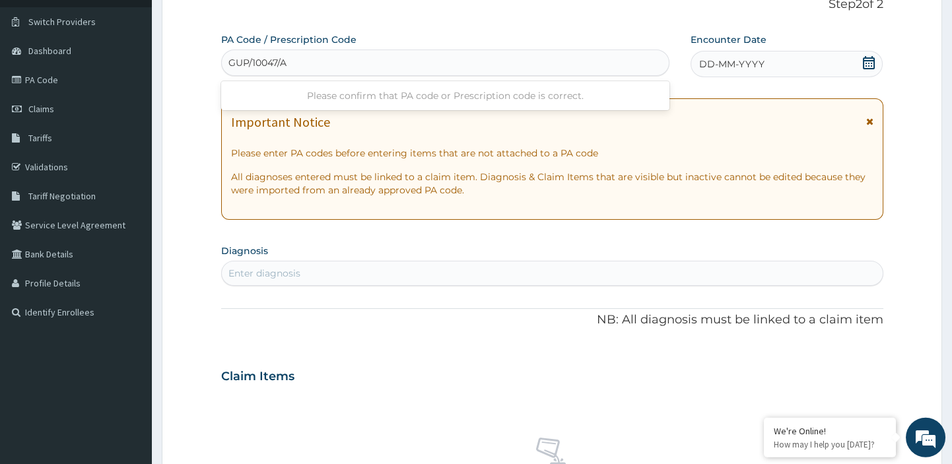
type input "GUP/10047/A"
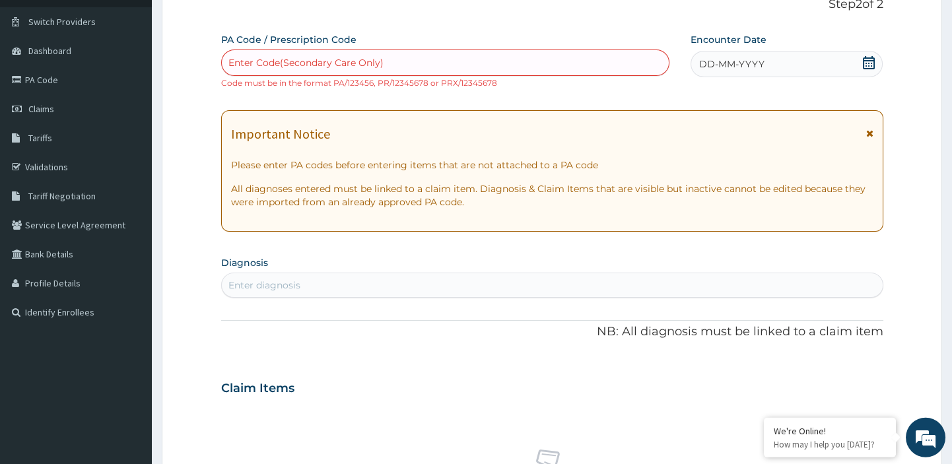
click at [367, 63] on div "Enter Code(Secondary Care Only)" at bounding box center [305, 62] width 155 height 13
paste input "PA/E3DB2A"
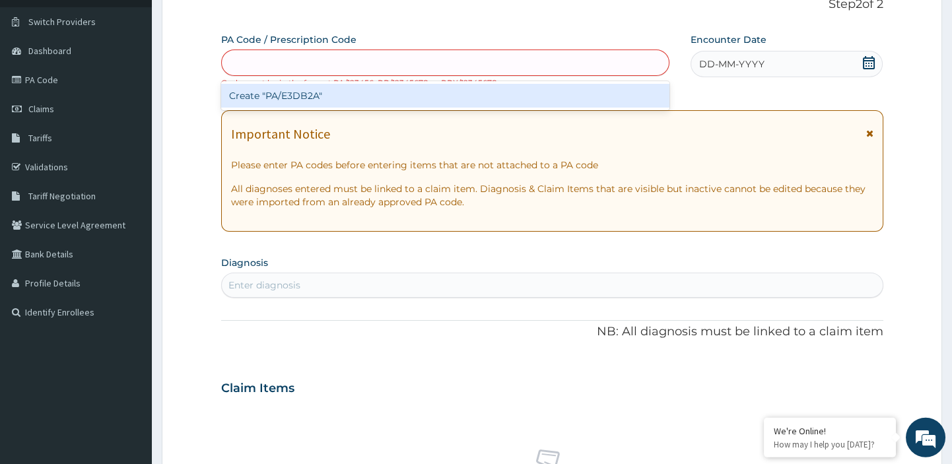
type input "PA/E3DB2A"
click at [304, 96] on div "Create "PA/E3DB2A"" at bounding box center [445, 96] width 449 height 24
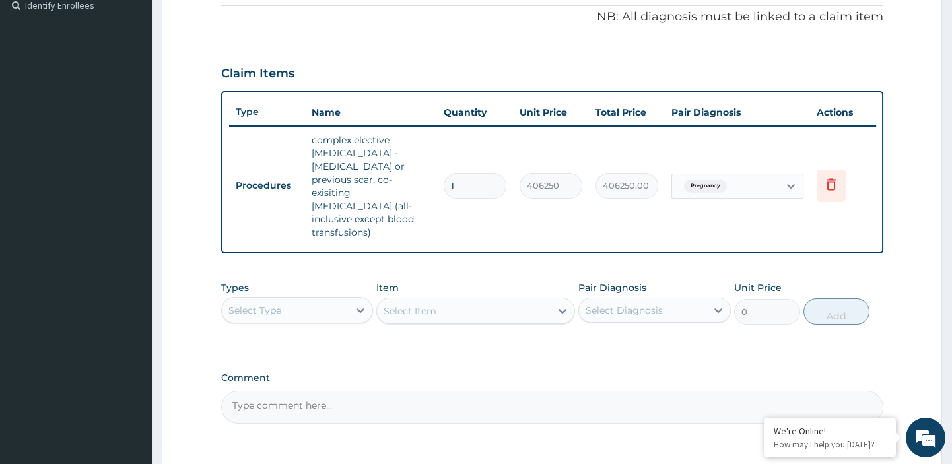
scroll to position [484, 0]
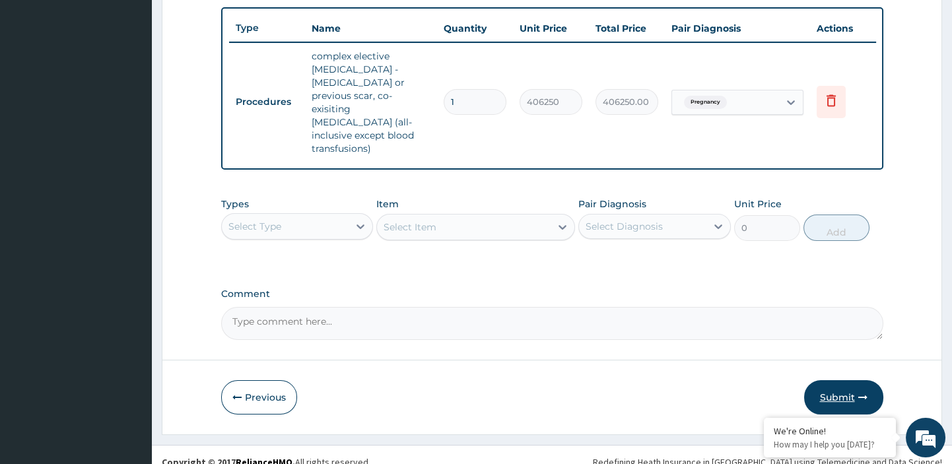
click at [832, 382] on button "Submit" at bounding box center [843, 397] width 79 height 34
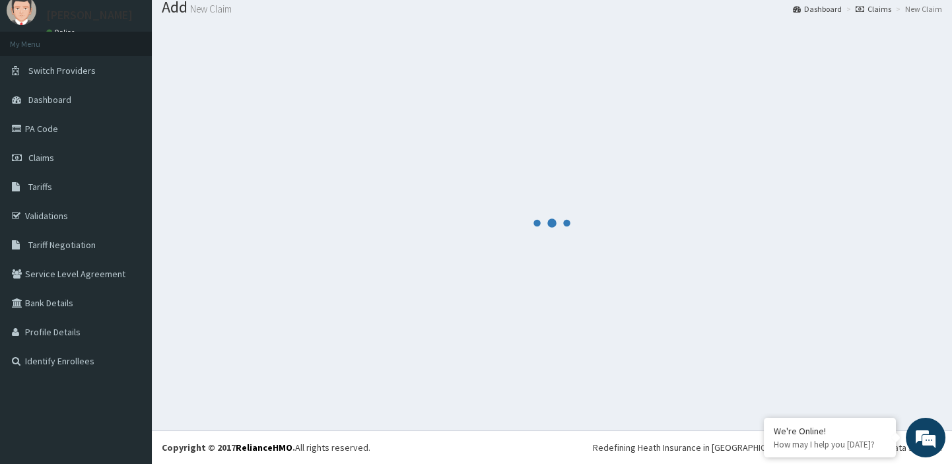
scroll to position [44, 0]
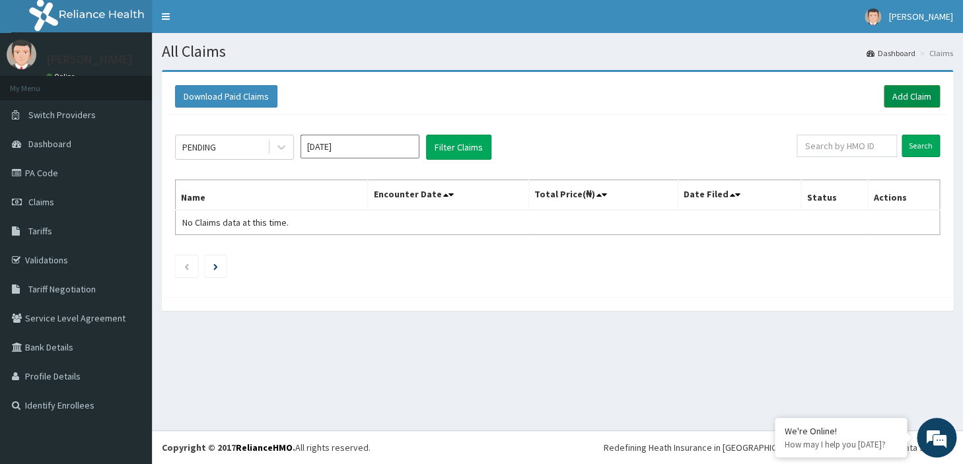
click at [909, 94] on link "Add Claim" at bounding box center [912, 96] width 56 height 22
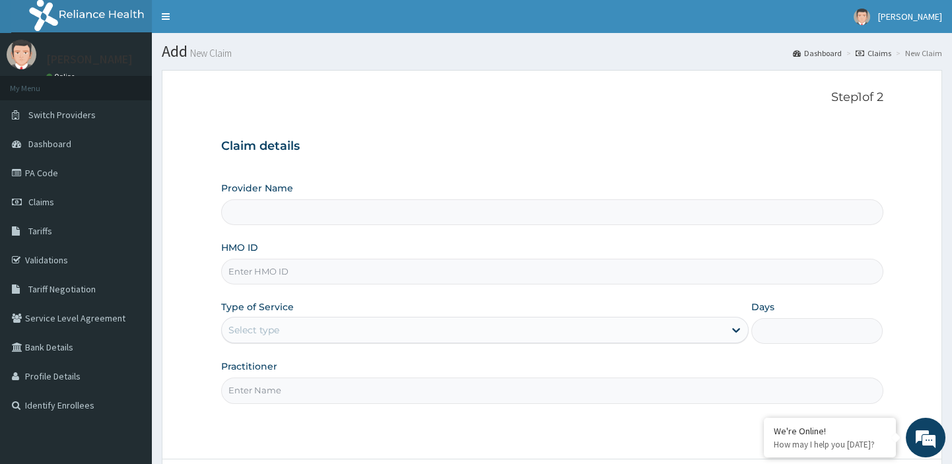
type input "St Leo Hospital"
click at [614, 269] on input "HMO ID" at bounding box center [552, 272] width 662 height 26
paste input "mtm/10168/a"
type input "mtm/10168/a"
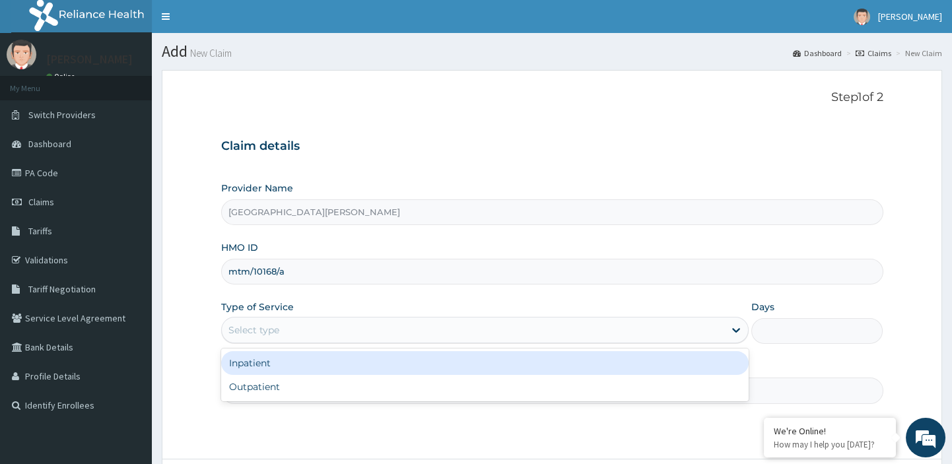
click at [532, 326] on div "Select type" at bounding box center [473, 330] width 503 height 21
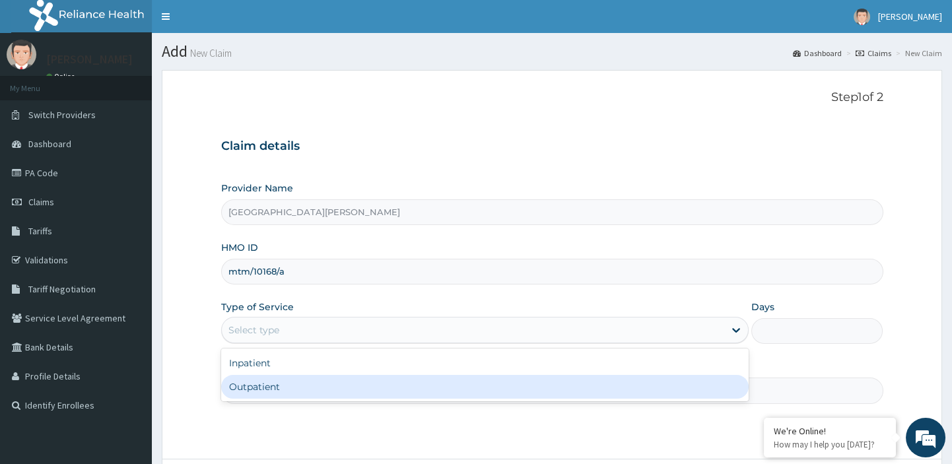
click at [419, 389] on div "Outpatient" at bounding box center [485, 387] width 528 height 24
type input "1"
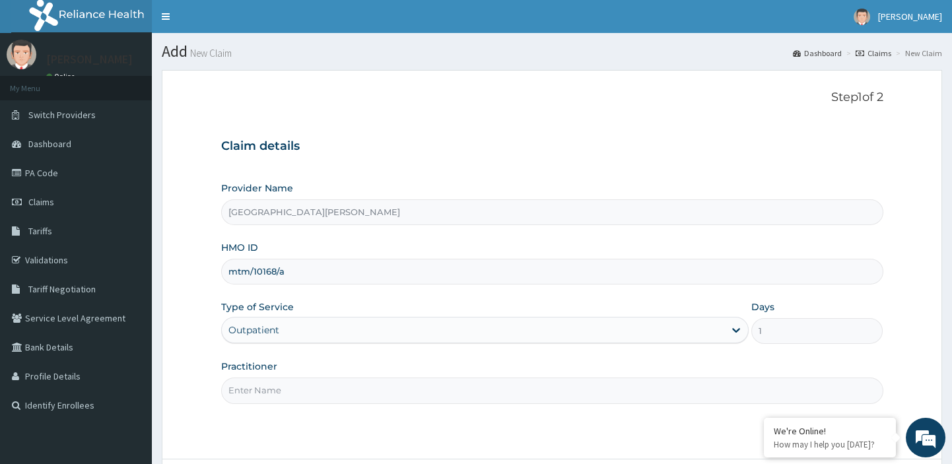
click at [368, 387] on input "Practitioner" at bounding box center [552, 391] width 662 height 26
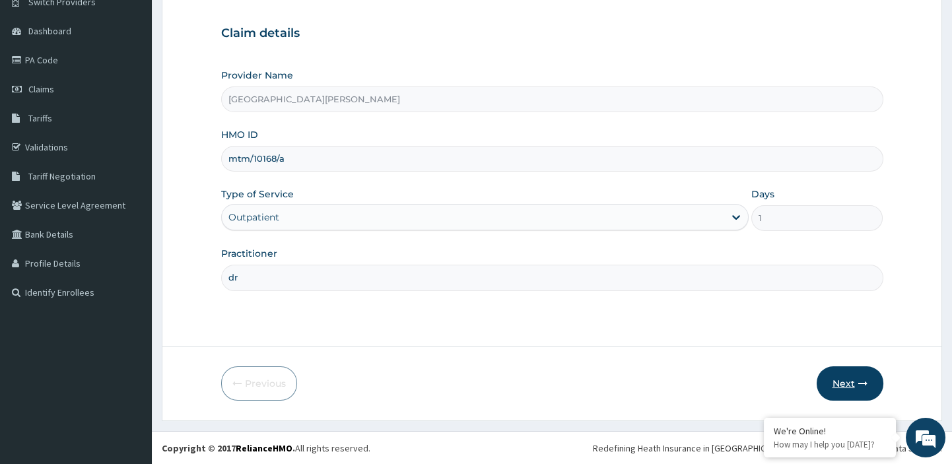
type input "dr"
click at [835, 380] on button "Next" at bounding box center [850, 384] width 67 height 34
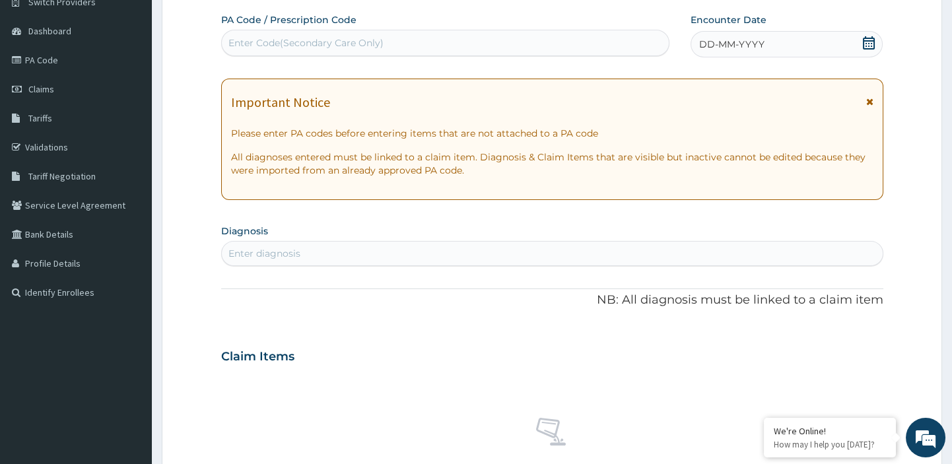
scroll to position [0, 0]
click at [372, 32] on div "Enter Code(Secondary Care Only)" at bounding box center [445, 43] width 449 height 26
paste input "PA/62B1C1"
type input "PA/62B1C1"
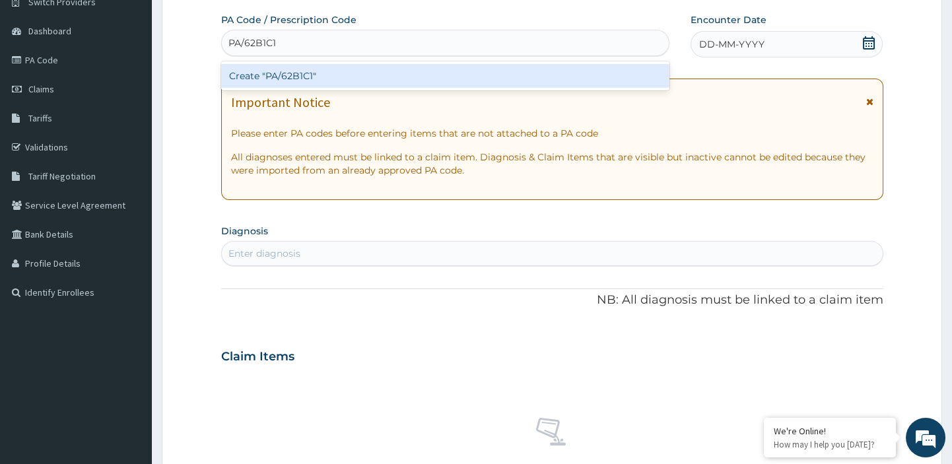
click at [291, 74] on div "Create "PA/62B1C1"" at bounding box center [445, 76] width 449 height 24
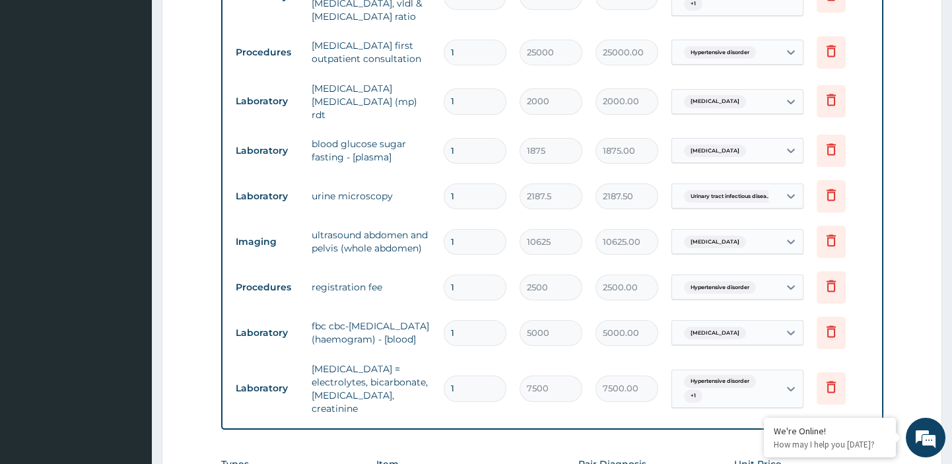
scroll to position [1129, 0]
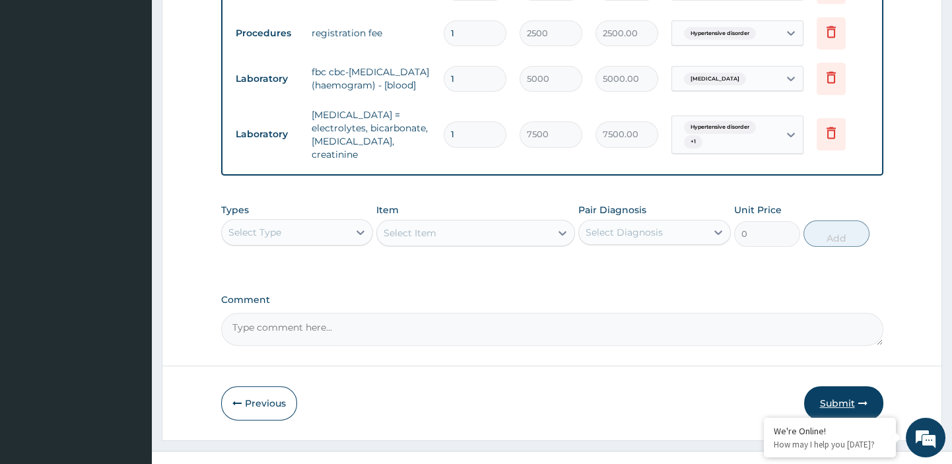
click at [847, 386] on button "Submit" at bounding box center [843, 403] width 79 height 34
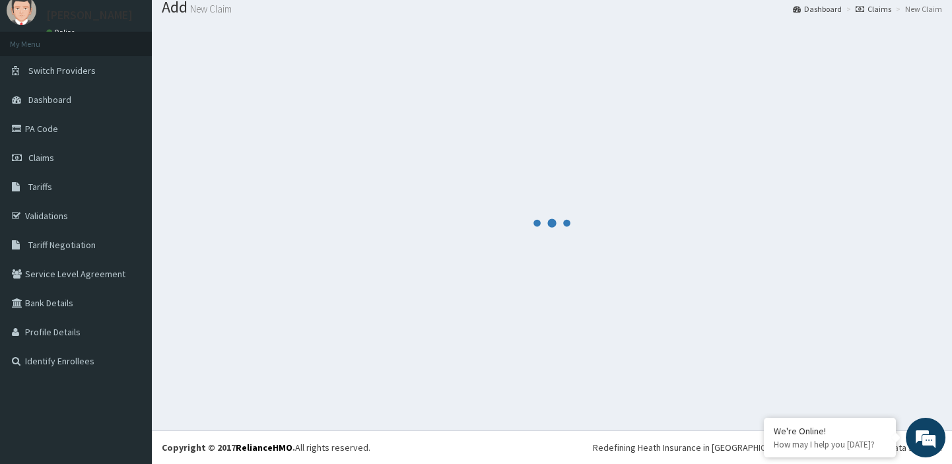
scroll to position [44, 0]
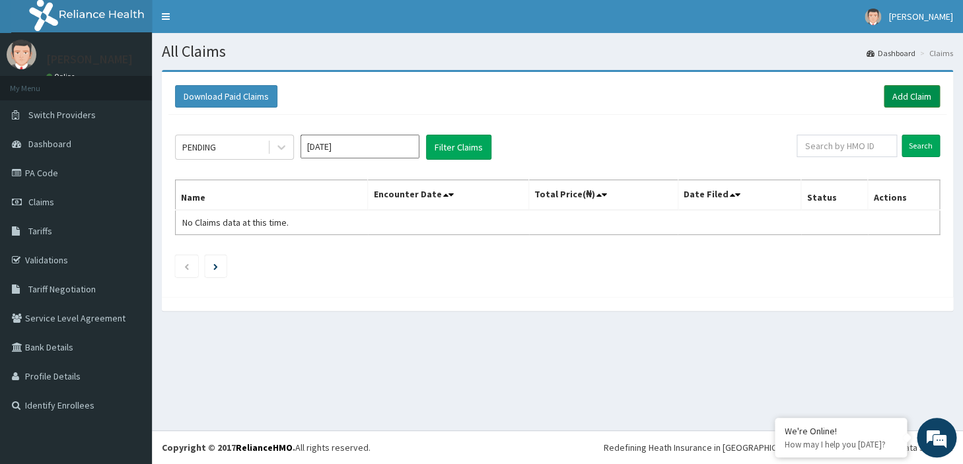
click at [903, 94] on link "Add Claim" at bounding box center [912, 96] width 56 height 22
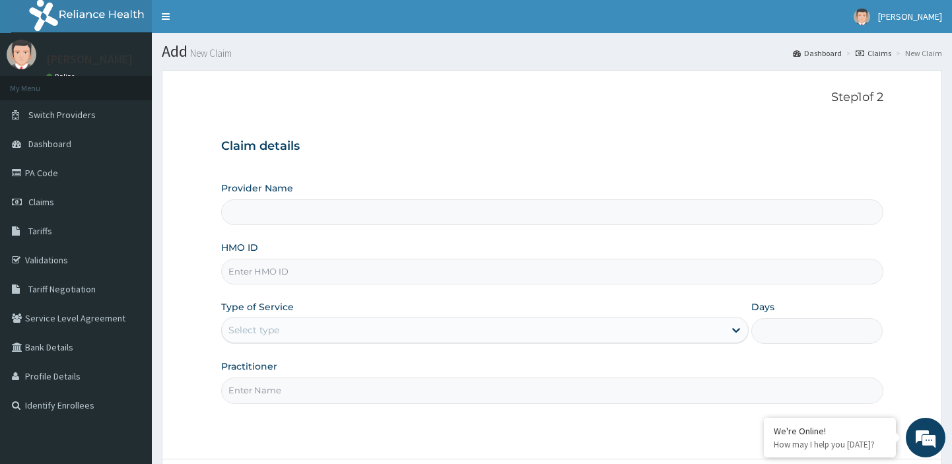
click at [309, 267] on input "HMO ID" at bounding box center [552, 272] width 662 height 26
type input "sfa/13822/a"
type input "[GEOGRAPHIC_DATA][PERSON_NAME]"
type input "sfa/13822/a"
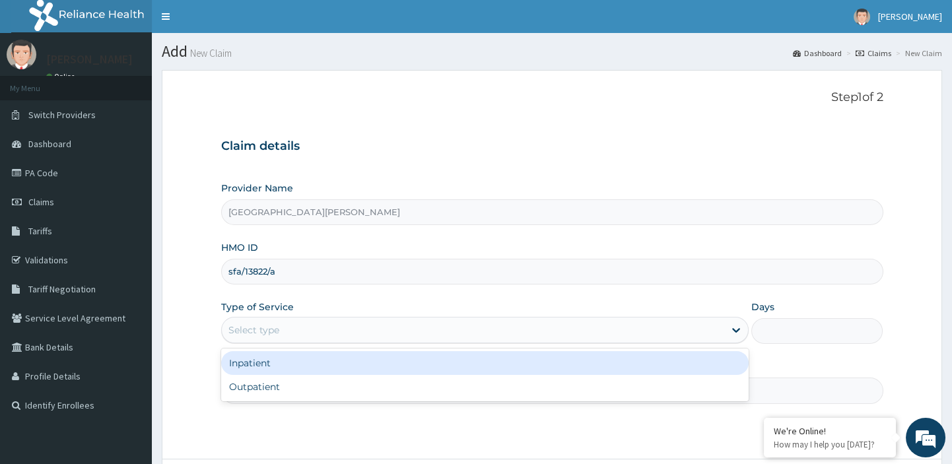
click at [273, 330] on div "Select type" at bounding box center [253, 330] width 51 height 13
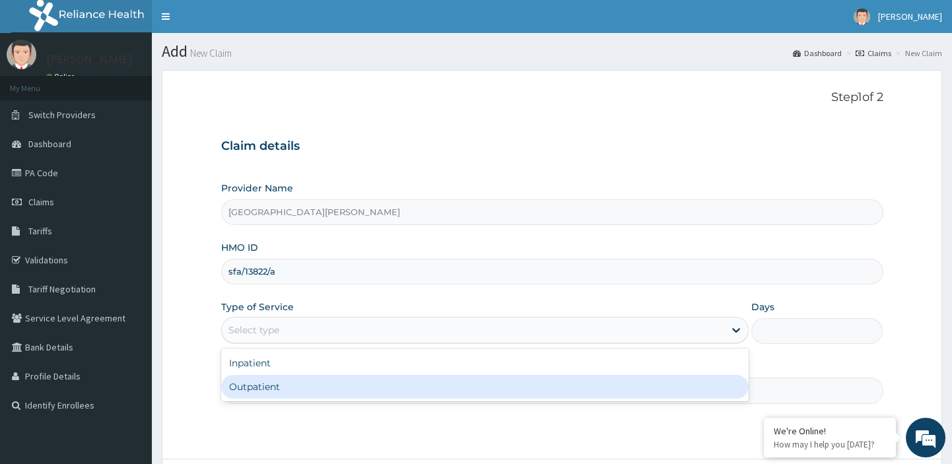
click at [253, 380] on div "Outpatient" at bounding box center [485, 387] width 528 height 24
type input "1"
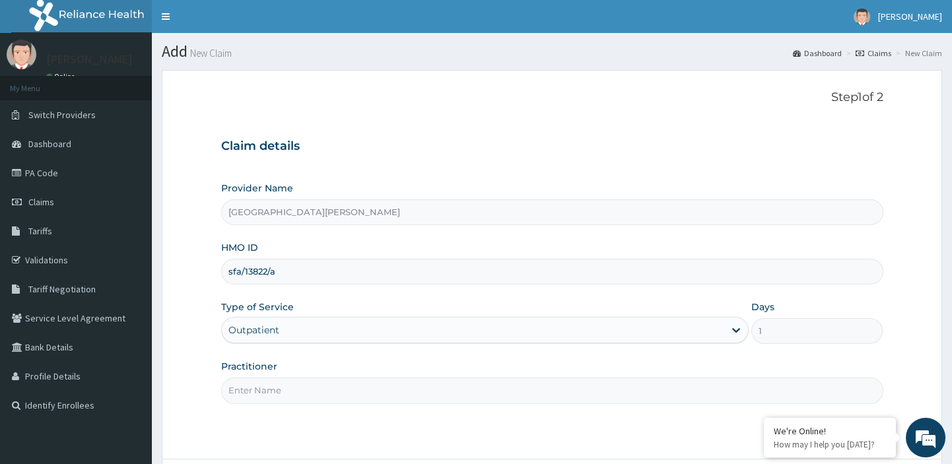
click at [270, 392] on input "Practitioner" at bounding box center [552, 391] width 662 height 26
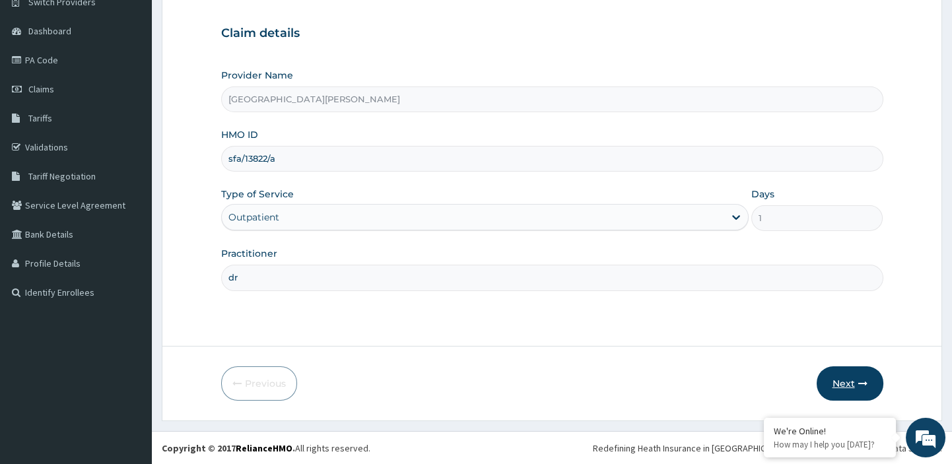
type input "dr"
click at [841, 375] on button "Next" at bounding box center [850, 384] width 67 height 34
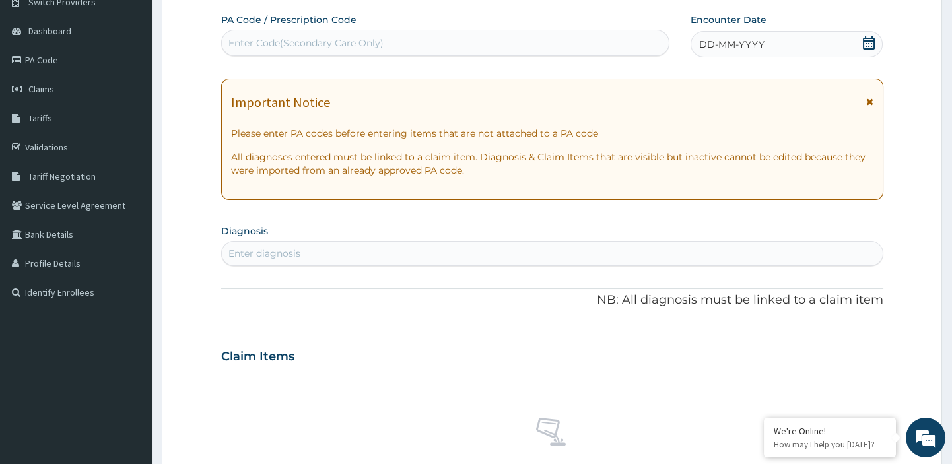
scroll to position [0, 0]
click at [354, 33] on div "Enter Code(Secondary Care Only)" at bounding box center [446, 42] width 448 height 21
paste input "PA/5E8D7B"
type input "PA/5E8D7B"
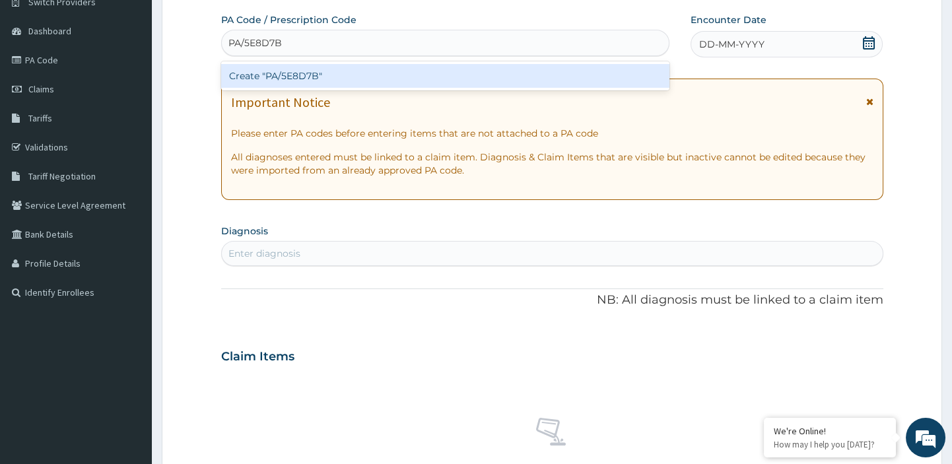
click at [304, 69] on div "Create "PA/5E8D7B"" at bounding box center [445, 76] width 449 height 24
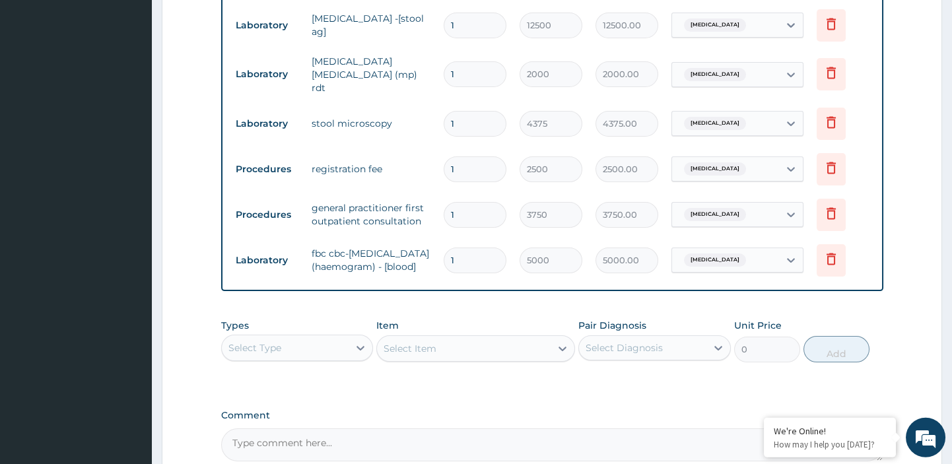
scroll to position [947, 0]
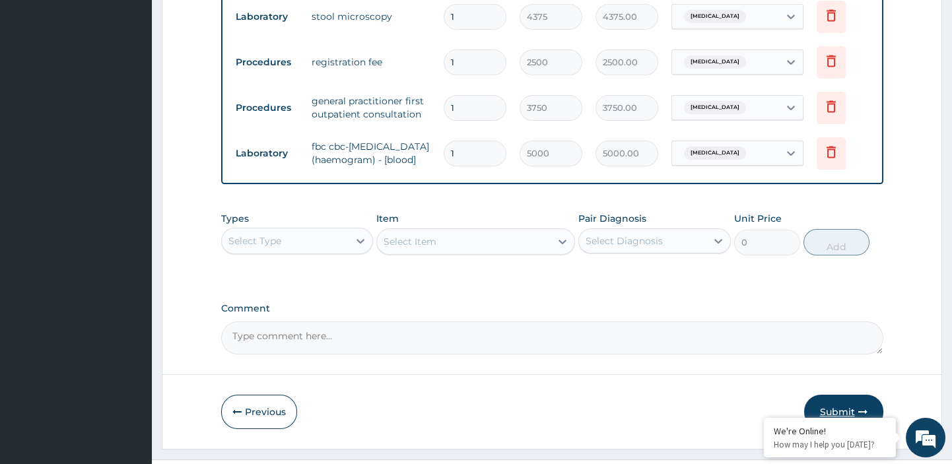
click at [836, 395] on button "Submit" at bounding box center [843, 412] width 79 height 34
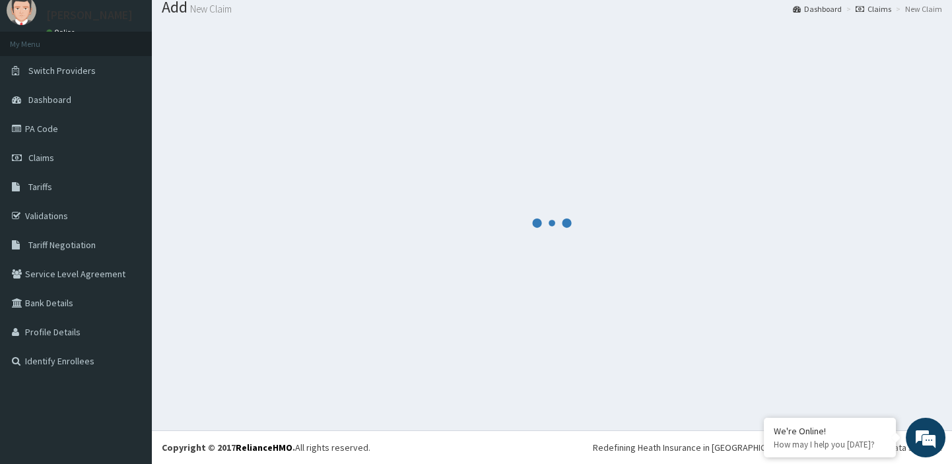
scroll to position [44, 0]
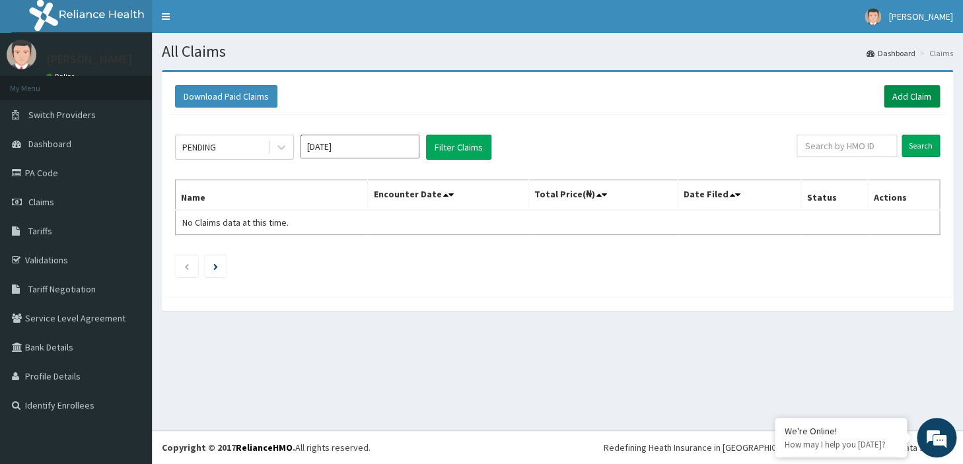
click at [917, 93] on link "Add Claim" at bounding box center [912, 96] width 56 height 22
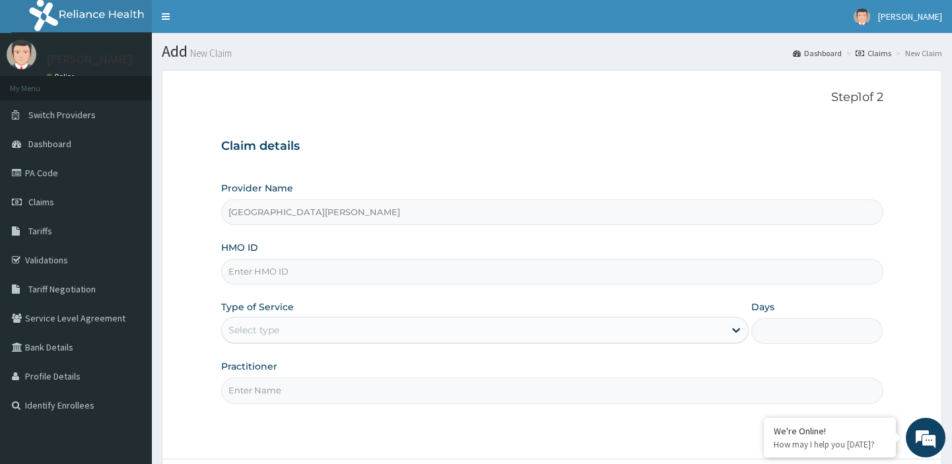
type input "[GEOGRAPHIC_DATA][PERSON_NAME]"
click at [423, 267] on input "HMO ID" at bounding box center [552, 272] width 662 height 26
paste input "enp/11924/d"
type input "enp/11924/d"
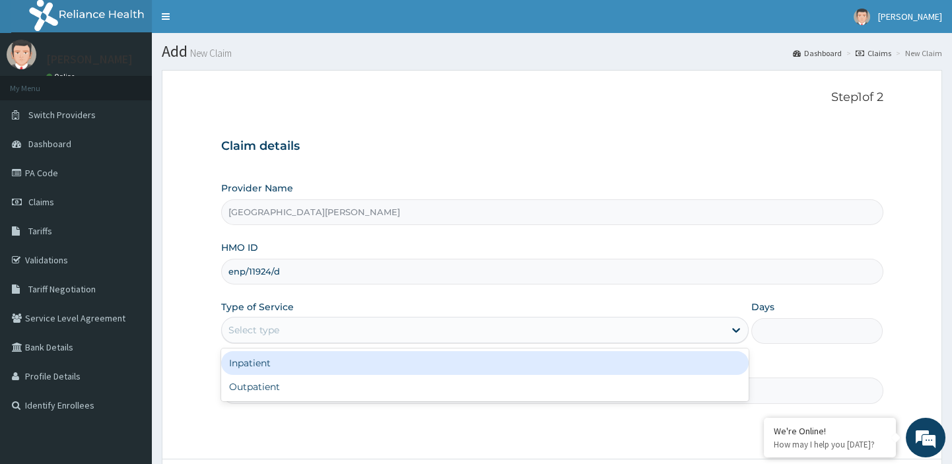
click at [363, 330] on div "Select type" at bounding box center [473, 330] width 503 height 21
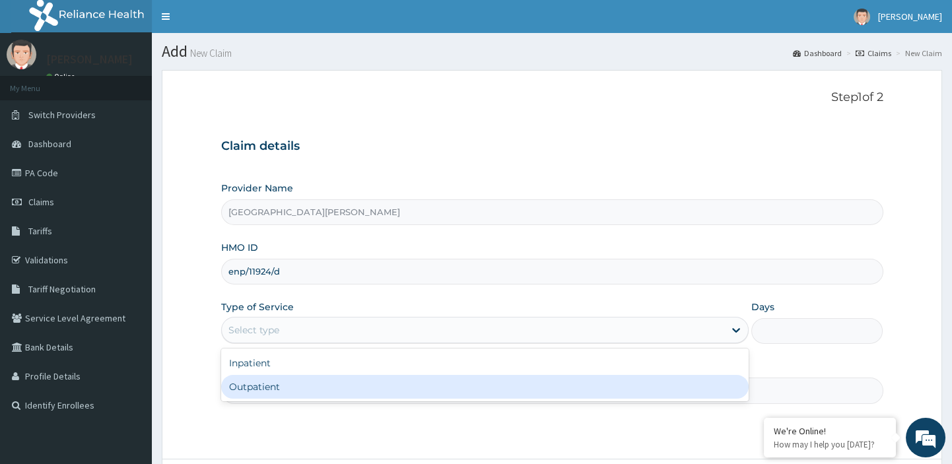
click at [263, 384] on div "Outpatient" at bounding box center [485, 387] width 528 height 24
type input "1"
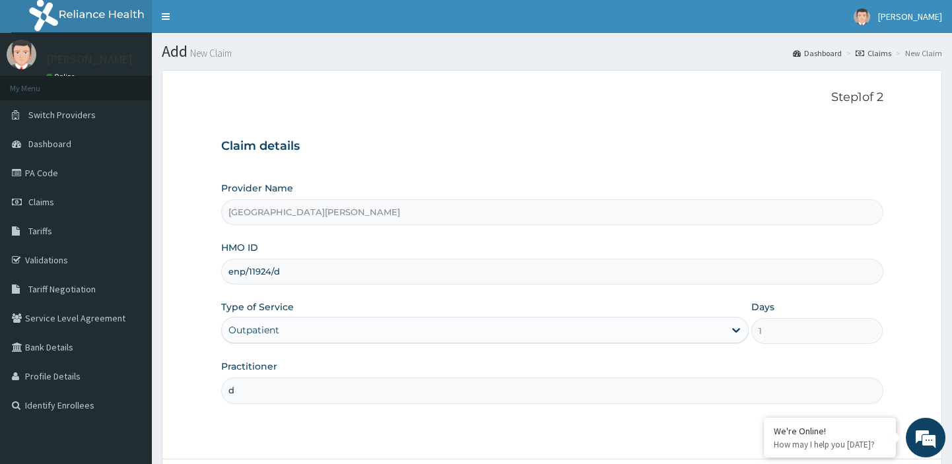
click at [246, 385] on input "d" at bounding box center [552, 391] width 662 height 26
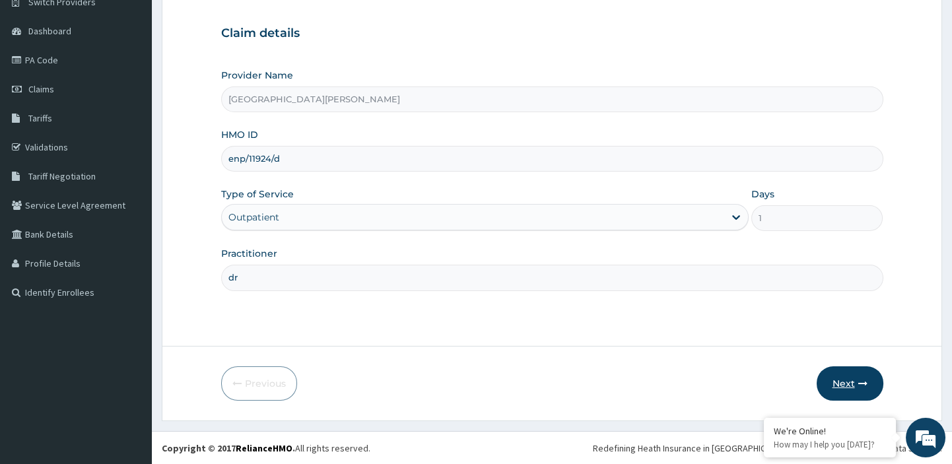
type input "dr"
click at [855, 388] on button "Next" at bounding box center [850, 384] width 67 height 34
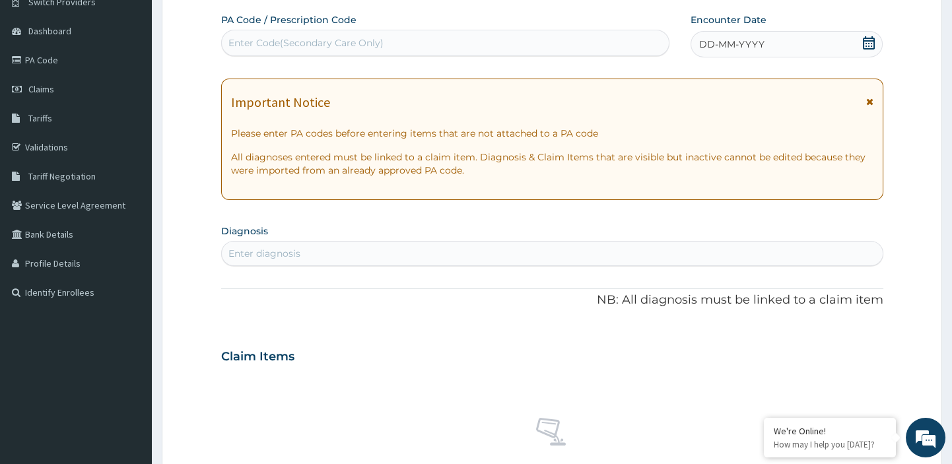
click at [366, 41] on div "Enter Code(Secondary Care Only)" at bounding box center [305, 42] width 155 height 13
paste input "PA/4573C9"
type input "PA/4573C9"
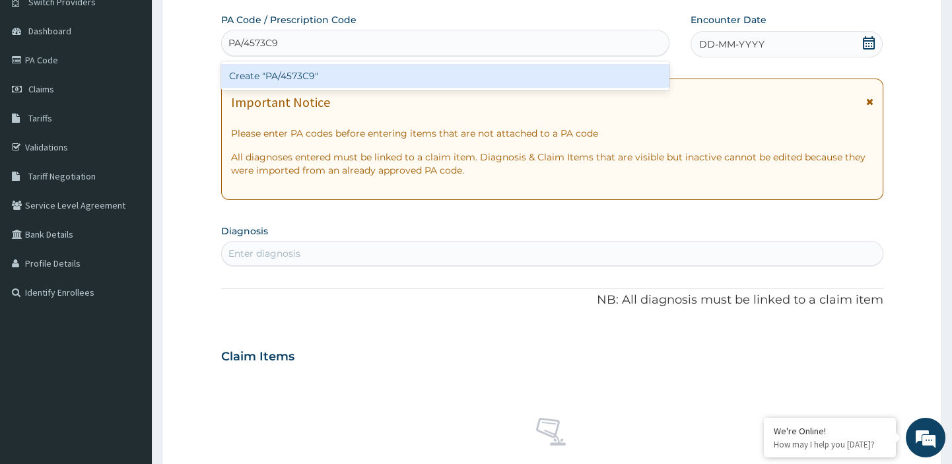
click at [277, 73] on div "Create "PA/4573C9"" at bounding box center [445, 76] width 449 height 24
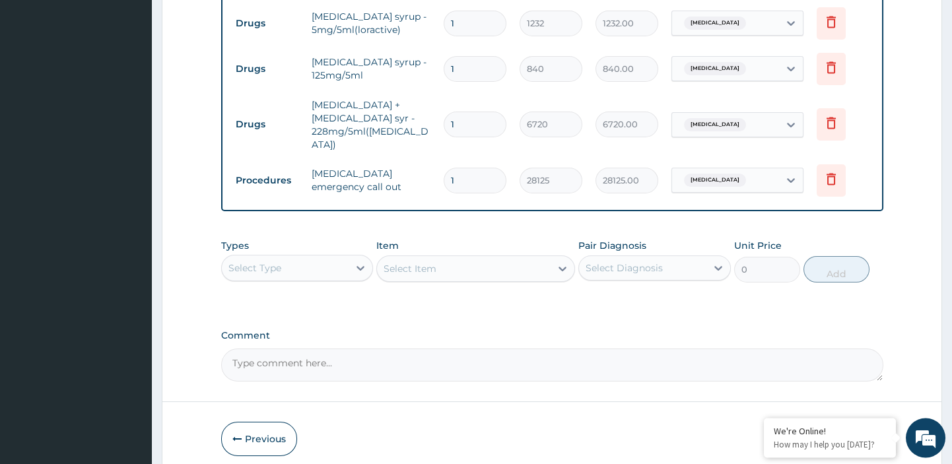
scroll to position [614, 0]
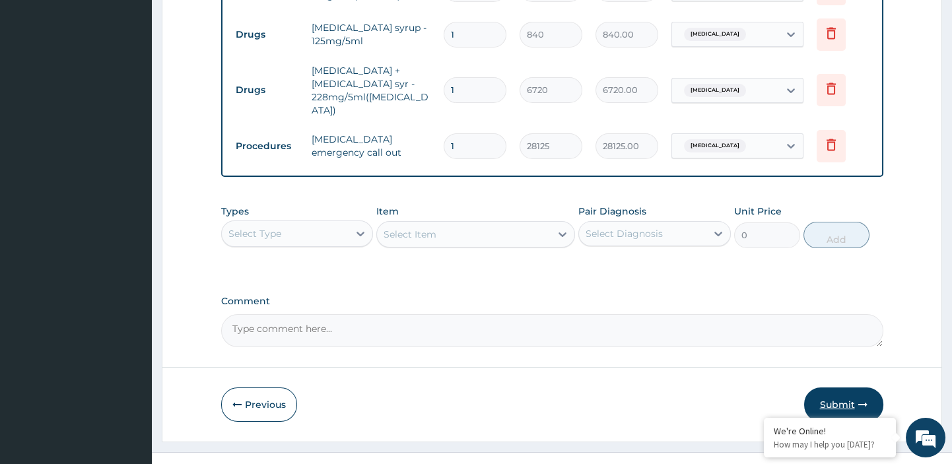
click at [832, 388] on button "Submit" at bounding box center [843, 405] width 79 height 34
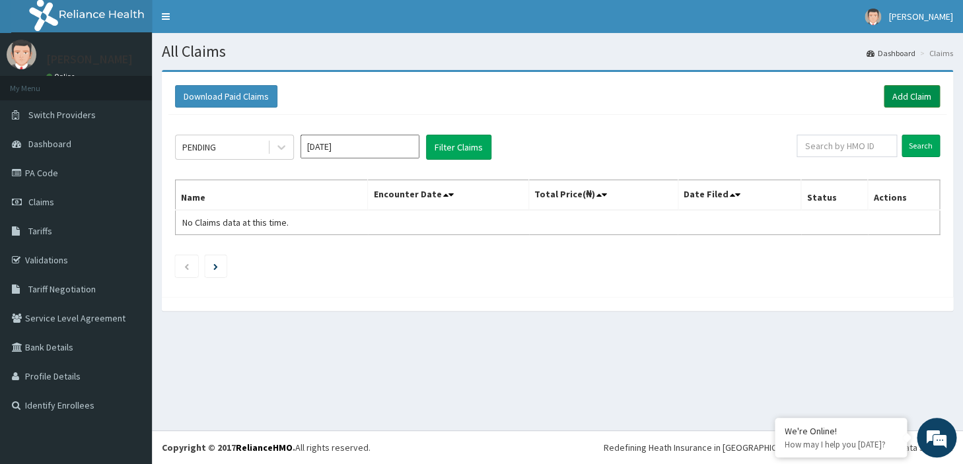
click at [906, 91] on link "Add Claim" at bounding box center [912, 96] width 56 height 22
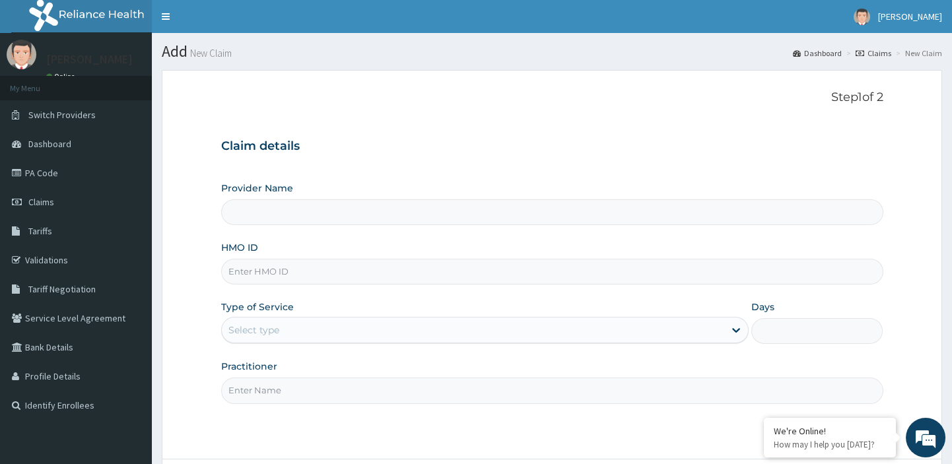
type input "St Leo Hospital"
click at [289, 265] on input "HMO ID" at bounding box center [552, 272] width 662 height 26
paste input "enp/11924/a"
type input "enp/11924/a"
click at [267, 325] on div "Select type" at bounding box center [253, 330] width 51 height 13
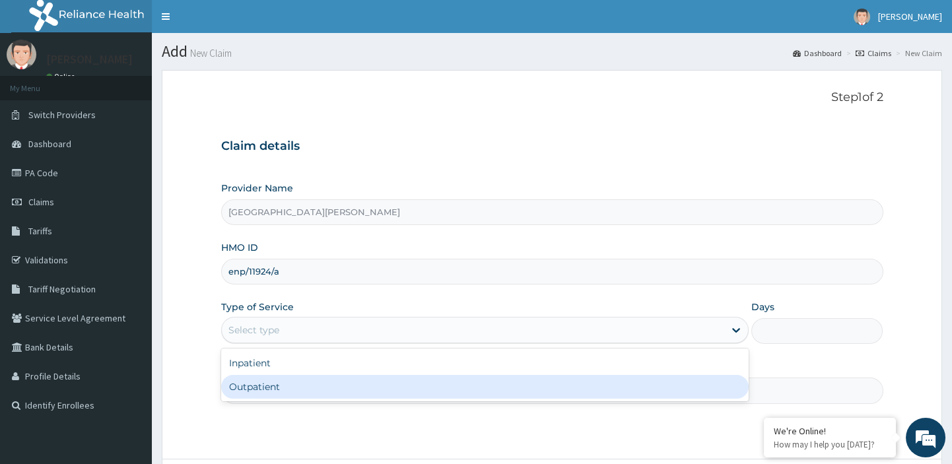
click at [258, 386] on div "Outpatient" at bounding box center [485, 387] width 528 height 24
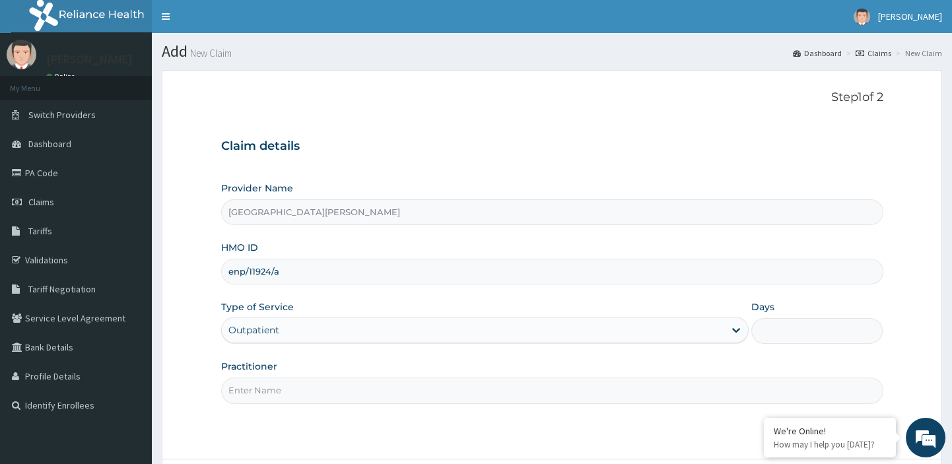
type input "1"
click at [275, 393] on input "d" at bounding box center [552, 391] width 662 height 26
type input "dr"
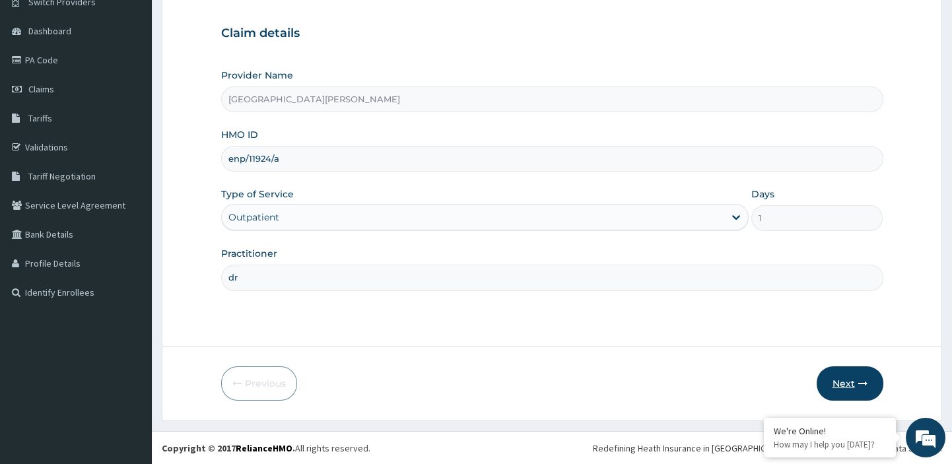
click at [843, 381] on button "Next" at bounding box center [850, 384] width 67 height 34
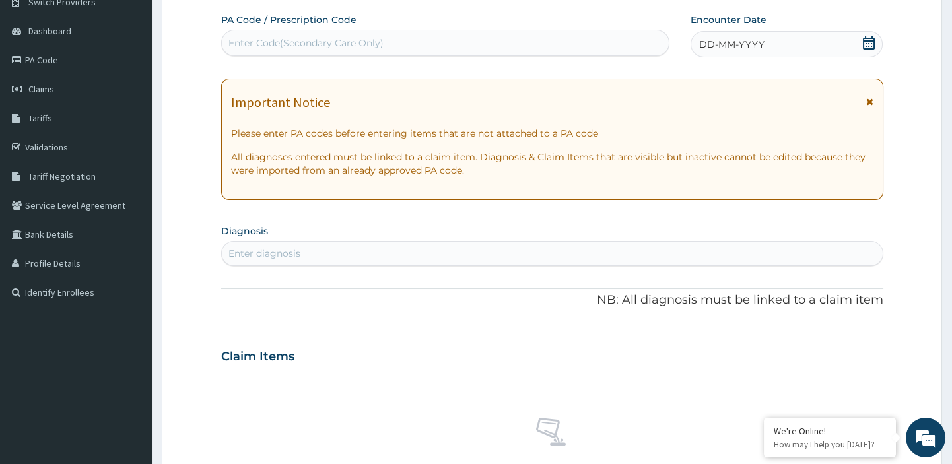
click at [355, 40] on div "Enter Code(Secondary Care Only)" at bounding box center [305, 42] width 155 height 13
paste input "PA/8452DC"
type input "PA/8452DC"
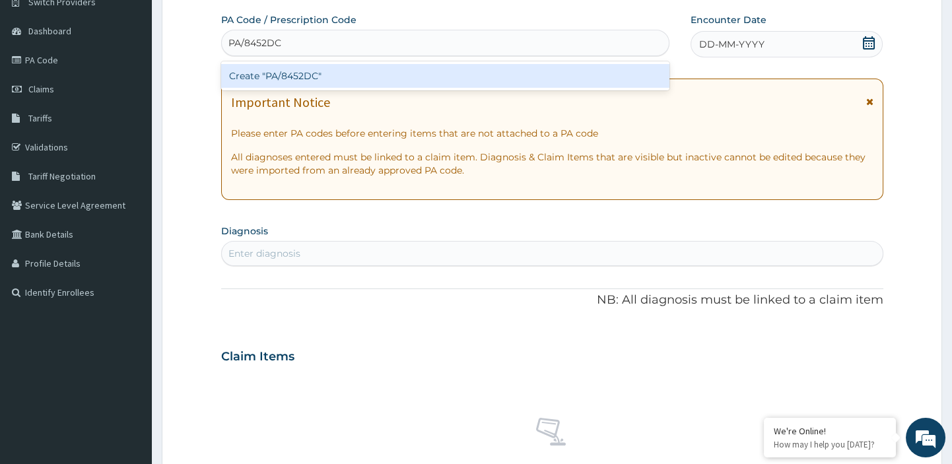
click at [302, 76] on div "Create "PA/8452DC"" at bounding box center [445, 76] width 449 height 24
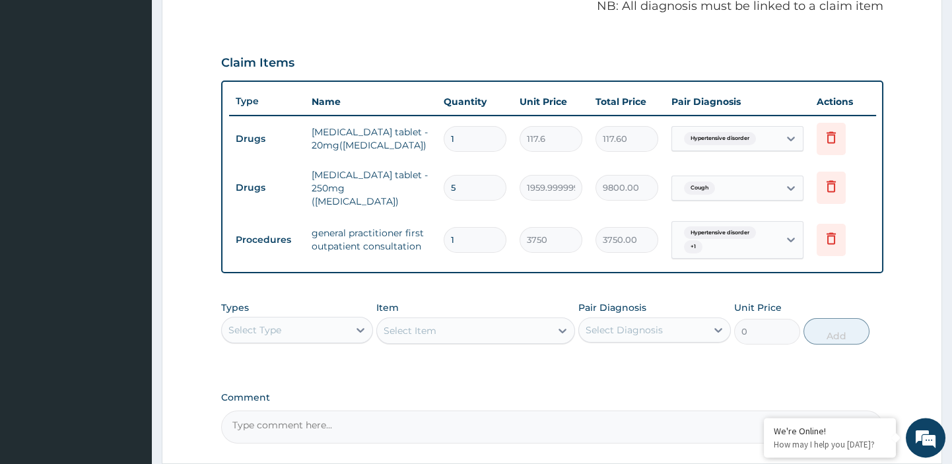
scroll to position [521, 0]
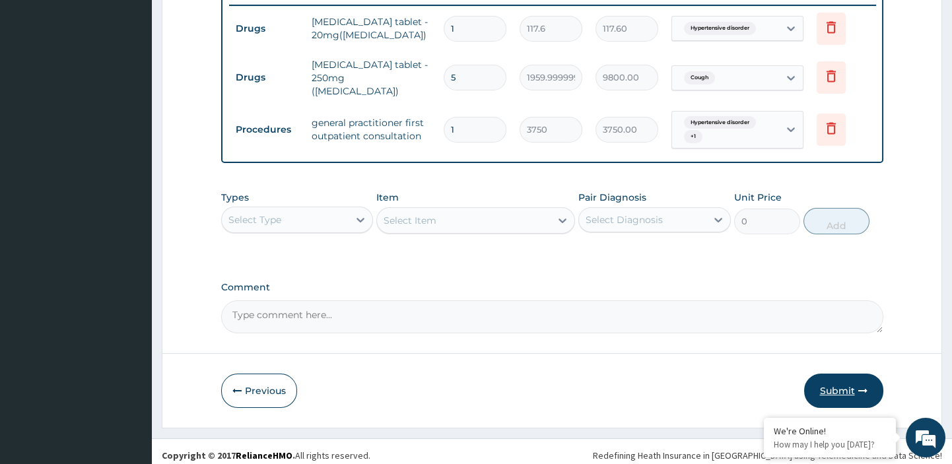
click at [841, 388] on button "Submit" at bounding box center [843, 391] width 79 height 34
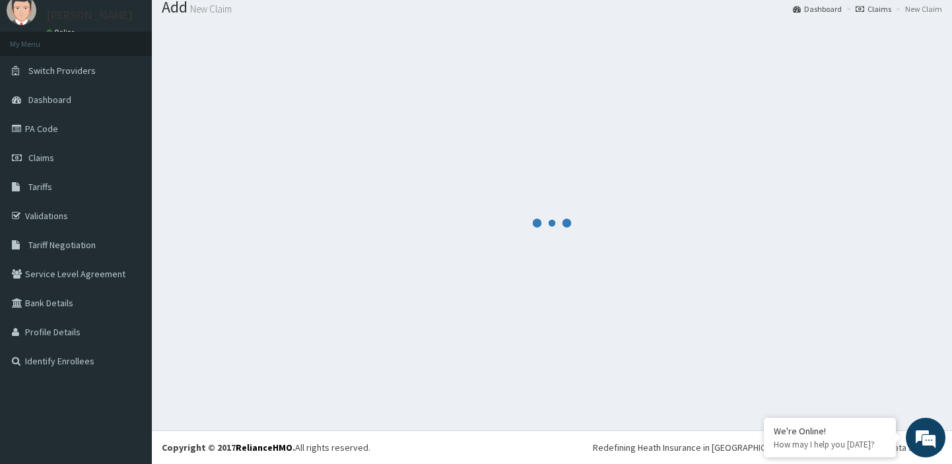
scroll to position [44, 0]
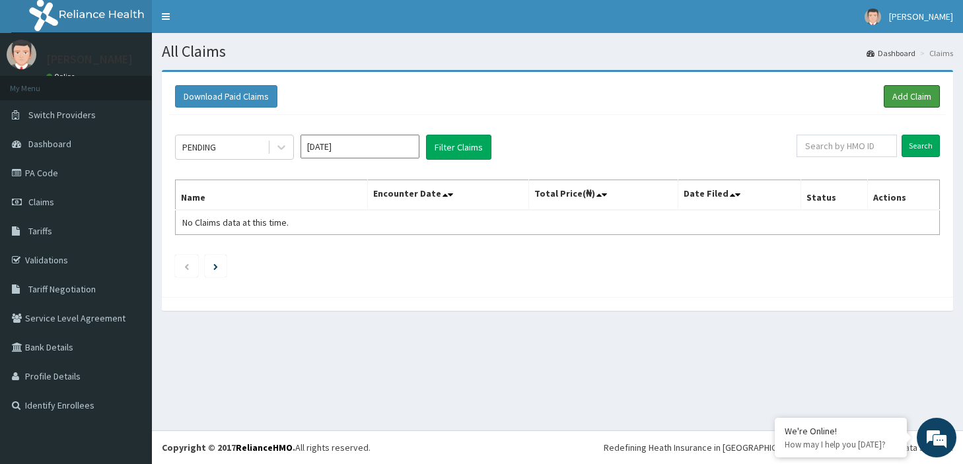
click at [897, 94] on link "Add Claim" at bounding box center [912, 96] width 56 height 22
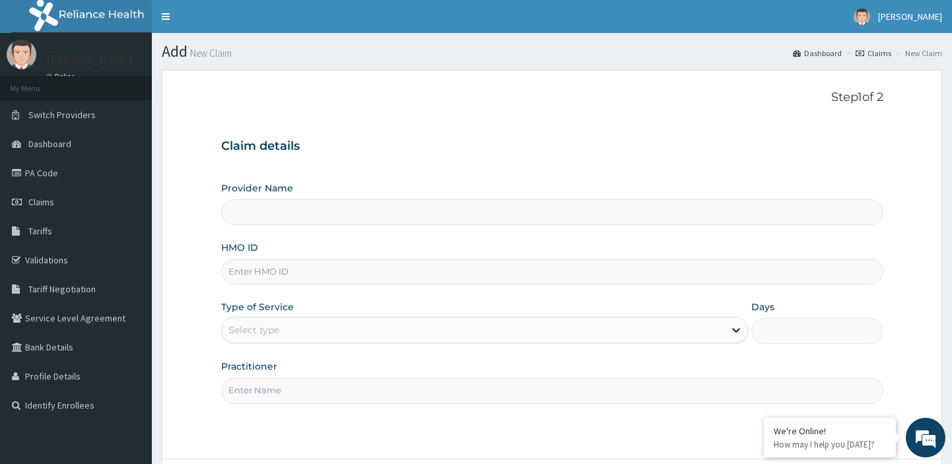
click at [355, 267] on input "HMO ID" at bounding box center [552, 272] width 662 height 26
type input "npm/10196/a"
type input "[GEOGRAPHIC_DATA][PERSON_NAME]"
type input "npm/10196/a"
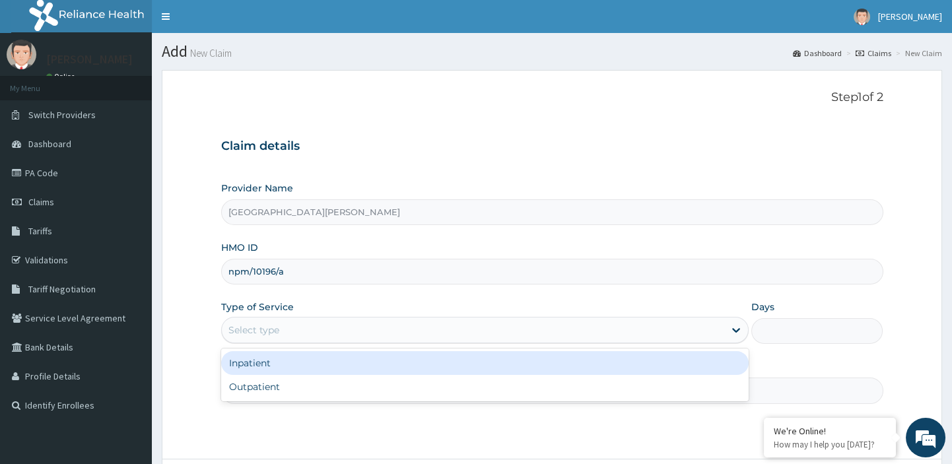
click at [289, 333] on div "Select type" at bounding box center [473, 330] width 503 height 21
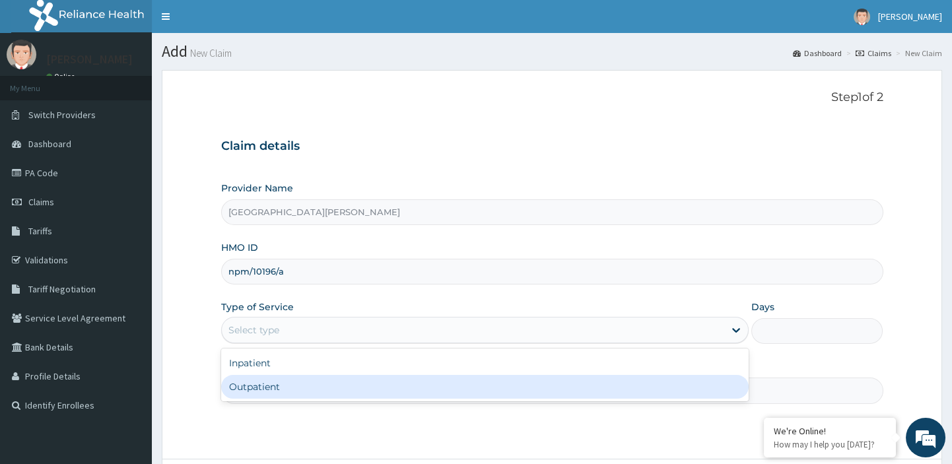
click at [239, 378] on div "Outpatient" at bounding box center [485, 387] width 528 height 24
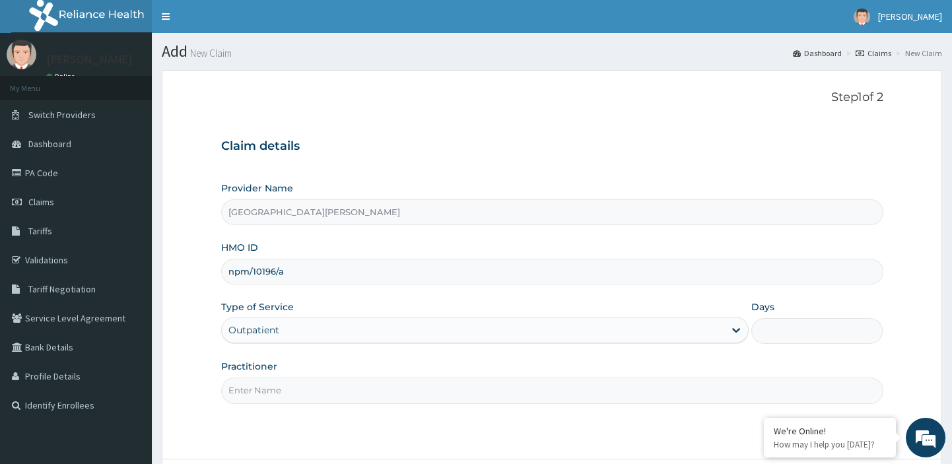
type input "1"
click at [265, 394] on input "d" at bounding box center [552, 391] width 662 height 26
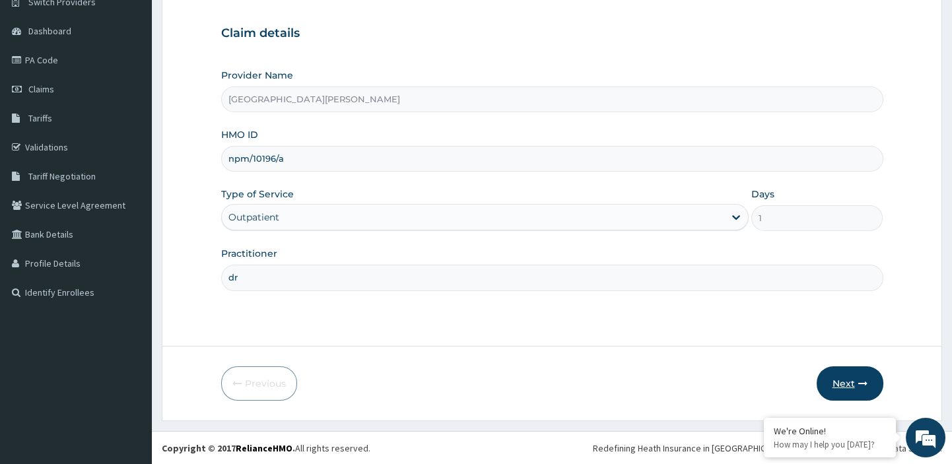
type input "dr"
click at [866, 389] on button "Next" at bounding box center [850, 384] width 67 height 34
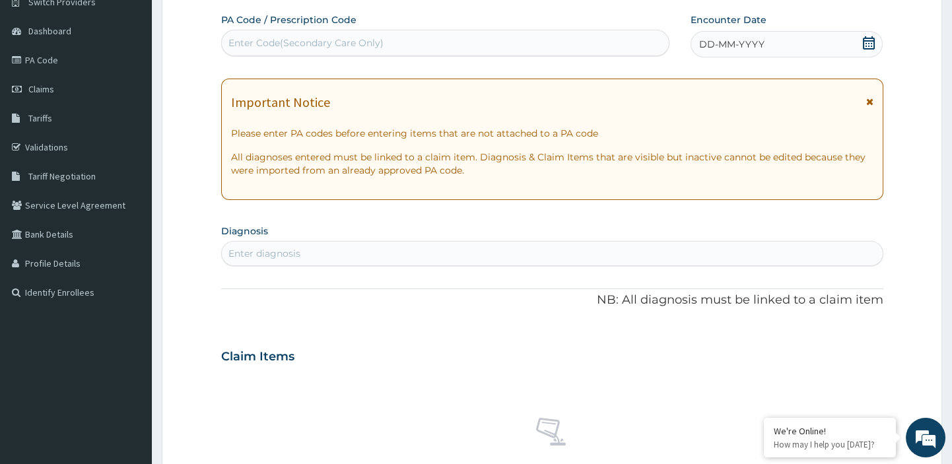
scroll to position [0, 0]
click at [360, 38] on div "Enter Code(Secondary Care Only)" at bounding box center [305, 42] width 155 height 13
paste input "PA/3B90A7"
type input "PA/3B90A7"
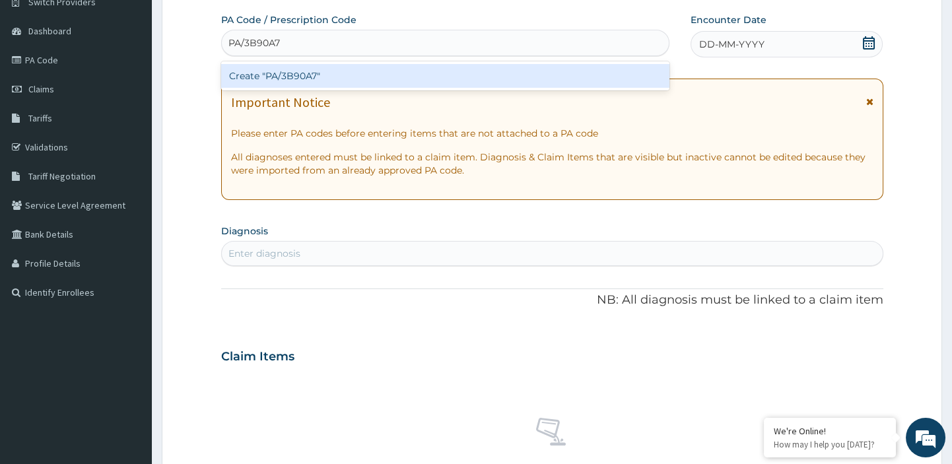
click at [304, 77] on div "Create "PA/3B90A7"" at bounding box center [445, 76] width 449 height 24
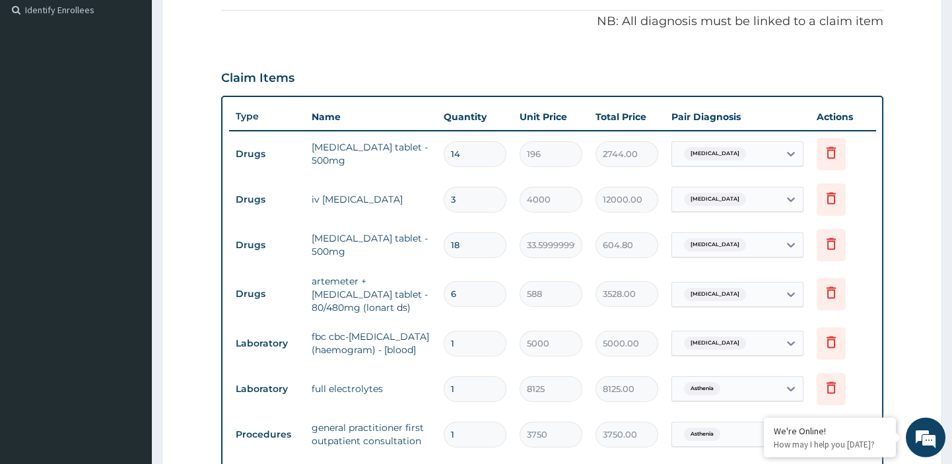
scroll to position [757, 0]
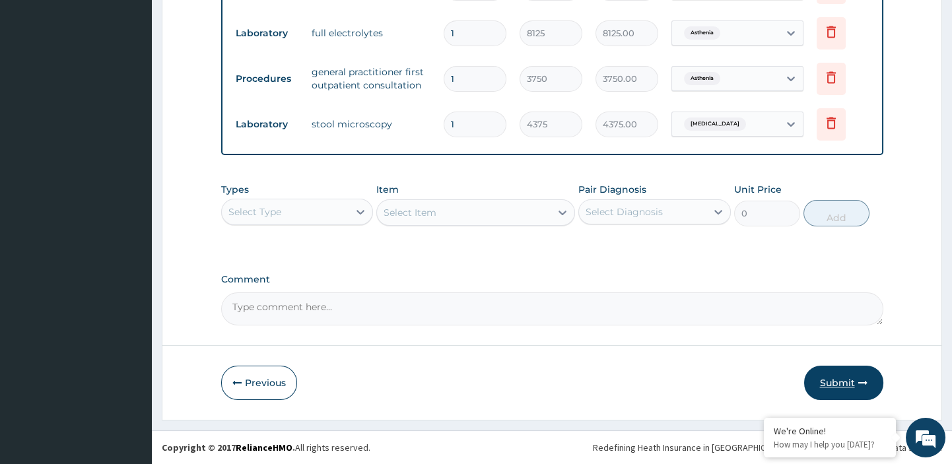
click at [847, 380] on button "Submit" at bounding box center [843, 383] width 79 height 34
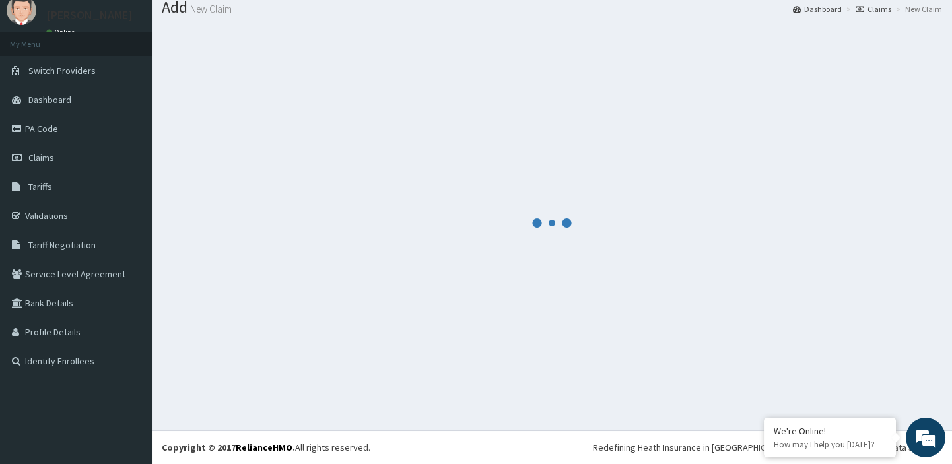
scroll to position [44, 0]
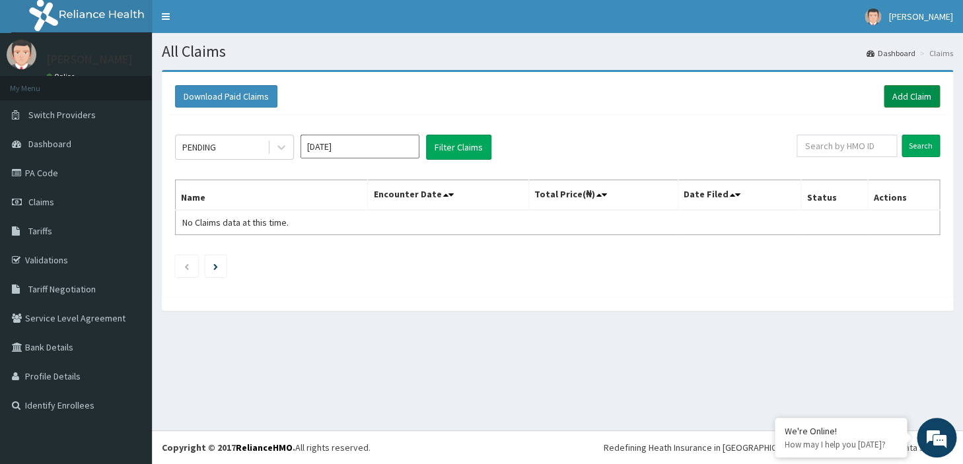
click at [905, 99] on link "Add Claim" at bounding box center [912, 96] width 56 height 22
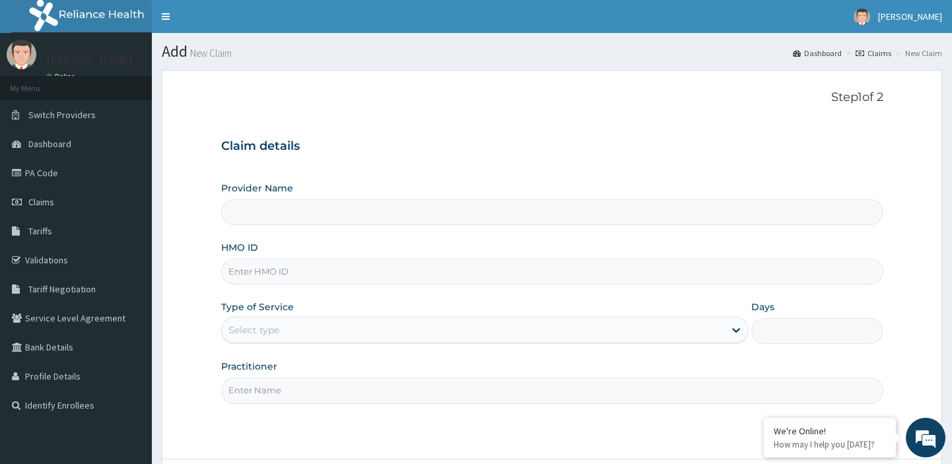
type input "ubp/10697/a"
type input "[GEOGRAPHIC_DATA][PERSON_NAME]"
type input "ubp/10697/a"
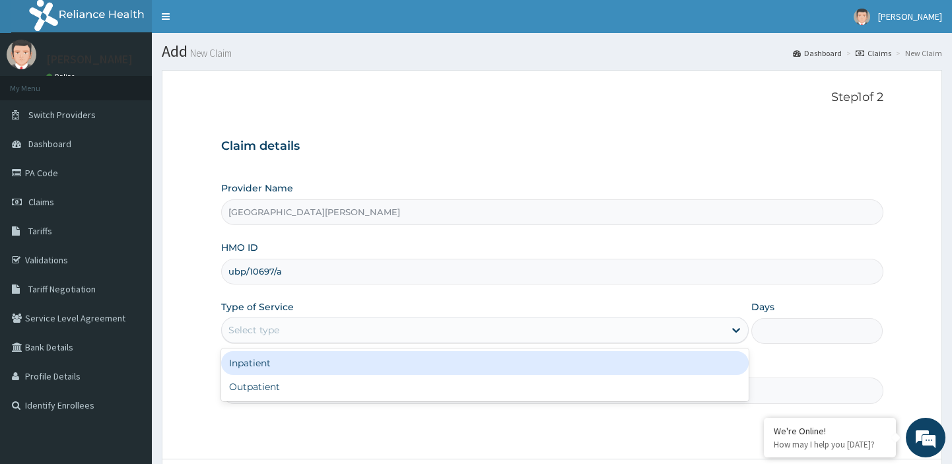
click at [289, 331] on div "Select type" at bounding box center [473, 330] width 503 height 21
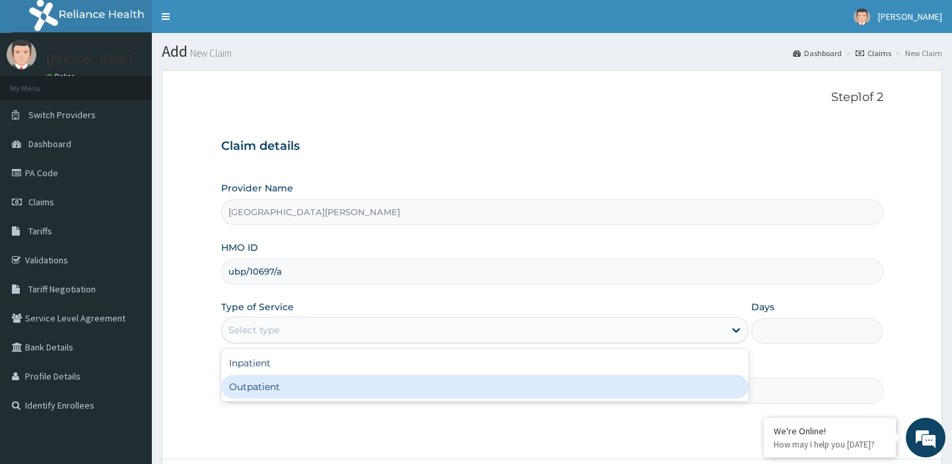
click at [252, 390] on div "Outpatient" at bounding box center [485, 387] width 528 height 24
type input "1"
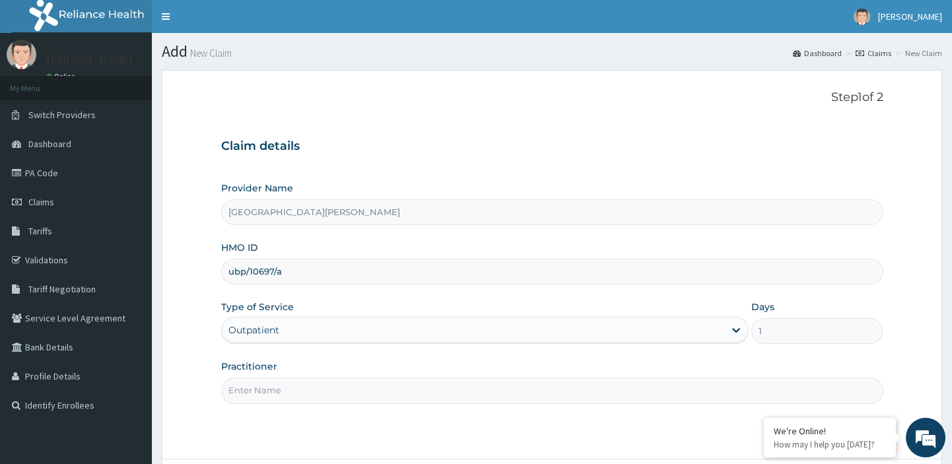
click at [265, 396] on input "Practitioner" at bounding box center [552, 391] width 662 height 26
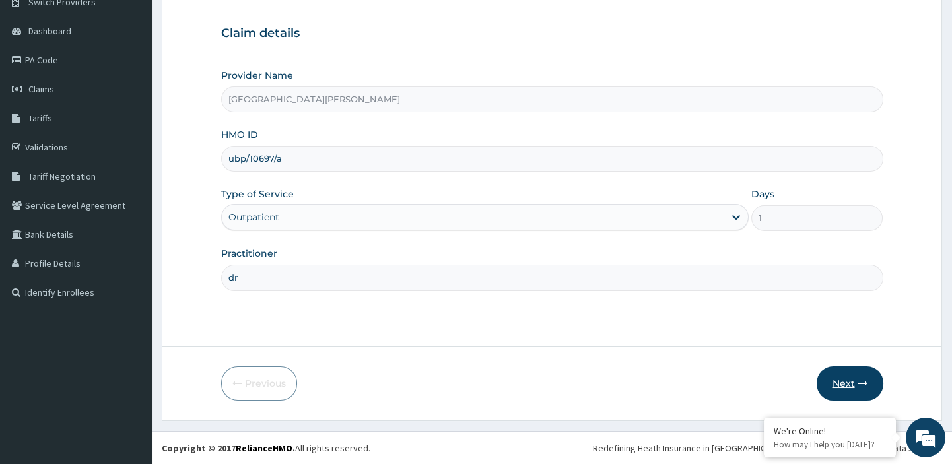
type input "dr"
click at [851, 375] on button "Next" at bounding box center [850, 384] width 67 height 34
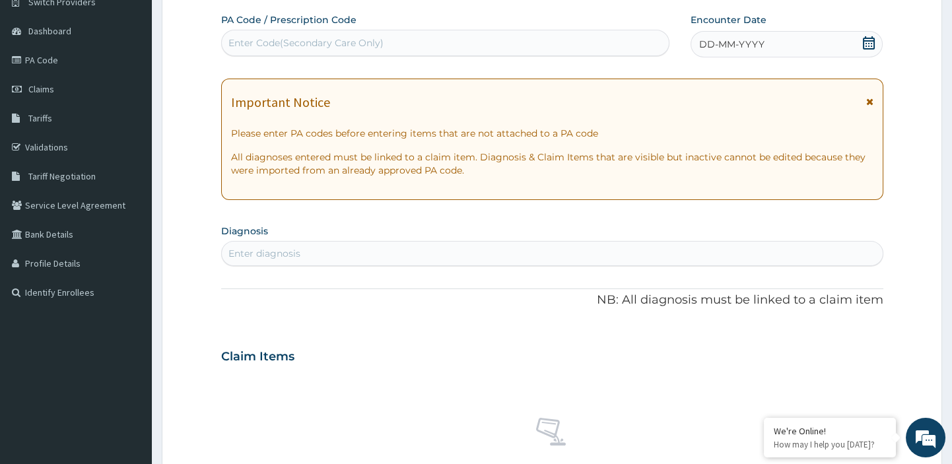
scroll to position [0, 0]
click at [348, 42] on div "Enter Code(Secondary Care Only)" at bounding box center [305, 42] width 155 height 13
paste input "PA/557A49"
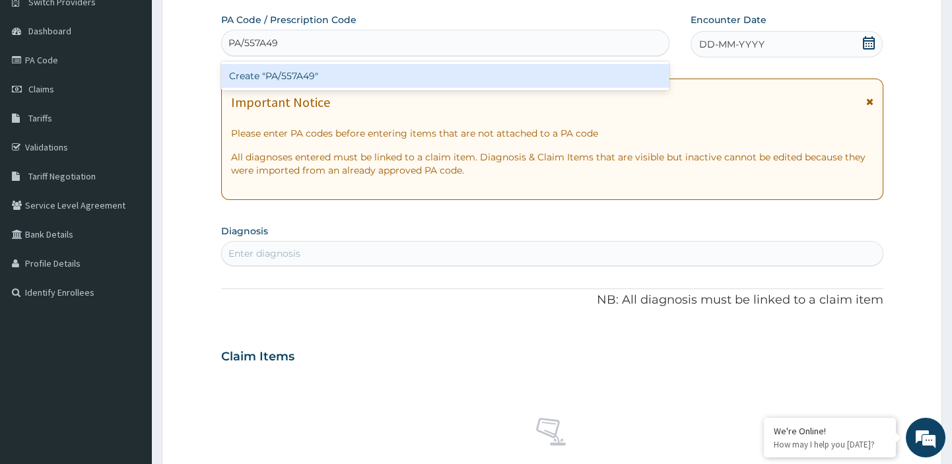
type input "PA/557A49"
click at [293, 75] on div "Create "PA/557A49"" at bounding box center [445, 76] width 449 height 24
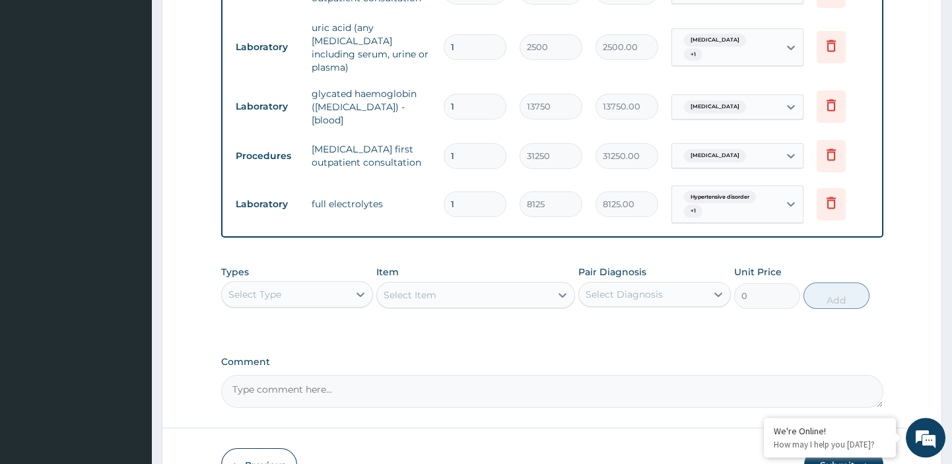
scroll to position [777, 0]
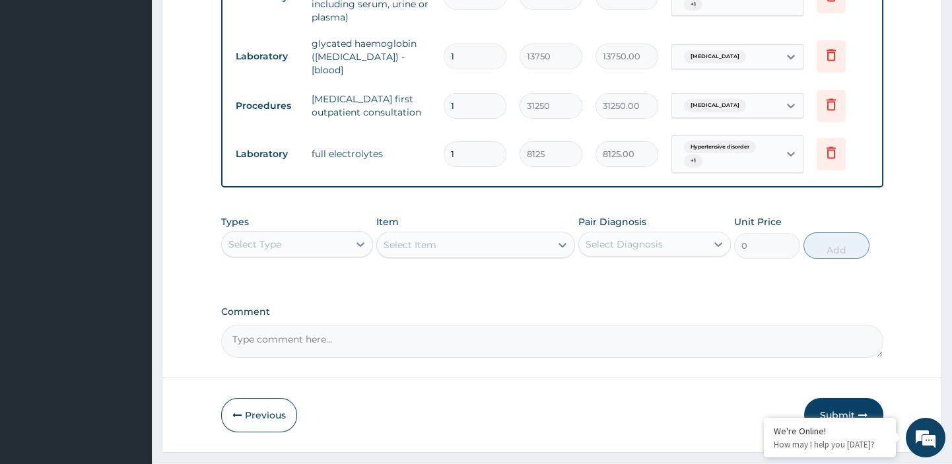
click at [847, 398] on button "Submit" at bounding box center [843, 415] width 79 height 34
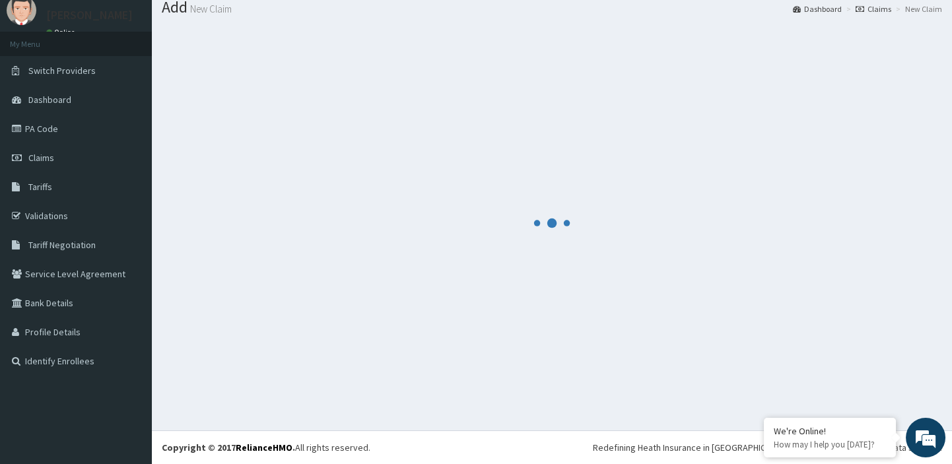
scroll to position [44, 0]
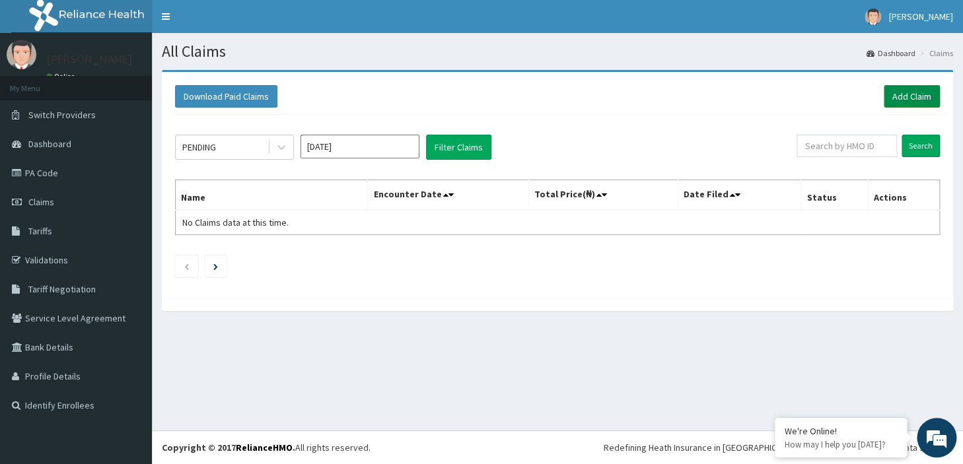
click at [923, 94] on link "Add Claim" at bounding box center [912, 96] width 56 height 22
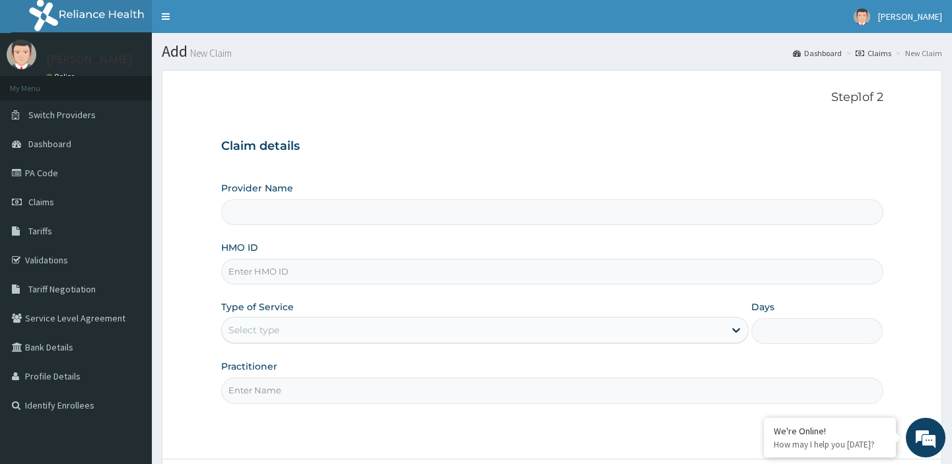
type input "[GEOGRAPHIC_DATA][PERSON_NAME]"
click at [321, 277] on input "HMO ID" at bounding box center [552, 272] width 662 height 26
paste input "wan/10028/a"
type input "wan/10028/a"
click at [308, 335] on div "Select type" at bounding box center [473, 330] width 503 height 21
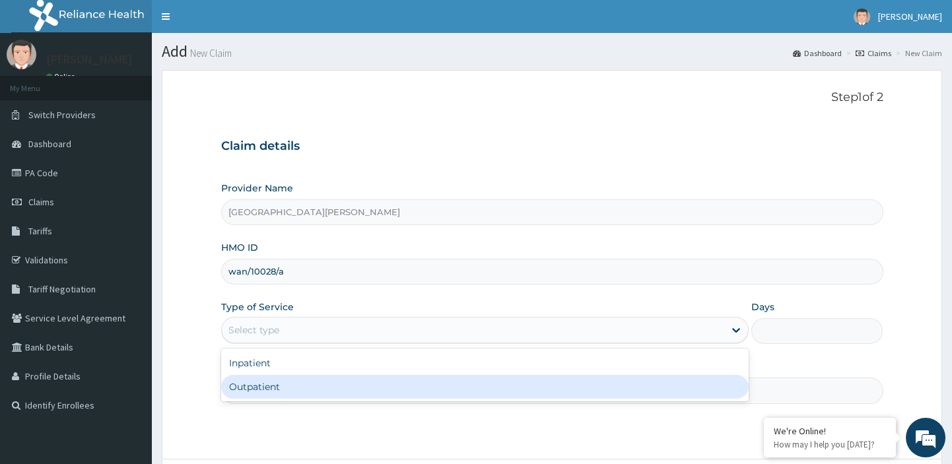
click at [278, 388] on div "Outpatient" at bounding box center [485, 387] width 528 height 24
type input "1"
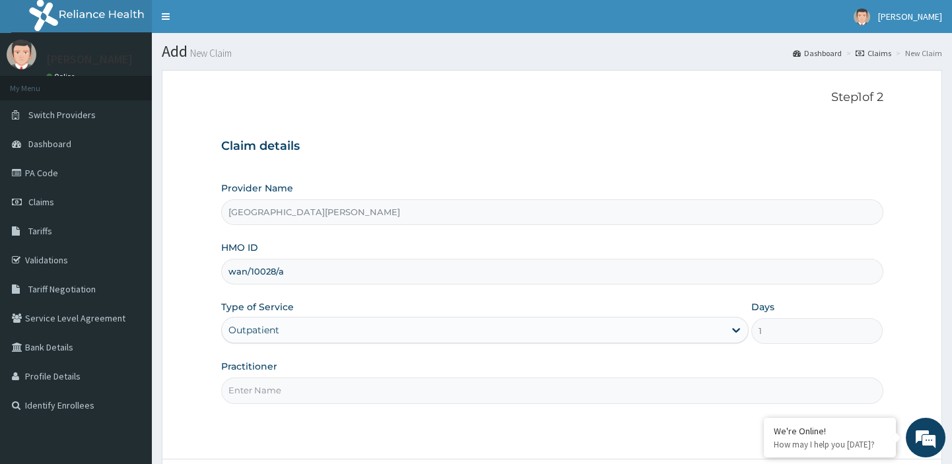
click at [312, 394] on input "Practitioner" at bounding box center [552, 391] width 662 height 26
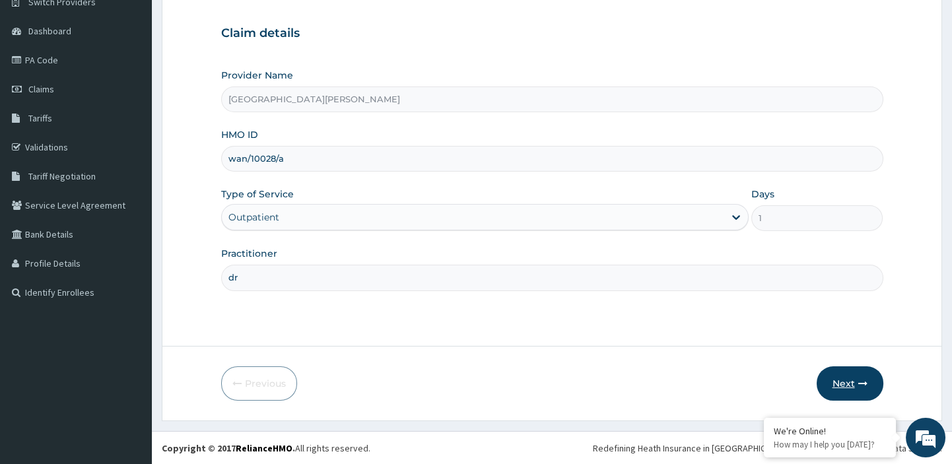
type input "dr"
click at [854, 382] on button "Next" at bounding box center [850, 384] width 67 height 34
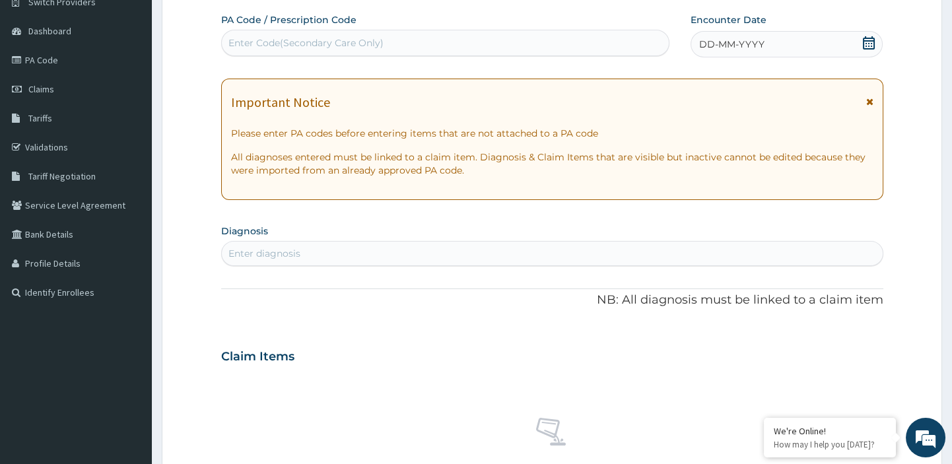
click at [367, 44] on div "Enter Code(Secondary Care Only)" at bounding box center [305, 42] width 155 height 13
paste input "PA/249C15"
type input "PA/249C15"
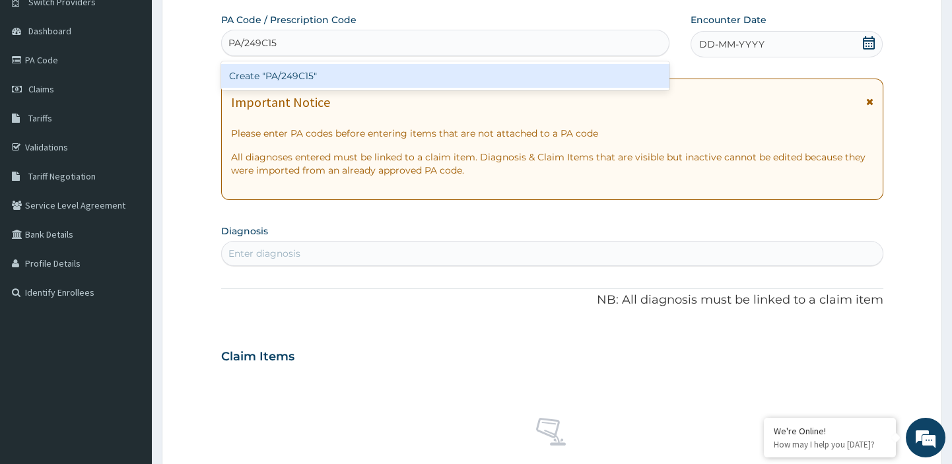
click at [307, 74] on div "Create "PA/249C15"" at bounding box center [445, 76] width 449 height 24
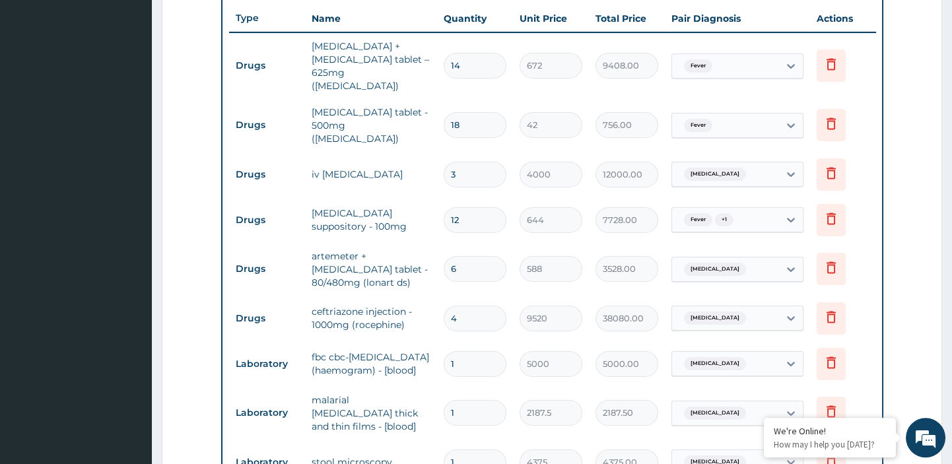
scroll to position [829, 0]
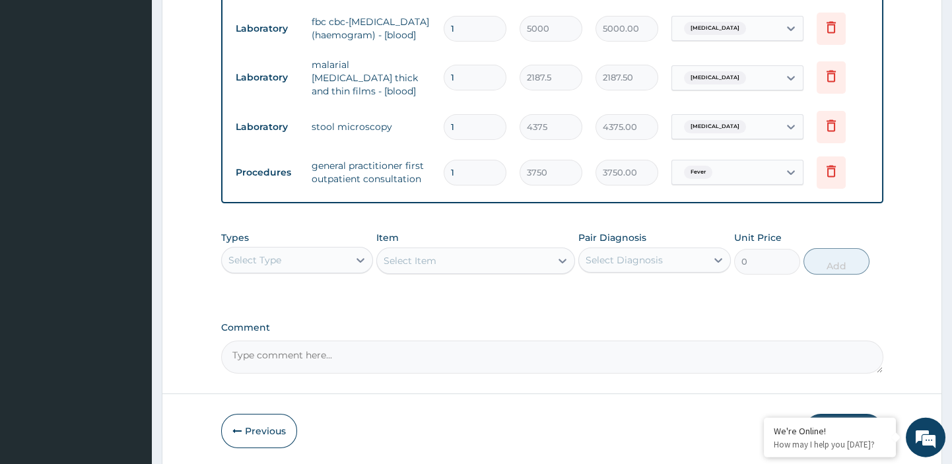
click at [829, 414] on button "Submit" at bounding box center [843, 431] width 79 height 34
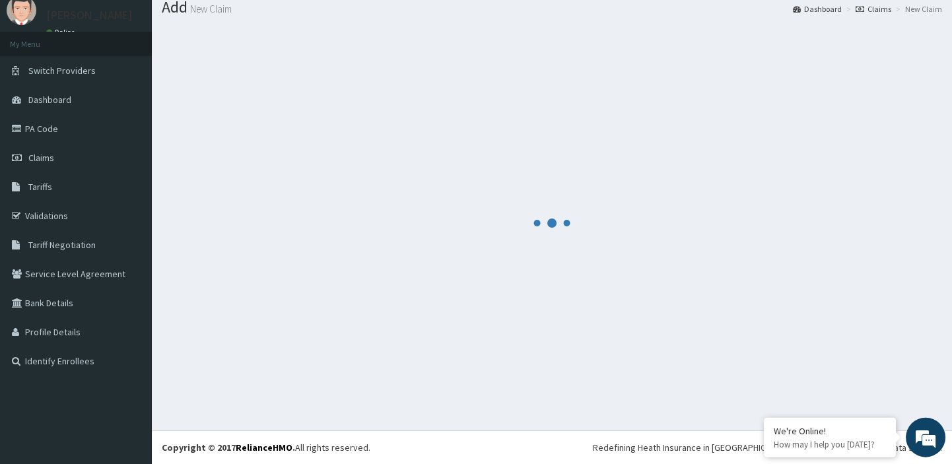
scroll to position [44, 0]
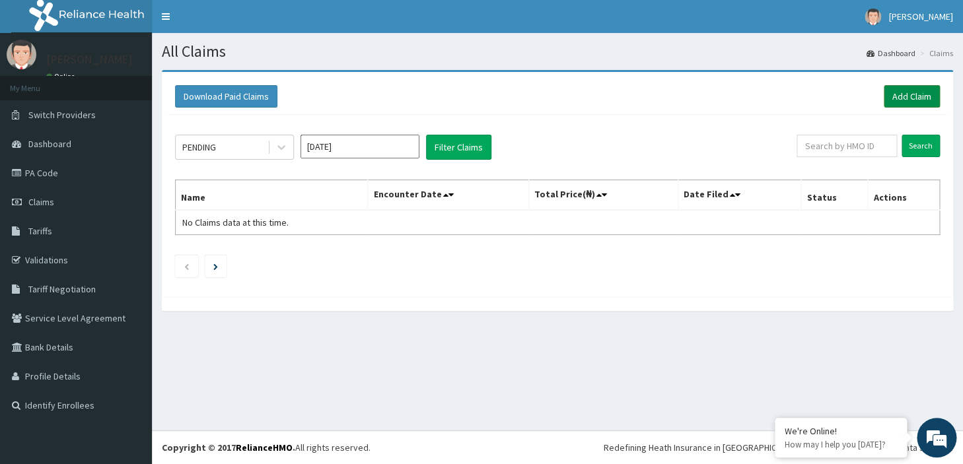
click at [911, 91] on link "Add Claim" at bounding box center [912, 96] width 56 height 22
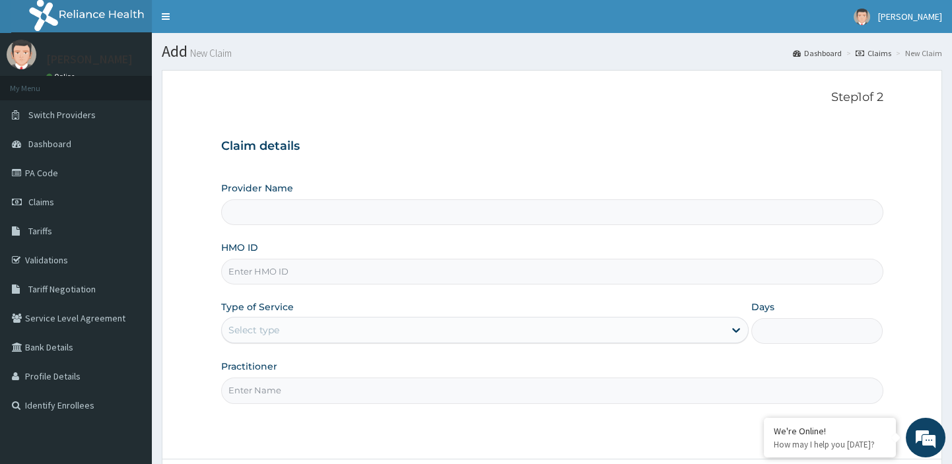
type input "cms/10061/d"
type input "[GEOGRAPHIC_DATA][PERSON_NAME]"
type input "cms/10061/d"
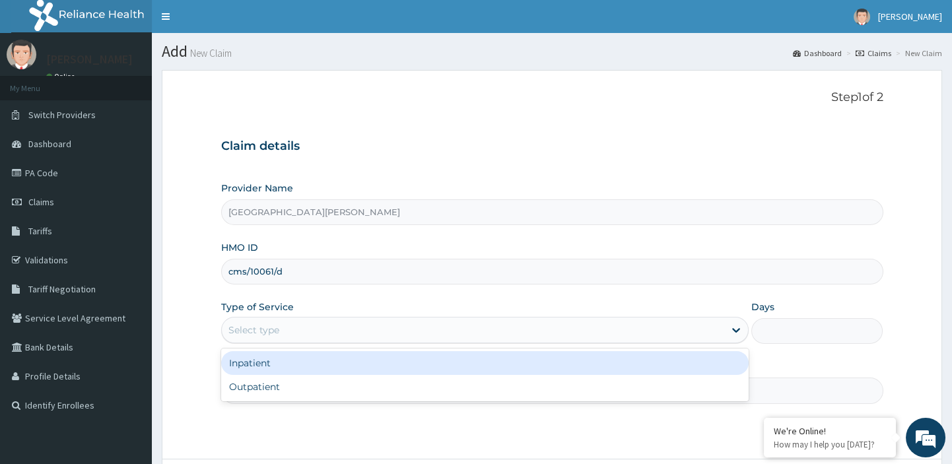
click at [265, 329] on div "Select type" at bounding box center [253, 330] width 51 height 13
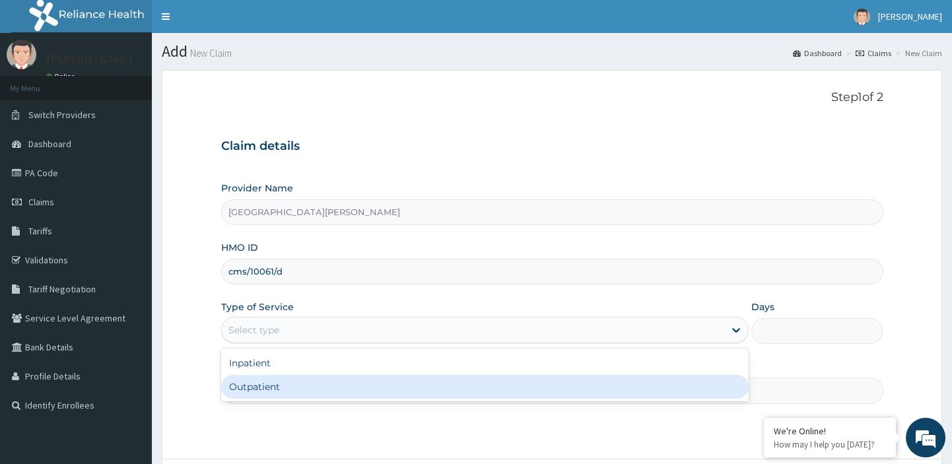
click at [253, 388] on div "Outpatient" at bounding box center [485, 387] width 528 height 24
type input "1"
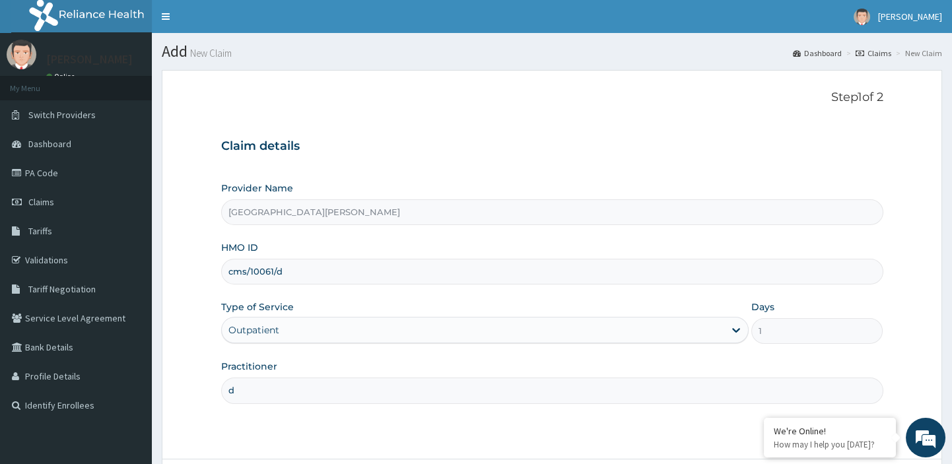
click at [270, 387] on input "d" at bounding box center [552, 391] width 662 height 26
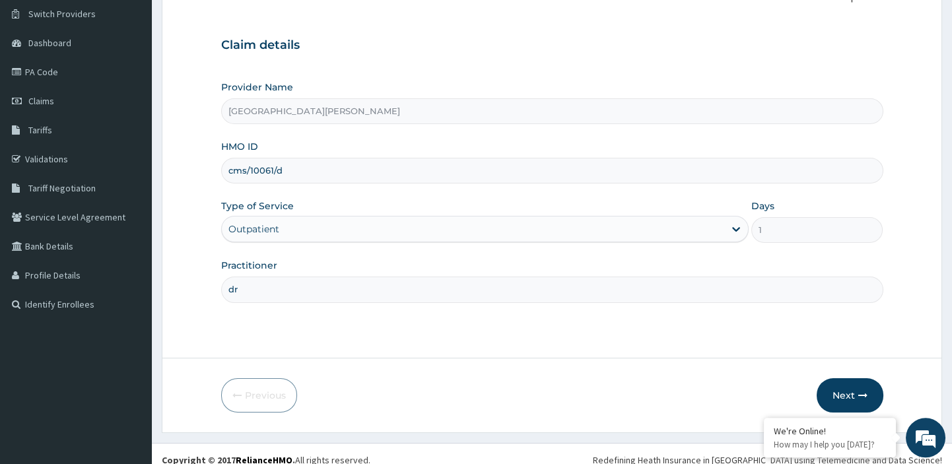
scroll to position [113, 0]
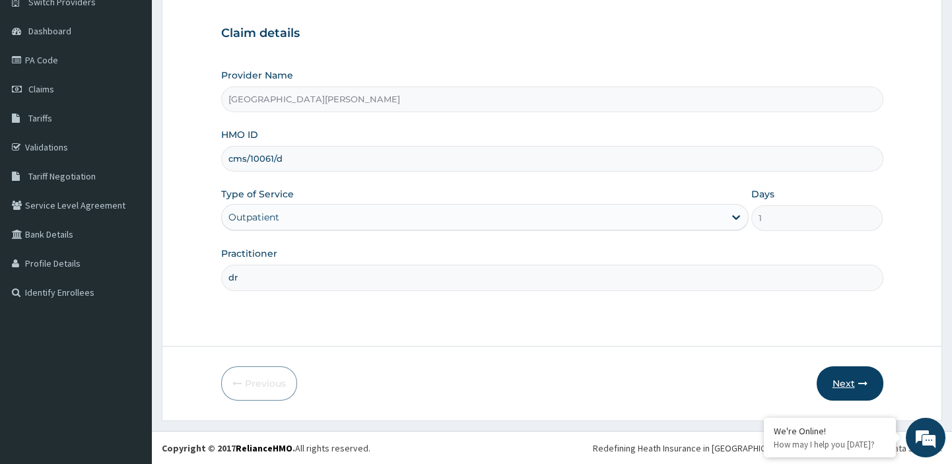
type input "dr"
click at [847, 388] on button "Next" at bounding box center [850, 384] width 67 height 34
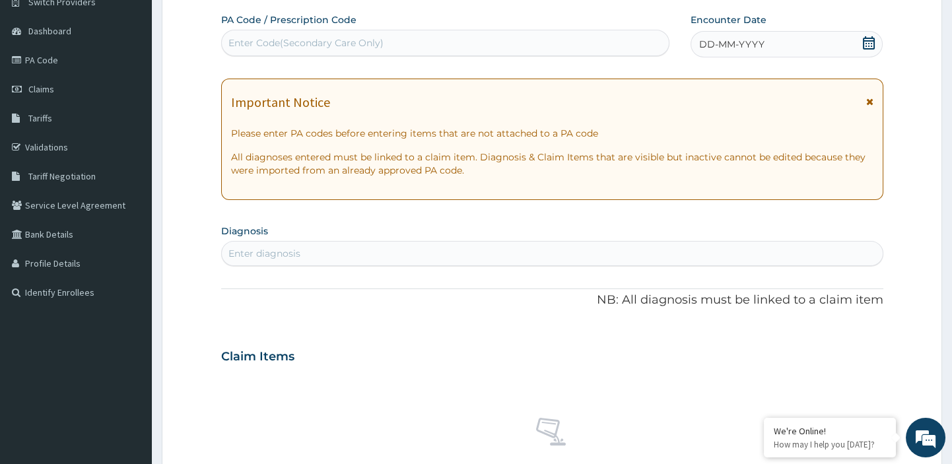
scroll to position [0, 0]
click at [404, 34] on div "Enter Code(Secondary Care Only)" at bounding box center [446, 42] width 448 height 21
paste input "PA/2A35E2"
type input "PA/2A35E2"
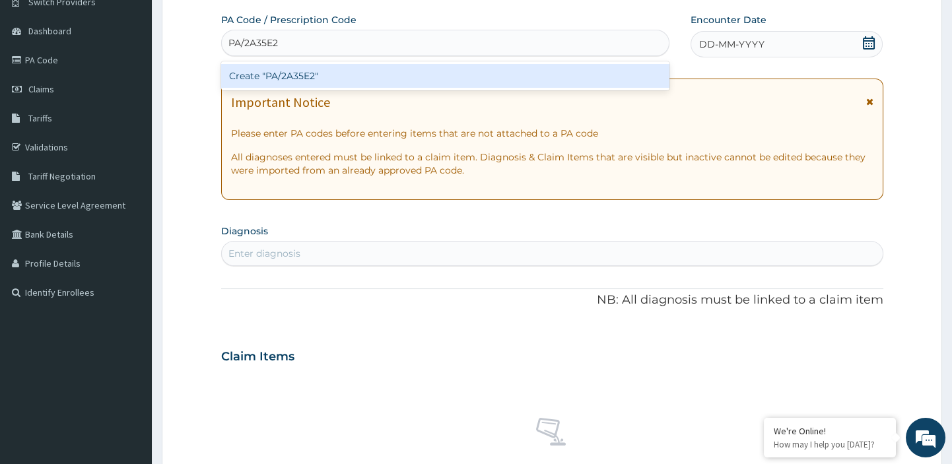
click at [295, 77] on div "Create "PA/2A35E2"" at bounding box center [445, 76] width 449 height 24
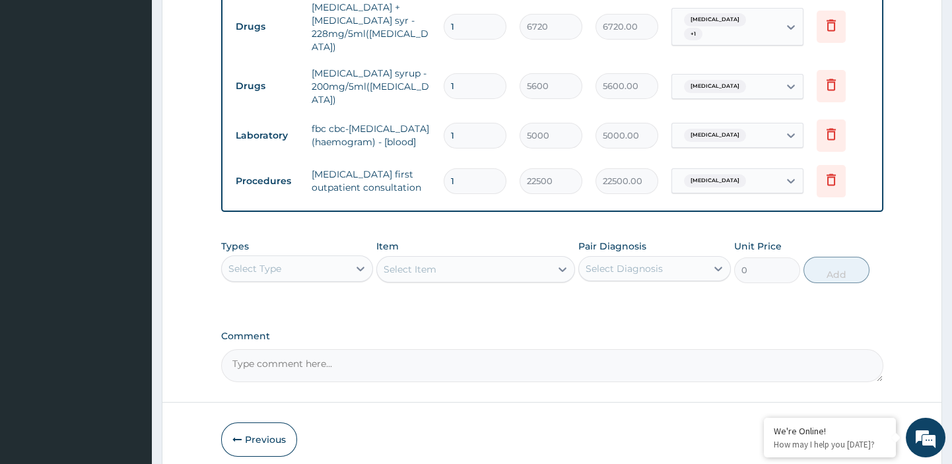
scroll to position [894, 0]
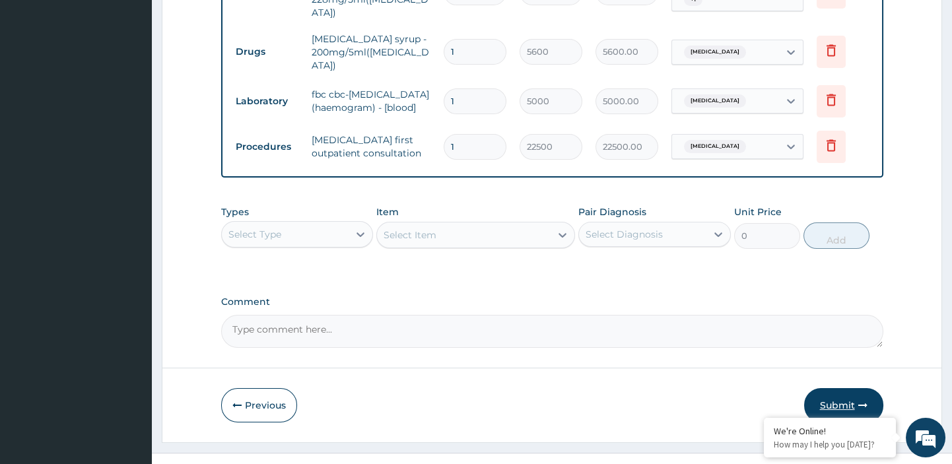
click at [843, 388] on button "Submit" at bounding box center [843, 405] width 79 height 34
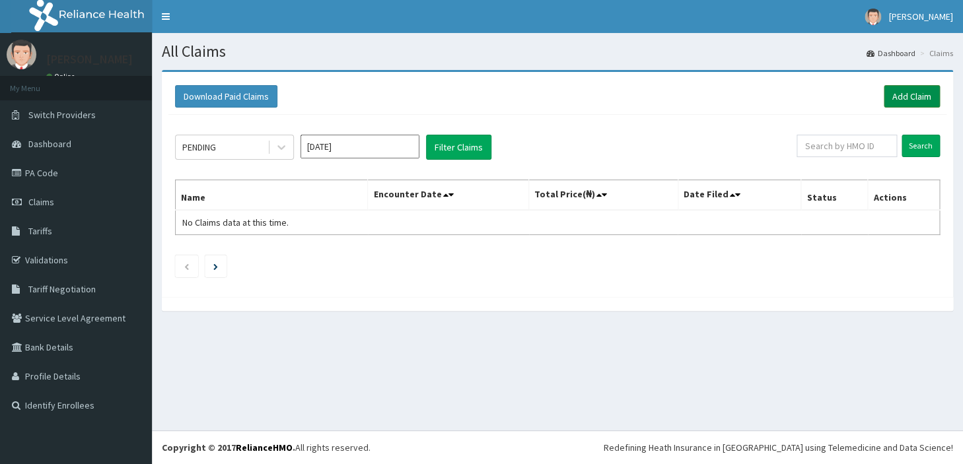
click at [903, 97] on link "Add Claim" at bounding box center [912, 96] width 56 height 22
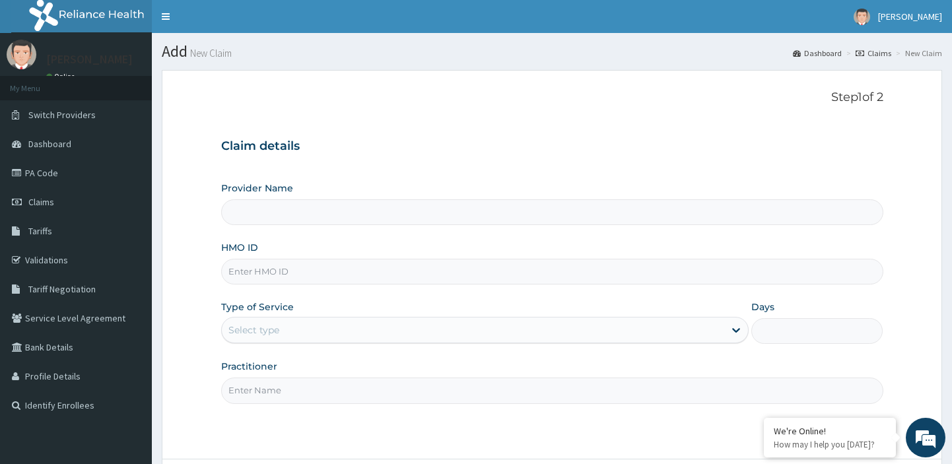
click at [269, 270] on input "HMO ID" at bounding box center [552, 272] width 662 height 26
type input "sfa/11191/a"
type input "[GEOGRAPHIC_DATA][PERSON_NAME]"
type input "sfa/11191/a"
click at [262, 328] on div "Select type" at bounding box center [253, 330] width 51 height 13
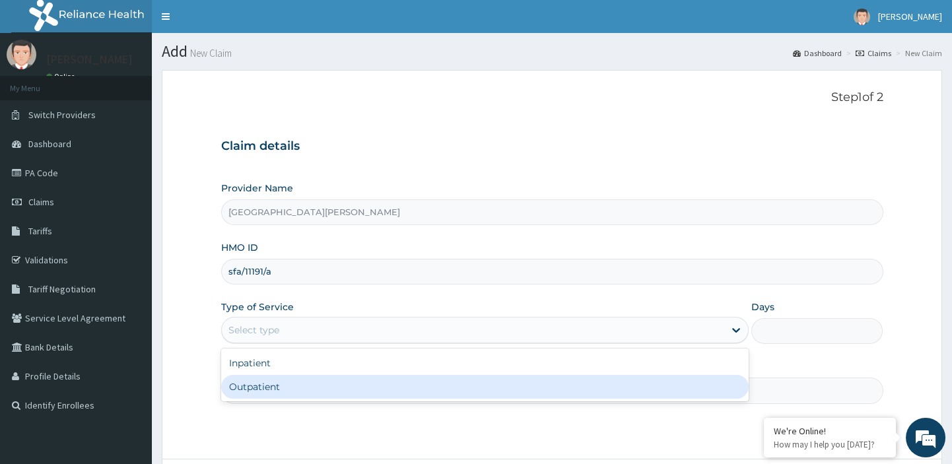
click at [241, 387] on div "Outpatient" at bounding box center [485, 387] width 528 height 24
type input "1"
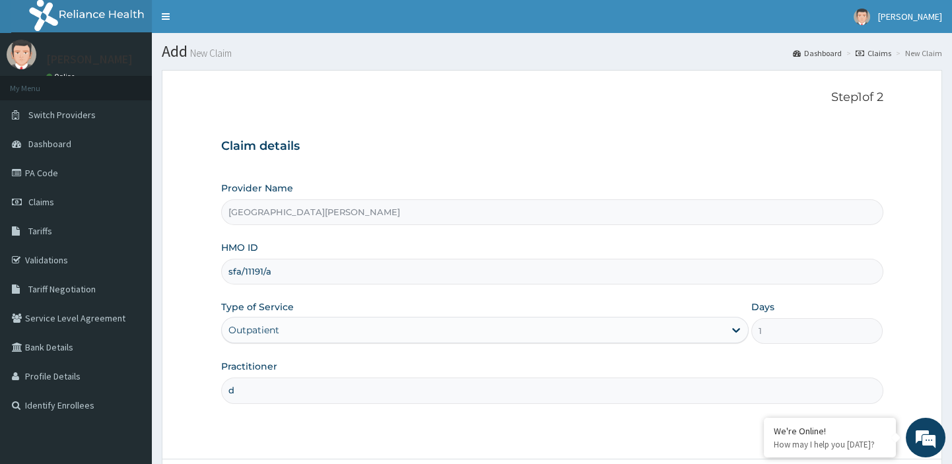
click at [269, 397] on input "d" at bounding box center [552, 391] width 662 height 26
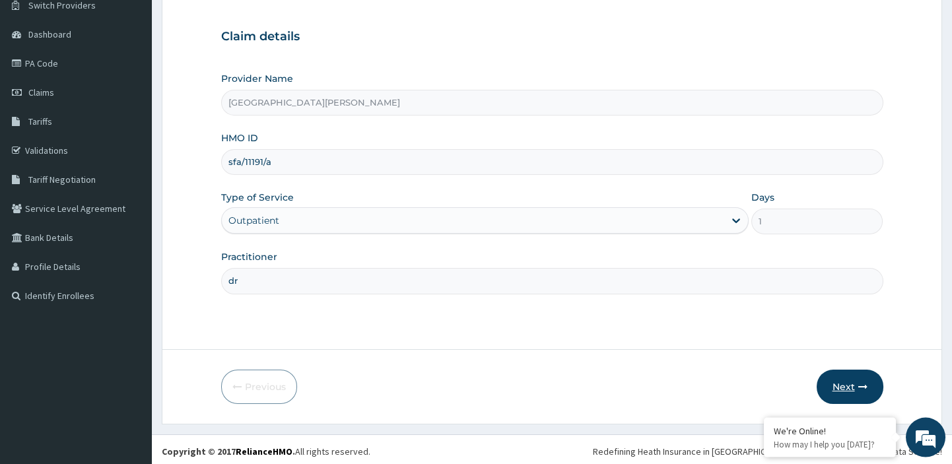
type input "dr"
click at [854, 388] on button "Next" at bounding box center [850, 387] width 67 height 34
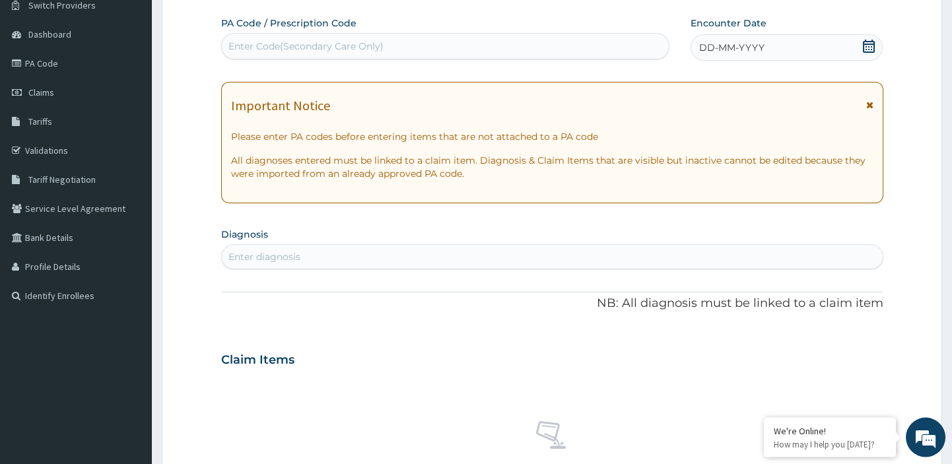
click at [343, 37] on div "Enter Code(Secondary Care Only)" at bounding box center [446, 46] width 448 height 21
paste input "PA/2F16AD"
type input "PA/2F16AD"
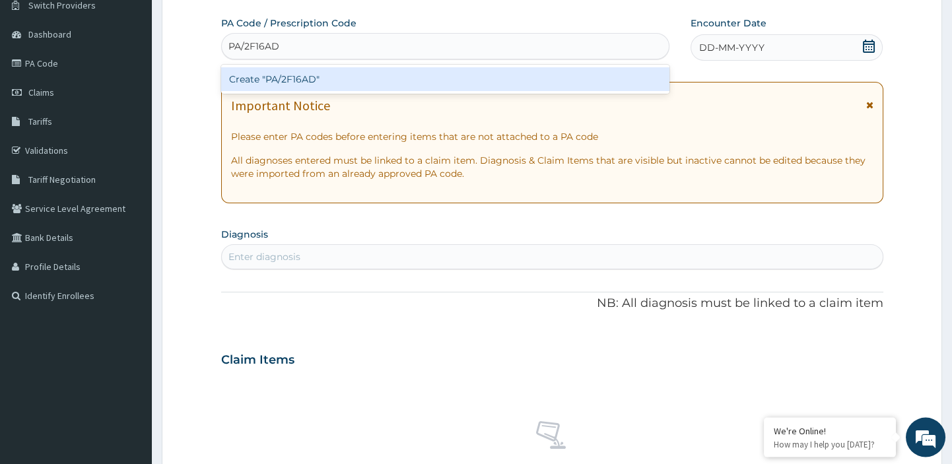
scroll to position [0, 0]
click at [287, 81] on div "Create "PA/2F16AD"" at bounding box center [445, 79] width 449 height 24
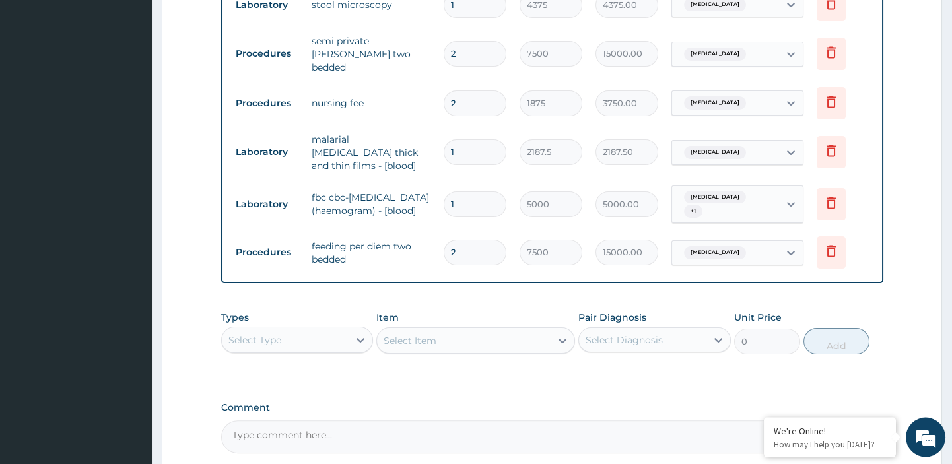
scroll to position [942, 0]
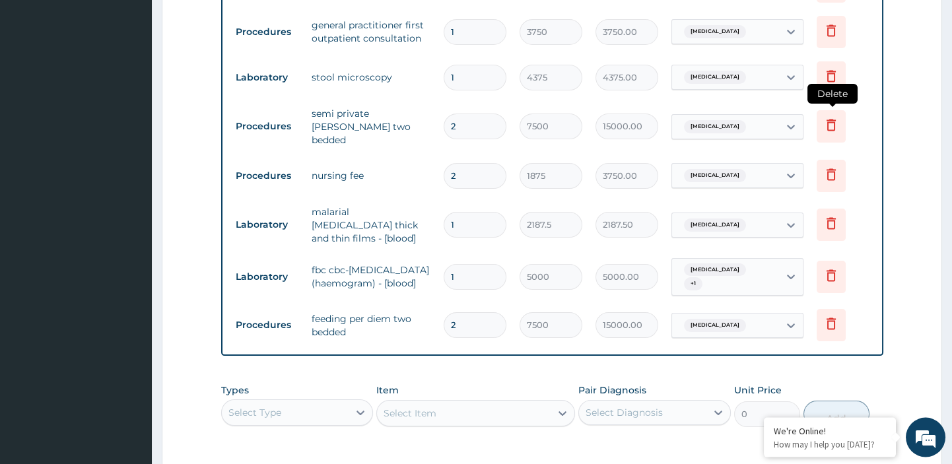
click at [829, 118] on icon at bounding box center [832, 126] width 16 height 16
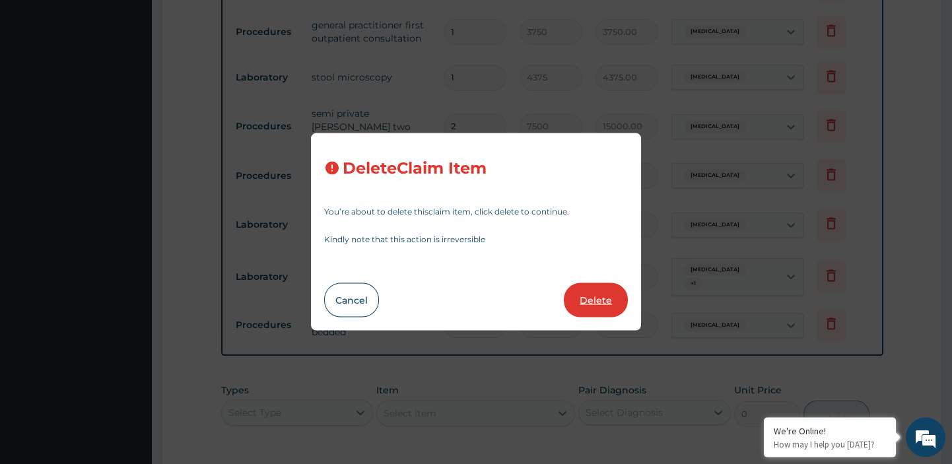
click at [590, 307] on button "Delete" at bounding box center [596, 300] width 64 height 34
type input "1875"
type input "3750.00"
type input "1"
type input "2187.5"
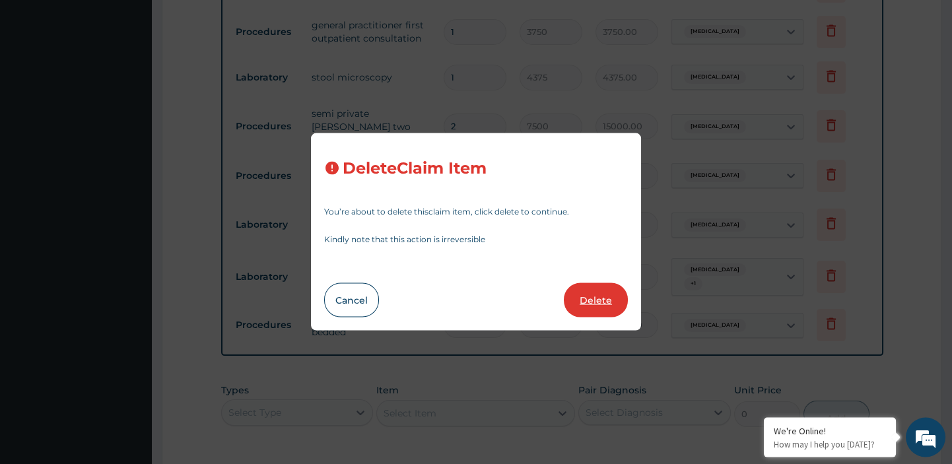
type input "2187.50"
type input "5000"
type input "5000.00"
type input "2"
type input "7500"
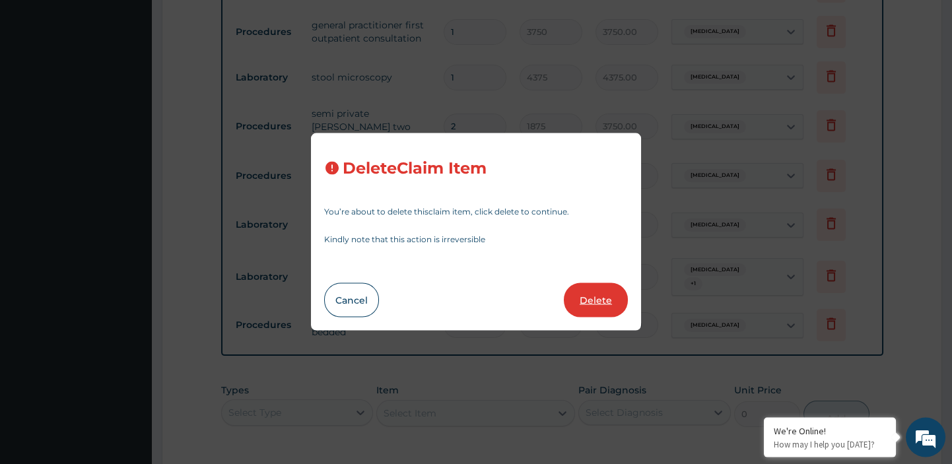
type input "15000.00"
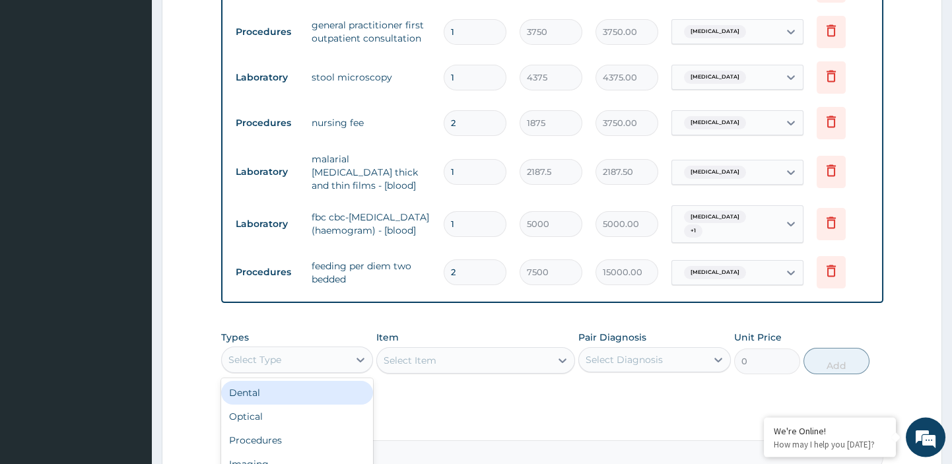
click at [343, 354] on div "Select Type" at bounding box center [285, 360] width 127 height 21
type input "pro"
click at [339, 382] on div "Procedures" at bounding box center [297, 394] width 153 height 24
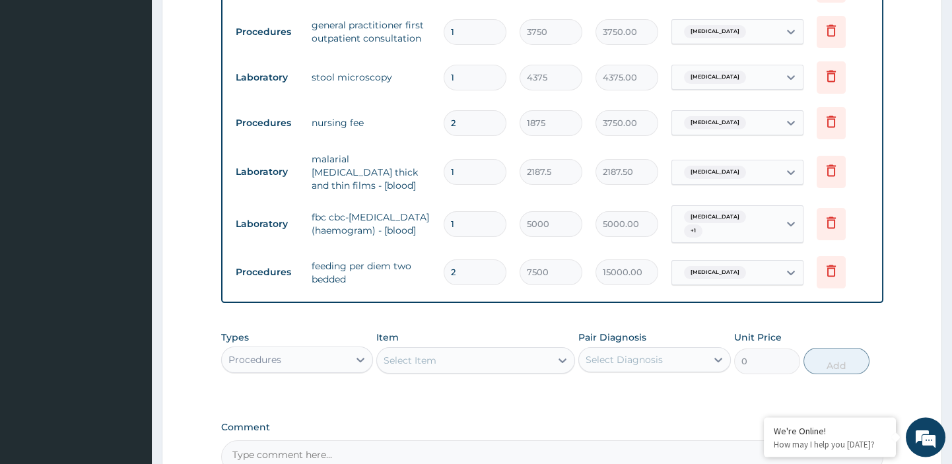
click at [547, 355] on div "Select Item" at bounding box center [464, 361] width 174 height 21
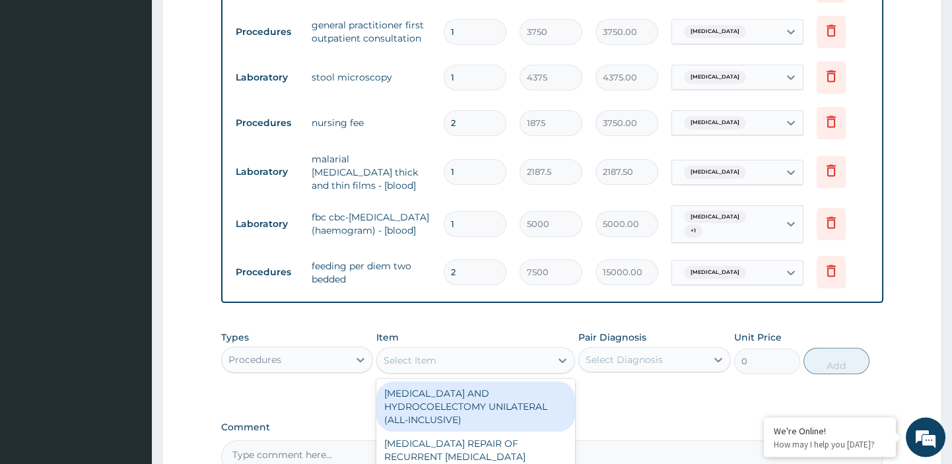
type input "a"
type input "general w"
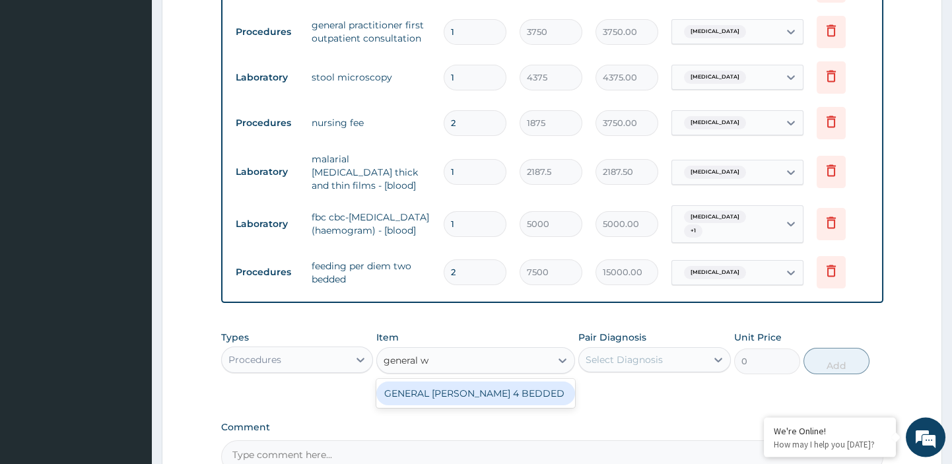
click at [526, 384] on div "GENERAL [PERSON_NAME] 4 BEDDED" at bounding box center [475, 394] width 199 height 24
type input "6250"
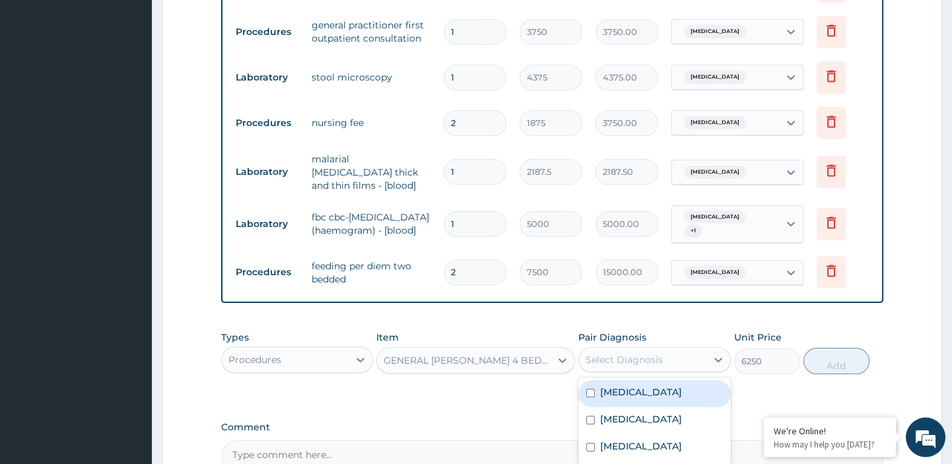
click at [643, 354] on div "Select Diagnosis" at bounding box center [624, 360] width 77 height 13
click at [633, 386] on div "[MEDICAL_DATA]" at bounding box center [655, 394] width 153 height 27
checkbox input "true"
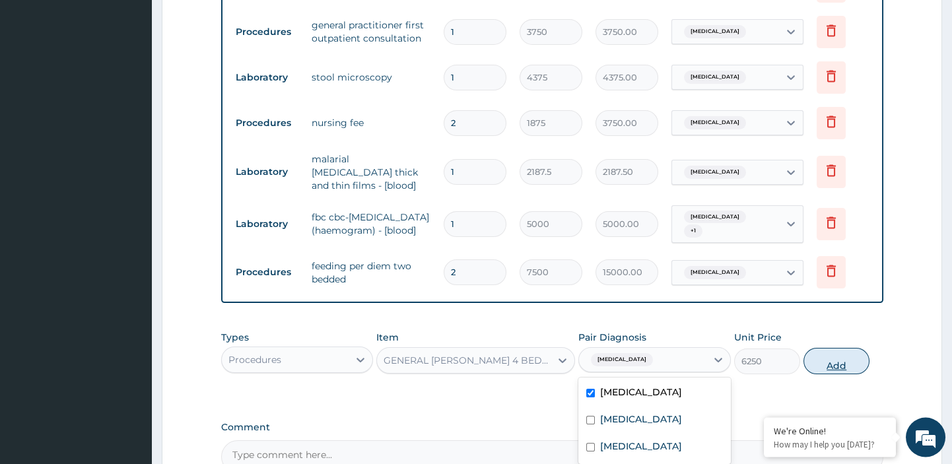
click at [837, 349] on button "Add" at bounding box center [837, 362] width 66 height 26
type input "0"
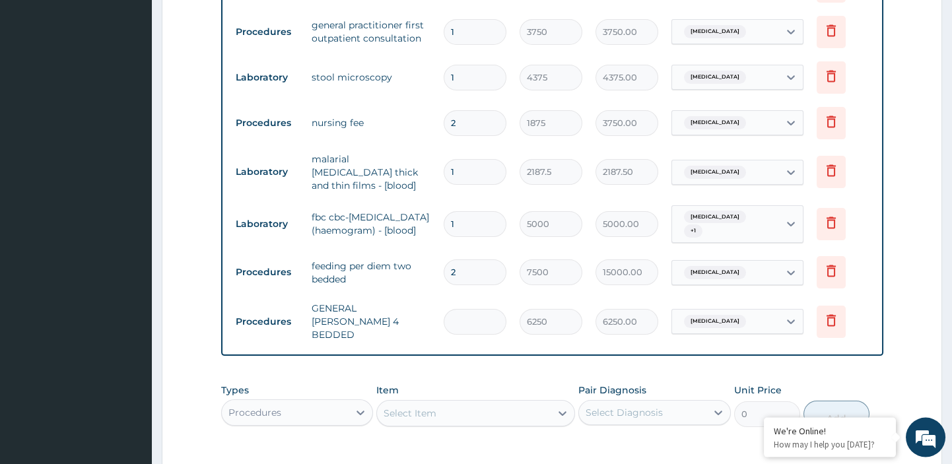
type input "0.00"
type input "2"
type input "12500.00"
type input "2"
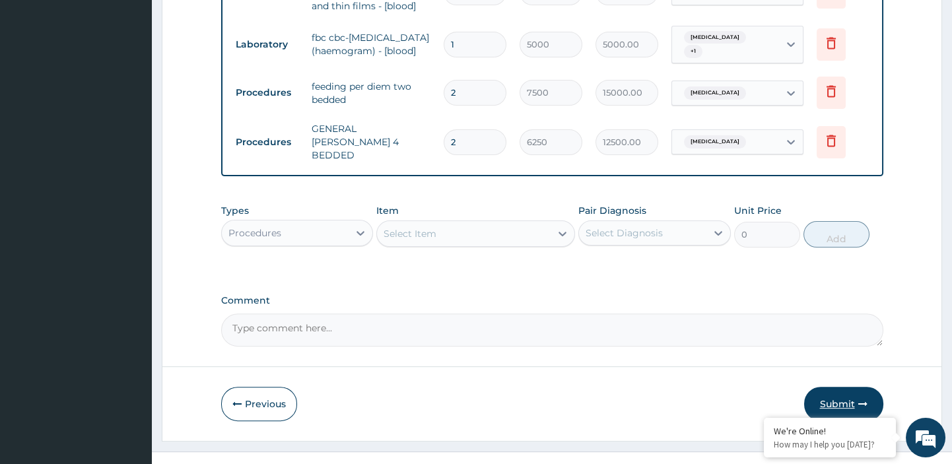
click at [837, 387] on button "Submit" at bounding box center [843, 404] width 79 height 34
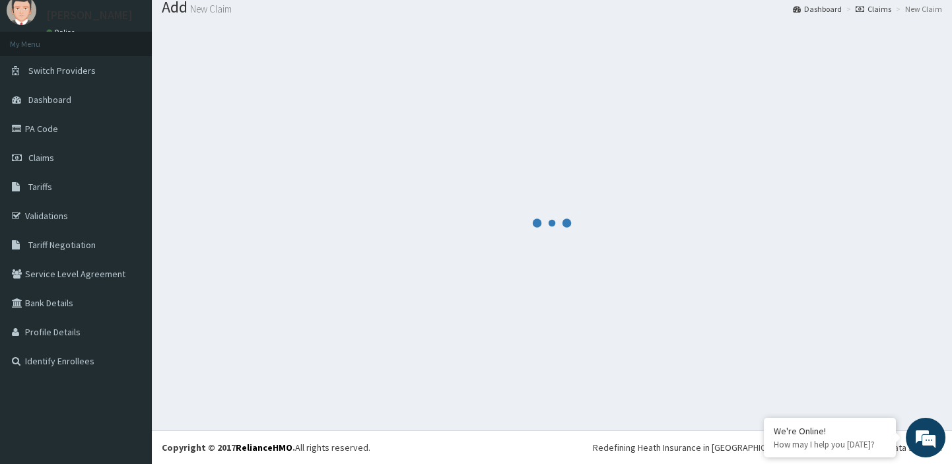
scroll to position [44, 0]
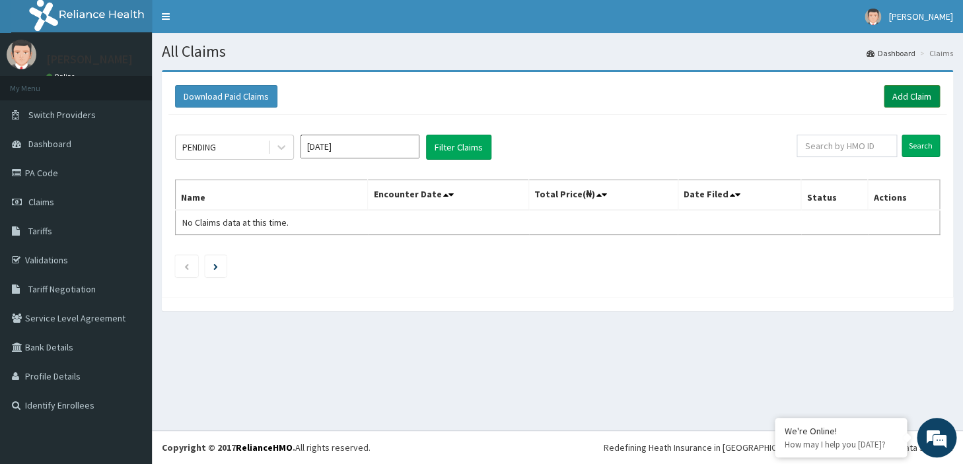
click at [911, 90] on link "Add Claim" at bounding box center [912, 96] width 56 height 22
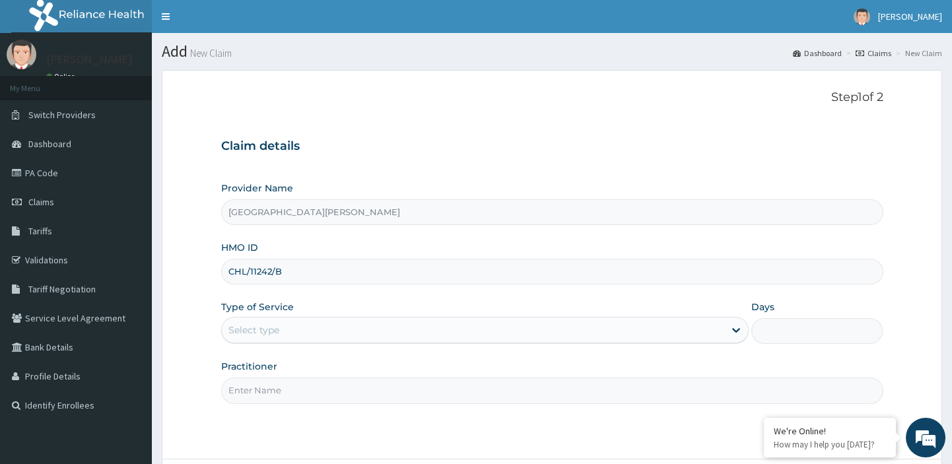
type input "[GEOGRAPHIC_DATA][PERSON_NAME]"
type input "CHL/11242/B"
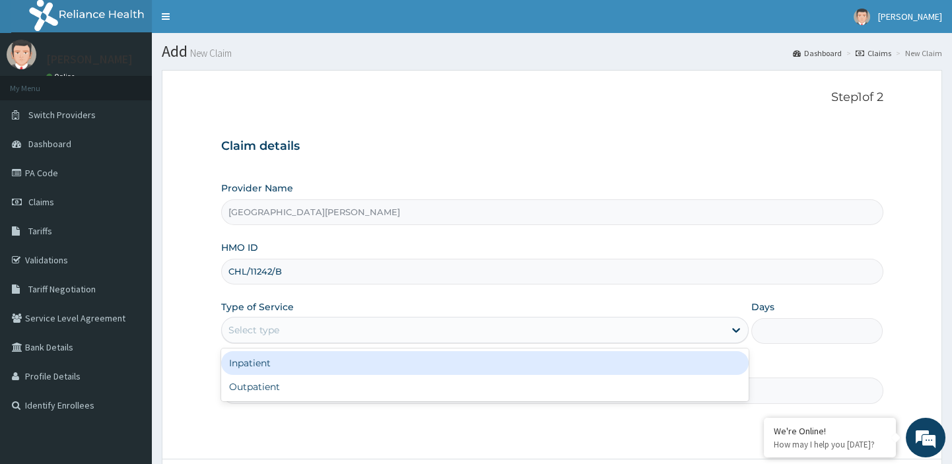
click at [322, 327] on div "Select type" at bounding box center [473, 330] width 503 height 21
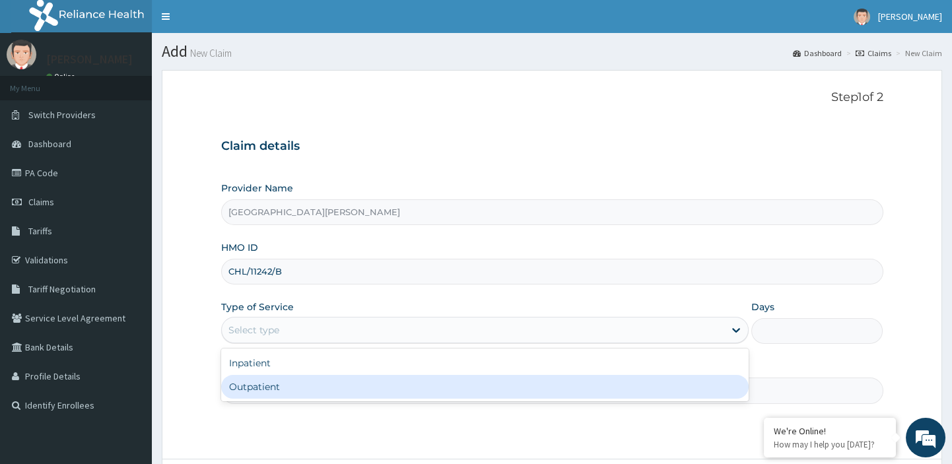
click at [284, 382] on div "Outpatient" at bounding box center [485, 387] width 528 height 24
type input "1"
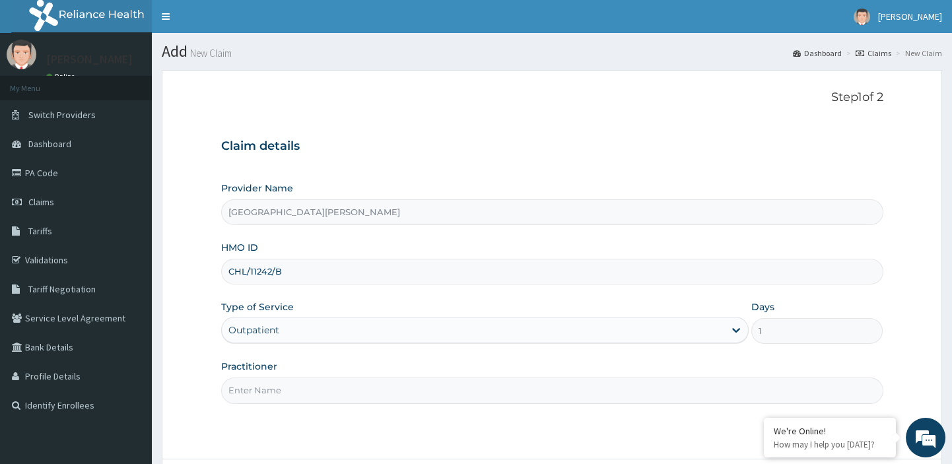
click at [269, 389] on input "Practitioner" at bounding box center [552, 391] width 662 height 26
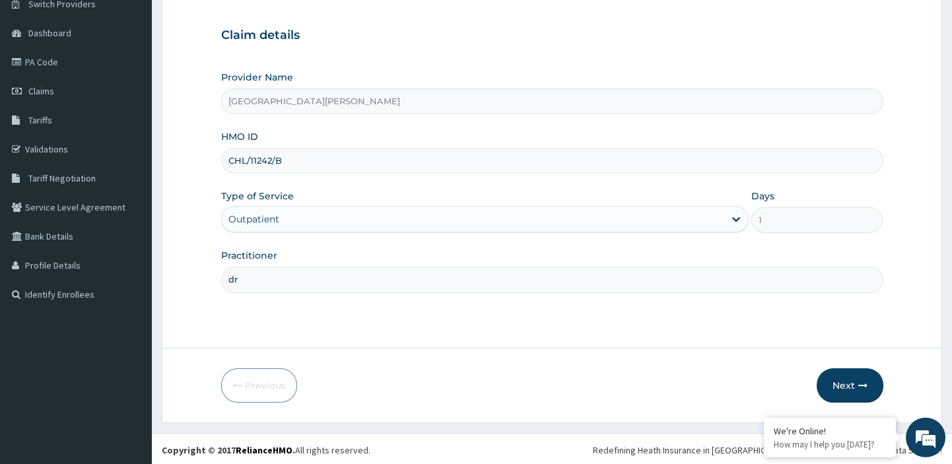
scroll to position [113, 0]
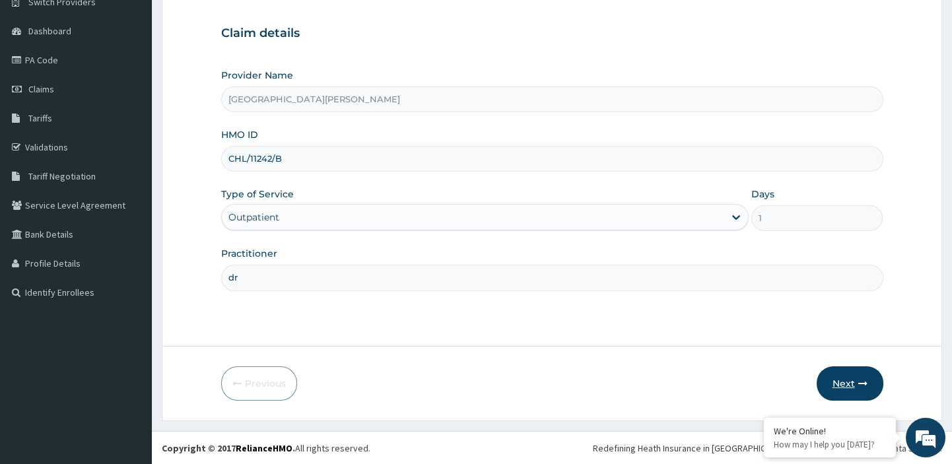
type input "dr"
click at [854, 382] on button "Next" at bounding box center [850, 384] width 67 height 34
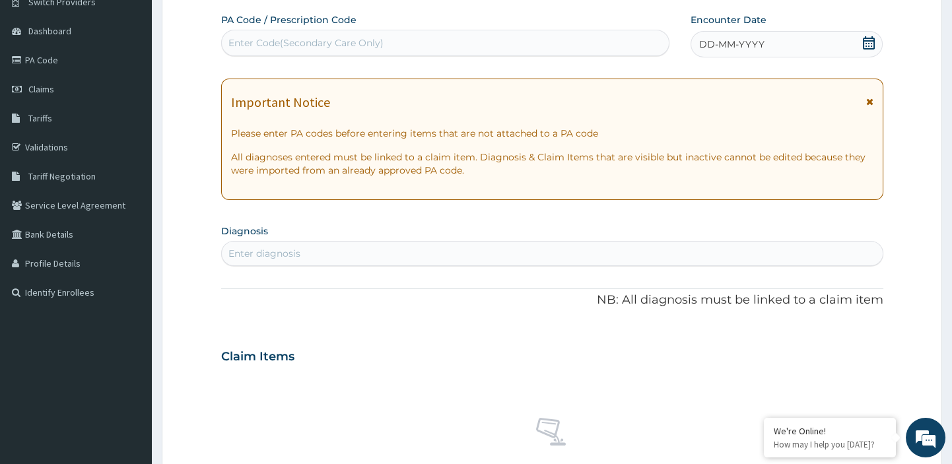
click at [382, 40] on div "Enter Code(Secondary Care Only)" at bounding box center [305, 42] width 155 height 13
paste input "PA/564F6E"
type input "PA/564F6E"
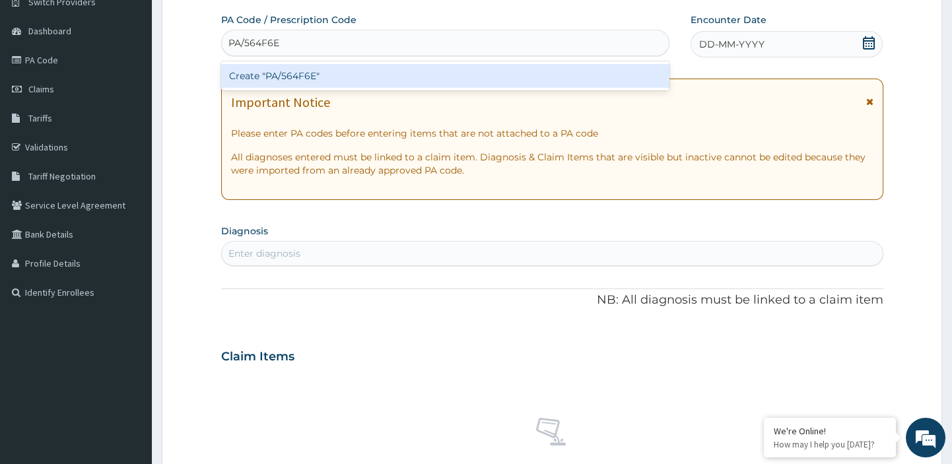
click at [295, 71] on div "Create "PA/564F6E"" at bounding box center [445, 76] width 449 height 24
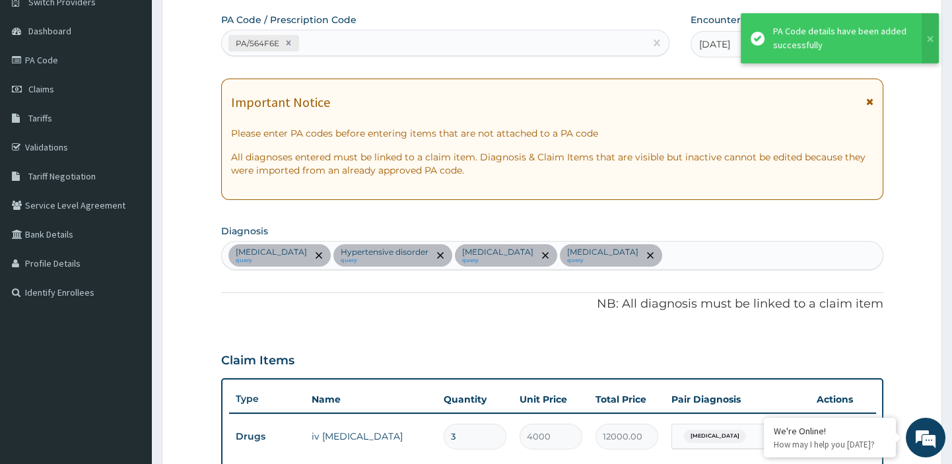
scroll to position [1074, 0]
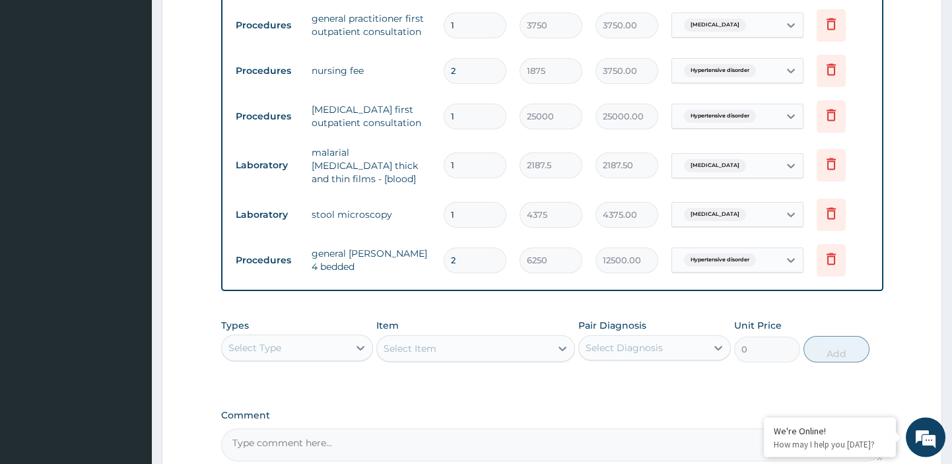
click at [295, 338] on div "Select Type" at bounding box center [285, 348] width 127 height 21
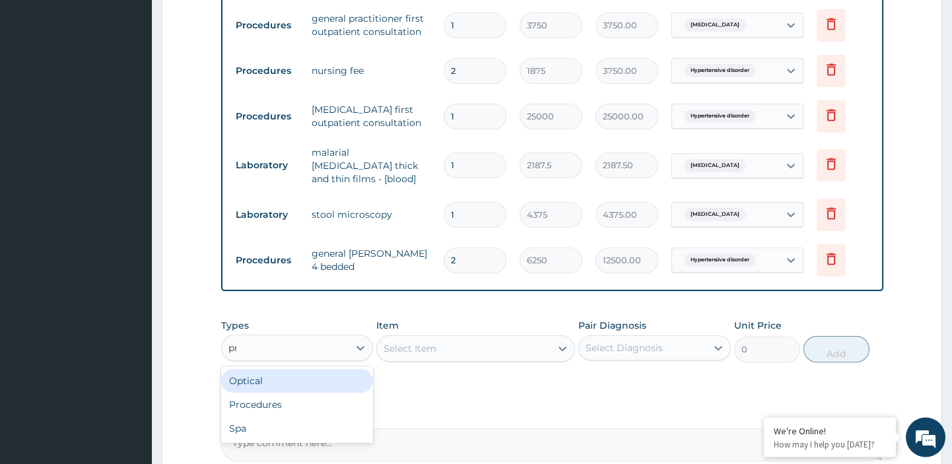
type input "pro"
click at [262, 370] on div "Procedures" at bounding box center [297, 382] width 153 height 24
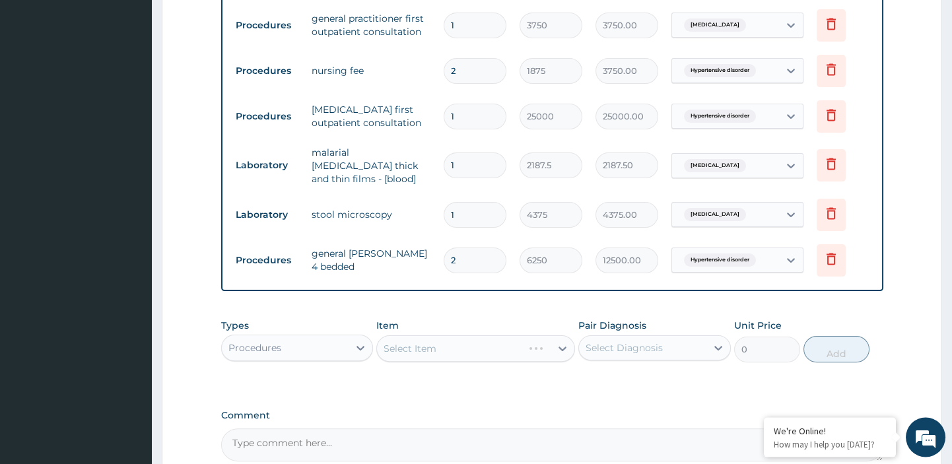
click at [619, 342] on div "Select Diagnosis" at bounding box center [624, 348] width 77 height 13
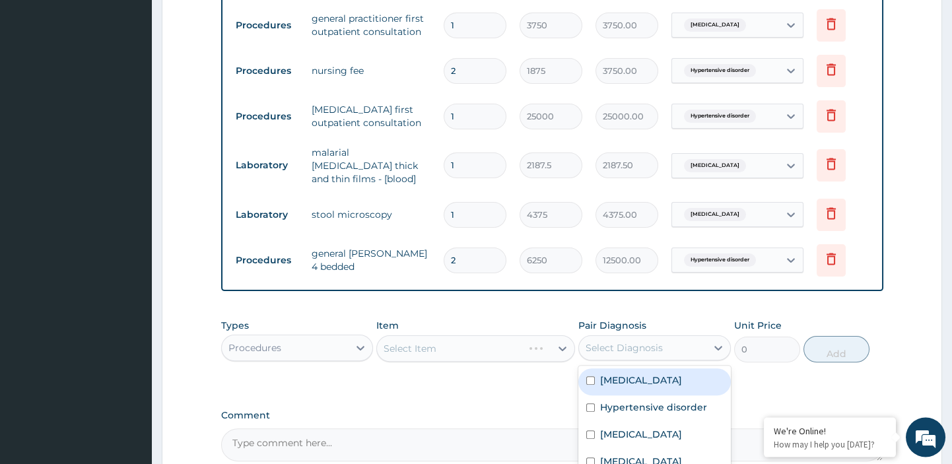
click at [610, 374] on label "[MEDICAL_DATA]" at bounding box center [641, 380] width 82 height 13
checkbox input "true"
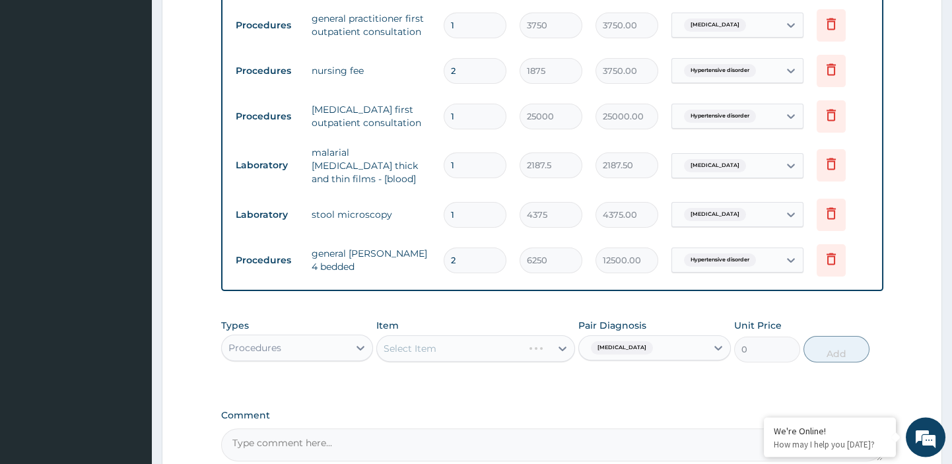
click at [559, 336] on div "Select Item" at bounding box center [475, 349] width 199 height 26
click at [559, 343] on icon at bounding box center [562, 349] width 13 height 13
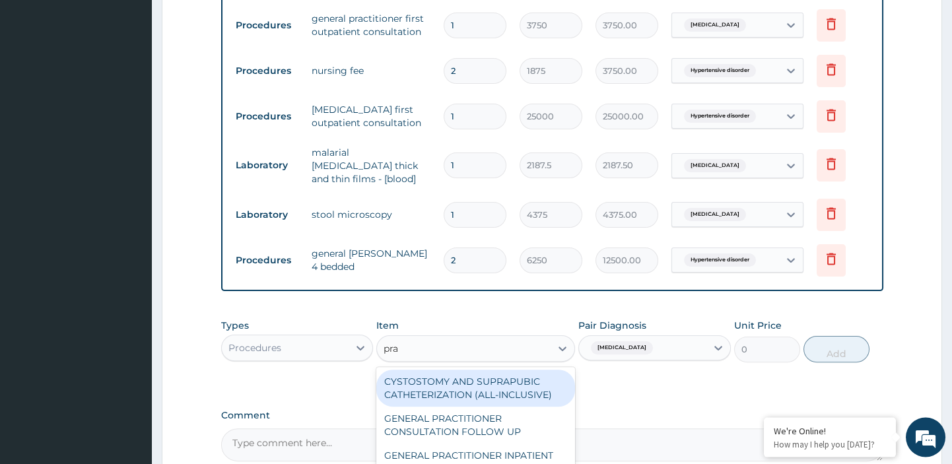
type input "prac"
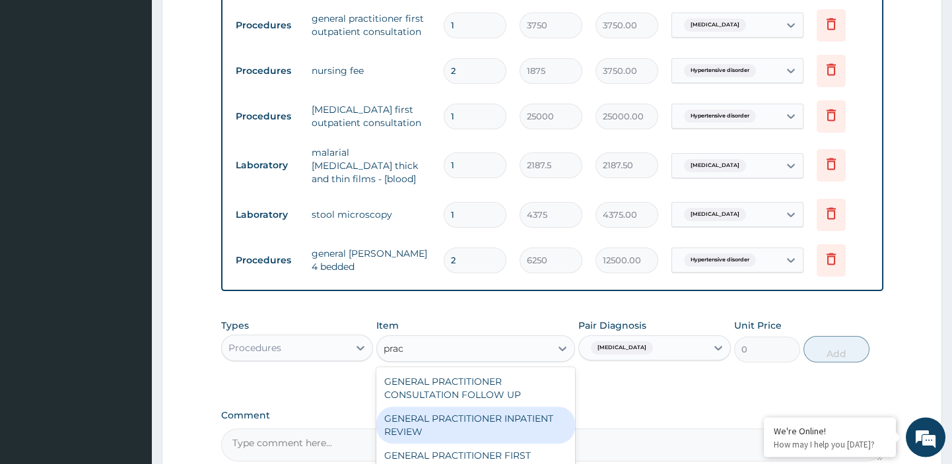
click at [494, 407] on div "GENERAL PRACTITIONER INPATIENT REVIEW" at bounding box center [475, 425] width 199 height 37
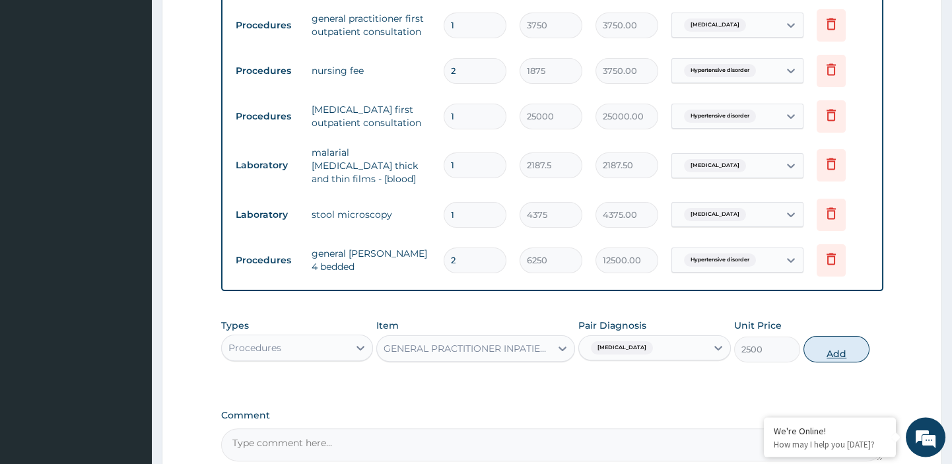
click at [842, 337] on button "Add" at bounding box center [837, 350] width 66 height 26
type input "0"
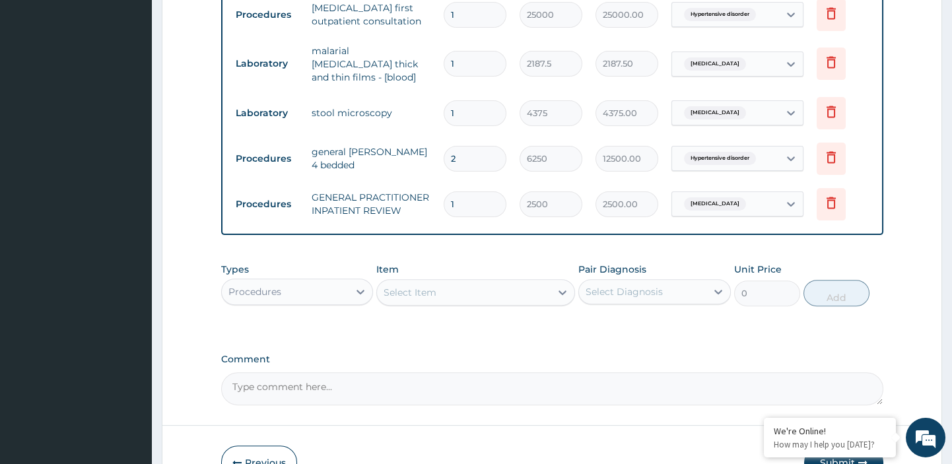
scroll to position [1228, 0]
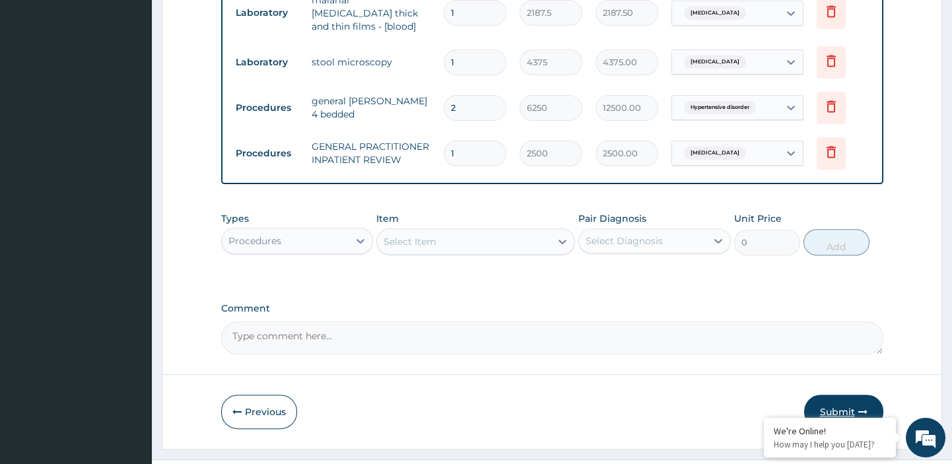
click at [818, 395] on button "Submit" at bounding box center [843, 412] width 79 height 34
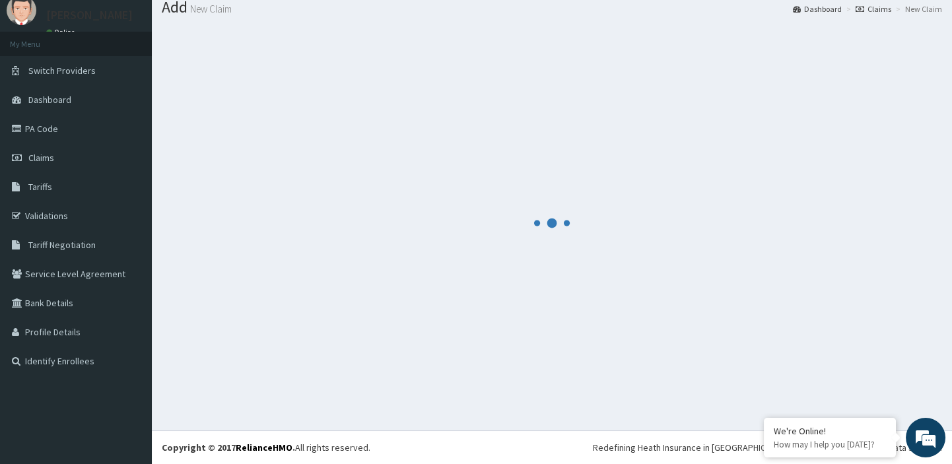
scroll to position [44, 0]
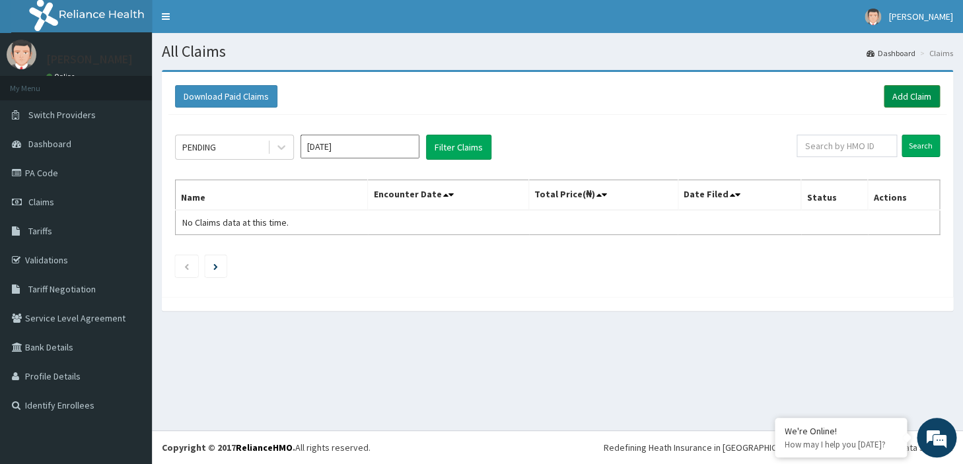
click at [918, 92] on link "Add Claim" at bounding box center [912, 96] width 56 height 22
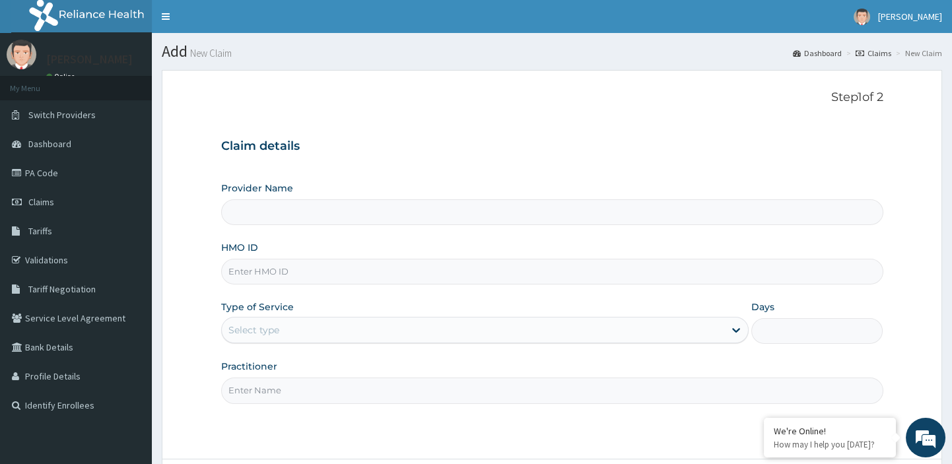
type input "[GEOGRAPHIC_DATA][PERSON_NAME]"
click at [527, 277] on input "HMO ID" at bounding box center [552, 272] width 662 height 26
paste input "tce/10328/a"
type input "tce/10328/a"
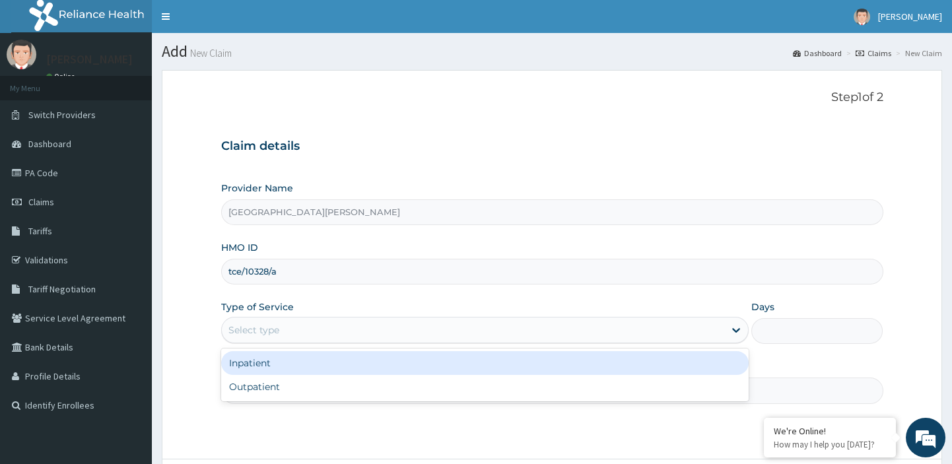
click at [442, 324] on div "Select type" at bounding box center [473, 330] width 503 height 21
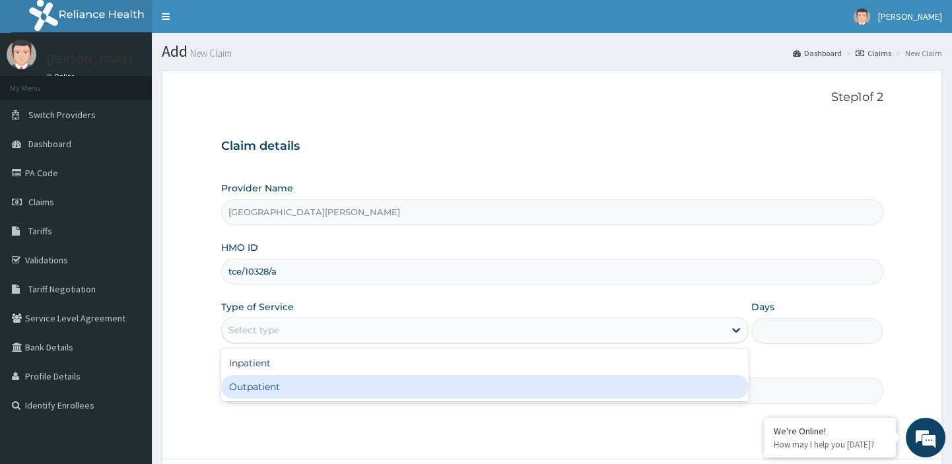
click at [308, 392] on div "Outpatient" at bounding box center [485, 387] width 528 height 24
type input "1"
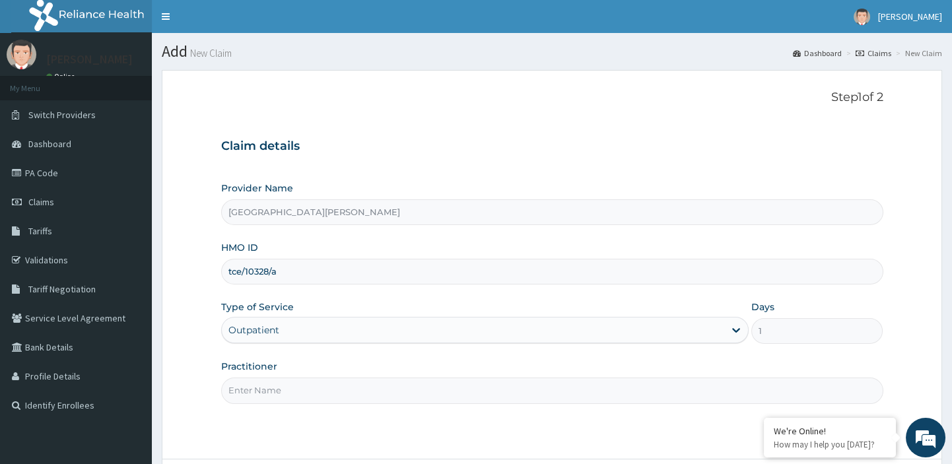
click at [312, 392] on input "Practitioner" at bounding box center [552, 391] width 662 height 26
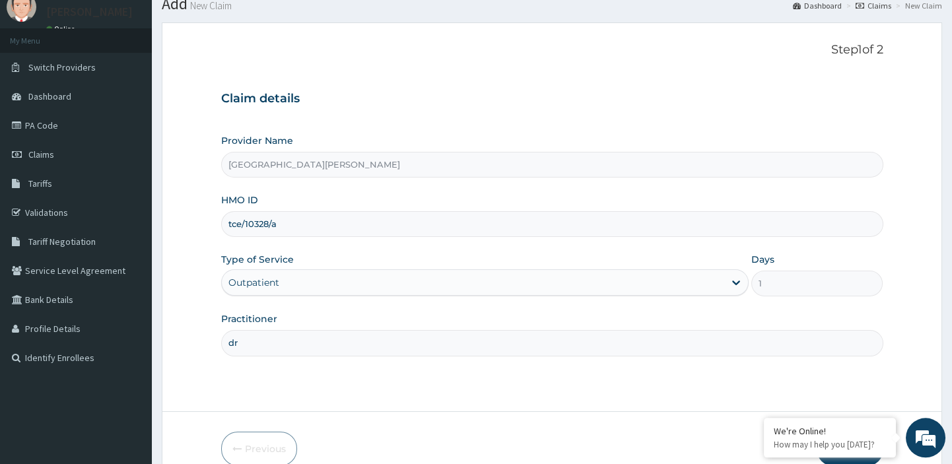
scroll to position [113, 0]
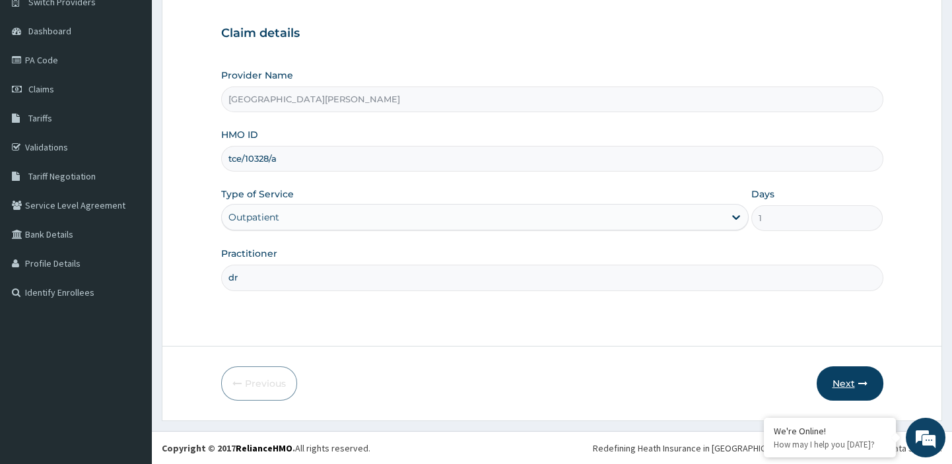
type input "dr"
click at [843, 381] on button "Next" at bounding box center [850, 384] width 67 height 34
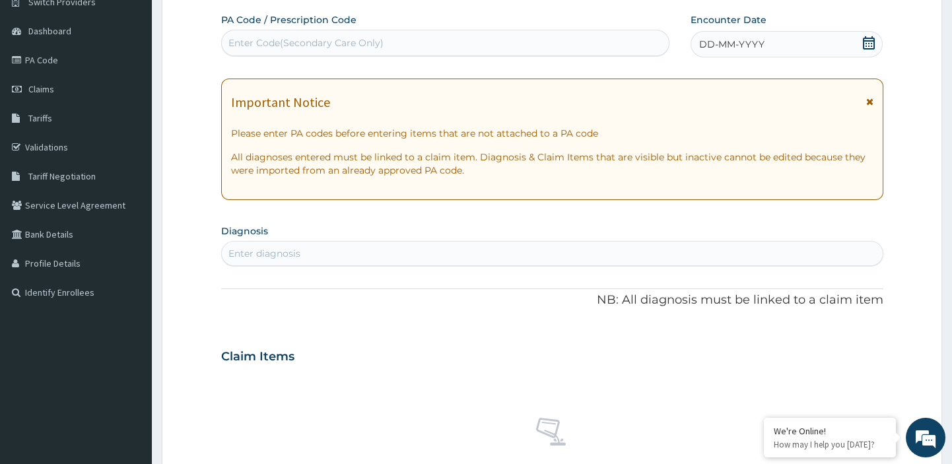
click at [389, 39] on div "Enter Code(Secondary Care Only)" at bounding box center [446, 42] width 448 height 21
paste input "PA/187A4F"
type input "PA/187A4F"
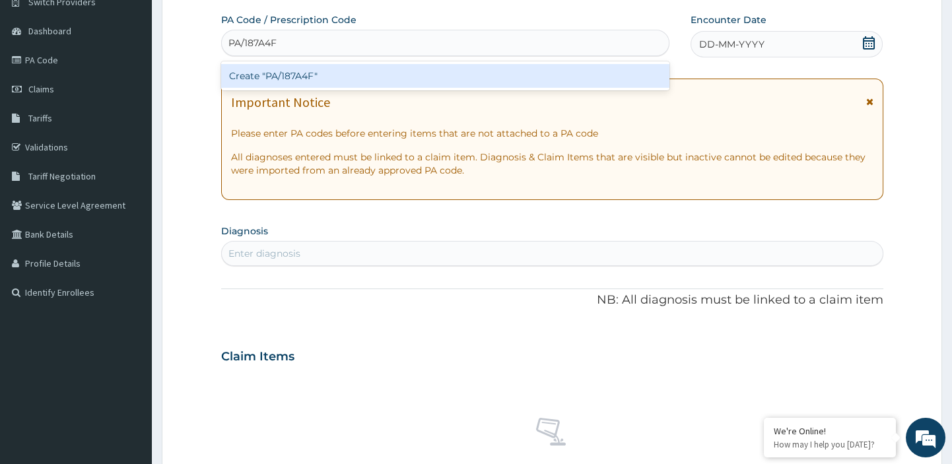
click at [315, 75] on div "Create "PA/187A4F"" at bounding box center [445, 76] width 449 height 24
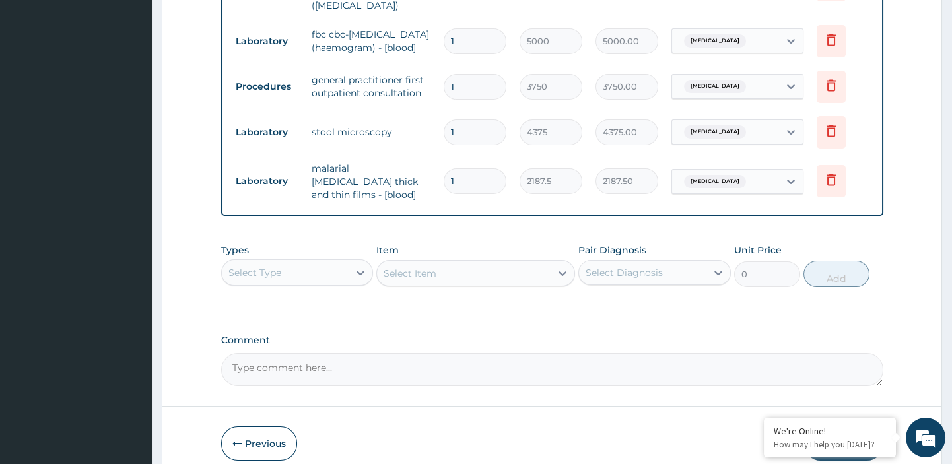
scroll to position [719, 0]
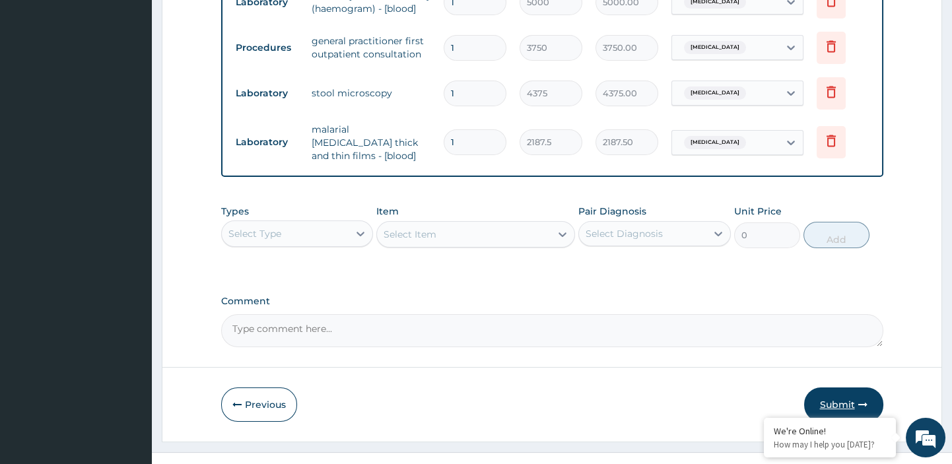
click at [838, 388] on button "Submit" at bounding box center [843, 405] width 79 height 34
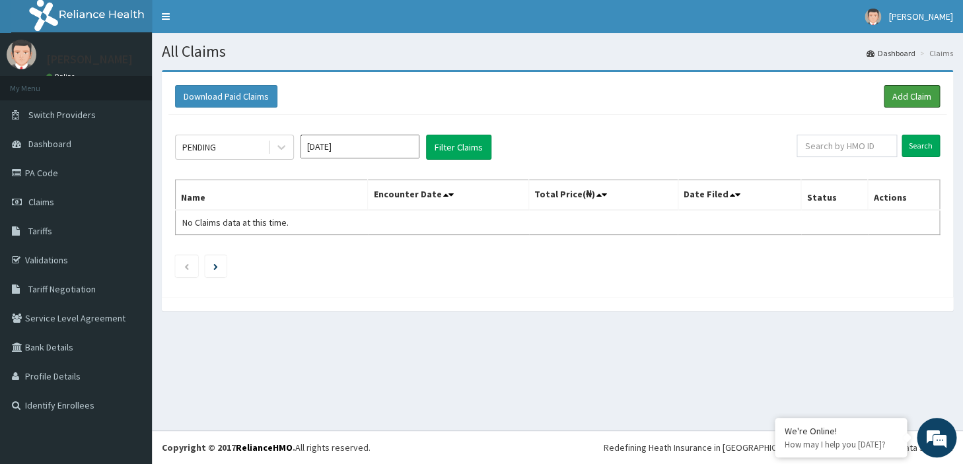
click at [903, 96] on link "Add Claim" at bounding box center [912, 96] width 56 height 22
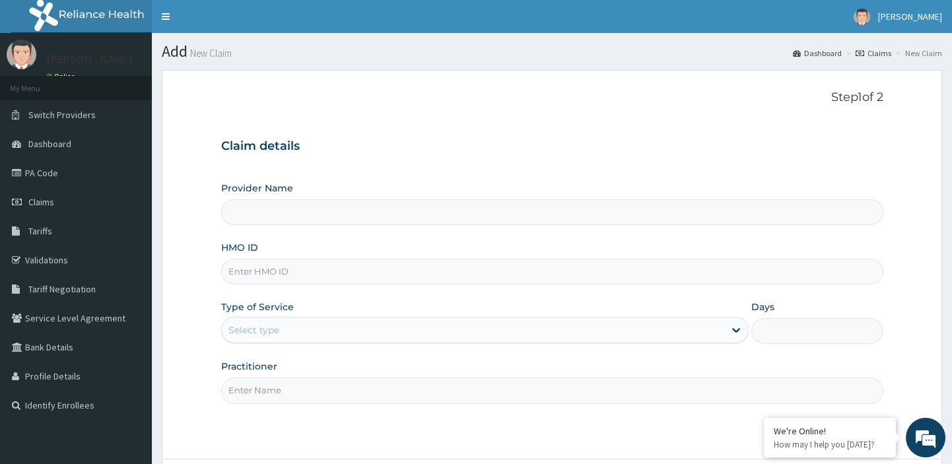
type input "[GEOGRAPHIC_DATA][PERSON_NAME]"
click at [437, 267] on input "HMO ID" at bounding box center [552, 272] width 662 height 26
paste input "TMQ/10001/A"
type input "TMQ/10001/A"
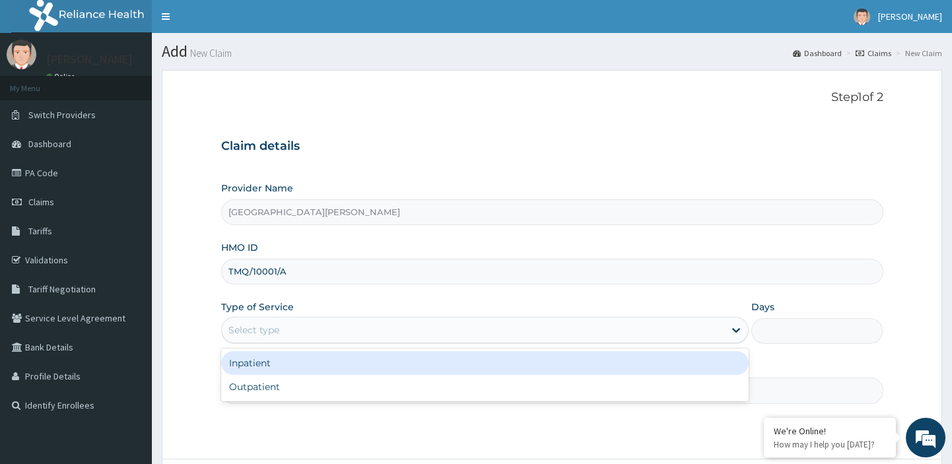
click at [376, 329] on div "Select type" at bounding box center [473, 330] width 503 height 21
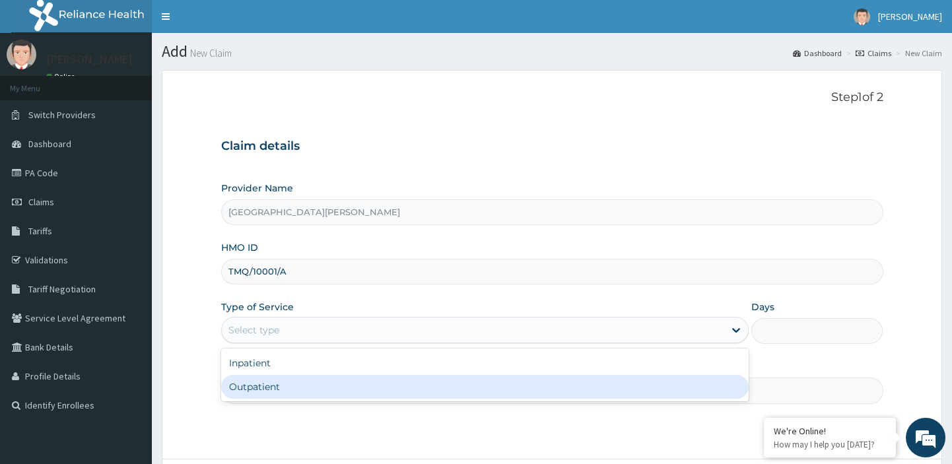
click at [326, 382] on div "Outpatient" at bounding box center [485, 387] width 528 height 24
type input "1"
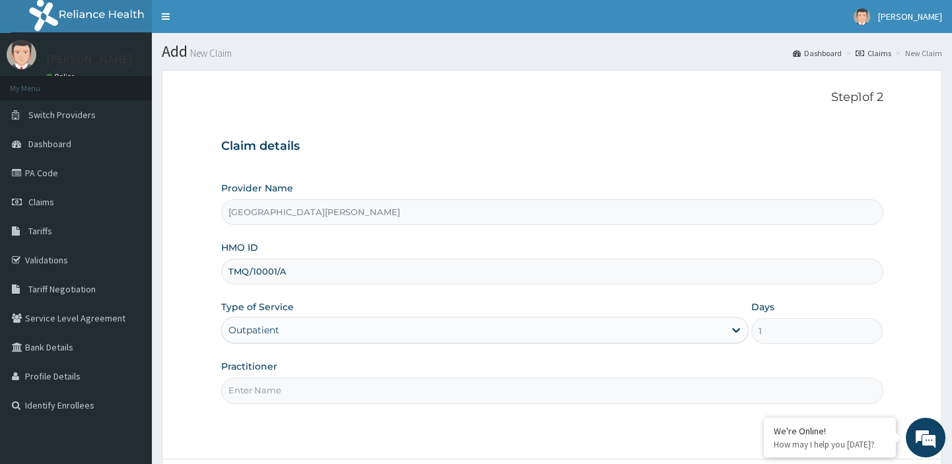
click at [297, 382] on input "Practitioner" at bounding box center [552, 391] width 662 height 26
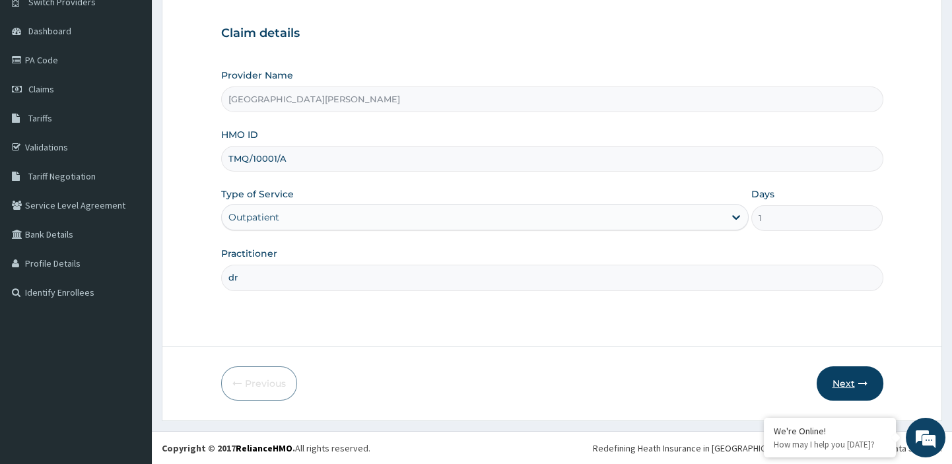
type input "dr"
click at [851, 381] on button "Next" at bounding box center [850, 384] width 67 height 34
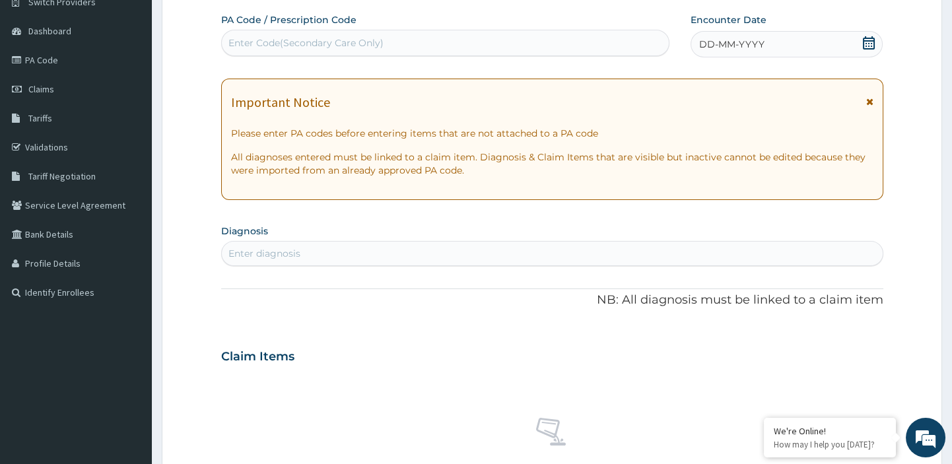
scroll to position [0, 0]
click at [340, 36] on div "Enter Code(Secondary Care Only)" at bounding box center [446, 42] width 448 height 21
paste input "PA/A21043"
type input "PA/A21043"
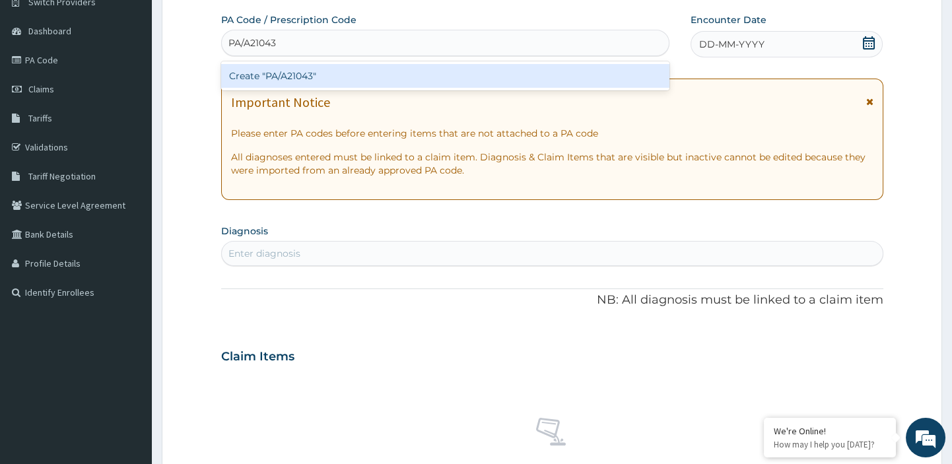
click at [290, 76] on div "Create "PA/A21043"" at bounding box center [445, 76] width 449 height 24
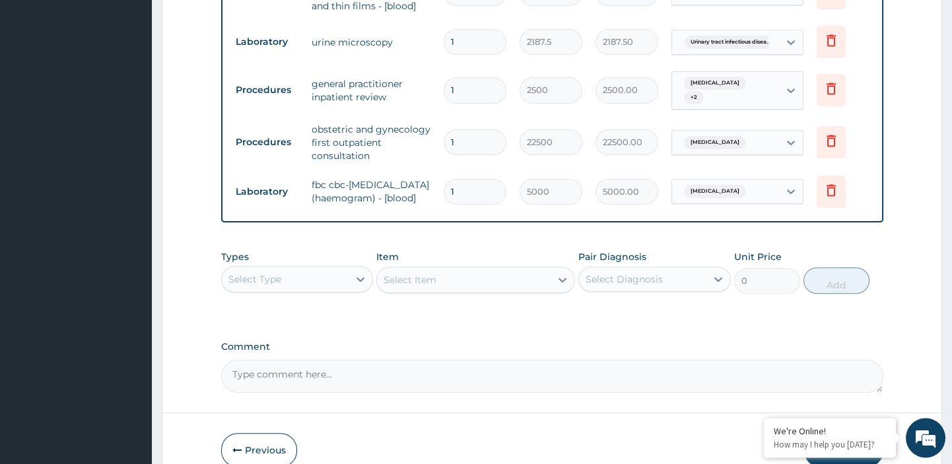
scroll to position [1189, 0]
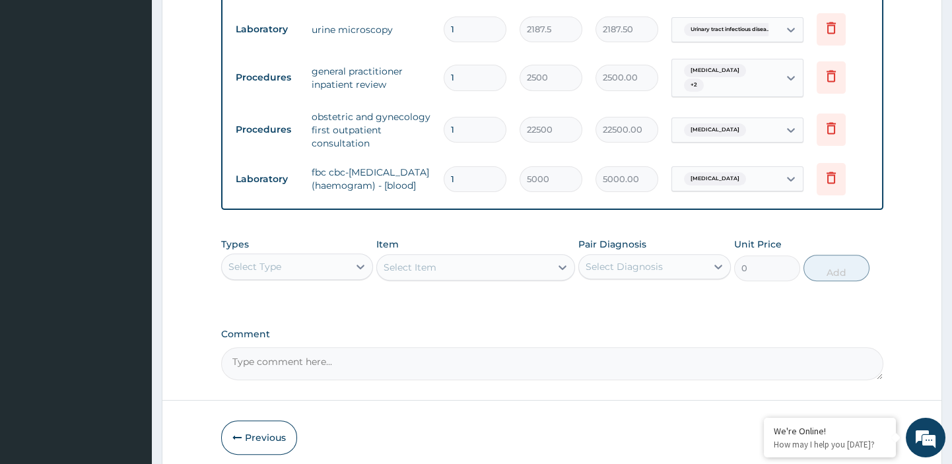
click at [838, 421] on button "Submit" at bounding box center [843, 438] width 79 height 34
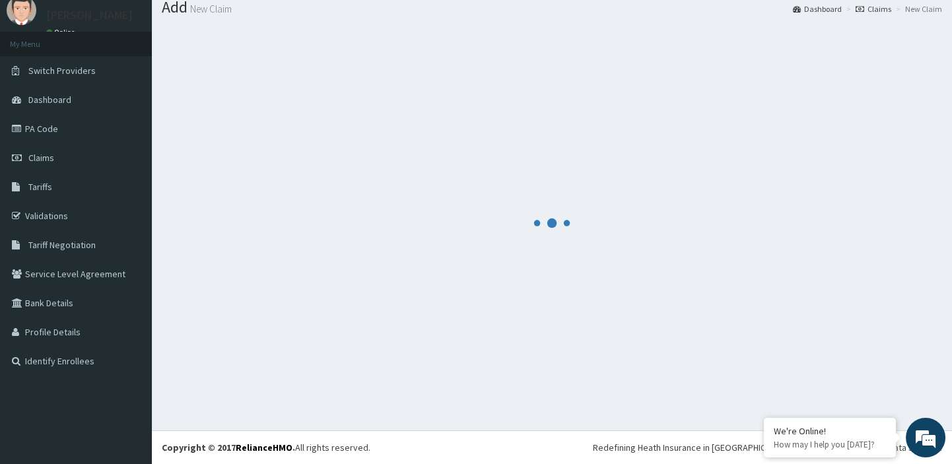
scroll to position [44, 0]
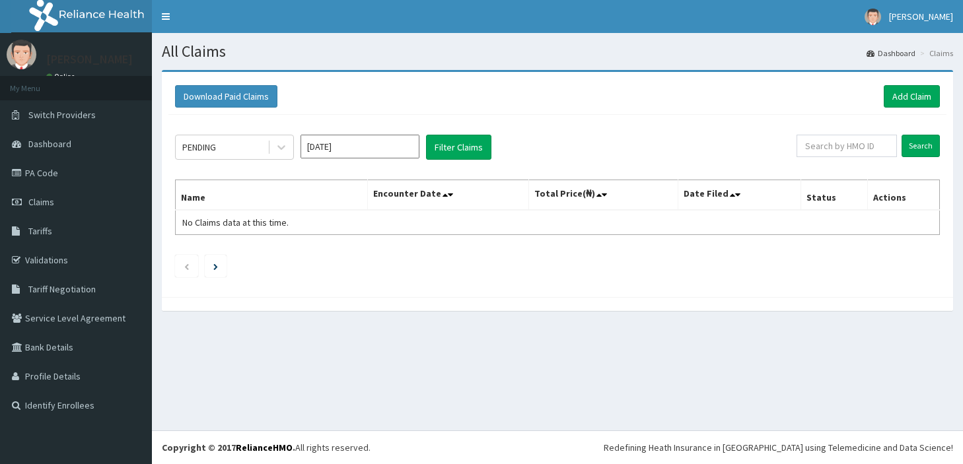
click at [911, 98] on link "Add Claim" at bounding box center [912, 96] width 56 height 22
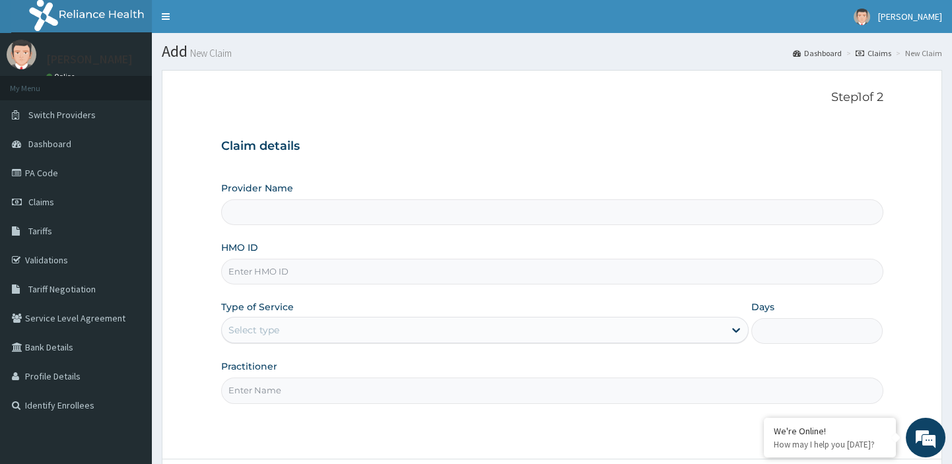
click at [514, 271] on input "HMO ID" at bounding box center [552, 272] width 662 height 26
paste input "SFA/13875/A"
type input "SFA/13875/A"
type input "[GEOGRAPHIC_DATA][PERSON_NAME]"
type input "SFA/13875/A"
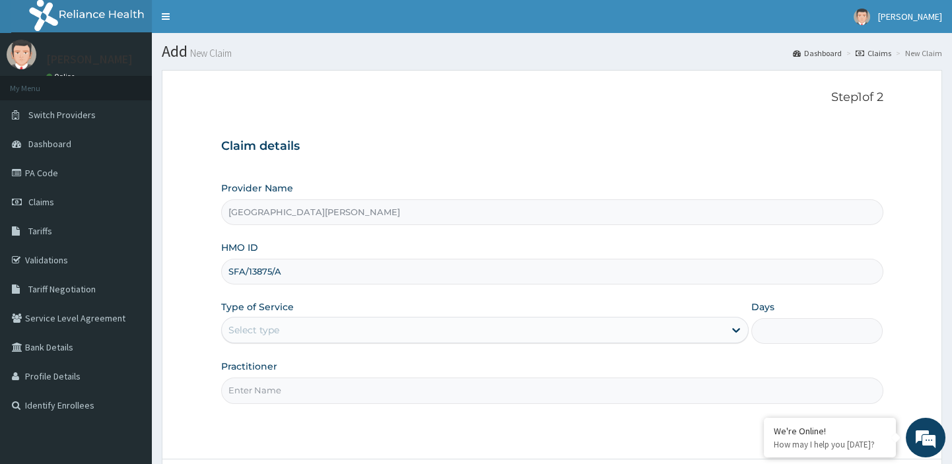
click at [456, 326] on div "Select type" at bounding box center [473, 330] width 503 height 21
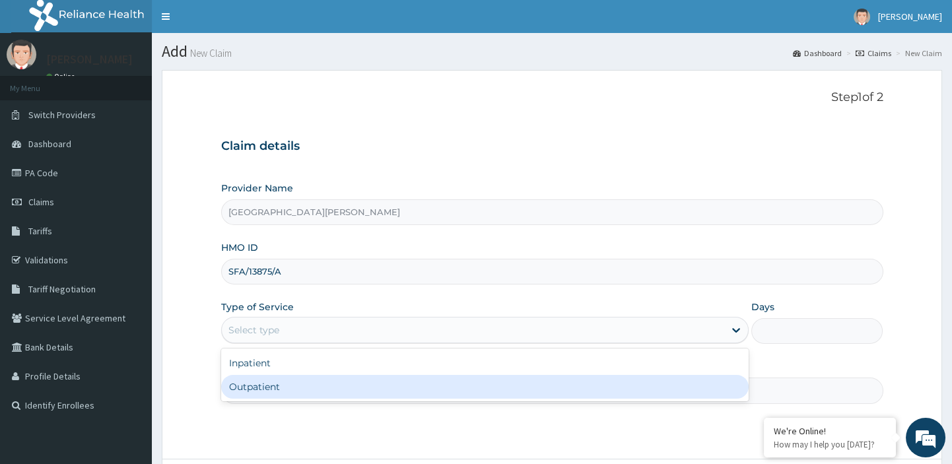
click at [372, 384] on div "Outpatient" at bounding box center [485, 387] width 528 height 24
type input "1"
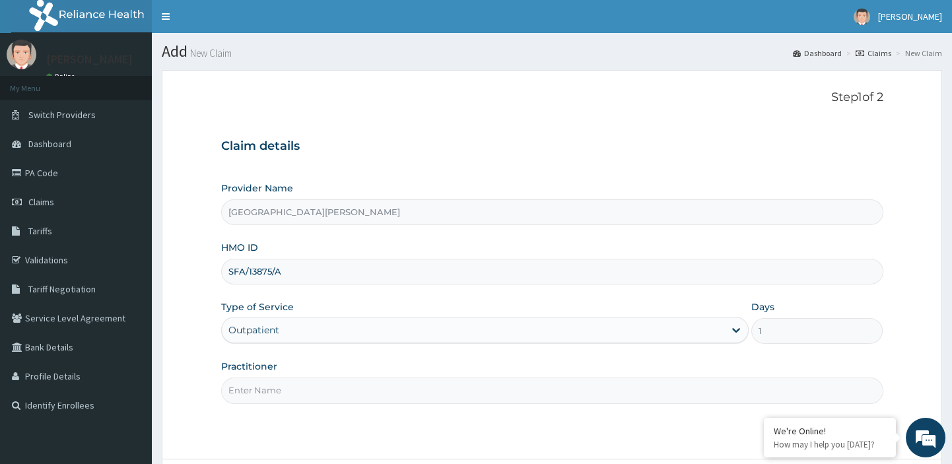
click at [339, 397] on input "Practitioner" at bounding box center [552, 391] width 662 height 26
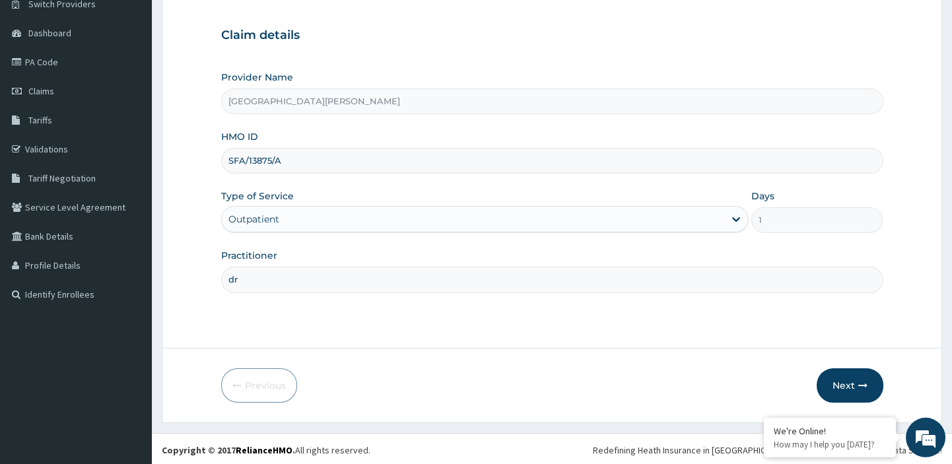
scroll to position [113, 0]
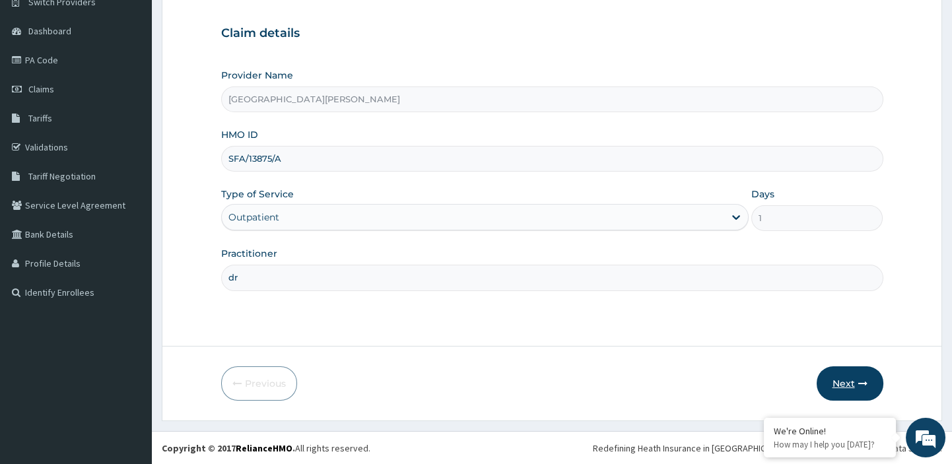
type input "dr"
click at [852, 388] on button "Next" at bounding box center [850, 384] width 67 height 34
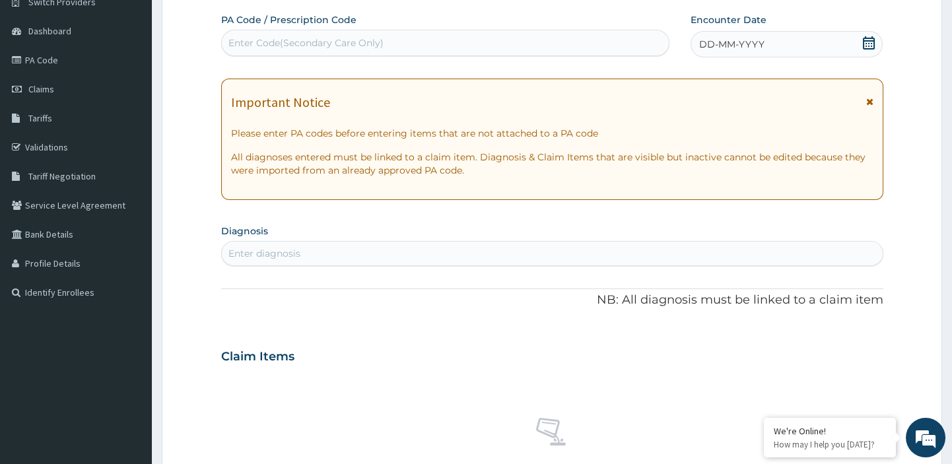
scroll to position [0, 0]
click at [338, 42] on div "Enter Code(Secondary Care Only)" at bounding box center [305, 42] width 155 height 13
paste input "PA/82993F"
type input "PA/82993F"
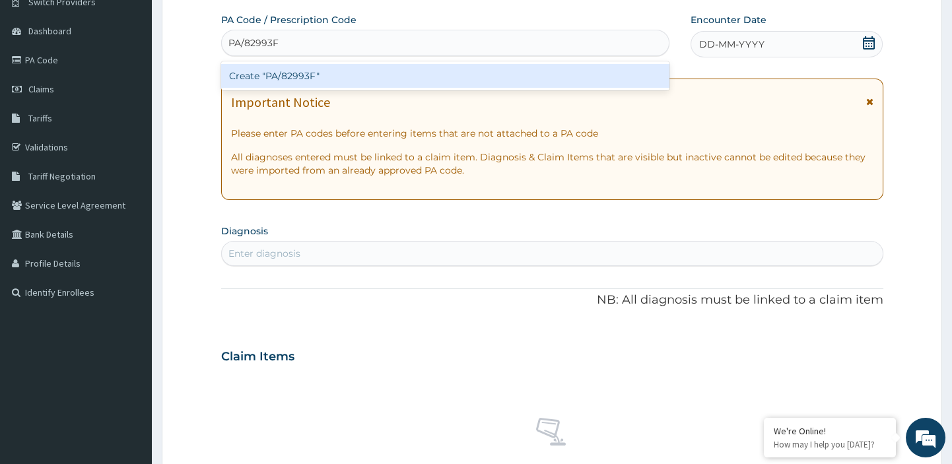
click at [305, 78] on div "Create "PA/82993F"" at bounding box center [445, 76] width 449 height 24
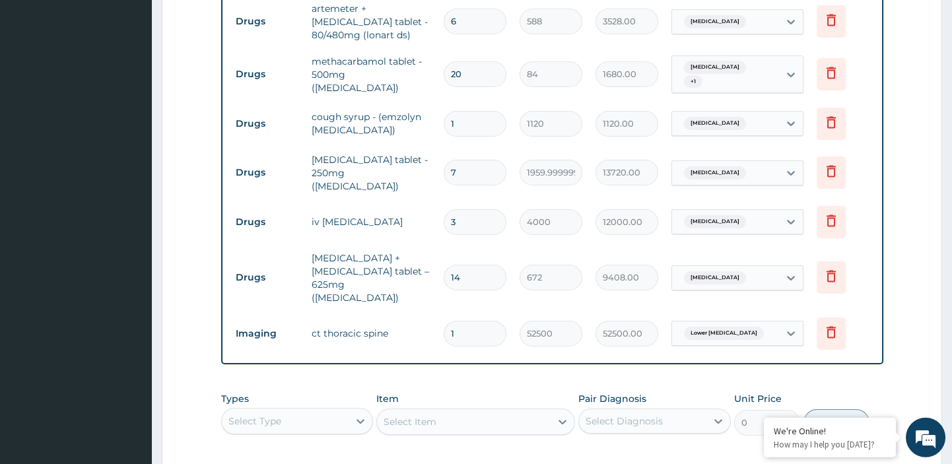
scroll to position [614, 0]
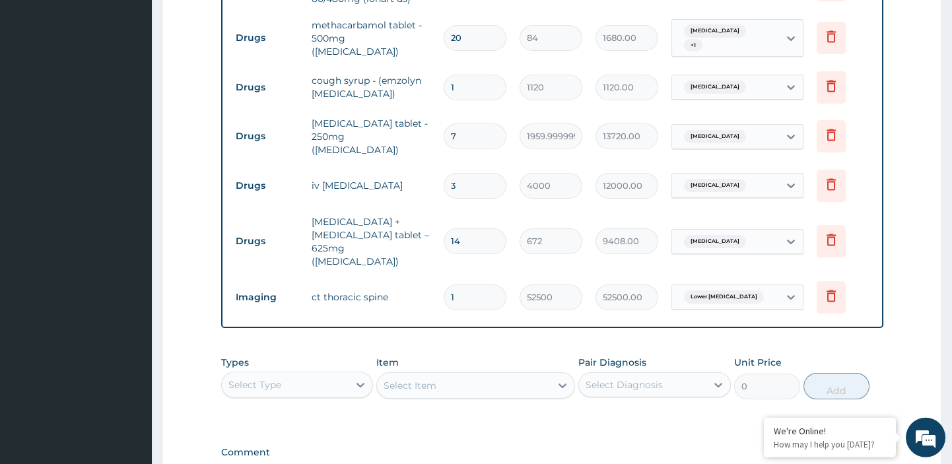
click at [310, 374] on div "Select Type" at bounding box center [285, 384] width 127 height 21
type input "pro"
click at [309, 406] on div "Procedures" at bounding box center [297, 418] width 153 height 24
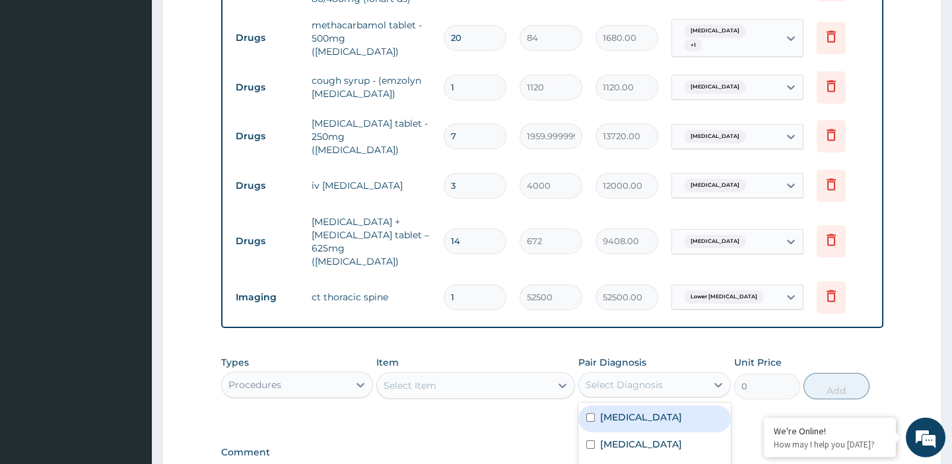
click at [700, 374] on div "Select Diagnosis" at bounding box center [642, 384] width 127 height 21
click at [618, 405] on div "Spasm" at bounding box center [655, 418] width 153 height 27
checkbox input "true"
click at [545, 375] on div "Select Item" at bounding box center [464, 385] width 174 height 21
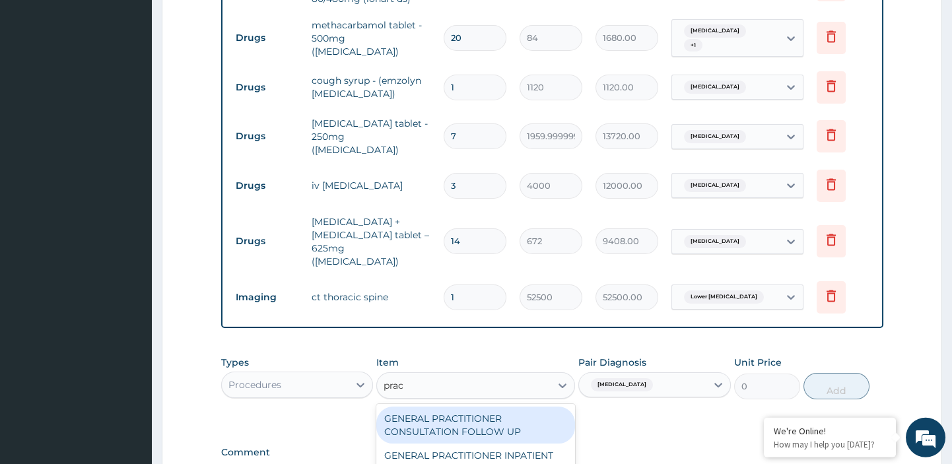
type input "pract"
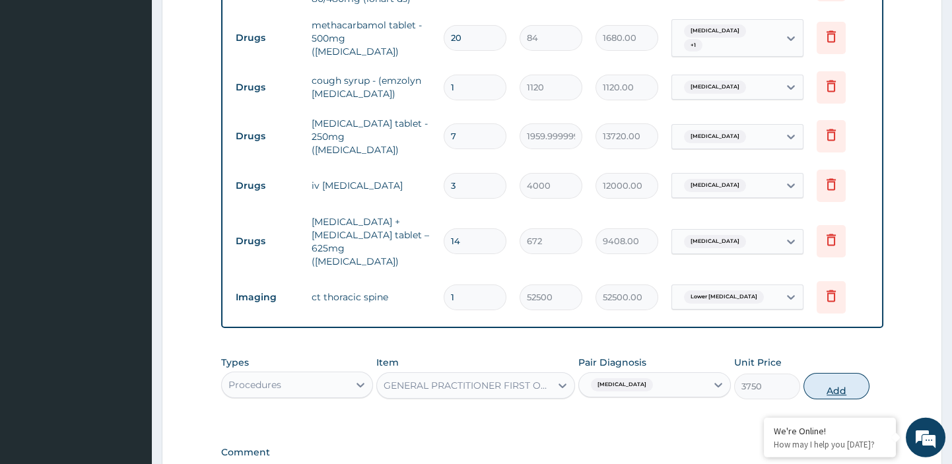
click at [841, 373] on button "Add" at bounding box center [837, 386] width 66 height 26
type input "0"
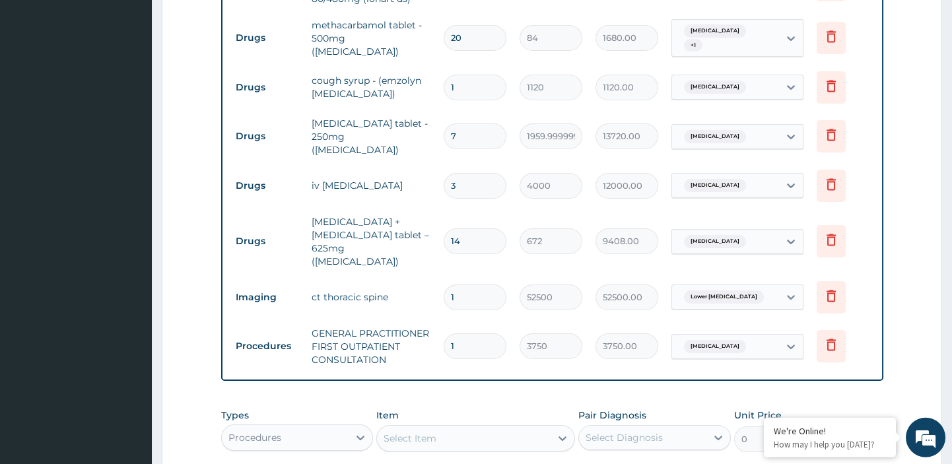
scroll to position [810, 0]
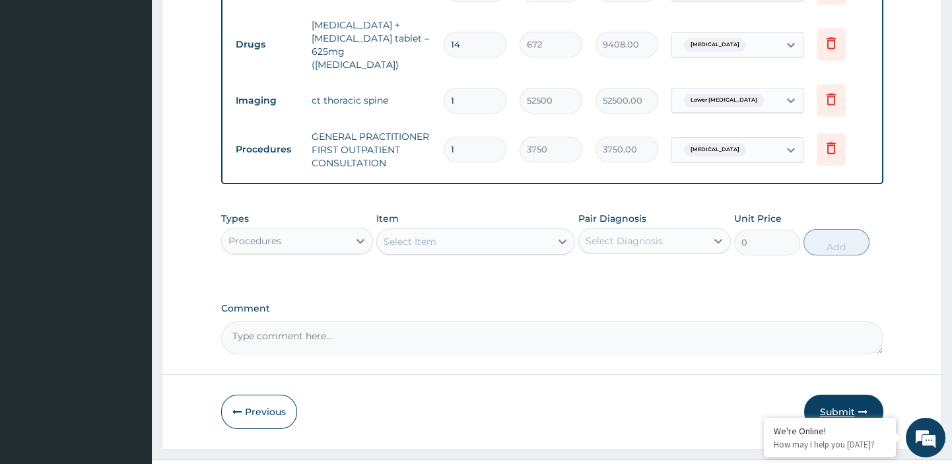
click at [847, 395] on button "Submit" at bounding box center [843, 412] width 79 height 34
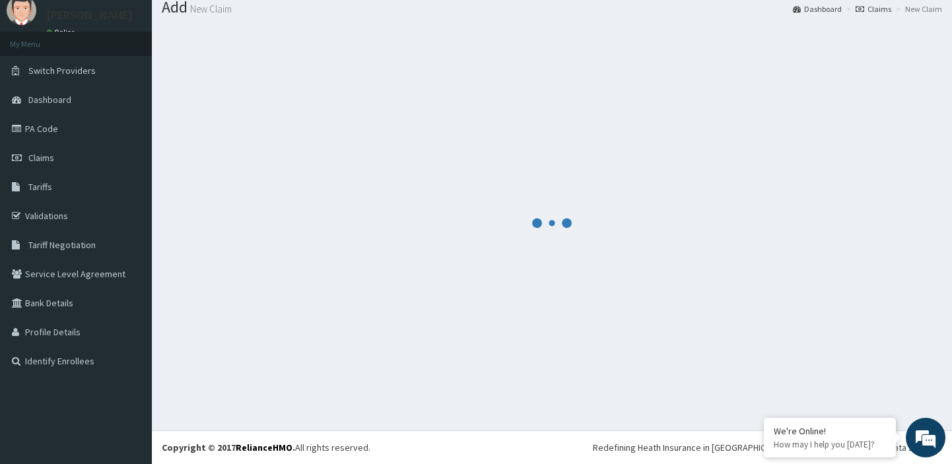
scroll to position [44, 0]
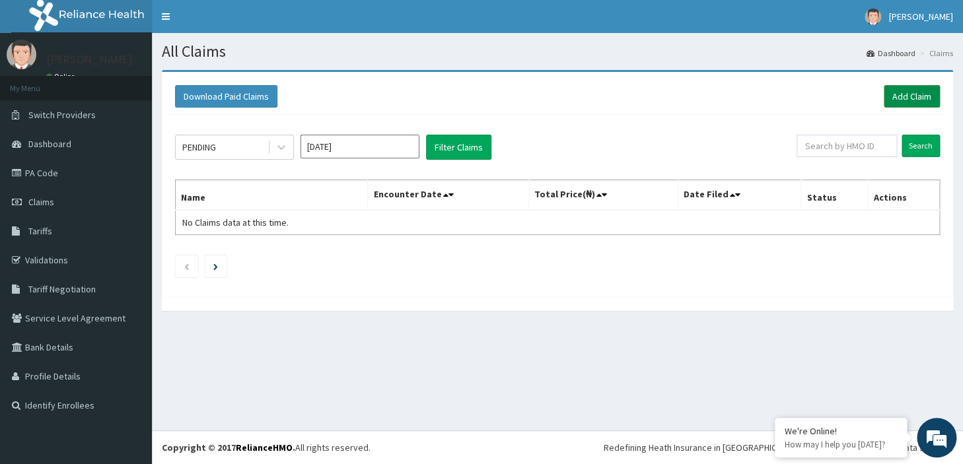
click at [917, 93] on link "Add Claim" at bounding box center [912, 96] width 56 height 22
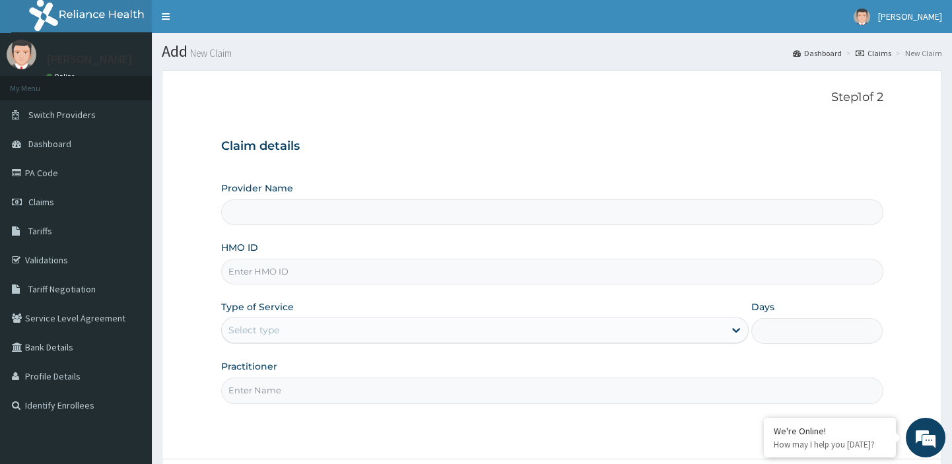
click at [596, 264] on input "HMO ID" at bounding box center [552, 272] width 662 height 26
type input "[GEOGRAPHIC_DATA][PERSON_NAME]"
paste input "KSB/11075/C"
type input "KSB/11075/C"
click at [549, 337] on div "Select type" at bounding box center [473, 330] width 503 height 21
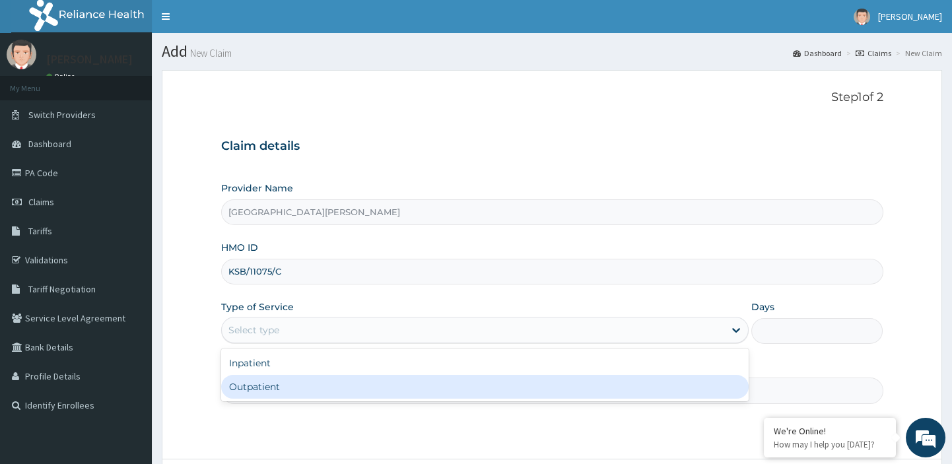
click at [468, 396] on div "Outpatient" at bounding box center [485, 387] width 528 height 24
type input "1"
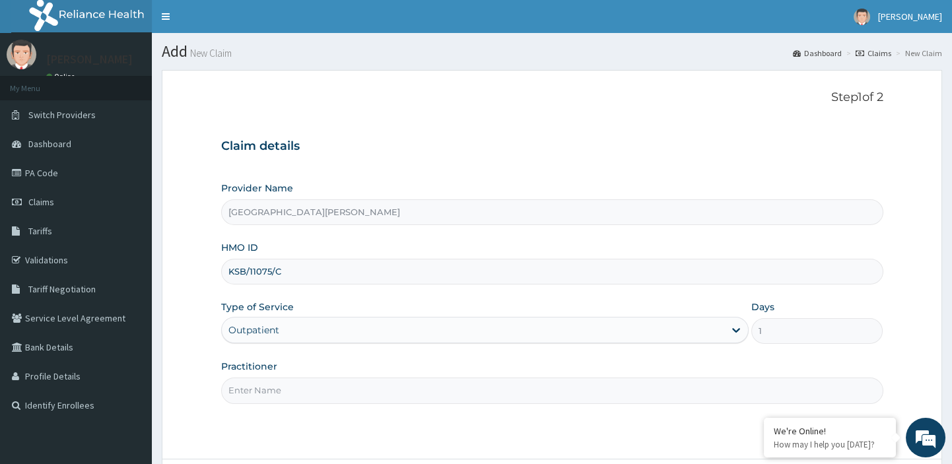
click at [427, 392] on input "Practitioner" at bounding box center [552, 391] width 662 height 26
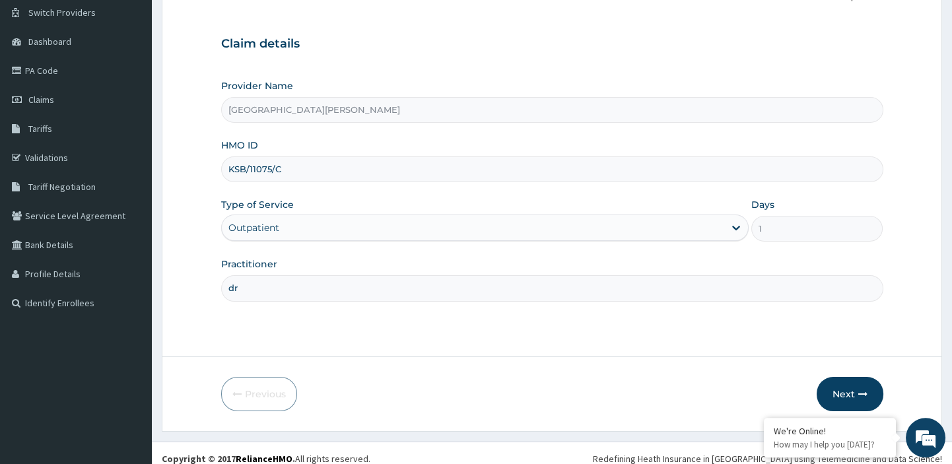
scroll to position [113, 0]
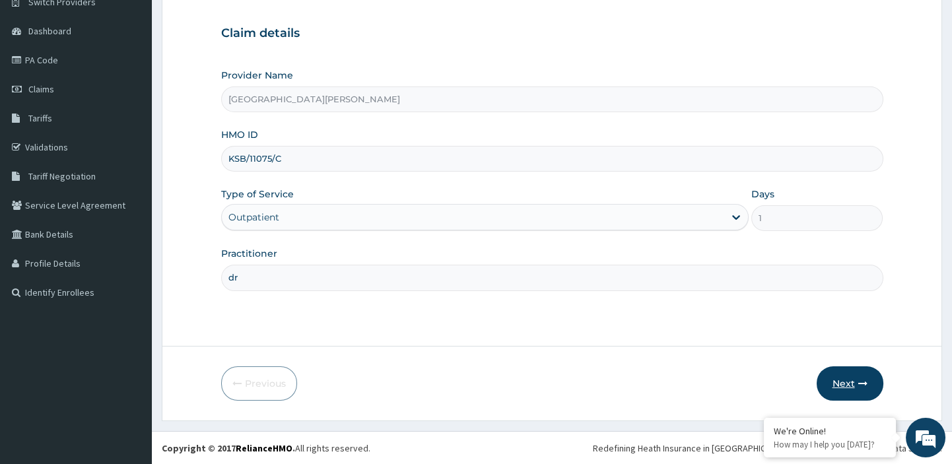
type input "dr"
click at [836, 381] on button "Next" at bounding box center [850, 384] width 67 height 34
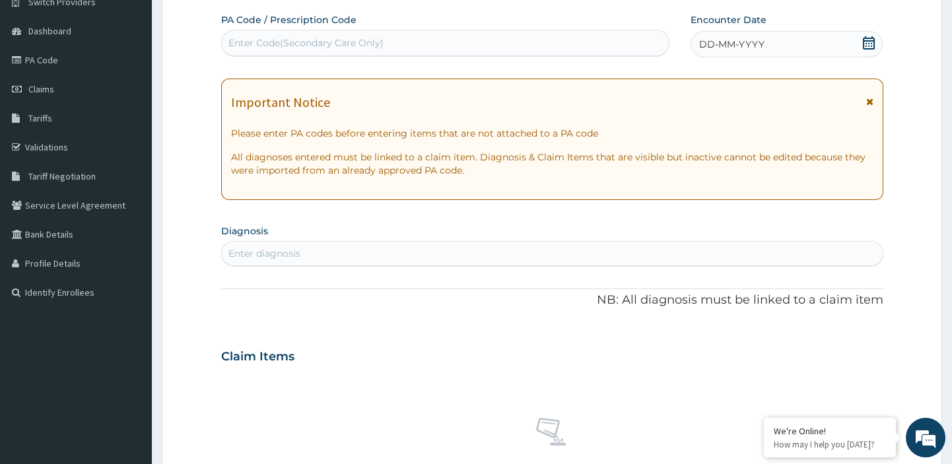
scroll to position [0, 0]
click at [365, 34] on div "Enter Code(Secondary Care Only)" at bounding box center [446, 42] width 448 height 21
paste input "PA/19AEE7"
type input "PA/19AEE7"
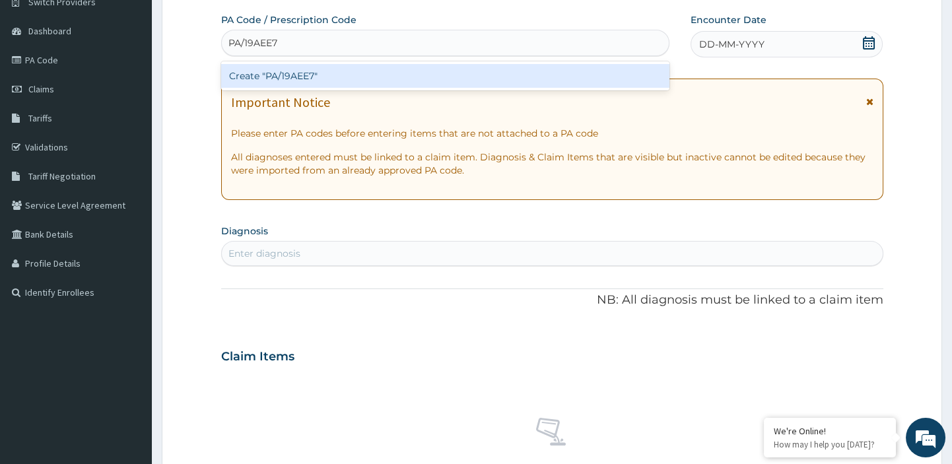
click at [299, 76] on div "Create "PA/19AEE7"" at bounding box center [445, 76] width 449 height 24
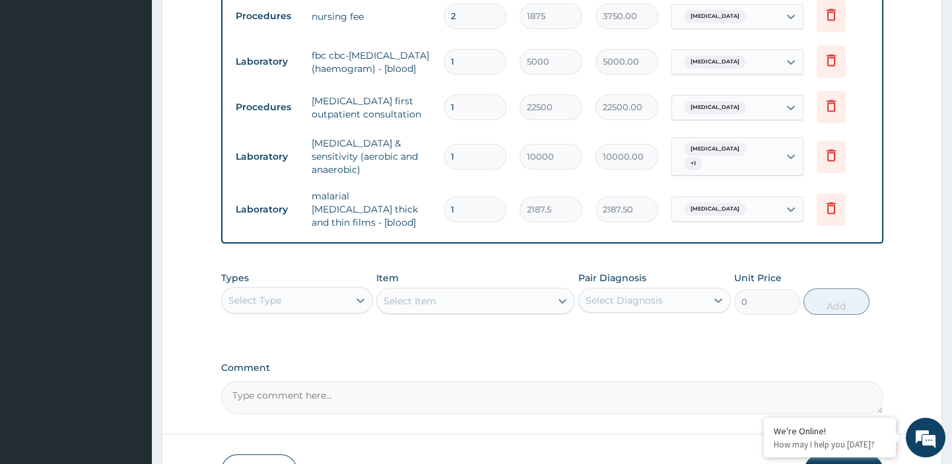
scroll to position [1144, 0]
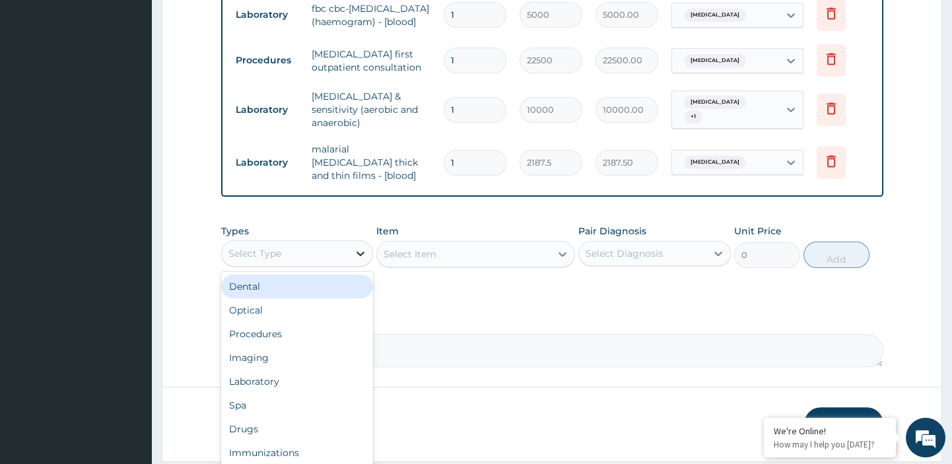
click at [362, 252] on icon at bounding box center [361, 254] width 8 height 5
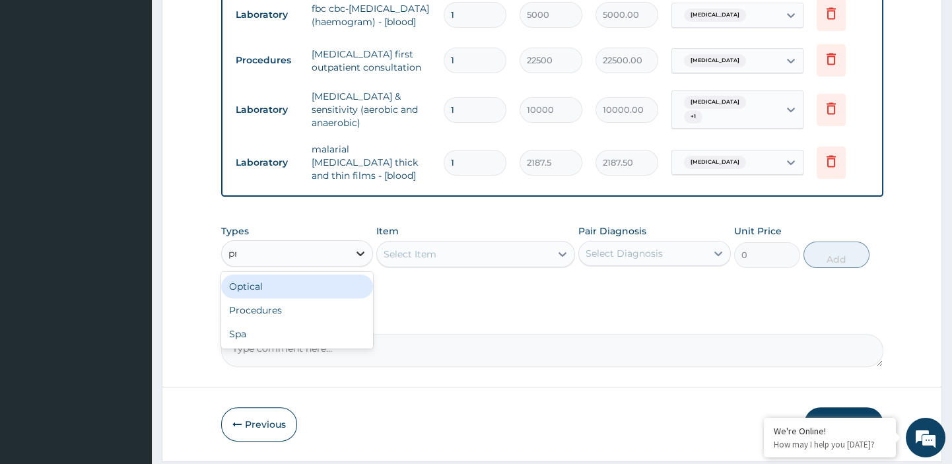
type input "pro"
click at [333, 275] on div "Procedures" at bounding box center [297, 287] width 153 height 24
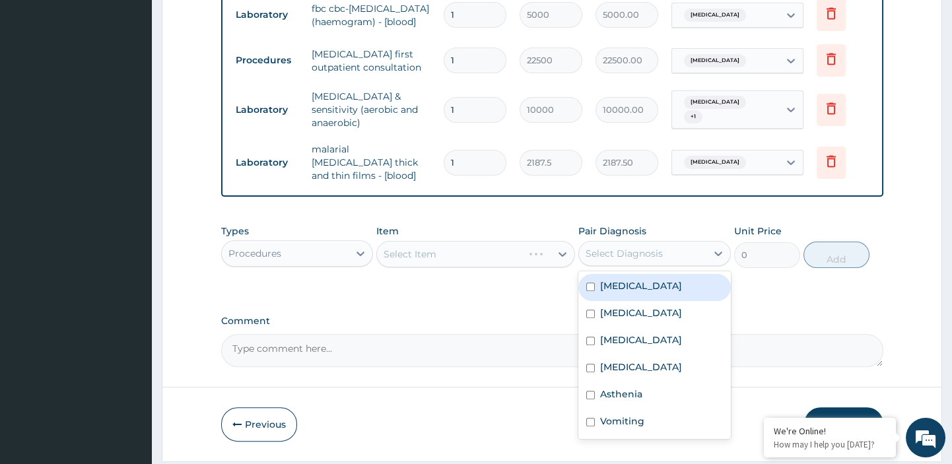
click at [676, 243] on div "Select Diagnosis" at bounding box center [642, 253] width 127 height 21
click at [651, 274] on div "[MEDICAL_DATA]" at bounding box center [655, 287] width 153 height 27
checkbox input "true"
click at [558, 241] on div "Select Item" at bounding box center [475, 254] width 199 height 26
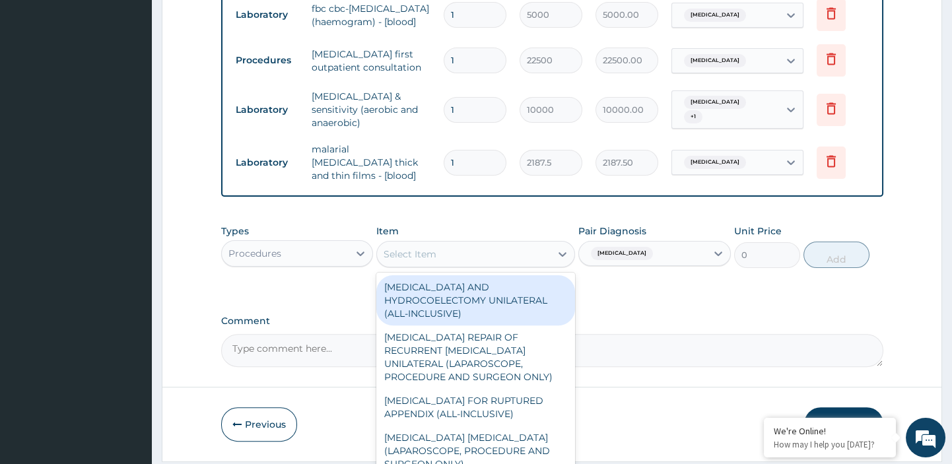
click at [558, 248] on icon at bounding box center [562, 254] width 13 height 13
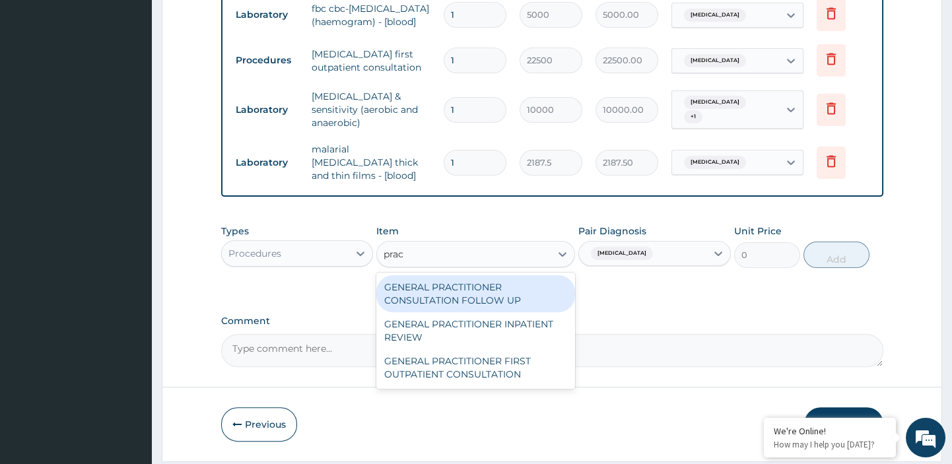
type input "pract"
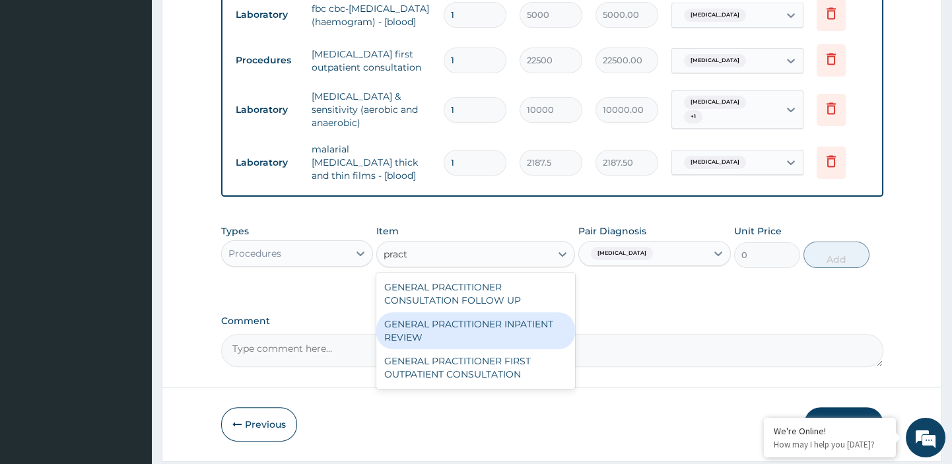
click at [519, 312] on div "GENERAL PRACTITIONER INPATIENT REVIEW" at bounding box center [475, 330] width 199 height 37
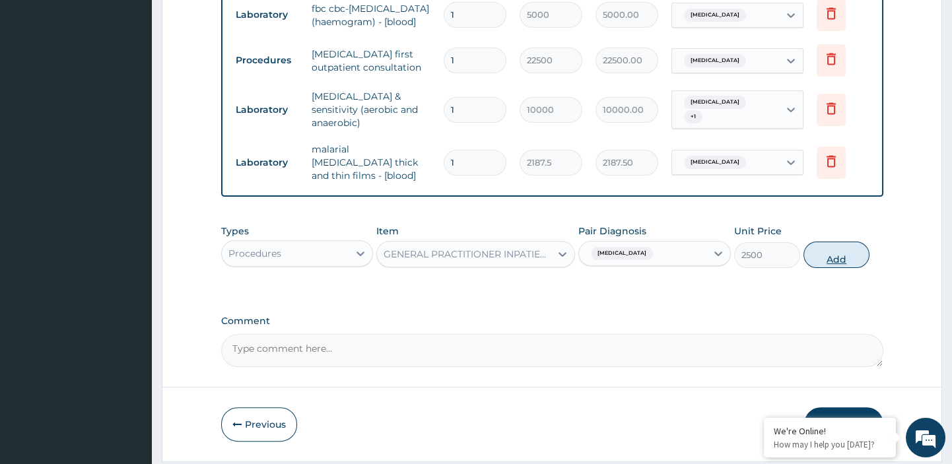
click at [827, 242] on button "Add" at bounding box center [837, 255] width 66 height 26
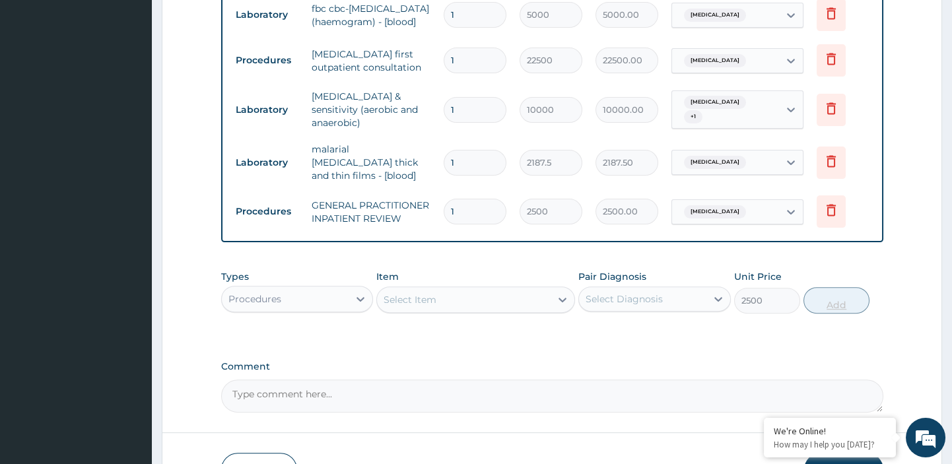
type input "0"
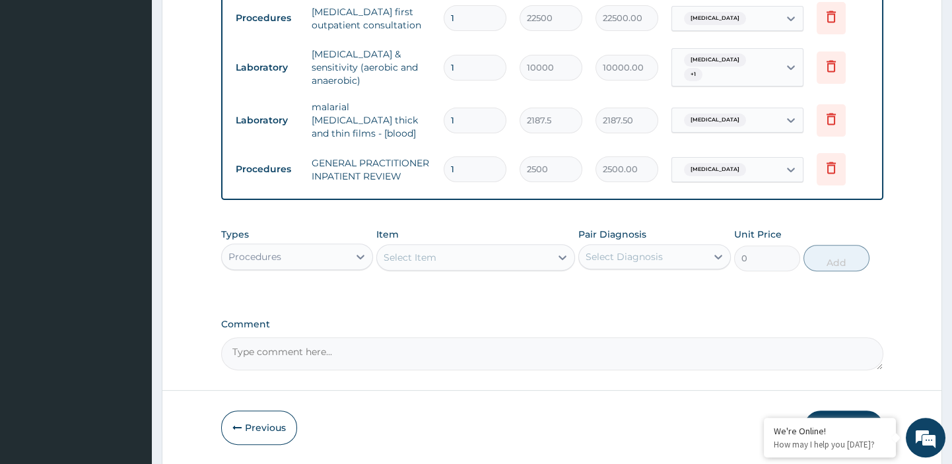
scroll to position [1189, 0]
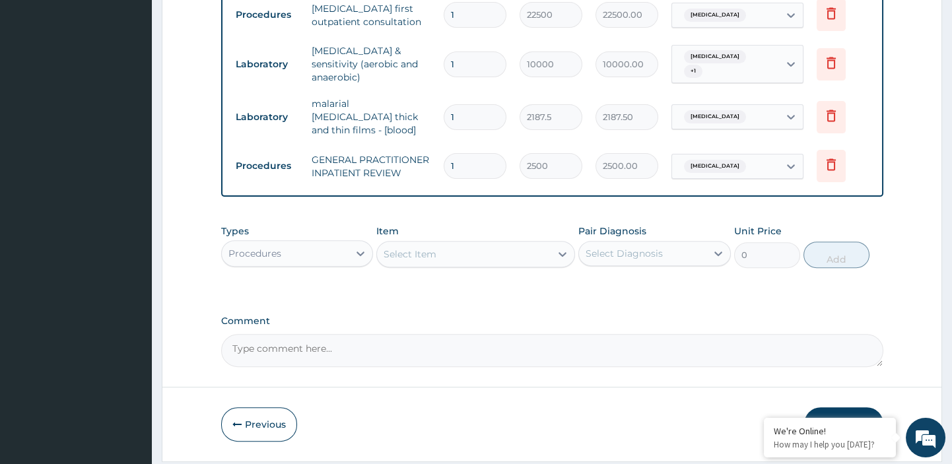
click at [837, 407] on button "Submit" at bounding box center [843, 424] width 79 height 34
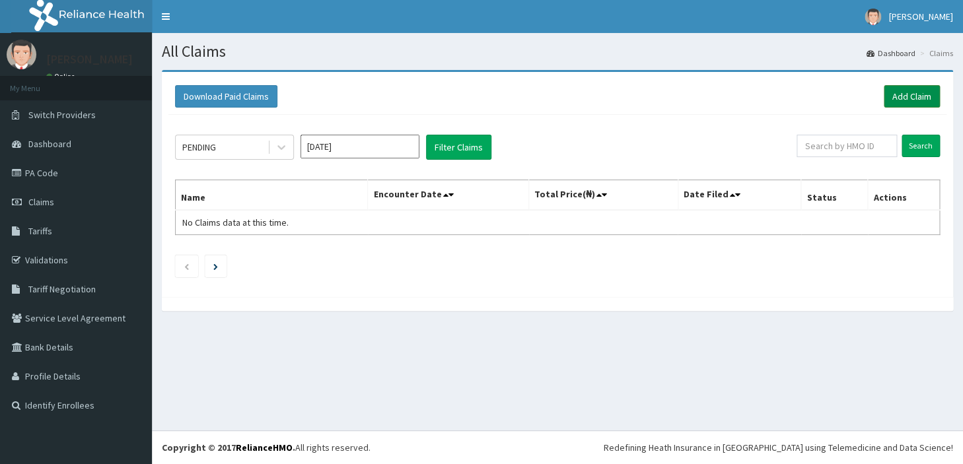
click at [913, 94] on link "Add Claim" at bounding box center [912, 96] width 56 height 22
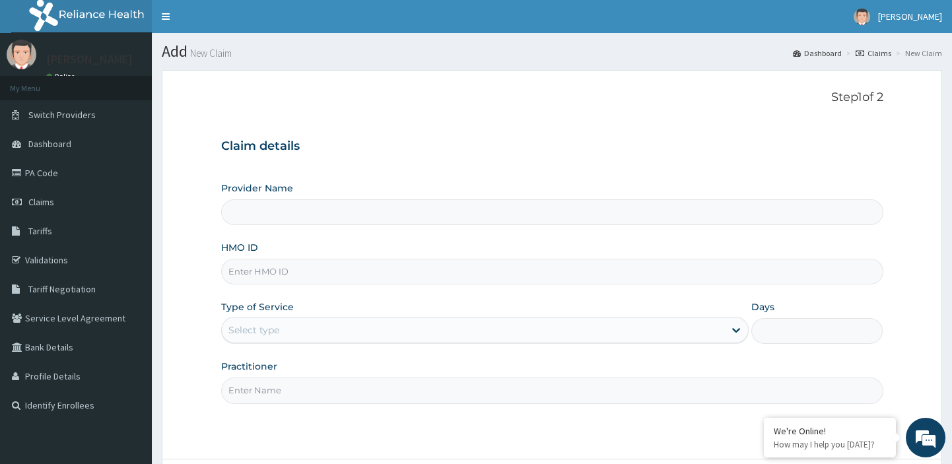
type input "[GEOGRAPHIC_DATA][PERSON_NAME]"
click at [614, 276] on input "HMO ID" at bounding box center [552, 272] width 662 height 26
paste input "sfa/13972/a"
type input "sfa/13972/a"
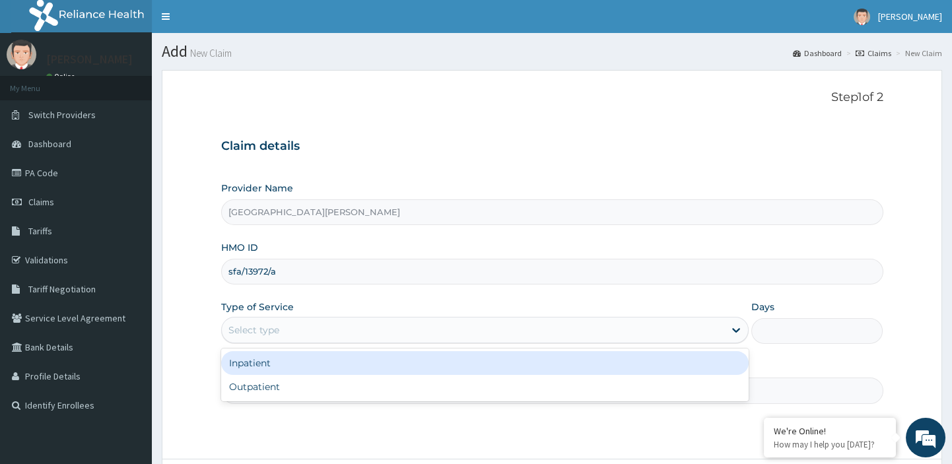
click at [560, 326] on div "Select type" at bounding box center [473, 330] width 503 height 21
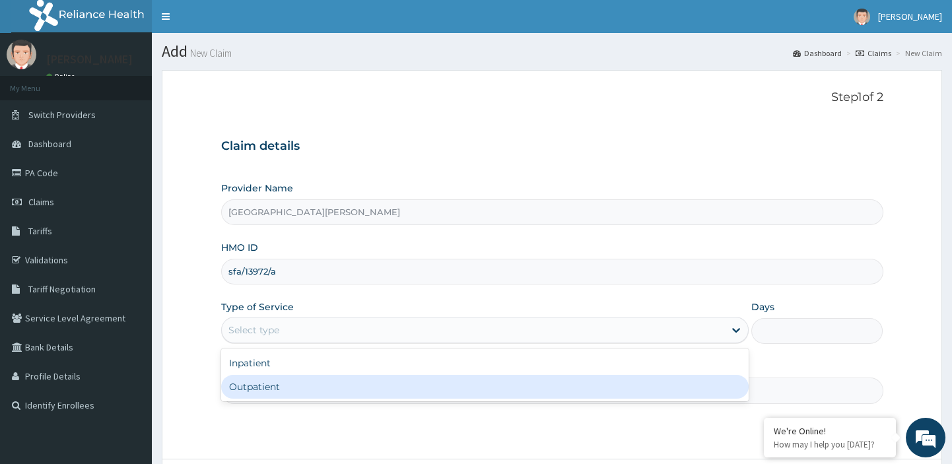
click at [410, 387] on div "Outpatient" at bounding box center [485, 387] width 528 height 24
type input "1"
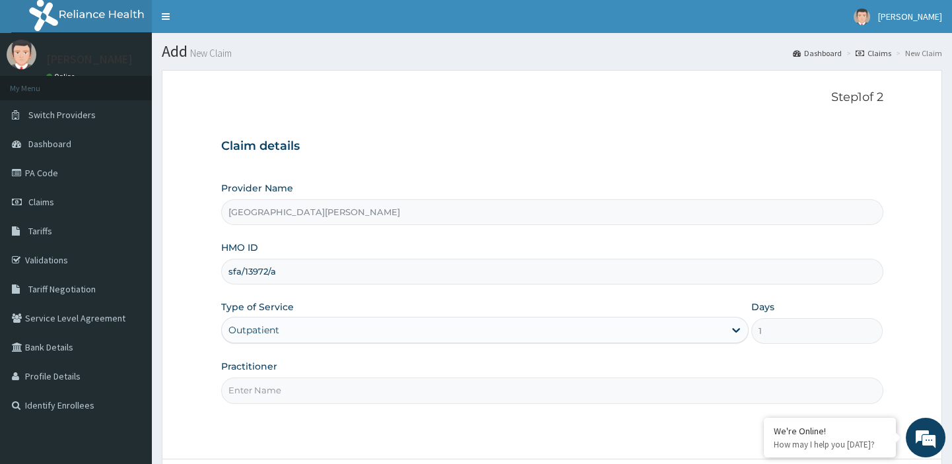
click at [371, 388] on input "Practitioner" at bounding box center [552, 391] width 662 height 26
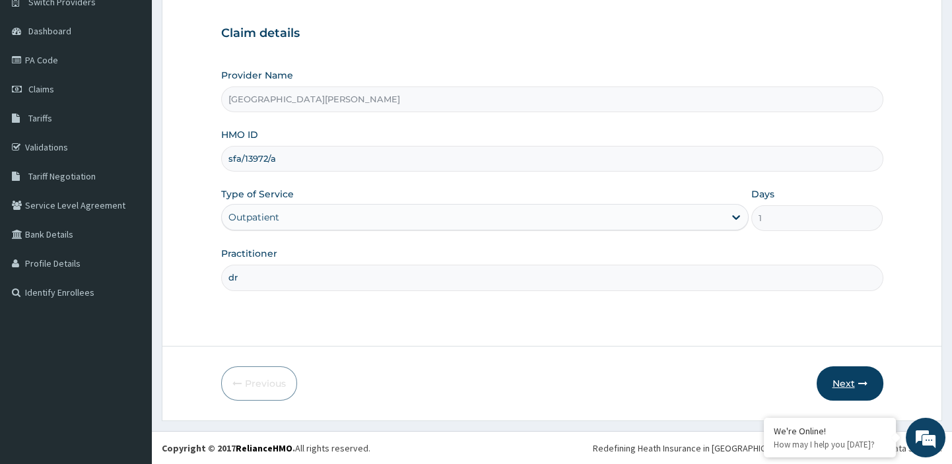
type input "dr"
click at [837, 382] on button "Next" at bounding box center [850, 384] width 67 height 34
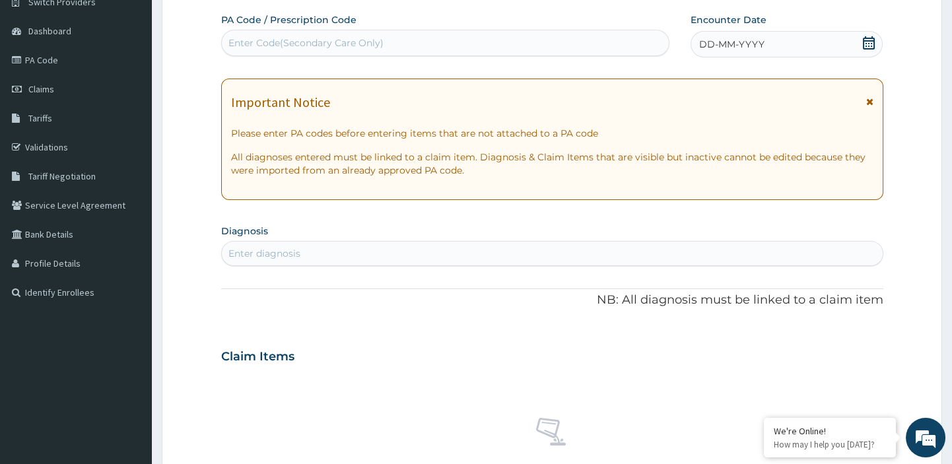
scroll to position [0, 0]
click at [540, 44] on div "Enter Code(Secondary Care Only)" at bounding box center [446, 42] width 448 height 21
paste input "PA/B132BF"
type input "PA/B132BF"
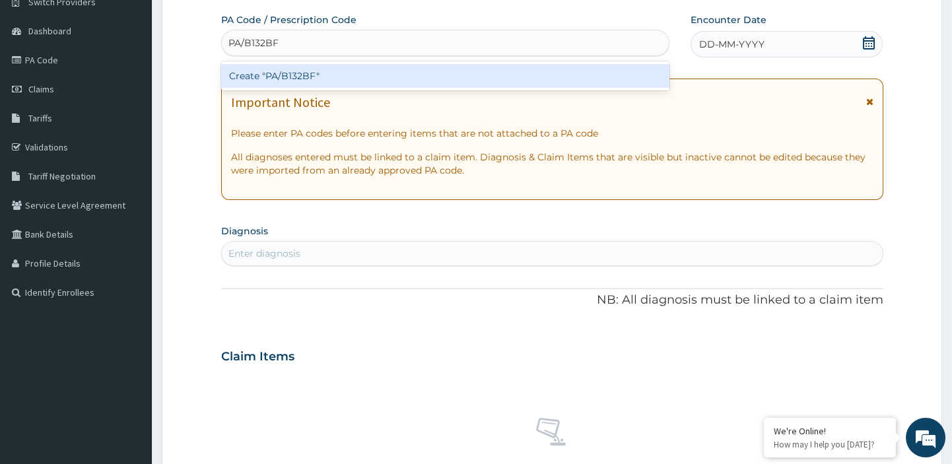
click at [469, 71] on div "Create "PA/B132BF"" at bounding box center [445, 76] width 449 height 24
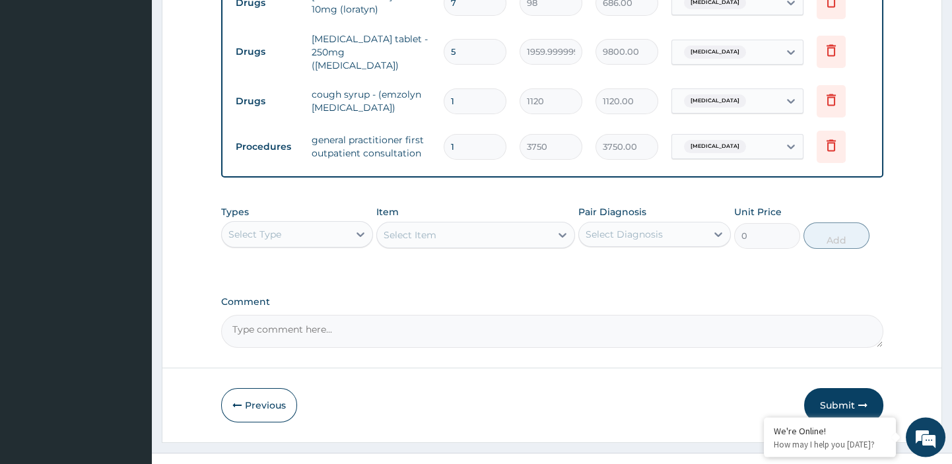
scroll to position [561, 0]
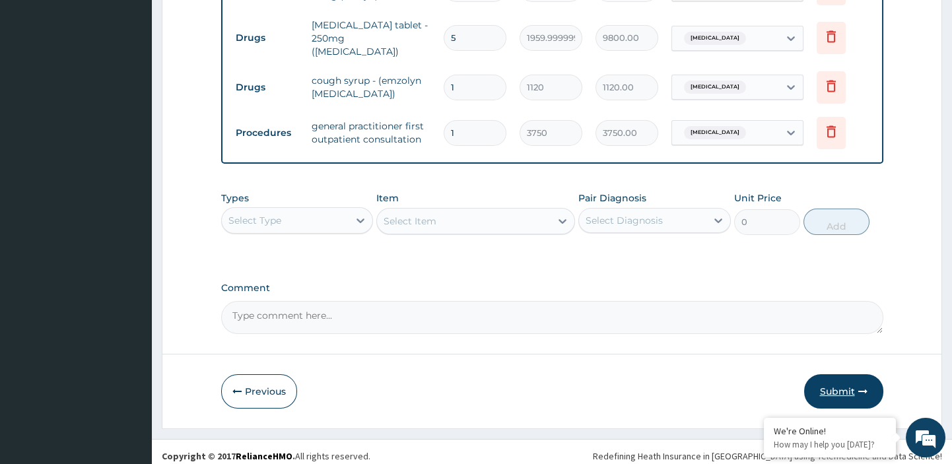
click at [847, 384] on button "Submit" at bounding box center [843, 391] width 79 height 34
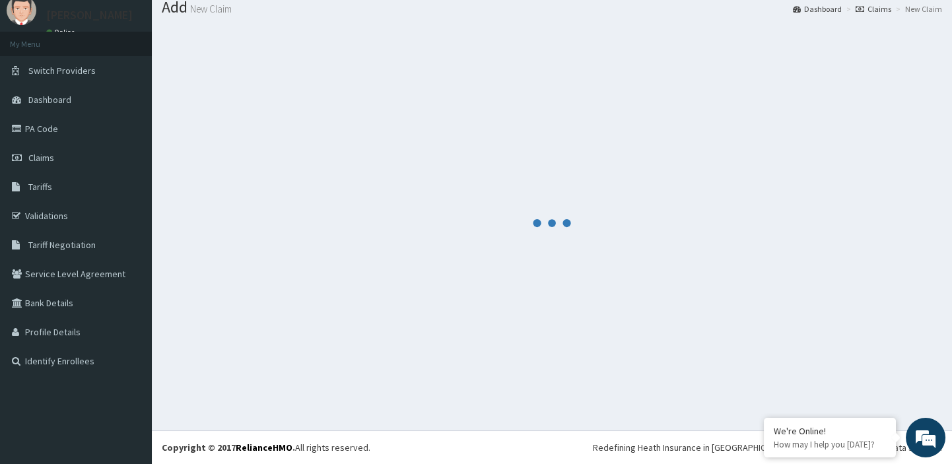
scroll to position [44, 0]
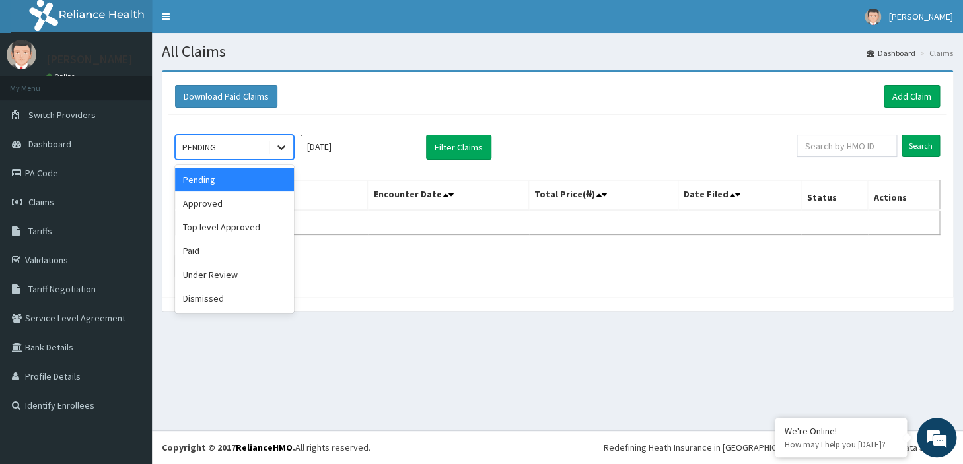
click at [285, 149] on icon at bounding box center [281, 147] width 13 height 13
click at [355, 148] on input "Oct 2025" at bounding box center [359, 147] width 119 height 24
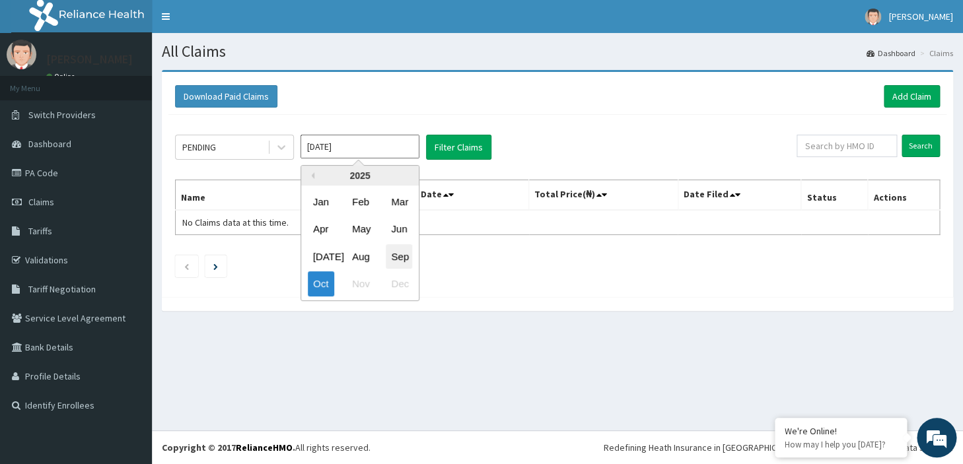
click at [405, 265] on div "Sep" at bounding box center [399, 256] width 26 height 24
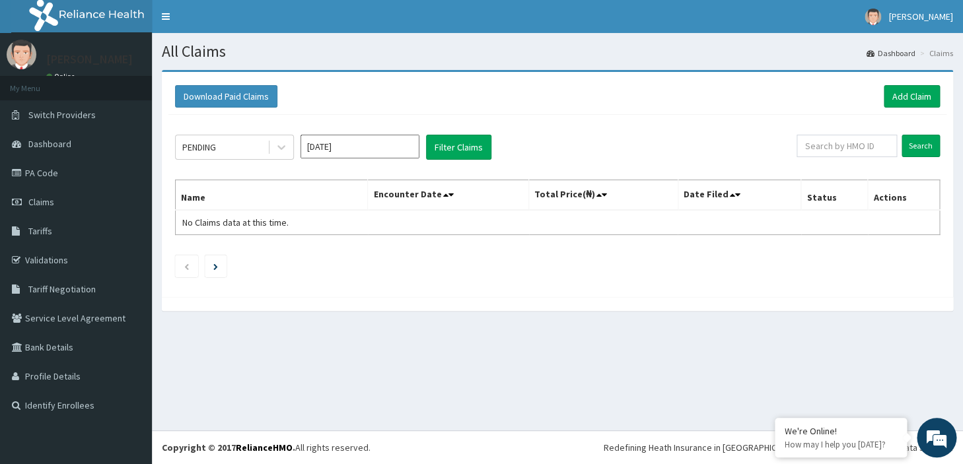
type input "Sep 2025"
click at [460, 149] on button "Filter Claims" at bounding box center [458, 147] width 65 height 25
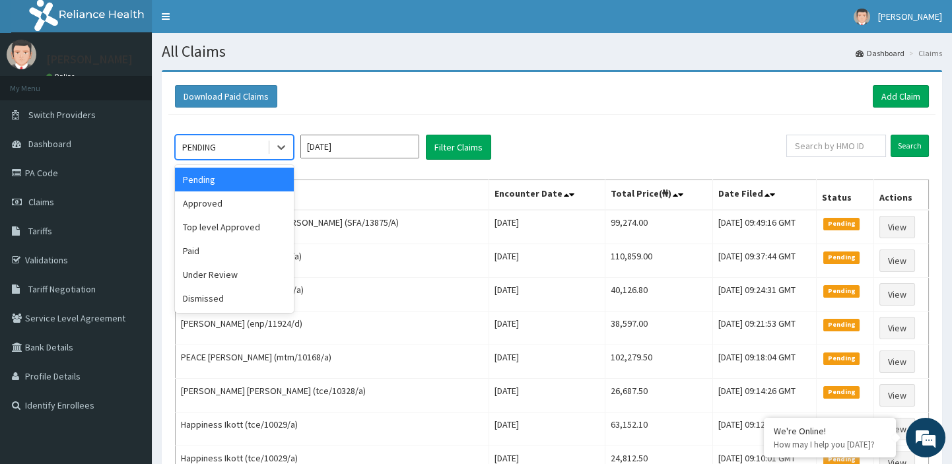
click at [263, 148] on div "PENDING" at bounding box center [222, 147] width 92 height 21
click at [231, 201] on div "Approved" at bounding box center [234, 204] width 119 height 24
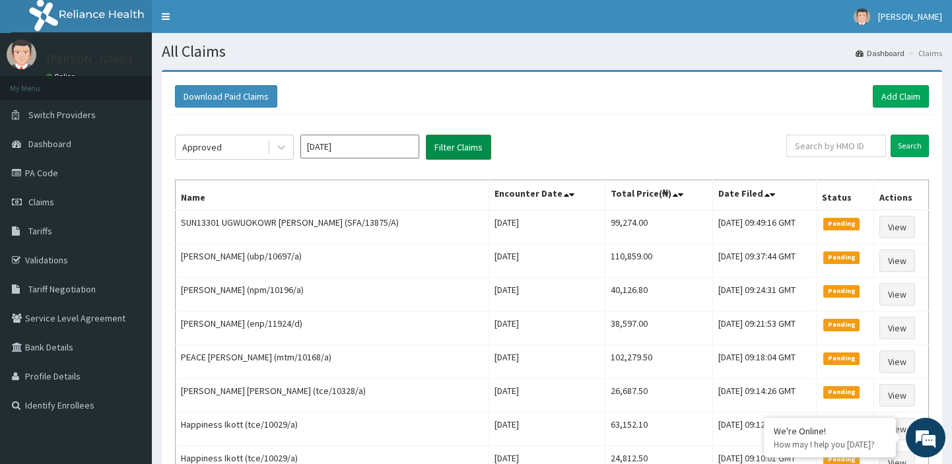
click at [454, 142] on button "Filter Claims" at bounding box center [458, 147] width 65 height 25
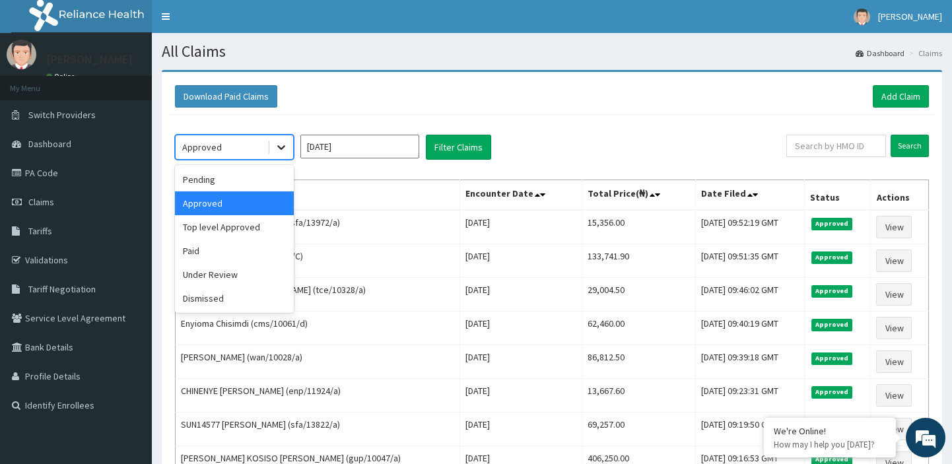
click at [283, 146] on icon at bounding box center [281, 147] width 13 height 13
click at [224, 273] on div "Under Review" at bounding box center [234, 275] width 119 height 24
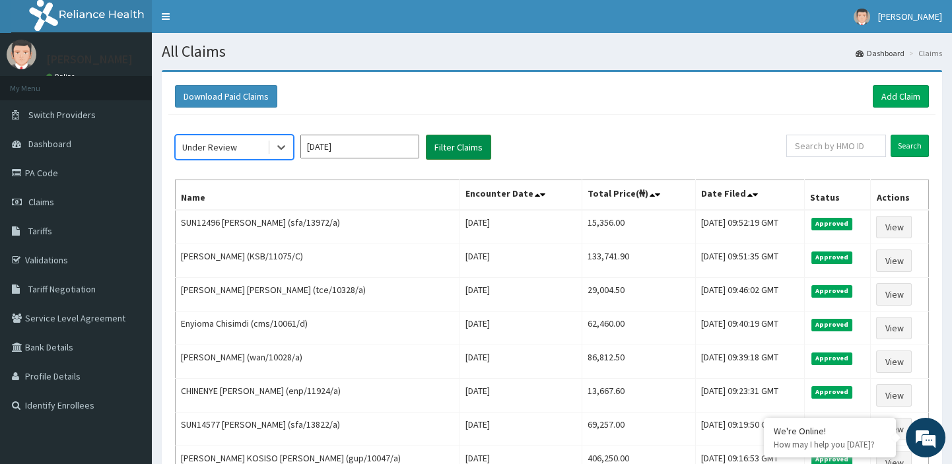
click at [442, 149] on button "Filter Claims" at bounding box center [458, 147] width 65 height 25
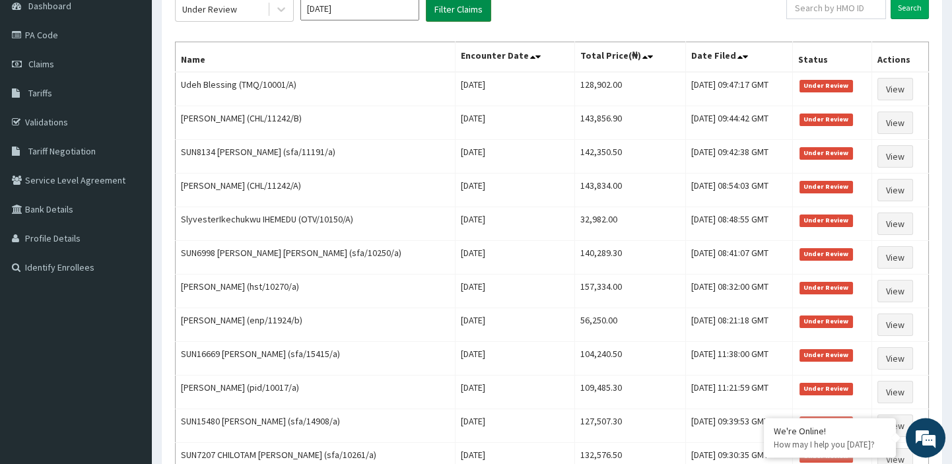
scroll to position [135, 0]
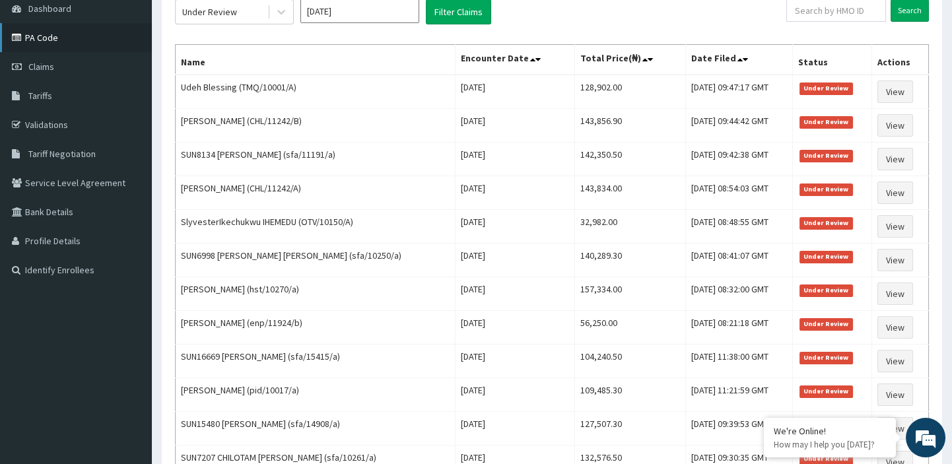
click at [70, 36] on link "PA Code" at bounding box center [76, 37] width 152 height 29
